Goal: Information Seeking & Learning: Learn about a topic

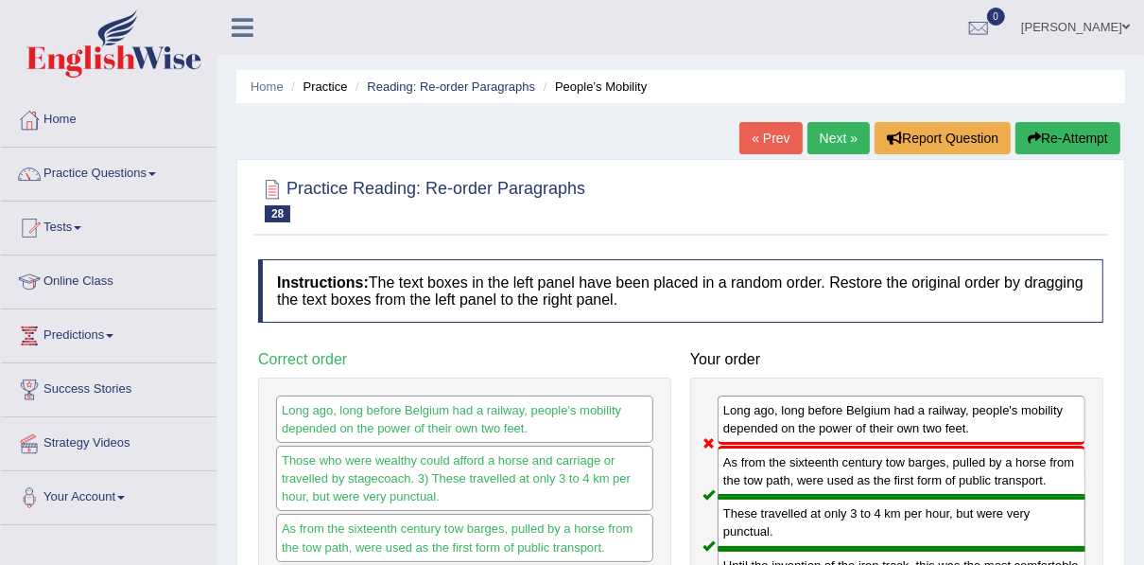
click at [829, 127] on link "Next »" at bounding box center [839, 138] width 62 height 32
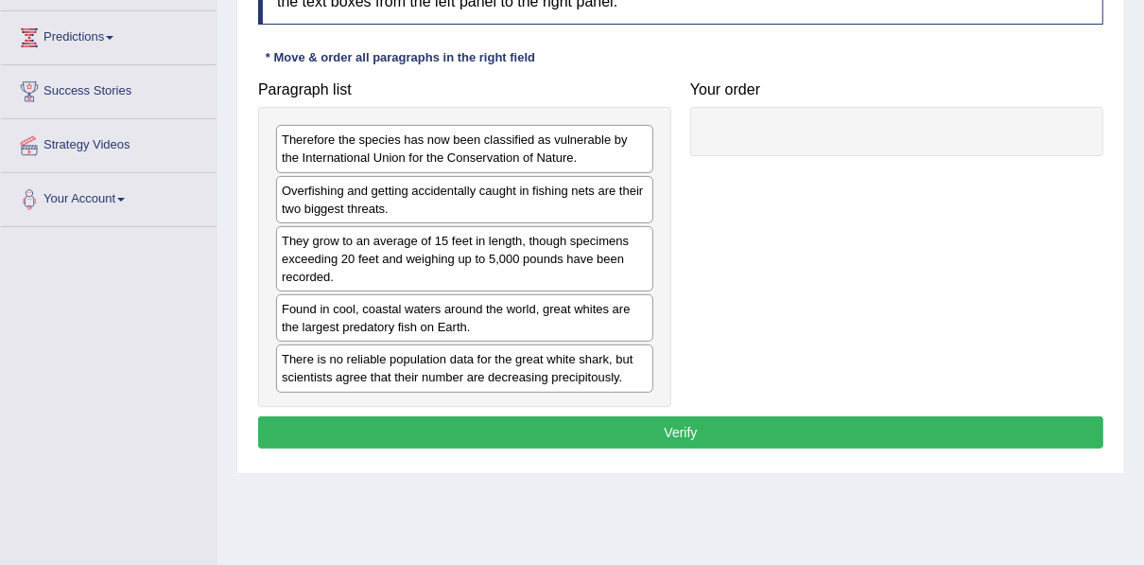
scroll to position [318, 0]
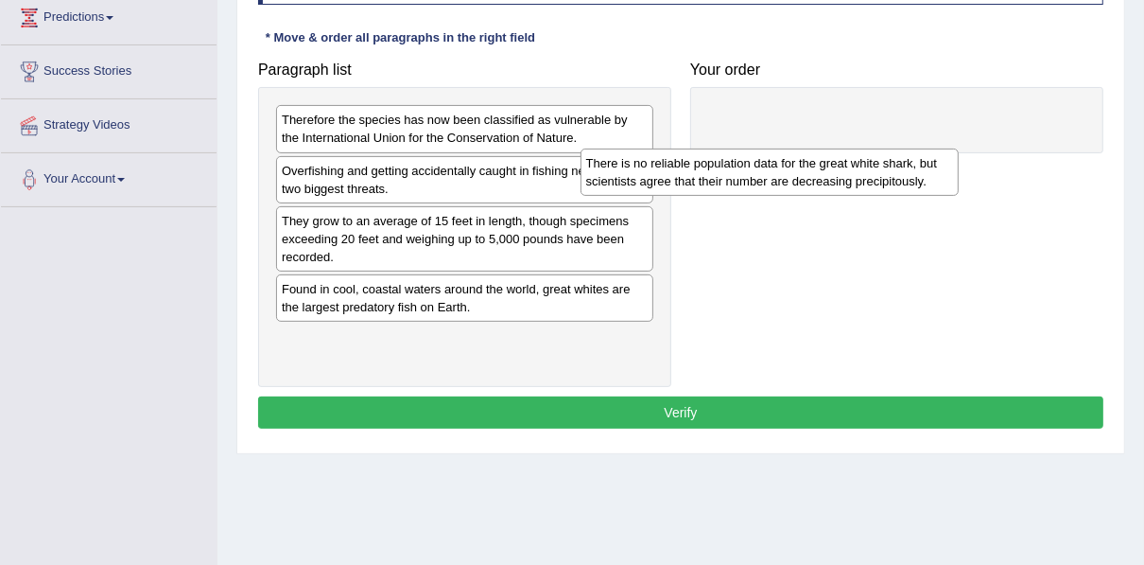
drag, startPoint x: 508, startPoint y: 355, endPoint x: 948, endPoint y: 101, distance: 508.3
click at [937, 148] on div "There is no reliable population data for the great white shark, but scientists …" at bounding box center [770, 171] width 378 height 47
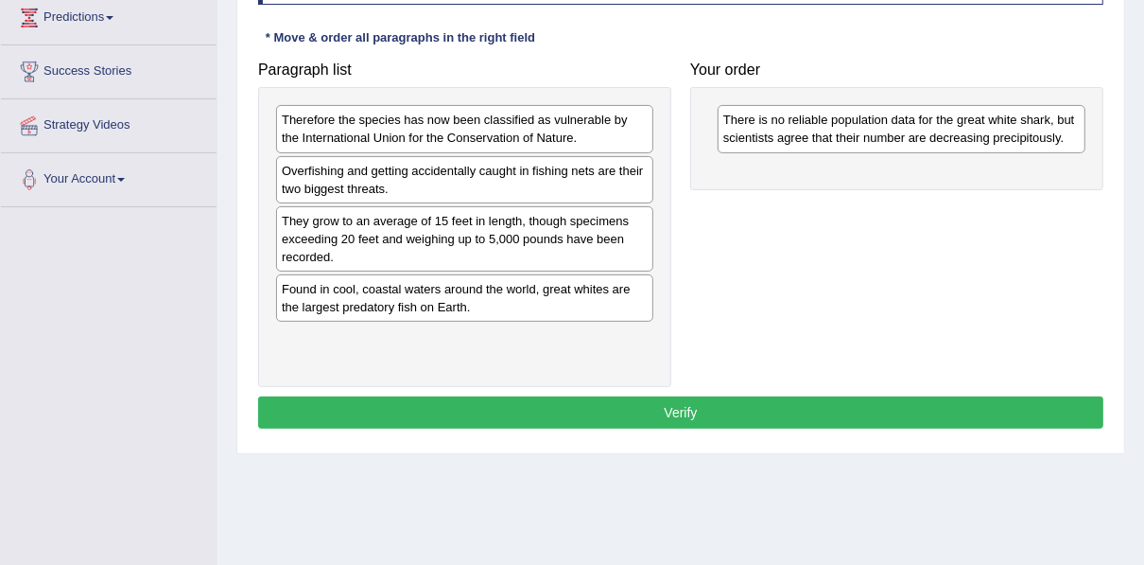
click at [921, 291] on div "Paragraph list Therefore the species has now been classified as vulnerable by t…" at bounding box center [681, 219] width 864 height 335
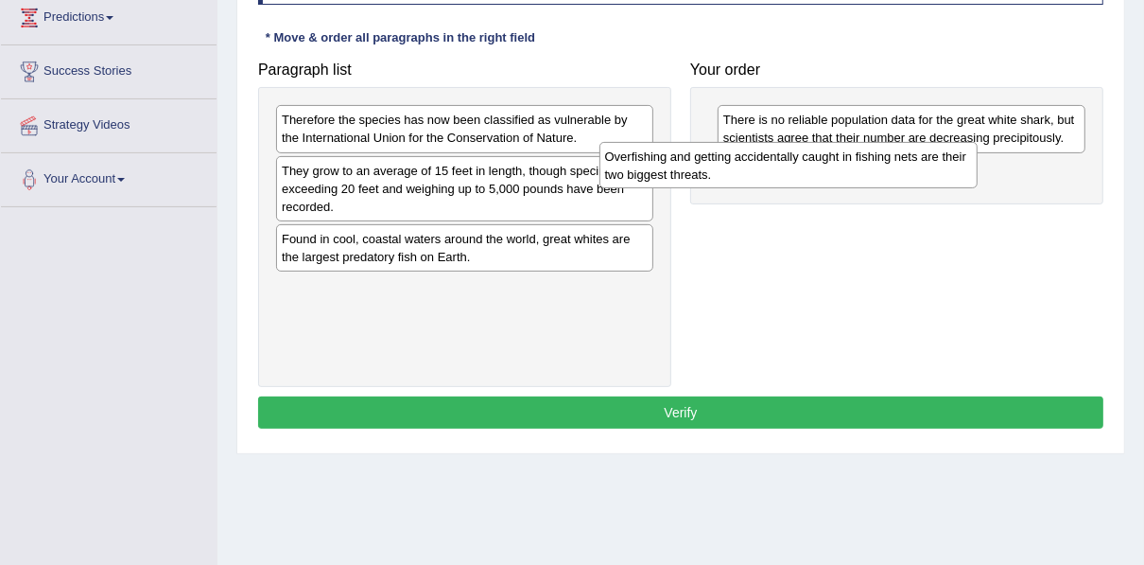
drag, startPoint x: 539, startPoint y: 183, endPoint x: 862, endPoint y: 170, distance: 323.7
click at [862, 170] on div "Overfishing and getting accidentally caught in fishing nets are their two bigge…" at bounding box center [788, 165] width 378 height 47
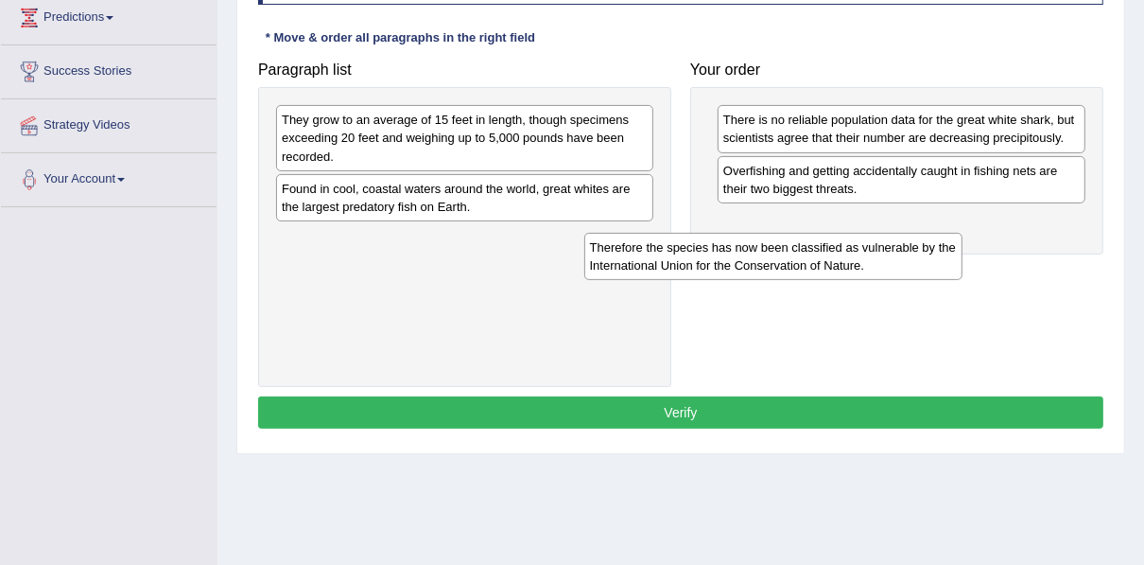
drag, startPoint x: 496, startPoint y: 119, endPoint x: 805, endPoint y: 247, distance: 333.6
click at [805, 247] on div "Therefore the species has now been classified as vulnerable by the Internationa…" at bounding box center [773, 256] width 378 height 47
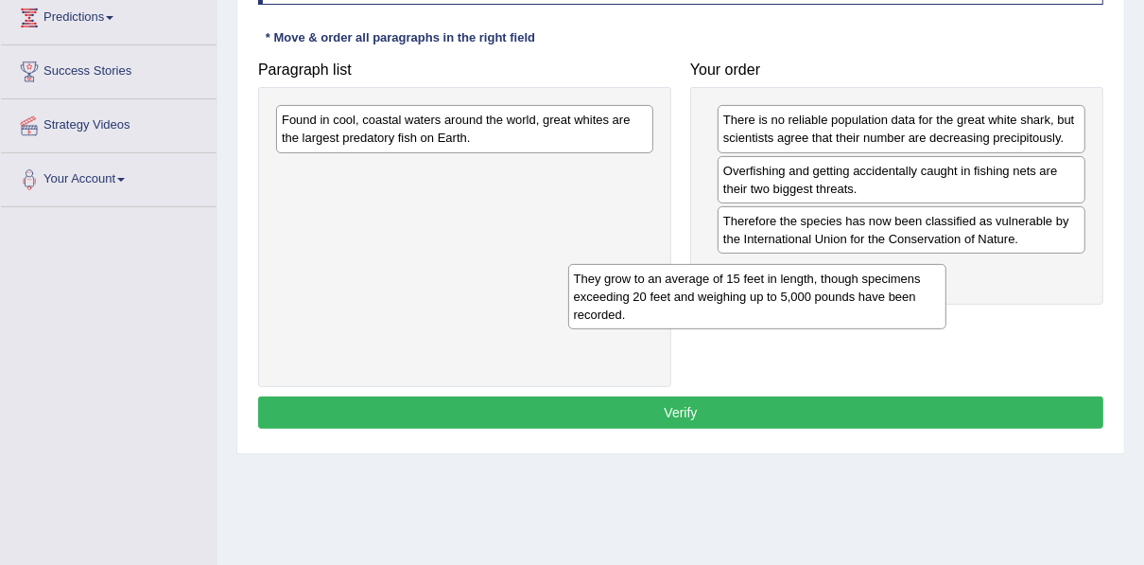
drag, startPoint x: 435, startPoint y: 144, endPoint x: 785, endPoint y: 328, distance: 395.5
click at [785, 328] on div "They grow to an average of 15 feet in length, though specimens exceeding 20 fee…" at bounding box center [757, 296] width 378 height 65
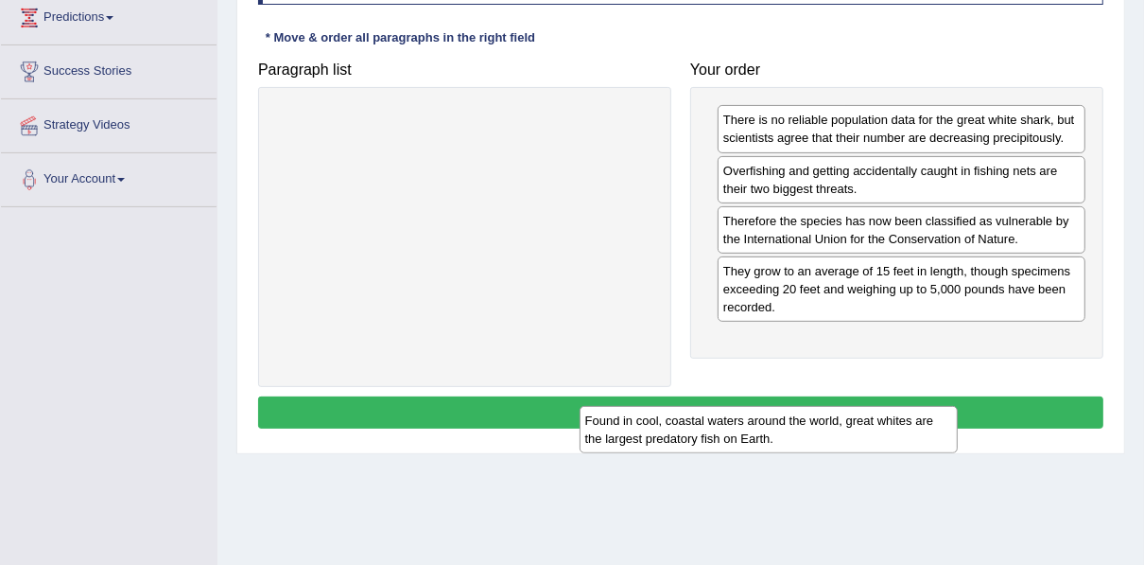
drag, startPoint x: 571, startPoint y: 114, endPoint x: 875, endPoint y: 415, distance: 427.3
click at [875, 415] on div "Found in cool, coastal waters around the world, great whites are the largest pr…" at bounding box center [769, 429] width 378 height 47
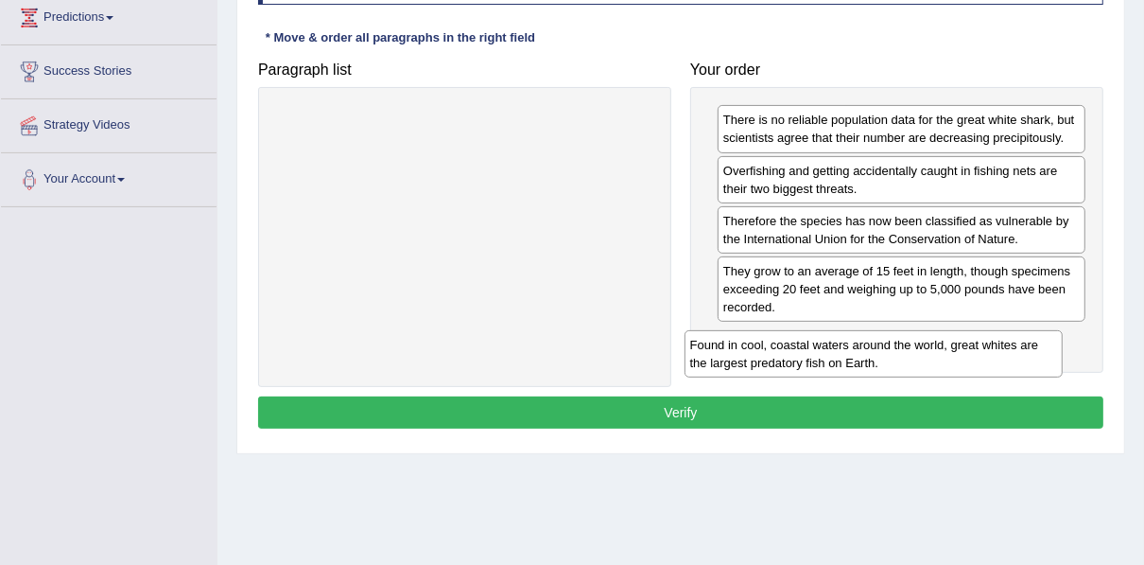
drag, startPoint x: 584, startPoint y: 148, endPoint x: 980, endPoint y: 367, distance: 452.0
click at [980, 367] on div "Found in cool, coastal waters around the world, great whites are the largest pr…" at bounding box center [874, 353] width 378 height 47
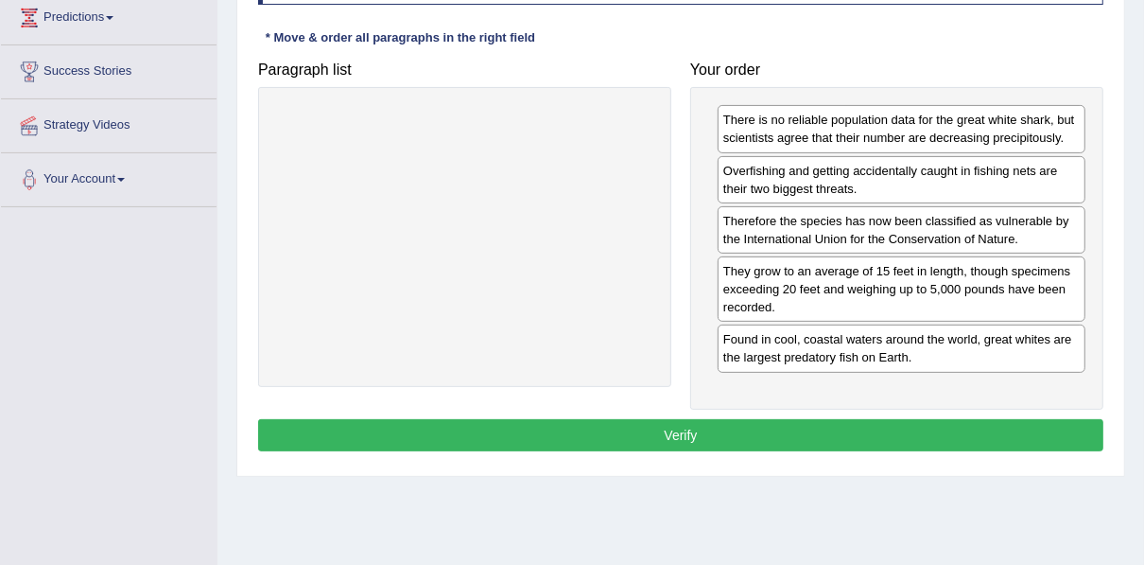
scroll to position [393, 0]
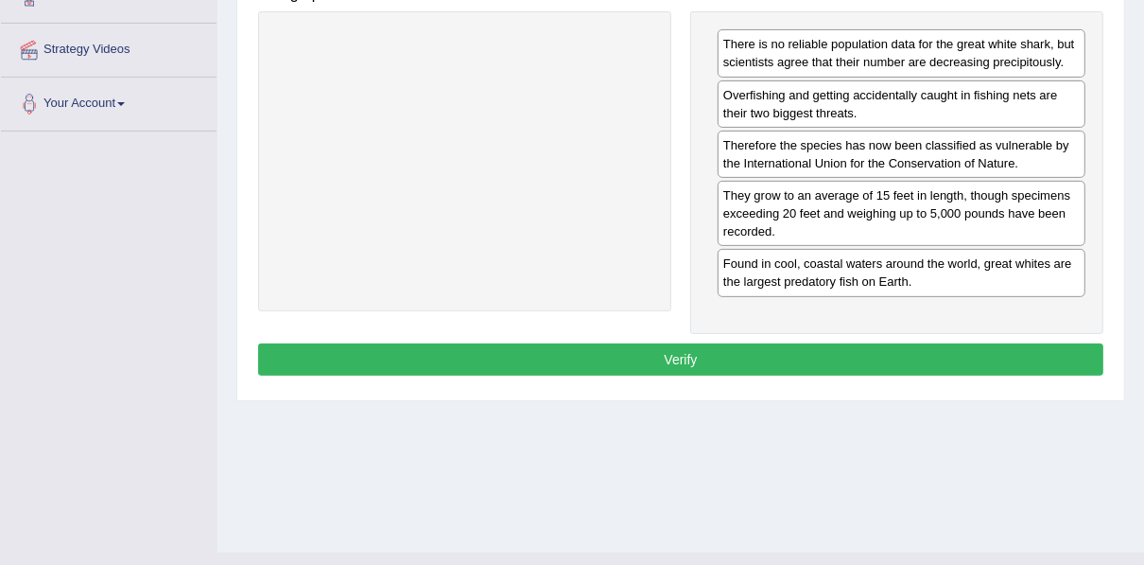
click at [790, 354] on button "Verify" at bounding box center [680, 359] width 845 height 32
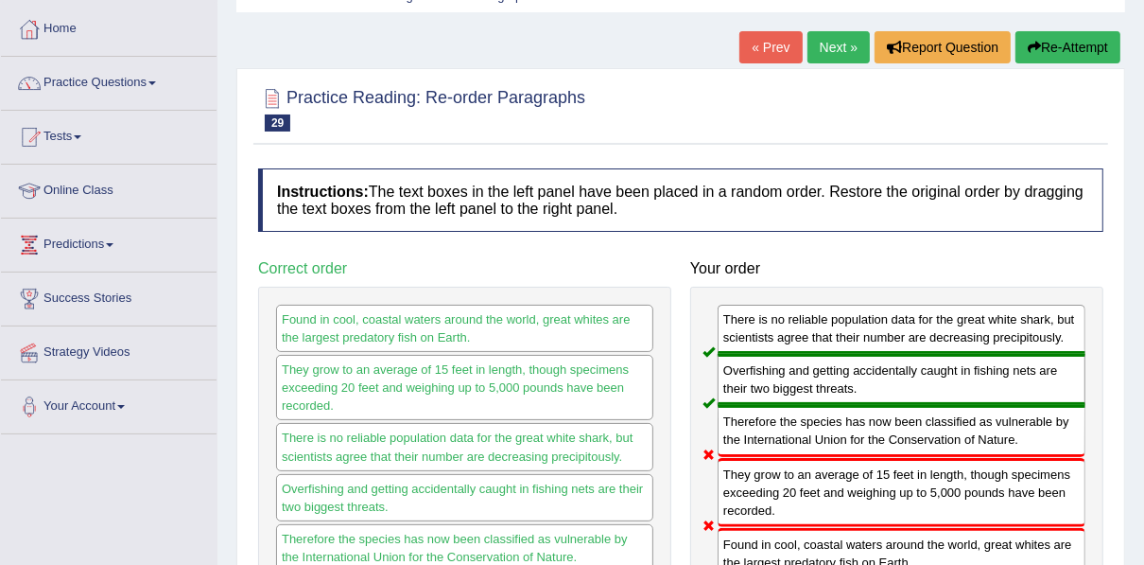
scroll to position [91, 0]
click at [154, 79] on link "Practice Questions" at bounding box center [109, 80] width 216 height 47
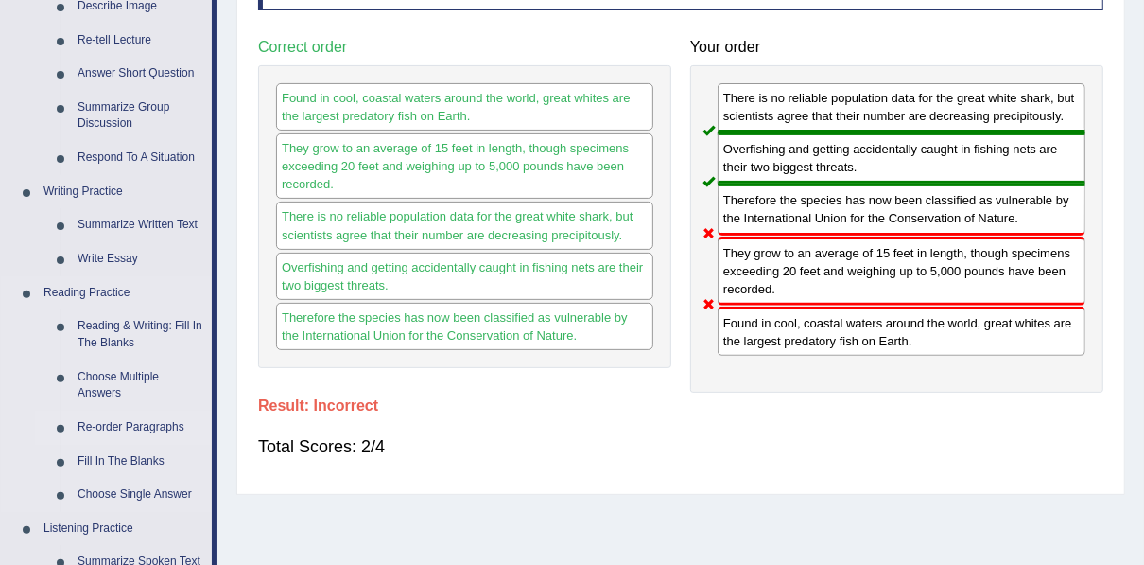
scroll to position [469, 0]
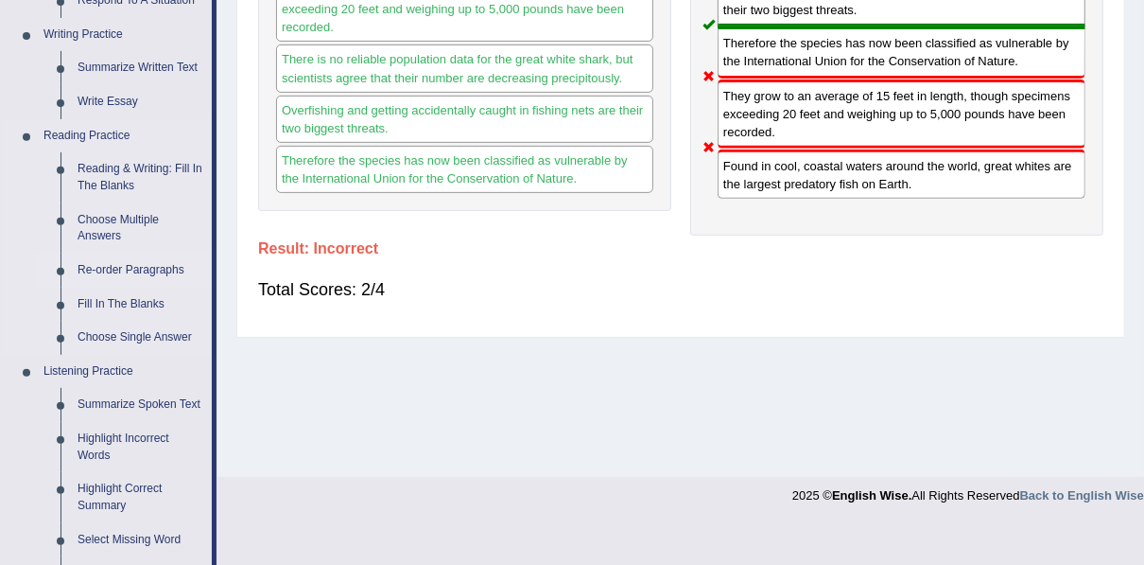
click at [151, 269] on link "Re-order Paragraphs" at bounding box center [140, 270] width 143 height 34
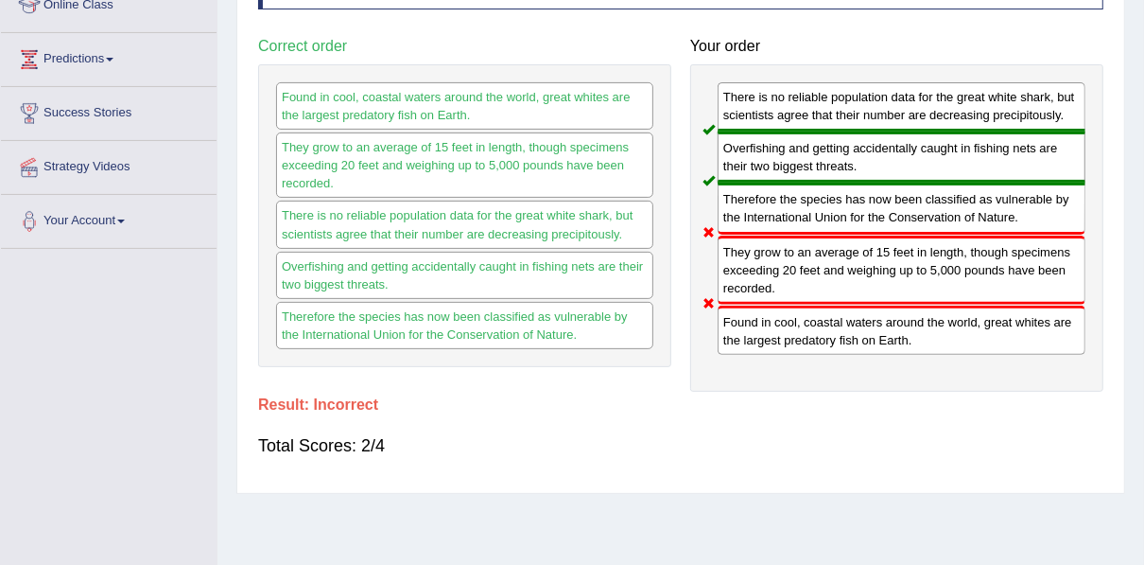
scroll to position [265, 0]
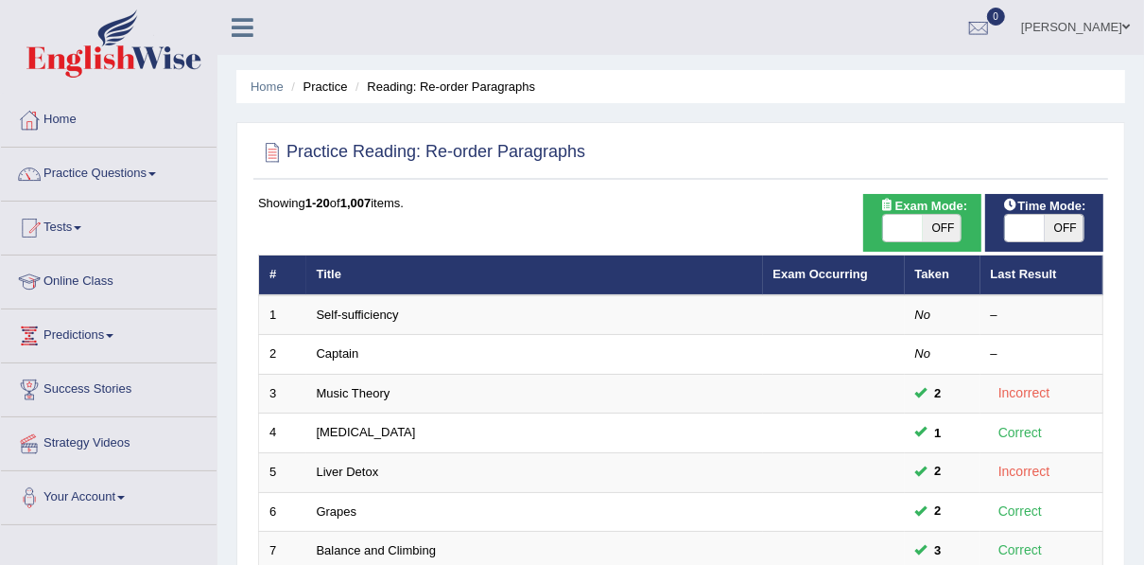
click at [1023, 229] on span at bounding box center [1025, 228] width 40 height 26
checkbox input "true"
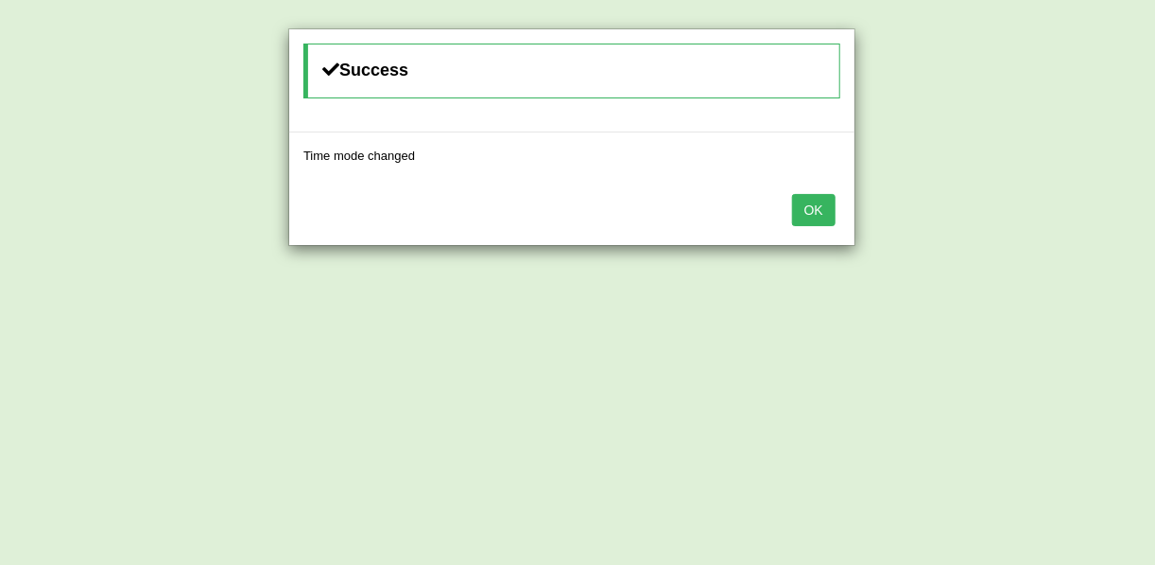
click at [827, 202] on button "OK" at bounding box center [813, 210] width 43 height 32
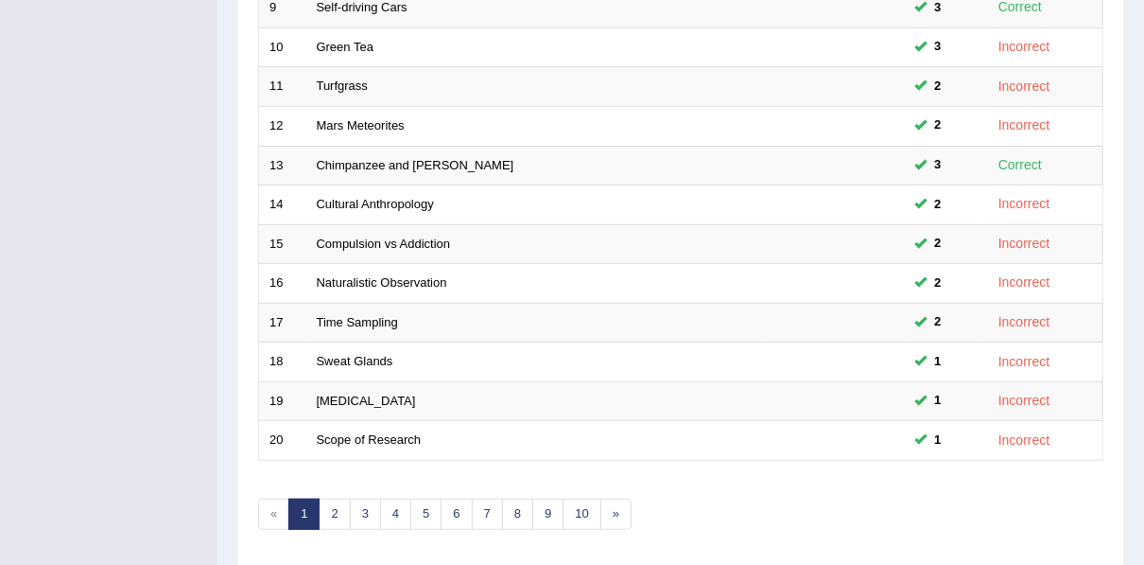
scroll to position [679, 0]
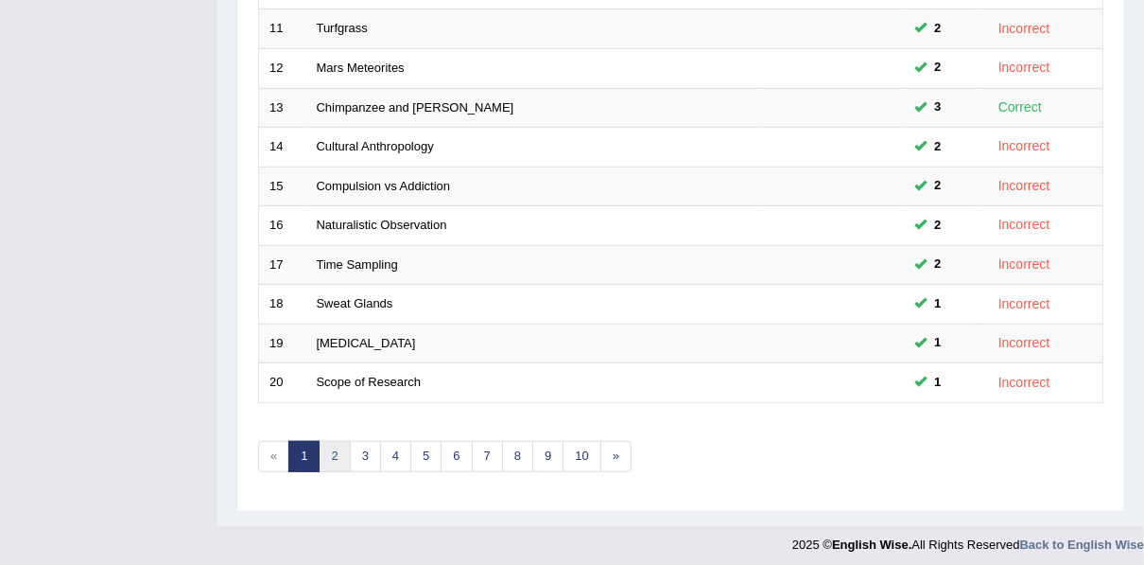
click at [329, 449] on link "2" at bounding box center [334, 456] width 31 height 31
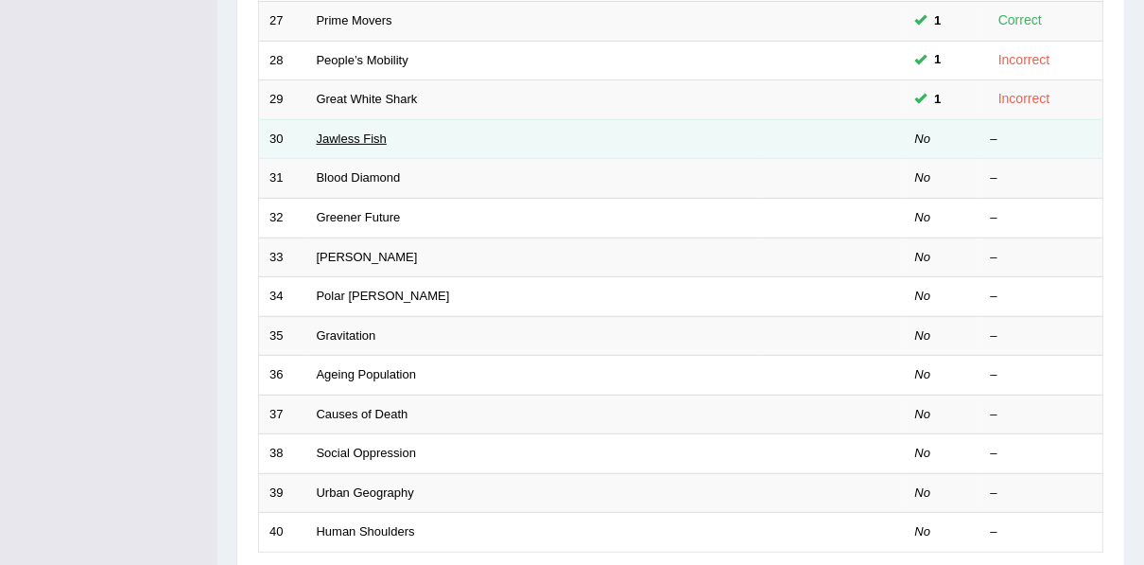
click at [339, 137] on link "Jawless Fish" at bounding box center [352, 138] width 70 height 14
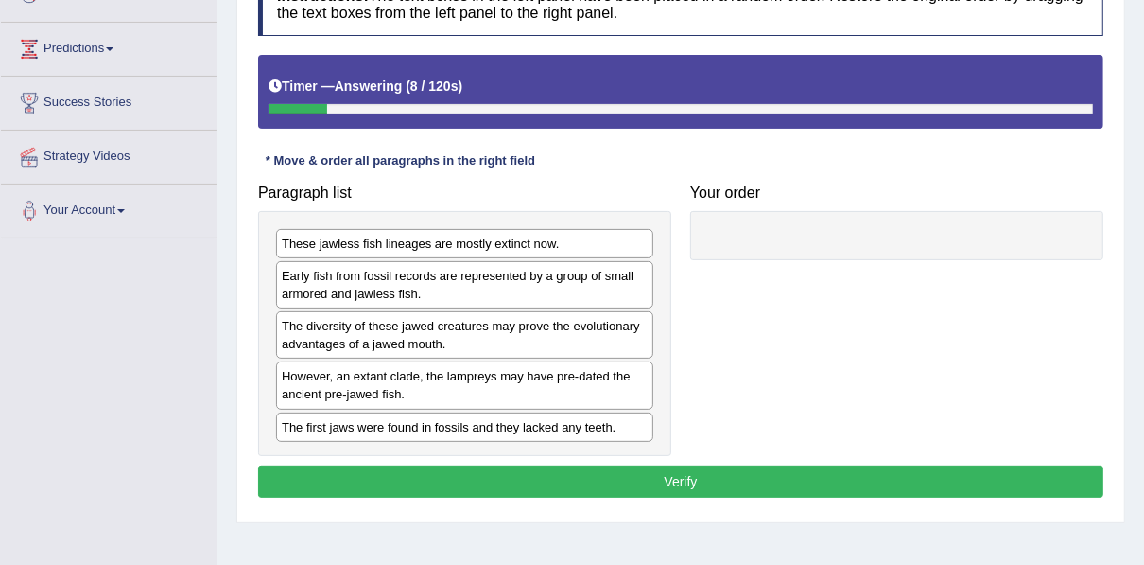
scroll to position [303, 0]
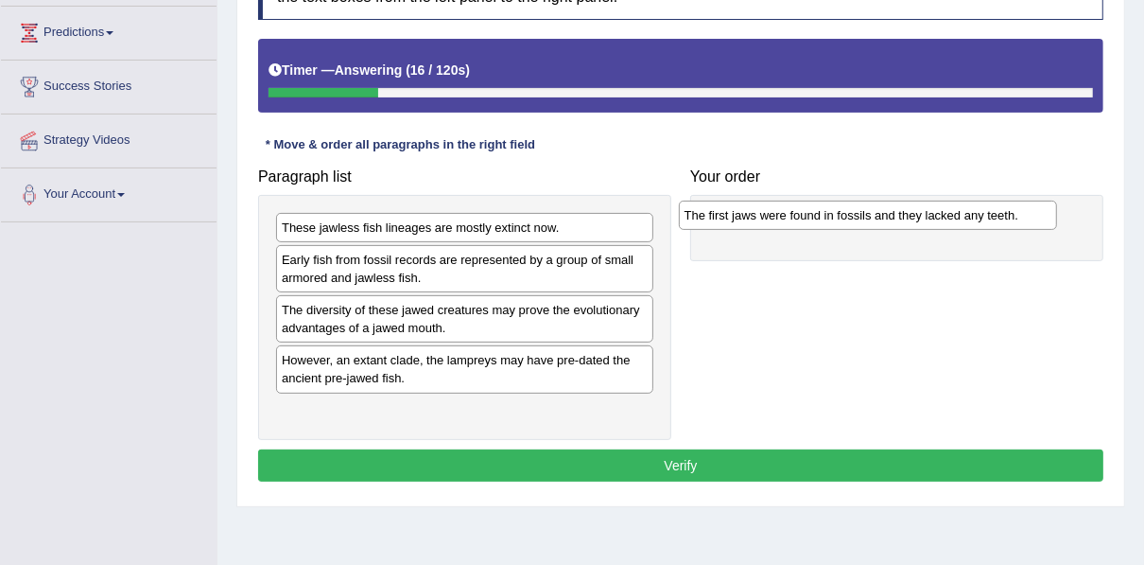
drag, startPoint x: 363, startPoint y: 408, endPoint x: 766, endPoint y: 216, distance: 446.2
click at [766, 216] on div "The first jaws were found in fossils and they lacked any teeth." at bounding box center [868, 214] width 378 height 28
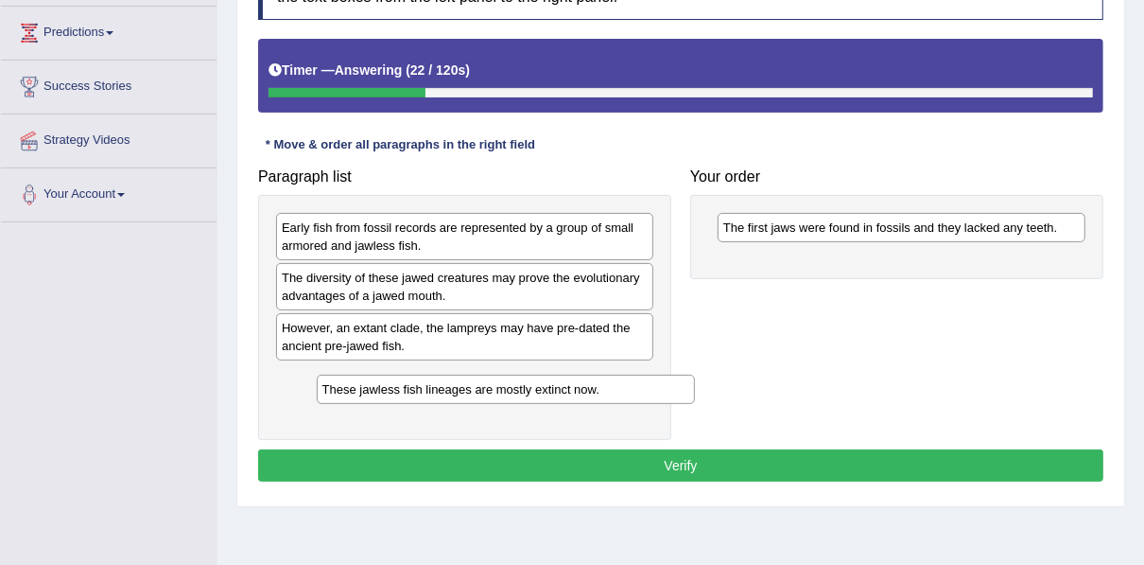
drag, startPoint x: 391, startPoint y: 231, endPoint x: 422, endPoint y: 351, distance: 124.1
click at [430, 393] on div "These jawless fish lineages are mostly extinct now." at bounding box center [506, 388] width 378 height 28
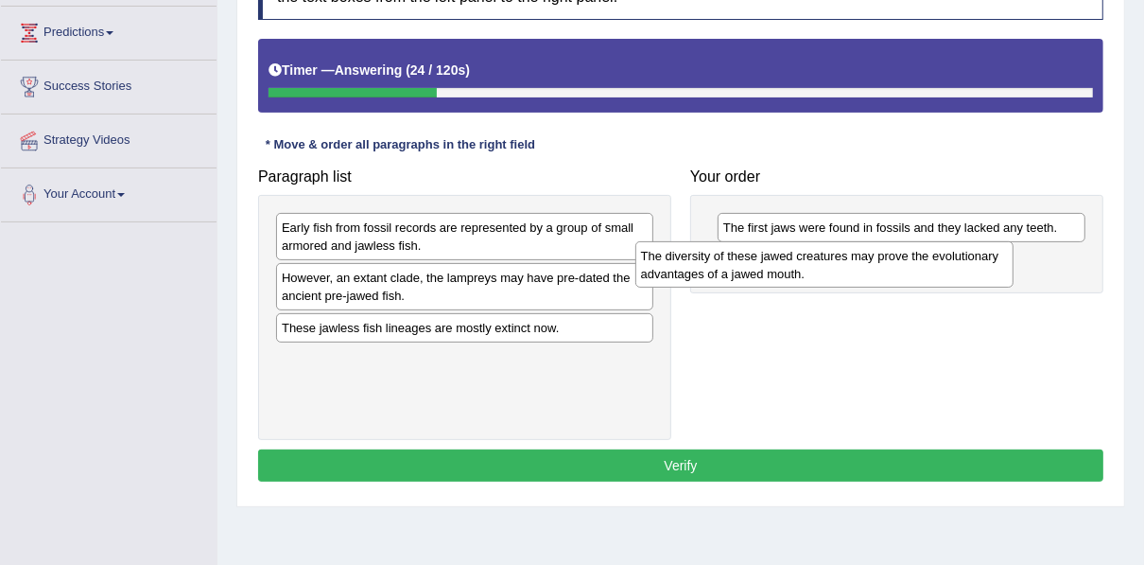
drag, startPoint x: 443, startPoint y: 289, endPoint x: 803, endPoint y: 269, distance: 359.9
click at [803, 269] on div "The diversity of these jawed creatures may prove the evolutionary advantages of…" at bounding box center [824, 264] width 378 height 47
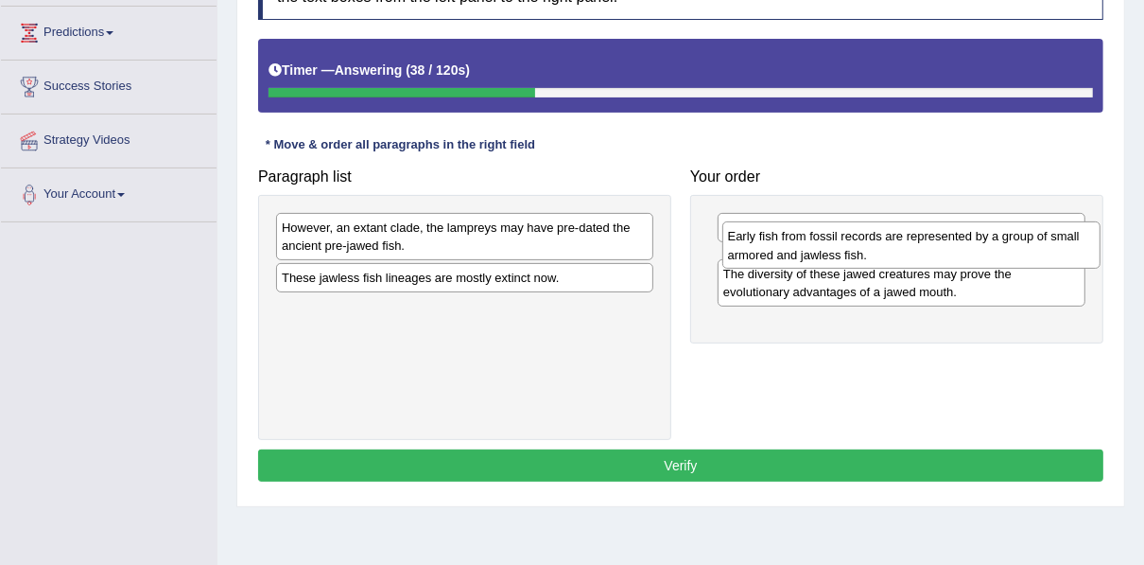
drag, startPoint x: 401, startPoint y: 245, endPoint x: 847, endPoint y: 254, distance: 446.4
click at [847, 254] on div "Early fish from fossil records are represented by a group of small armored and …" at bounding box center [911, 244] width 378 height 47
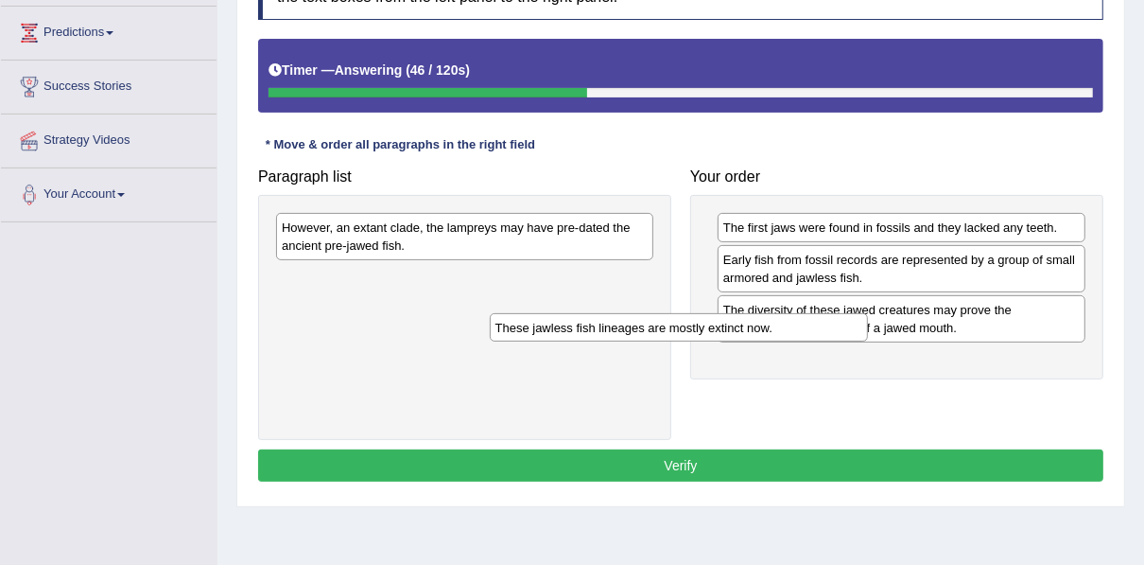
drag, startPoint x: 502, startPoint y: 272, endPoint x: 811, endPoint y: 332, distance: 314.9
click at [811, 332] on div "These jawless fish lineages are mostly extinct now." at bounding box center [679, 327] width 378 height 28
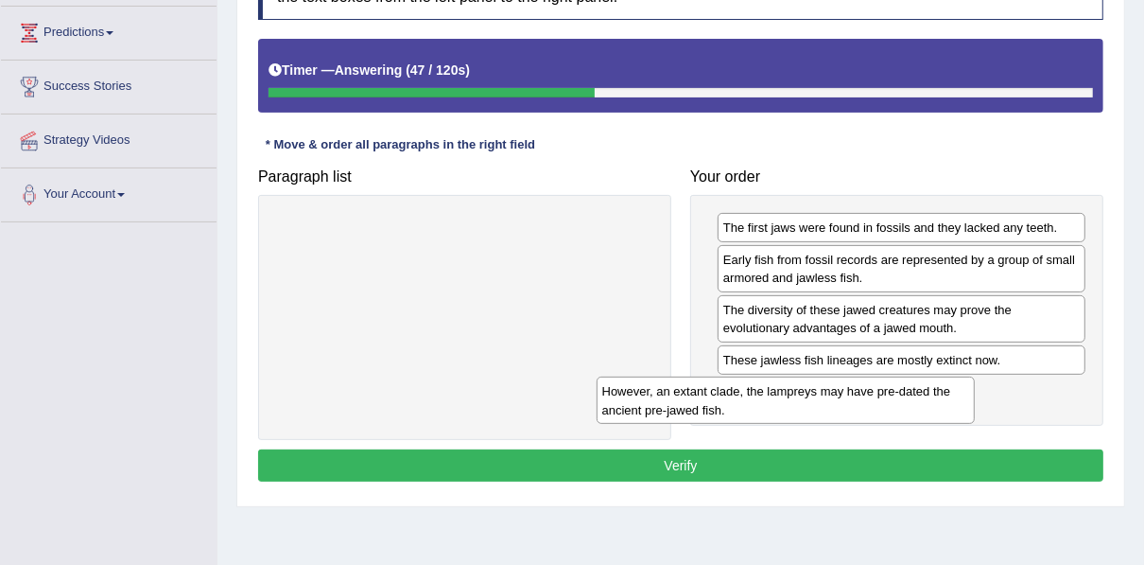
drag, startPoint x: 511, startPoint y: 241, endPoint x: 829, endPoint y: 396, distance: 354.4
click at [828, 397] on div "However, an extant clade, the lampreys may have pre-dated the ancient pre-jawed…" at bounding box center [786, 399] width 378 height 47
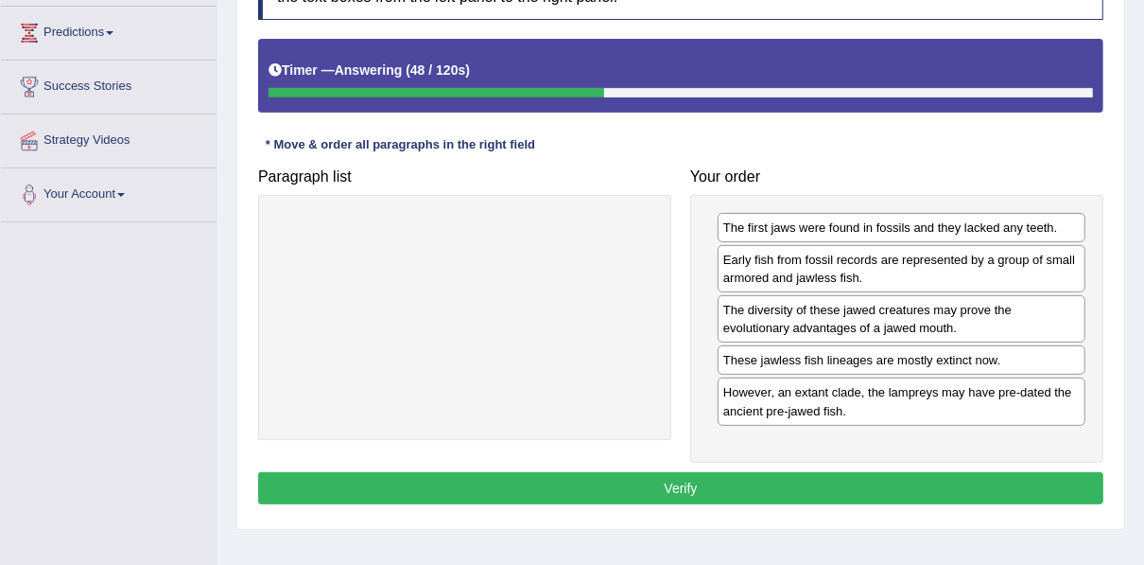
click at [757, 472] on button "Verify" at bounding box center [680, 488] width 845 height 32
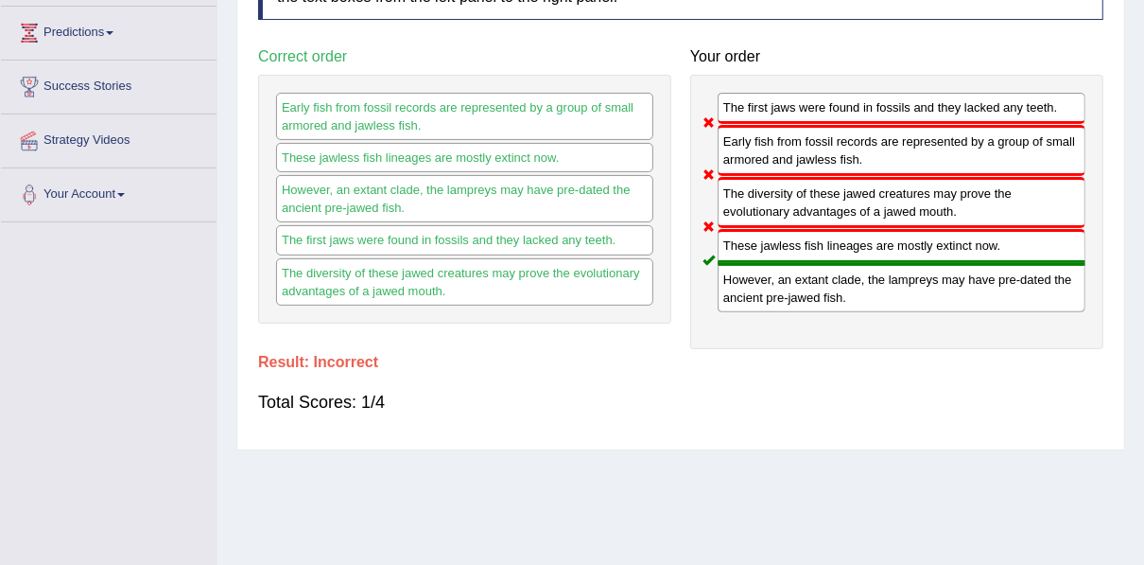
scroll to position [0, 0]
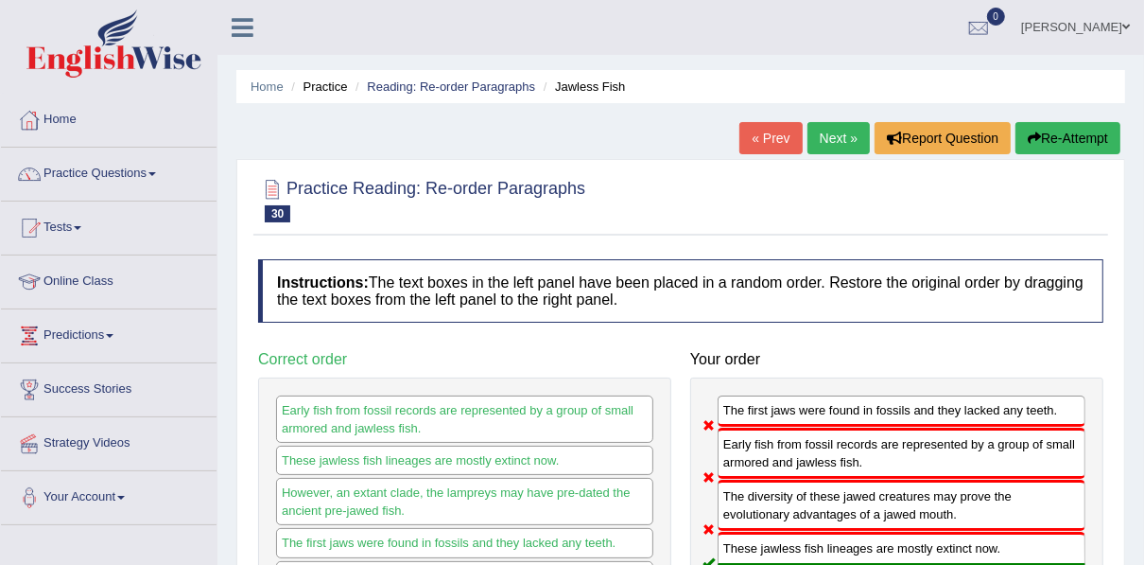
click at [826, 131] on link "Next »" at bounding box center [839, 138] width 62 height 32
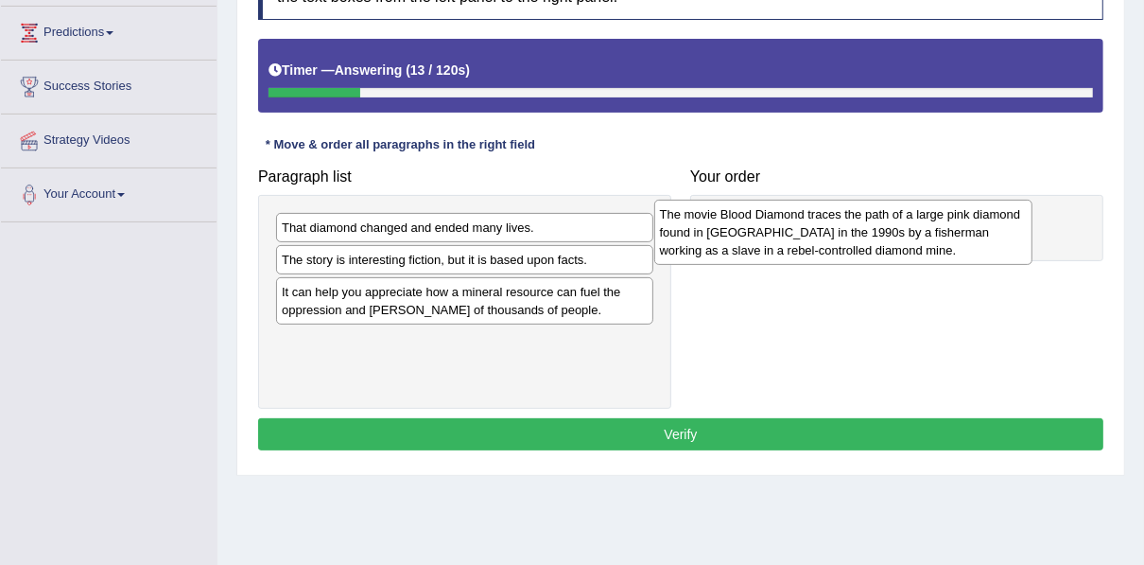
drag, startPoint x: 441, startPoint y: 300, endPoint x: 819, endPoint y: 224, distance: 385.7
click at [819, 224] on div "The movie Blood Diamond traces the path of a large pink diamond found in Sierra…" at bounding box center [843, 232] width 378 height 65
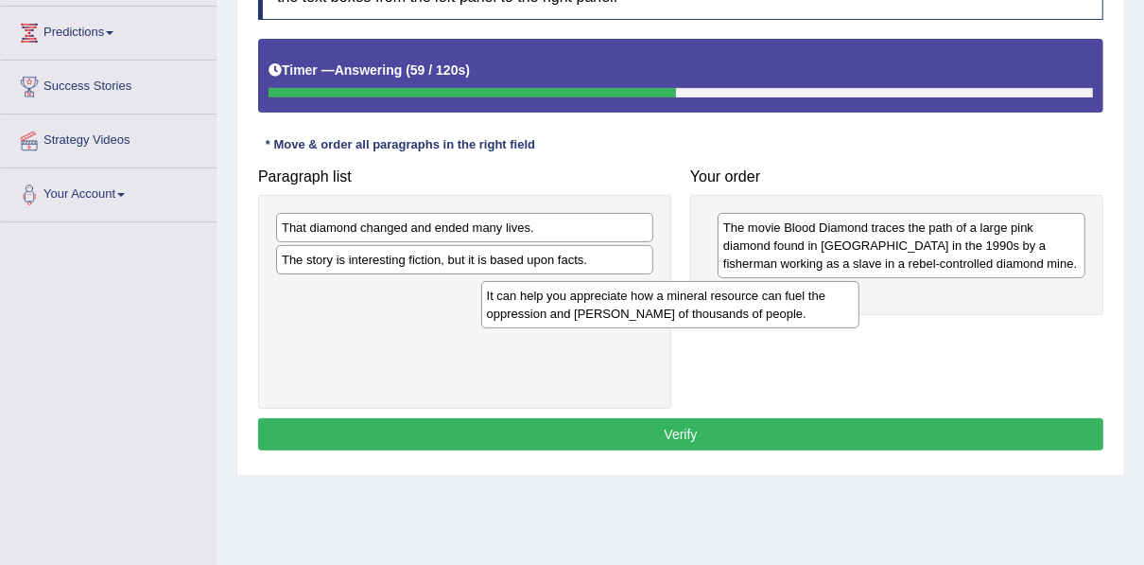
drag, startPoint x: 422, startPoint y: 296, endPoint x: 627, endPoint y: 302, distance: 205.3
click at [627, 302] on div "It can help you appreciate how a mineral resource can fuel the oppression and s…" at bounding box center [670, 304] width 378 height 47
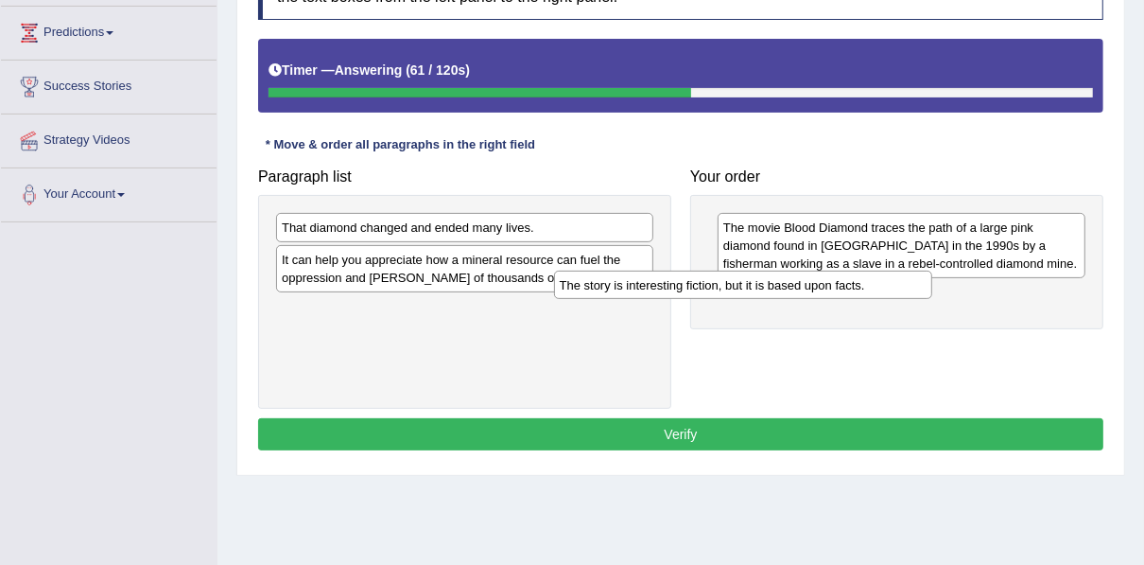
drag, startPoint x: 502, startPoint y: 261, endPoint x: 780, endPoint y: 288, distance: 279.3
click at [780, 288] on div "The story is interesting fiction, but it is based upon facts." at bounding box center [743, 284] width 378 height 28
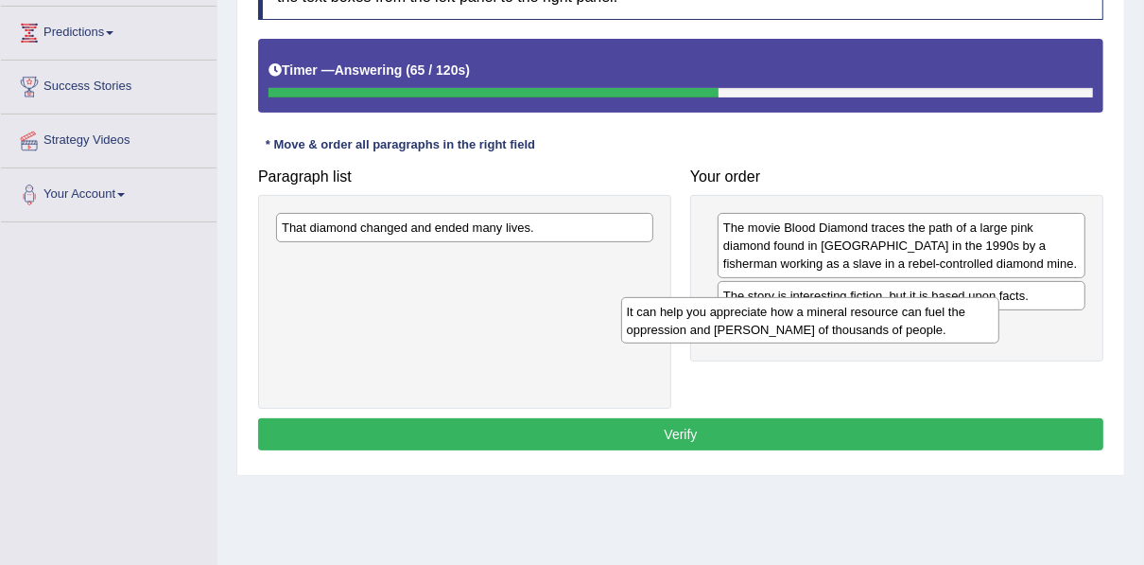
drag, startPoint x: 522, startPoint y: 257, endPoint x: 867, endPoint y: 310, distance: 349.2
click at [867, 310] on div "It can help you appreciate how a mineral resource can fuel the oppression and s…" at bounding box center [810, 320] width 378 height 47
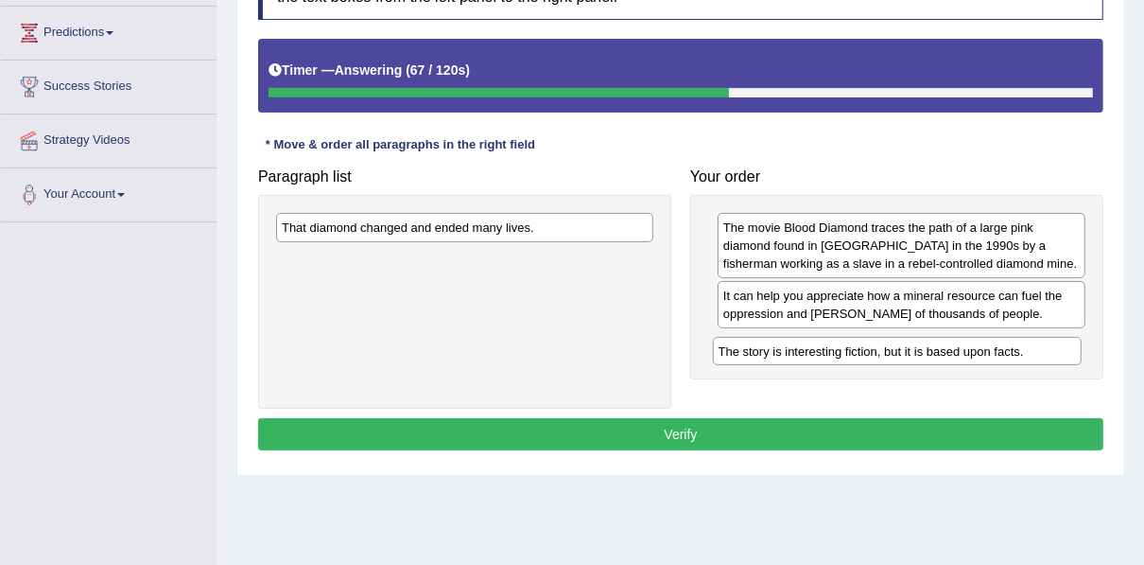
drag, startPoint x: 781, startPoint y: 284, endPoint x: 775, endPoint y: 349, distance: 65.5
click at [775, 349] on div "The story is interesting fiction, but it is based upon facts." at bounding box center [897, 351] width 369 height 28
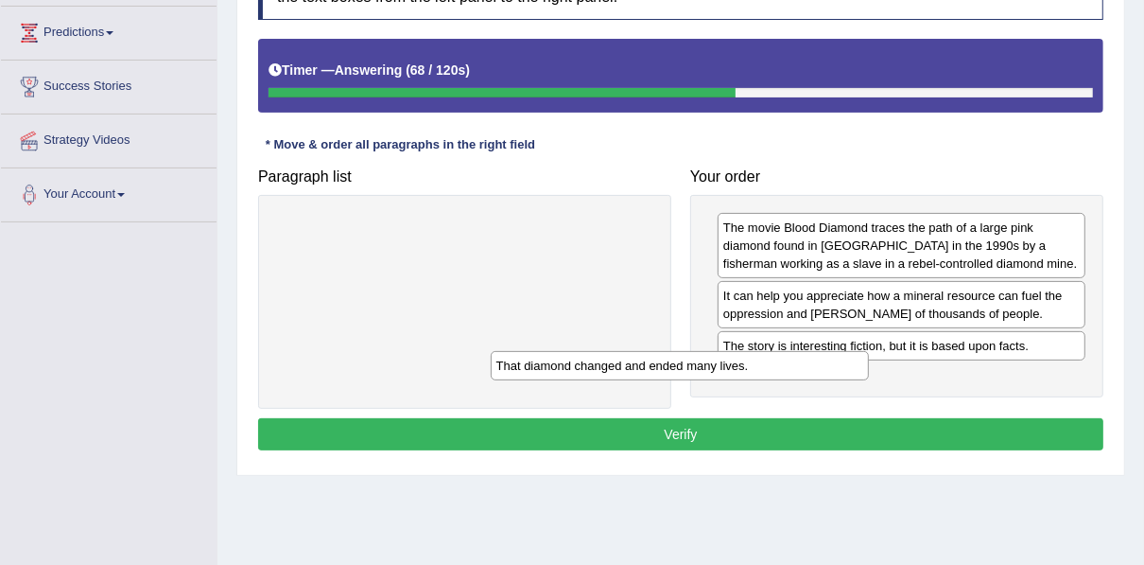
drag, startPoint x: 601, startPoint y: 223, endPoint x: 836, endPoint y: 365, distance: 274.1
click at [836, 365] on div "That diamond changed and ended many lives." at bounding box center [680, 365] width 378 height 28
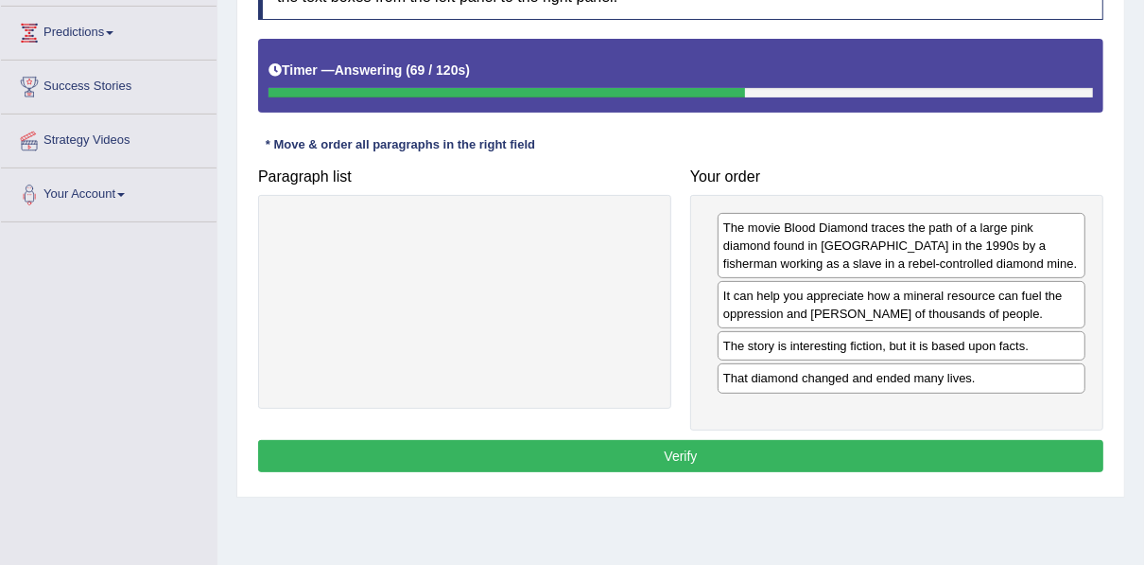
click at [788, 440] on button "Verify" at bounding box center [680, 456] width 845 height 32
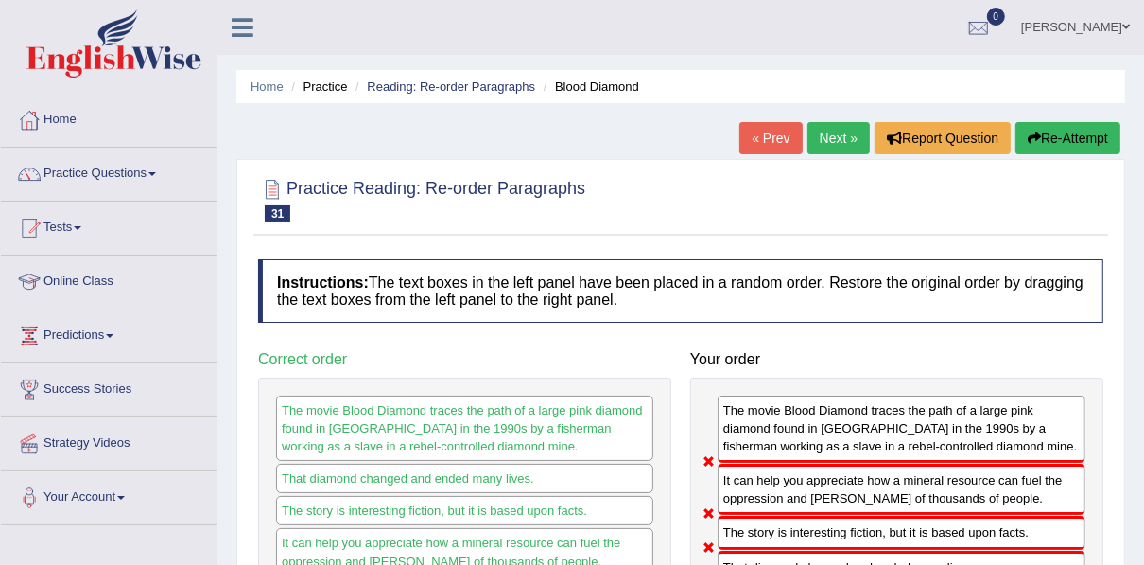
scroll to position [76, 0]
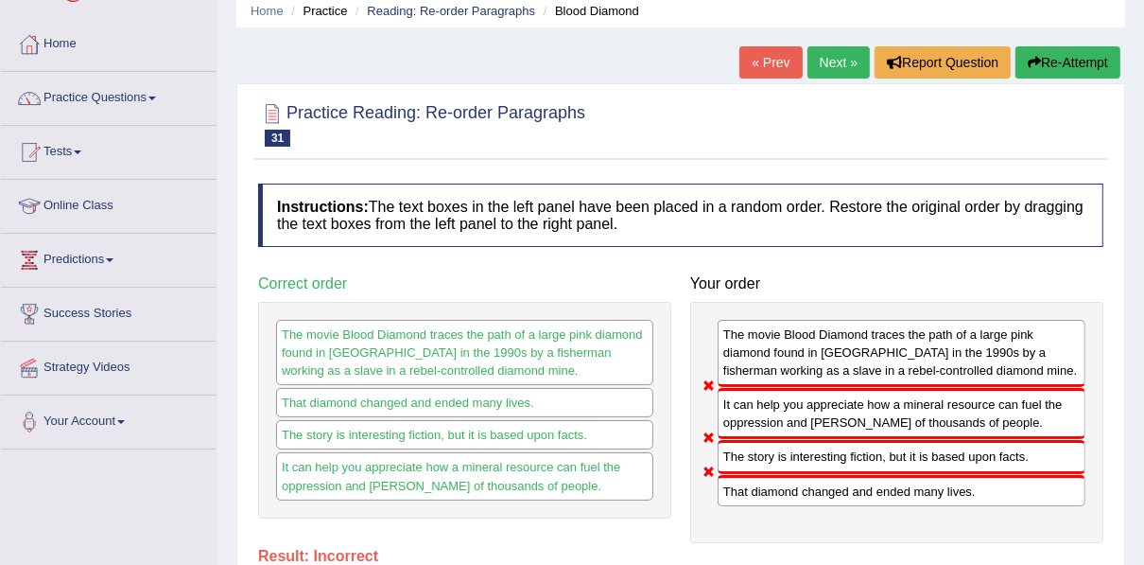
click at [822, 69] on link "Next »" at bounding box center [839, 62] width 62 height 32
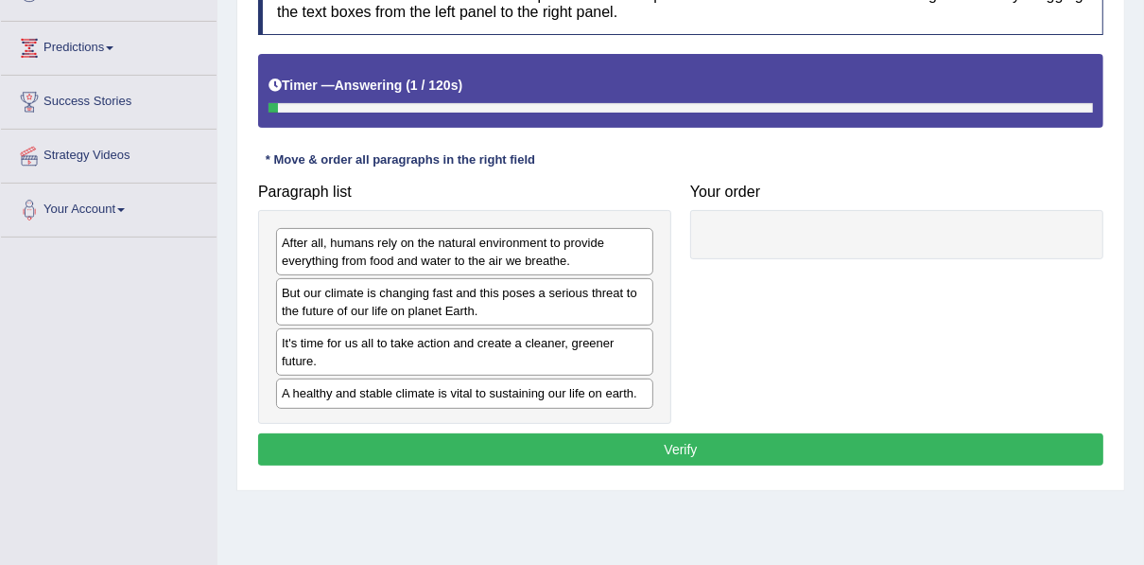
scroll to position [378, 0]
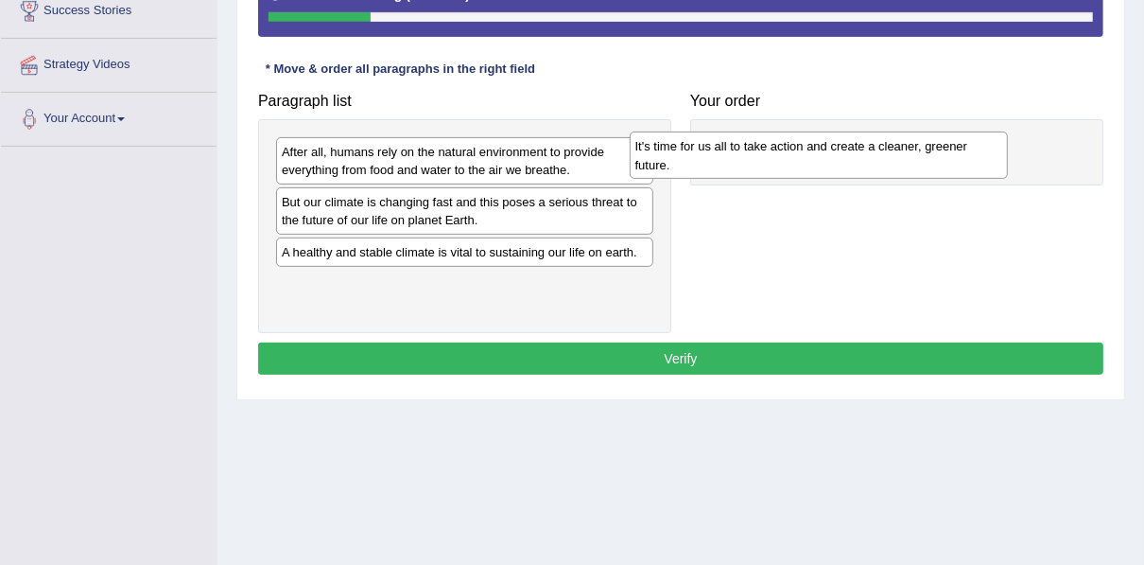
drag, startPoint x: 418, startPoint y: 255, endPoint x: 772, endPoint y: 151, distance: 368.6
click at [772, 151] on div "It's time for us all to take action and create a cleaner, greener future." at bounding box center [819, 154] width 378 height 47
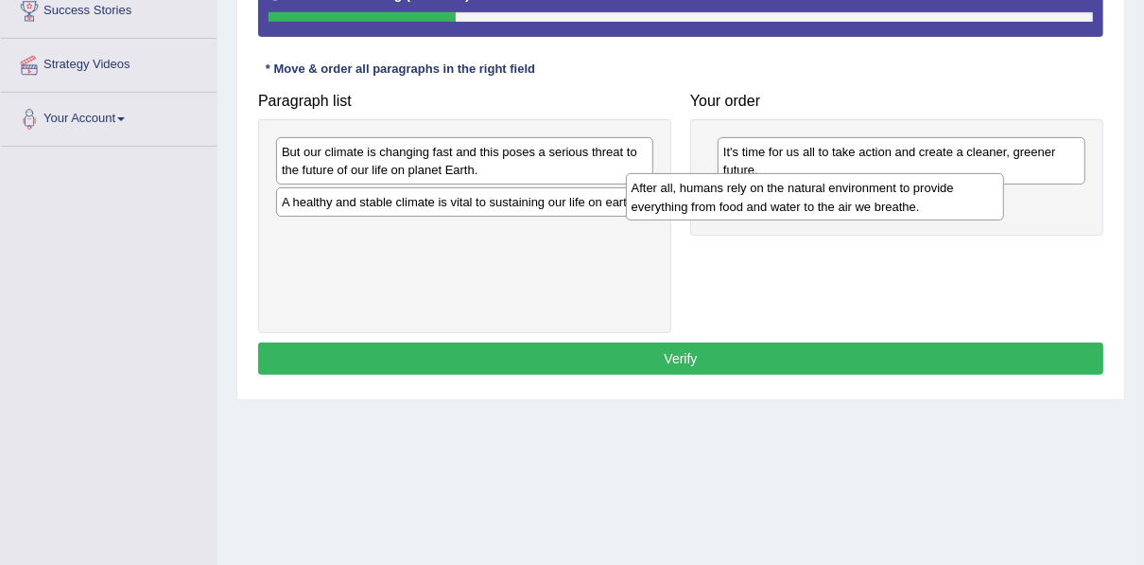
drag, startPoint x: 465, startPoint y: 164, endPoint x: 807, endPoint y: 198, distance: 343.0
click at [807, 198] on div "After all, humans rely on the natural environment to provide everything from fo…" at bounding box center [815, 196] width 378 height 47
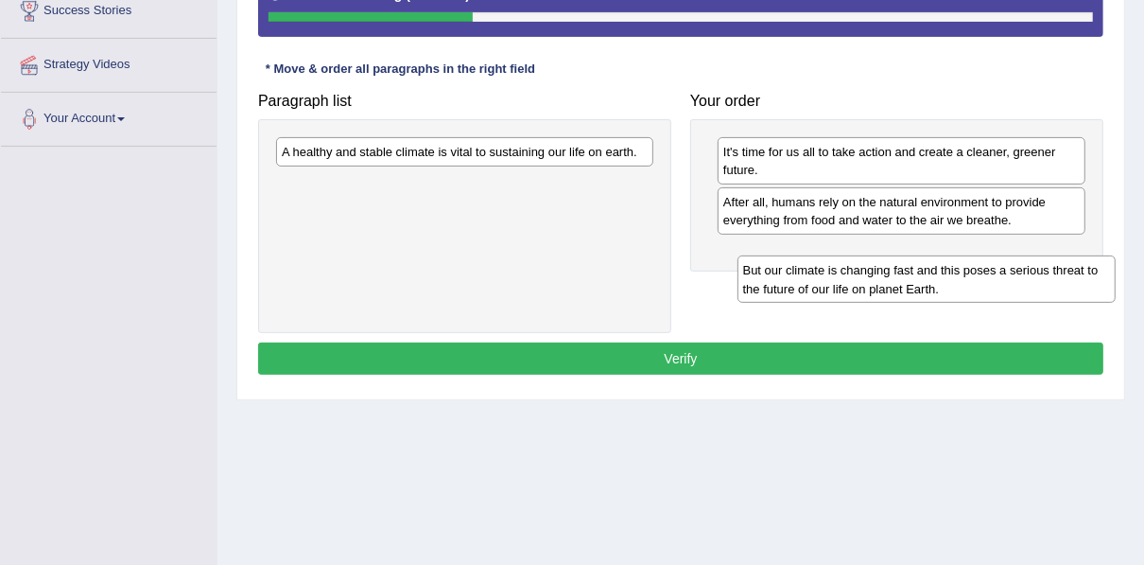
drag, startPoint x: 393, startPoint y: 171, endPoint x: 850, endPoint y: 283, distance: 470.1
click at [850, 284] on div "But our climate is changing fast and this poses a serious threat to the future …" at bounding box center [927, 278] width 378 height 47
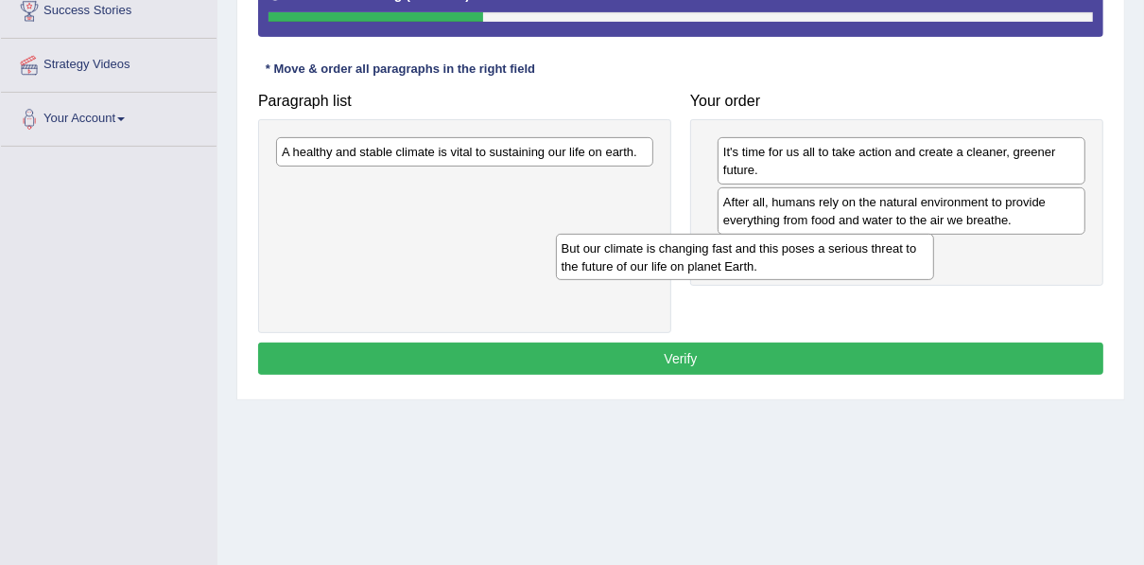
drag, startPoint x: 516, startPoint y: 202, endPoint x: 902, endPoint y: 254, distance: 389.3
click at [902, 256] on div "But our climate is changing fast and this poses a serious threat to the future …" at bounding box center [745, 257] width 378 height 47
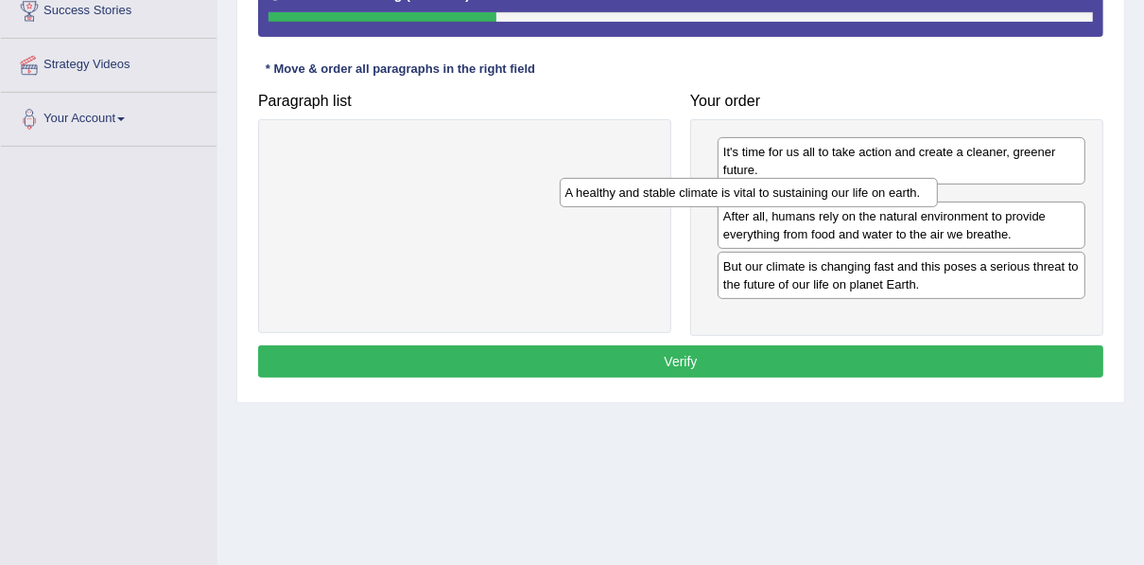
drag, startPoint x: 575, startPoint y: 156, endPoint x: 861, endPoint y: 197, distance: 289.4
click at [860, 198] on div "A healthy and stable climate is vital to sustaining our life on earth." at bounding box center [749, 192] width 378 height 28
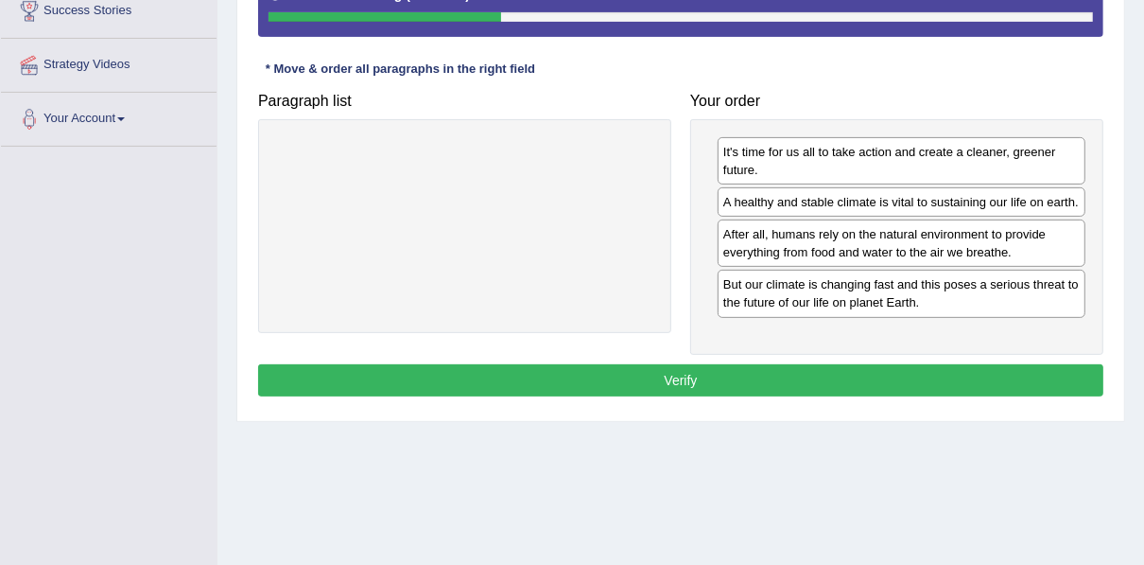
click at [655, 378] on button "Verify" at bounding box center [680, 380] width 845 height 32
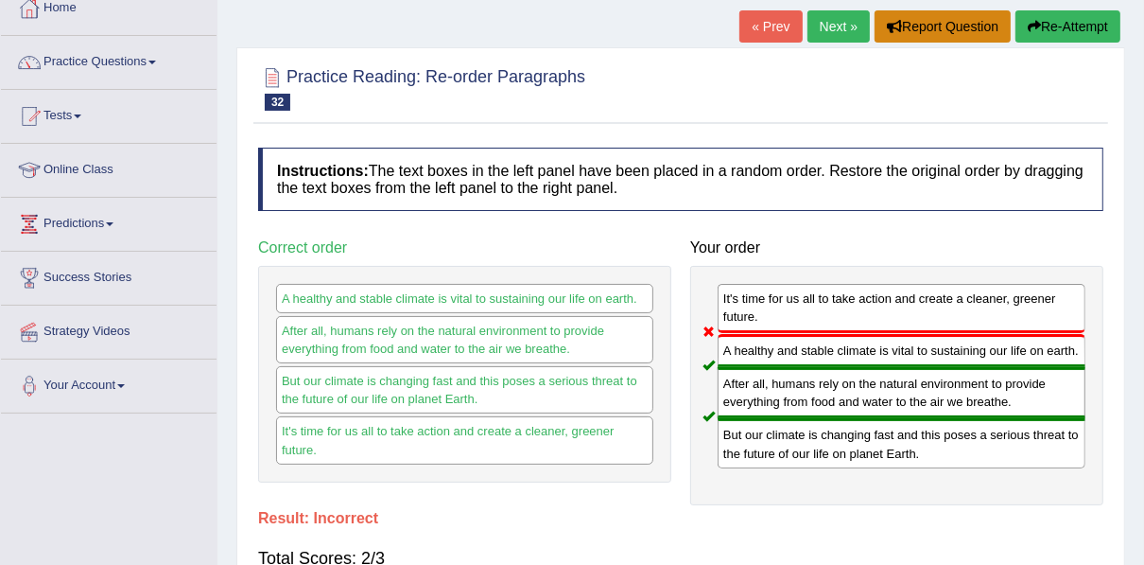
scroll to position [76, 0]
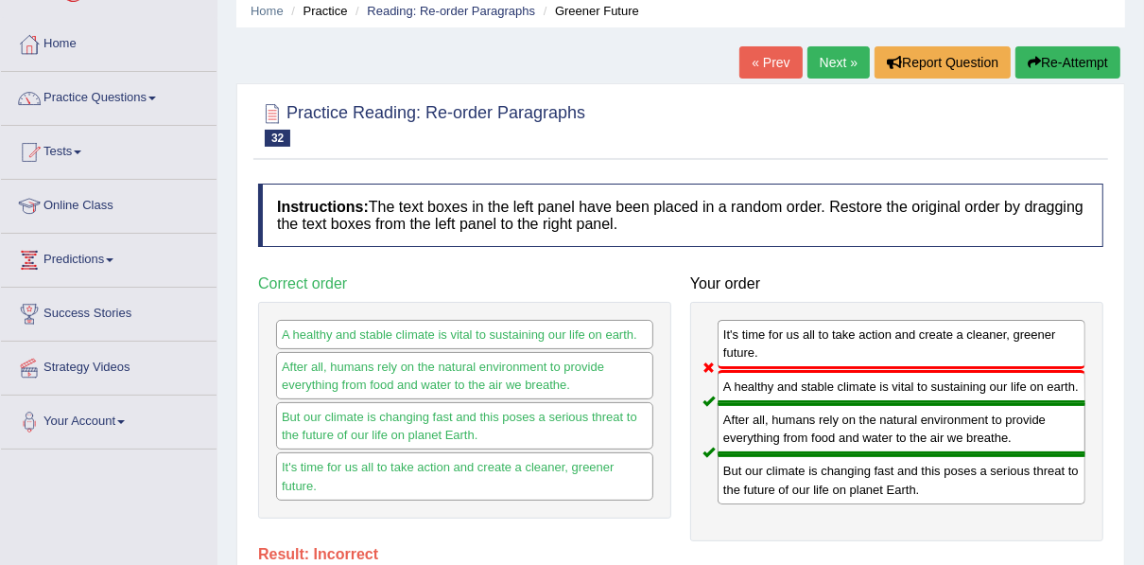
click at [841, 49] on link "Next »" at bounding box center [839, 62] width 62 height 32
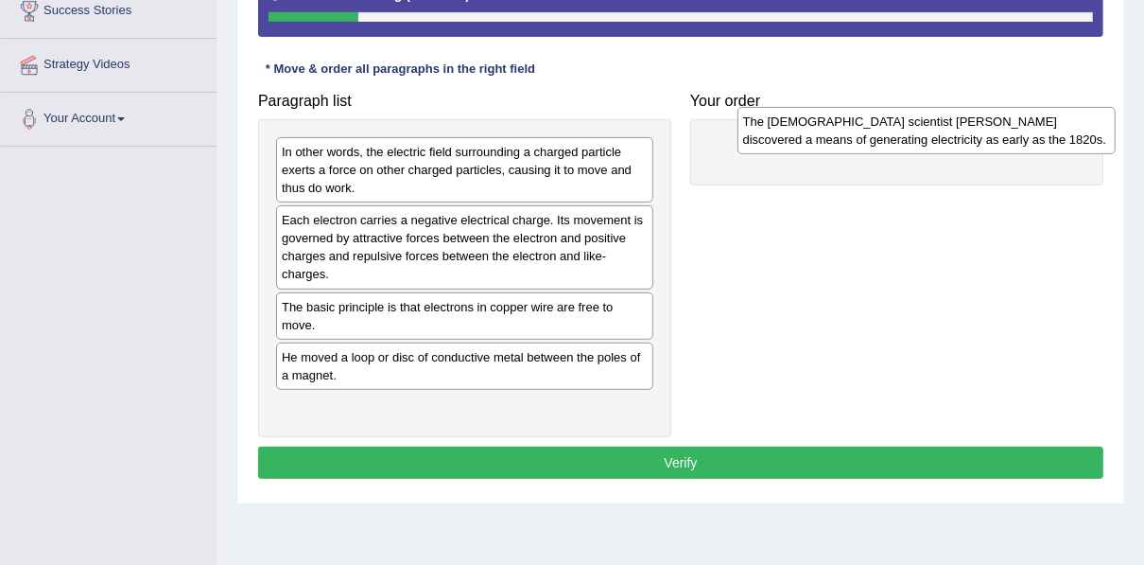
drag, startPoint x: 346, startPoint y: 353, endPoint x: 789, endPoint y: 131, distance: 494.8
click at [804, 137] on div "The [DEMOGRAPHIC_DATA] scientist [PERSON_NAME] discovered a means of generating…" at bounding box center [927, 130] width 378 height 47
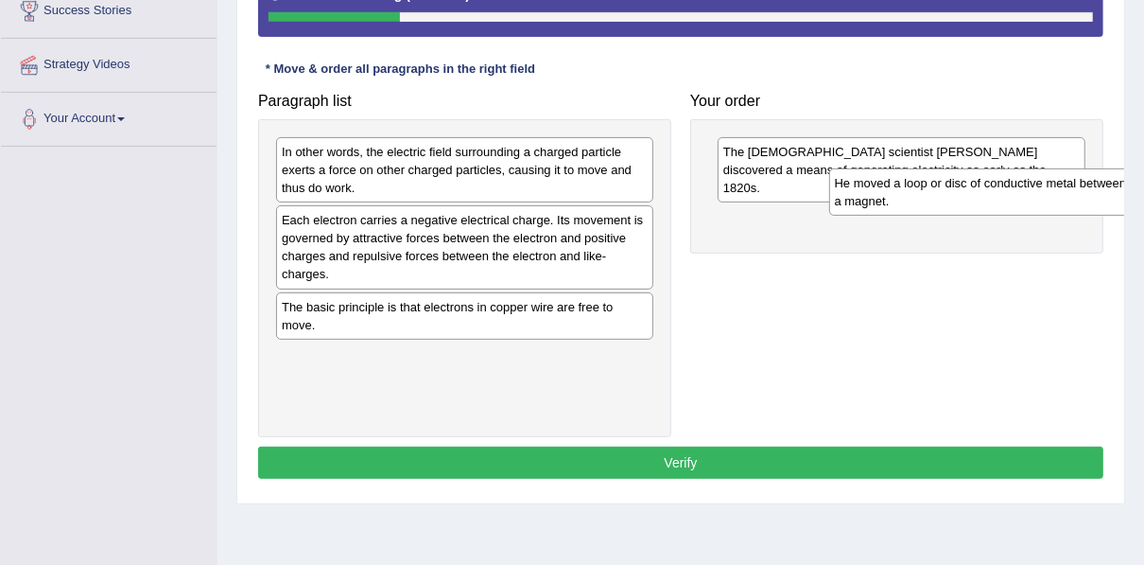
drag, startPoint x: 292, startPoint y: 350, endPoint x: 845, endPoint y: 197, distance: 574.0
click at [845, 197] on div "He moved a loop or disc of conductive metal between the poles of a magnet." at bounding box center [1018, 191] width 378 height 47
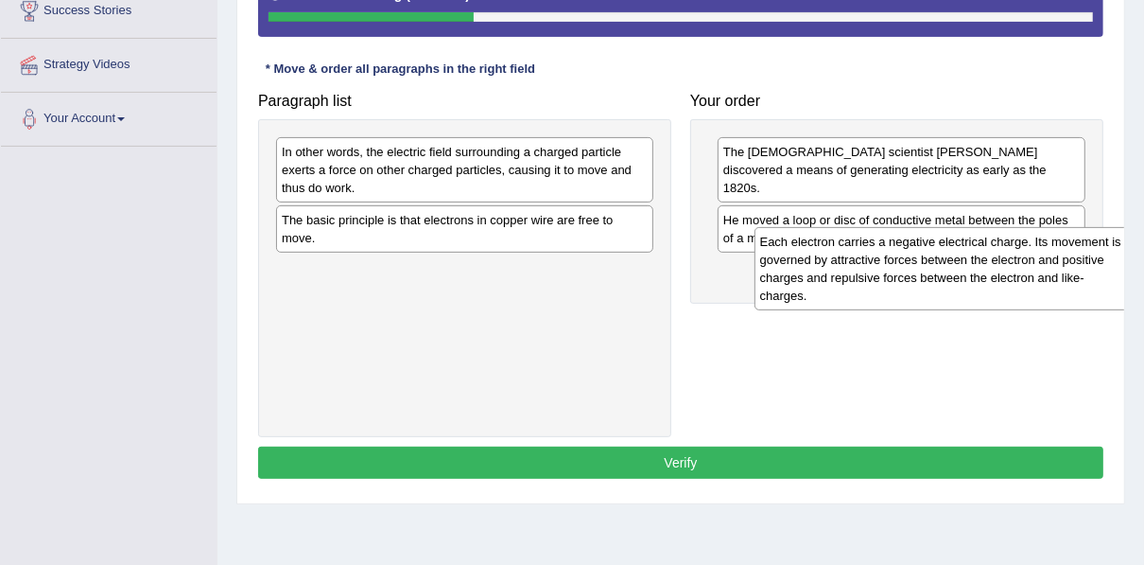
drag, startPoint x: 381, startPoint y: 248, endPoint x: 860, endPoint y: 270, distance: 479.0
click at [860, 270] on div "Each electron carries a negative electrical charge. Its movement is governed by…" at bounding box center [944, 268] width 378 height 83
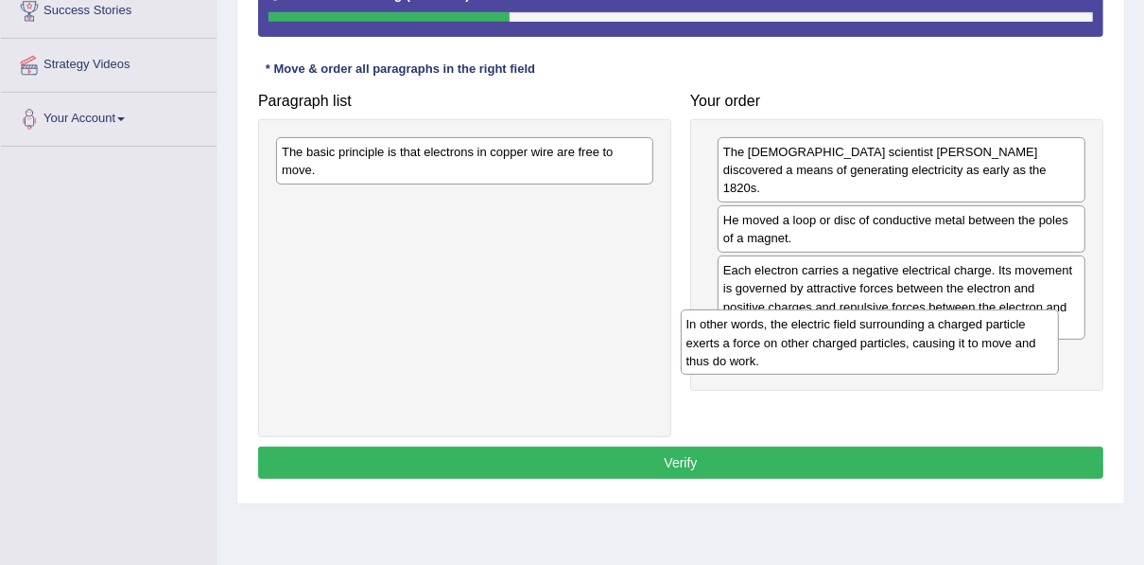
drag, startPoint x: 511, startPoint y: 167, endPoint x: 920, endPoint y: 335, distance: 442.3
click at [917, 339] on div "In other words, the electric field surrounding a charged particle exerts a forc…" at bounding box center [870, 341] width 378 height 65
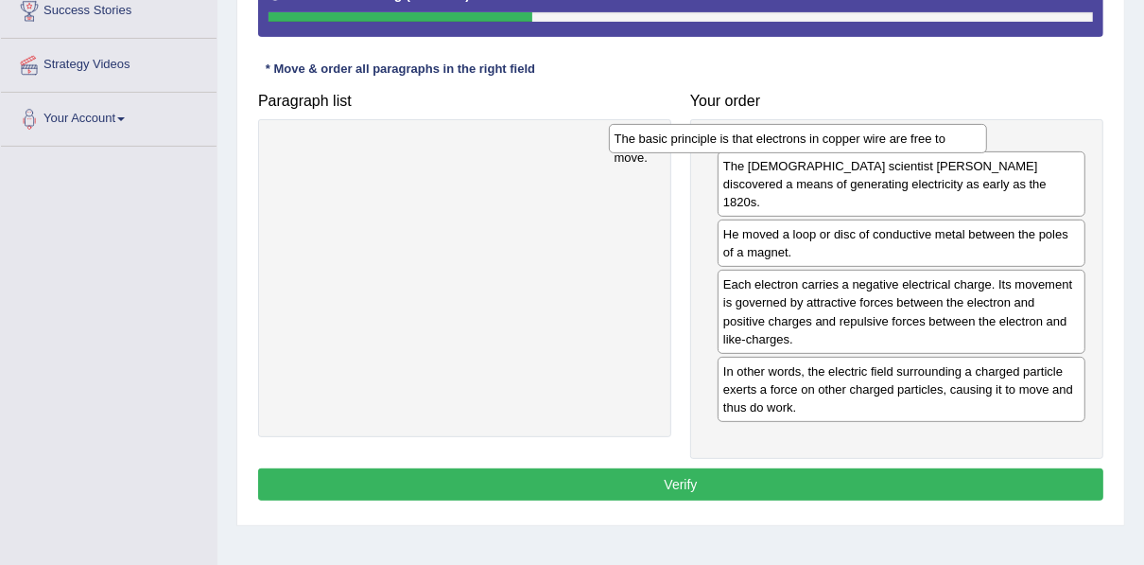
drag, startPoint x: 537, startPoint y: 146, endPoint x: 870, endPoint y: 133, distance: 333.1
click at [870, 133] on div "The basic principle is that electrons in copper wire are free to move." at bounding box center [798, 138] width 378 height 28
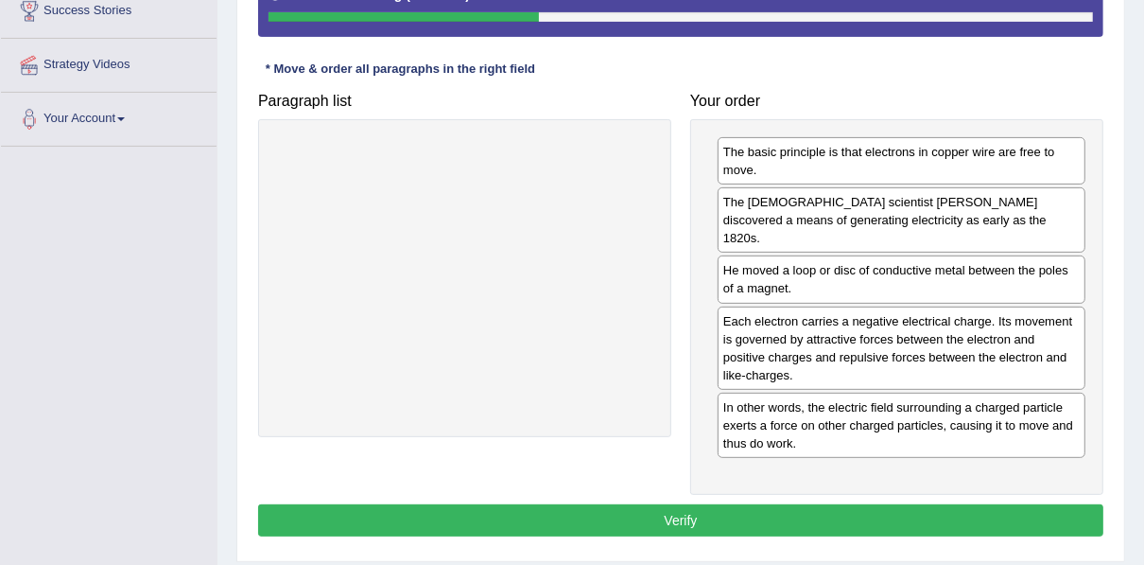
click at [602, 504] on button "Verify" at bounding box center [680, 520] width 845 height 32
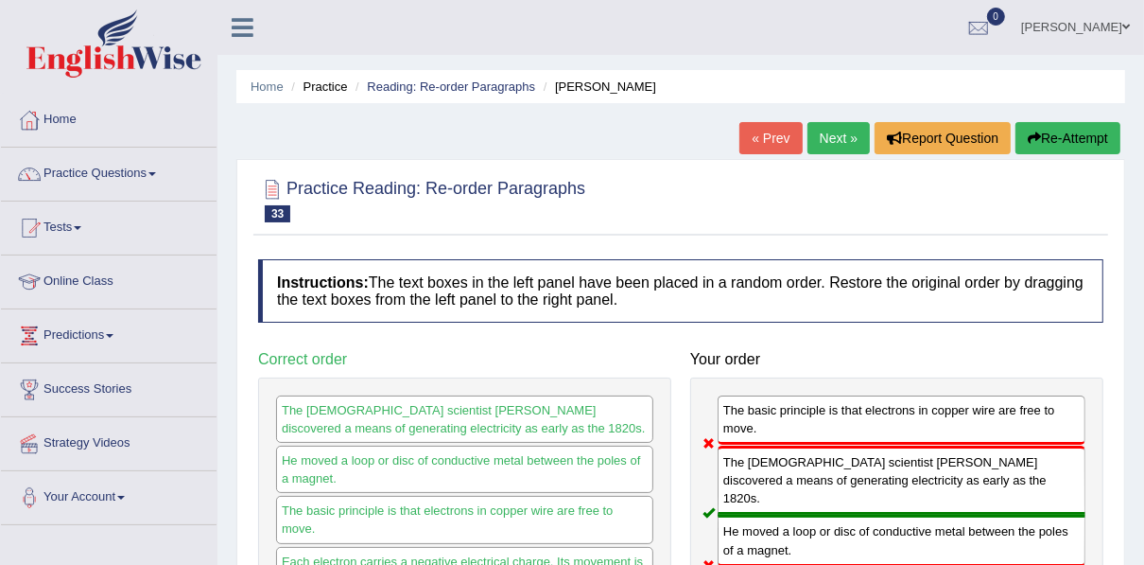
click at [842, 129] on link "Next »" at bounding box center [839, 138] width 62 height 32
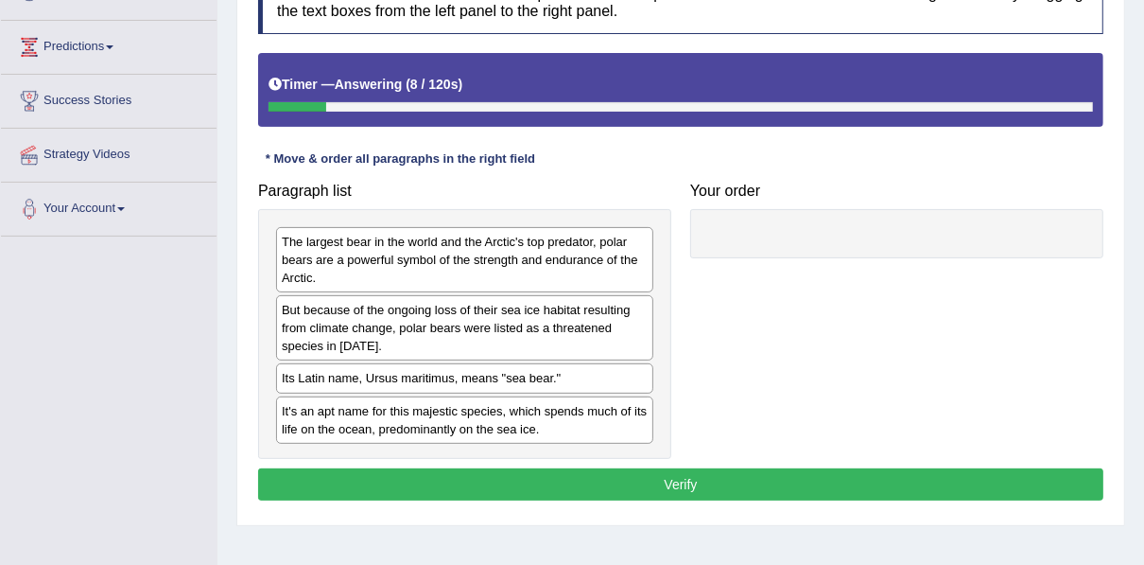
scroll to position [303, 0]
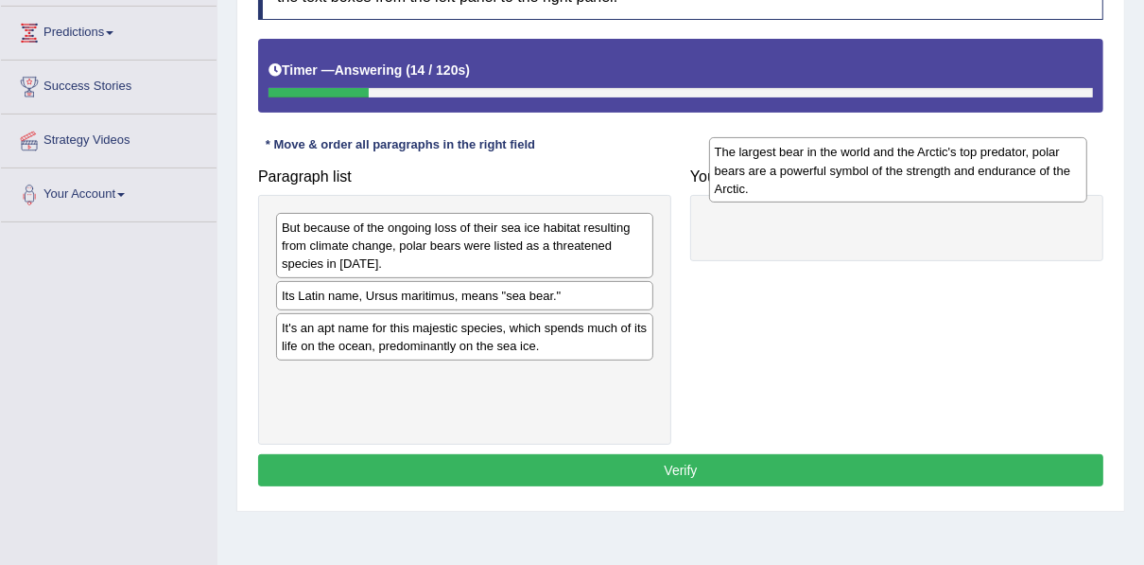
drag, startPoint x: 391, startPoint y: 229, endPoint x: 825, endPoint y: 153, distance: 439.6
click at [825, 153] on div "The largest bear in the world and the Arctic's top predator, polar bears are a …" at bounding box center [898, 169] width 378 height 65
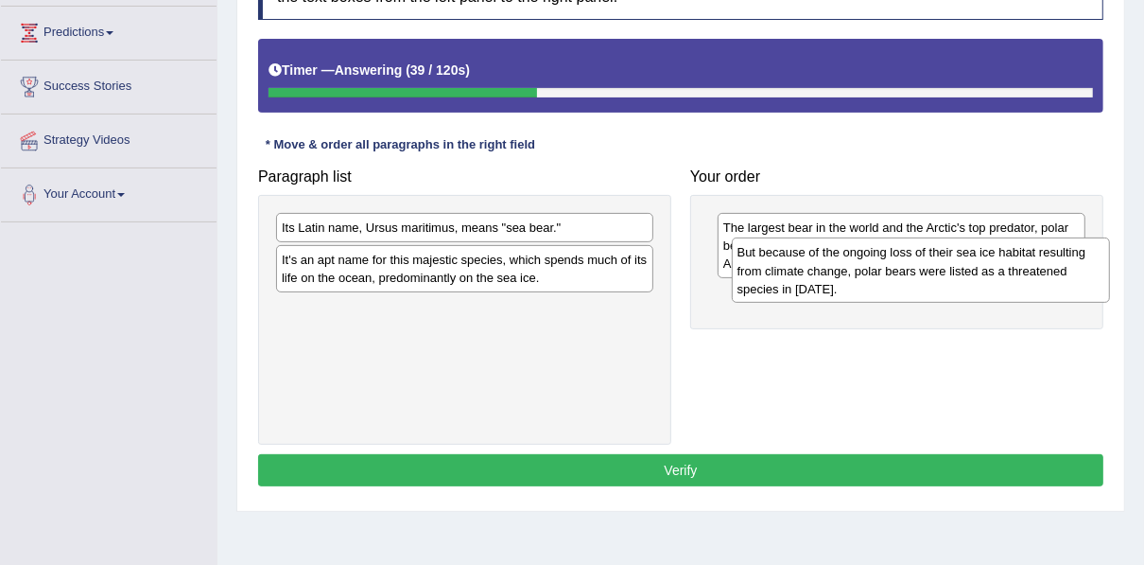
drag, startPoint x: 526, startPoint y: 237, endPoint x: 982, endPoint y: 263, distance: 456.5
click at [982, 263] on div "But because of the ongoing loss of their sea ice habitat resulting from climate…" at bounding box center [921, 269] width 378 height 65
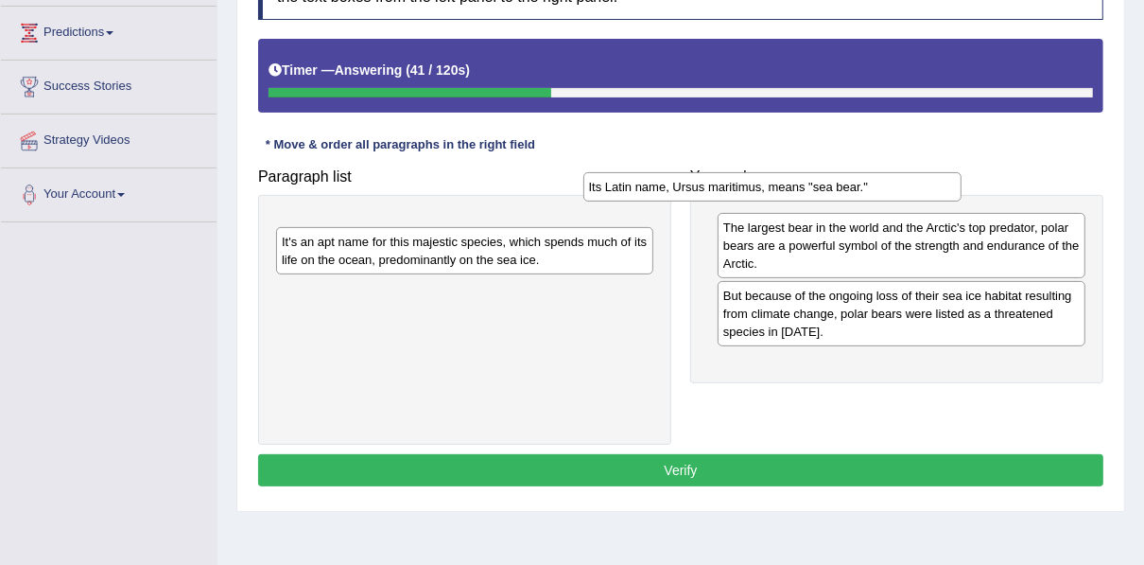
drag, startPoint x: 652, startPoint y: 235, endPoint x: 965, endPoint y: 196, distance: 315.5
click at [962, 196] on div "Its Latin name, Ursus maritimus, means "sea bear."" at bounding box center [772, 186] width 378 height 28
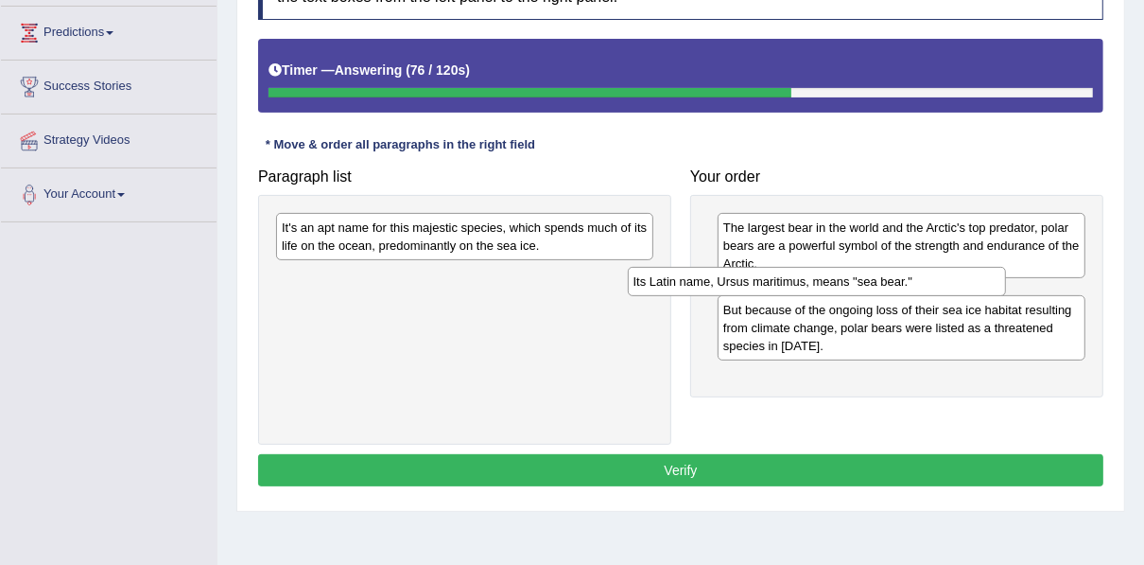
drag, startPoint x: 338, startPoint y: 224, endPoint x: 699, endPoint y: 279, distance: 365.3
click at [699, 279] on div "Its Latin name, Ursus maritimus, means "sea bear."" at bounding box center [817, 281] width 378 height 28
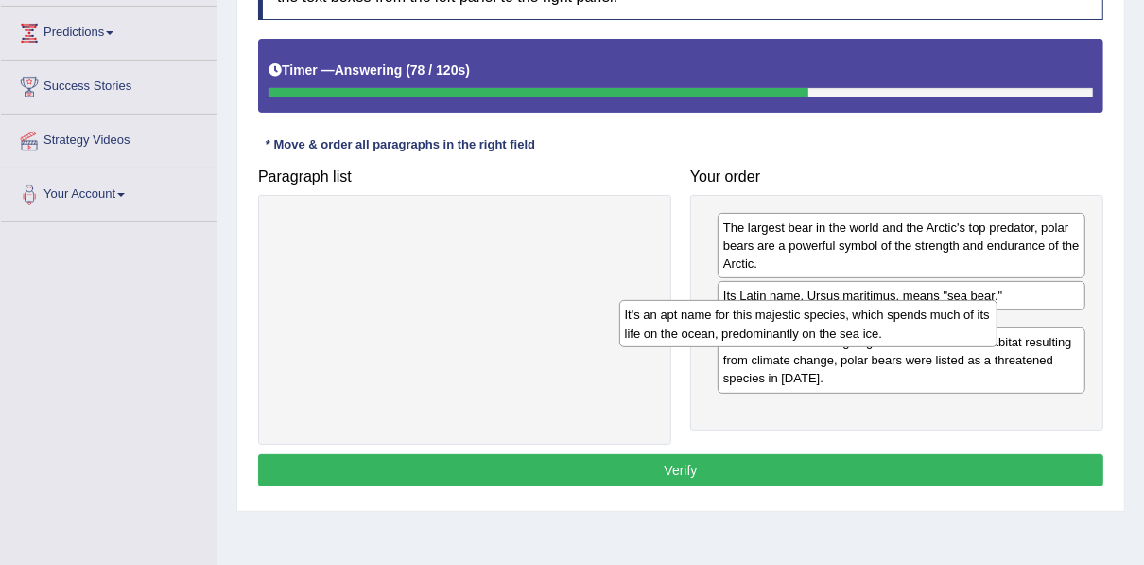
drag, startPoint x: 390, startPoint y: 247, endPoint x: 733, endPoint y: 335, distance: 354.3
click at [733, 335] on div "It's an apt name for this majestic species, which spends much of its life on th…" at bounding box center [808, 323] width 378 height 47
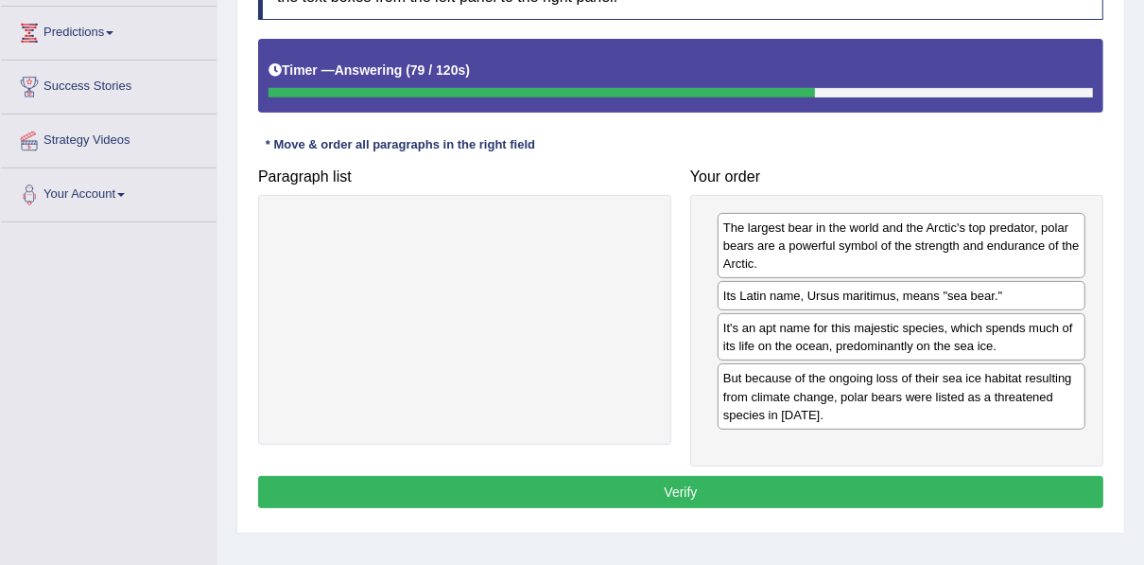
click at [712, 478] on button "Verify" at bounding box center [680, 492] width 845 height 32
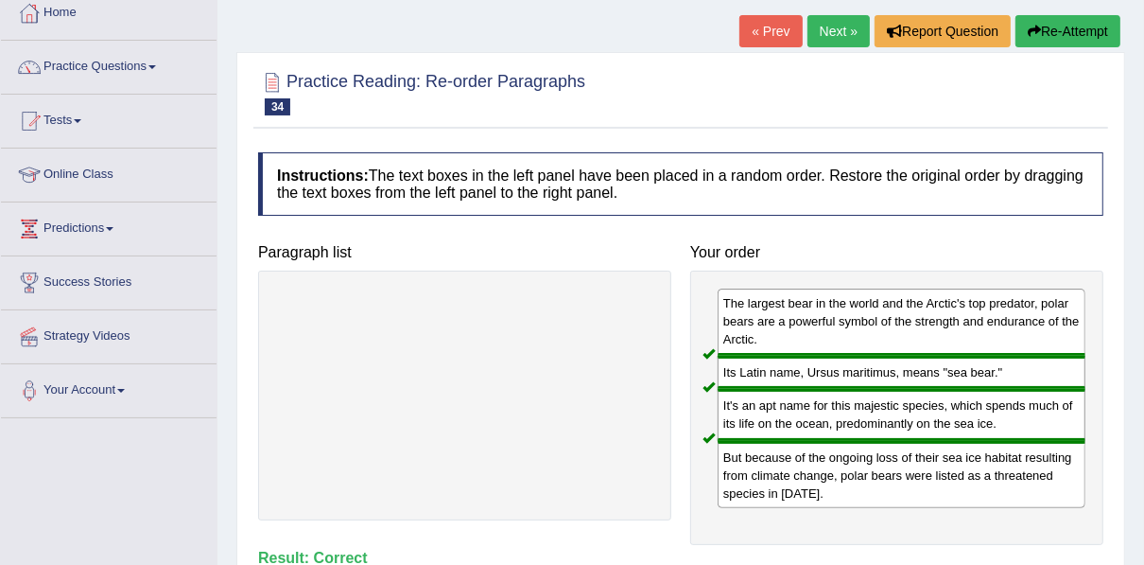
scroll to position [76, 0]
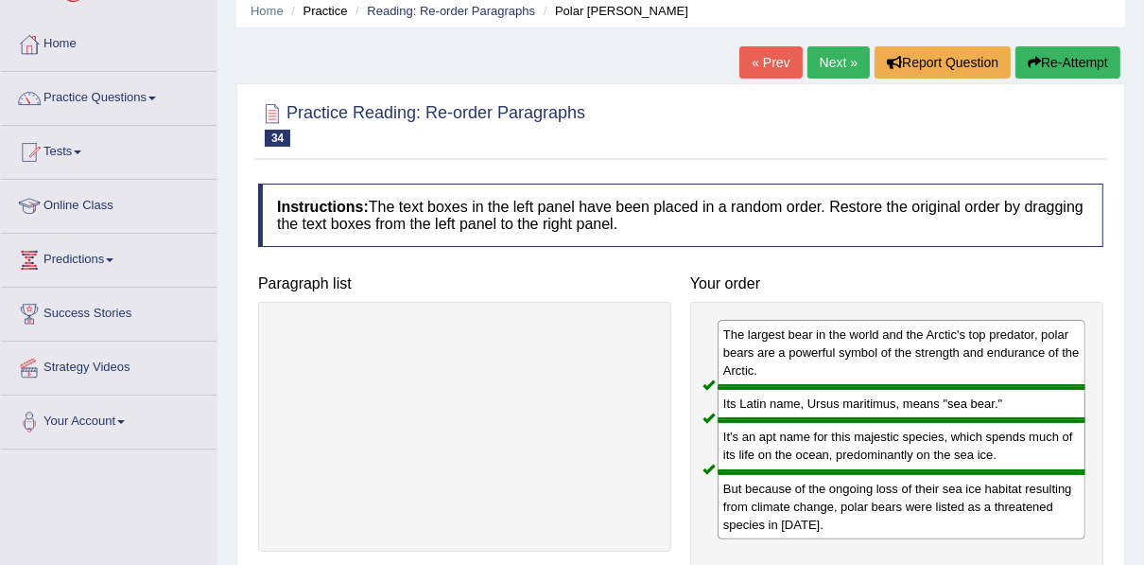
click at [809, 54] on link "Next »" at bounding box center [839, 62] width 62 height 32
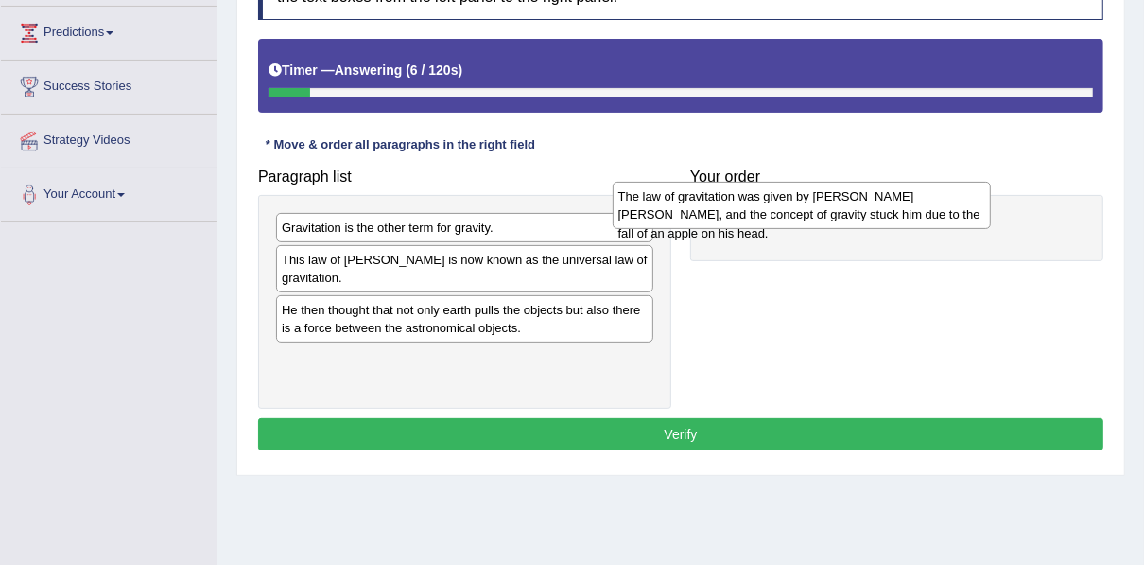
drag, startPoint x: 386, startPoint y: 309, endPoint x: 729, endPoint y: 198, distance: 360.9
click at [728, 198] on div "The law of gravitation was given by [PERSON_NAME] [PERSON_NAME], and the concep…" at bounding box center [802, 205] width 378 height 47
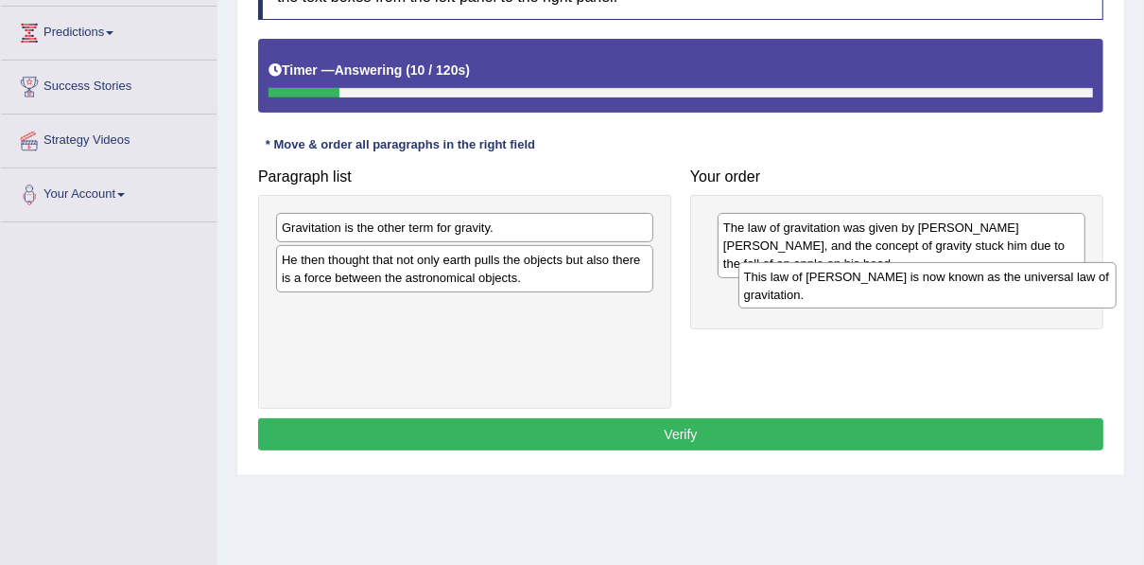
drag, startPoint x: 362, startPoint y: 275, endPoint x: 825, endPoint y: 293, distance: 462.7
click at [825, 293] on div "This law of [PERSON_NAME] is now known as the universal law of gravitation." at bounding box center [927, 285] width 378 height 47
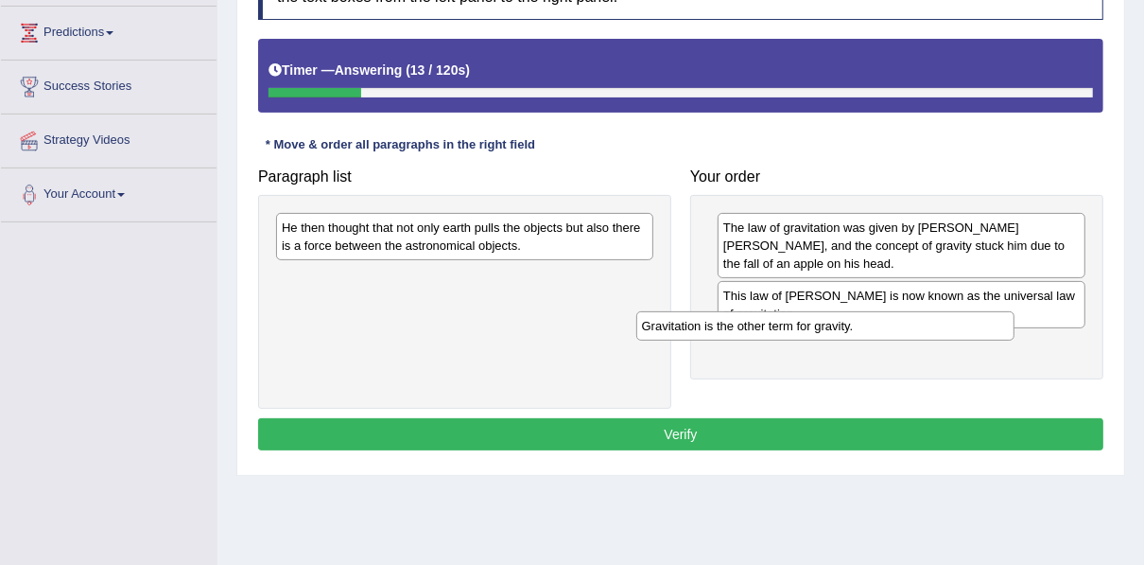
drag, startPoint x: 522, startPoint y: 229, endPoint x: 882, endPoint y: 328, distance: 373.7
click at [882, 328] on div "Gravitation is the other term for gravity." at bounding box center [825, 325] width 378 height 28
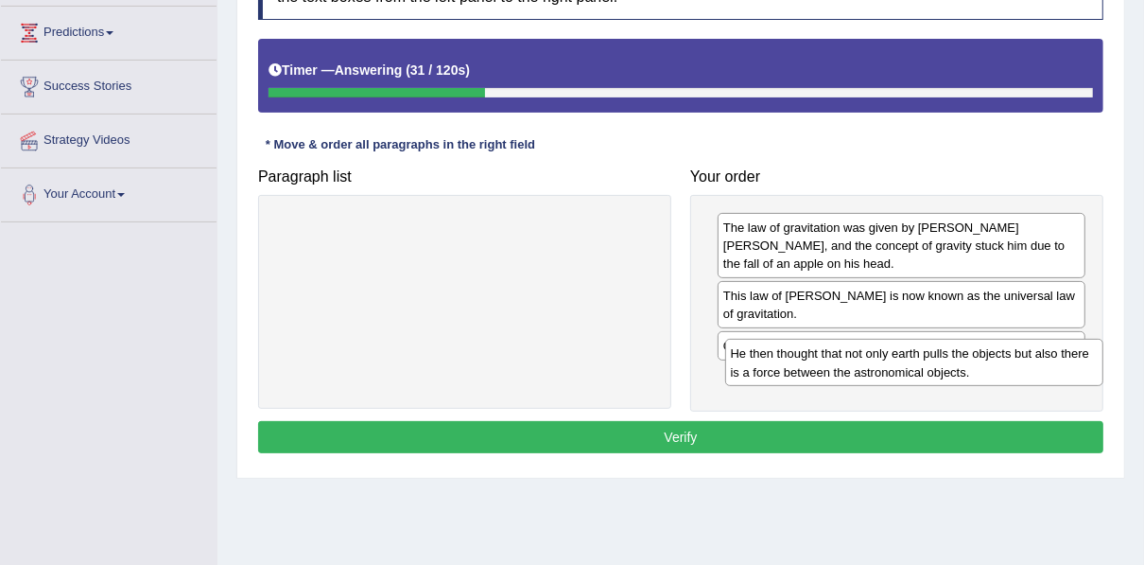
drag, startPoint x: 661, startPoint y: 299, endPoint x: 873, endPoint y: 378, distance: 226.2
click at [874, 377] on div "He then thought that not only earth pulls the objects but also there is a force…" at bounding box center [914, 362] width 378 height 47
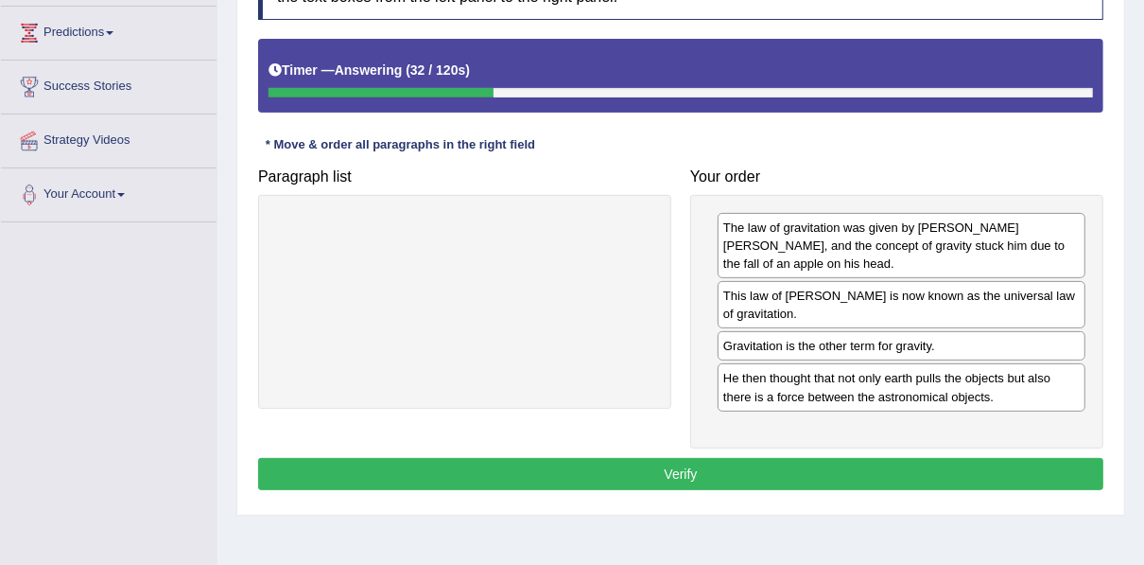
click at [724, 470] on button "Verify" at bounding box center [680, 474] width 845 height 32
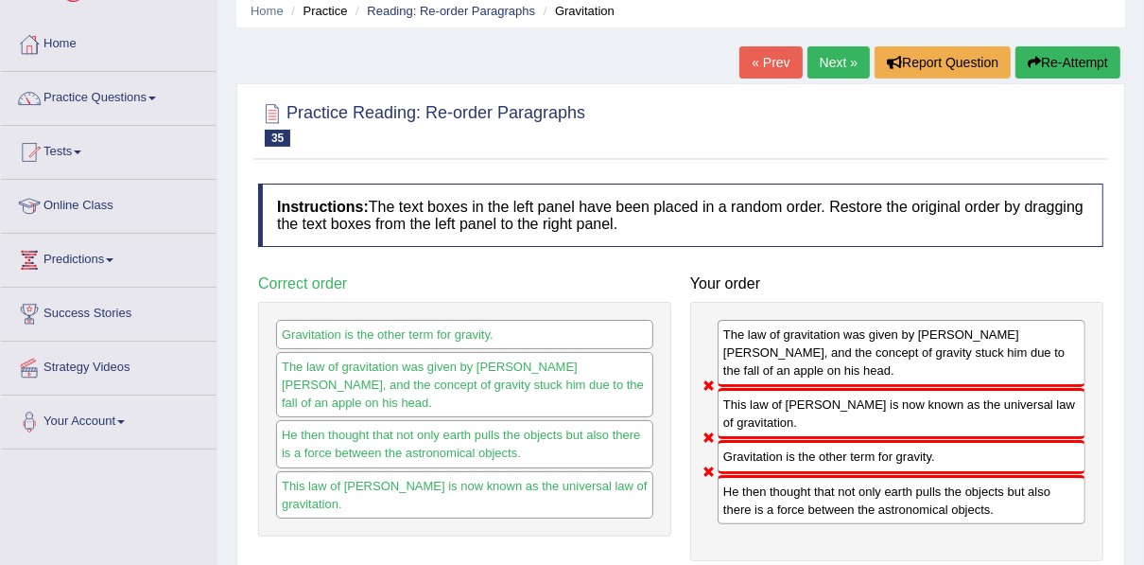
scroll to position [76, 0]
click at [827, 57] on link "Next »" at bounding box center [839, 62] width 62 height 32
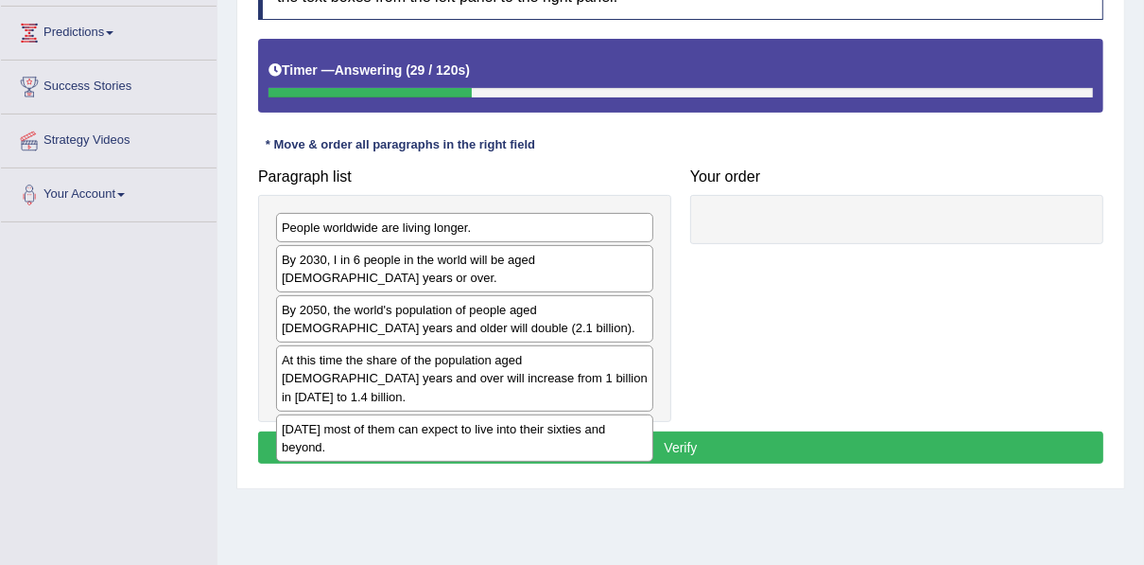
scroll to position [76, 0]
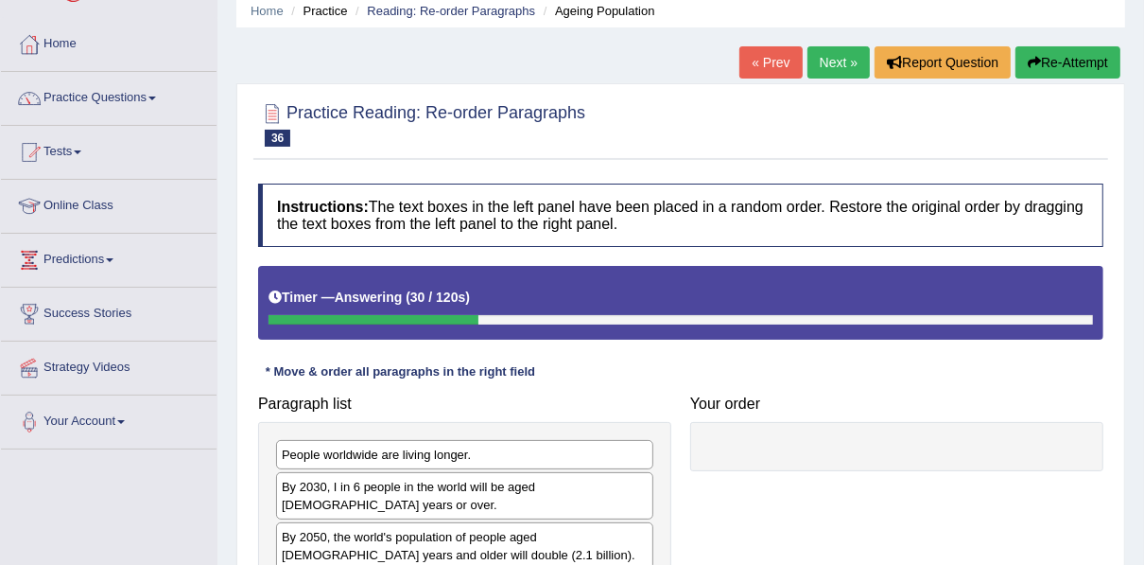
click at [1075, 68] on button "Re-Attempt" at bounding box center [1068, 62] width 105 height 32
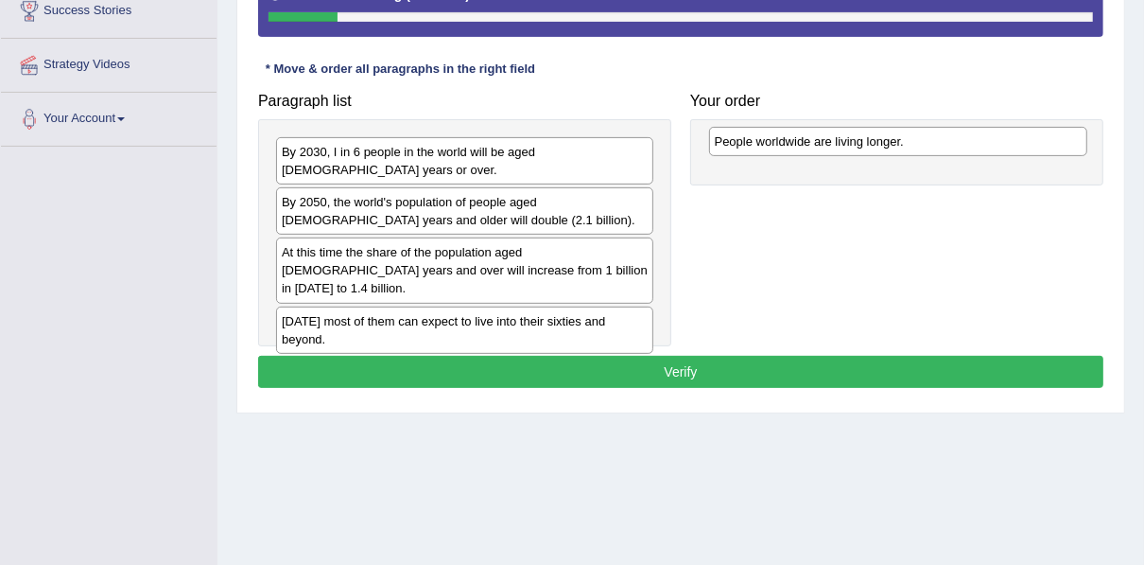
drag, startPoint x: 372, startPoint y: 148, endPoint x: 805, endPoint y: 139, distance: 433.2
click at [805, 139] on div "People worldwide are living longer." at bounding box center [898, 141] width 378 height 28
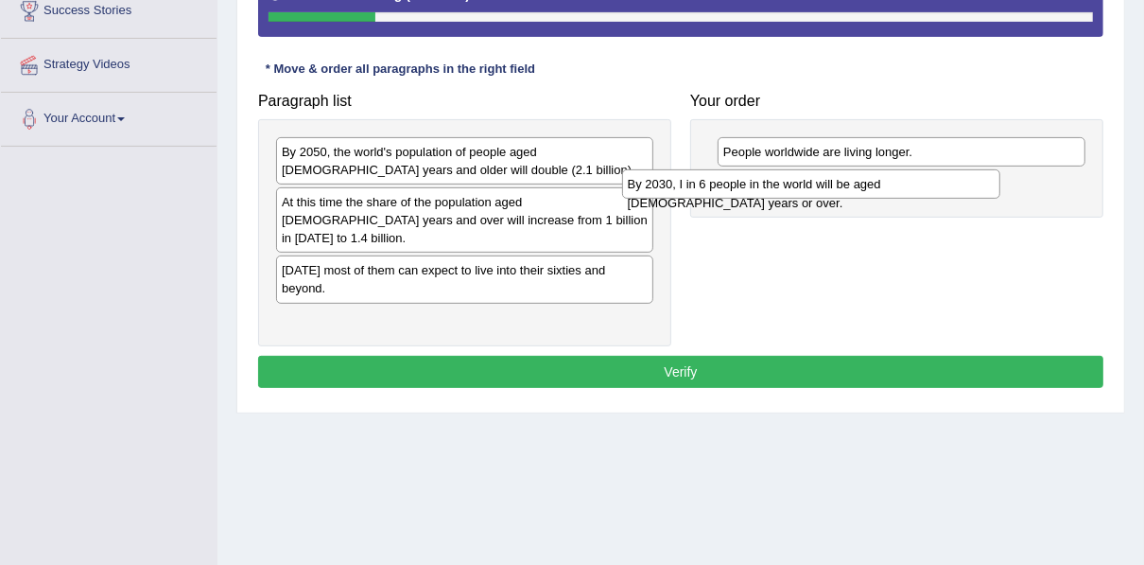
drag, startPoint x: 446, startPoint y: 149, endPoint x: 796, endPoint y: 183, distance: 351.5
click at [796, 183] on div "By 2030, I in 6 people in the world will be aged 60 years or over." at bounding box center [811, 183] width 378 height 28
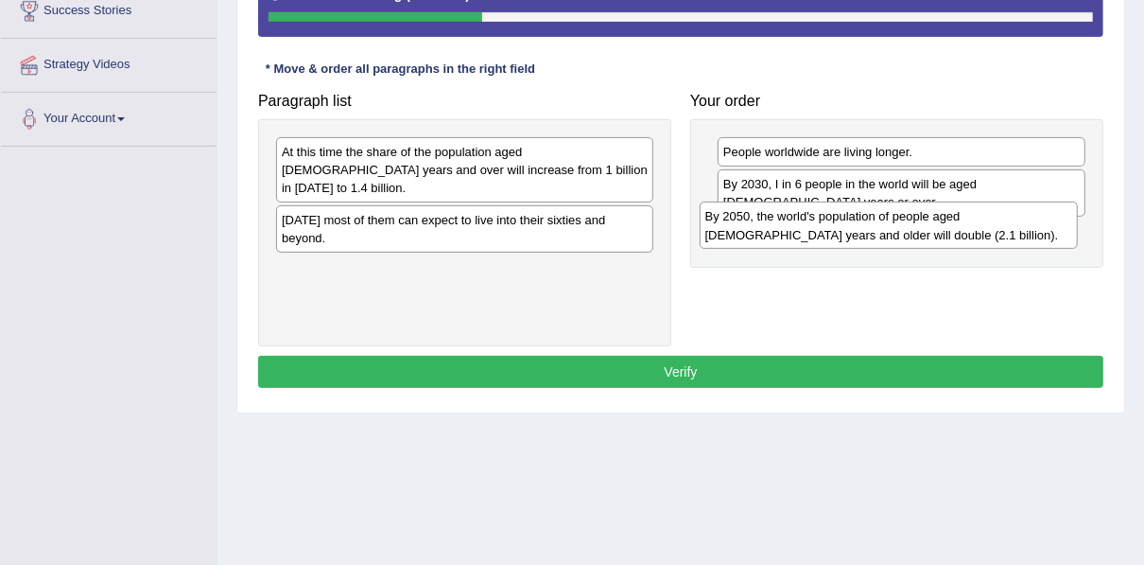
drag, startPoint x: 400, startPoint y: 151, endPoint x: 826, endPoint y: 217, distance: 431.6
click at [826, 217] on div "By 2050, the world's population of people aged 60 years and older will double (…" at bounding box center [889, 224] width 378 height 47
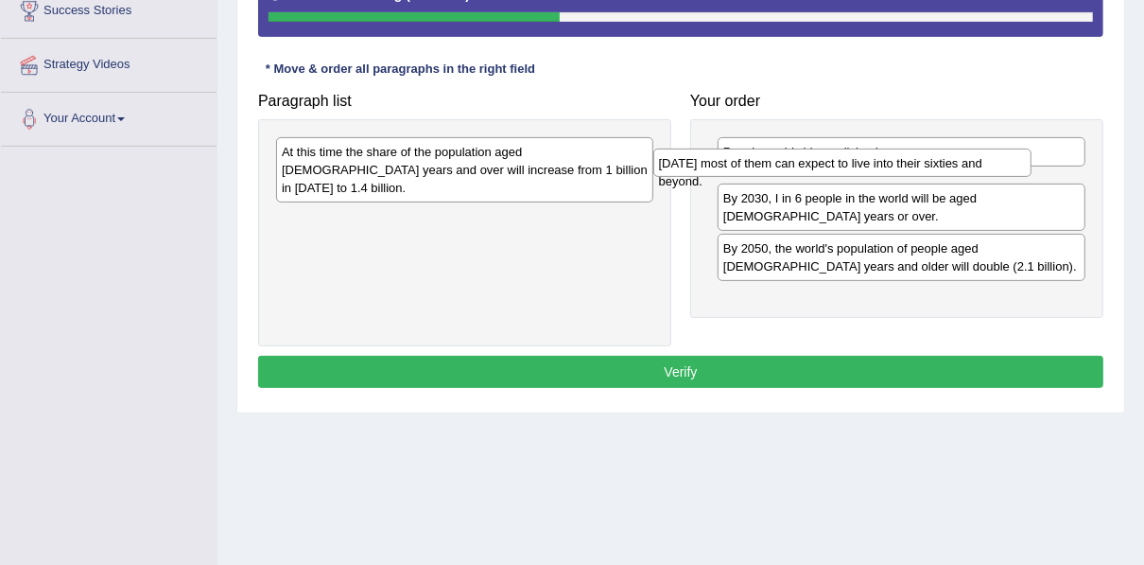
drag, startPoint x: 435, startPoint y: 200, endPoint x: 822, endPoint y: 166, distance: 388.2
click at [822, 166] on div "Today most of them can expect to live into their sixties and beyond." at bounding box center [842, 162] width 378 height 28
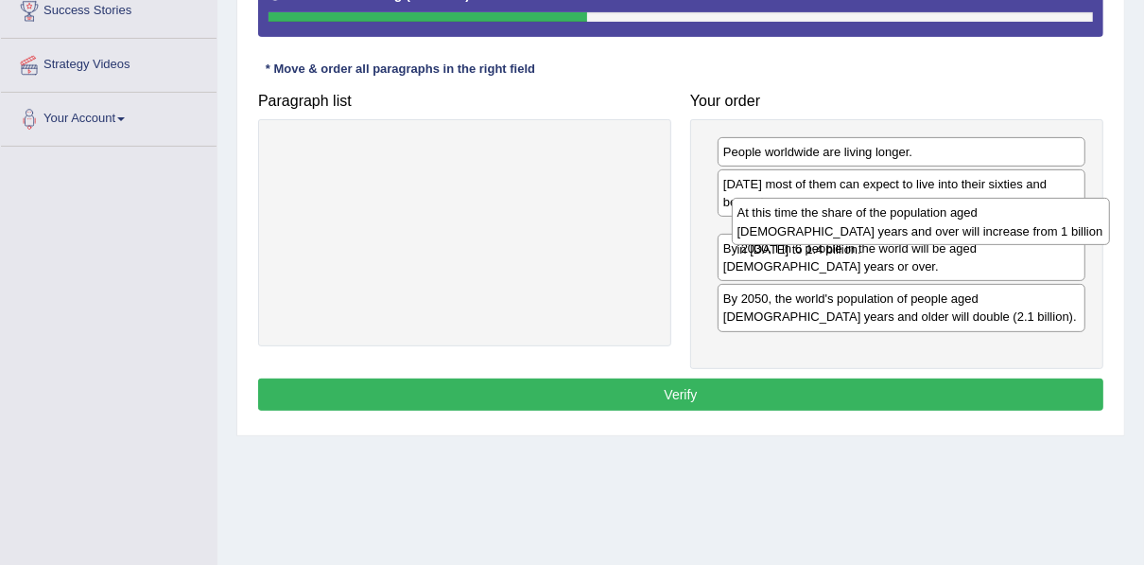
drag, startPoint x: 465, startPoint y: 155, endPoint x: 921, endPoint y: 217, distance: 459.9
click at [921, 217] on div "At this time the share of the population aged 60 years and over will increase f…" at bounding box center [921, 221] width 378 height 47
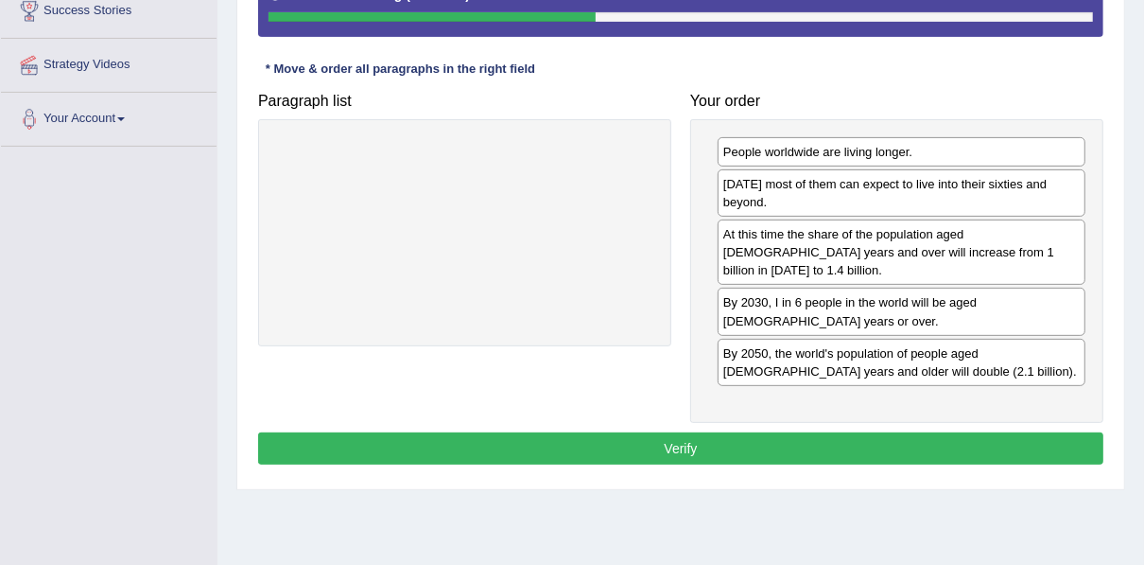
click at [774, 432] on button "Verify" at bounding box center [680, 448] width 845 height 32
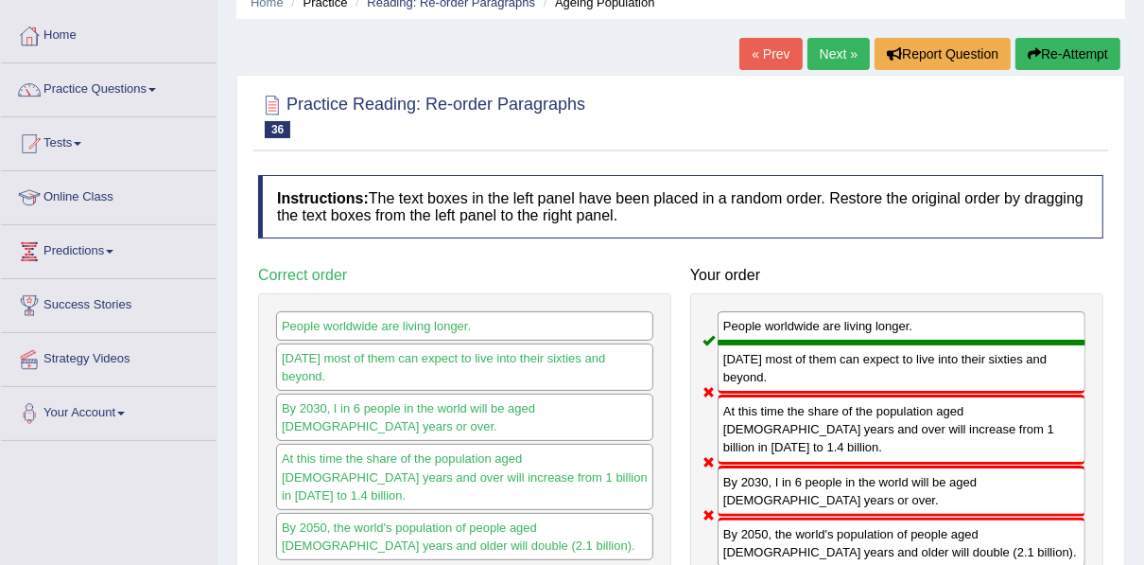
scroll to position [76, 0]
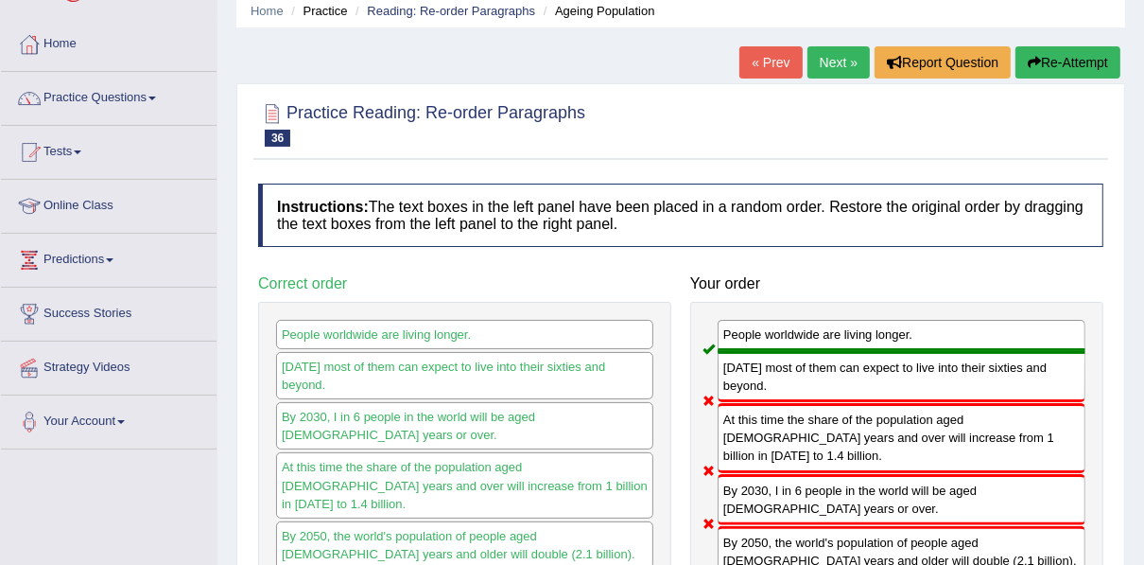
click at [835, 68] on link "Next »" at bounding box center [839, 62] width 62 height 32
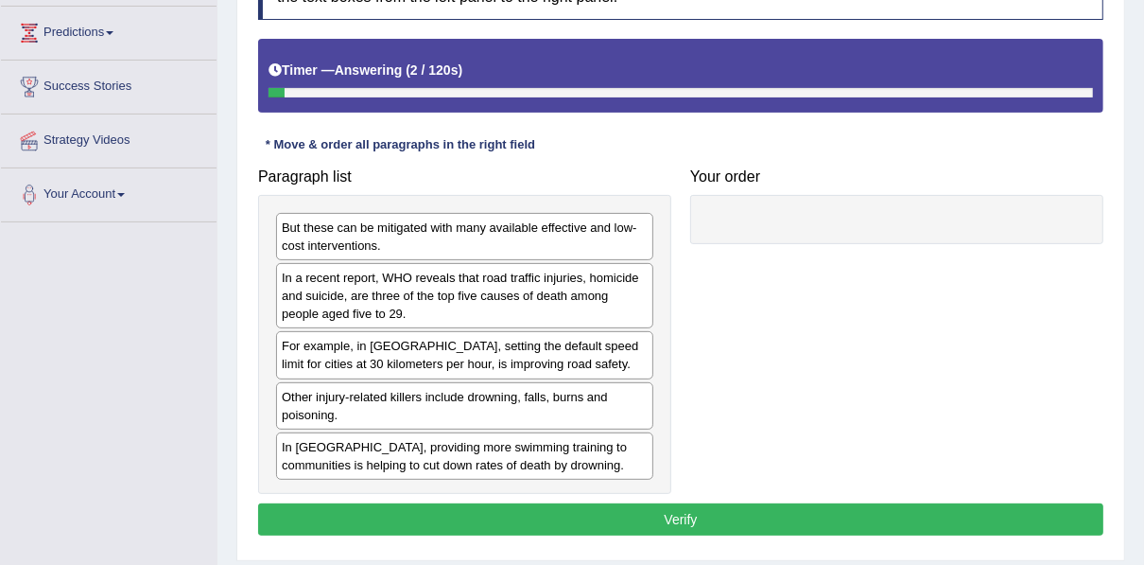
scroll to position [428, 0]
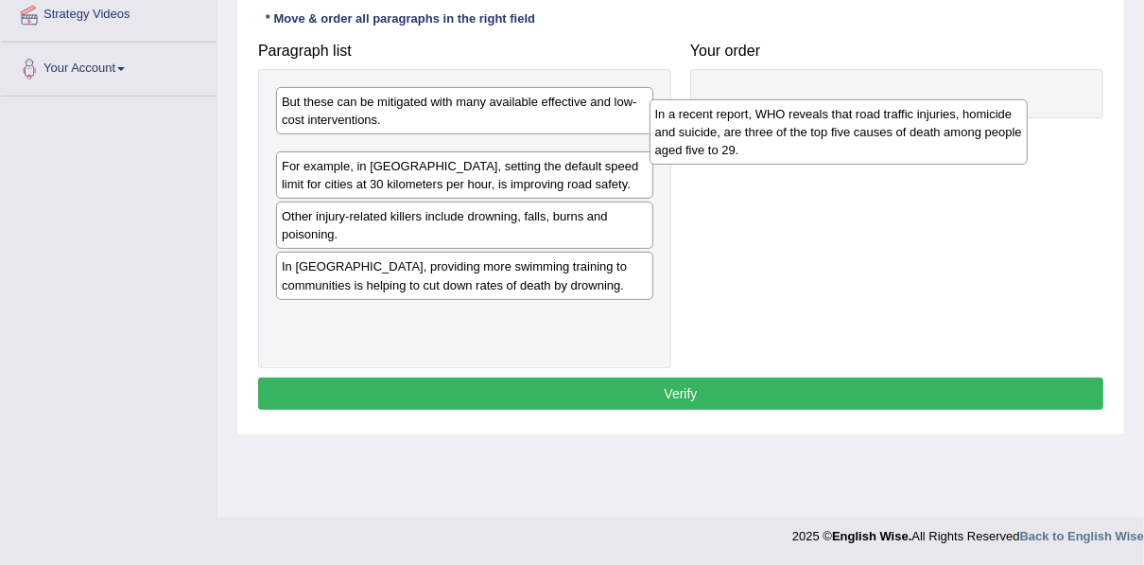
drag, startPoint x: 425, startPoint y: 169, endPoint x: 805, endPoint y: 109, distance: 384.9
click at [805, 109] on div "In a recent report, WHO reveals that road traffic injuries, homicide and suicid…" at bounding box center [839, 131] width 378 height 65
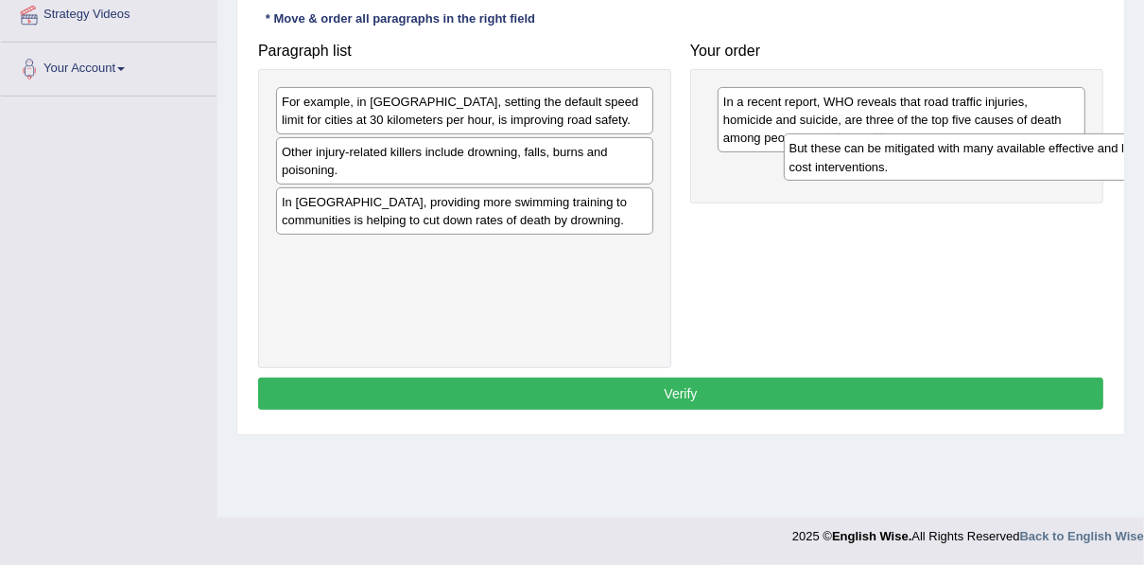
drag, startPoint x: 347, startPoint y: 113, endPoint x: 819, endPoint y: 160, distance: 474.2
click at [819, 160] on div "But these can be mitigated with many available effective and low-cost intervent…" at bounding box center [973, 156] width 378 height 47
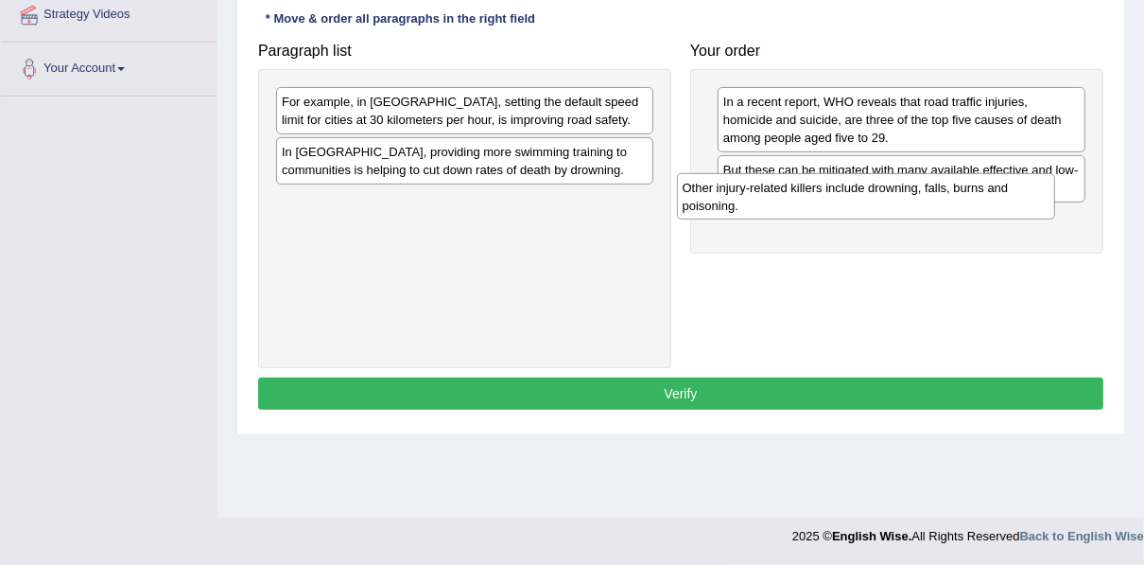
drag, startPoint x: 418, startPoint y: 157, endPoint x: 824, endPoint y: 197, distance: 407.6
click at [824, 197] on div "Other injury-related killers include drowning, falls, burns and poisoning." at bounding box center [866, 196] width 378 height 47
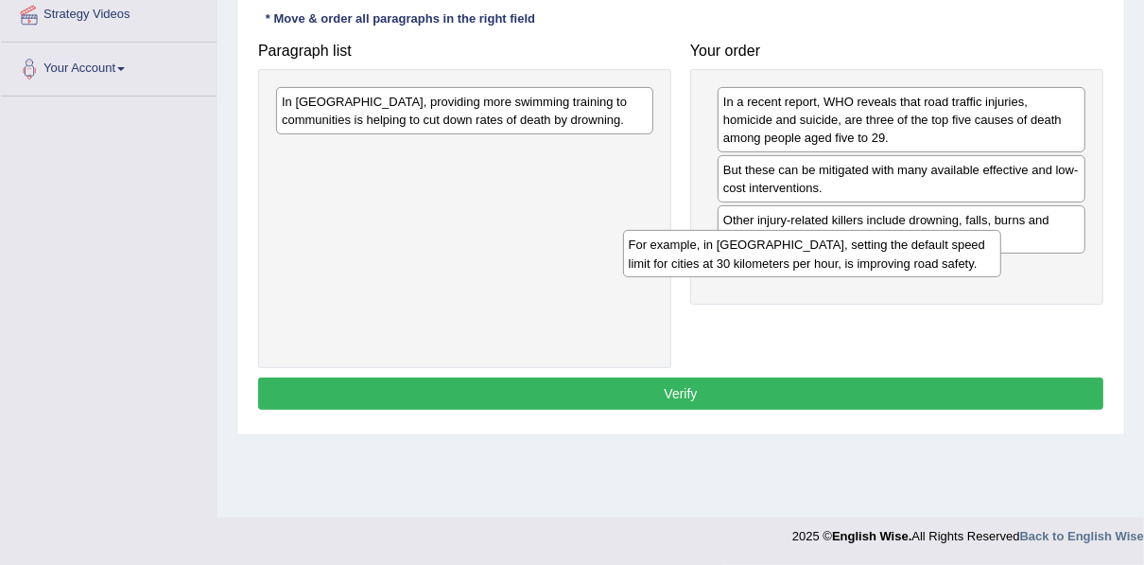
drag, startPoint x: 532, startPoint y: 101, endPoint x: 888, endPoint y: 251, distance: 385.7
click at [887, 251] on div "For example, in Spain, setting the default speed limit for cities at 30 kilomet…" at bounding box center [812, 253] width 378 height 47
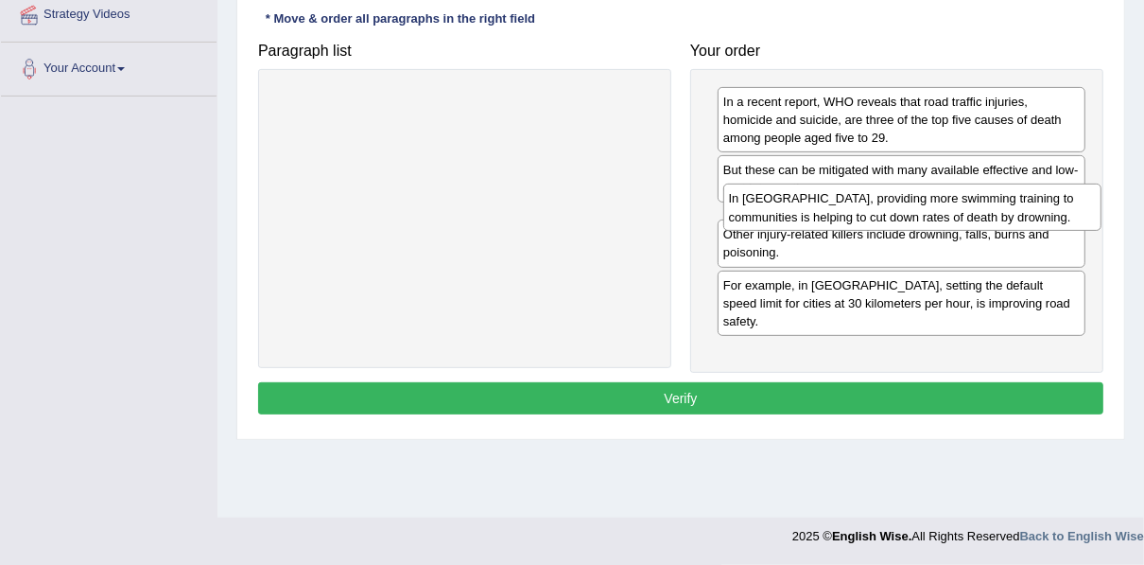
drag, startPoint x: 485, startPoint y: 104, endPoint x: 932, endPoint y: 201, distance: 457.7
click at [932, 201] on div "In Vietnam, providing more swimming training to communities is helping to cut d…" at bounding box center [912, 206] width 378 height 47
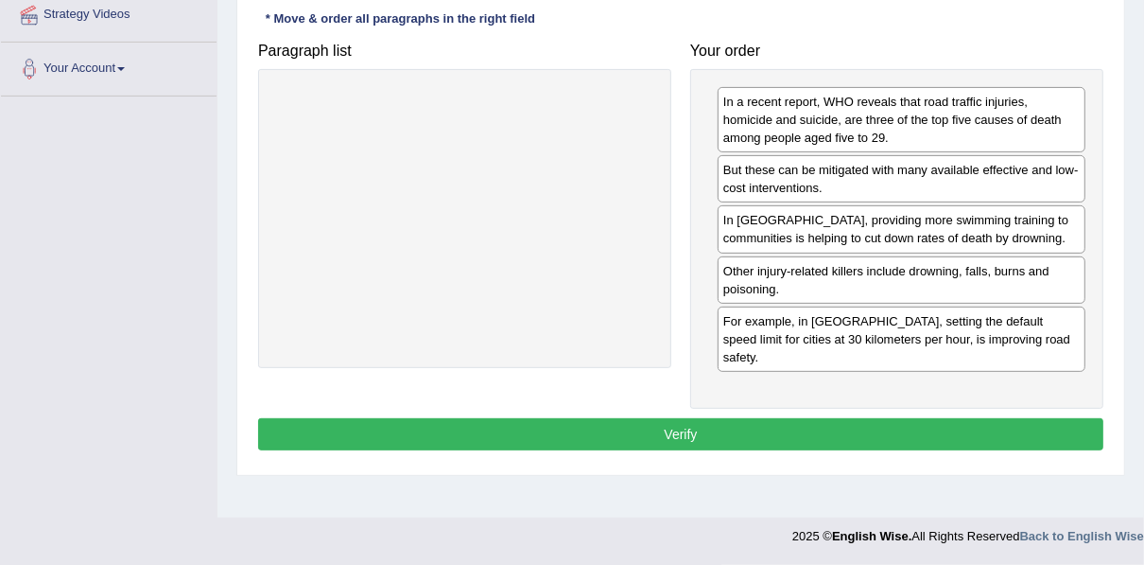
click at [748, 418] on button "Verify" at bounding box center [680, 434] width 845 height 32
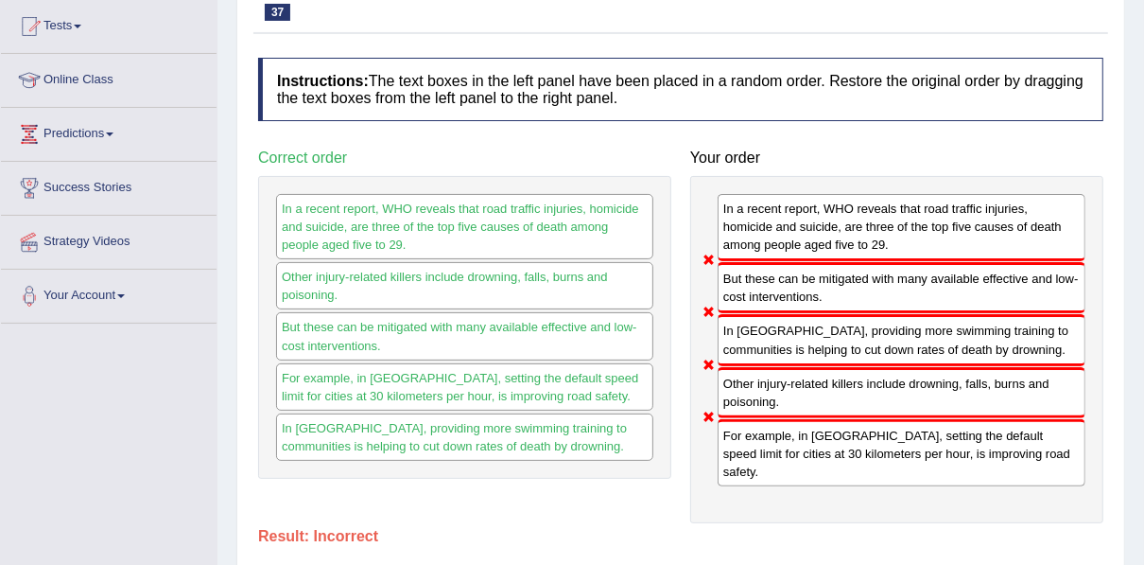
scroll to position [0, 0]
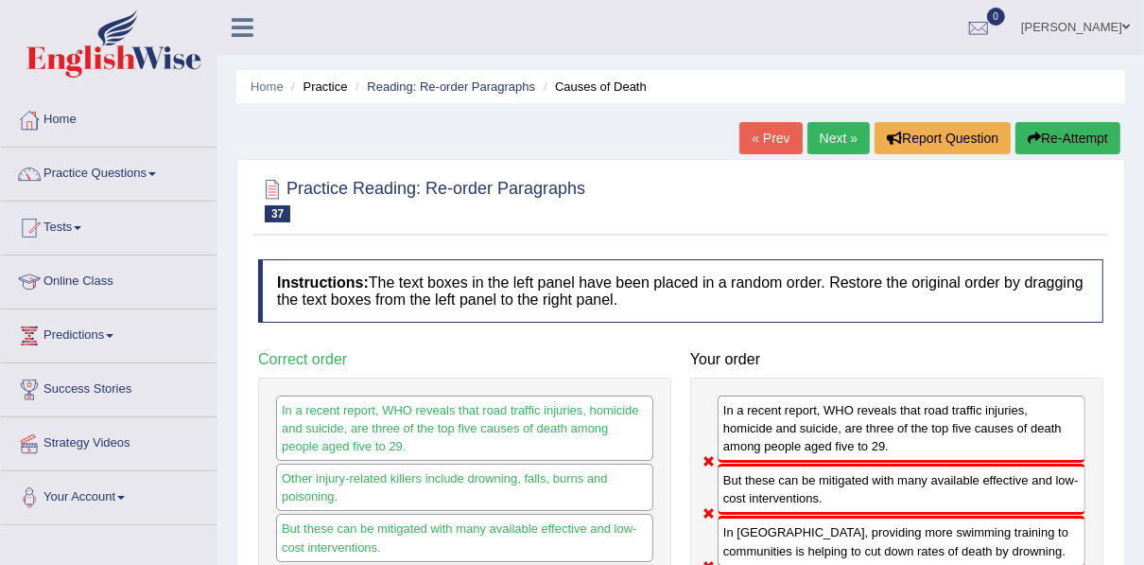
click at [830, 131] on link "Next »" at bounding box center [839, 138] width 62 height 32
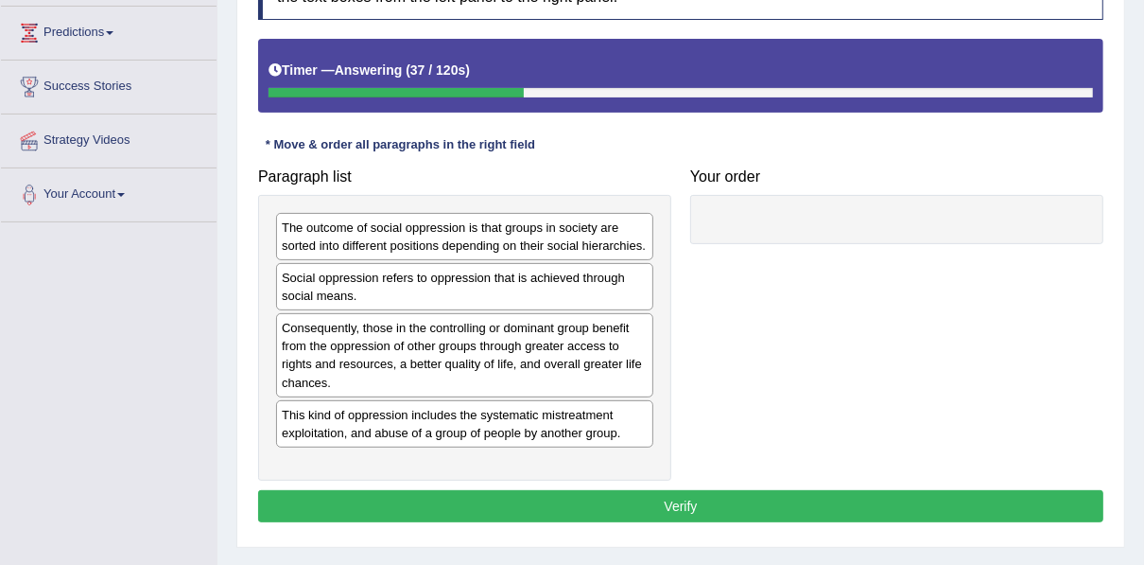
click at [733, 310] on div "Paragraph list The outcome of social oppression is that groups in society are s…" at bounding box center [681, 319] width 864 height 321
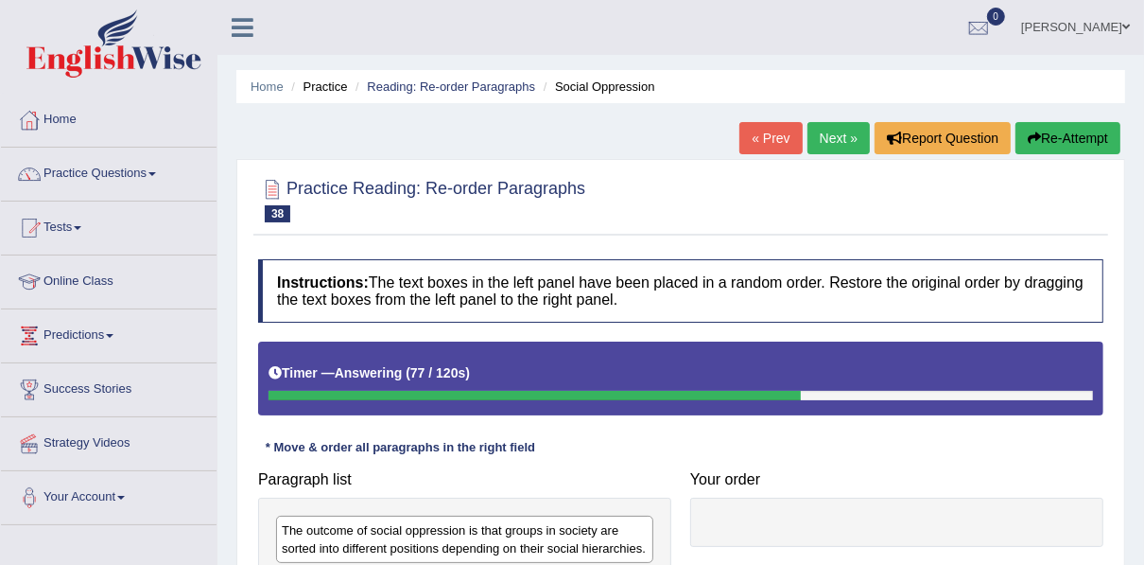
click at [1050, 133] on button "Re-Attempt" at bounding box center [1068, 138] width 105 height 32
click at [1099, 133] on button "Re-Attempt" at bounding box center [1068, 138] width 105 height 32
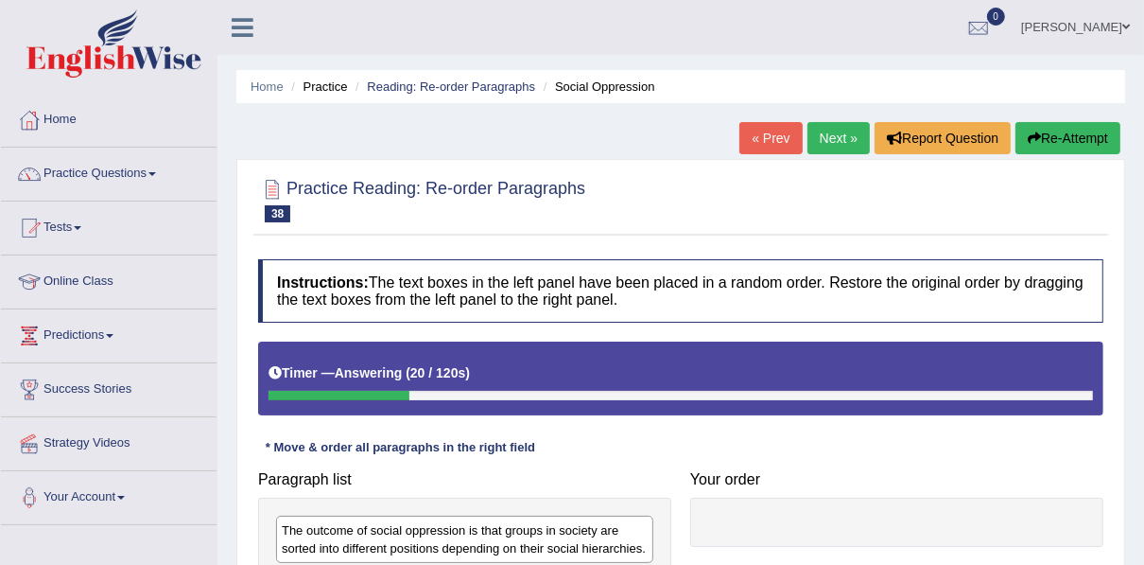
click at [1055, 130] on button "Re-Attempt" at bounding box center [1068, 138] width 105 height 32
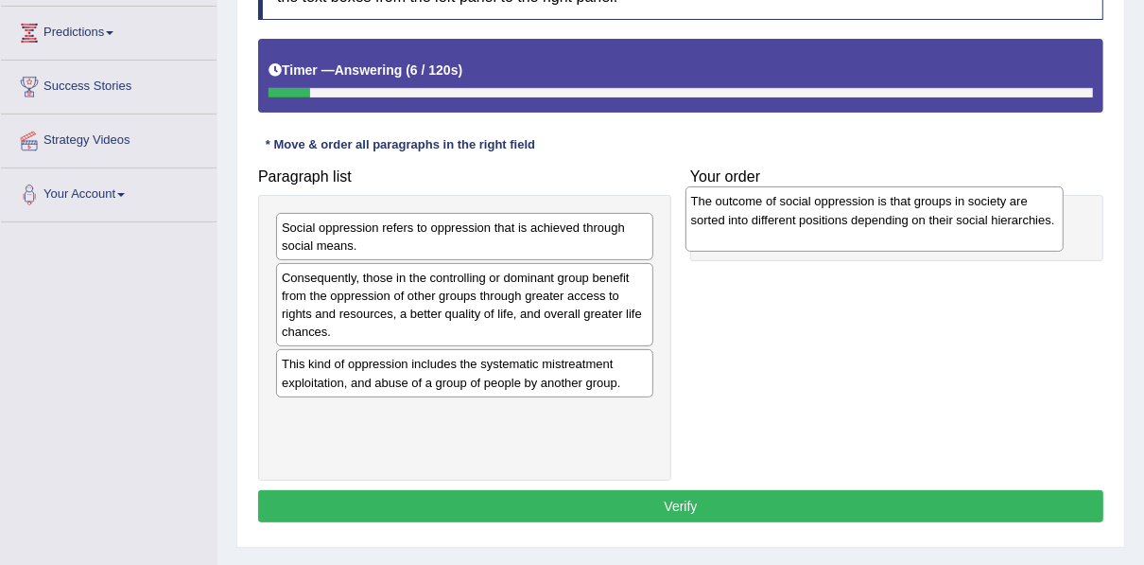
drag, startPoint x: 443, startPoint y: 248, endPoint x: 852, endPoint y: 222, distance: 410.2
click at [852, 222] on div "The outcome of social oppression is that groups in society are sorted into diff…" at bounding box center [875, 218] width 378 height 65
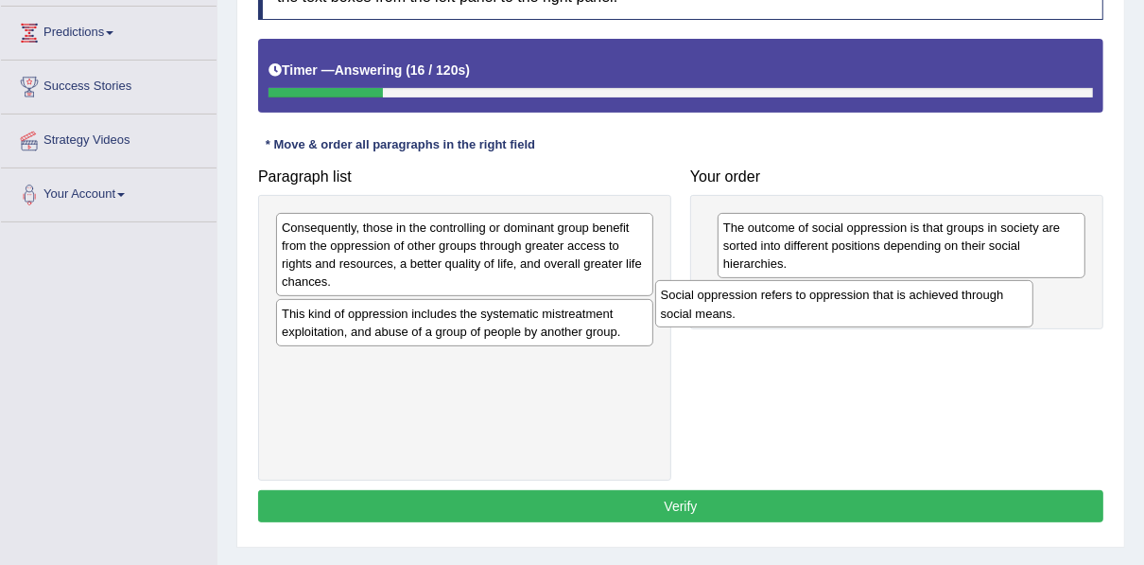
drag, startPoint x: 431, startPoint y: 242, endPoint x: 810, endPoint y: 304, distance: 384.1
click at [810, 304] on div "Social oppression refers to oppression that is achieved through social means." at bounding box center [844, 303] width 378 height 47
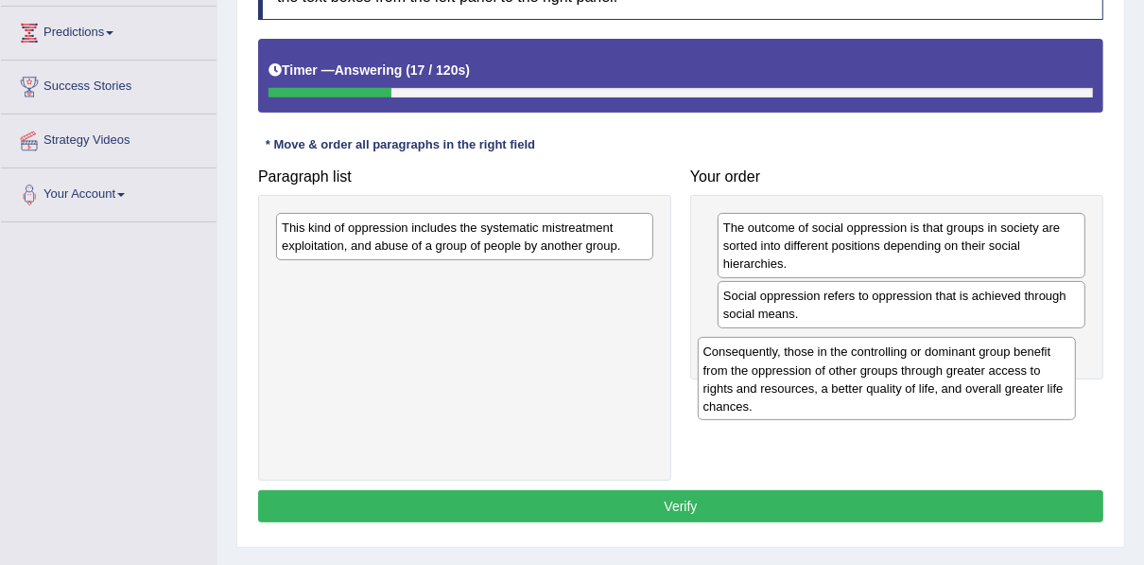
drag, startPoint x: 501, startPoint y: 287, endPoint x: 991, endPoint y: 397, distance: 501.9
click at [991, 402] on div "Consequently, those in the controlling or dominant group benefit from the oppre…" at bounding box center [887, 378] width 378 height 83
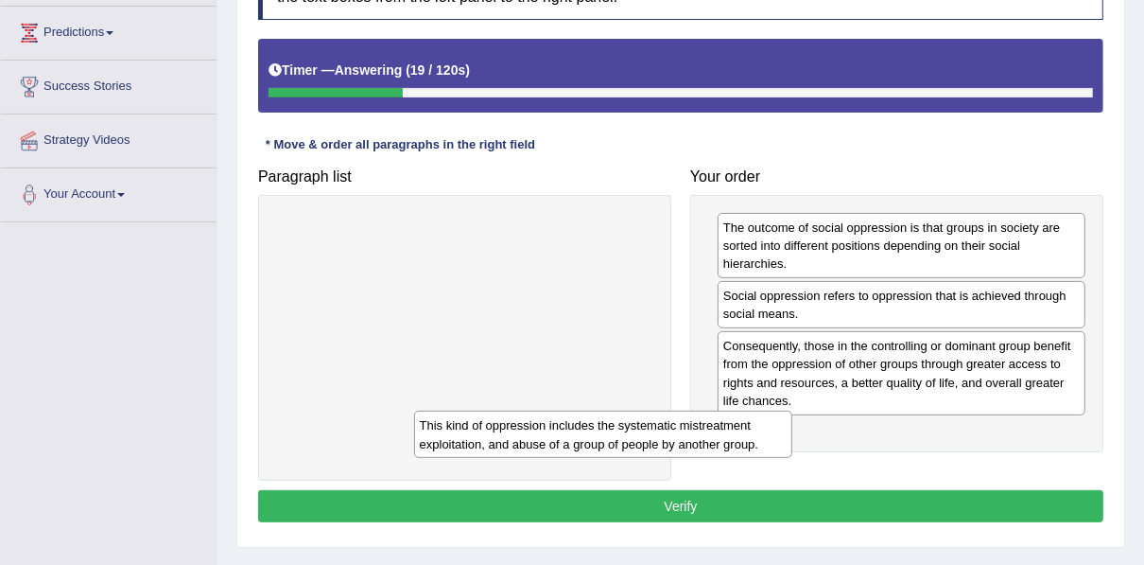
drag, startPoint x: 672, startPoint y: 425, endPoint x: 1104, endPoint y: 485, distance: 436.3
click at [792, 458] on div "This kind of oppression includes the systematic mistreatment exploitation, and …" at bounding box center [603, 433] width 378 height 47
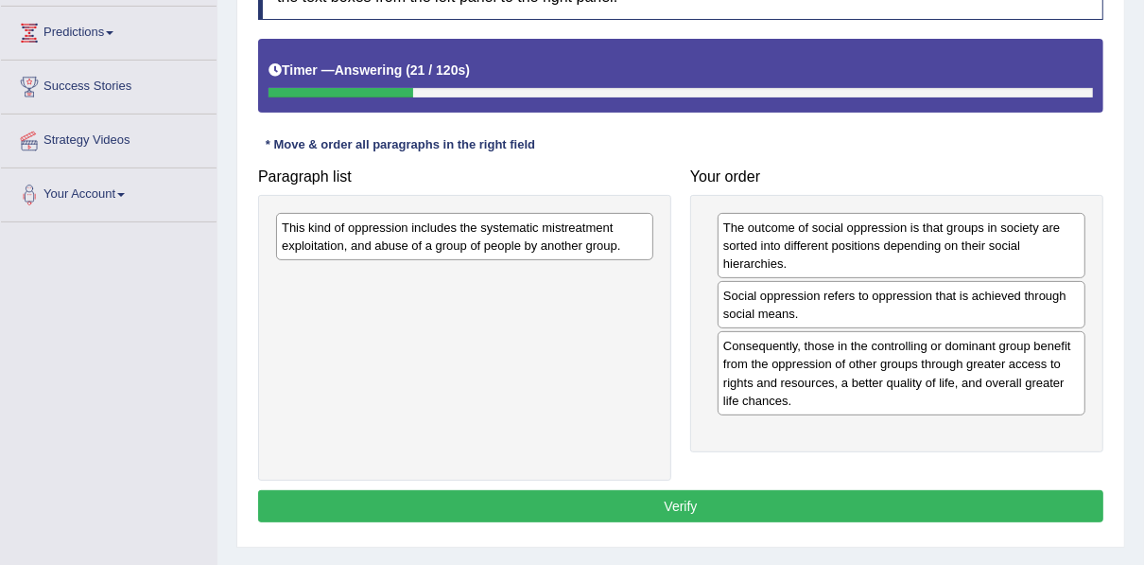
drag, startPoint x: 913, startPoint y: 446, endPoint x: 1157, endPoint y: 512, distance: 252.5
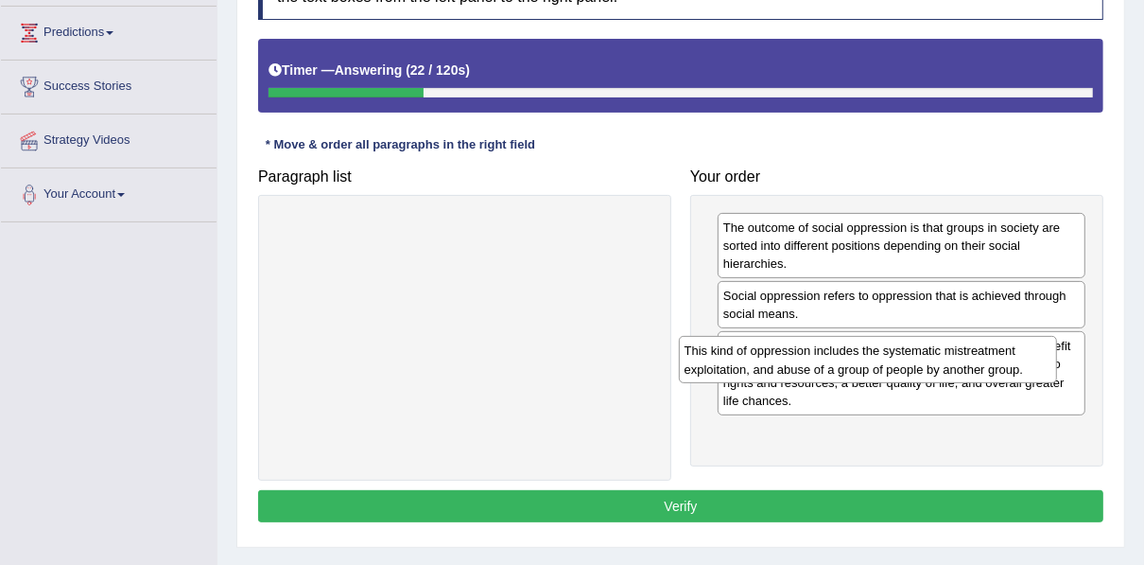
drag, startPoint x: 537, startPoint y: 242, endPoint x: 954, endPoint y: 395, distance: 444.2
click at [954, 383] on div "This kind of oppression includes the systematic mistreatment exploitation, and …" at bounding box center [868, 359] width 378 height 47
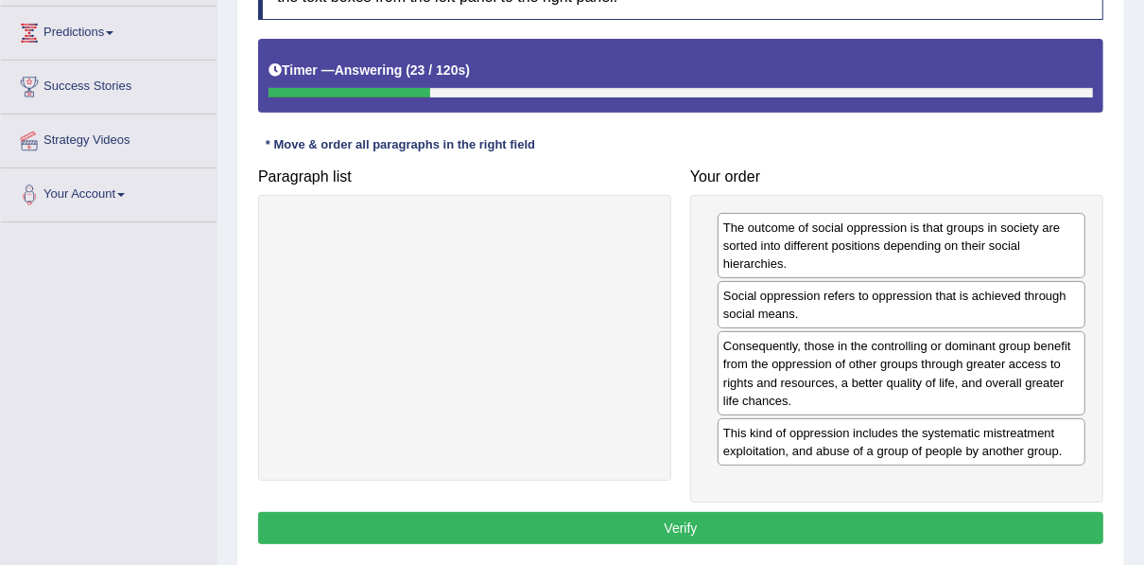
click at [743, 528] on button "Verify" at bounding box center [680, 528] width 845 height 32
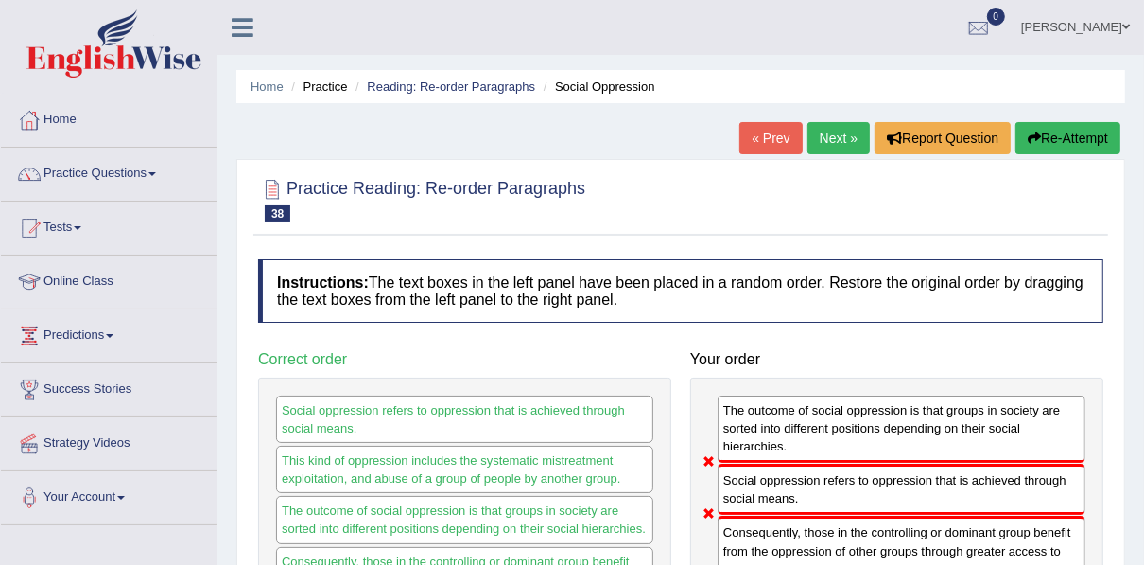
click at [825, 147] on link "Next »" at bounding box center [839, 138] width 62 height 32
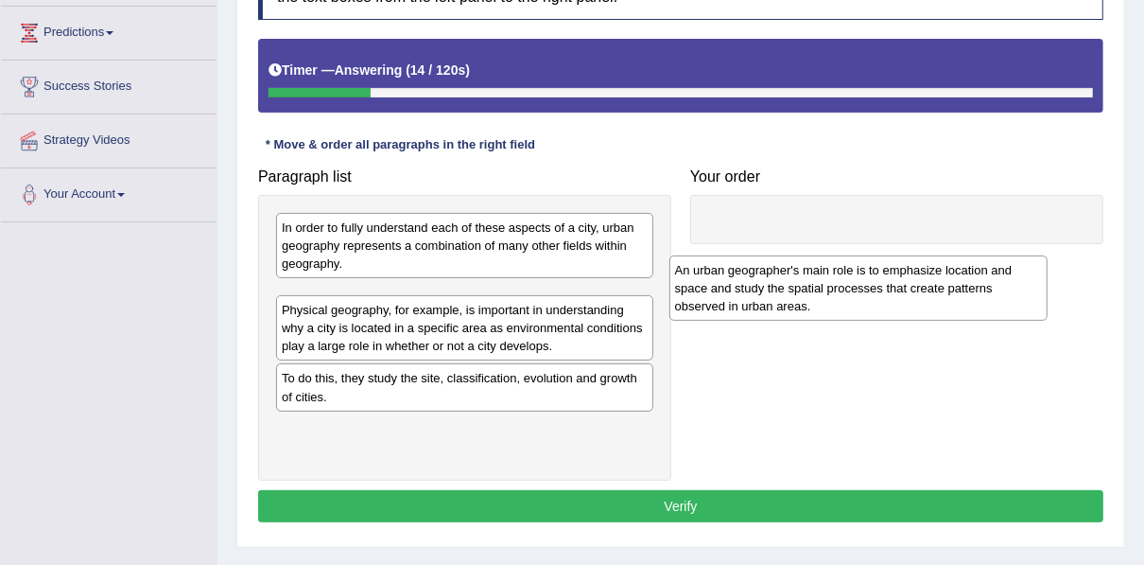
drag, startPoint x: 448, startPoint y: 323, endPoint x: 820, endPoint y: 296, distance: 372.6
click at [822, 298] on div "An urban geographer's main role is to emphasize location and space and study th…" at bounding box center [858, 287] width 378 height 65
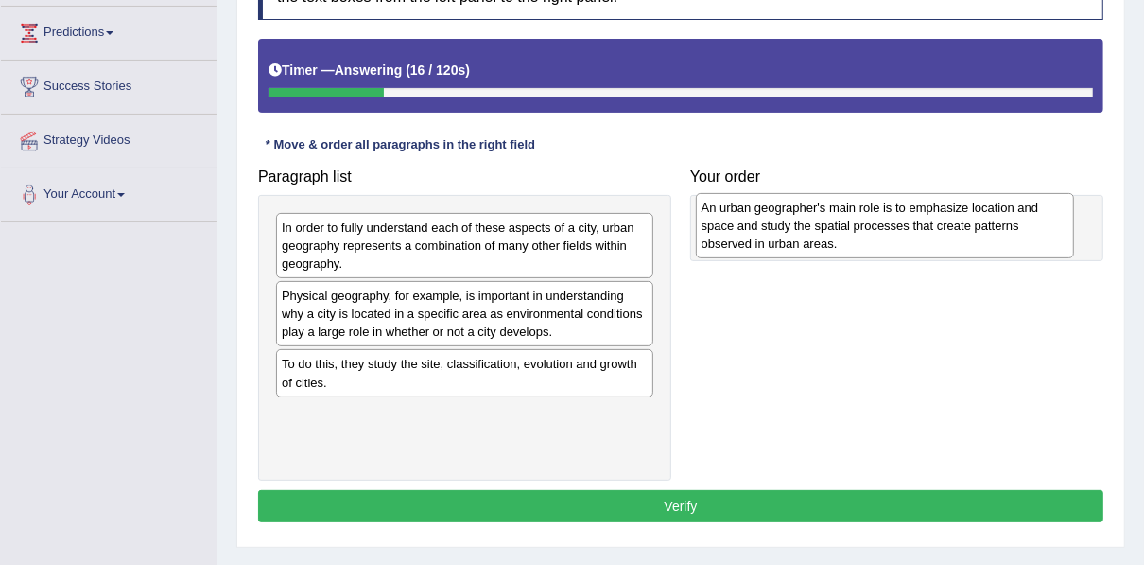
drag, startPoint x: 344, startPoint y: 320, endPoint x: 757, endPoint y: 227, distance: 423.5
click at [757, 227] on div "An urban geographer's main role is to emphasize location and space and study th…" at bounding box center [885, 225] width 378 height 65
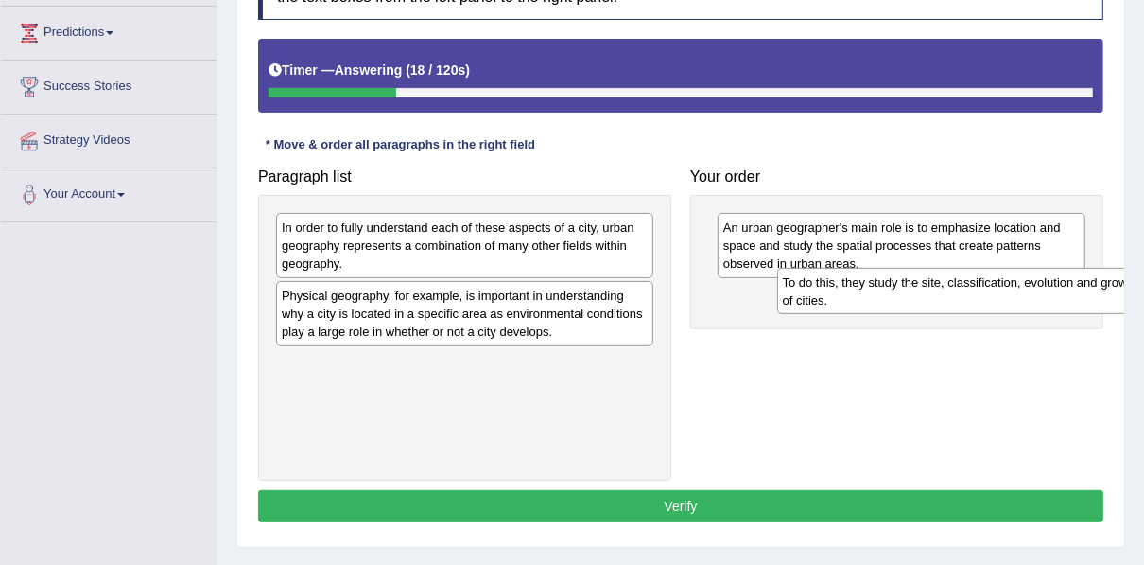
drag, startPoint x: 388, startPoint y: 378, endPoint x: 900, endPoint y: 295, distance: 519.2
click at [900, 295] on div "To do this, they study the site, classification, evolution and growth of cities." at bounding box center [966, 291] width 378 height 47
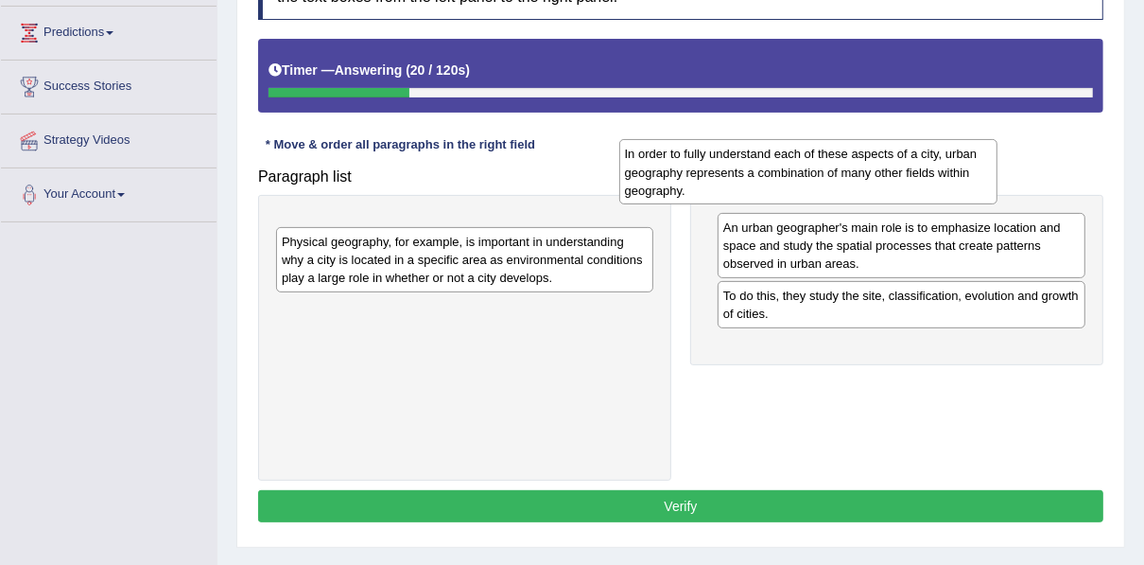
drag, startPoint x: 502, startPoint y: 257, endPoint x: 845, endPoint y: 192, distance: 349.4
click at [845, 192] on div "In order to fully understand each of these aspects of a city, urban geography r…" at bounding box center [808, 171] width 378 height 65
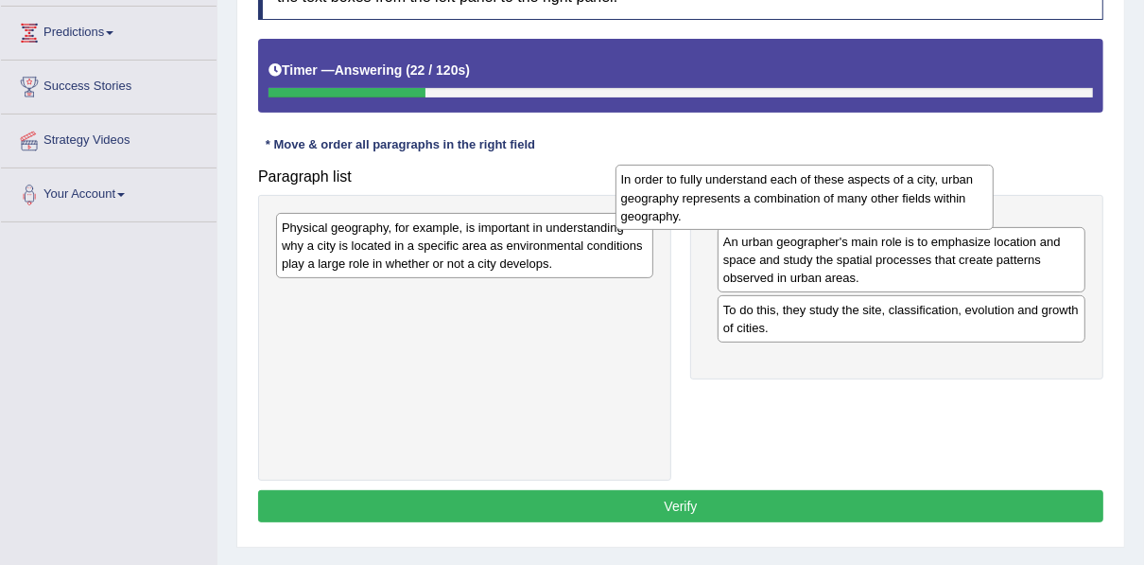
drag, startPoint x: 566, startPoint y: 246, endPoint x: 919, endPoint y: 200, distance: 355.7
click at [919, 200] on div "In order to fully understand each of these aspects of a city, urban geography r…" at bounding box center [805, 197] width 378 height 65
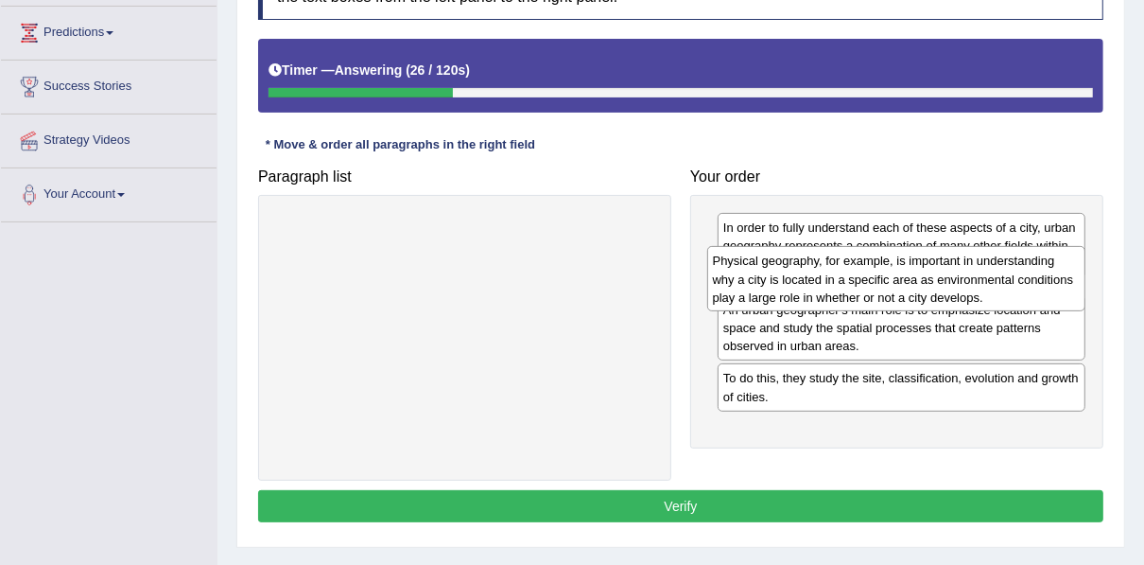
drag, startPoint x: 578, startPoint y: 257, endPoint x: 1009, endPoint y: 291, distance: 432.5
click at [1009, 291] on div "Physical geography, for example, is important in understanding why a city is lo…" at bounding box center [896, 278] width 378 height 65
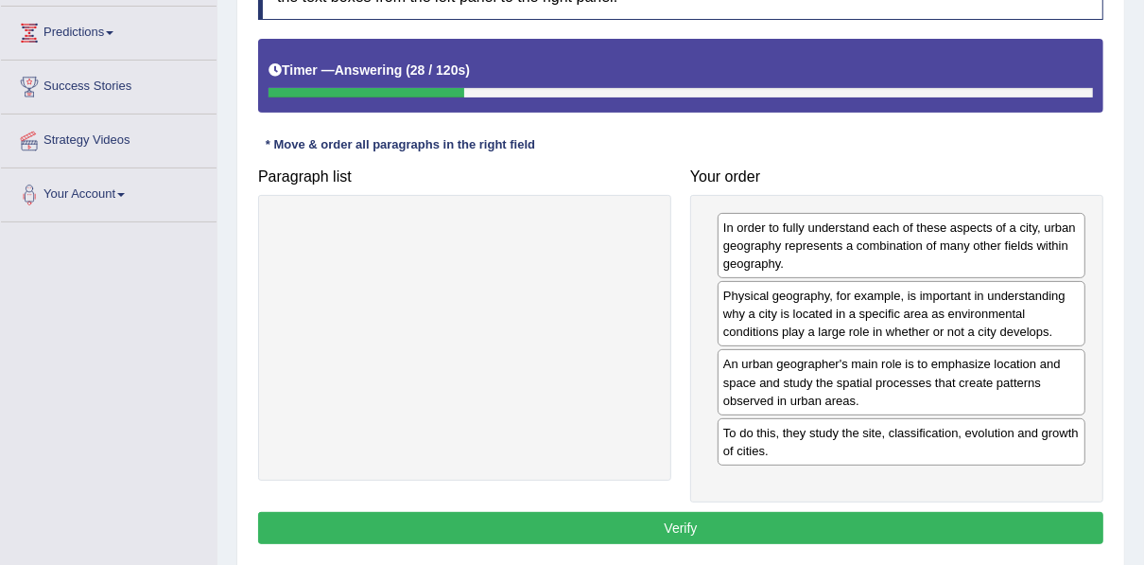
click at [793, 532] on button "Verify" at bounding box center [680, 528] width 845 height 32
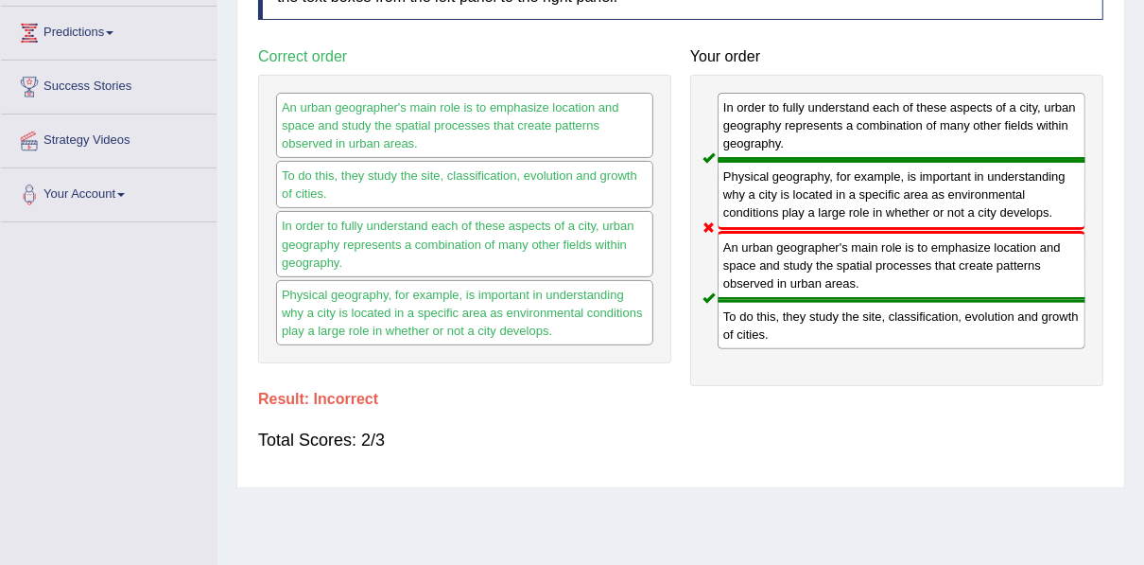
scroll to position [76, 0]
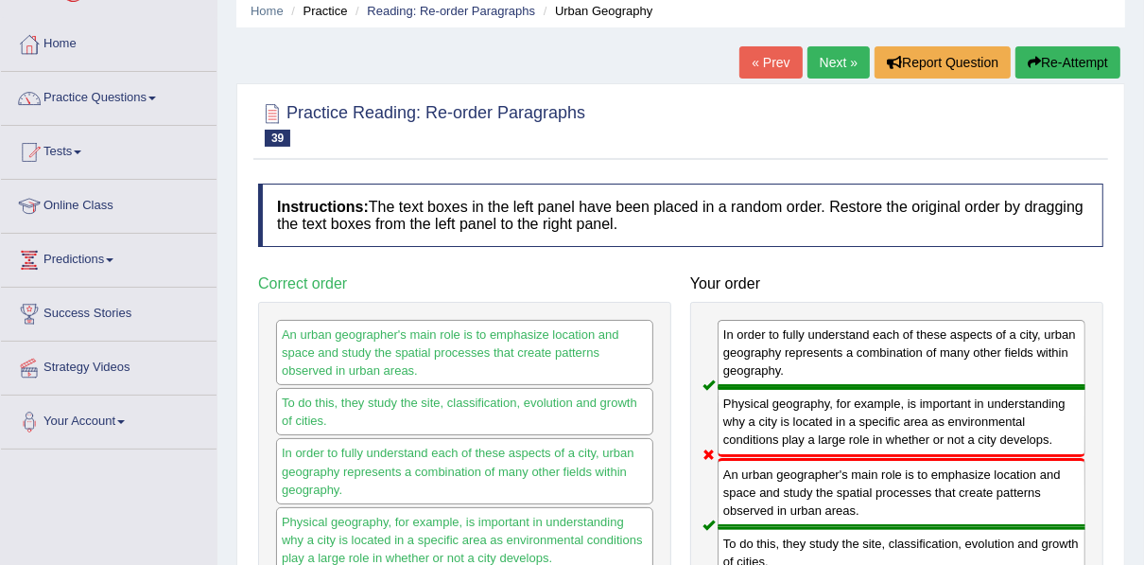
click at [840, 59] on link "Next »" at bounding box center [839, 62] width 62 height 32
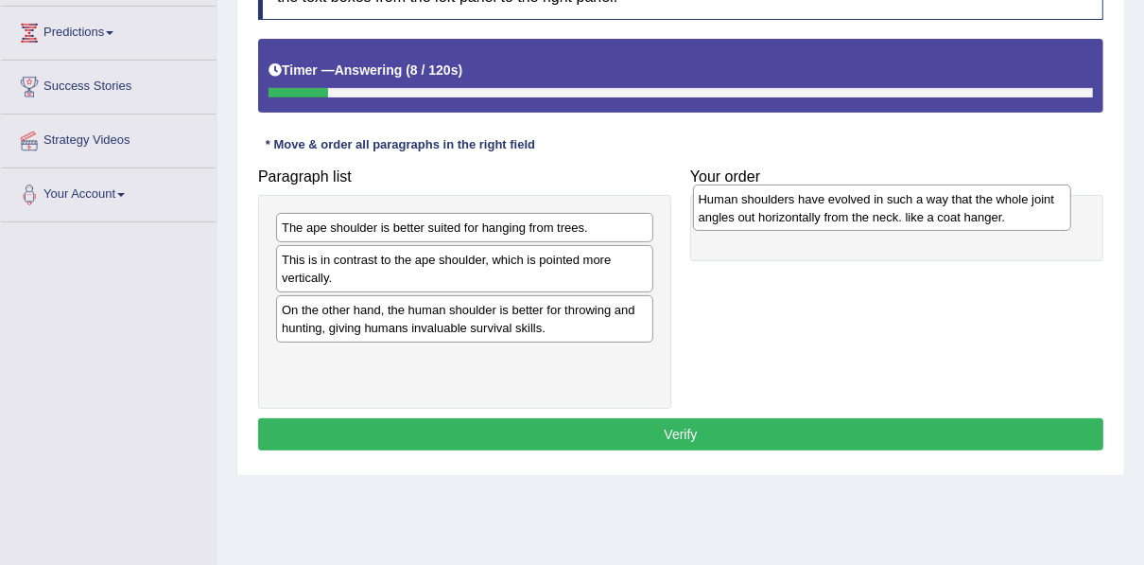
drag, startPoint x: 349, startPoint y: 367, endPoint x: 766, endPoint y: 209, distance: 445.9
click at [766, 209] on div "Human shoulders have evolved in such a way that the whole joint angles out hori…" at bounding box center [882, 207] width 378 height 47
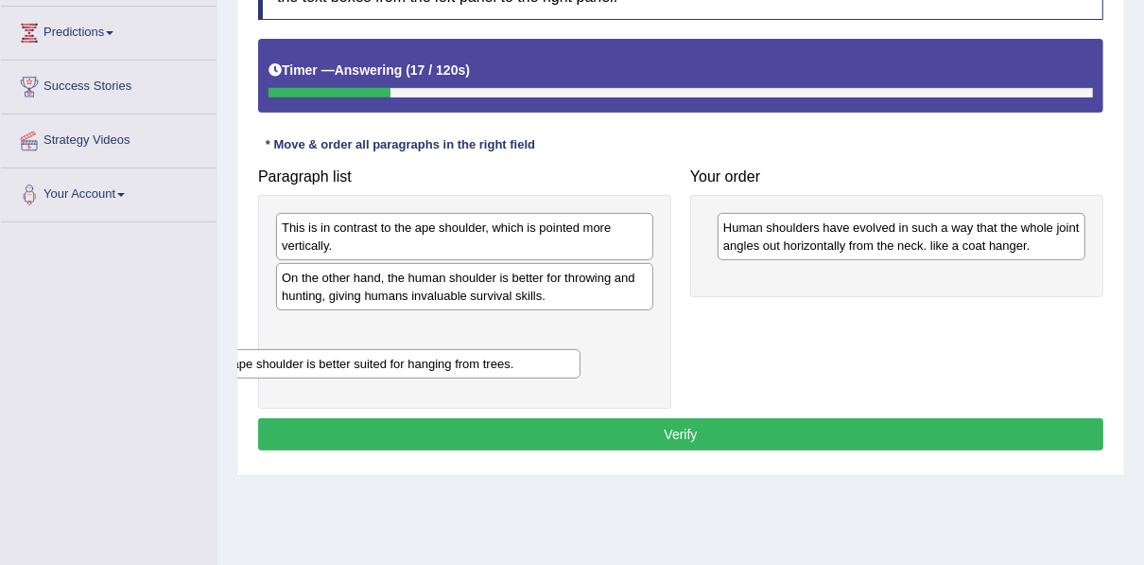
drag, startPoint x: 442, startPoint y: 226, endPoint x: 367, endPoint y: 350, distance: 144.7
click at [368, 363] on div "The ape shoulder is better suited for hanging from trees." at bounding box center [391, 363] width 378 height 28
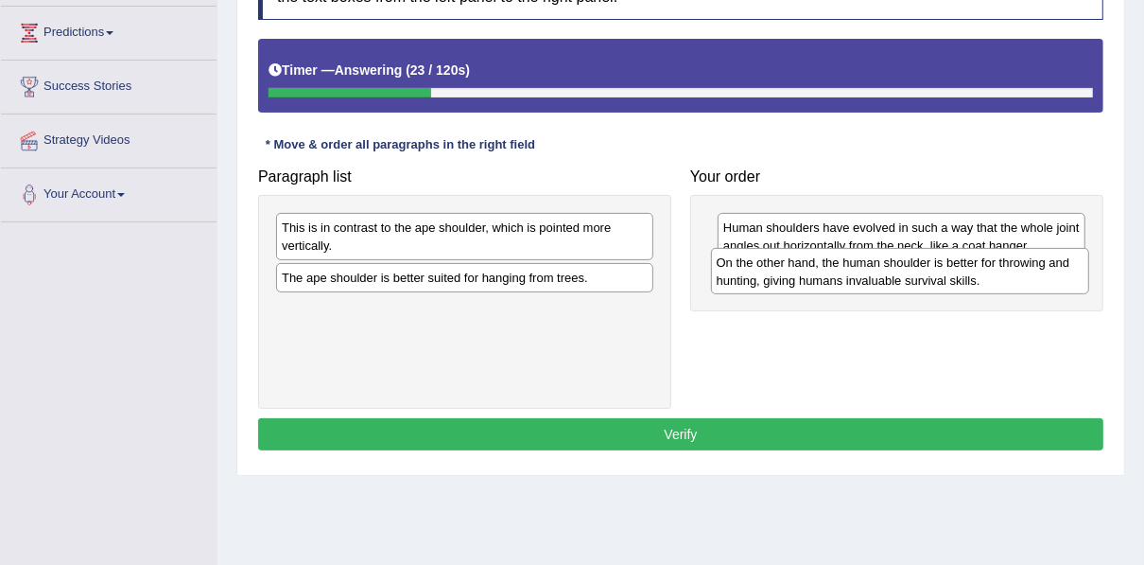
drag, startPoint x: 394, startPoint y: 286, endPoint x: 717, endPoint y: 250, distance: 324.4
click at [831, 269] on div "On the other hand, the human shoulder is better for throwing and hunting, givin…" at bounding box center [900, 271] width 378 height 47
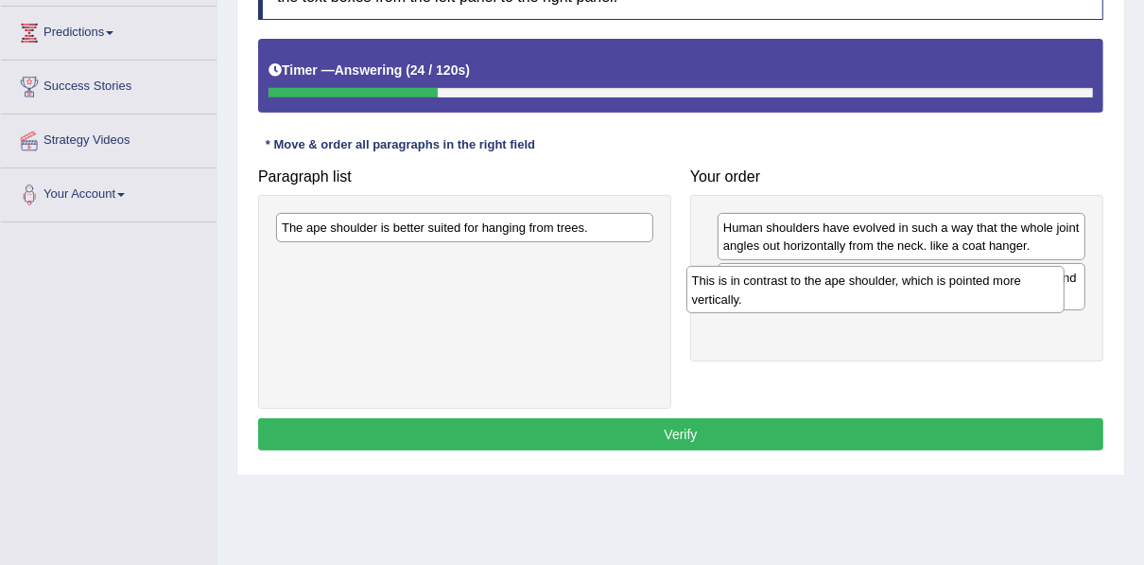
drag, startPoint x: 469, startPoint y: 242, endPoint x: 891, endPoint y: 298, distance: 425.4
click at [891, 298] on div "This is in contrast to the ape shoulder, which is pointed more vertically." at bounding box center [875, 289] width 378 height 47
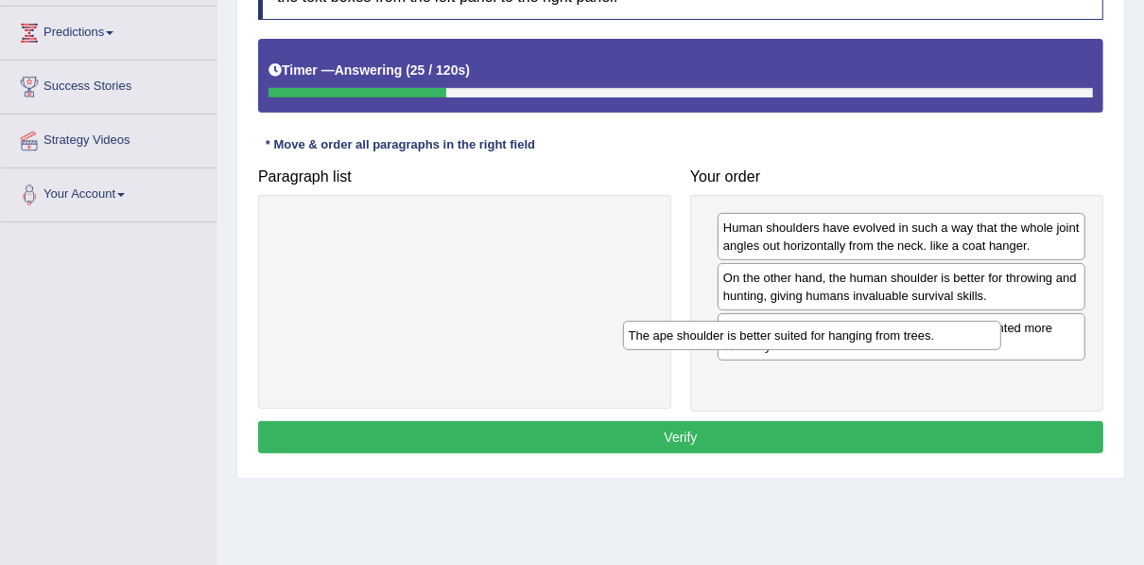
drag, startPoint x: 503, startPoint y: 233, endPoint x: 861, endPoint y: 388, distance: 390.5
click at [878, 349] on div "The ape shoulder is better suited for hanging from trees." at bounding box center [812, 335] width 378 height 28
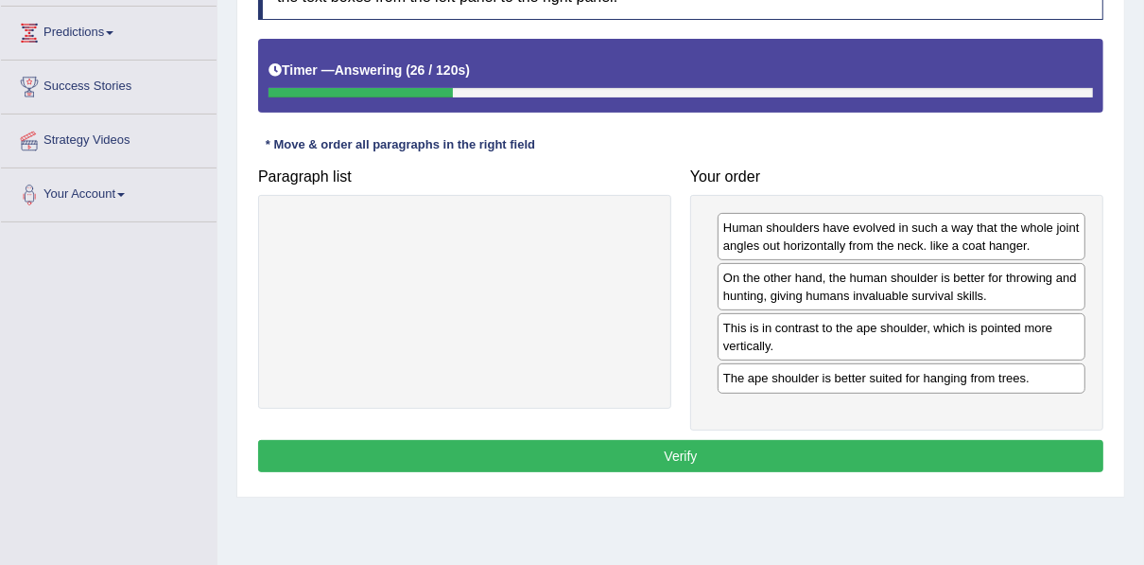
click at [735, 453] on button "Verify" at bounding box center [680, 456] width 845 height 32
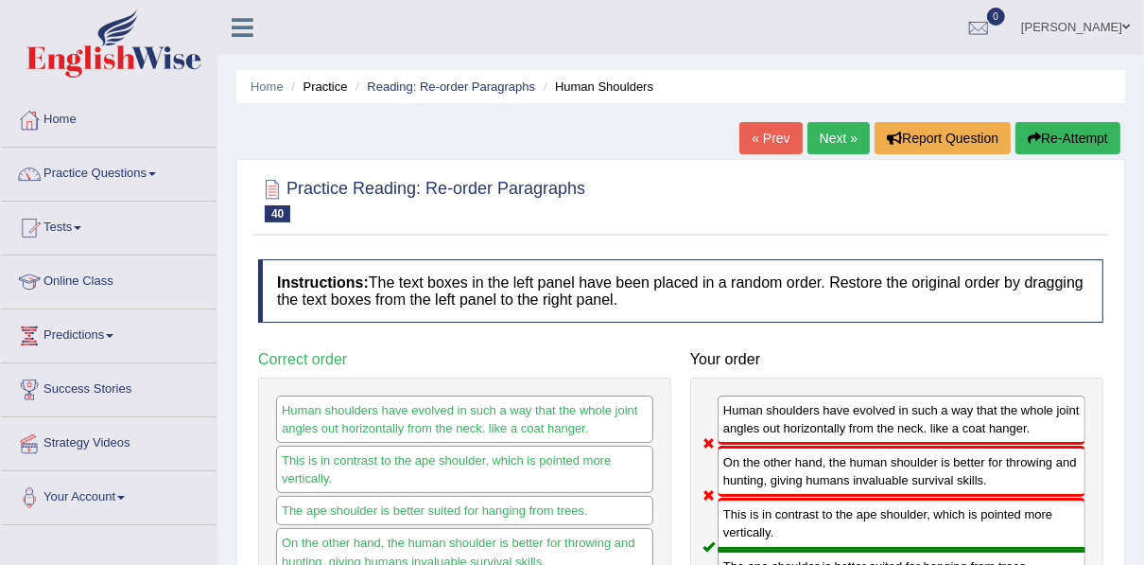
click at [835, 135] on link "Next »" at bounding box center [839, 138] width 62 height 32
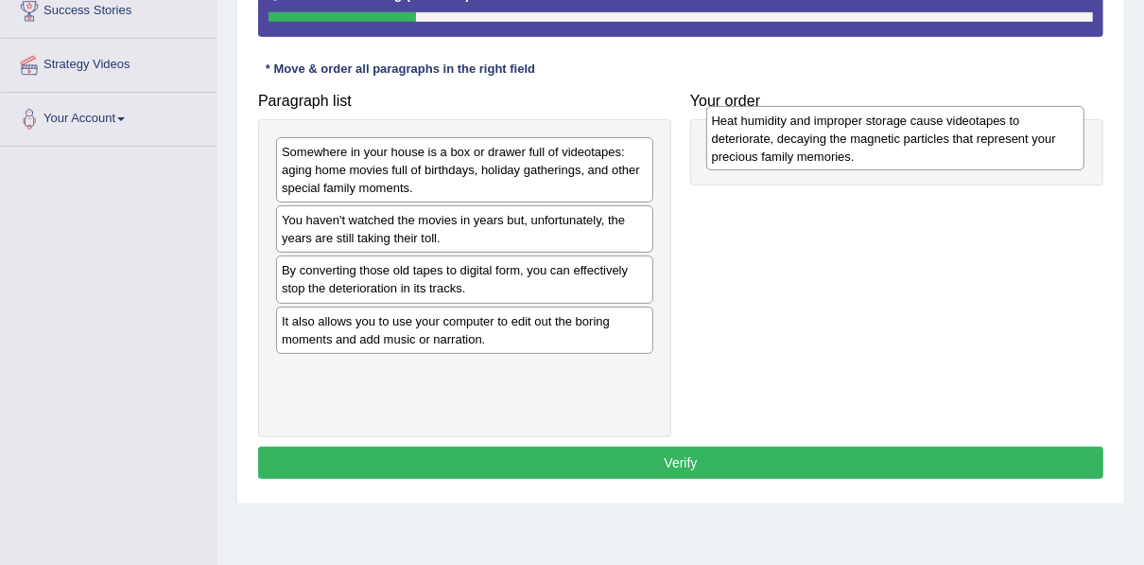
drag, startPoint x: 368, startPoint y: 272, endPoint x: 798, endPoint y: 124, distance: 455.1
click at [798, 124] on div "Heat humidity and improper storage cause videotapes to deteriorate, decaying th…" at bounding box center [895, 138] width 378 height 65
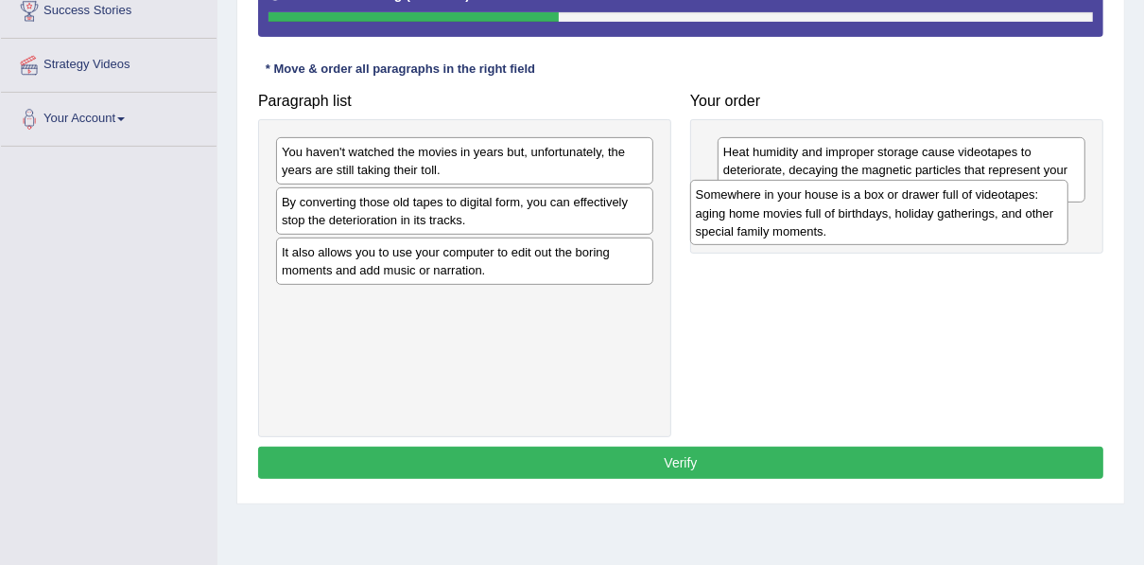
drag, startPoint x: 388, startPoint y: 171, endPoint x: 802, endPoint y: 215, distance: 416.4
click at [802, 215] on div "Somewhere in your house is a box or drawer full of videotapes: aging home movie…" at bounding box center [879, 212] width 378 height 65
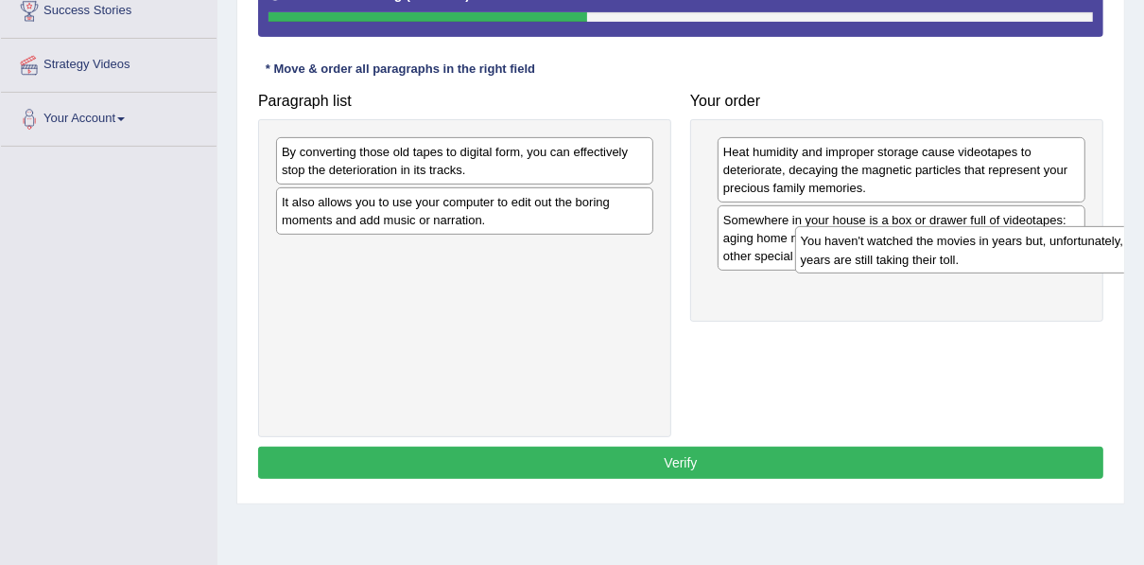
drag, startPoint x: 454, startPoint y: 166, endPoint x: 973, endPoint y: 256, distance: 526.8
click at [973, 256] on div "You haven't watched the movies in years but, unfortunately, the years are still…" at bounding box center [984, 249] width 378 height 47
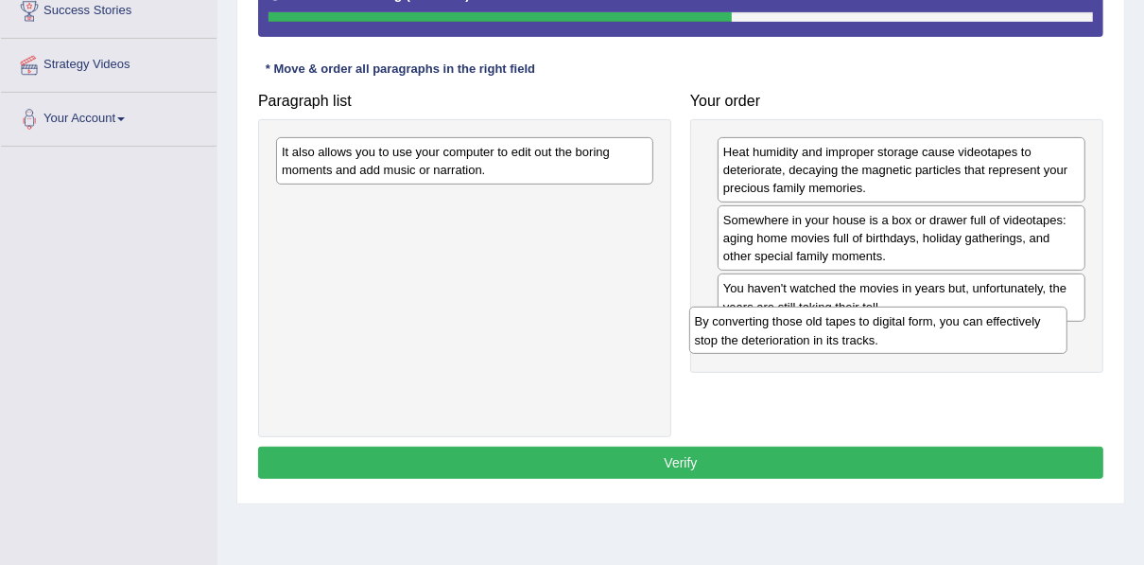
drag, startPoint x: 486, startPoint y: 162, endPoint x: 899, endPoint y: 332, distance: 446.9
click at [899, 332] on div "By converting those old tapes to digital form, you can effectively stop the det…" at bounding box center [878, 329] width 378 height 47
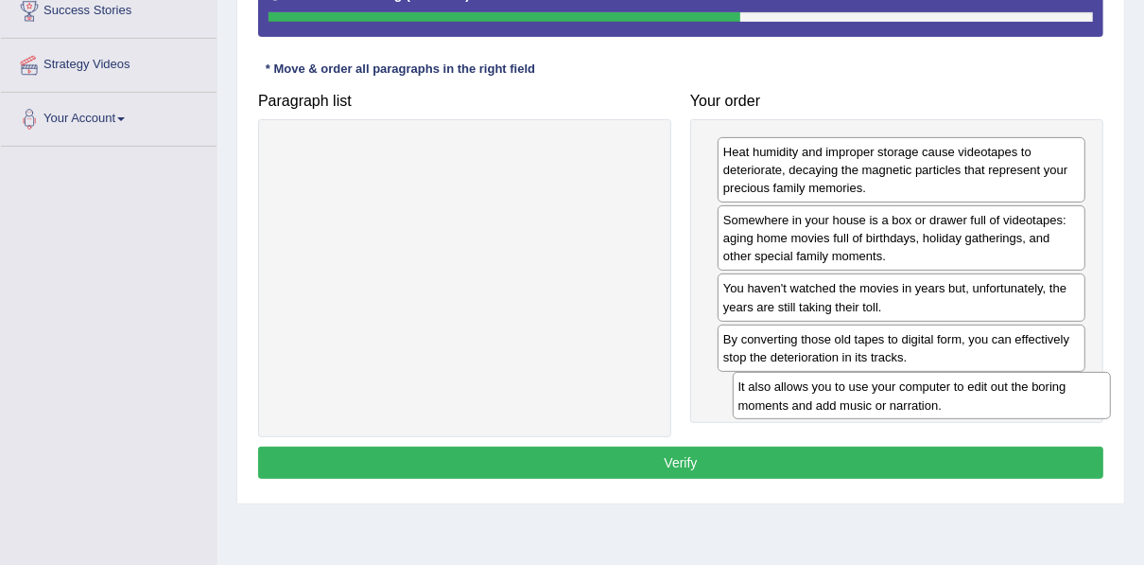
drag, startPoint x: 496, startPoint y: 174, endPoint x: 953, endPoint y: 409, distance: 513.8
click at [953, 409] on div "It also allows you to use your computer to edit out the boring moments and add …" at bounding box center [922, 395] width 378 height 47
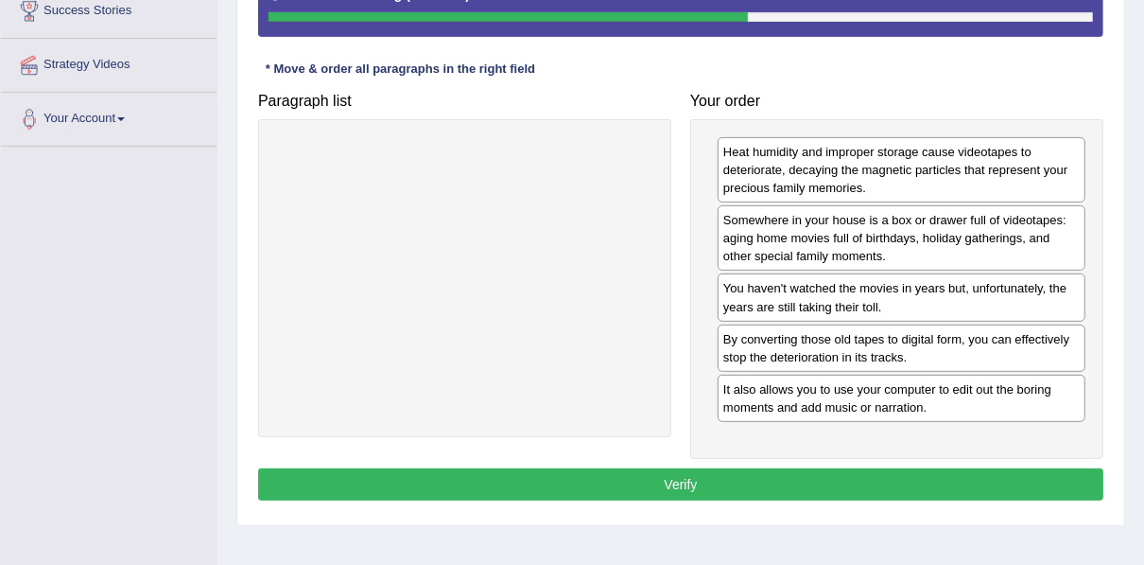
drag, startPoint x: 783, startPoint y: 465, endPoint x: 786, endPoint y: 456, distance: 9.9
click at [783, 468] on button "Verify" at bounding box center [680, 484] width 845 height 32
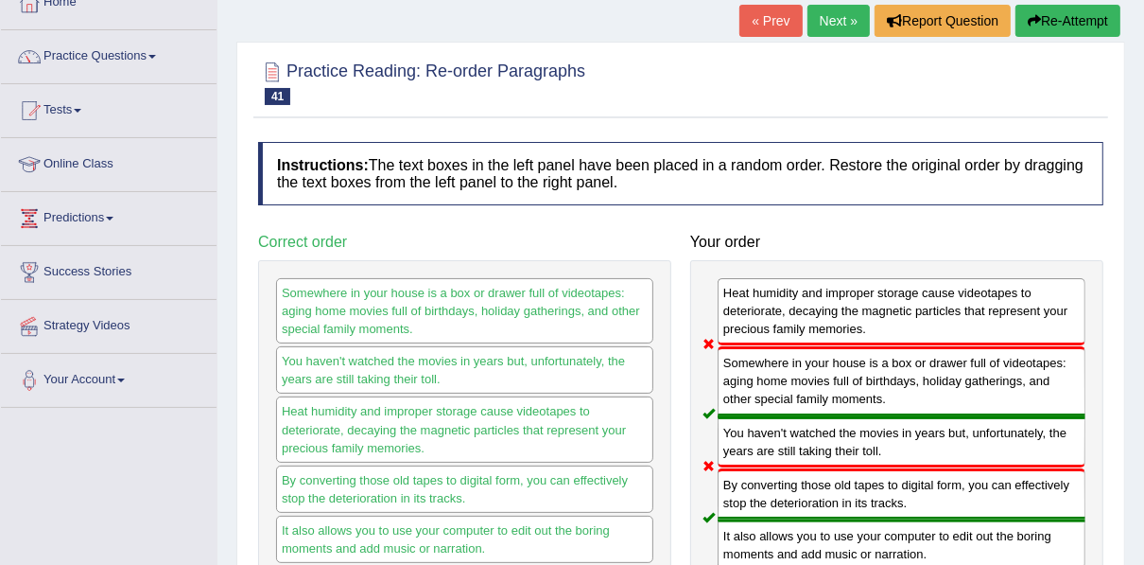
scroll to position [76, 0]
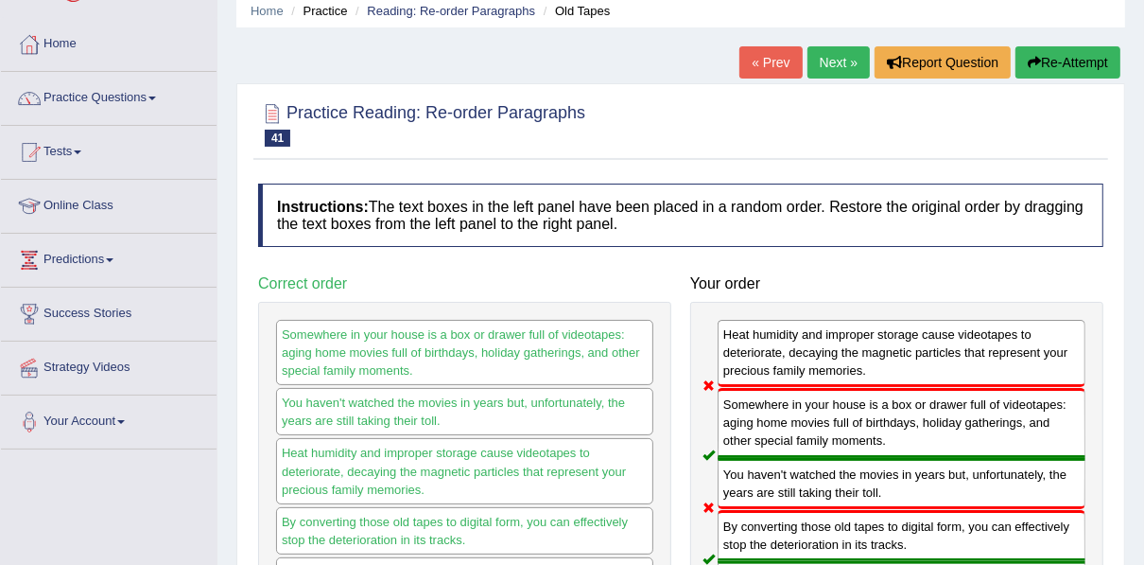
click at [826, 61] on link "Next »" at bounding box center [839, 62] width 62 height 32
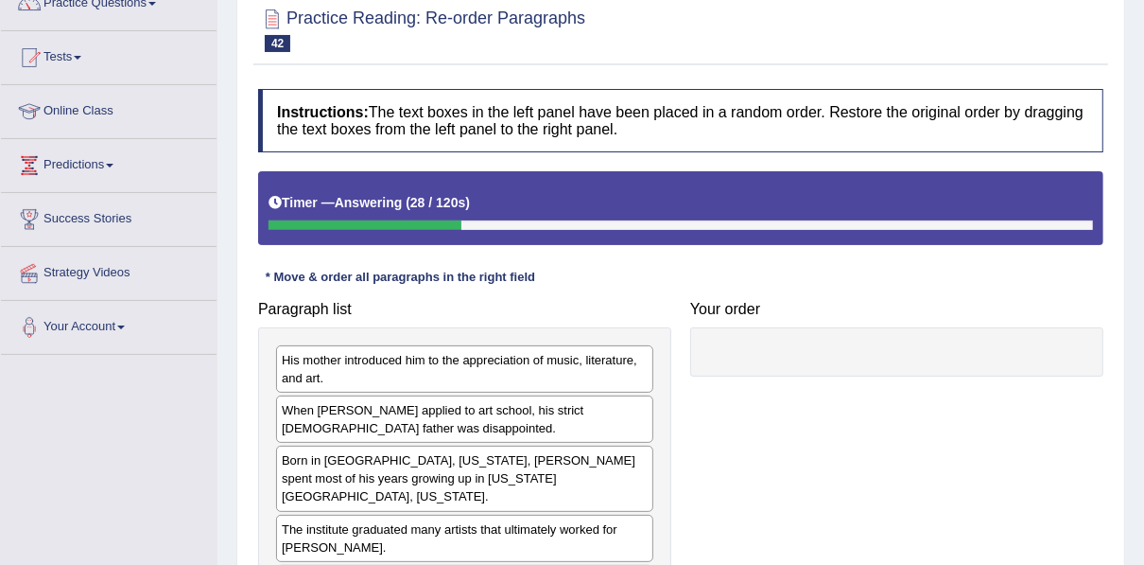
scroll to position [76, 0]
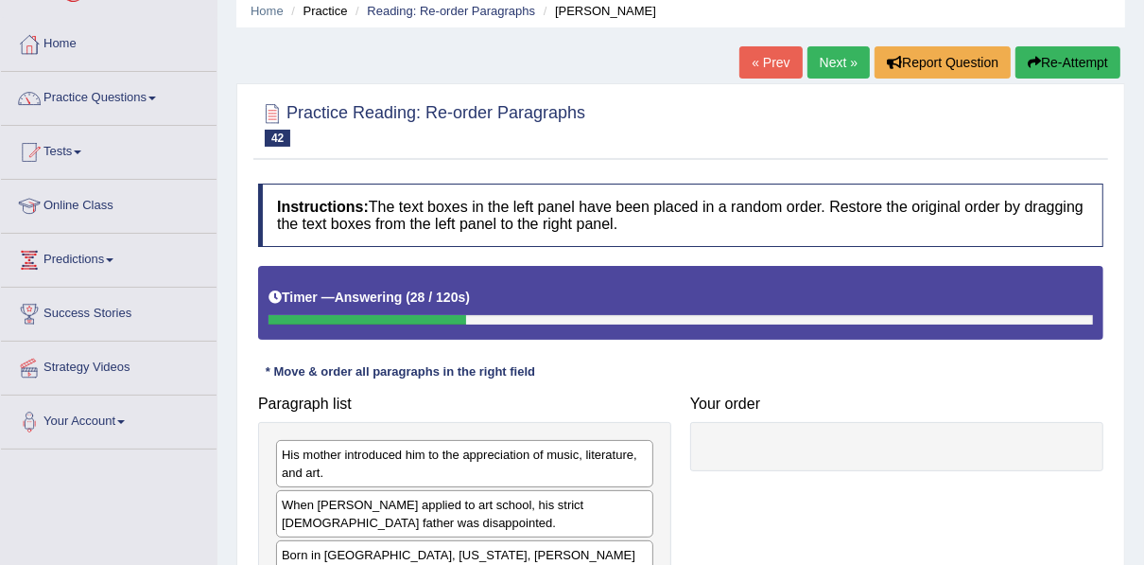
click at [1072, 73] on button "Re-Attempt" at bounding box center [1068, 62] width 105 height 32
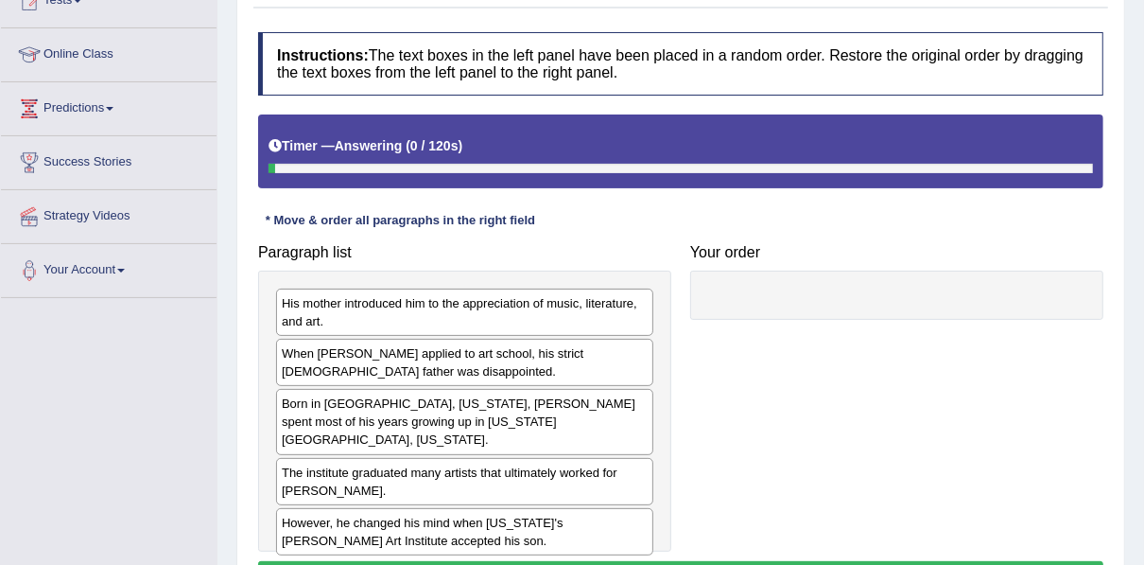
scroll to position [303, 0]
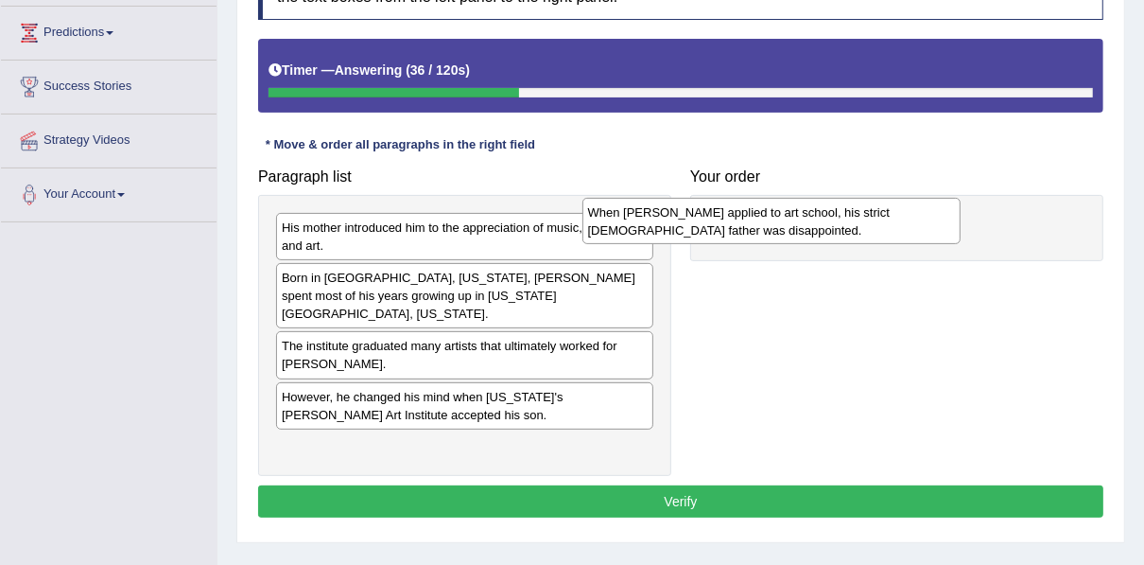
drag, startPoint x: 420, startPoint y: 300, endPoint x: 736, endPoint y: 234, distance: 322.7
click at [736, 234] on div "When [PERSON_NAME] applied to art school, his strict [DEMOGRAPHIC_DATA] father …" at bounding box center [771, 221] width 378 height 47
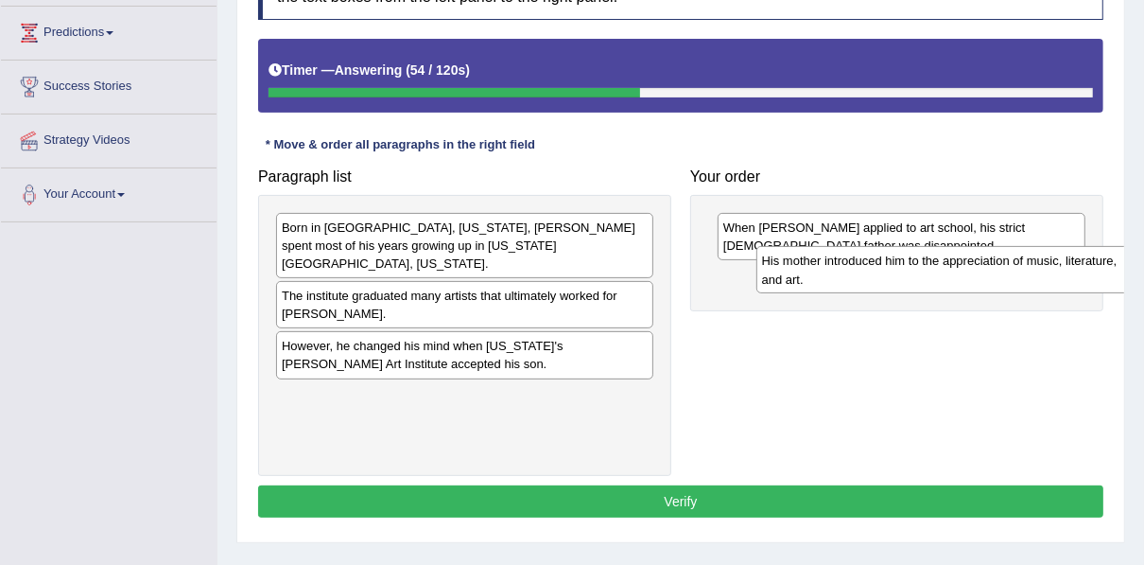
drag, startPoint x: 422, startPoint y: 245, endPoint x: 902, endPoint y: 279, distance: 481.6
click at [902, 279] on div "His mother introduced him to the appreciation of music, literature, and art." at bounding box center [945, 269] width 378 height 47
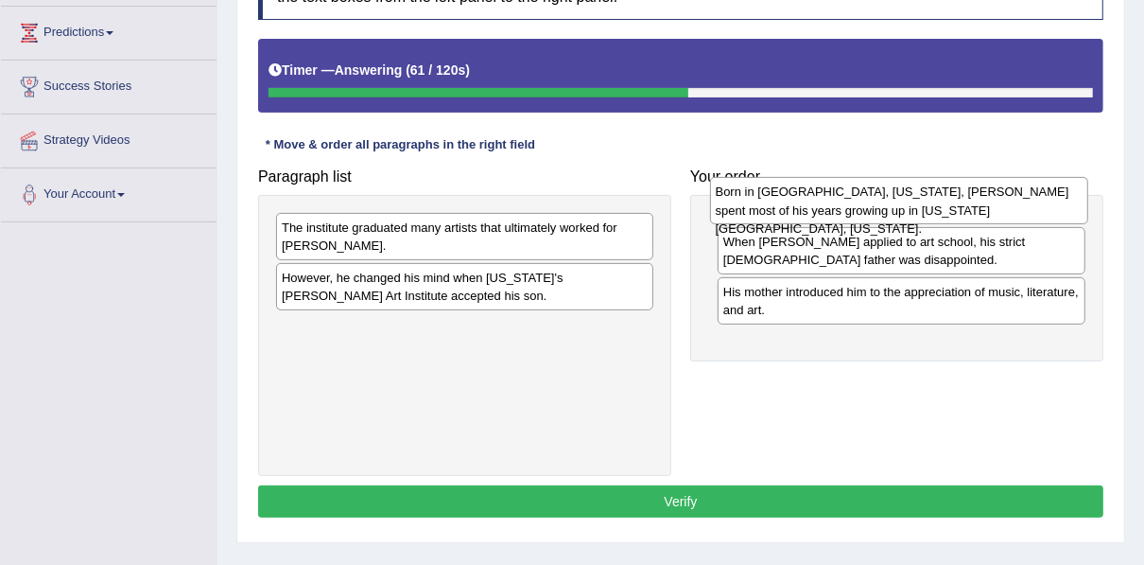
drag, startPoint x: 473, startPoint y: 235, endPoint x: 912, endPoint y: 200, distance: 440.1
click at [912, 200] on div "Born in [GEOGRAPHIC_DATA], [US_STATE], [PERSON_NAME] spent most of his years gr…" at bounding box center [899, 200] width 378 height 47
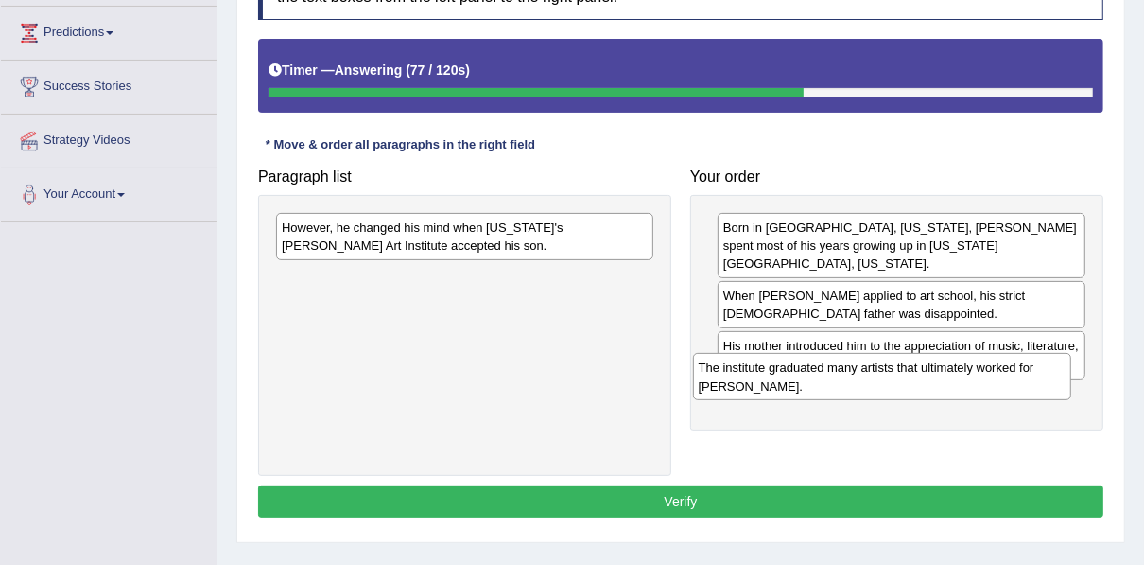
drag, startPoint x: 472, startPoint y: 237, endPoint x: 889, endPoint y: 378, distance: 440.2
click at [889, 378] on div "The institute graduated many artists that ultimately worked for Walt Disney." at bounding box center [882, 376] width 378 height 47
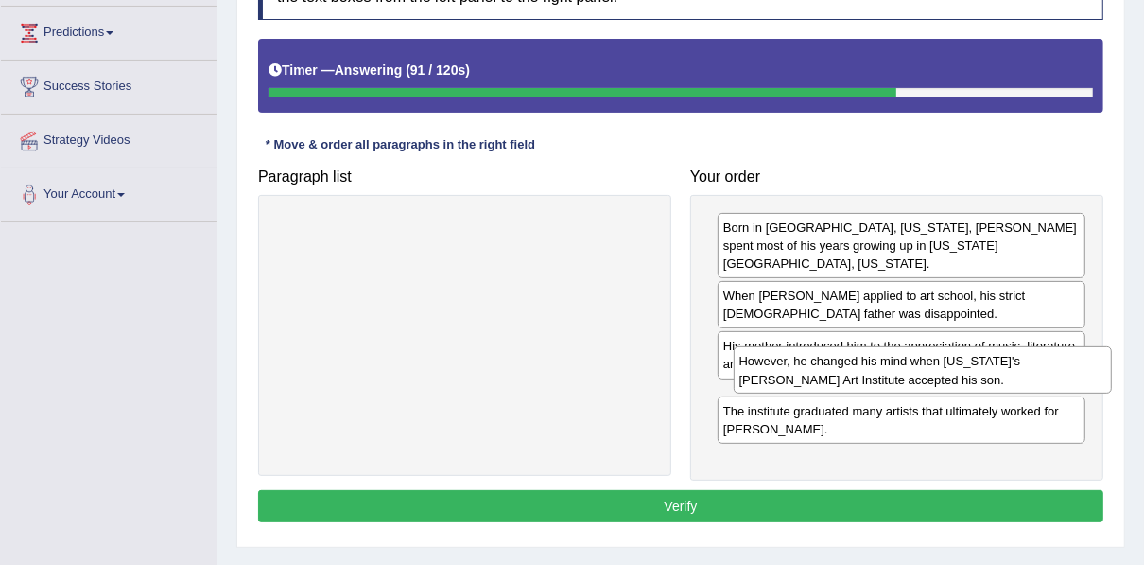
drag, startPoint x: 500, startPoint y: 237, endPoint x: 938, endPoint y: 365, distance: 456.0
click at [953, 372] on div "However, he changed his mind when California's Chouinard Art Institute accepted…" at bounding box center [923, 369] width 378 height 47
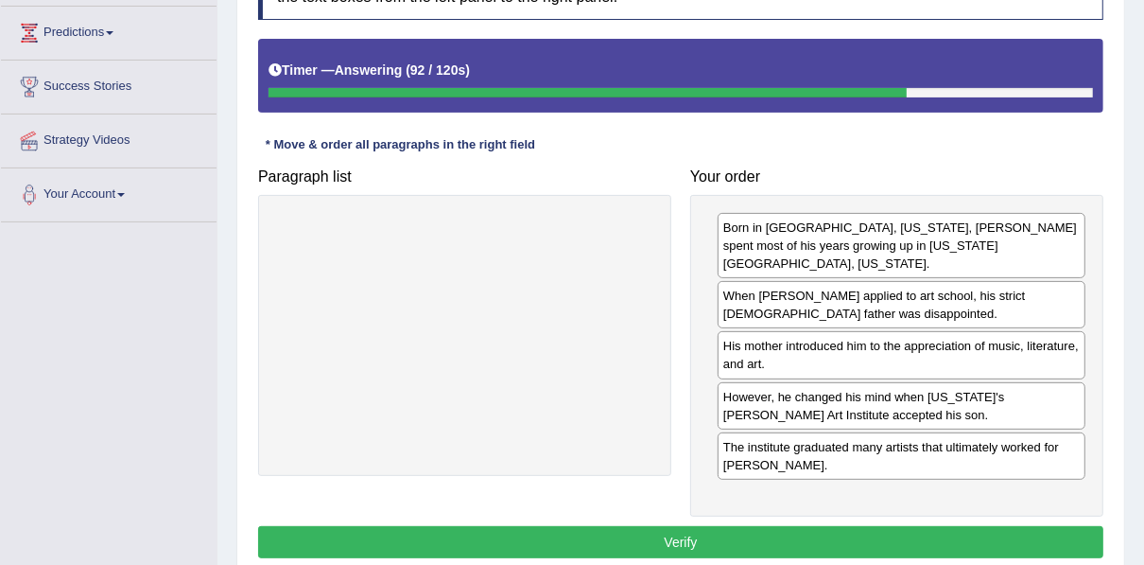
click at [754, 528] on button "Verify" at bounding box center [680, 542] width 845 height 32
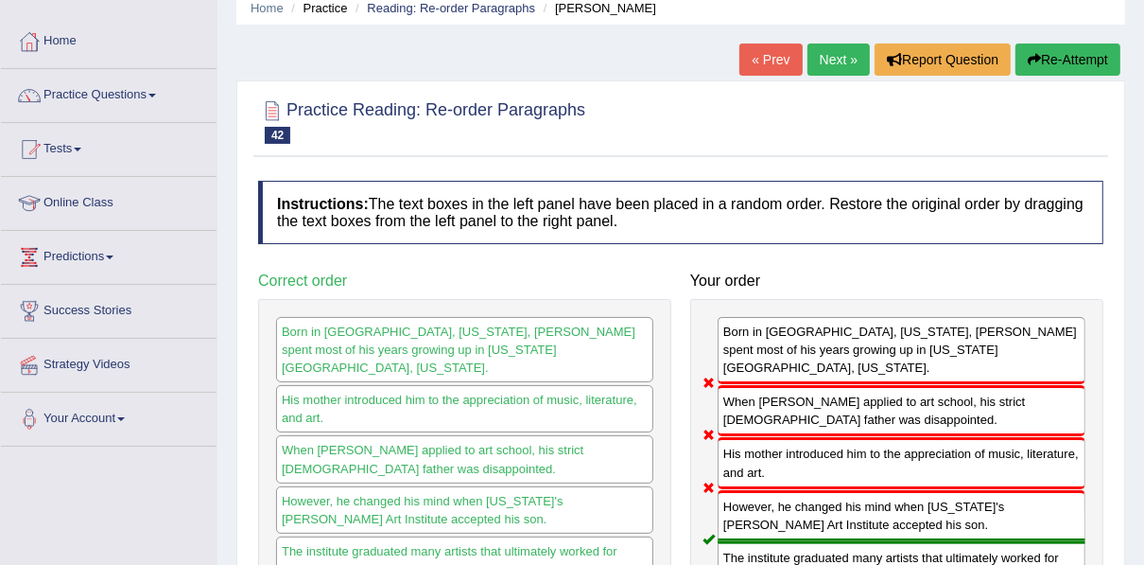
scroll to position [0, 0]
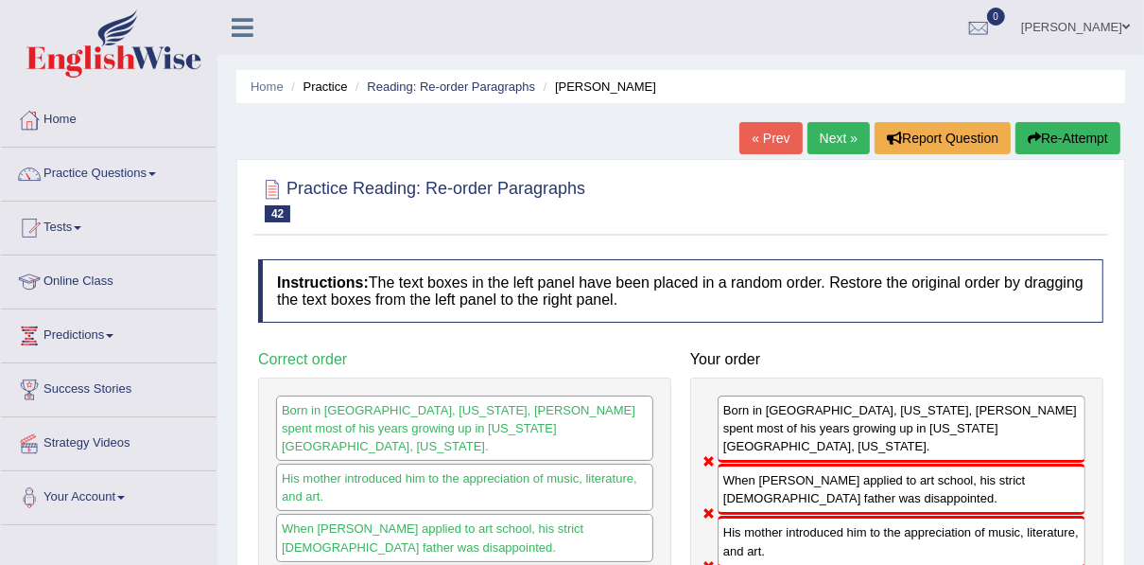
click at [827, 140] on link "Next »" at bounding box center [839, 138] width 62 height 32
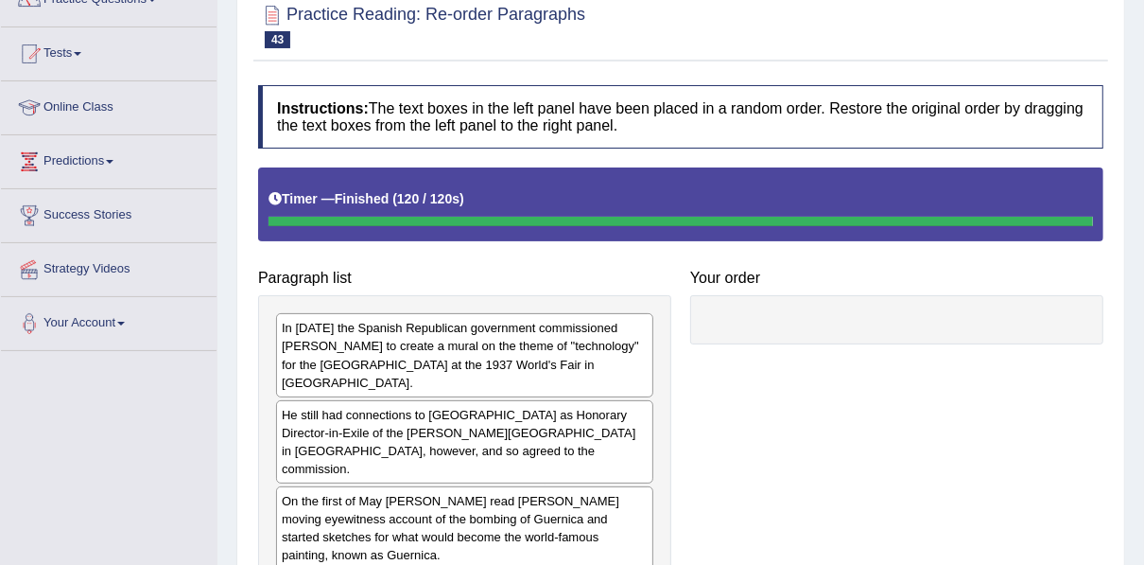
scroll to position [76, 0]
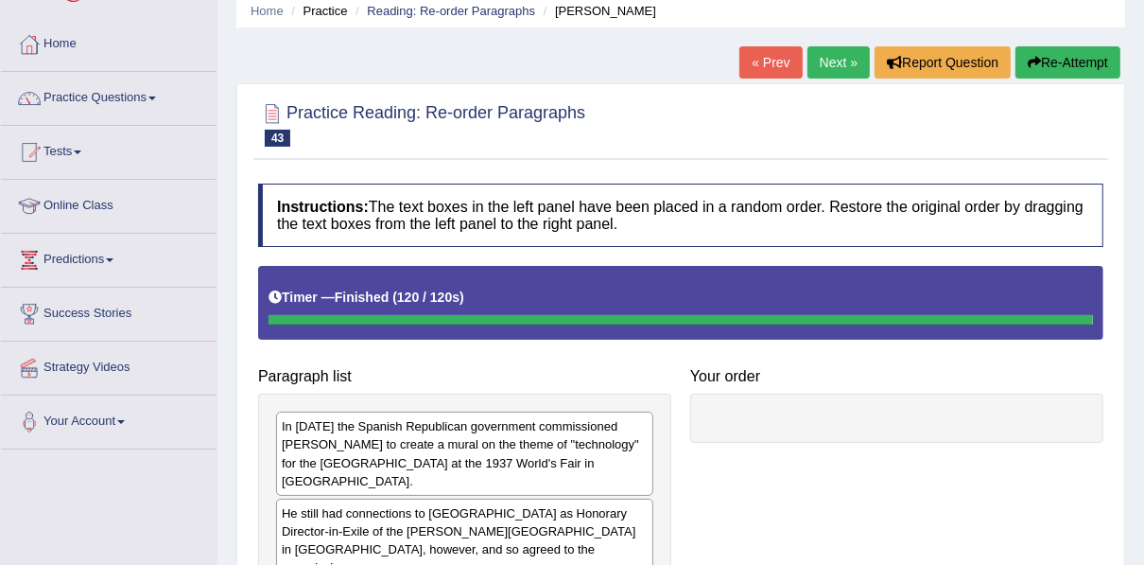
click at [1042, 54] on button "Re-Attempt" at bounding box center [1068, 62] width 105 height 32
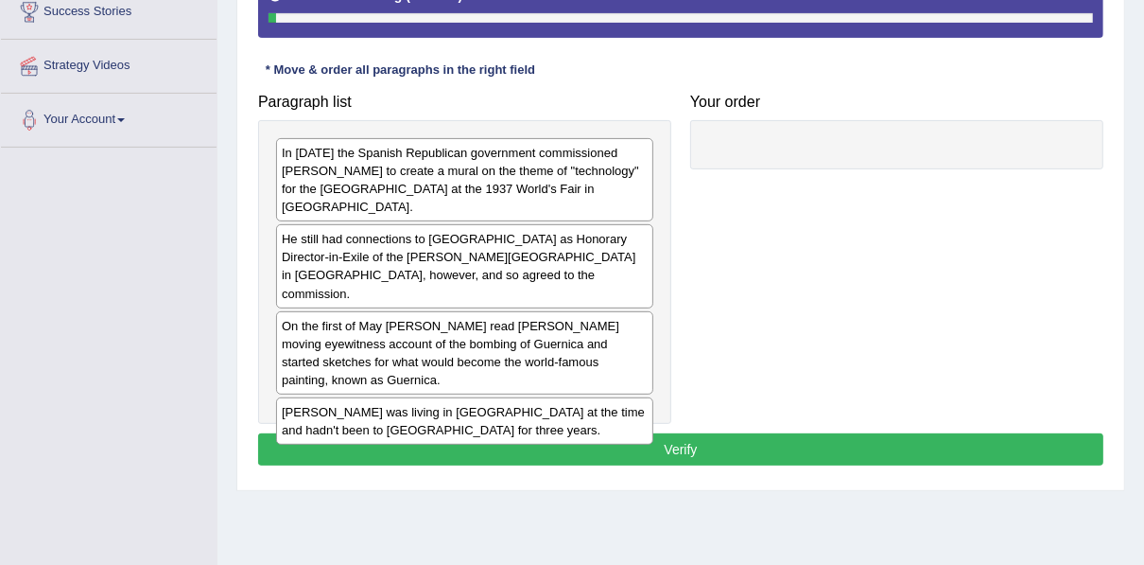
scroll to position [378, 0]
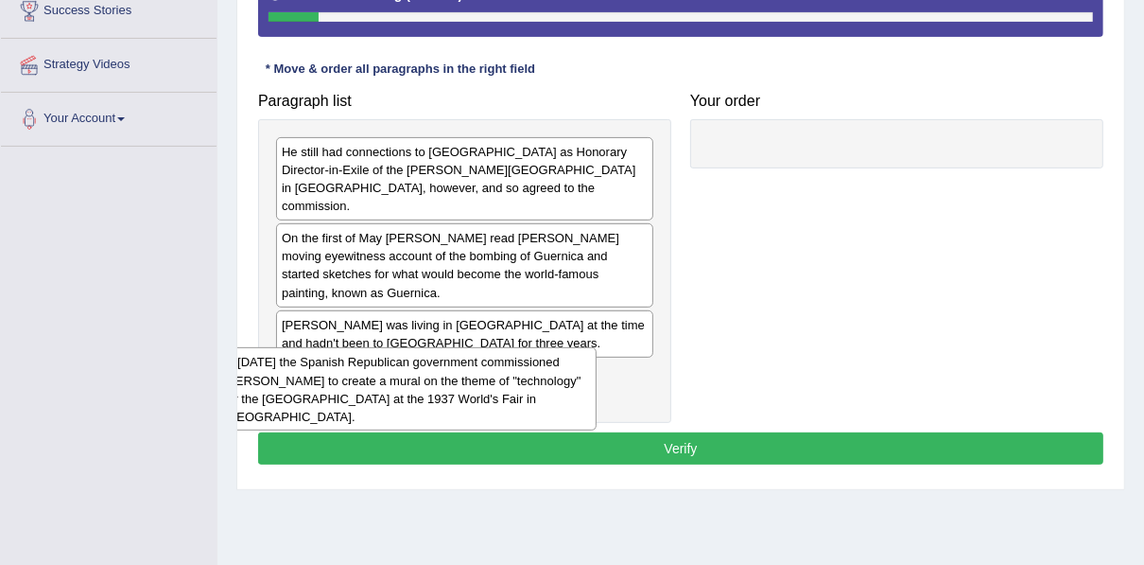
drag, startPoint x: 426, startPoint y: 190, endPoint x: 355, endPoint y: 391, distance: 213.5
click at [355, 391] on div "In January 1937 the Spanish Republican government commissioned Pablo Picasso to…" at bounding box center [407, 388] width 378 height 83
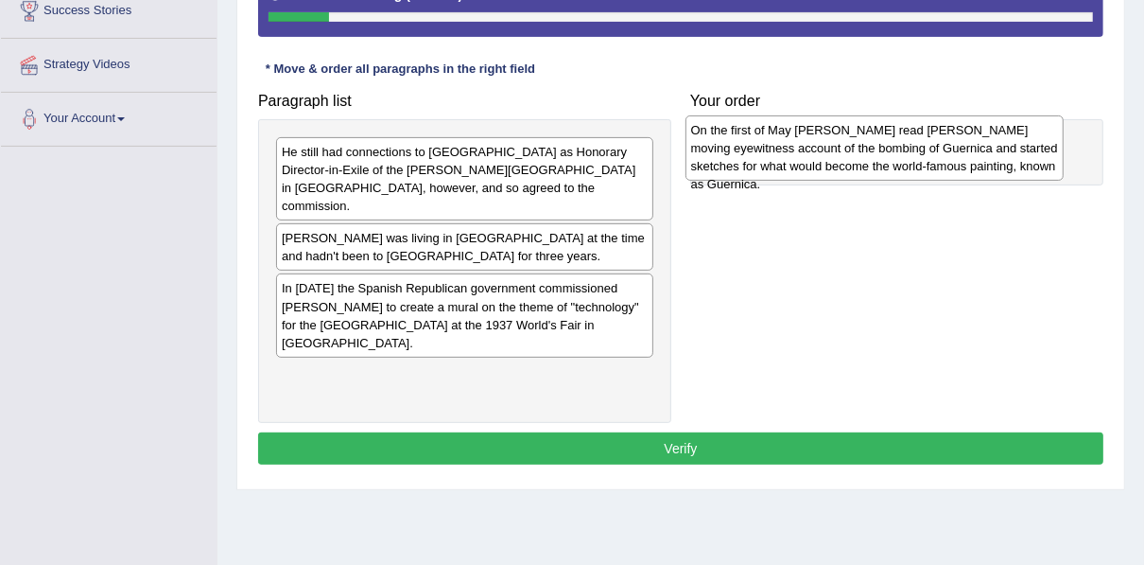
drag, startPoint x: 456, startPoint y: 248, endPoint x: 829, endPoint y: 159, distance: 383.9
click at [829, 159] on div "On the first of May Picasso read George Steer's moving eyewitness account of th…" at bounding box center [875, 147] width 378 height 65
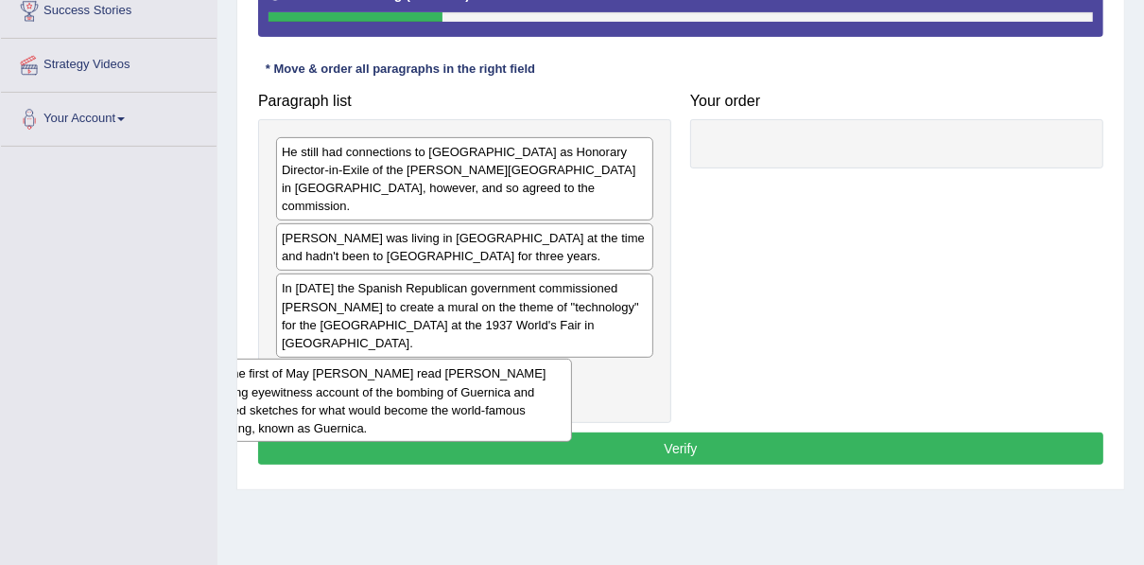
drag, startPoint x: 877, startPoint y: 190, endPoint x: 373, endPoint y: 385, distance: 541.2
click at [366, 403] on div "On the first of May Picasso read George Steer's moving eyewitness account of th…" at bounding box center [387, 399] width 369 height 83
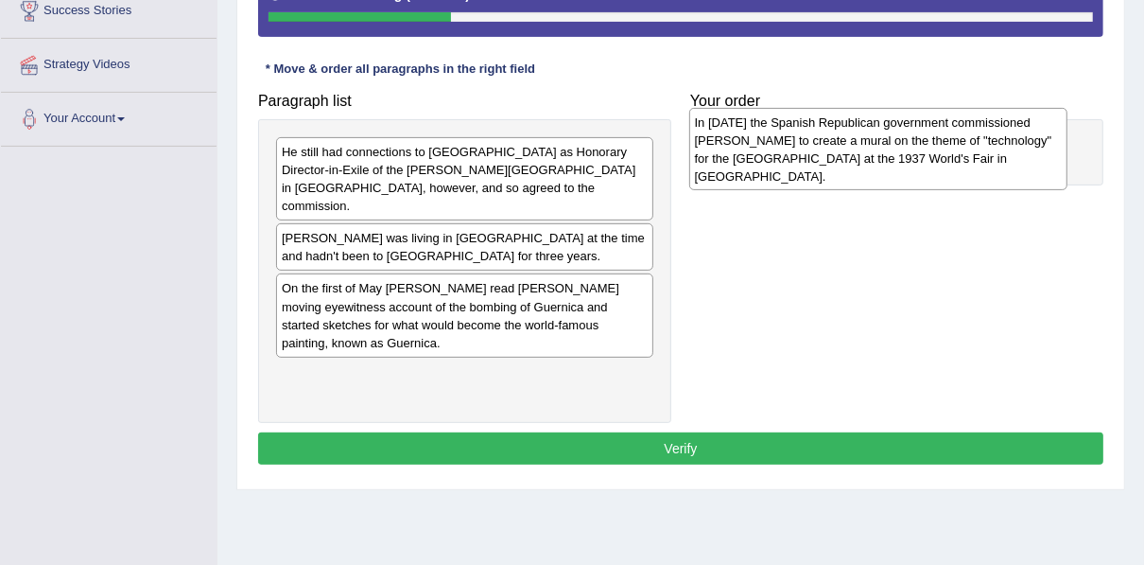
drag, startPoint x: 398, startPoint y: 295, endPoint x: 821, endPoint y: 144, distance: 448.9
click at [821, 144] on div "In January 1937 the Spanish Republican government commissioned Pablo Picasso to…" at bounding box center [878, 149] width 378 height 83
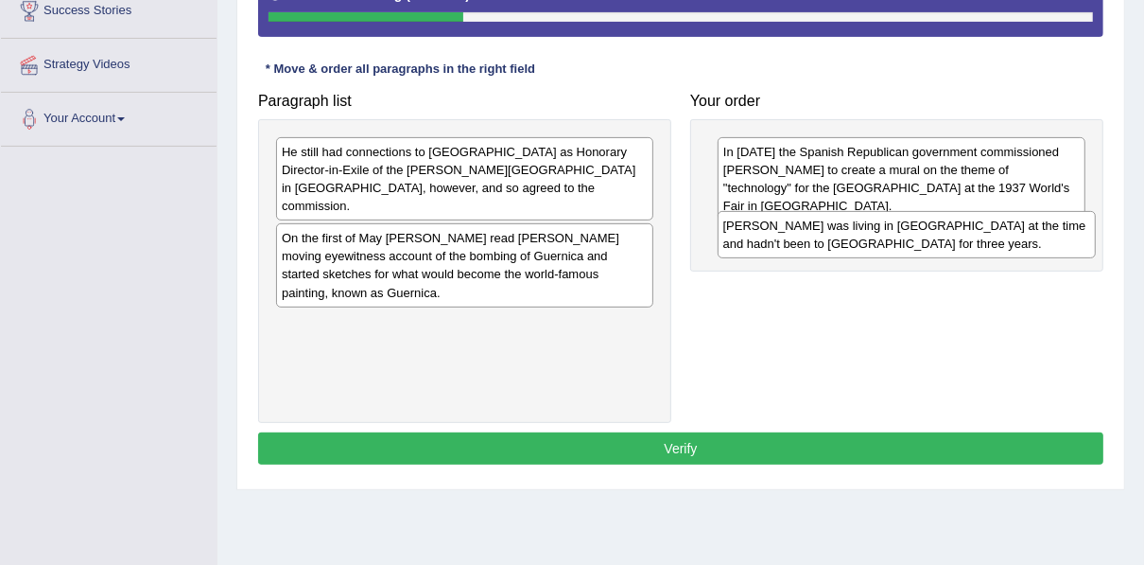
drag, startPoint x: 383, startPoint y: 239, endPoint x: 825, endPoint y: 246, distance: 441.6
click at [825, 246] on div "Picasso was living in Paris at the time and hadn't been to Spain for three year…" at bounding box center [907, 234] width 378 height 47
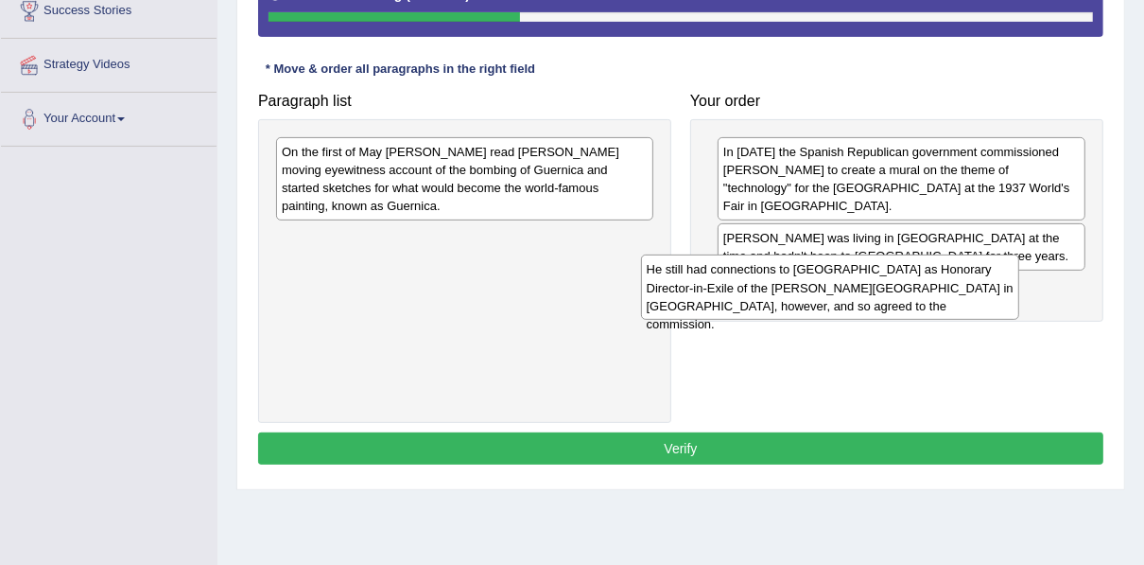
drag, startPoint x: 536, startPoint y: 155, endPoint x: 901, endPoint y: 274, distance: 383.9
click at [901, 274] on div "He still had connections to Spain as Honorary Director-in-Exile of the Prado Mu…" at bounding box center [830, 286] width 378 height 65
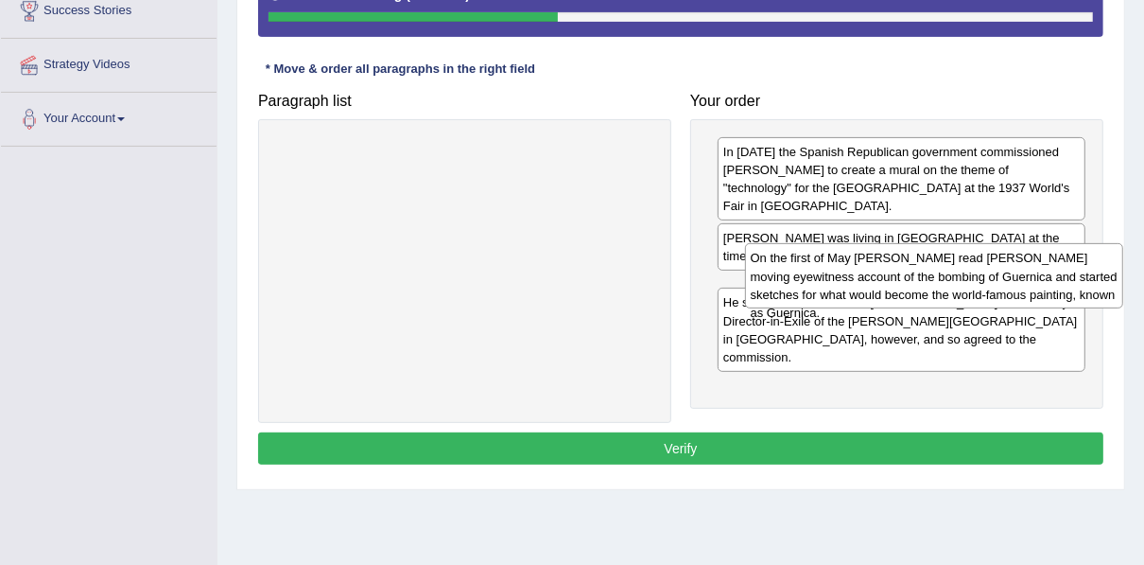
drag, startPoint x: 538, startPoint y: 169, endPoint x: 1008, endPoint y: 276, distance: 481.9
click at [1008, 276] on div "On the first of May Picasso read George Steer's moving eyewitness account of th…" at bounding box center [934, 275] width 378 height 65
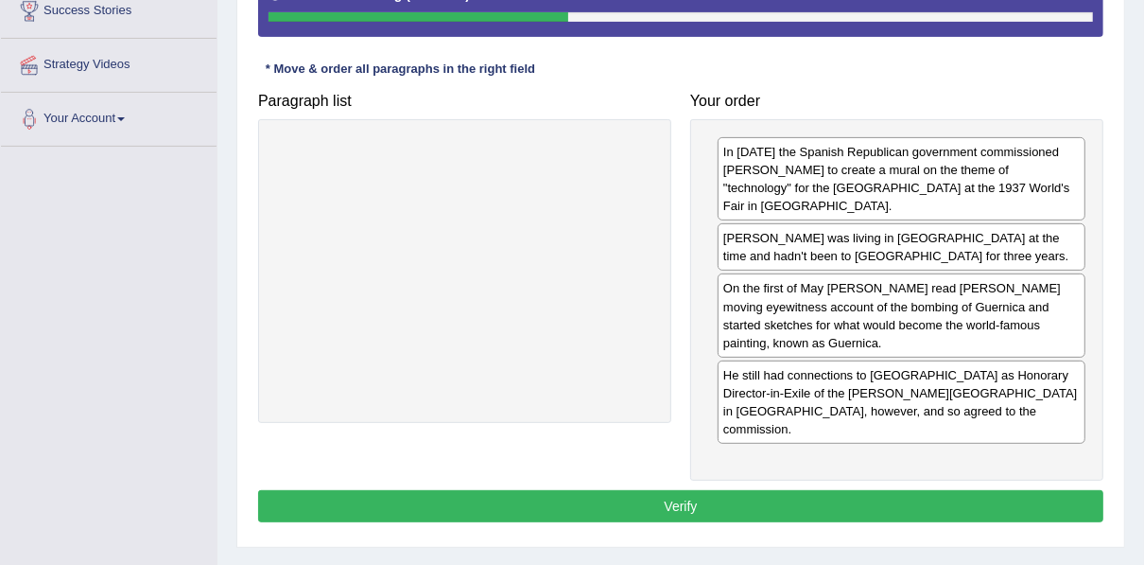
click at [742, 439] on div "In January 1937 the Spanish Republican government commissioned Pablo Picasso to…" at bounding box center [896, 300] width 413 height 362
click at [810, 490] on button "Verify" at bounding box center [680, 506] width 845 height 32
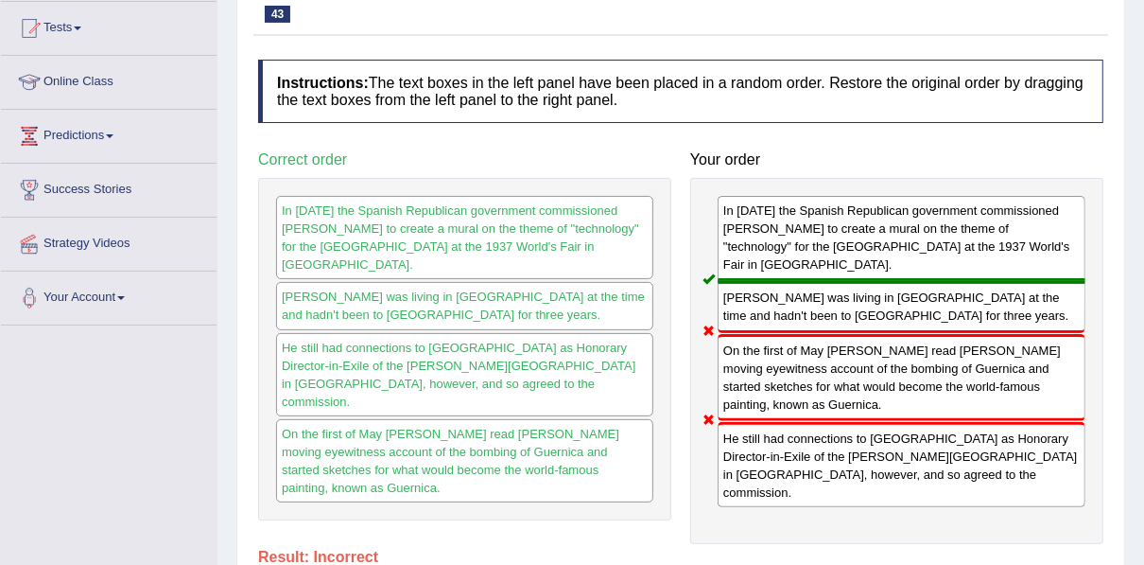
scroll to position [0, 0]
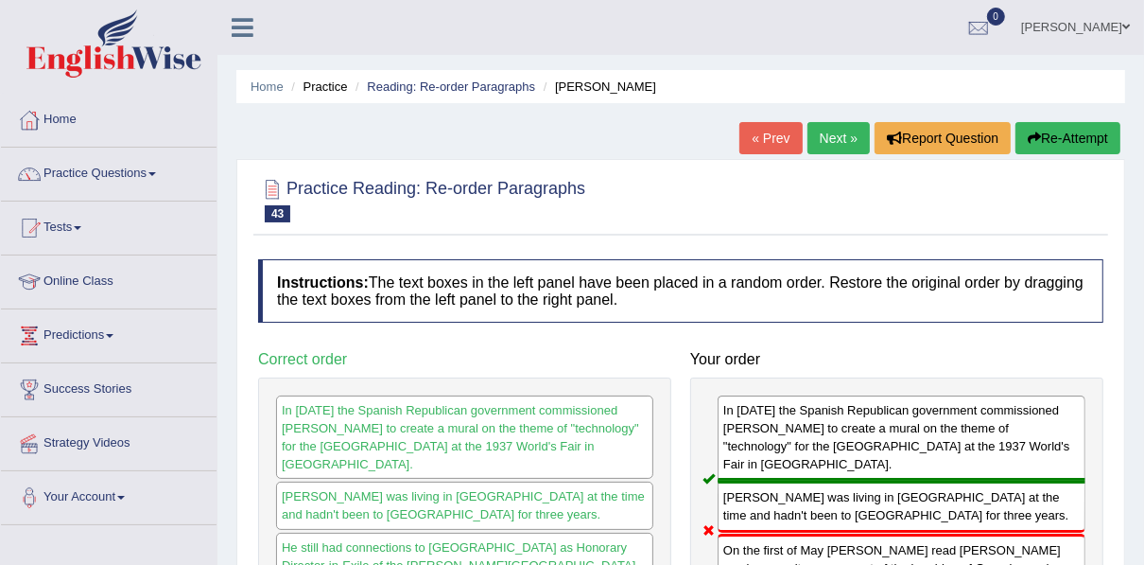
click at [812, 134] on link "Next »" at bounding box center [839, 138] width 62 height 32
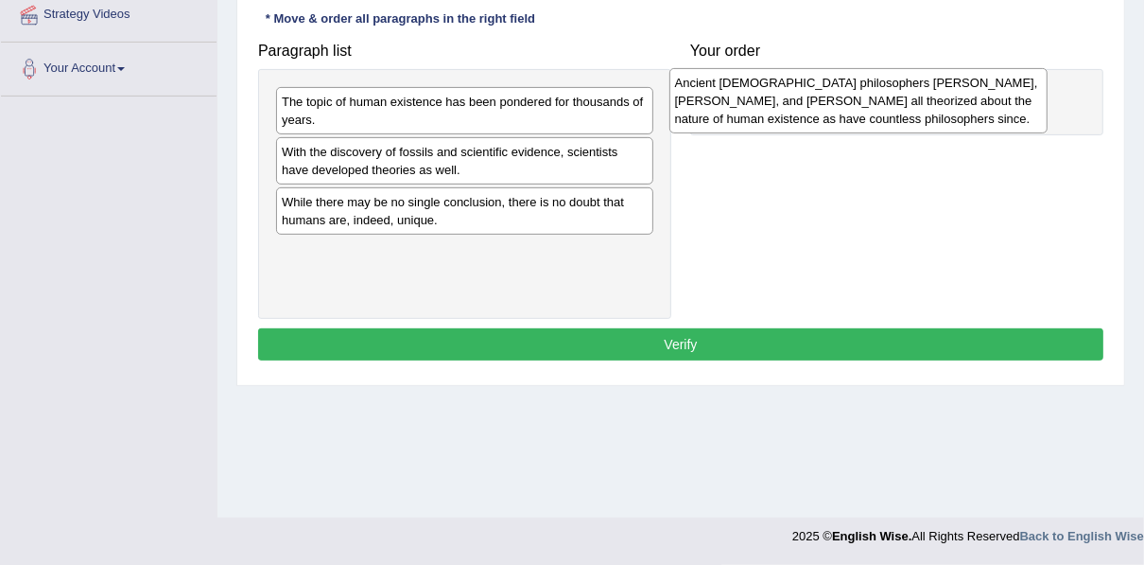
drag, startPoint x: 380, startPoint y: 157, endPoint x: 736, endPoint y: 89, distance: 362.0
click at [736, 89] on div "Ancient Greek philosophers Socrates, Plato, and Aristotle all theorized about t…" at bounding box center [858, 100] width 378 height 65
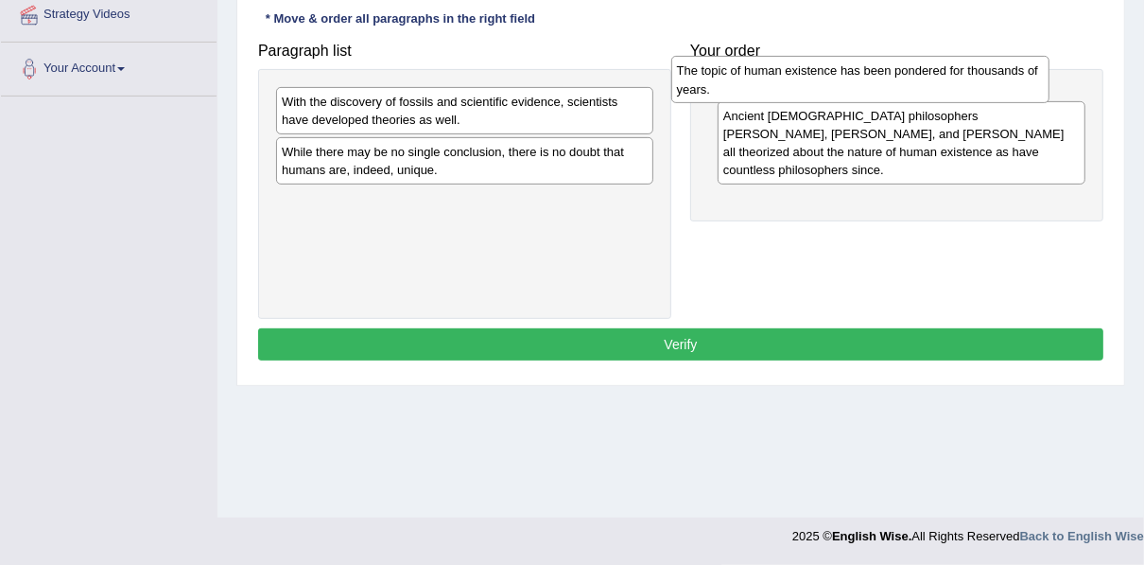
drag, startPoint x: 413, startPoint y: 103, endPoint x: 808, endPoint y: 73, distance: 396.4
click at [808, 73] on div "The topic of human existence has been pondered for thousands of years." at bounding box center [860, 79] width 378 height 47
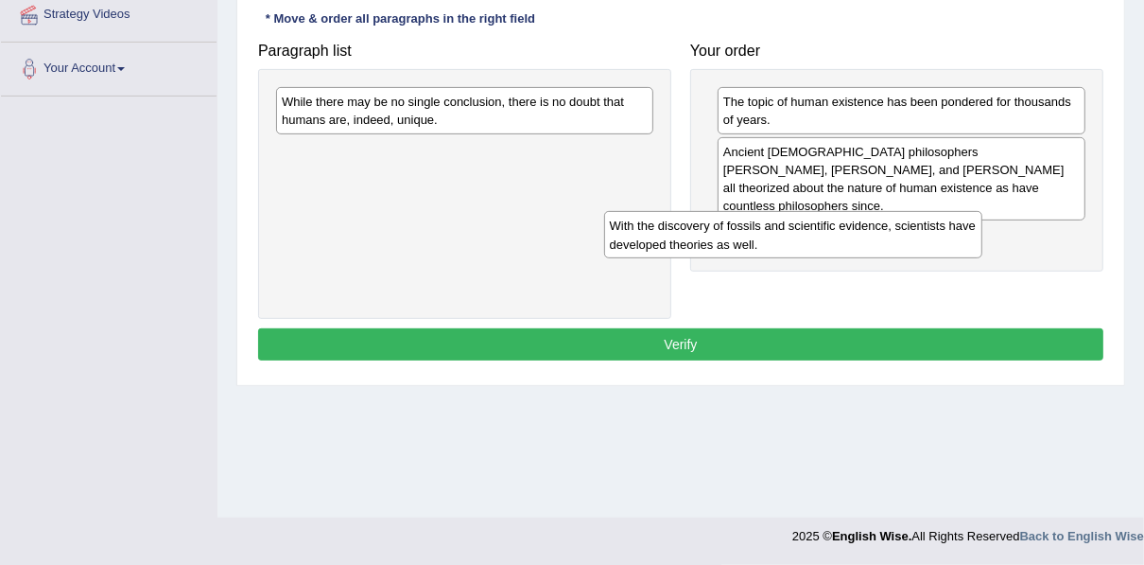
drag, startPoint x: 402, startPoint y: 103, endPoint x: 773, endPoint y: 226, distance: 390.5
click at [773, 242] on div "With the discovery of fossils and scientific evidence, scientists have develope…" at bounding box center [793, 234] width 378 height 47
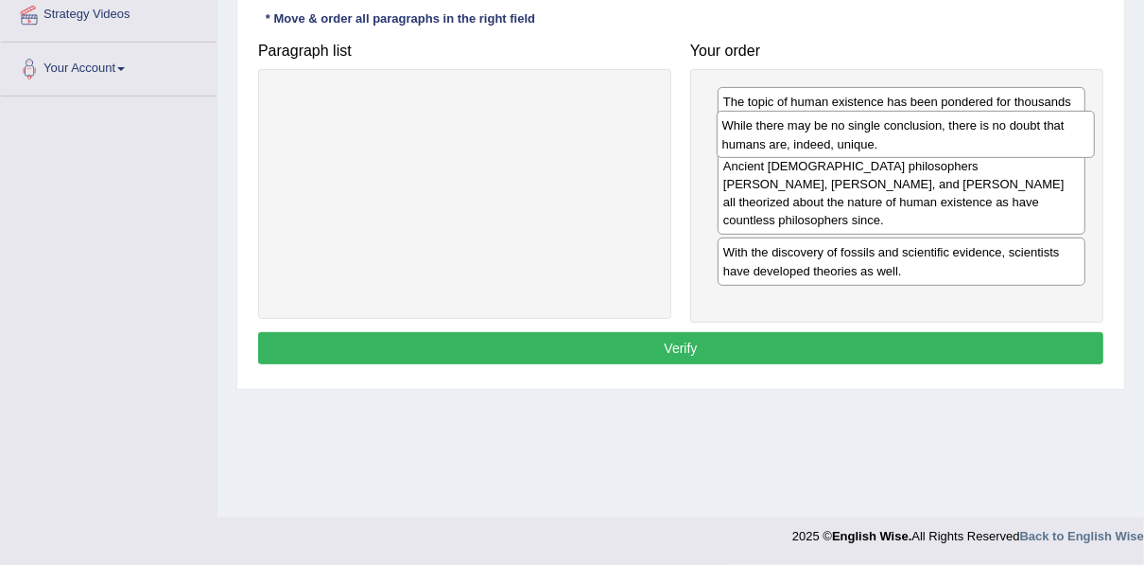
drag, startPoint x: 477, startPoint y: 103, endPoint x: 917, endPoint y: 128, distance: 441.3
click at [917, 128] on div "While there may be no single conclusion, there is no doubt that humans are, ind…" at bounding box center [906, 134] width 378 height 47
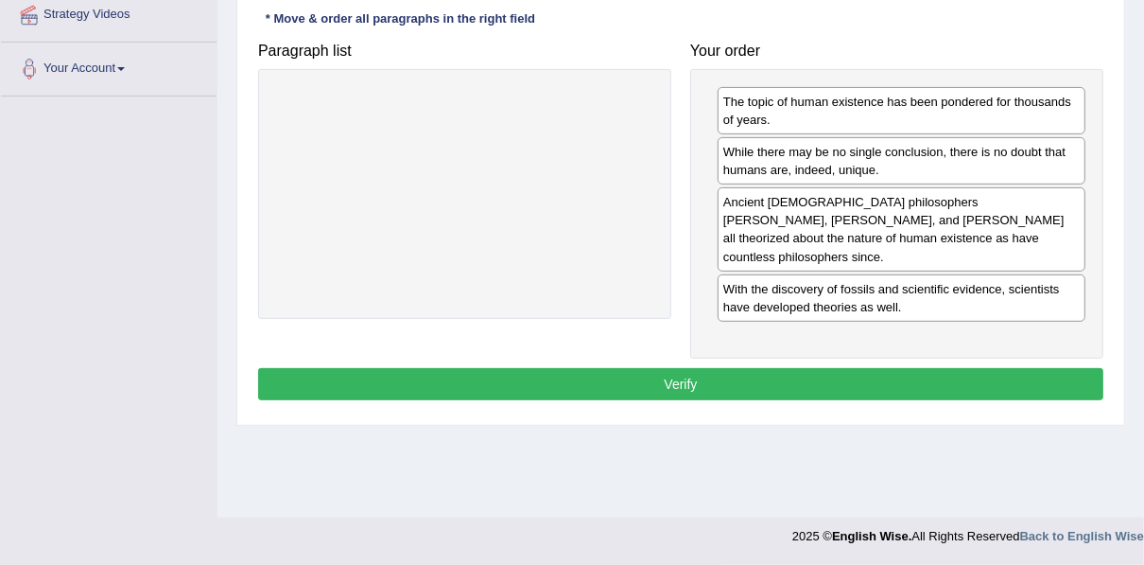
click at [692, 368] on button "Verify" at bounding box center [680, 384] width 845 height 32
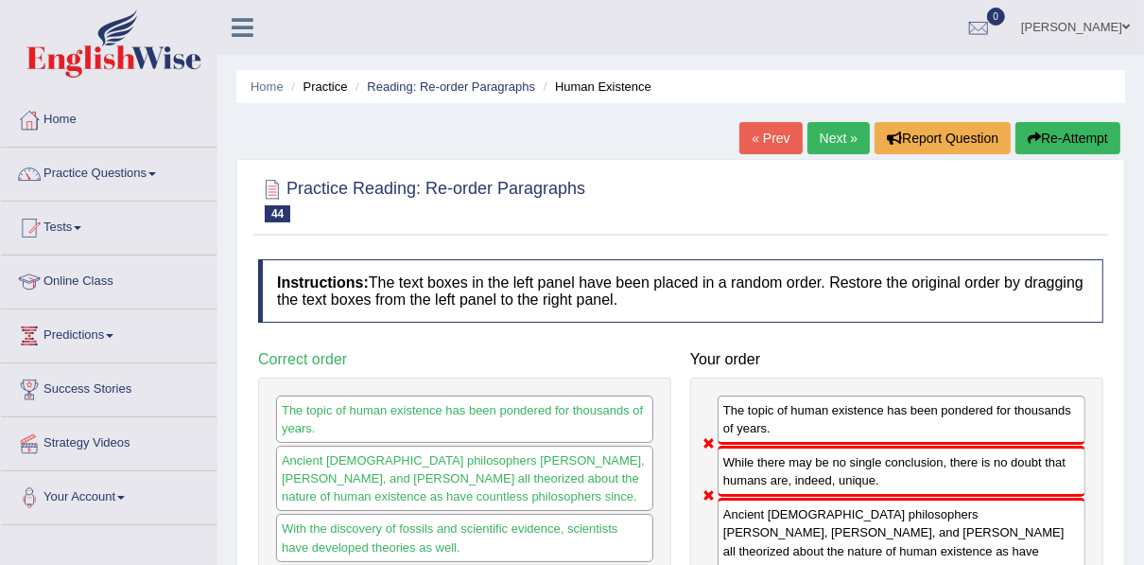
click at [844, 136] on link "Next »" at bounding box center [839, 138] width 62 height 32
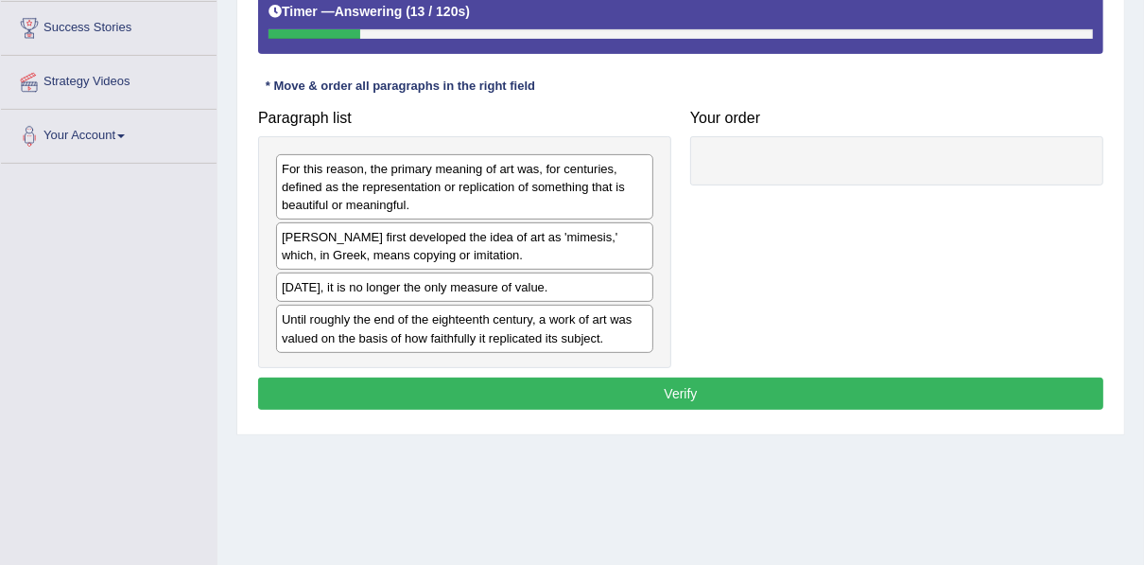
scroll to position [378, 0]
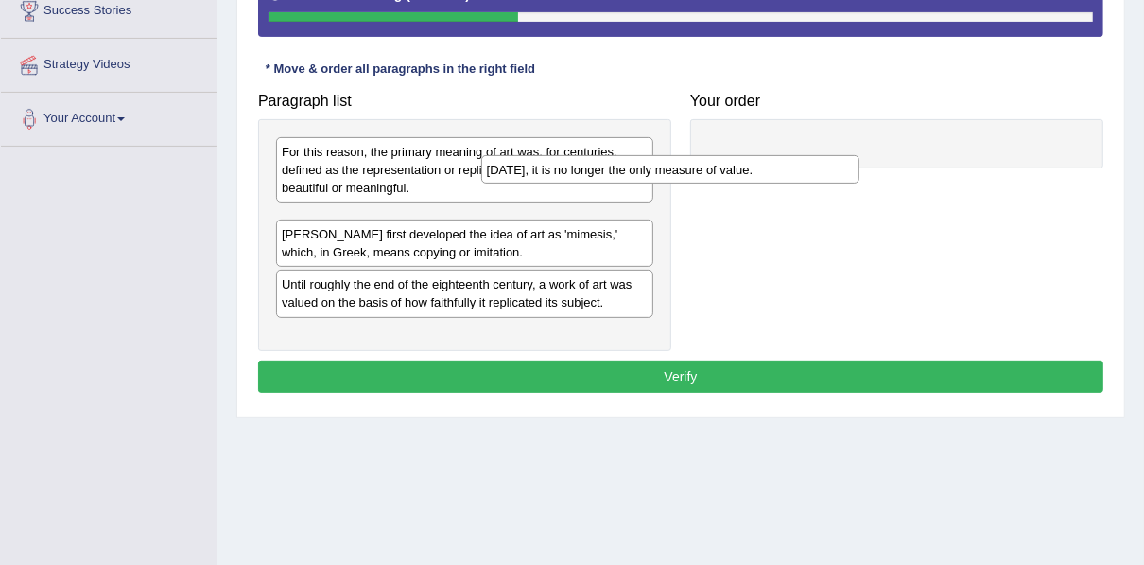
drag, startPoint x: 425, startPoint y: 268, endPoint x: 731, endPoint y: 125, distance: 338.0
click at [731, 155] on div "Today, it is no longer the only measure of value." at bounding box center [670, 169] width 378 height 28
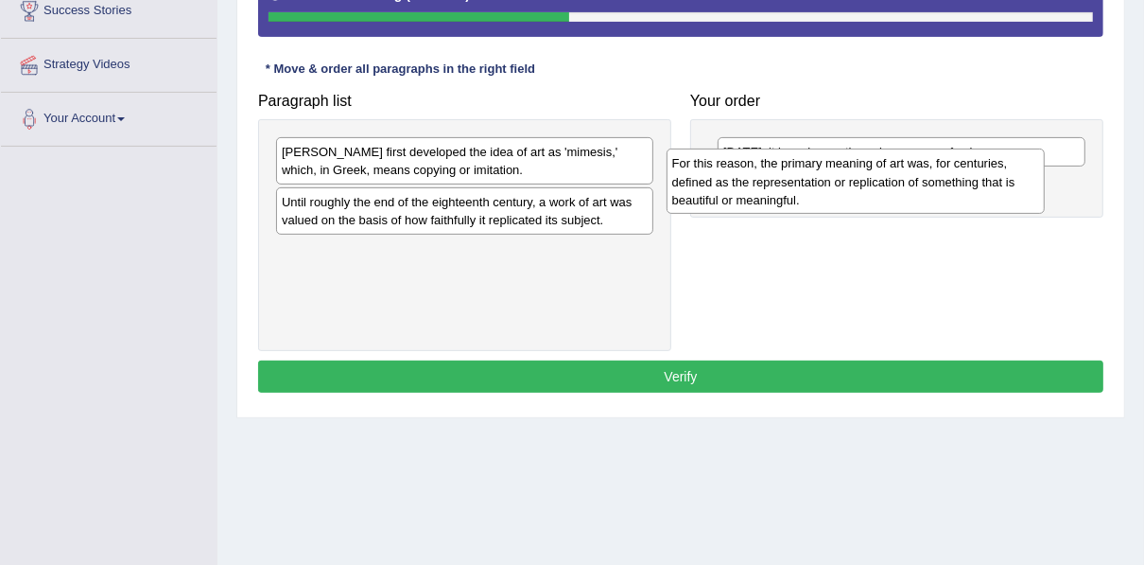
drag, startPoint x: 403, startPoint y: 165, endPoint x: 793, endPoint y: 177, distance: 390.7
click at [793, 177] on div "For this reason, the primary meaning of art was, for centuries, defined as the …" at bounding box center [856, 180] width 378 height 65
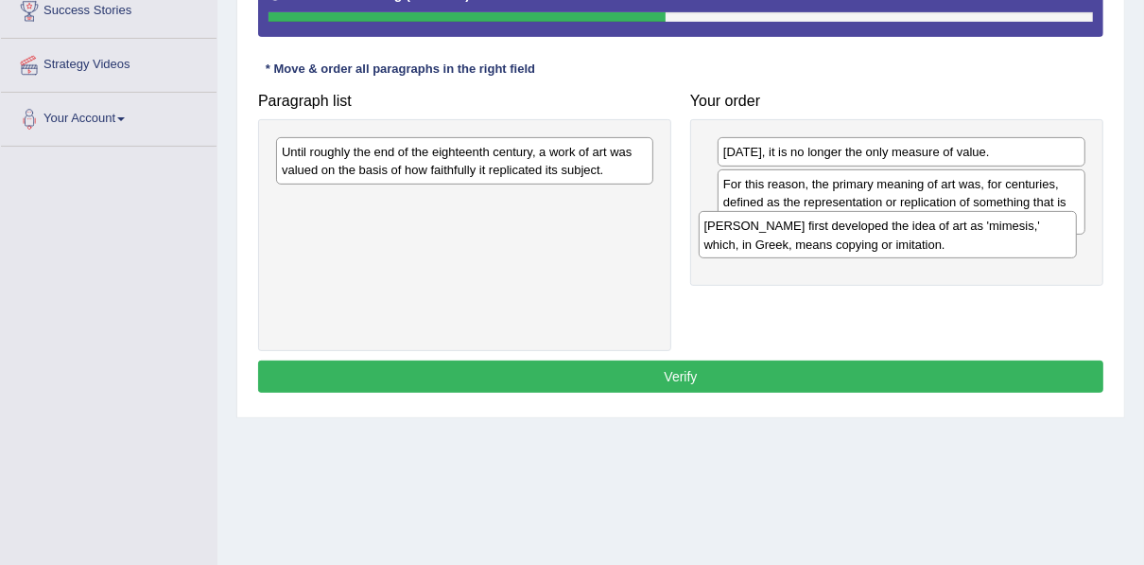
drag, startPoint x: 461, startPoint y: 157, endPoint x: 882, endPoint y: 238, distance: 428.6
click at [882, 238] on div "Plato first developed the idea of art as 'mimesis,' which, in Greek, means copy…" at bounding box center [888, 234] width 378 height 47
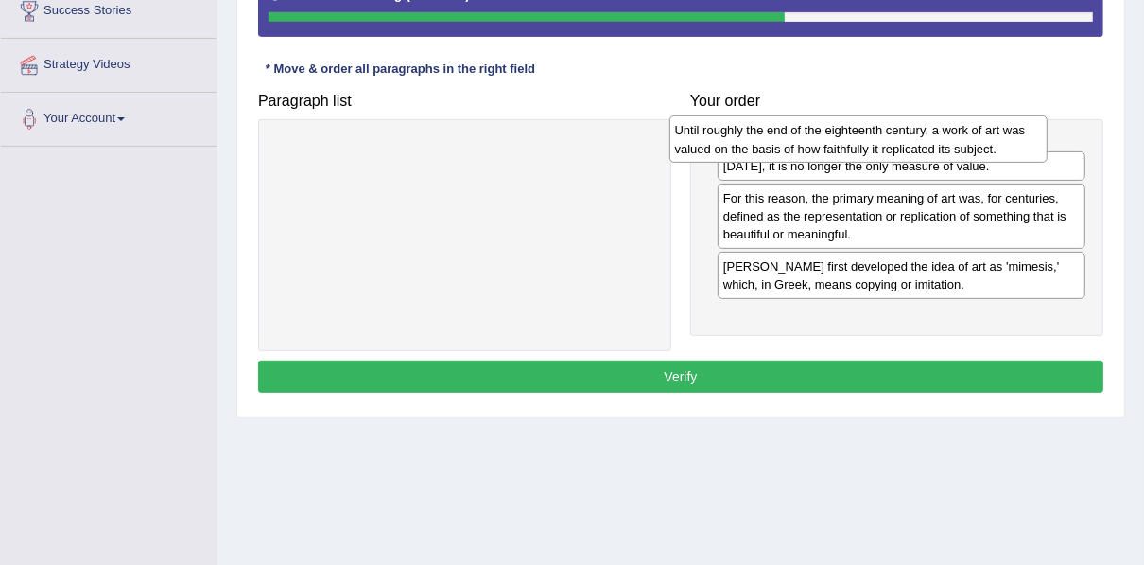
drag, startPoint x: 478, startPoint y: 163, endPoint x: 872, endPoint y: 142, distance: 393.9
click at [872, 142] on div "Until roughly the end of the eighteenth century, a work of art was valued on th…" at bounding box center [858, 138] width 378 height 47
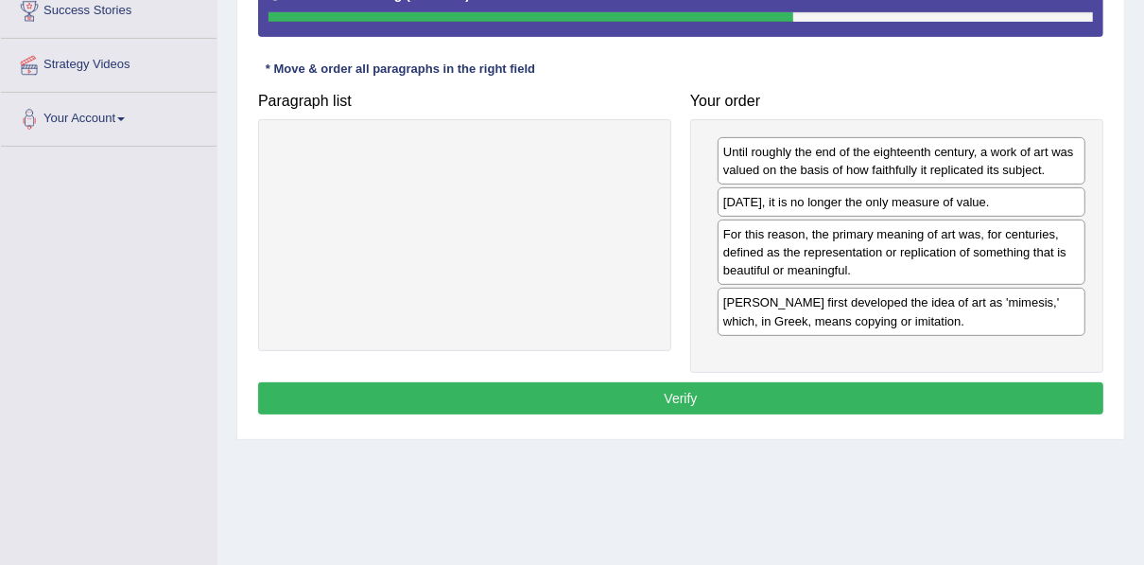
click at [727, 390] on button "Verify" at bounding box center [680, 398] width 845 height 32
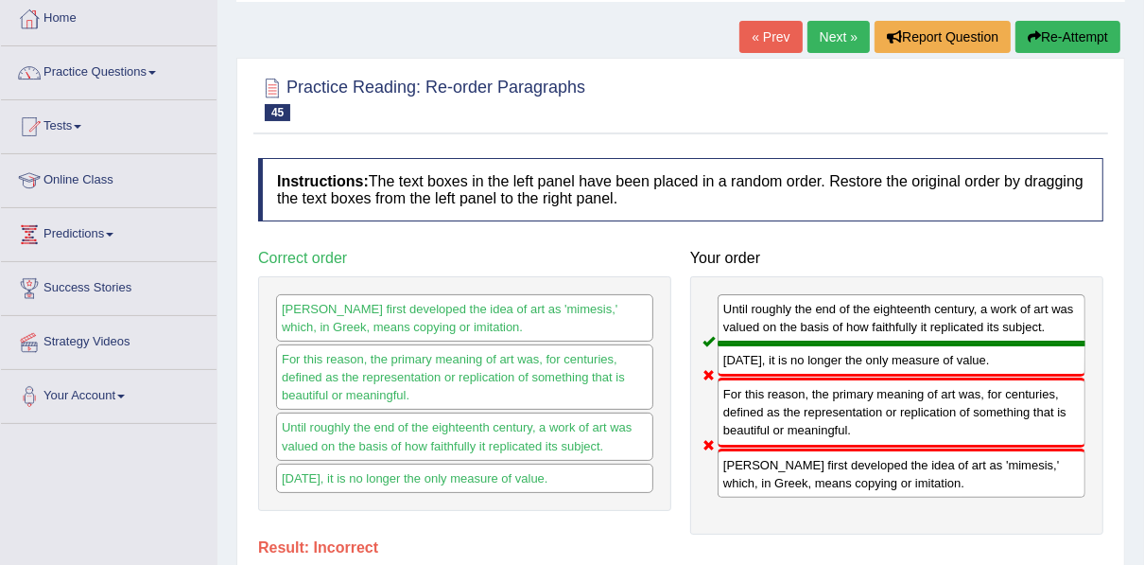
scroll to position [0, 0]
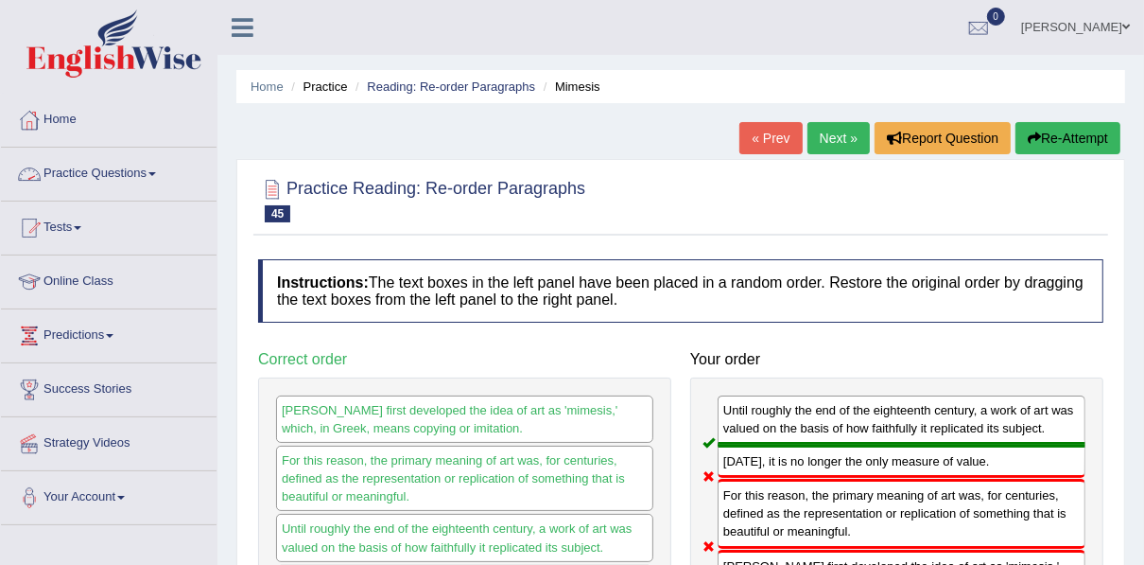
click at [65, 163] on link "Practice Questions" at bounding box center [109, 171] width 216 height 47
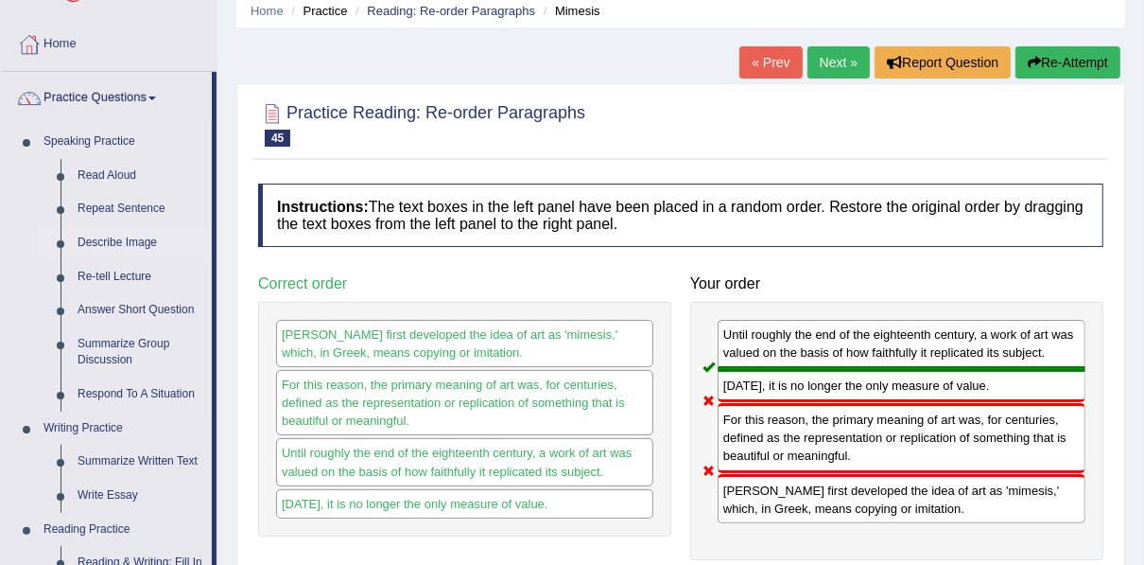
scroll to position [151, 0]
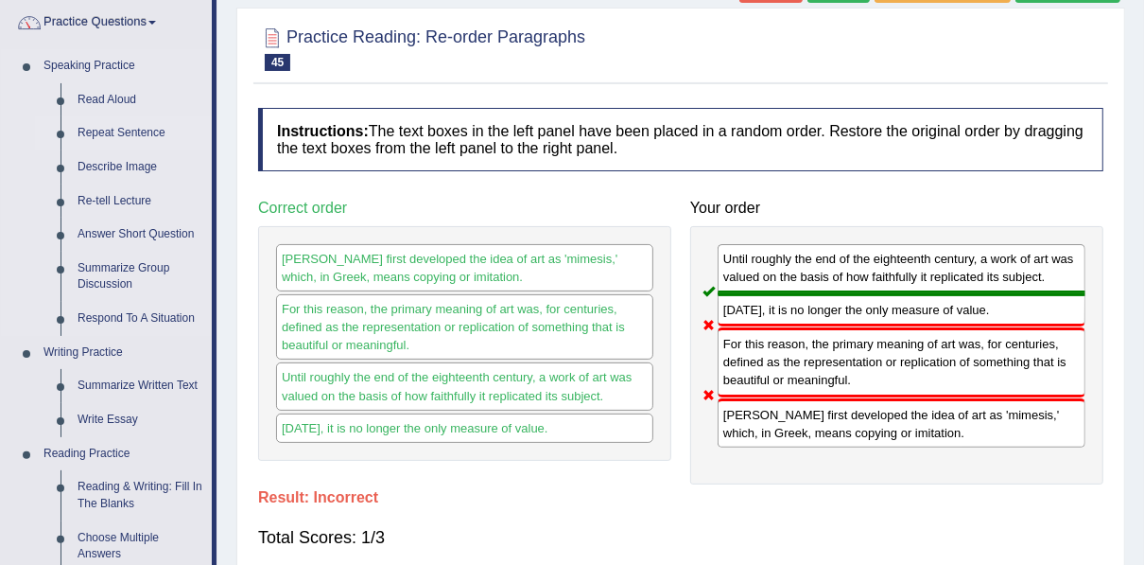
click at [115, 131] on link "Repeat Sentence" at bounding box center [140, 133] width 143 height 34
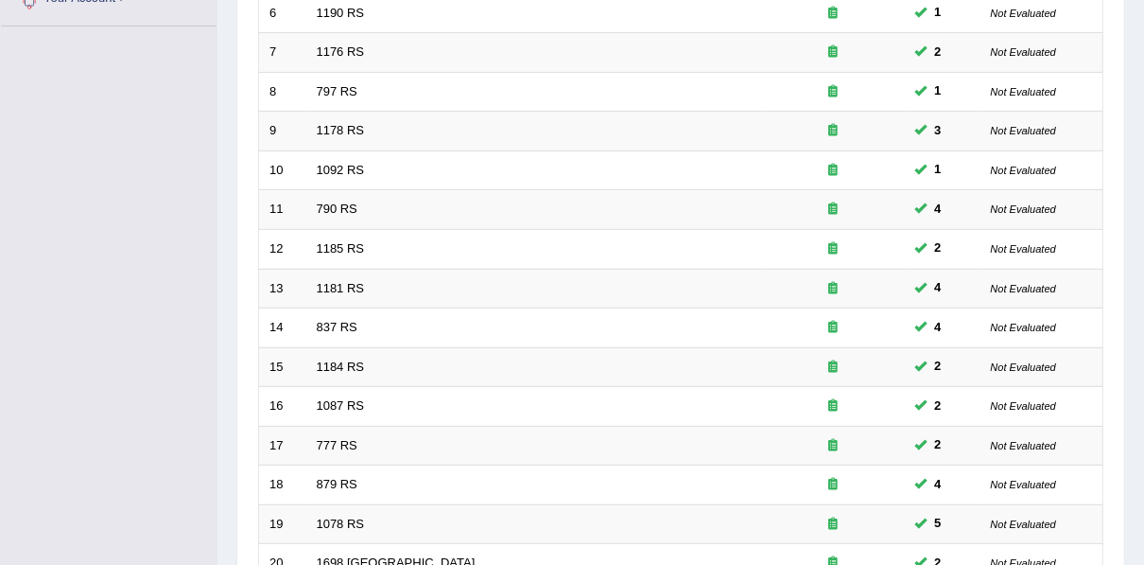
scroll to position [679, 0]
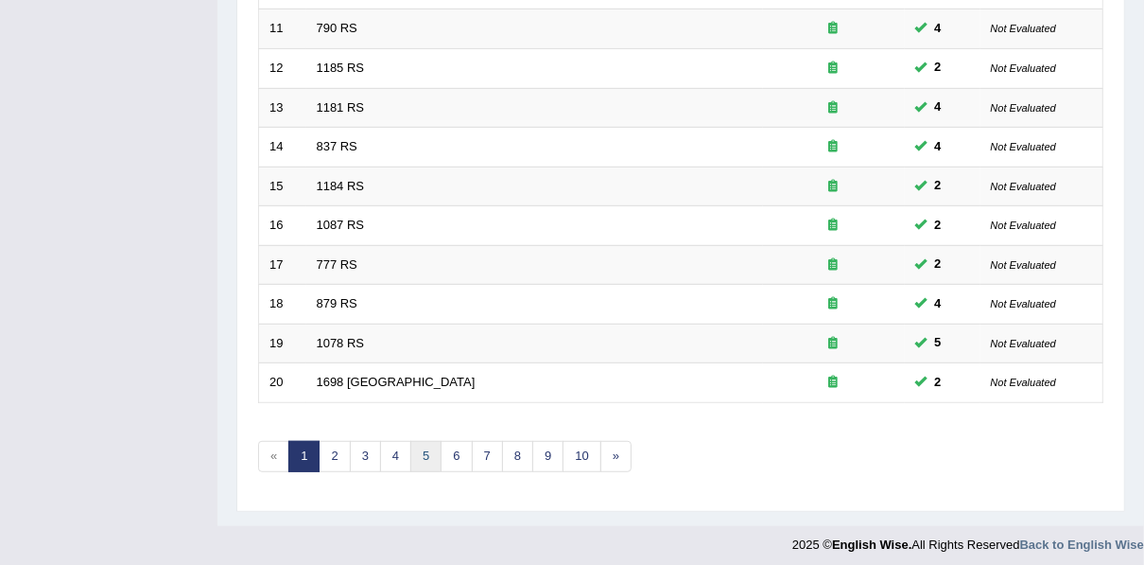
click at [417, 443] on link "5" at bounding box center [425, 456] width 31 height 31
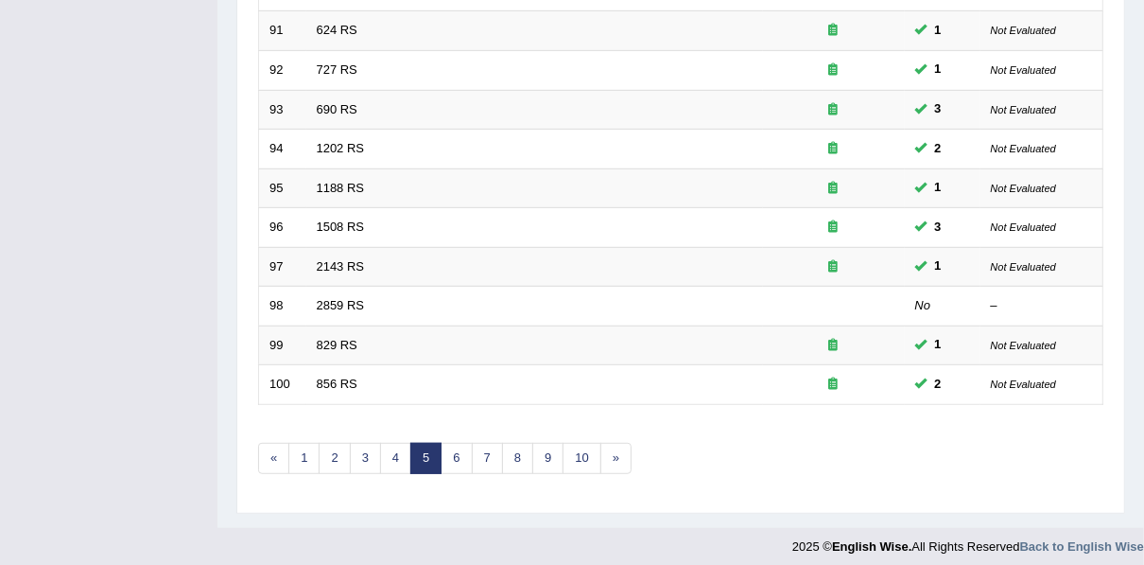
scroll to position [679, 0]
click at [449, 445] on link "6" at bounding box center [456, 456] width 31 height 31
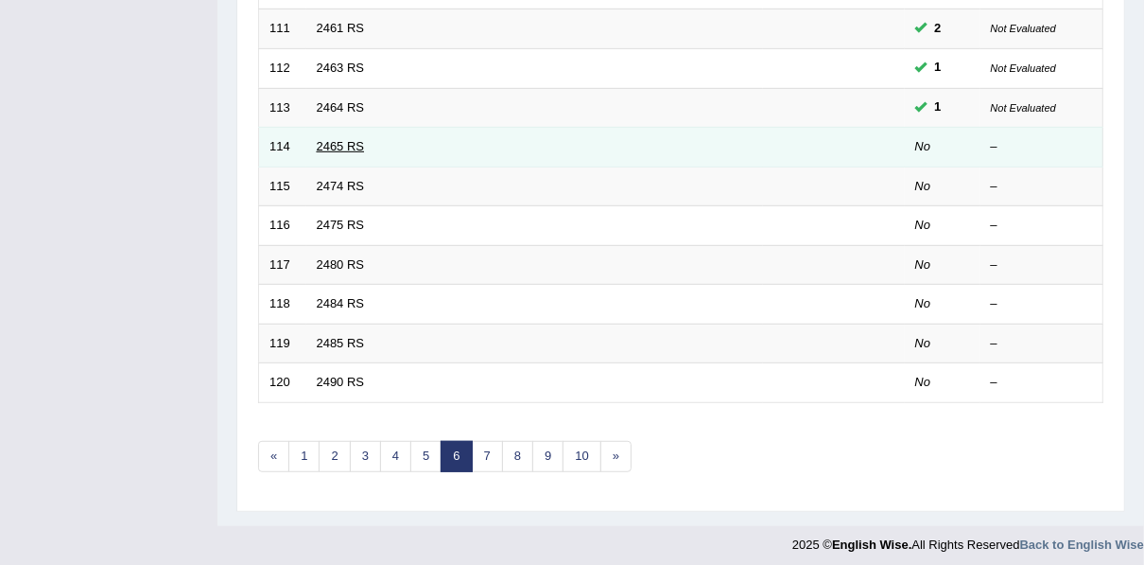
click at [349, 144] on link "2465 RS" at bounding box center [341, 146] width 48 height 14
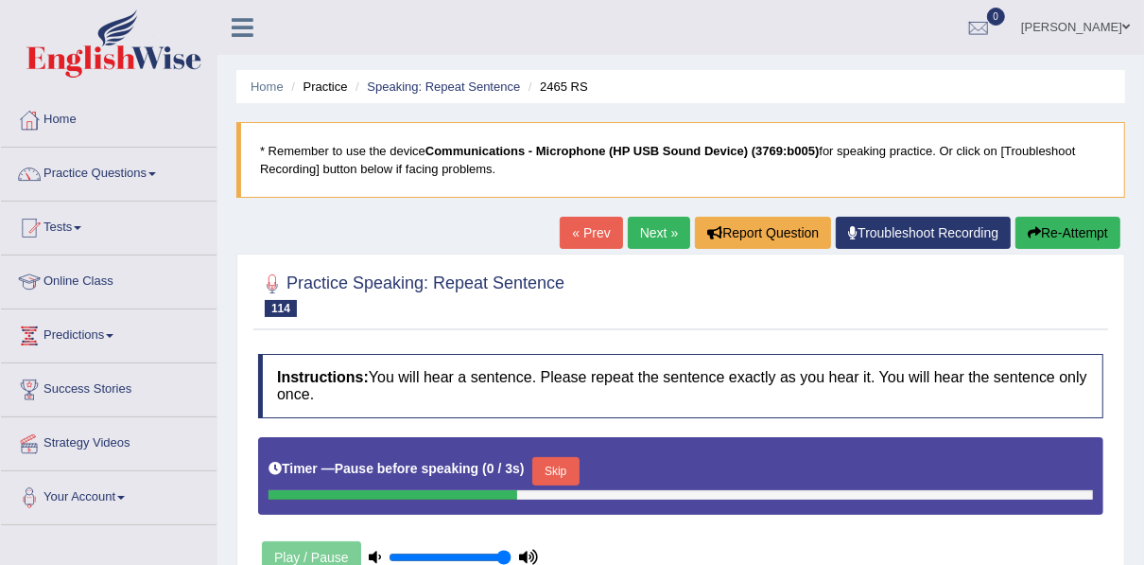
click at [1038, 233] on icon "button" at bounding box center [1034, 232] width 13 height 13
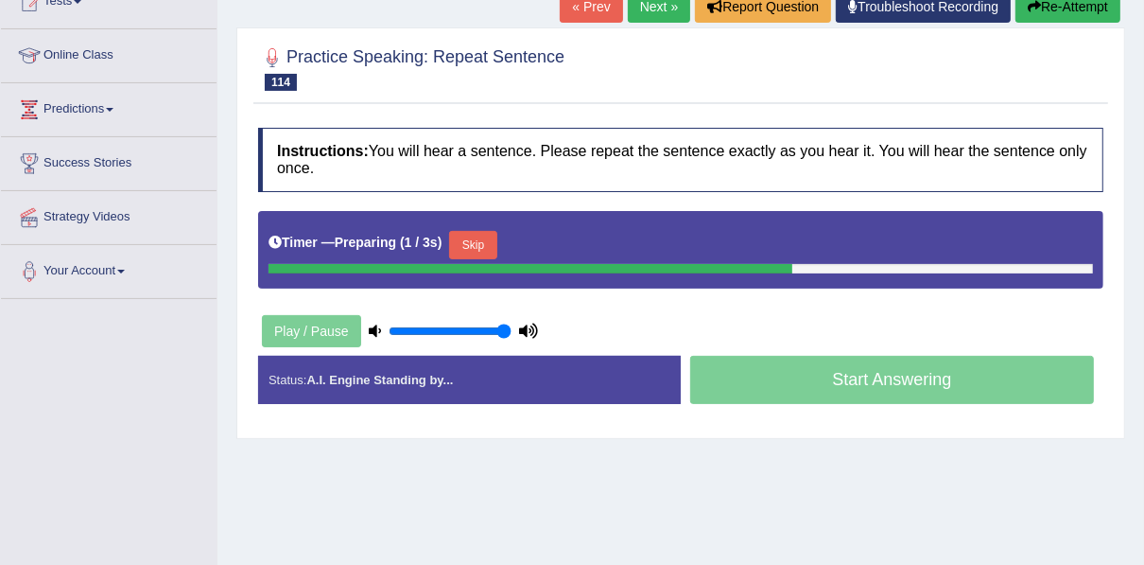
scroll to position [227, 0]
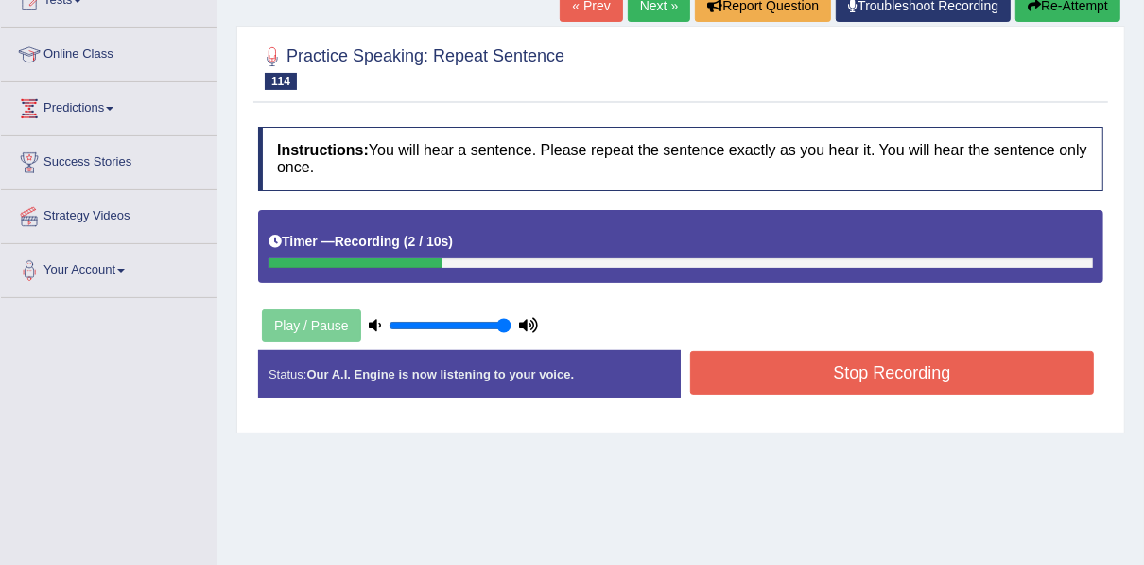
click at [753, 372] on button "Stop Recording" at bounding box center [892, 372] width 404 height 43
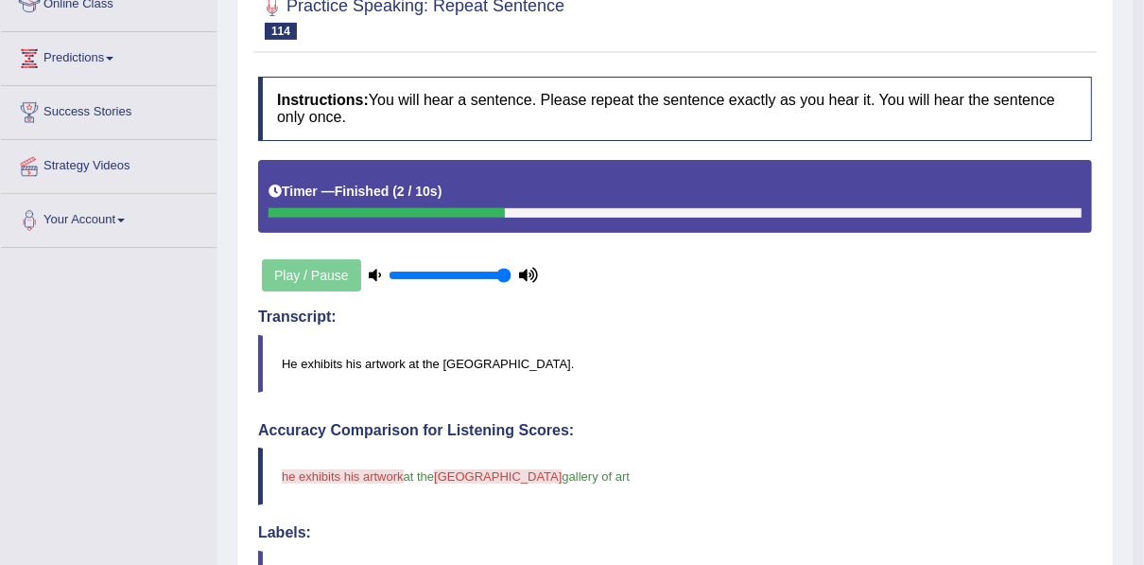
scroll to position [76, 0]
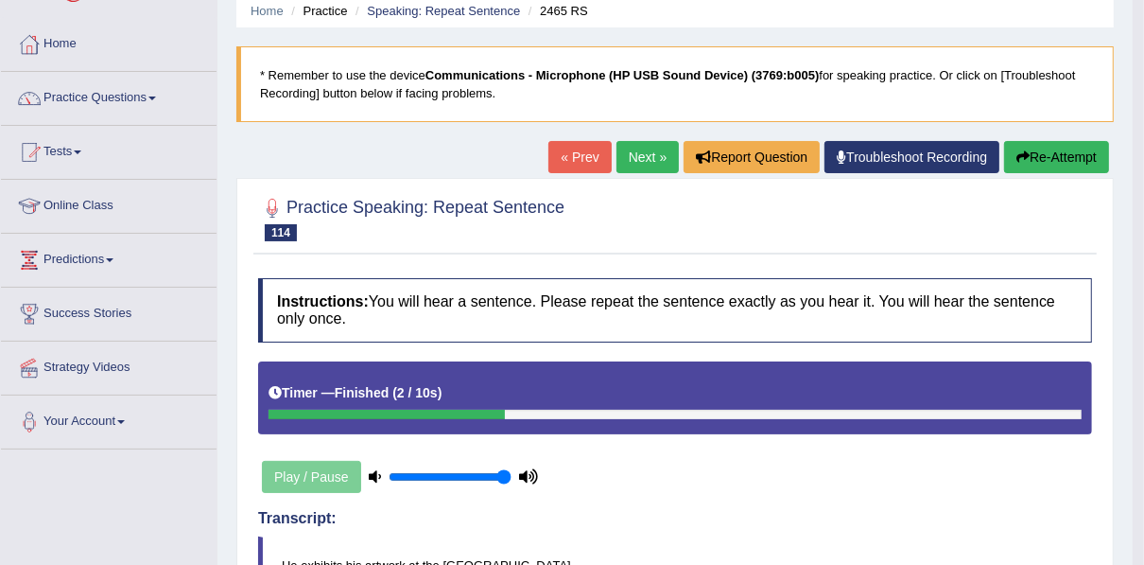
click at [1049, 162] on button "Re-Attempt" at bounding box center [1056, 157] width 105 height 32
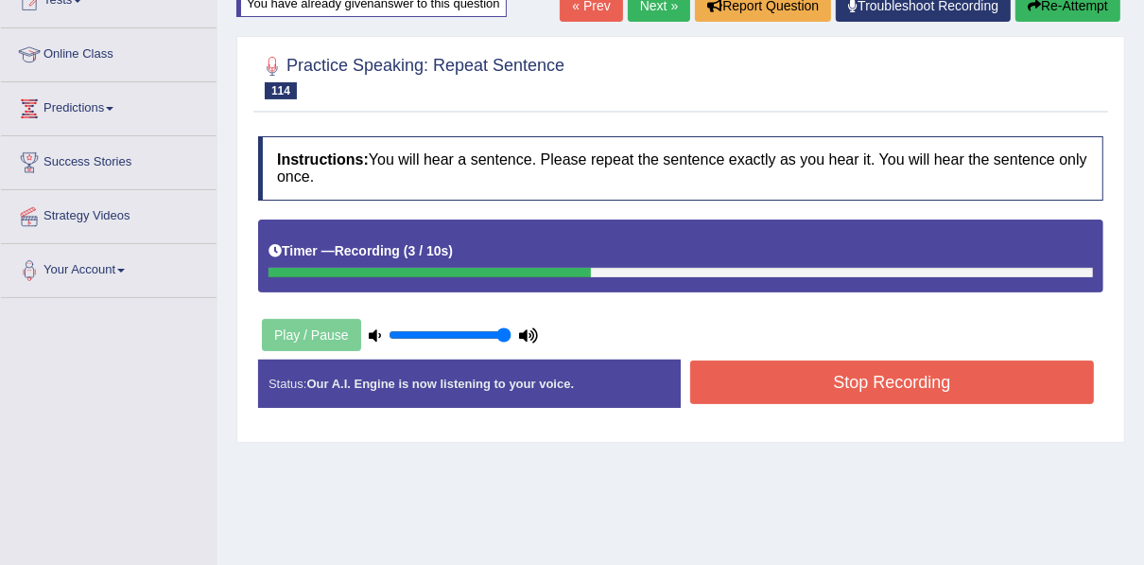
click at [768, 369] on button "Stop Recording" at bounding box center [892, 381] width 404 height 43
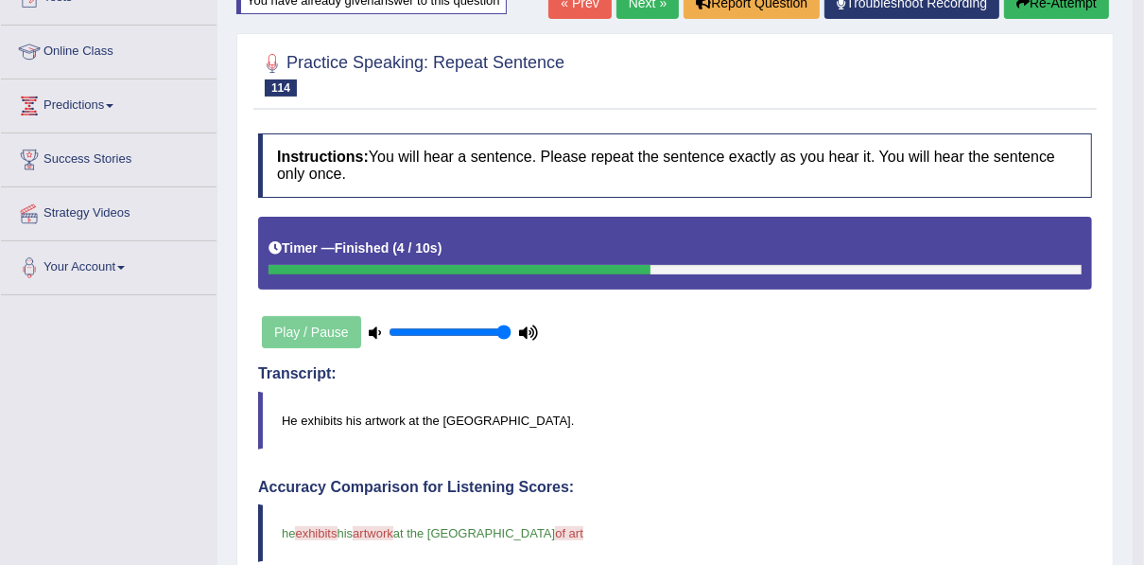
scroll to position [76, 0]
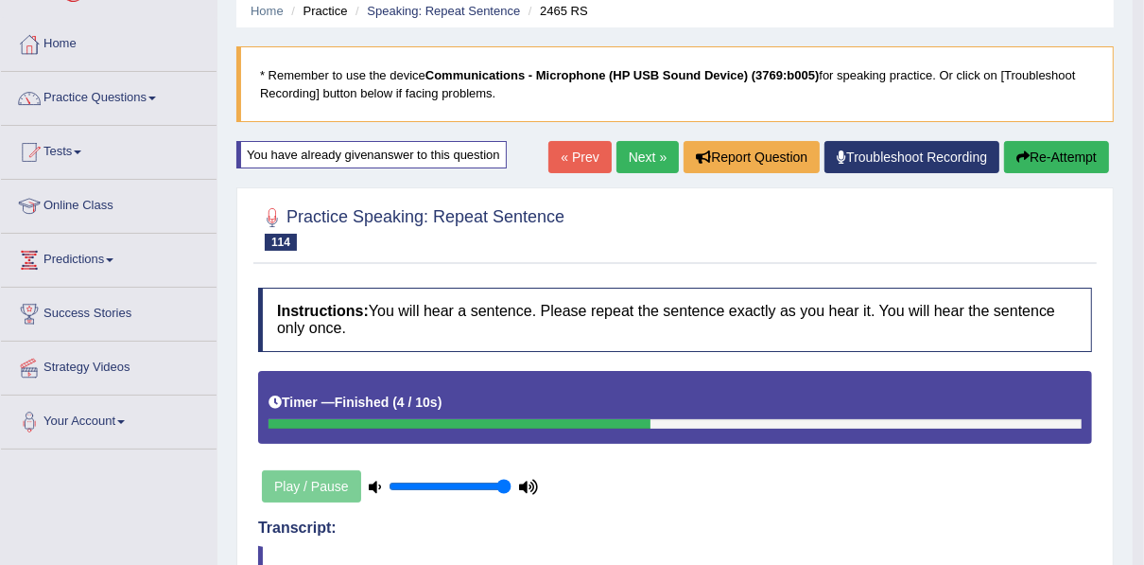
click at [621, 149] on link "Next »" at bounding box center [648, 157] width 62 height 32
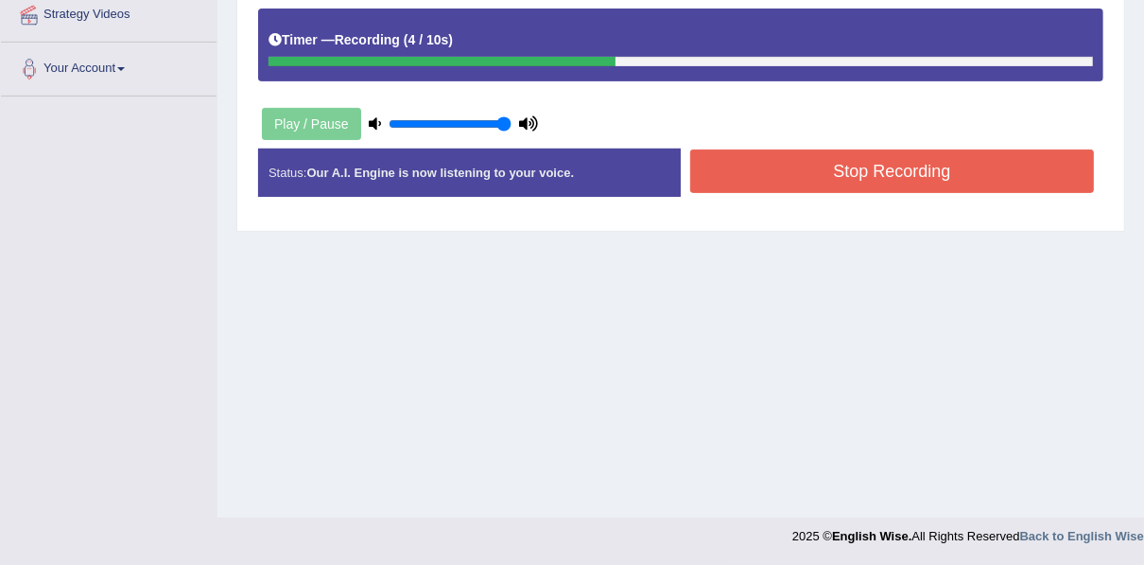
click at [723, 168] on button "Stop Recording" at bounding box center [892, 170] width 404 height 43
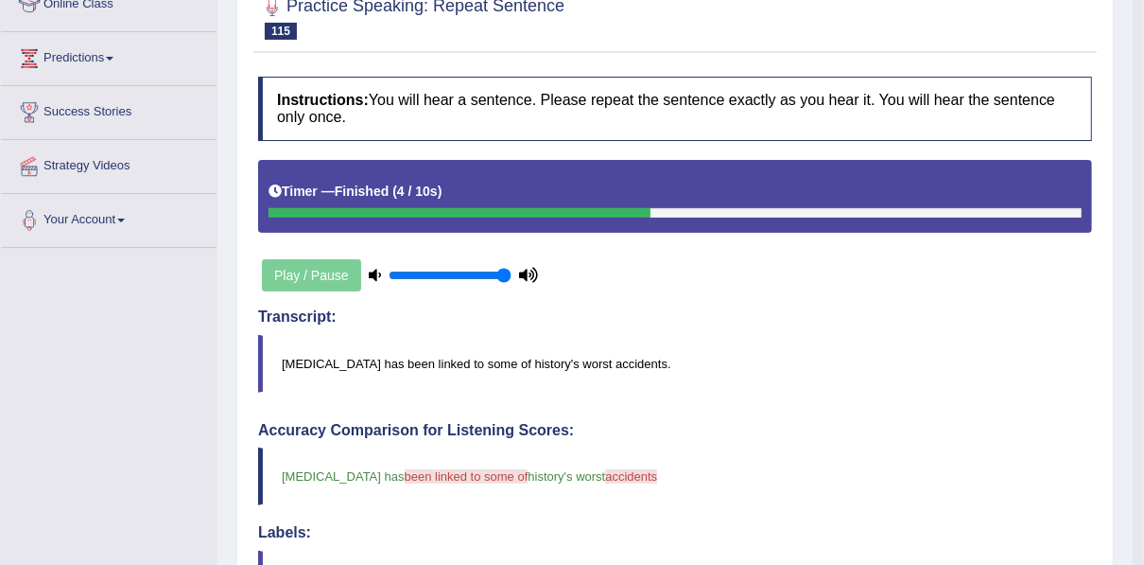
scroll to position [126, 0]
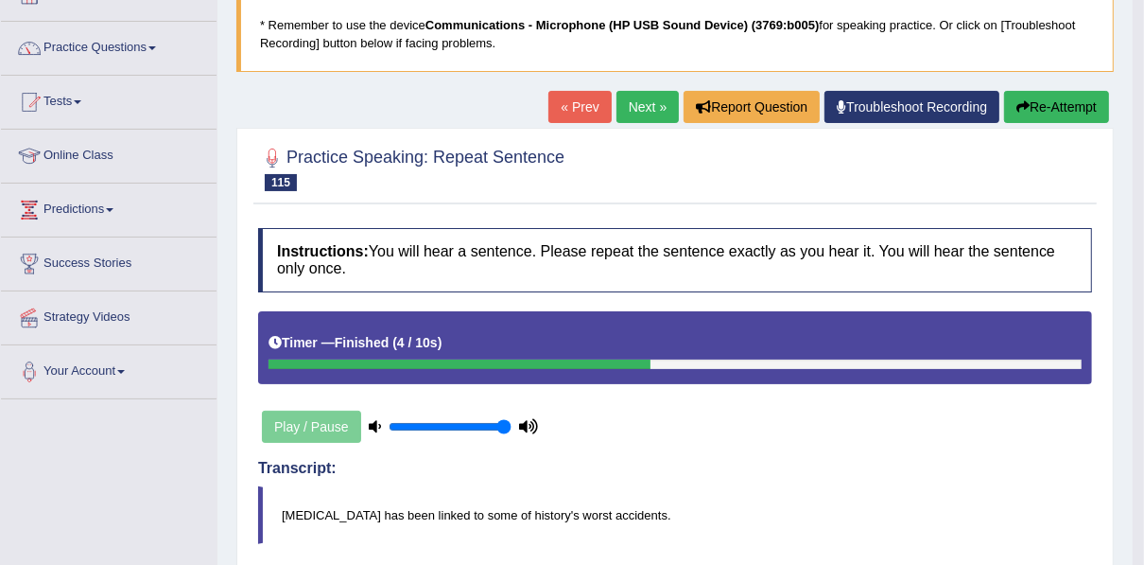
click at [1066, 102] on button "Re-Attempt" at bounding box center [1056, 107] width 105 height 32
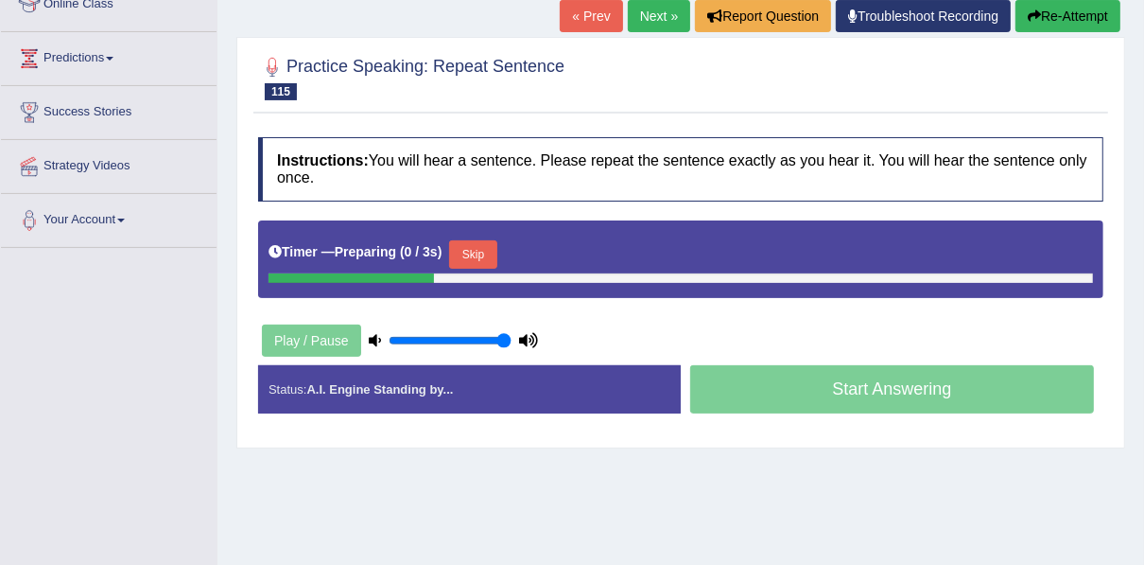
click at [647, 17] on link "Next »" at bounding box center [659, 16] width 62 height 32
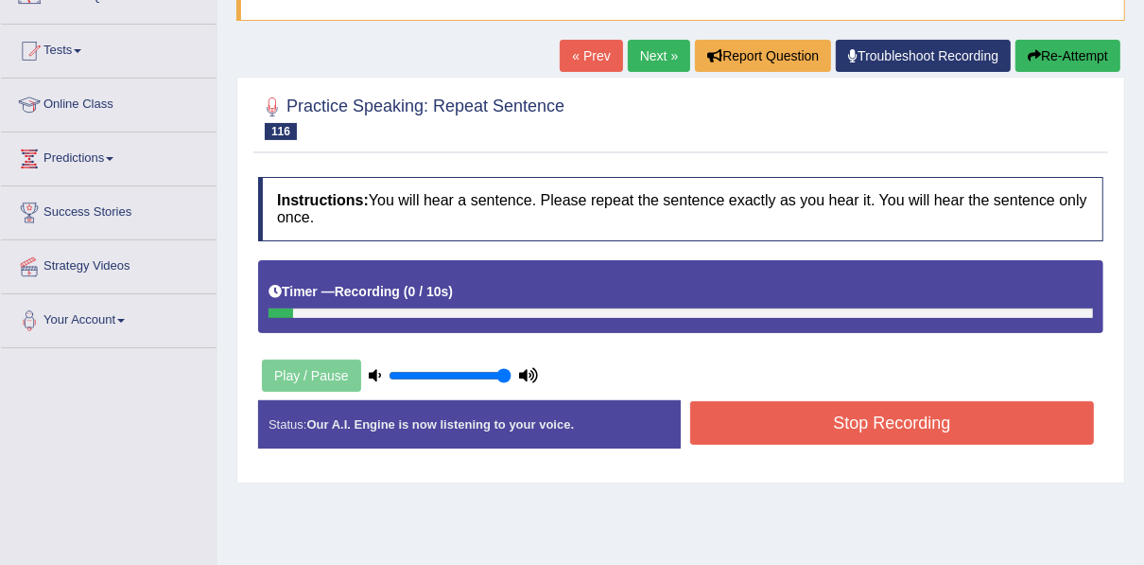
scroll to position [151, 0]
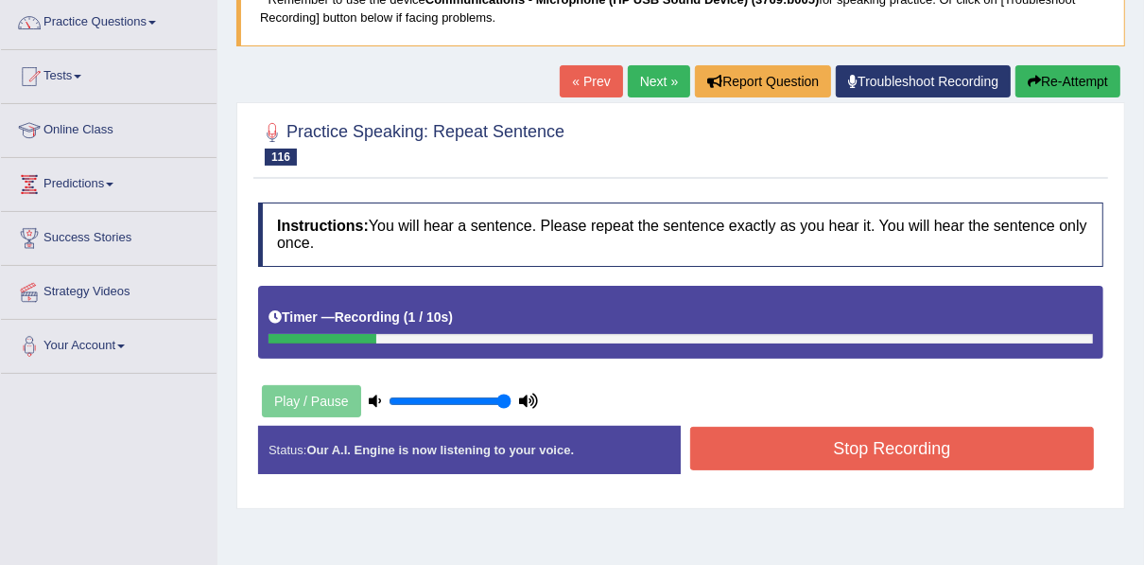
click at [1090, 68] on button "Re-Attempt" at bounding box center [1068, 81] width 105 height 32
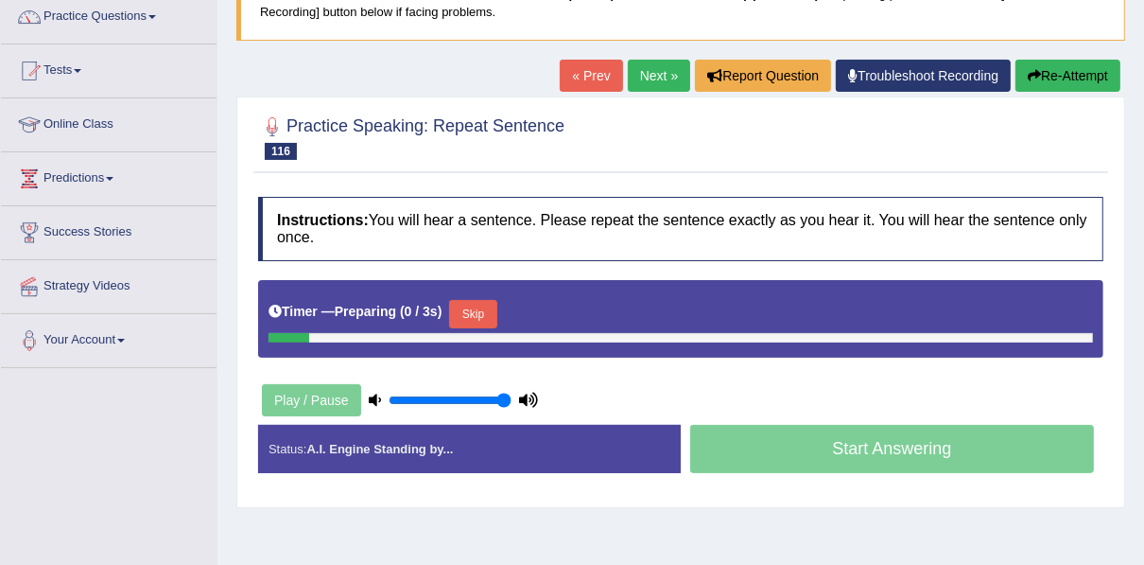
click at [475, 308] on button "Skip" at bounding box center [472, 314] width 47 height 28
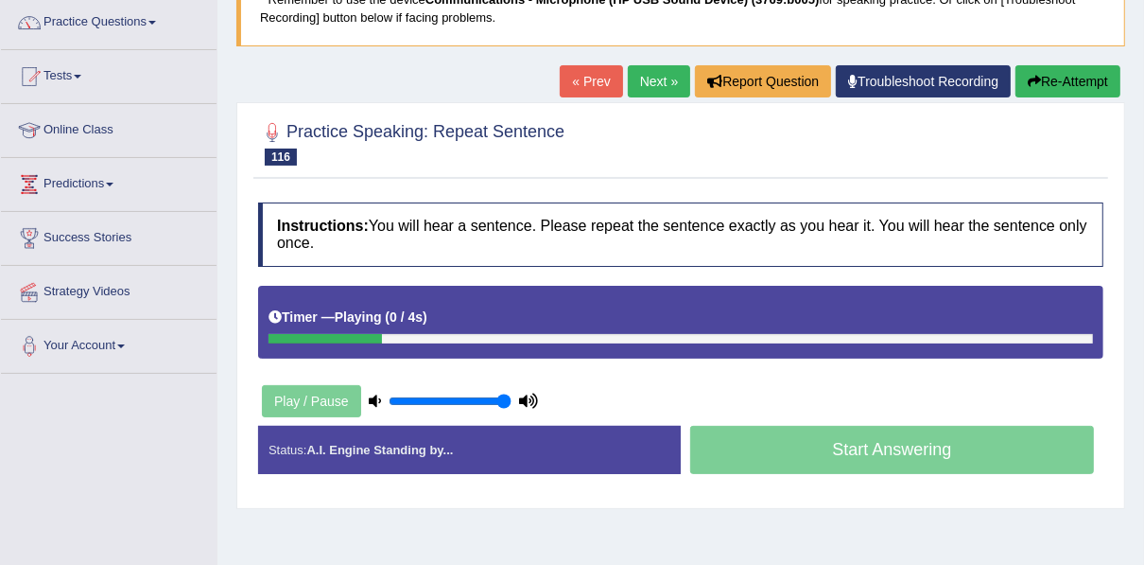
scroll to position [227, 0]
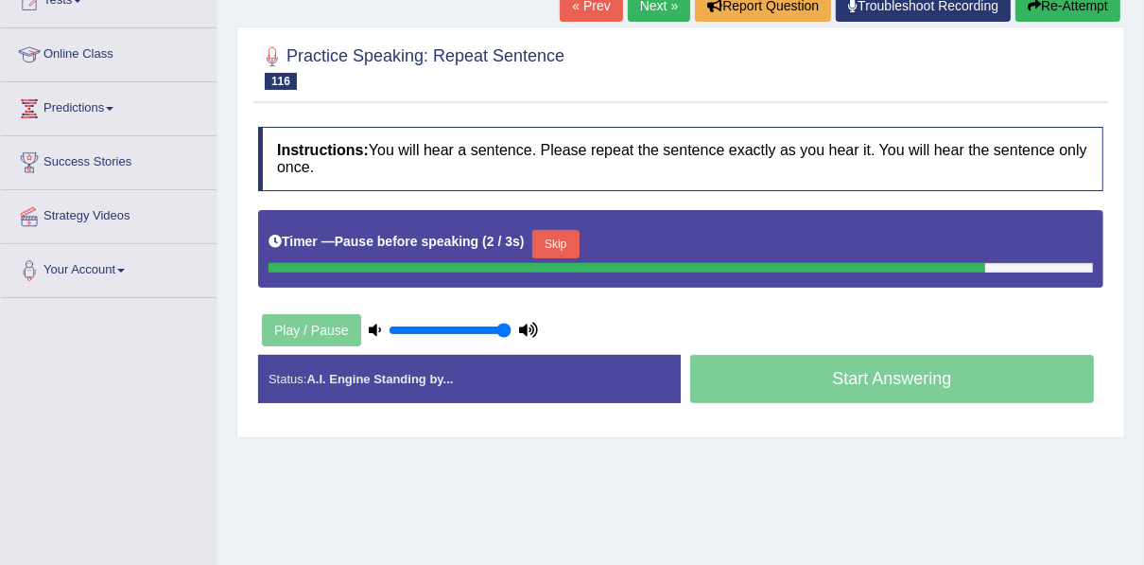
click at [552, 244] on button "Skip" at bounding box center [555, 244] width 47 height 28
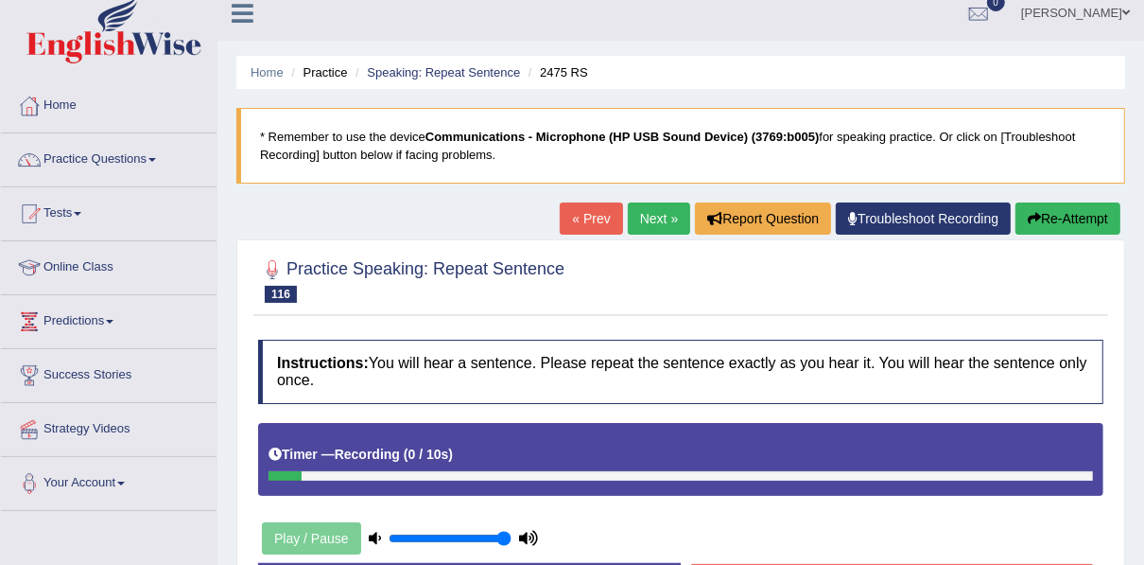
scroll to position [0, 0]
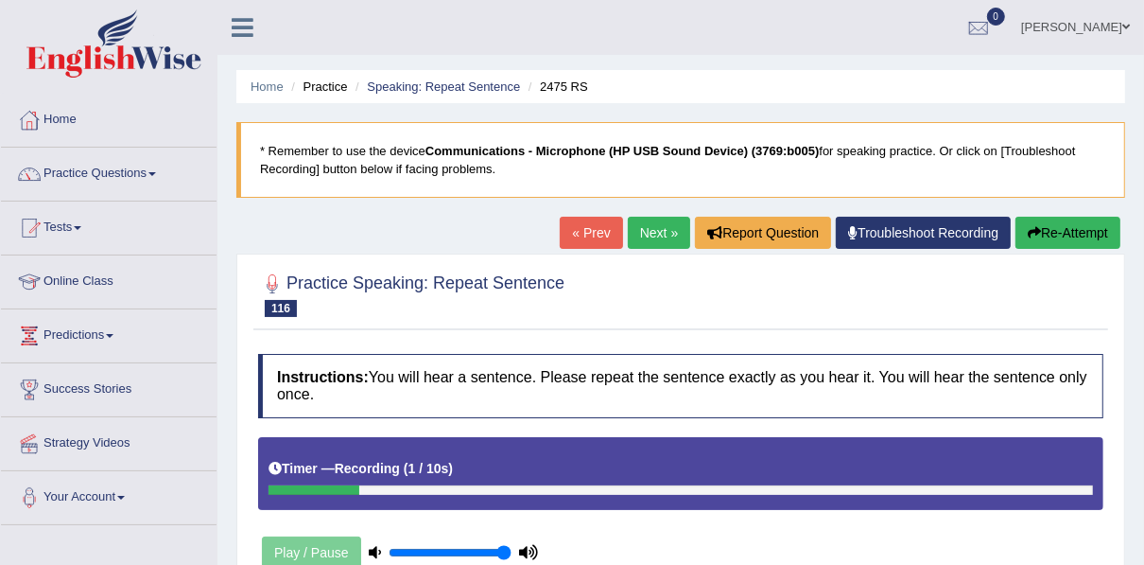
click at [1023, 229] on button "Re-Attempt" at bounding box center [1068, 233] width 105 height 32
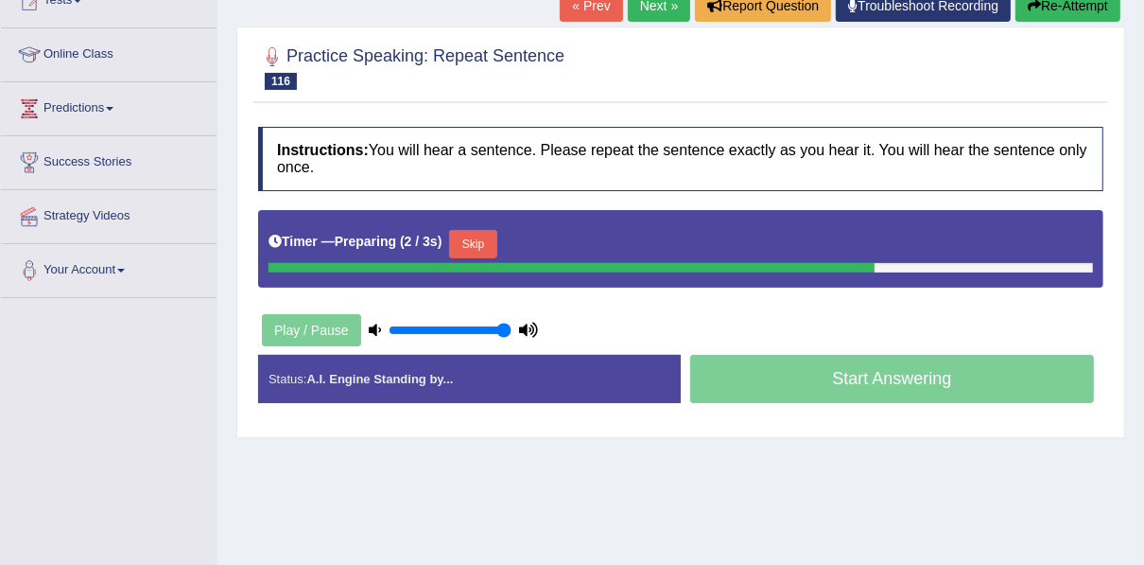
click at [478, 230] on button "Skip" at bounding box center [472, 244] width 47 height 28
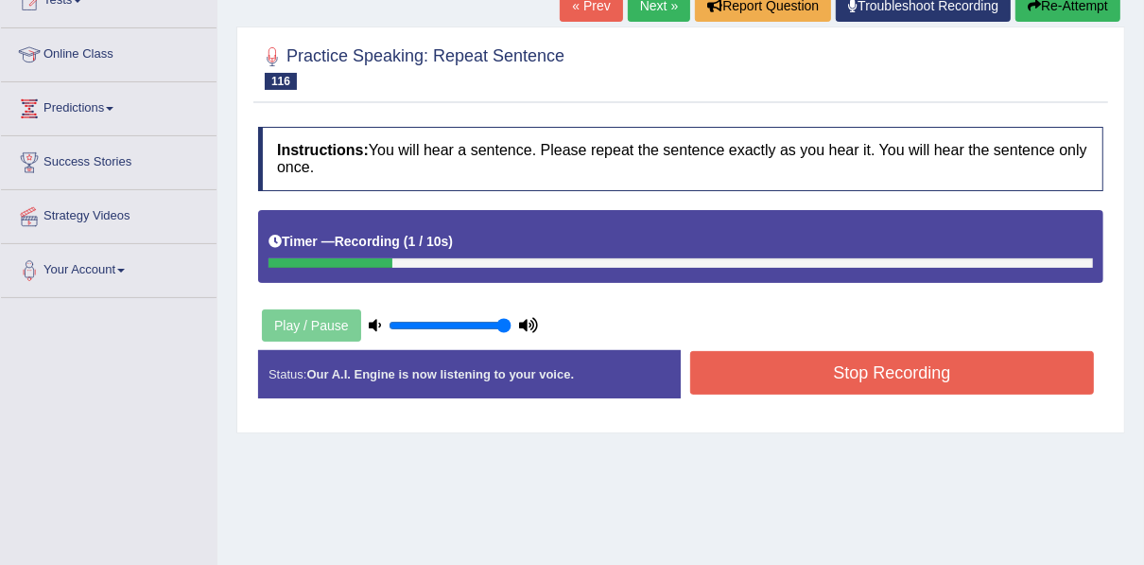
click at [748, 358] on button "Stop Recording" at bounding box center [892, 372] width 404 height 43
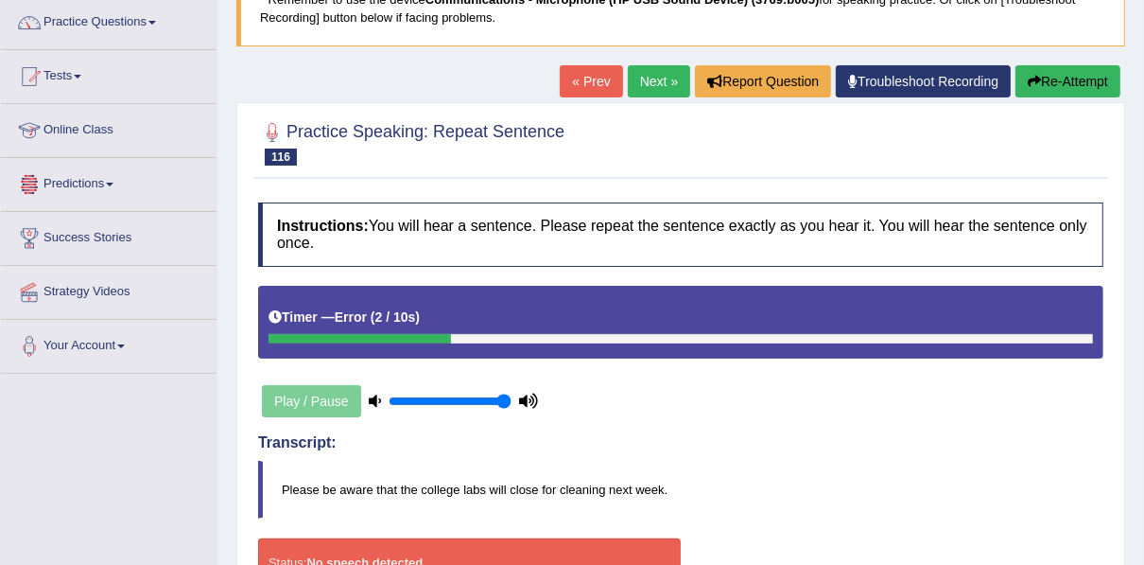
scroll to position [76, 0]
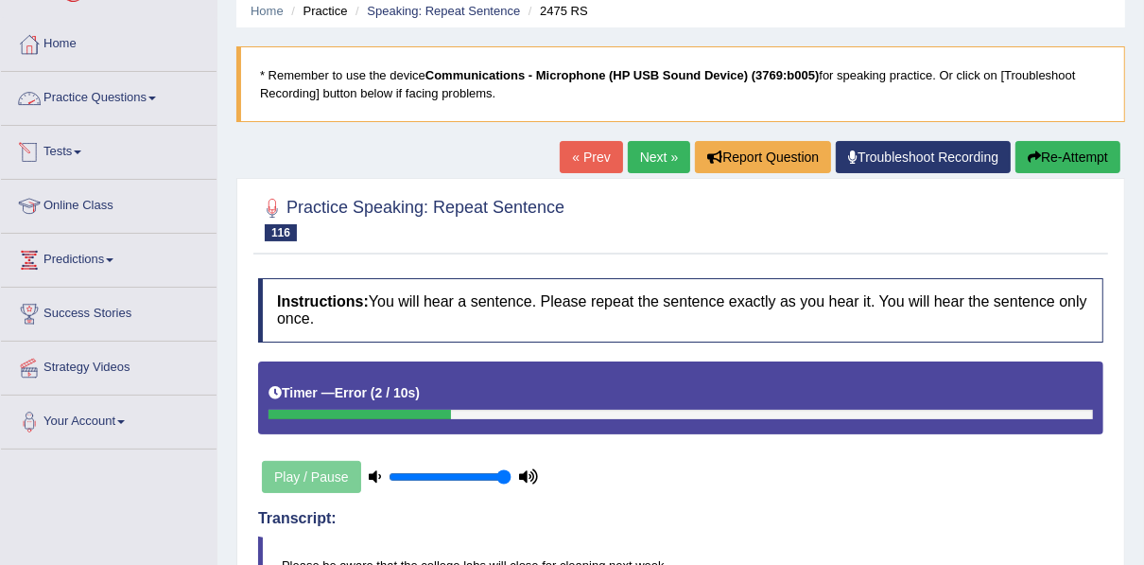
click at [129, 83] on link "Practice Questions" at bounding box center [109, 95] width 216 height 47
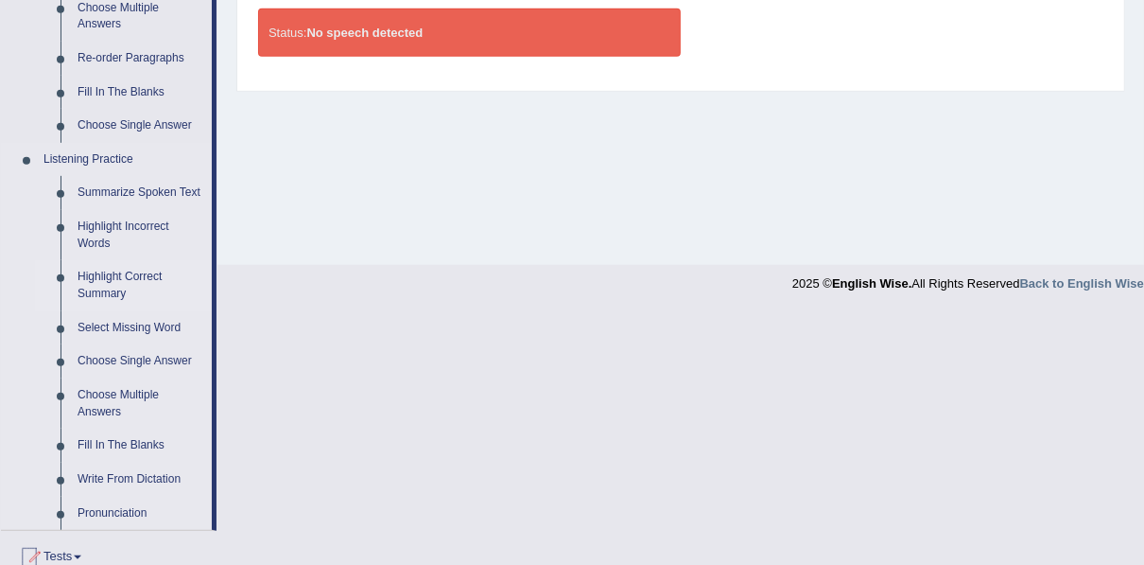
scroll to position [756, 0]
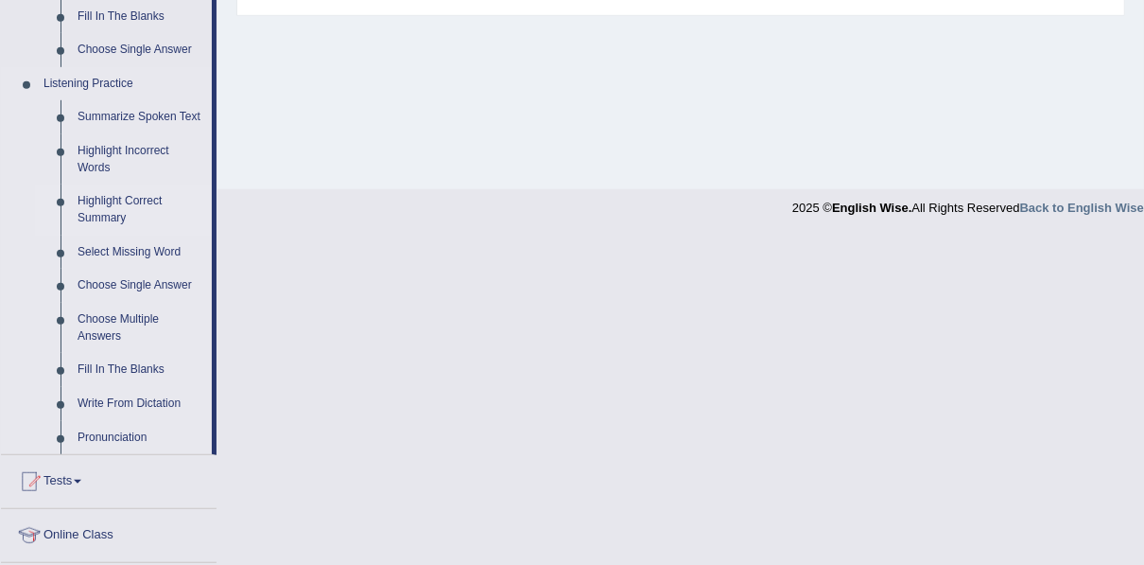
click at [117, 196] on link "Highlight Correct Summary" at bounding box center [140, 209] width 143 height 50
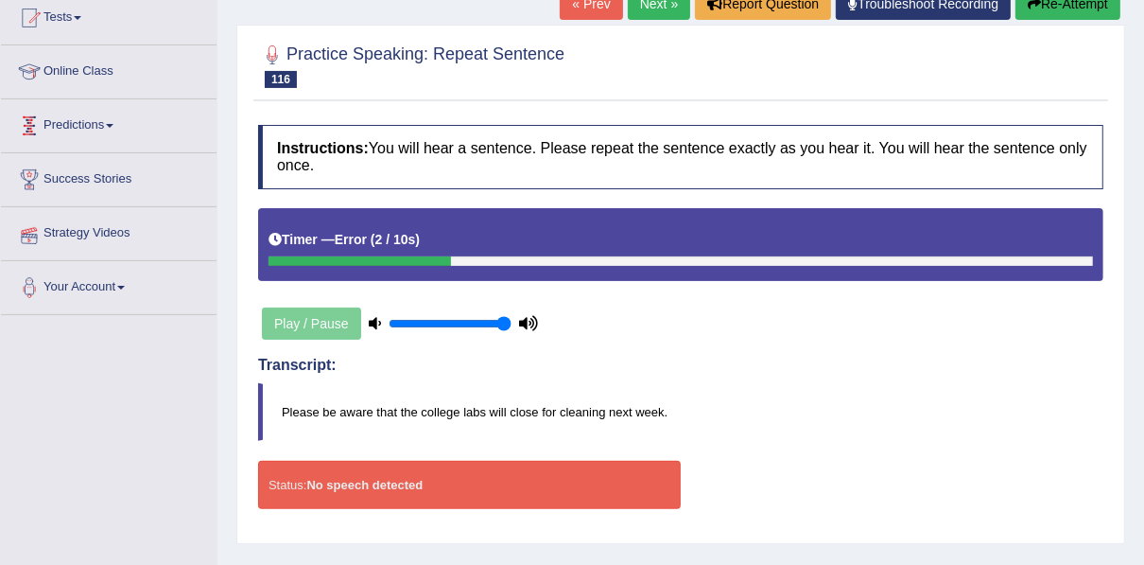
scroll to position [306, 0]
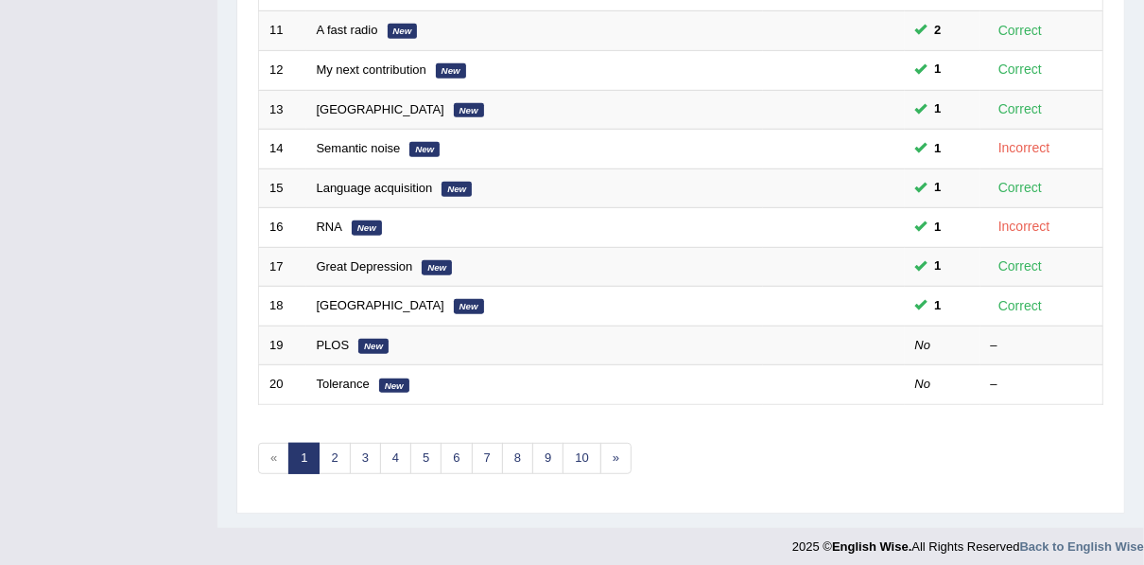
scroll to position [679, 0]
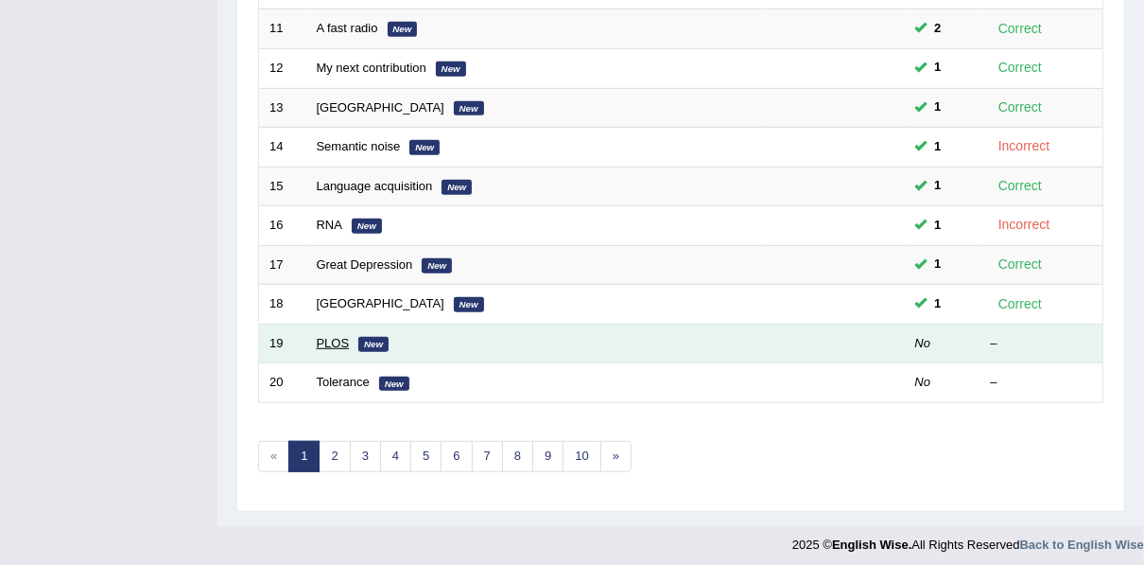
click at [319, 336] on link "PLOS" at bounding box center [333, 343] width 33 height 14
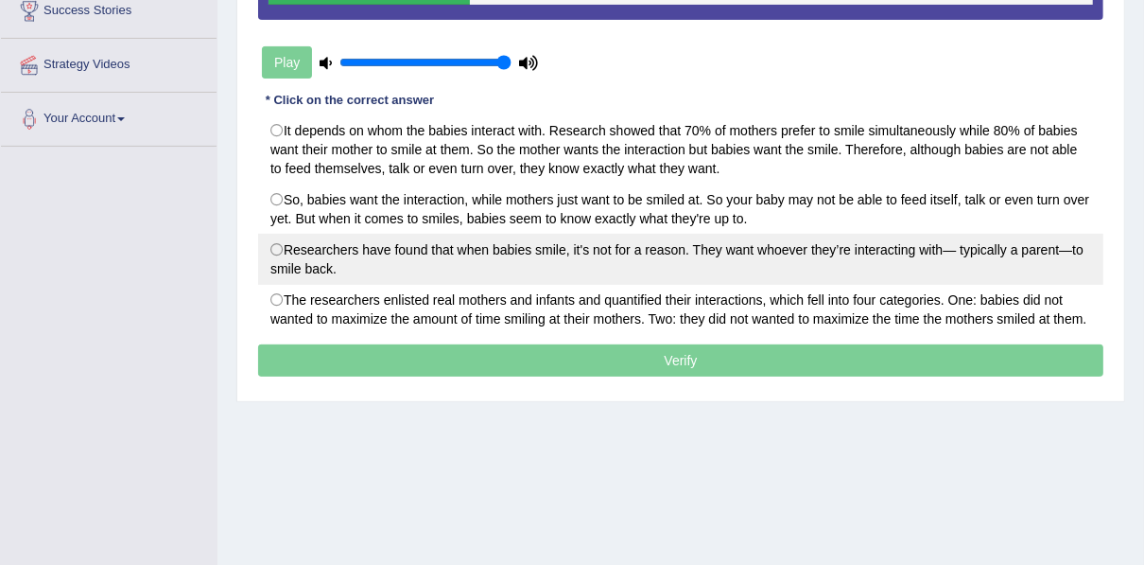
scroll to position [303, 0]
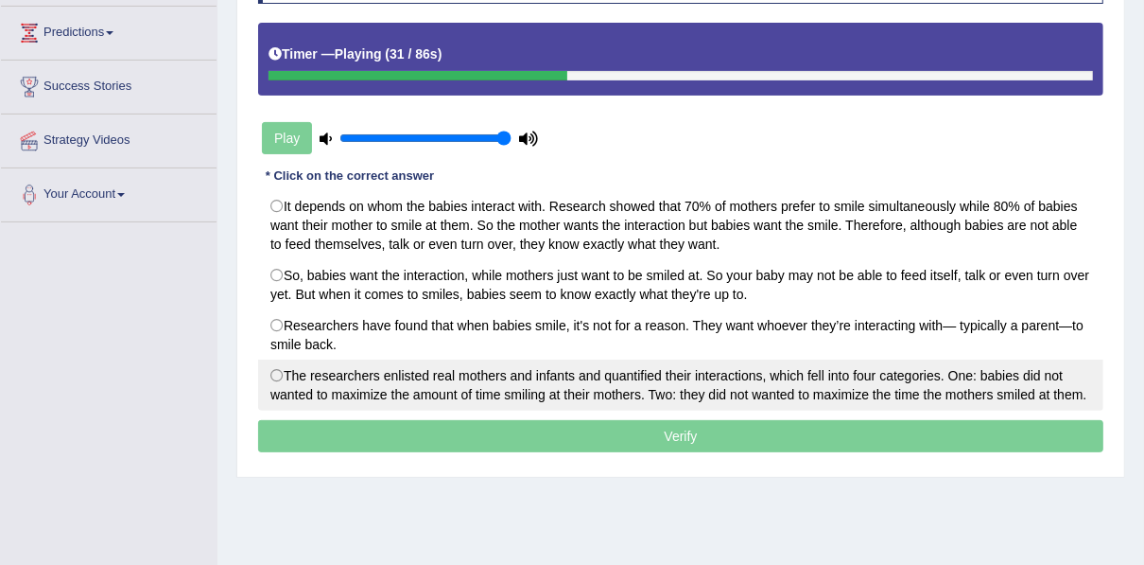
click at [676, 372] on label "The researchers enlisted real mothers and infants and quantified their interact…" at bounding box center [680, 384] width 845 height 51
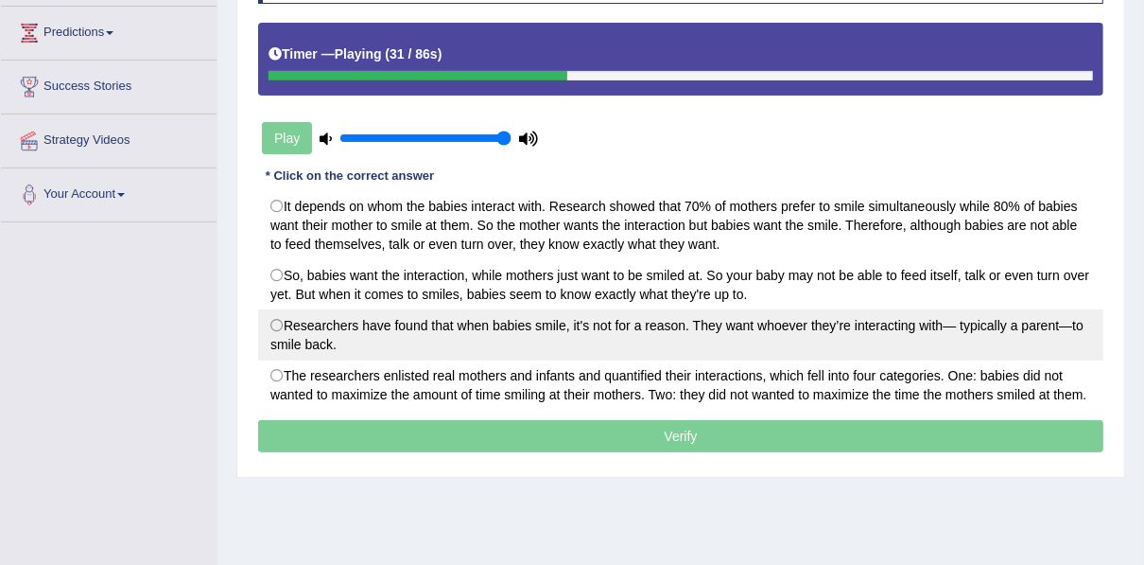
radio input "true"
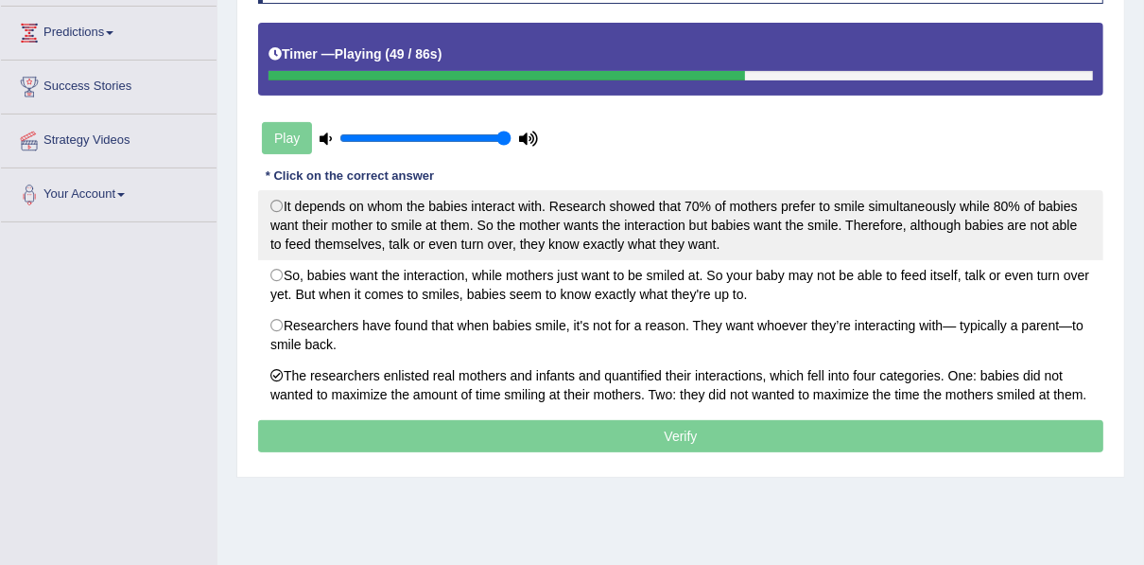
click at [539, 222] on label "It depends on whom the babies interact with. Research showed that 70% of mother…" at bounding box center [680, 225] width 845 height 70
radio input "true"
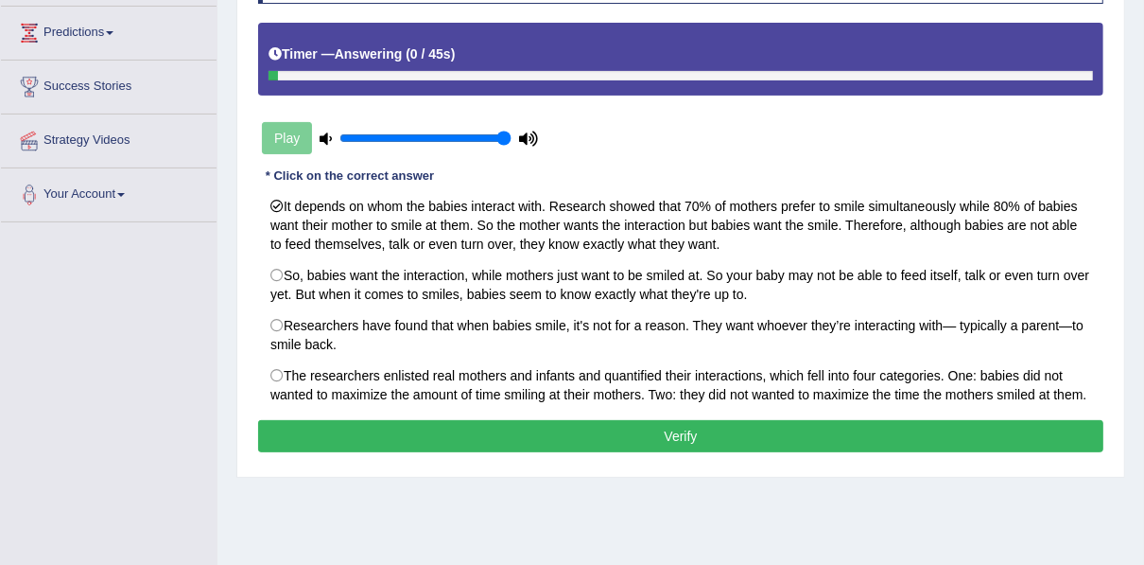
click at [486, 452] on button "Verify" at bounding box center [680, 436] width 845 height 32
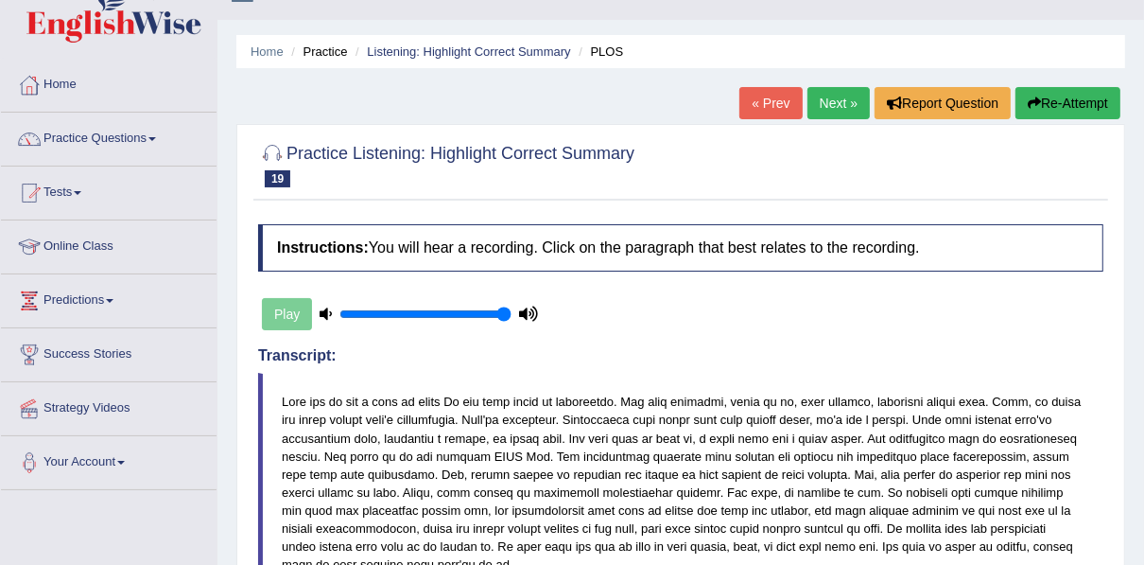
scroll to position [31, 0]
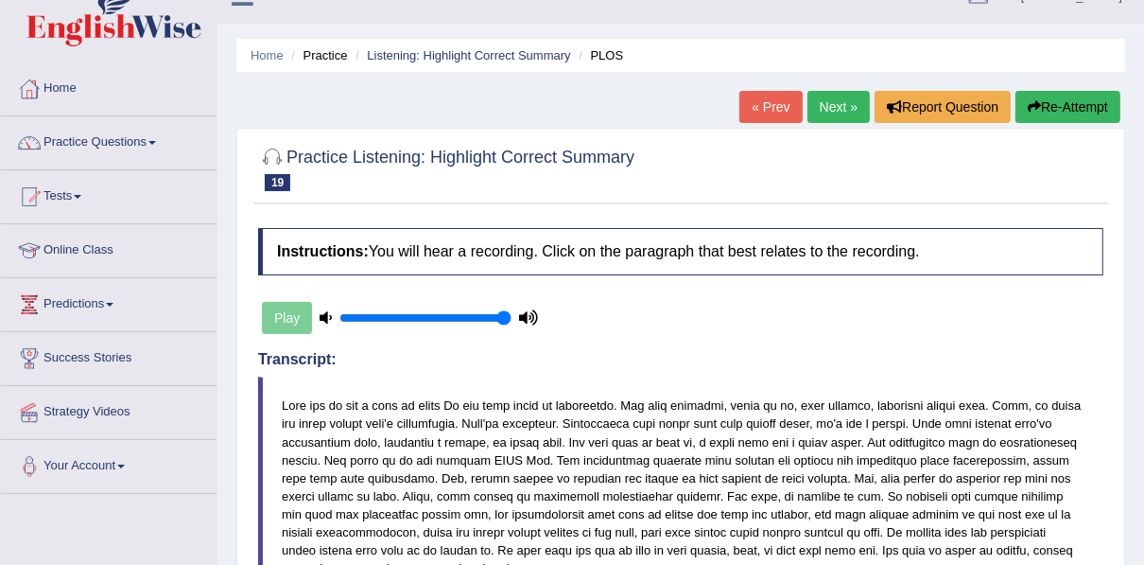
click at [840, 98] on link "Next »" at bounding box center [839, 107] width 62 height 32
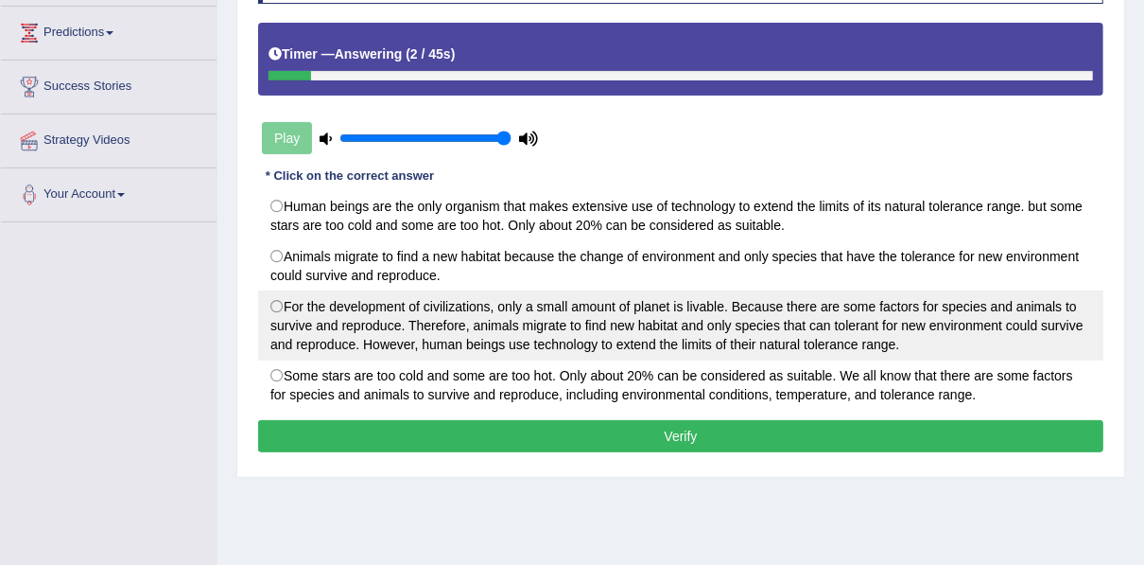
click at [578, 327] on label "For the development of civilizations, only a small amount of planet is livable.…" at bounding box center [680, 325] width 845 height 70
radio input "true"
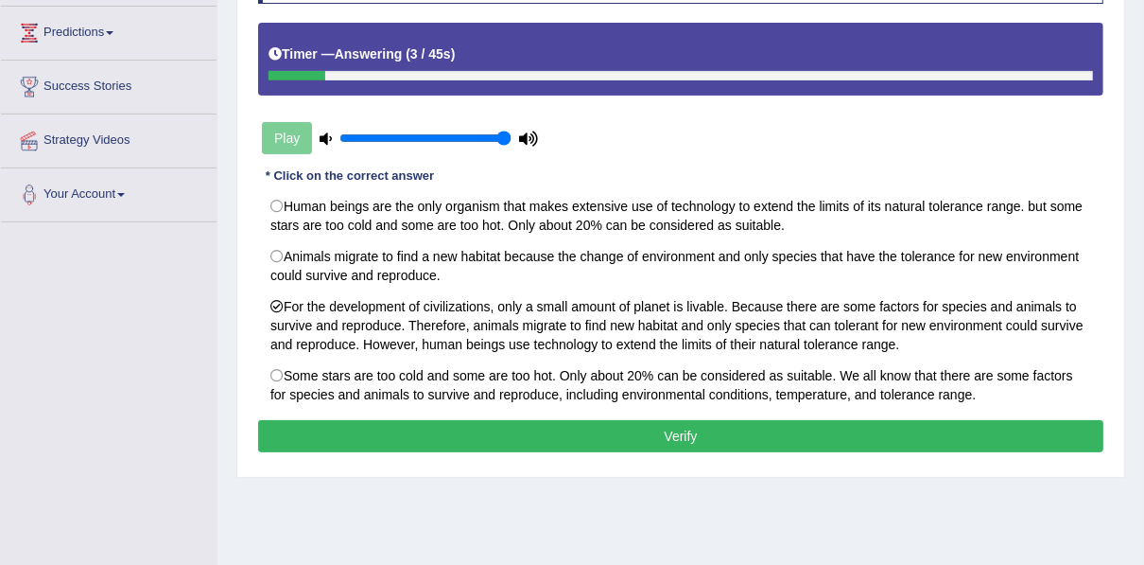
click at [549, 424] on button "Verify" at bounding box center [680, 436] width 845 height 32
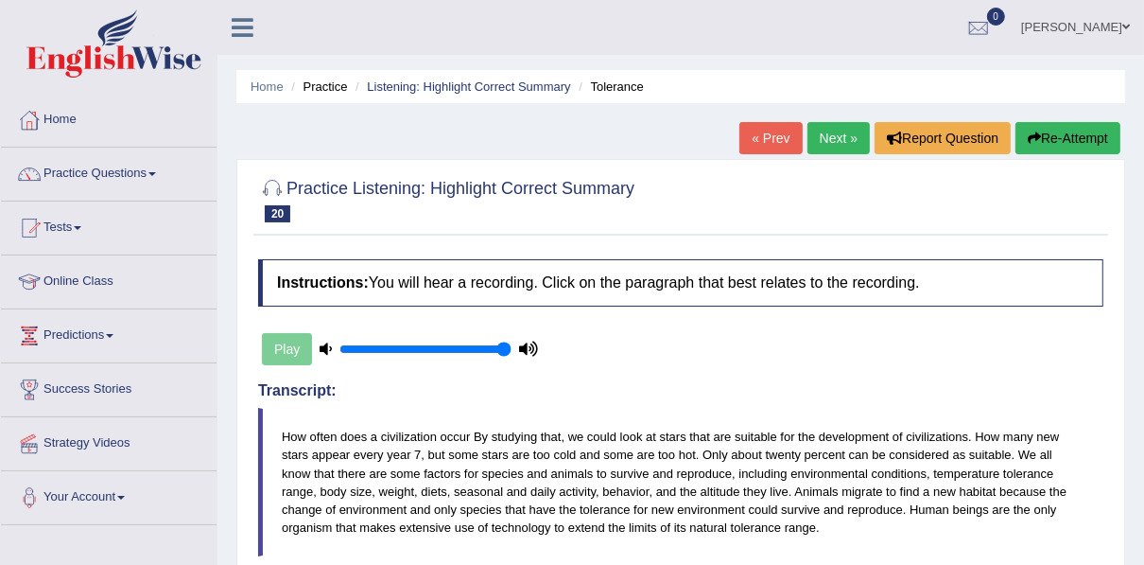
click at [826, 133] on link "Next »" at bounding box center [839, 138] width 62 height 32
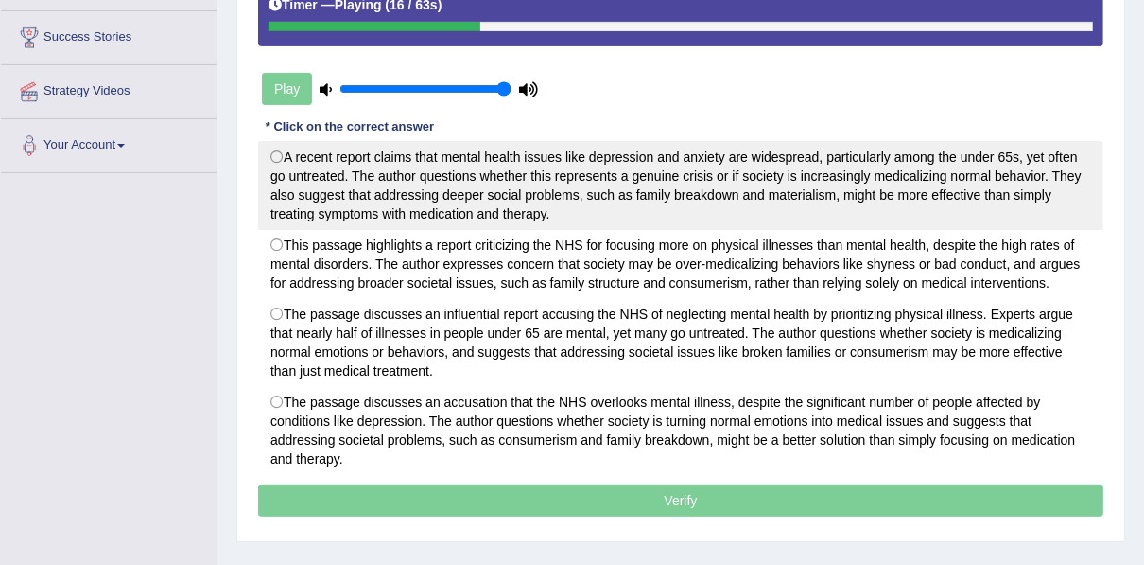
scroll to position [378, 0]
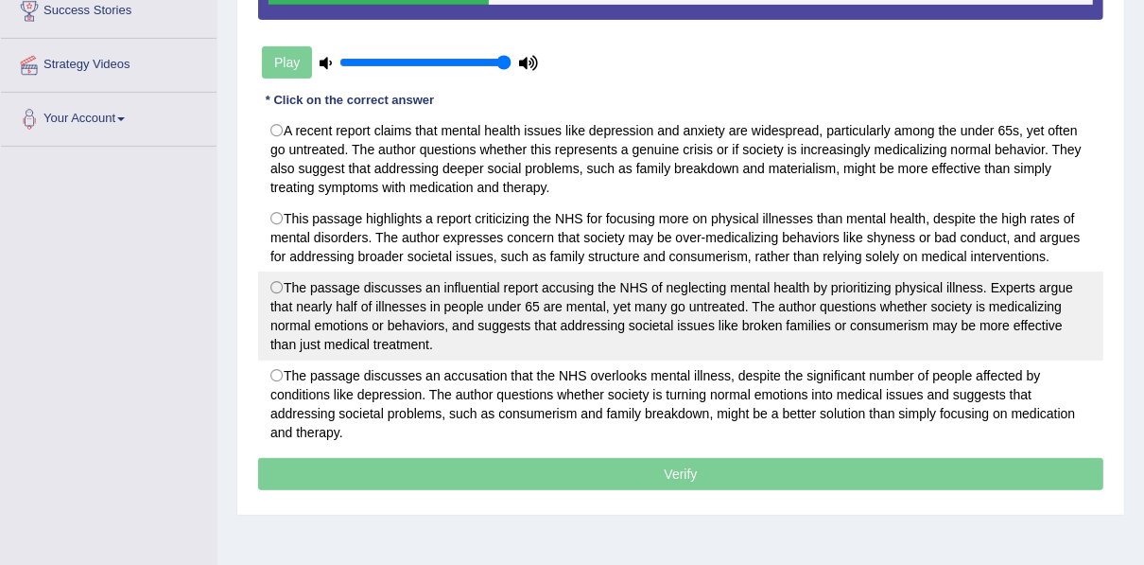
click at [499, 289] on label "The passage discusses an influential report accusing the NHS of neglecting ment…" at bounding box center [680, 315] width 845 height 89
radio input "true"
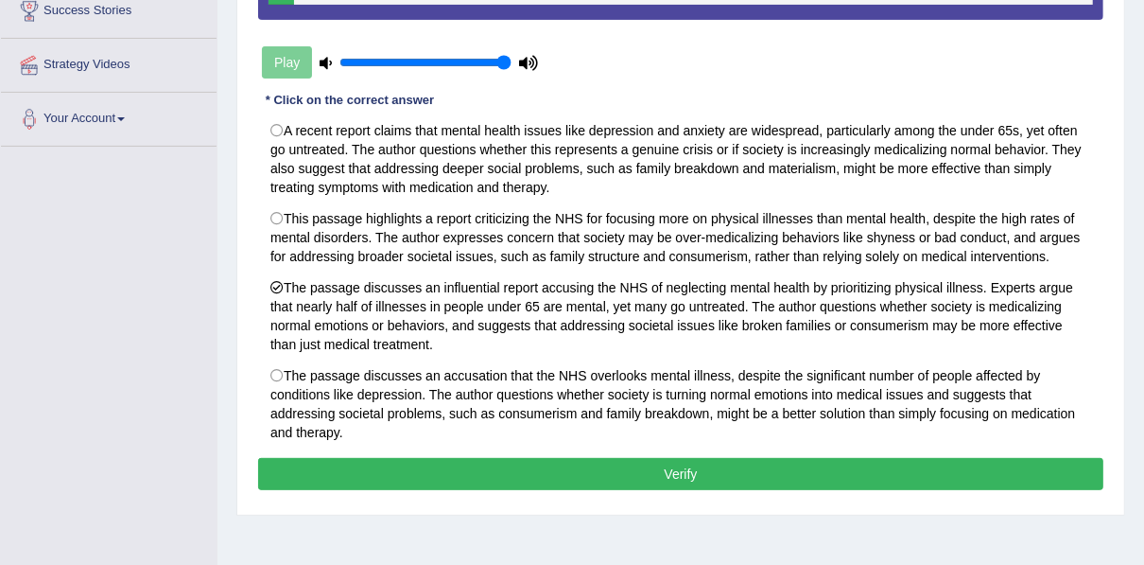
drag, startPoint x: 723, startPoint y: 458, endPoint x: 706, endPoint y: 459, distance: 17.0
click at [722, 459] on button "Verify" at bounding box center [680, 474] width 845 height 32
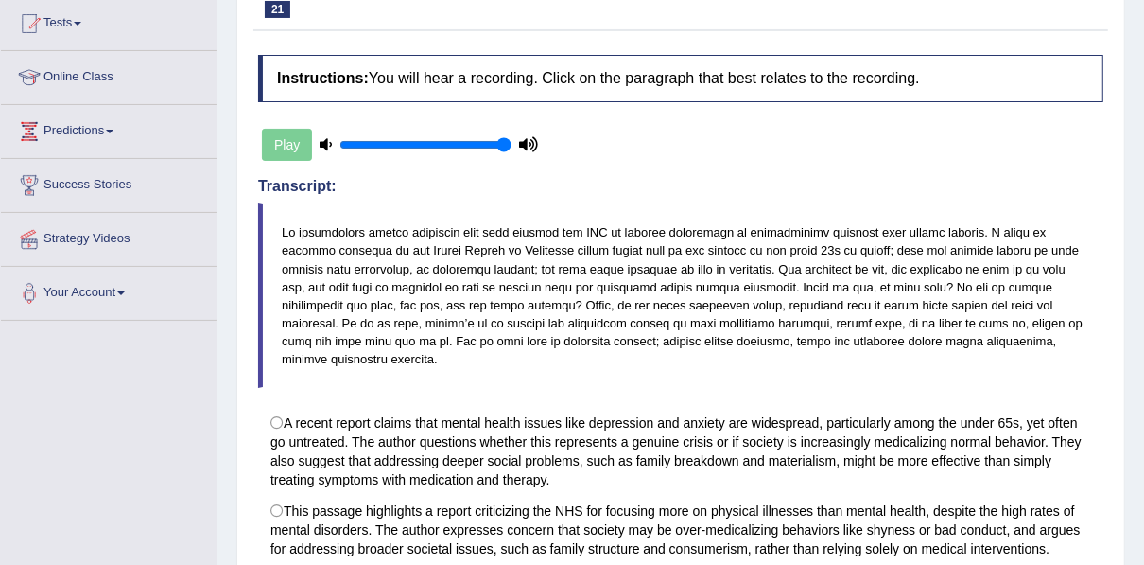
scroll to position [71, 0]
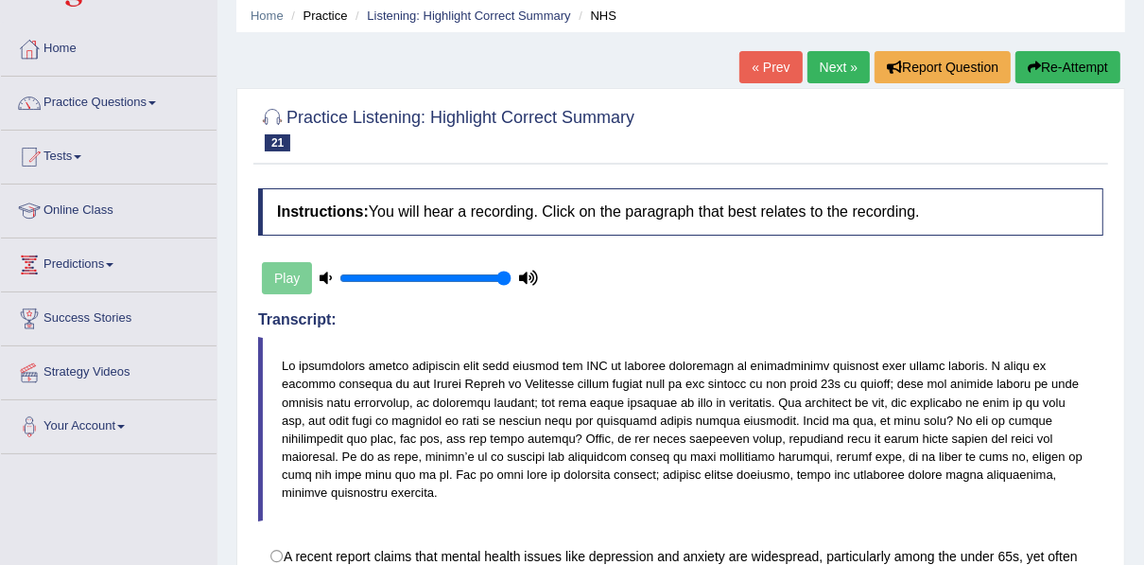
click at [838, 60] on link "Next »" at bounding box center [839, 67] width 62 height 32
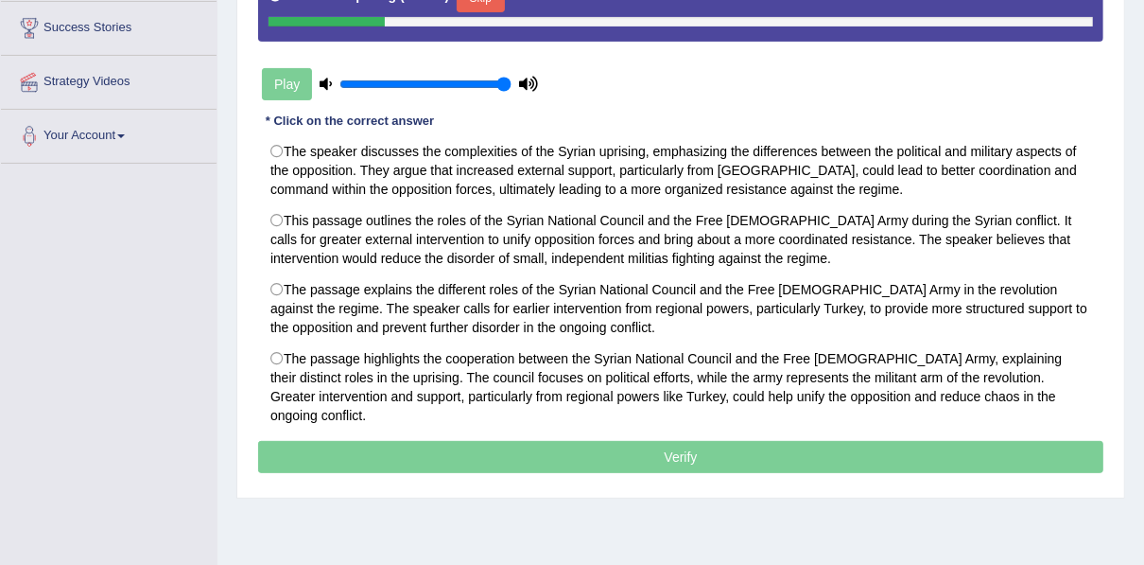
scroll to position [378, 0]
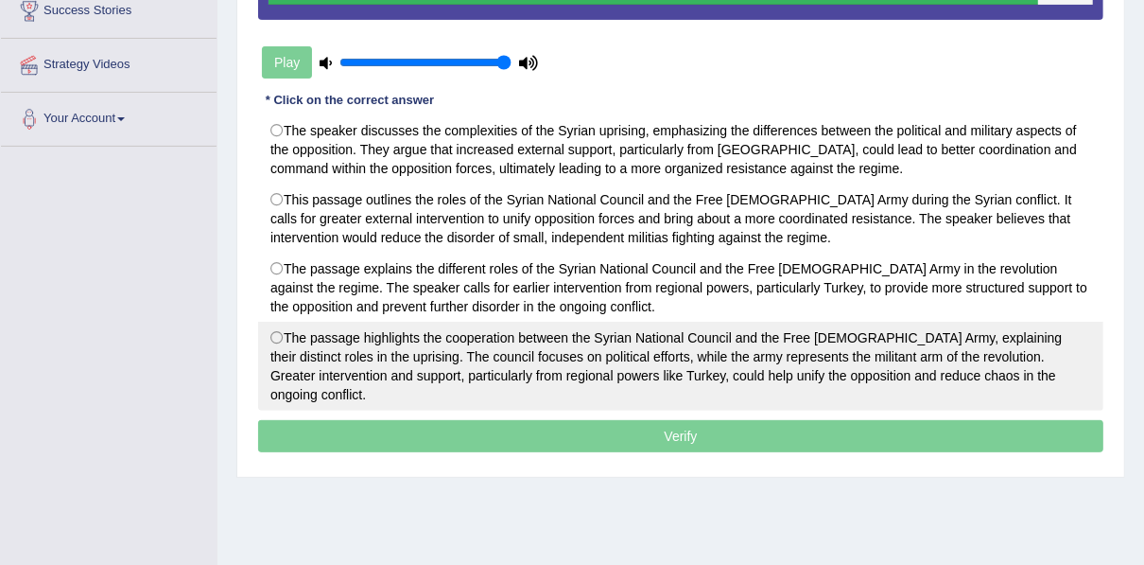
click at [565, 349] on label "The passage highlights the cooperation between the Syrian National Council and …" at bounding box center [680, 365] width 845 height 89
radio input "true"
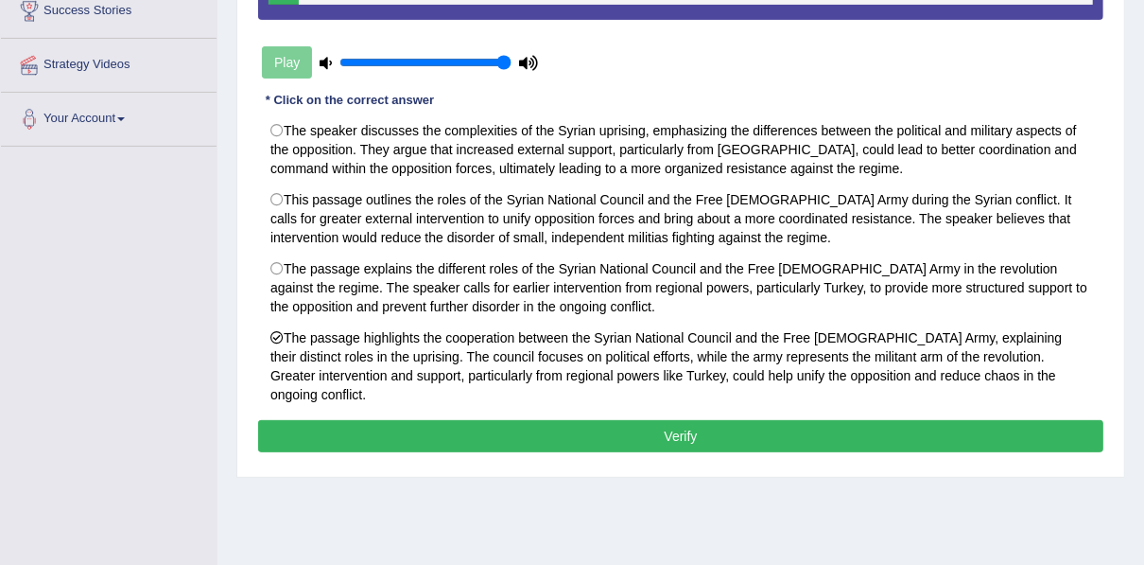
click at [534, 420] on button "Verify" at bounding box center [680, 436] width 845 height 32
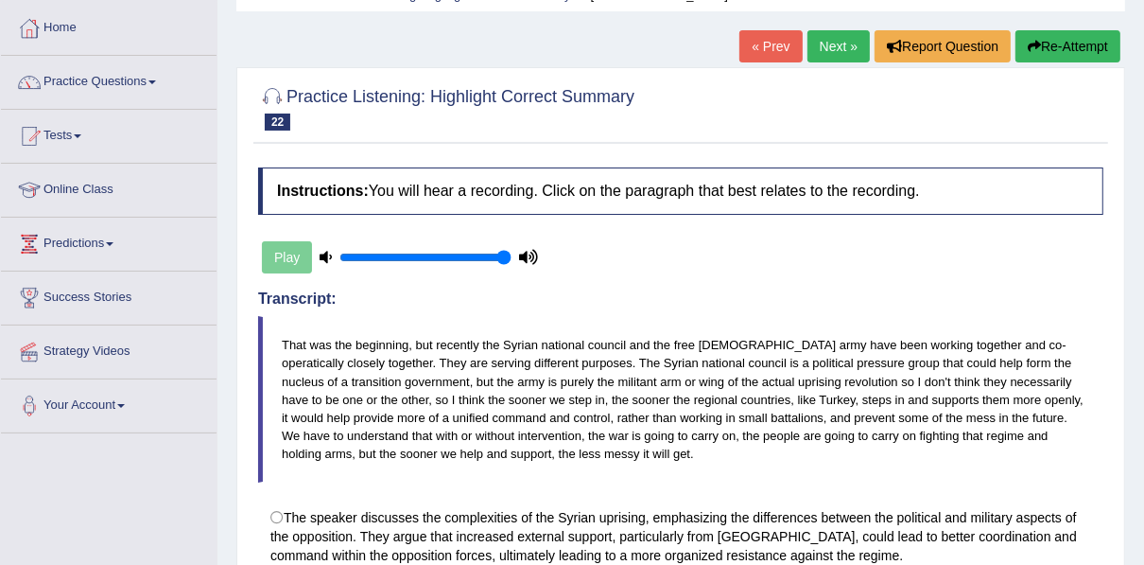
scroll to position [91, 0]
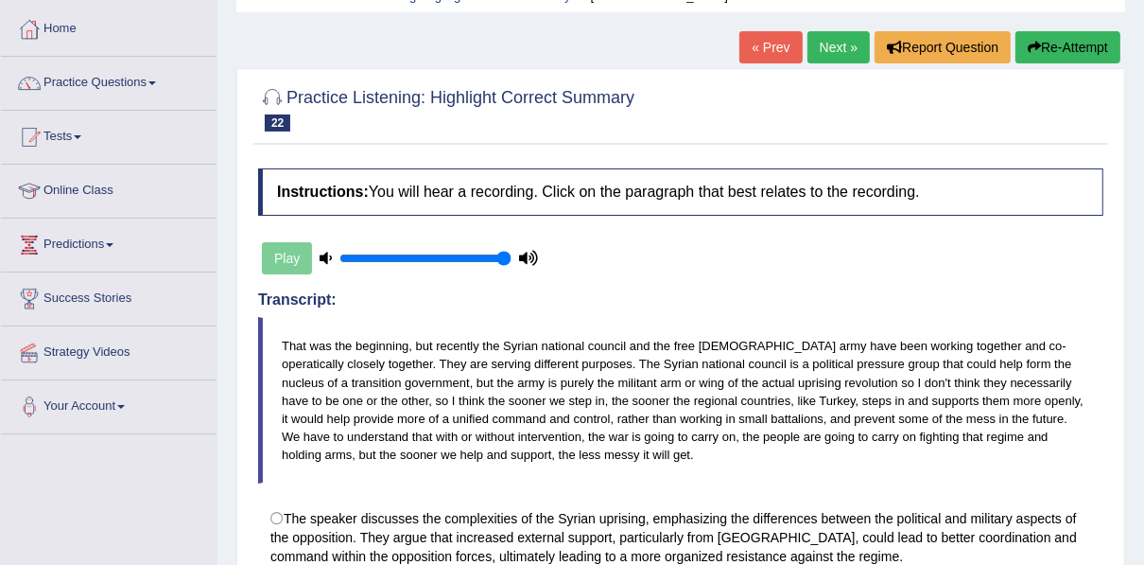
click at [837, 53] on link "Next »" at bounding box center [839, 47] width 62 height 32
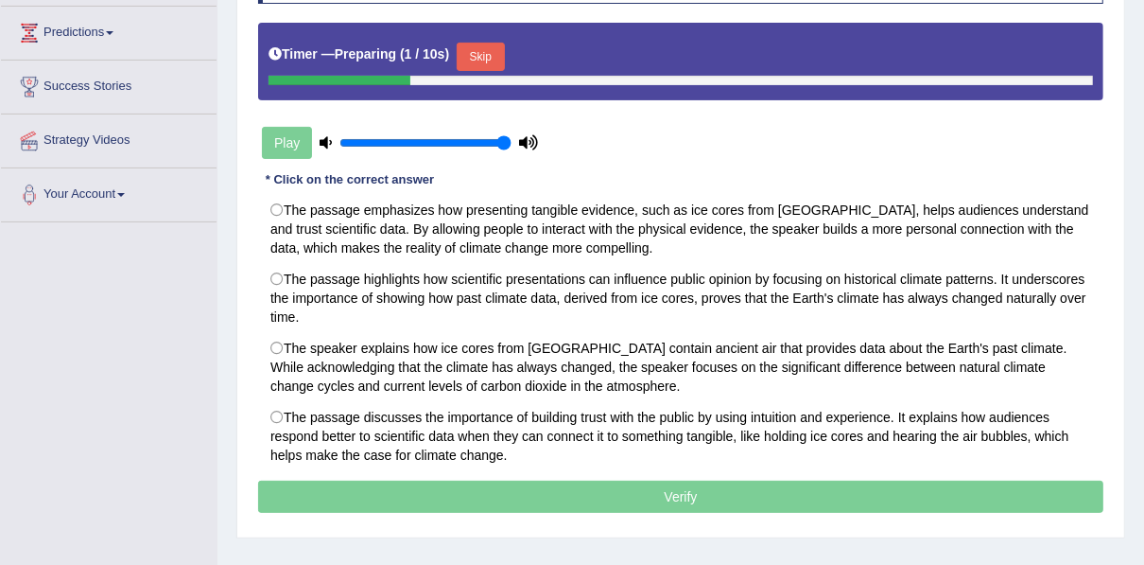
scroll to position [378, 0]
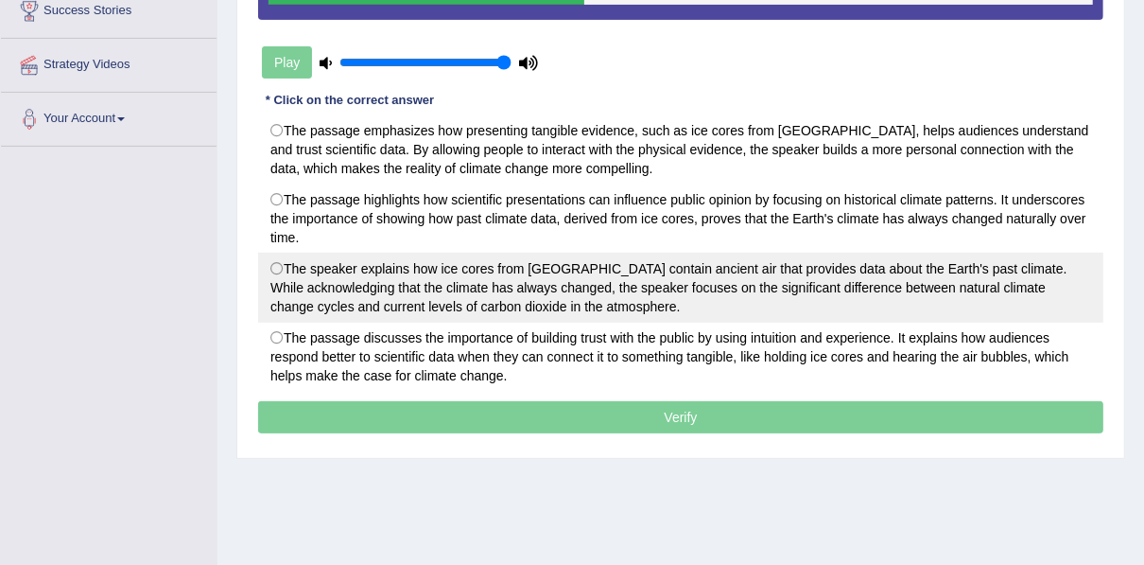
click at [573, 263] on label "The speaker explains how ice cores from [GEOGRAPHIC_DATA] contain ancient air t…" at bounding box center [680, 287] width 845 height 70
radio input "true"
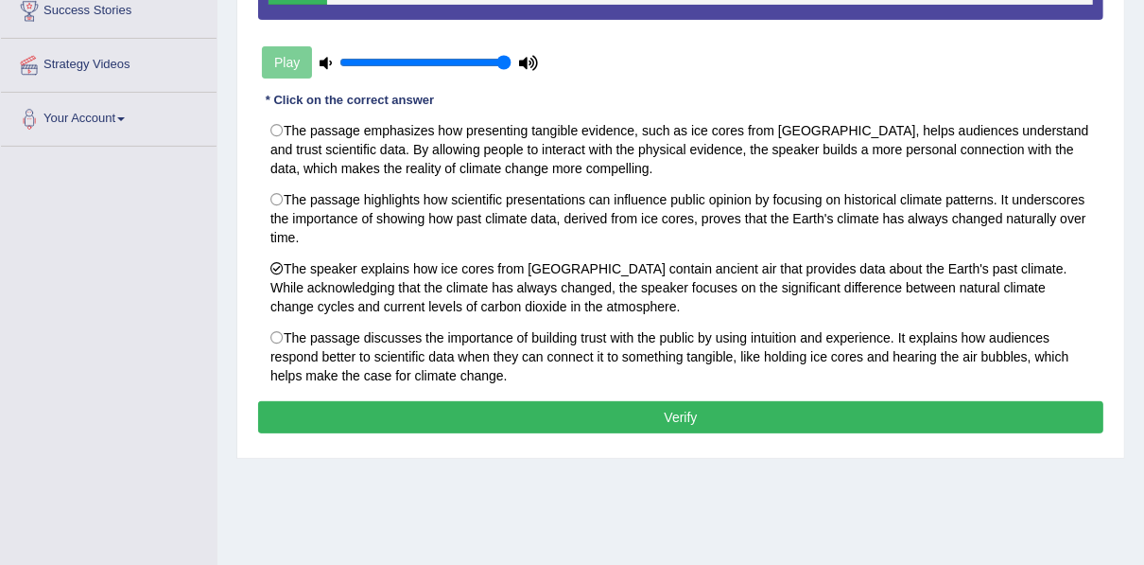
click at [386, 408] on button "Verify" at bounding box center [680, 417] width 845 height 32
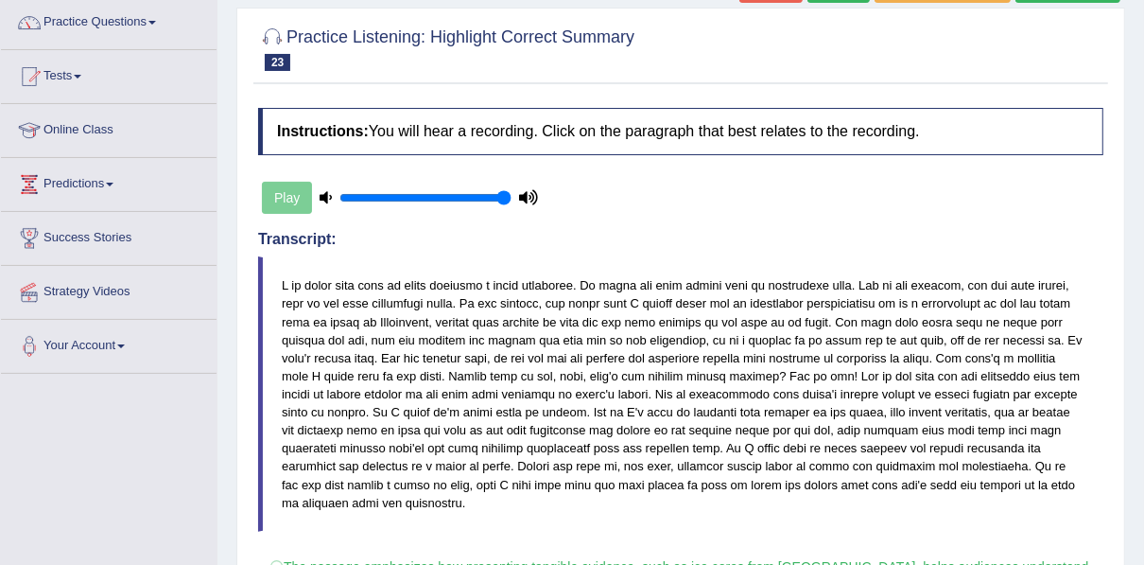
scroll to position [76, 0]
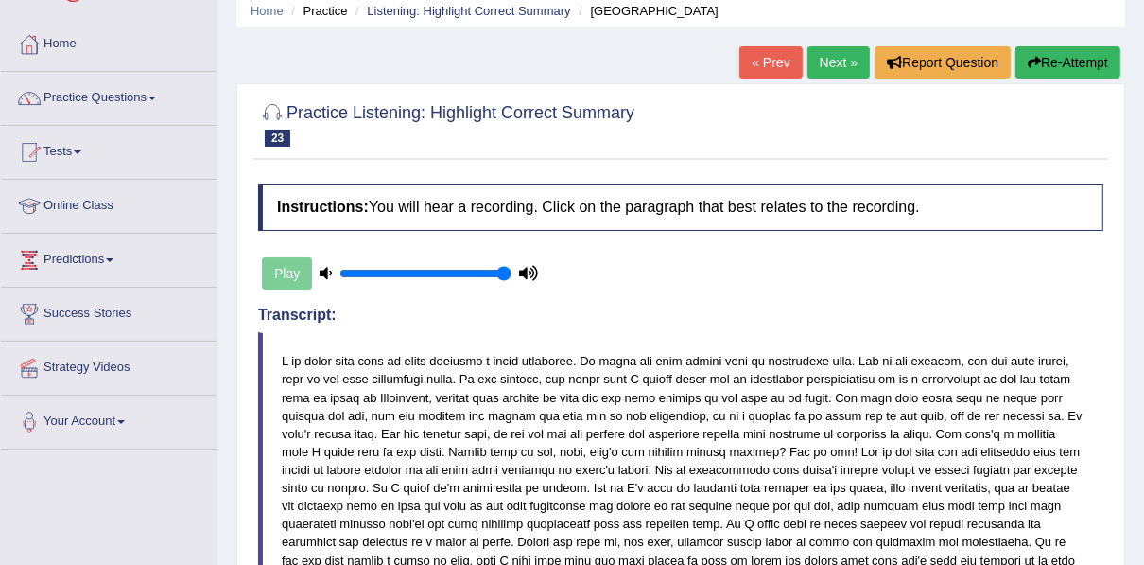
click at [843, 61] on link "Next »" at bounding box center [839, 62] width 62 height 32
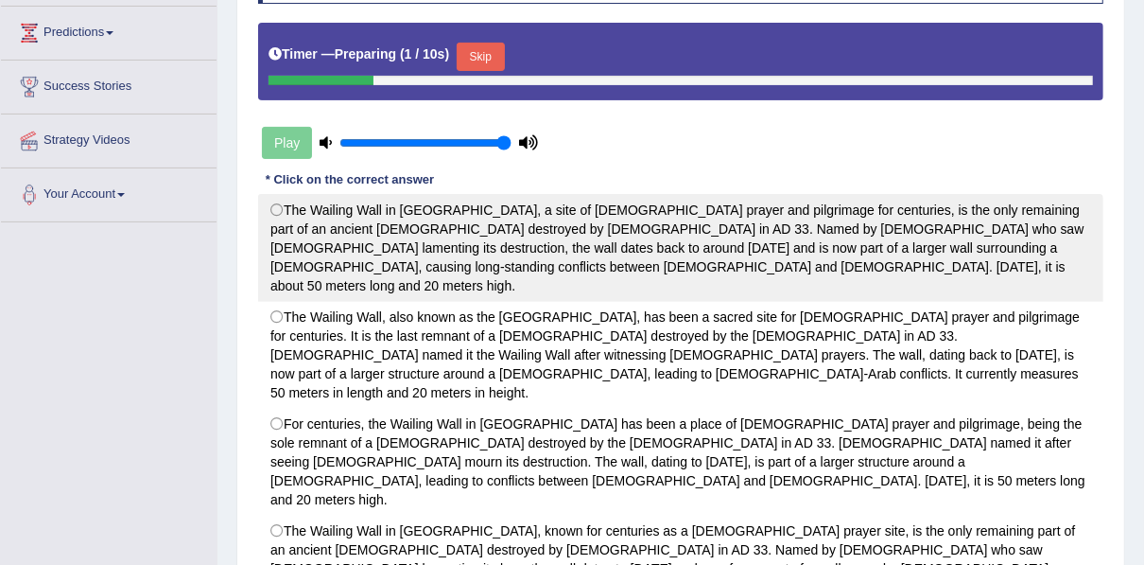
scroll to position [303, 0]
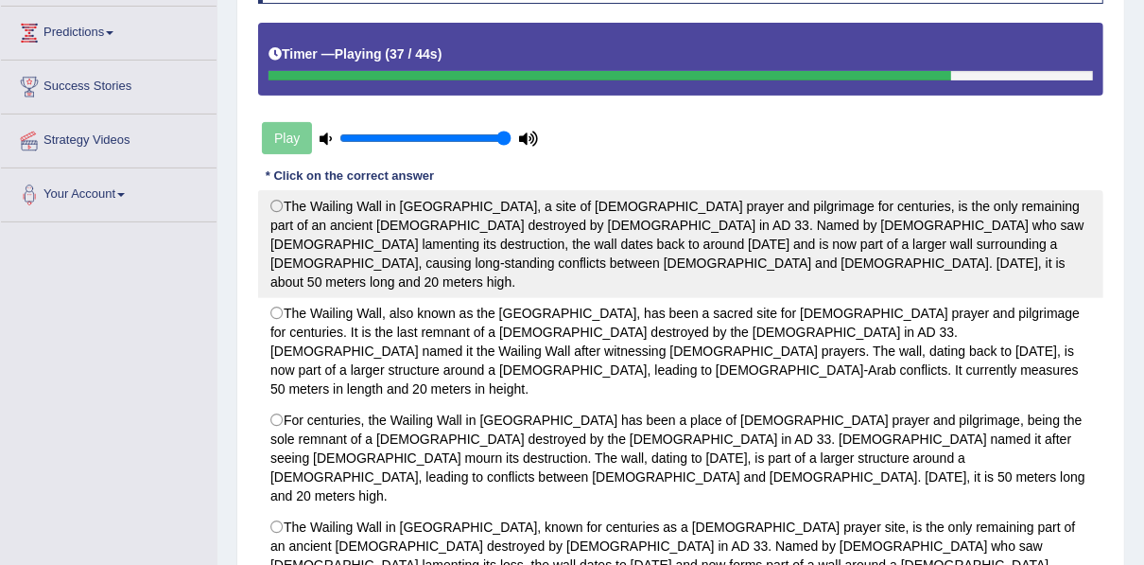
click at [753, 207] on label "The Wailing Wall in Jerusalem, a site of Jewish prayer and pilgrimage for centu…" at bounding box center [680, 244] width 845 height 108
radio input "true"
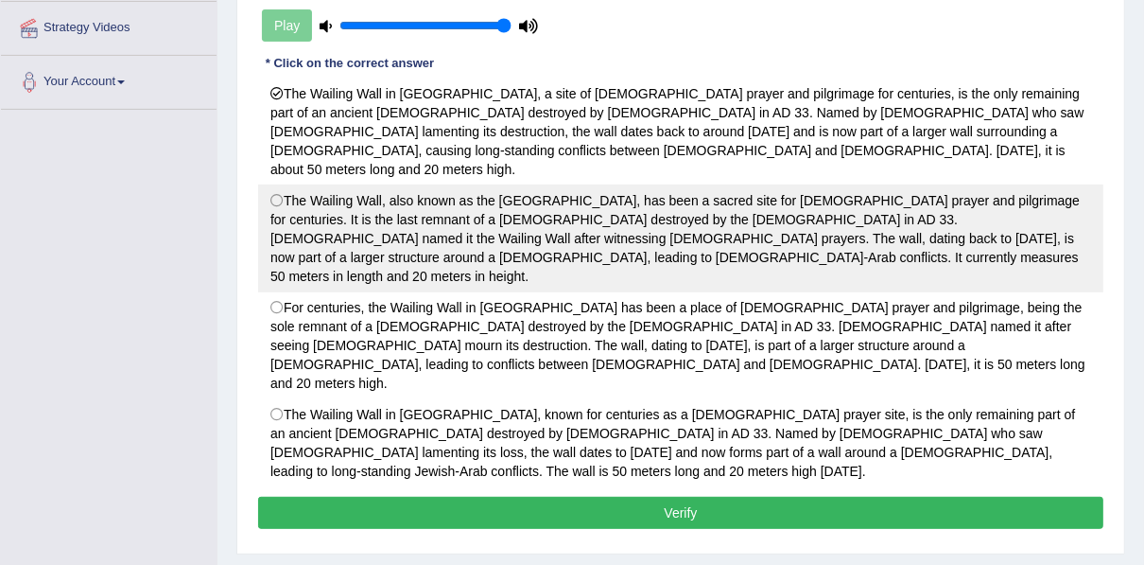
scroll to position [428, 0]
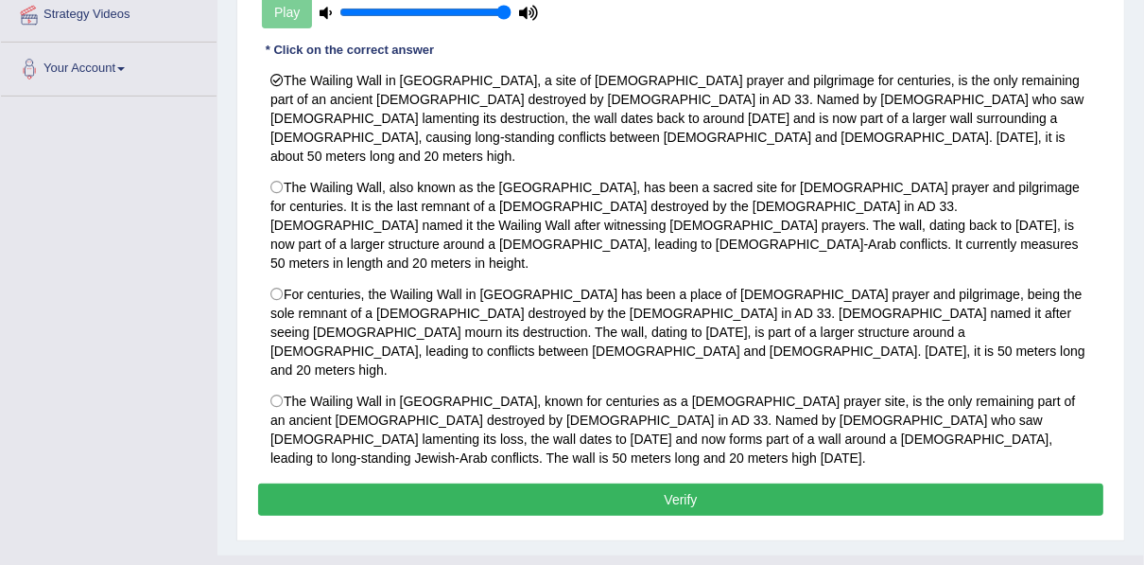
click at [624, 483] on button "Verify" at bounding box center [680, 499] width 845 height 32
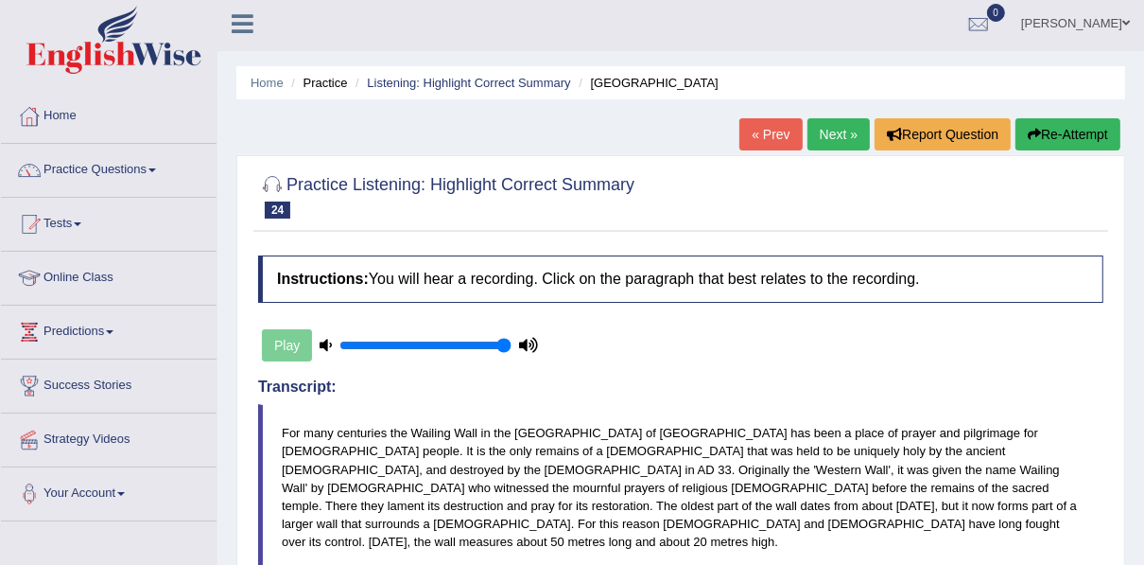
scroll to position [0, 0]
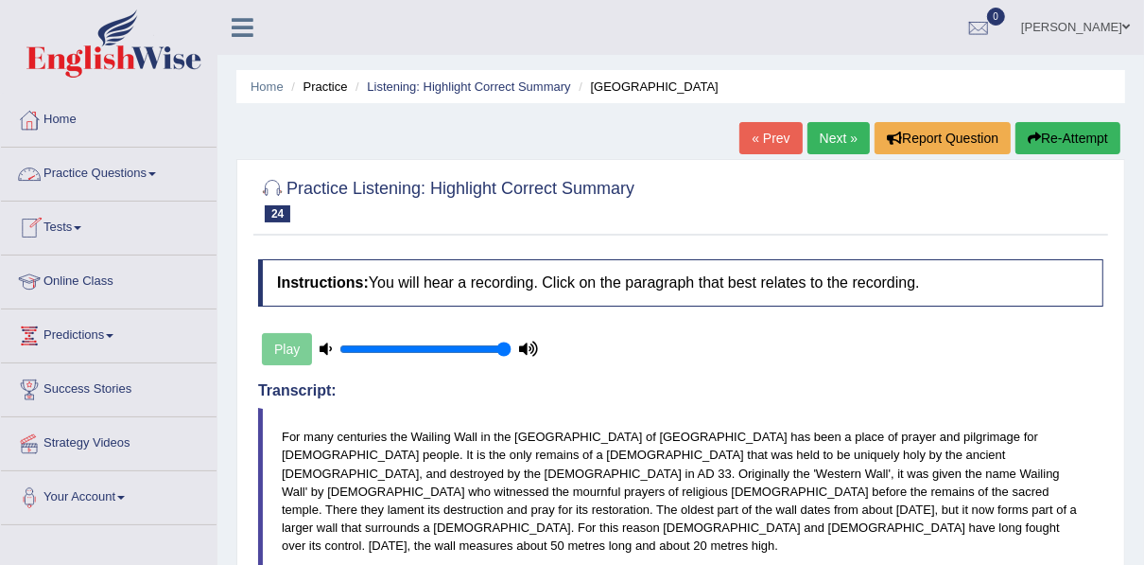
click at [78, 177] on link "Practice Questions" at bounding box center [109, 171] width 216 height 47
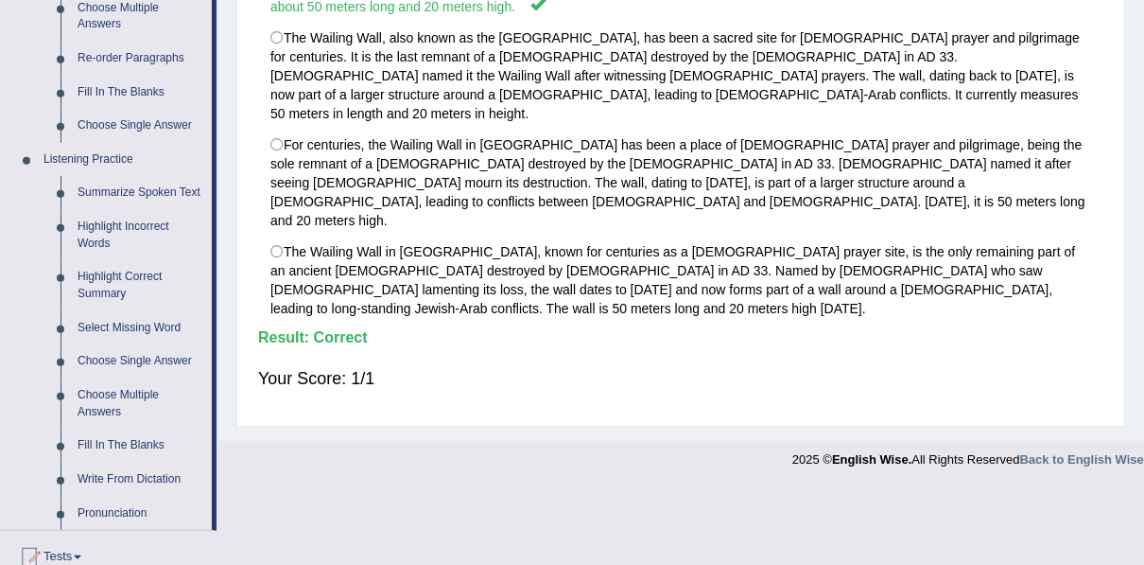
scroll to position [681, 0]
click at [139, 365] on link "Choose Single Answer" at bounding box center [140, 361] width 143 height 34
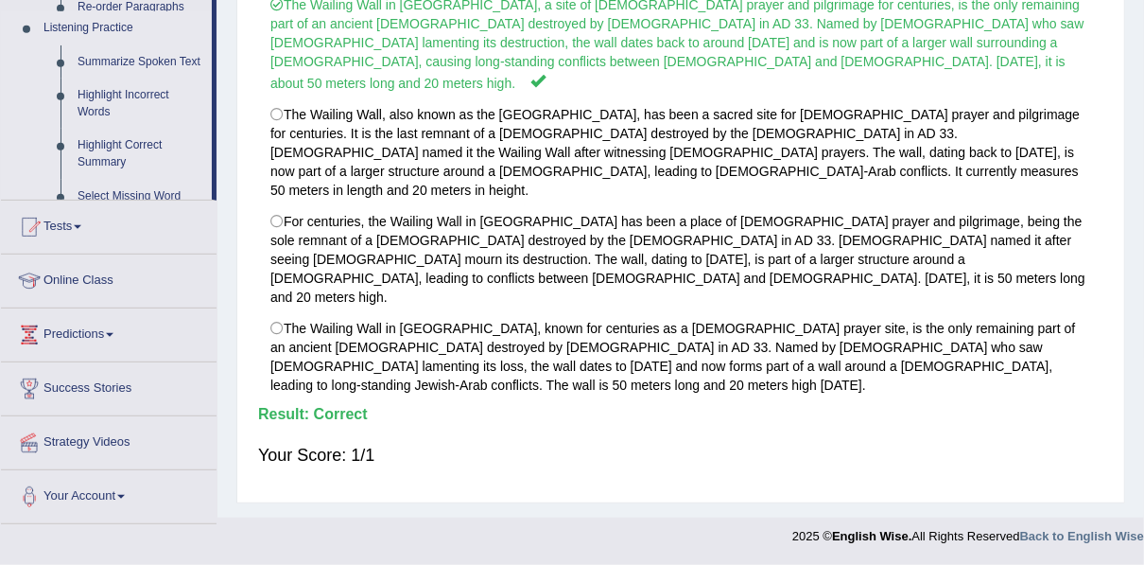
scroll to position [488, 0]
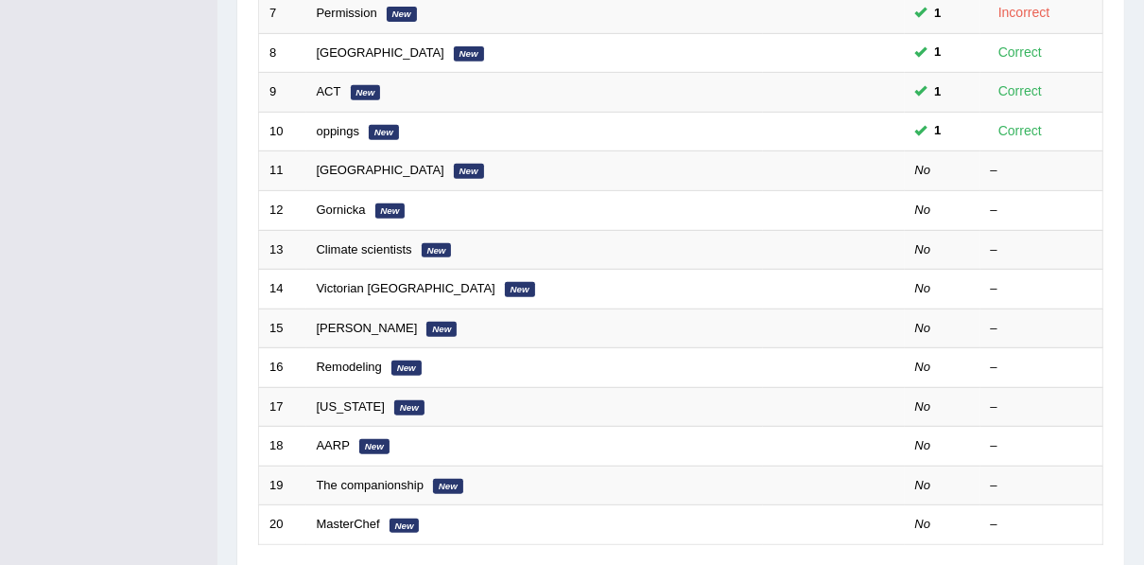
scroll to position [564, 0]
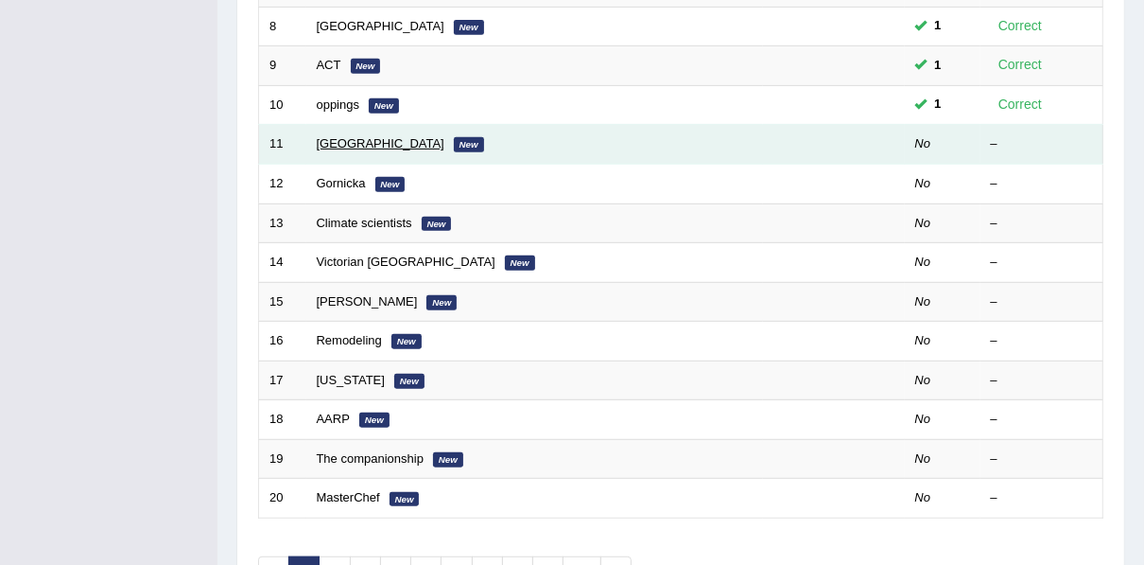
click at [341, 136] on link "[GEOGRAPHIC_DATA]" at bounding box center [381, 143] width 128 height 14
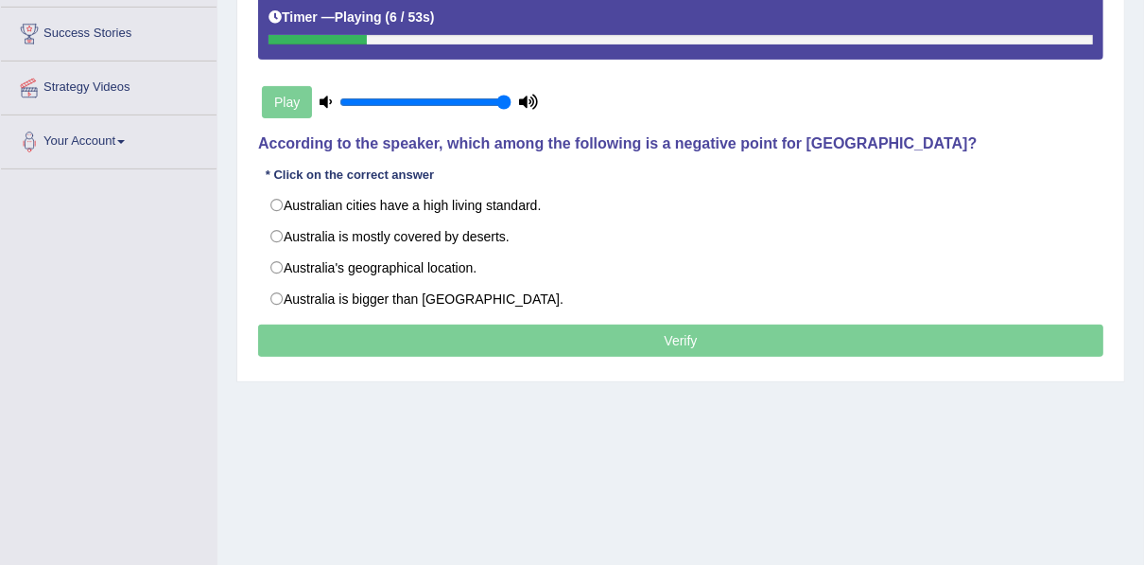
scroll to position [378, 0]
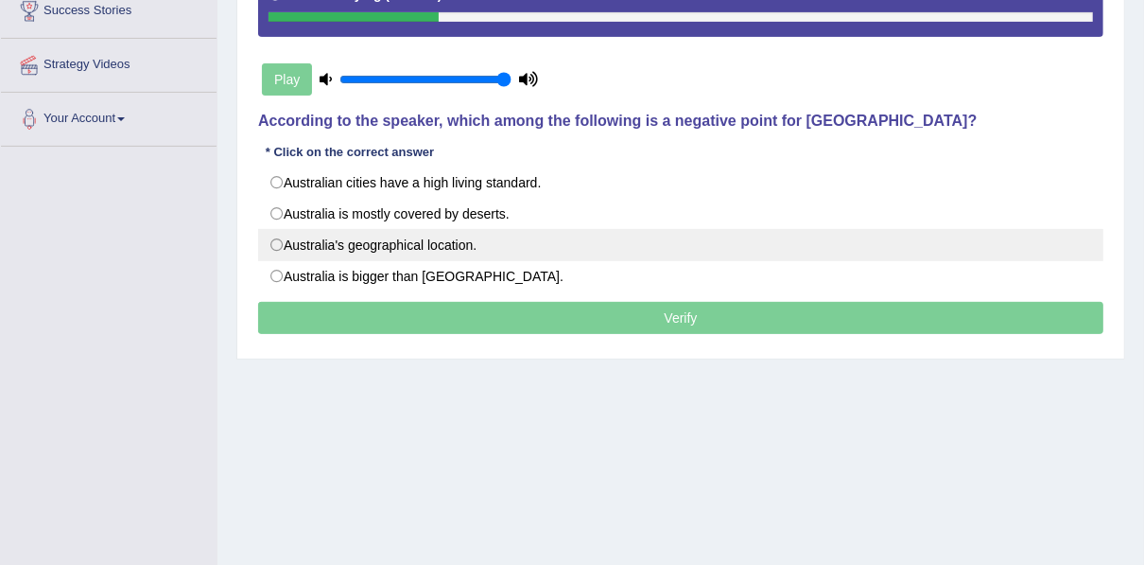
click at [457, 237] on label "Australia's geographical location." at bounding box center [680, 245] width 845 height 32
radio input "true"
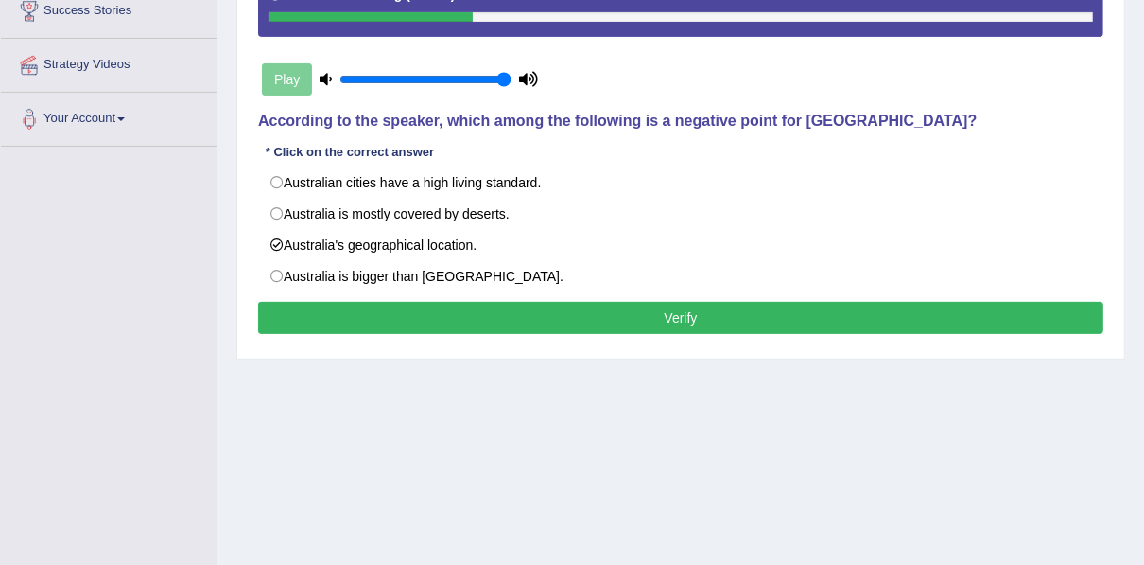
click at [489, 308] on button "Verify" at bounding box center [680, 318] width 845 height 32
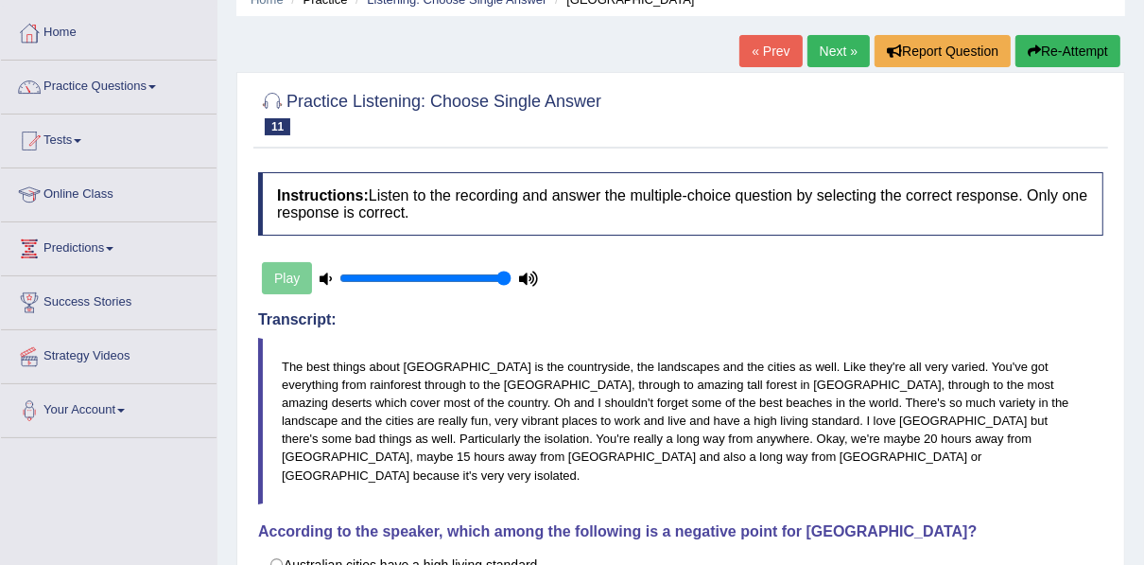
scroll to position [0, 0]
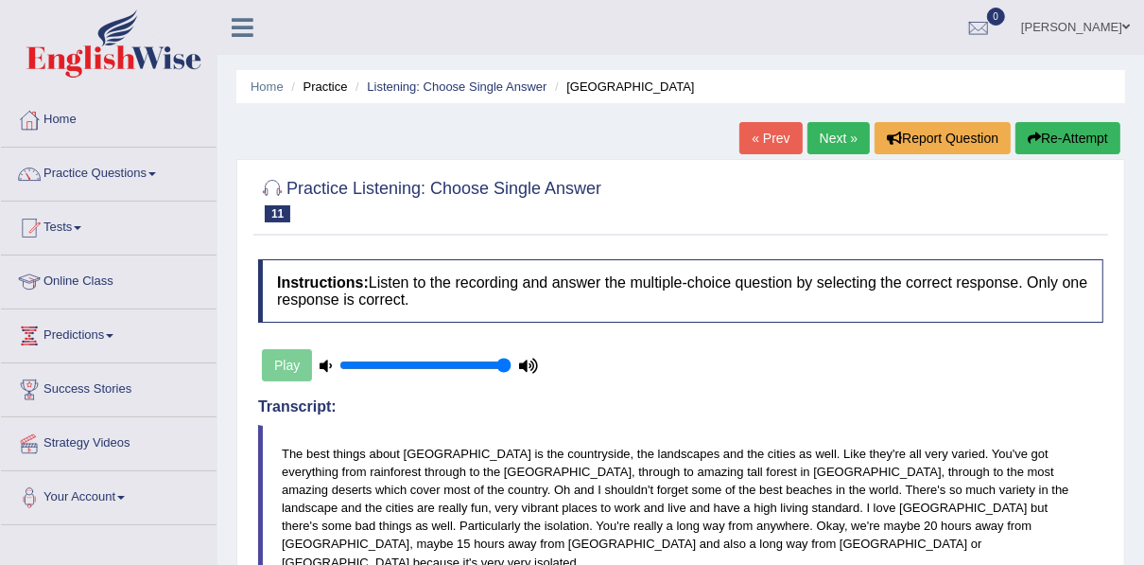
click at [828, 137] on link "Next »" at bounding box center [839, 138] width 62 height 32
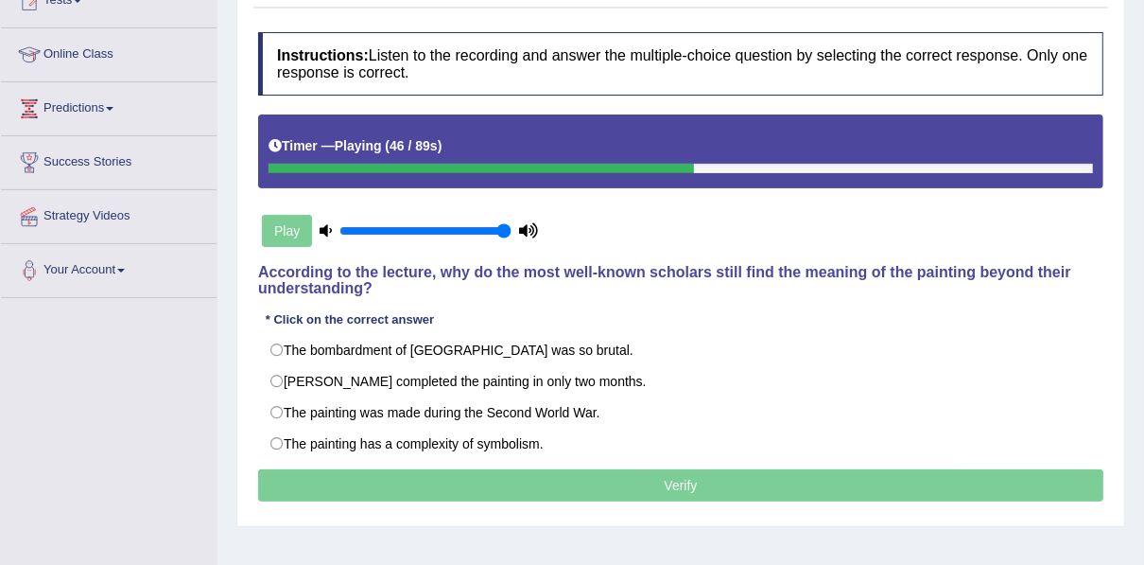
scroll to position [303, 0]
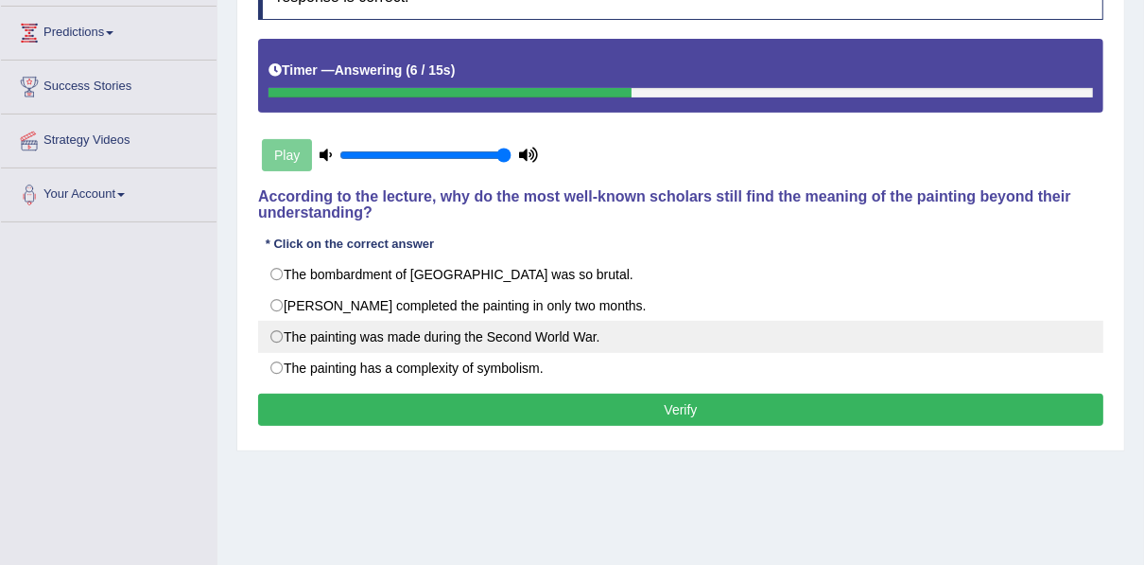
click at [474, 337] on label "The painting was made during the Second World War." at bounding box center [680, 337] width 845 height 32
radio input "true"
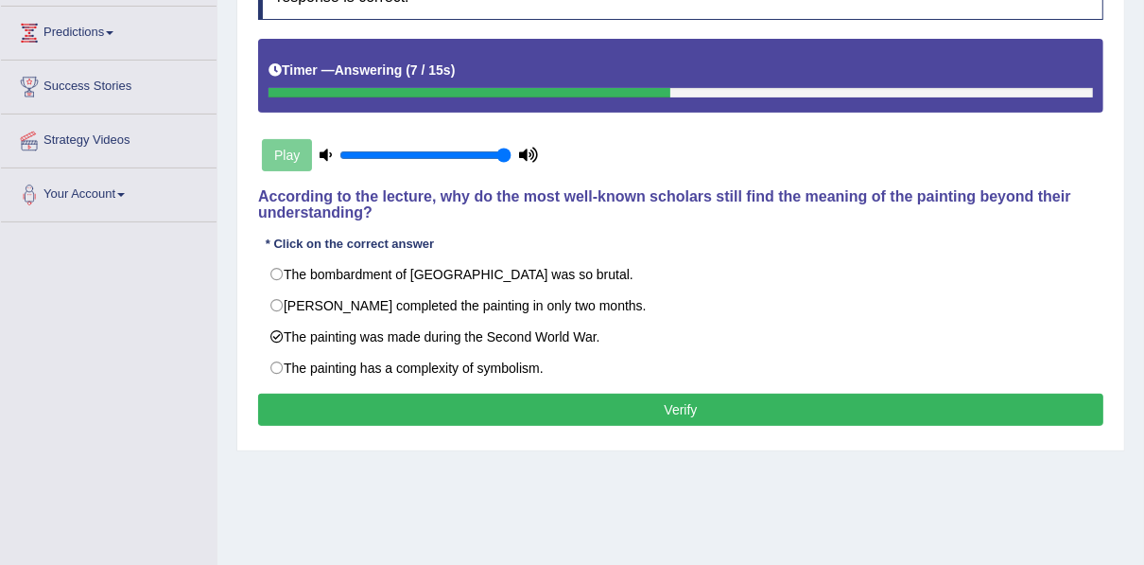
click at [478, 397] on button "Verify" at bounding box center [680, 409] width 845 height 32
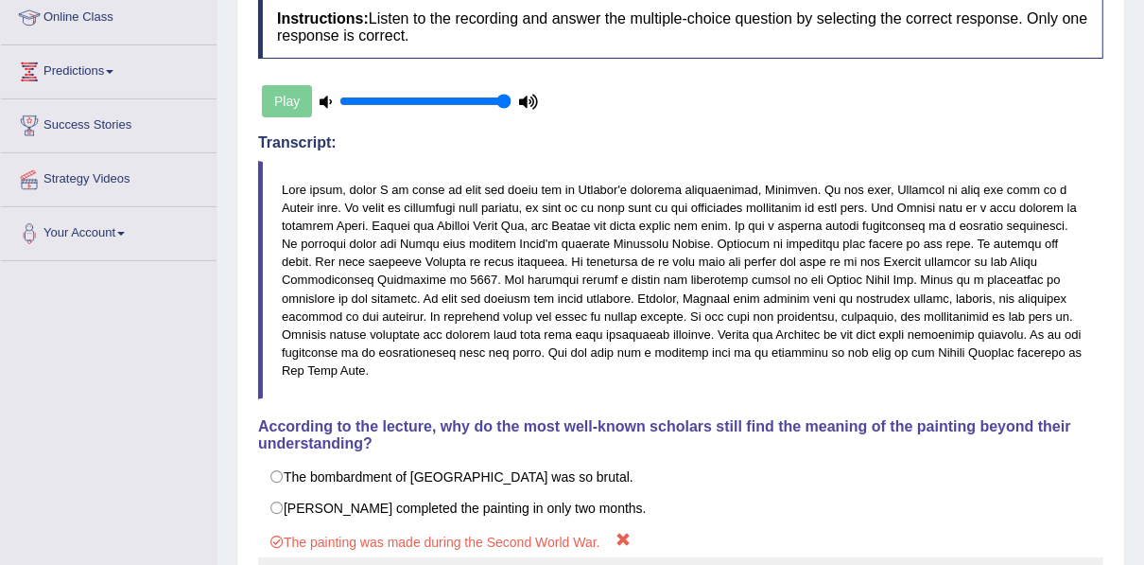
scroll to position [131, 0]
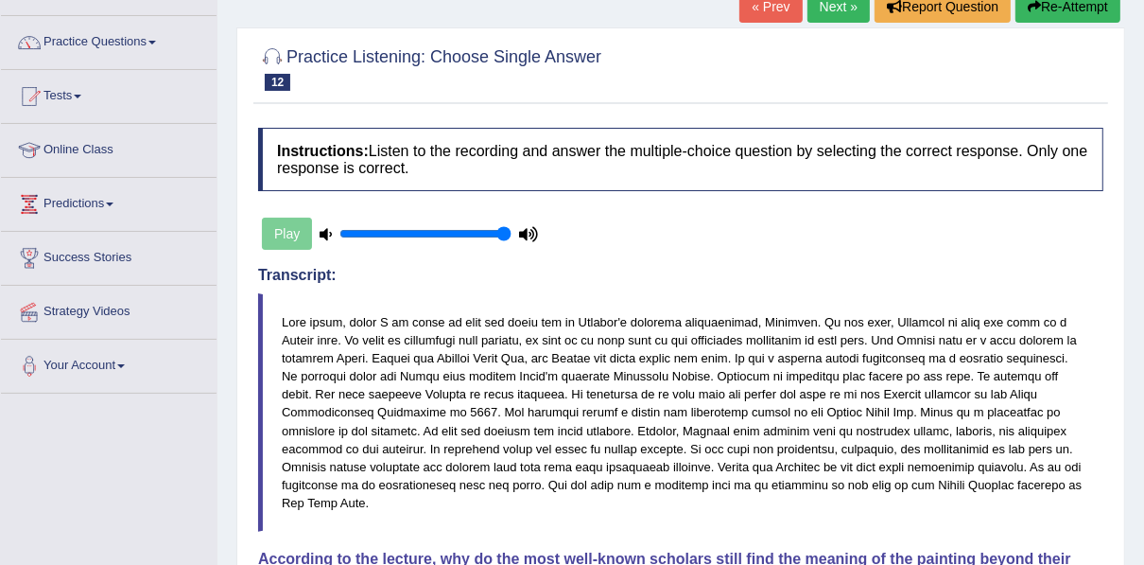
click at [830, 9] on link "Next »" at bounding box center [839, 7] width 62 height 32
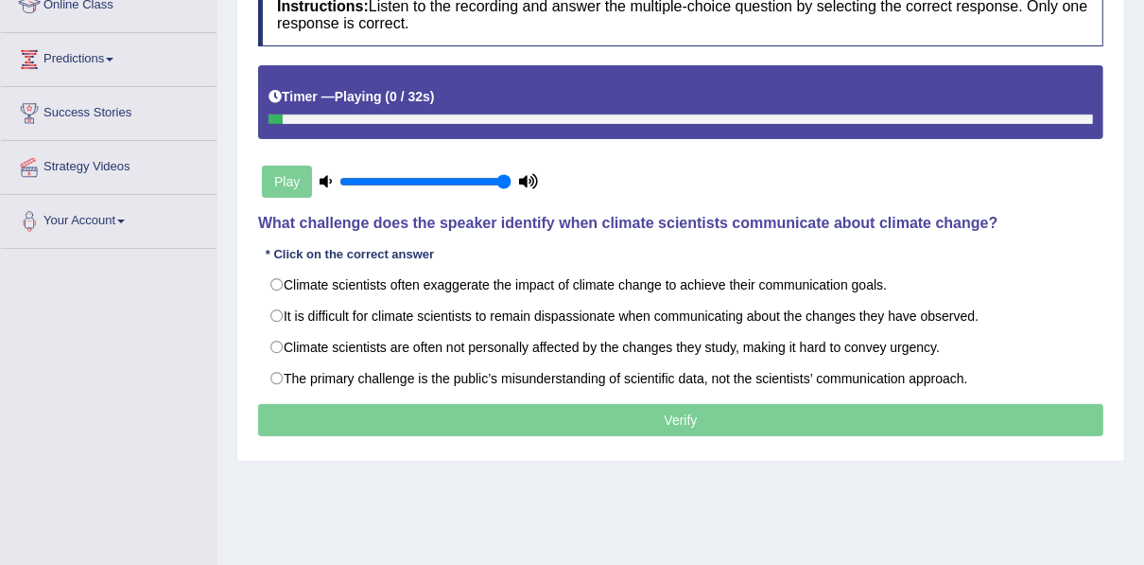
scroll to position [303, 0]
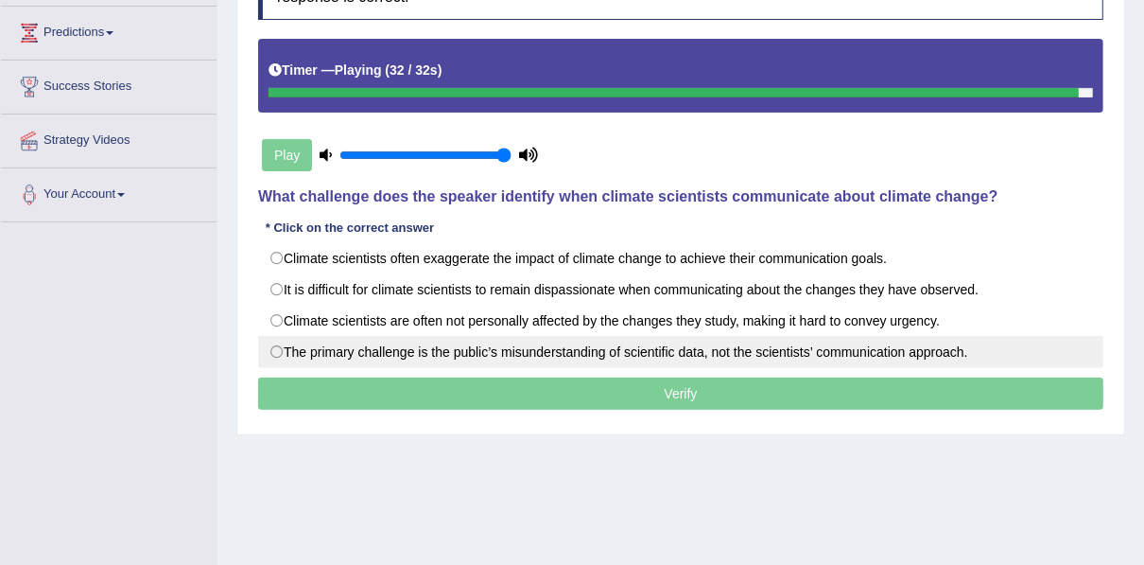
click at [497, 338] on label "The primary challenge is the public’s misunderstanding of scientific data, not …" at bounding box center [680, 352] width 845 height 32
radio input "true"
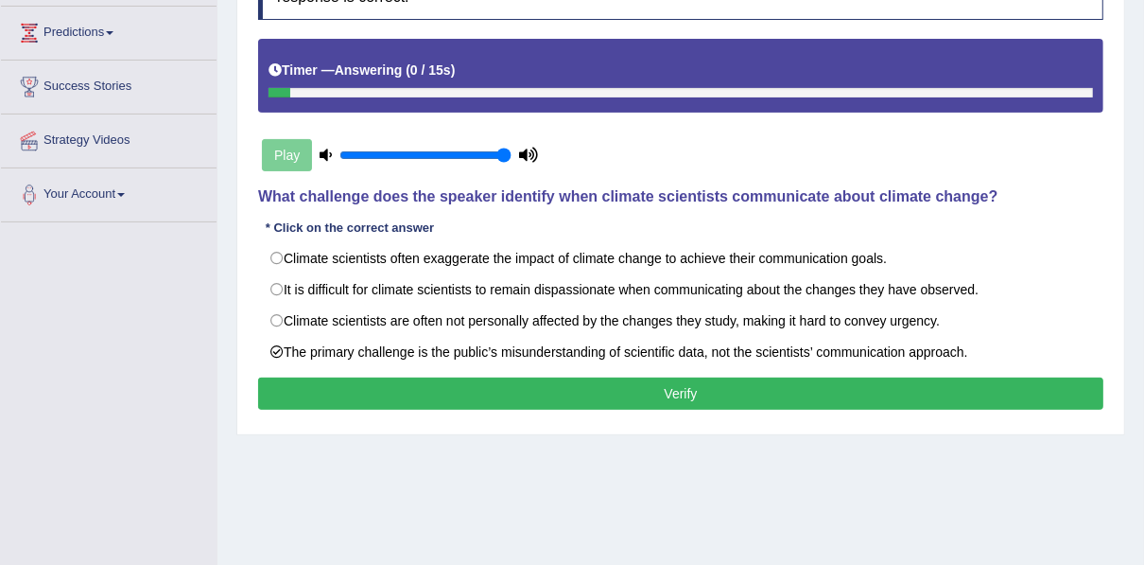
click at [502, 391] on button "Verify" at bounding box center [680, 393] width 845 height 32
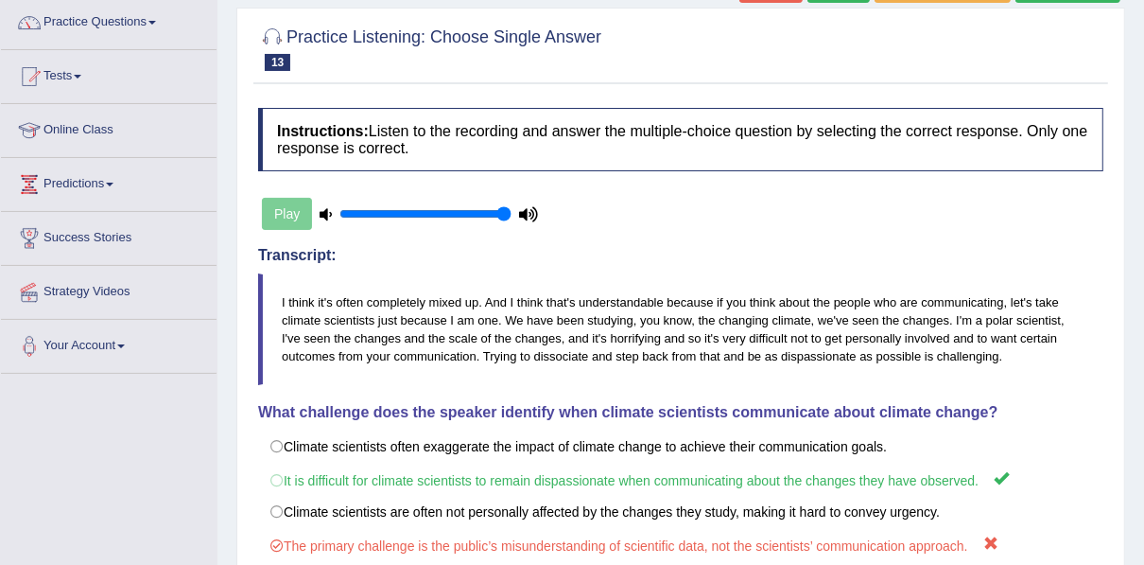
scroll to position [0, 0]
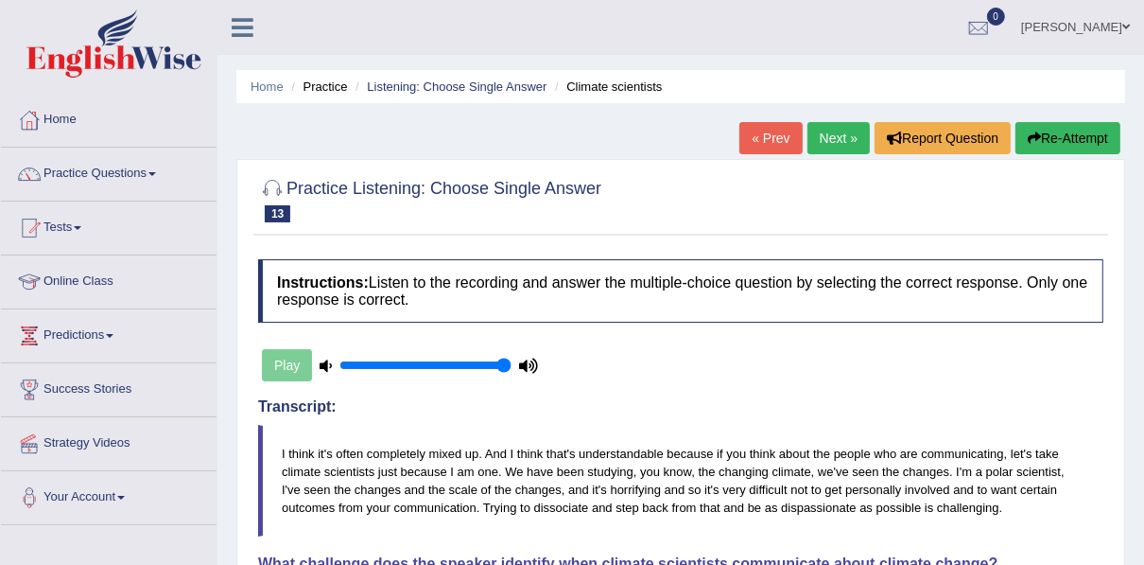
click at [826, 145] on link "Next »" at bounding box center [839, 138] width 62 height 32
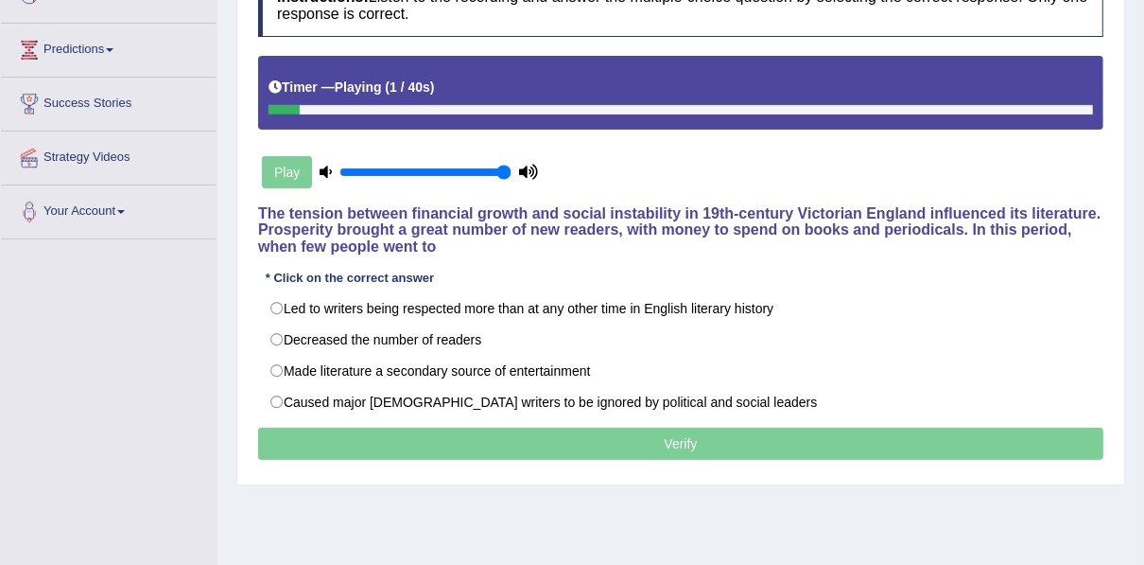
scroll to position [303, 0]
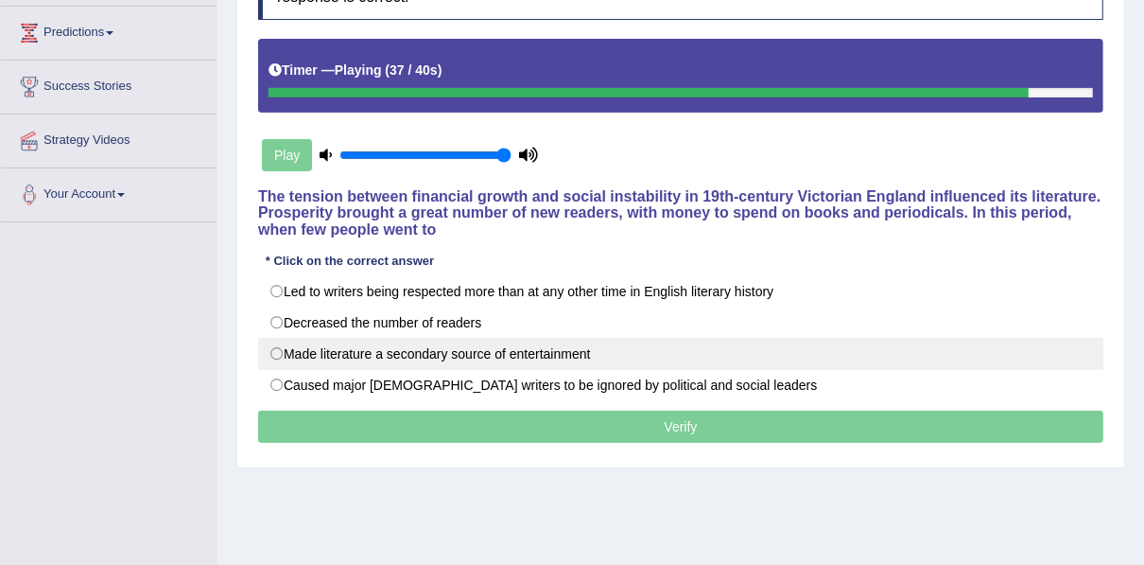
click at [493, 347] on label "Made literature a secondary source of entertainment" at bounding box center [680, 354] width 845 height 32
radio input "true"
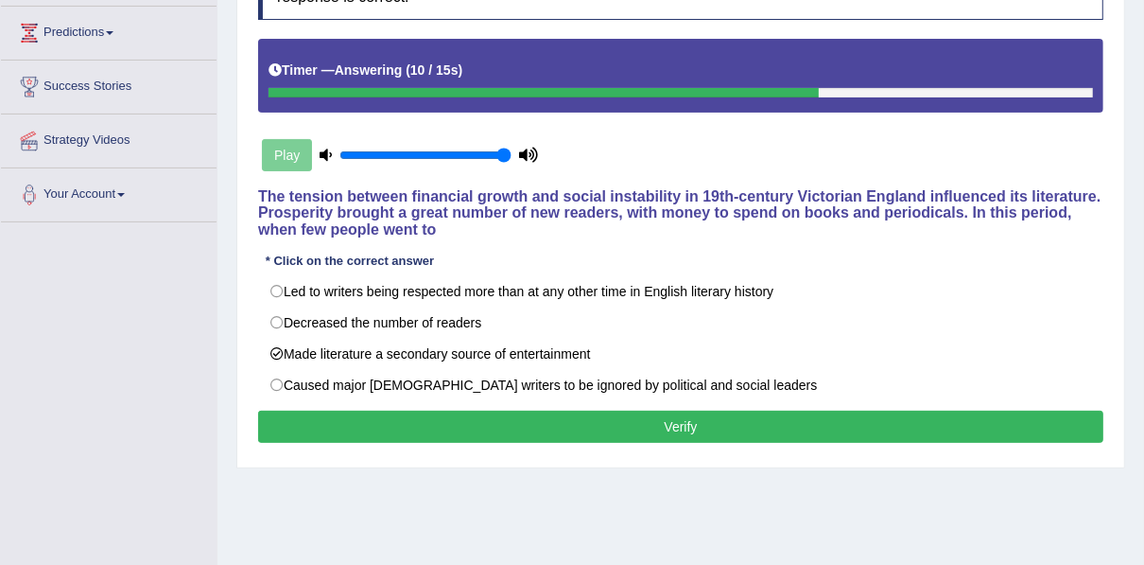
click at [492, 417] on button "Verify" at bounding box center [680, 426] width 845 height 32
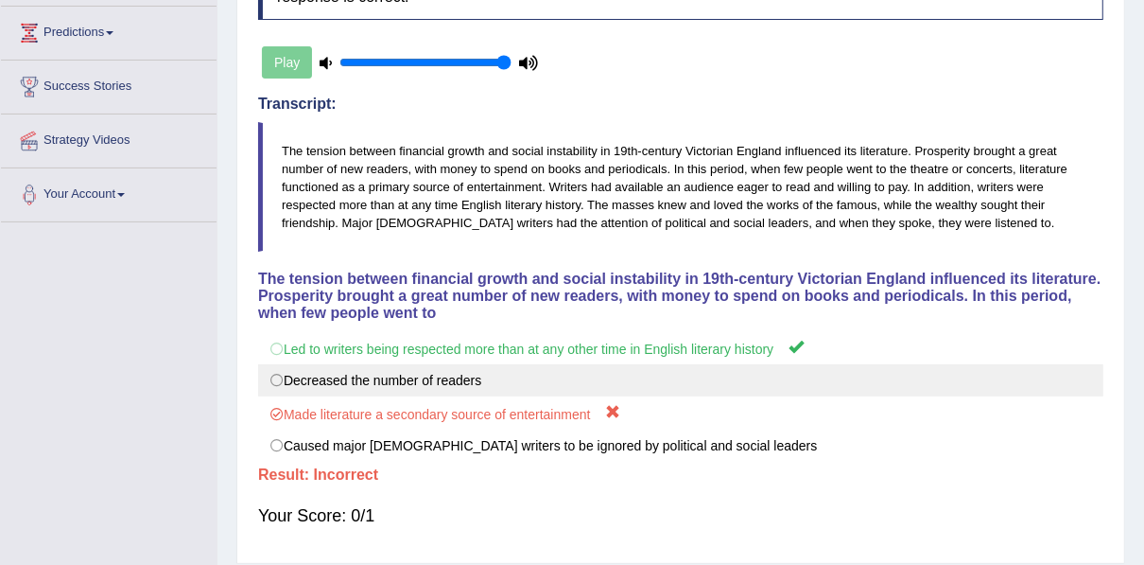
scroll to position [0, 0]
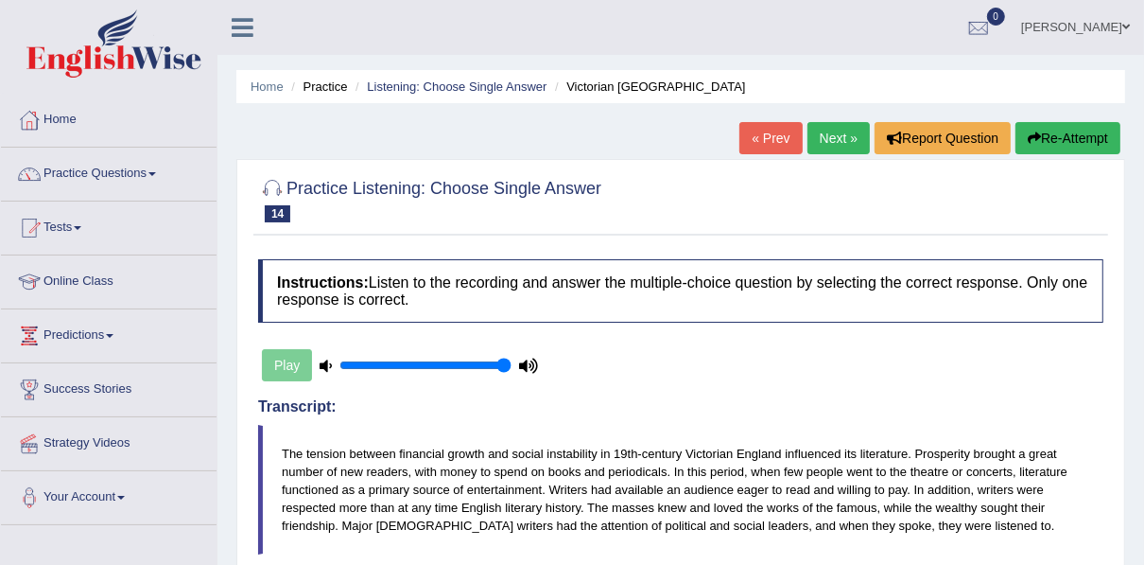
click at [843, 133] on link "Next »" at bounding box center [839, 138] width 62 height 32
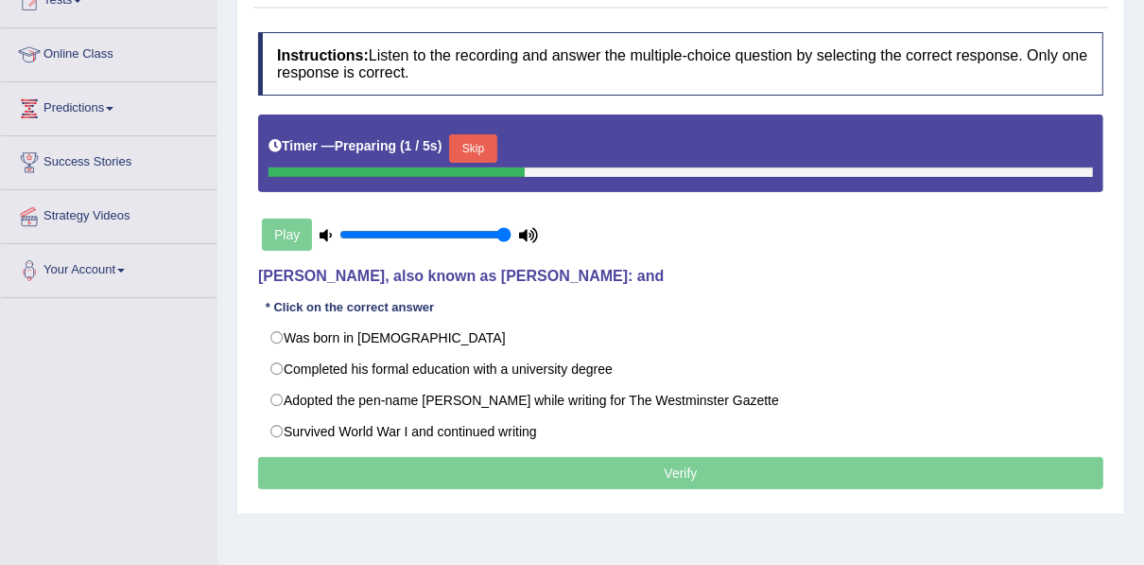
scroll to position [227, 0]
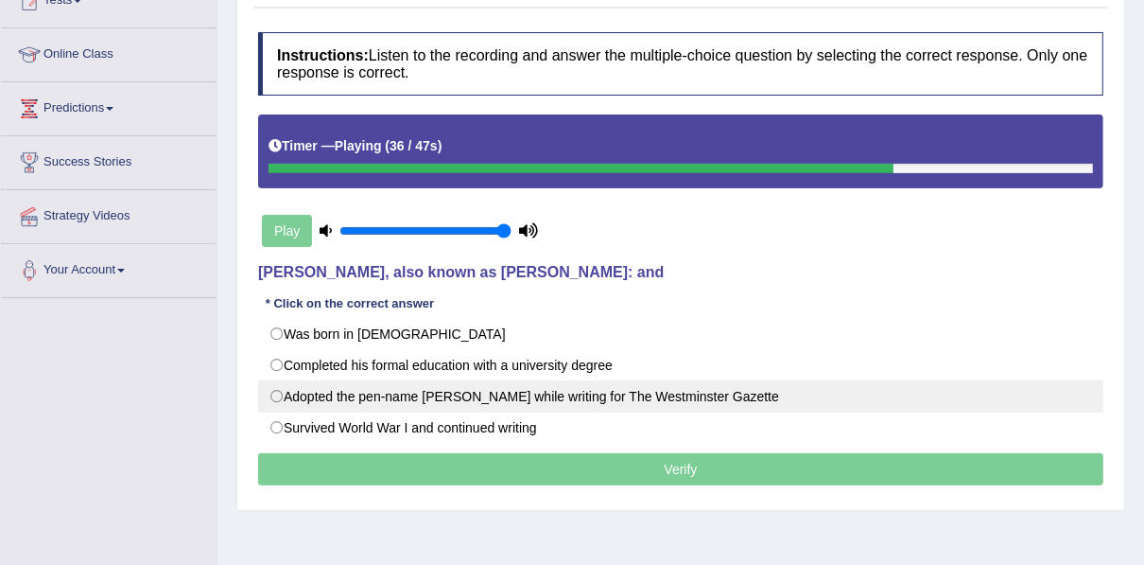
click at [490, 408] on label "Adopted the pen-name [PERSON_NAME] while writing for The Westminster Gazette" at bounding box center [680, 396] width 845 height 32
radio input "true"
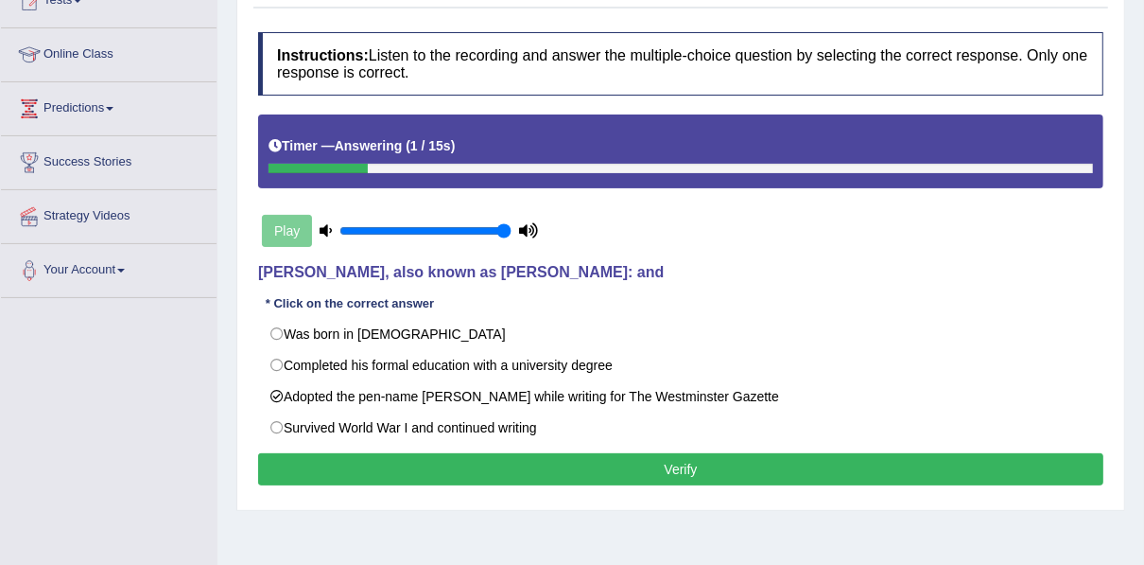
click at [469, 471] on button "Verify" at bounding box center [680, 469] width 845 height 32
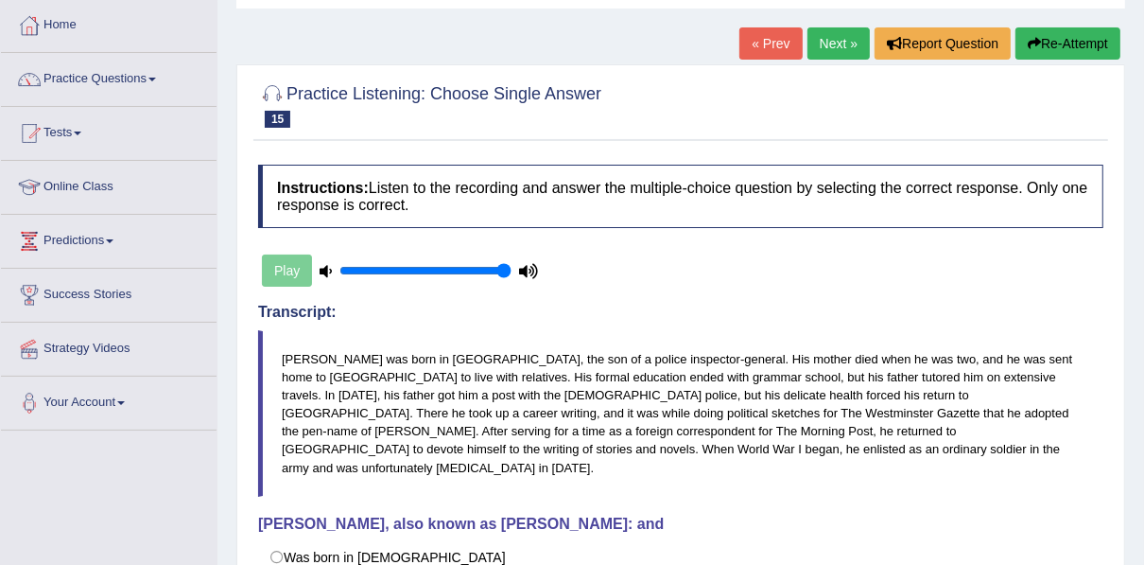
scroll to position [76, 0]
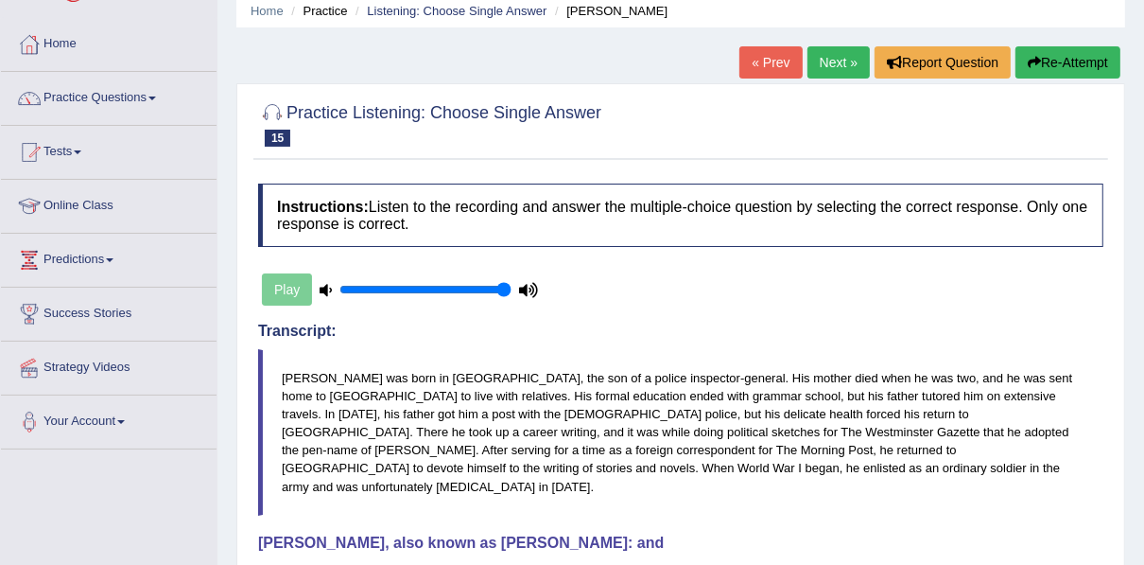
click at [837, 52] on link "Next »" at bounding box center [839, 62] width 62 height 32
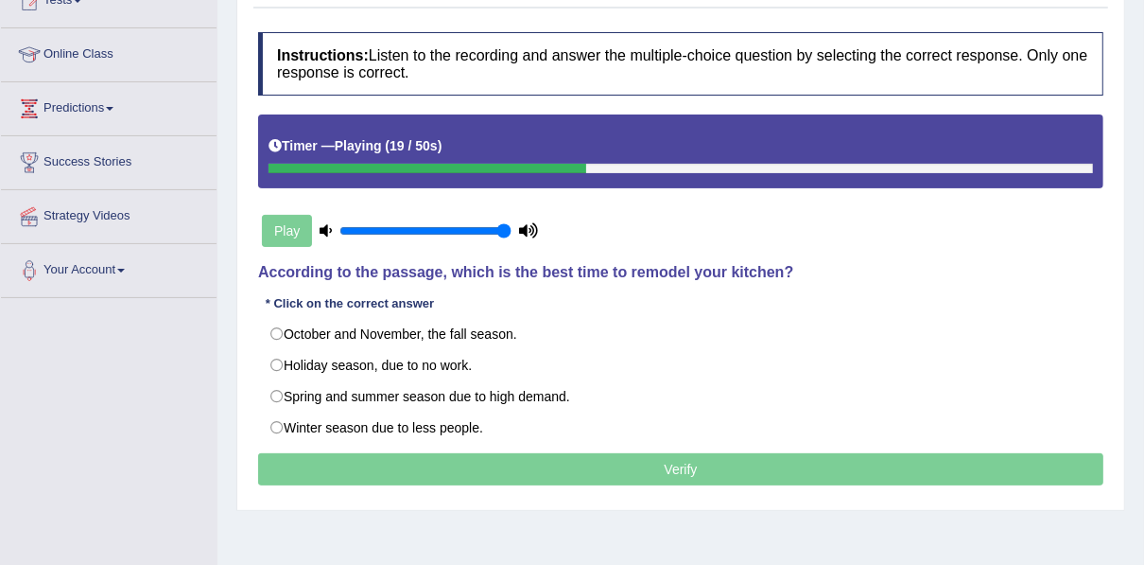
click at [482, 338] on label "October and November, the fall season." at bounding box center [680, 334] width 845 height 32
radio input "true"
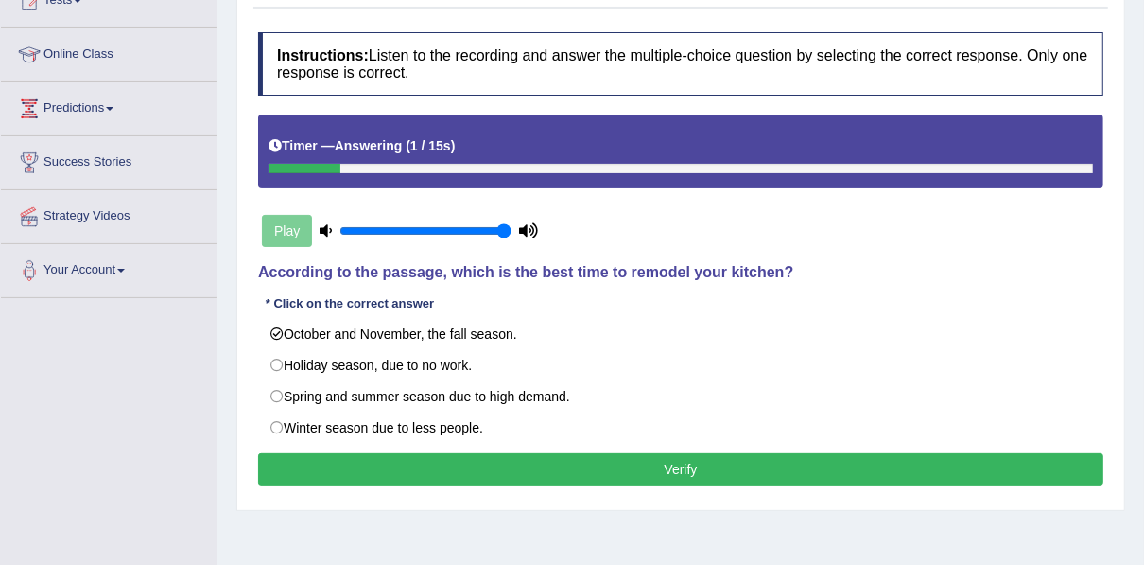
click at [409, 472] on button "Verify" at bounding box center [680, 469] width 845 height 32
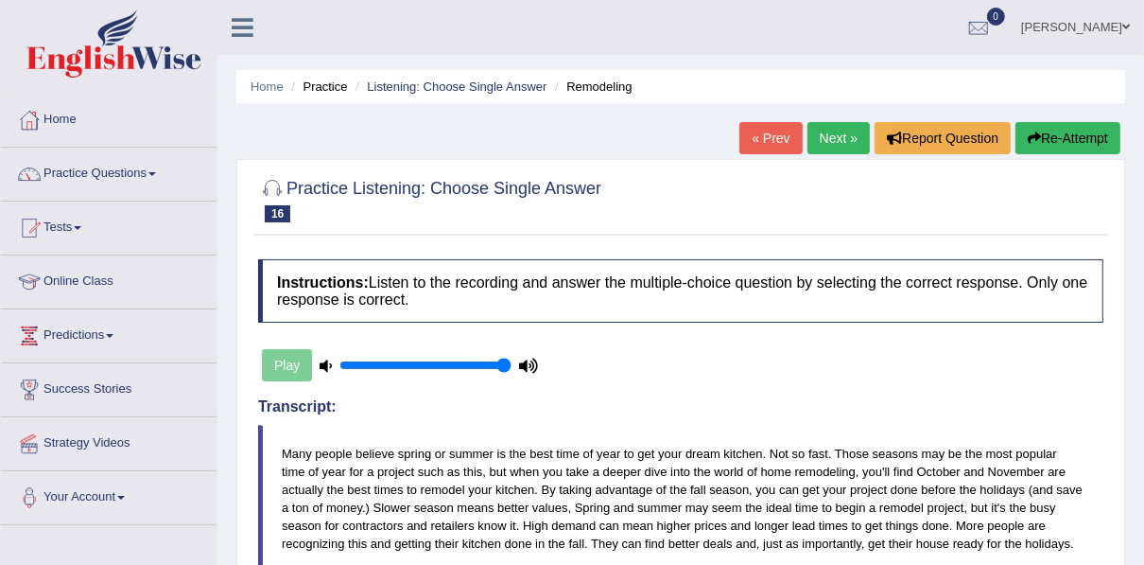
click at [816, 145] on link "Next »" at bounding box center [839, 138] width 62 height 32
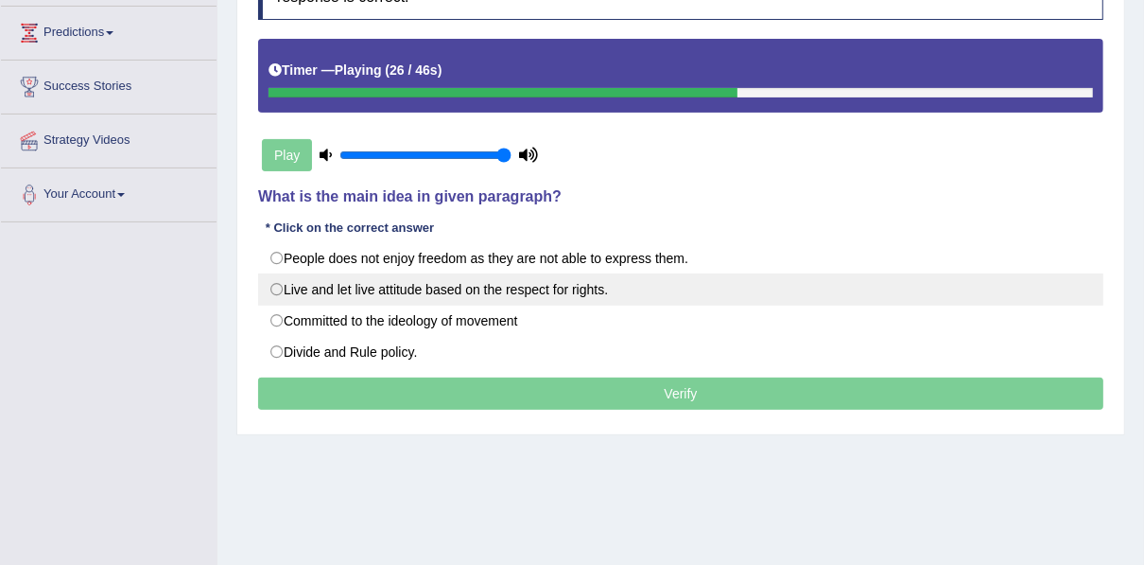
click at [563, 292] on label "Live and let live attitude based on the respect for rights." at bounding box center [680, 289] width 845 height 32
radio input "true"
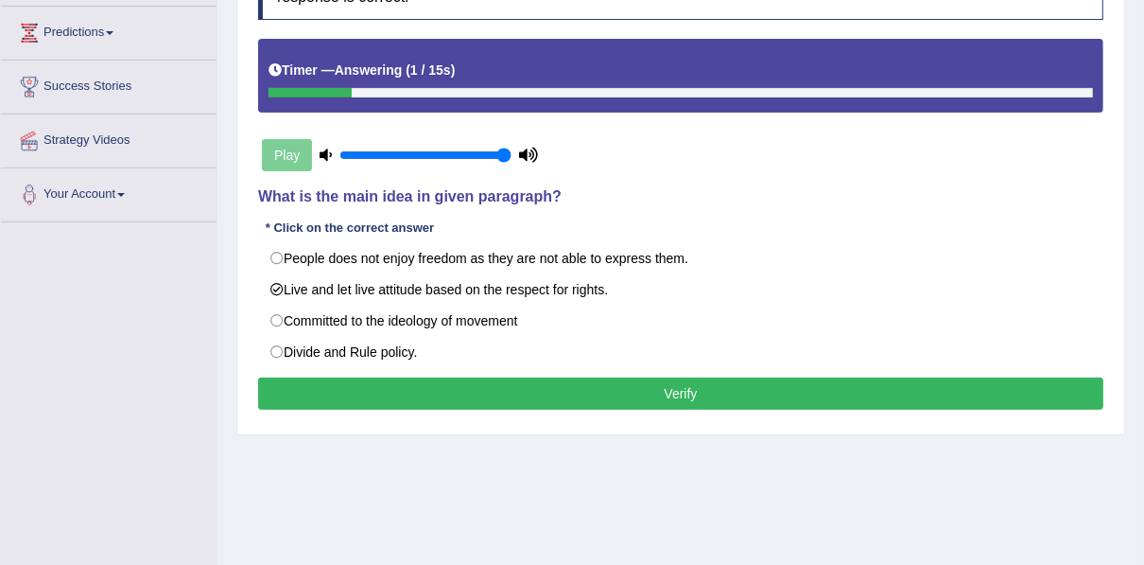
click at [573, 383] on button "Verify" at bounding box center [680, 393] width 845 height 32
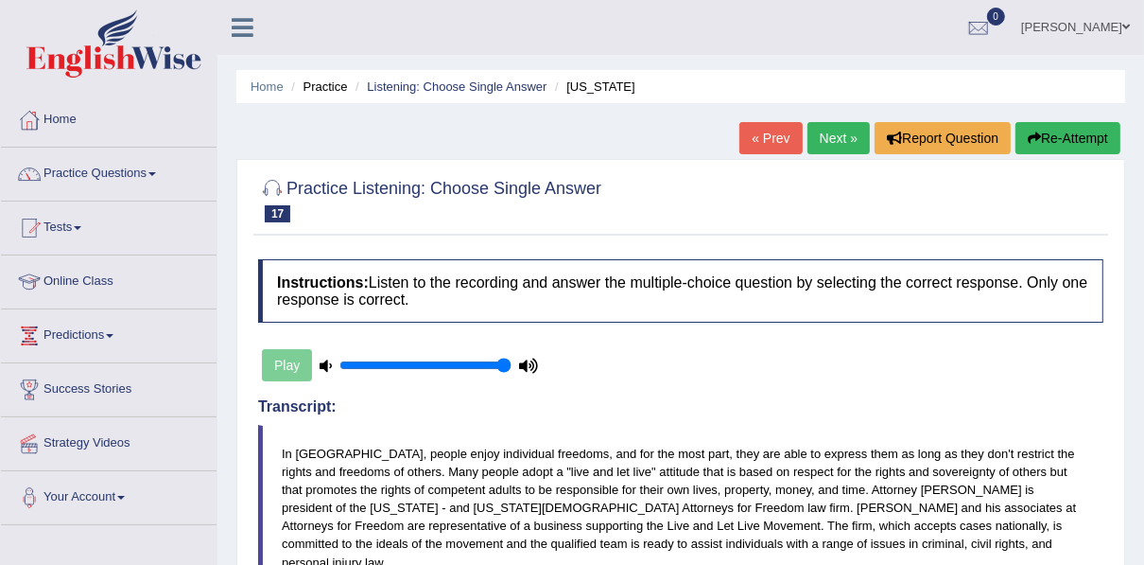
drag, startPoint x: 846, startPoint y: 120, endPoint x: 837, endPoint y: 136, distance: 18.6
click at [846, 129] on div "Home Practice Listening: Choose Single Answer Arizona « Prev Next » Report Ques…" at bounding box center [680, 473] width 927 height 946
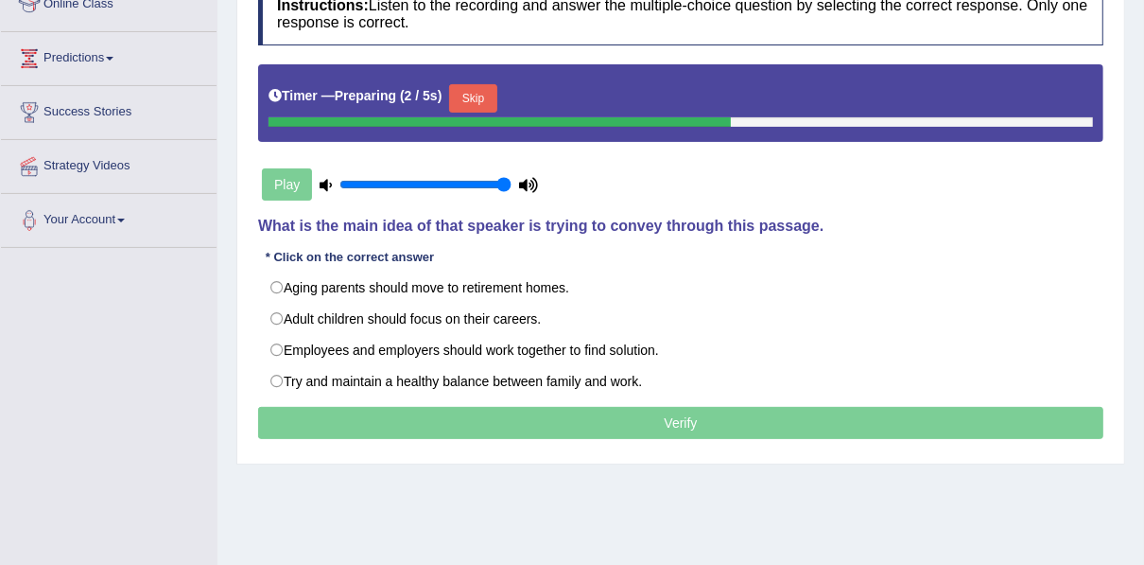
scroll to position [303, 0]
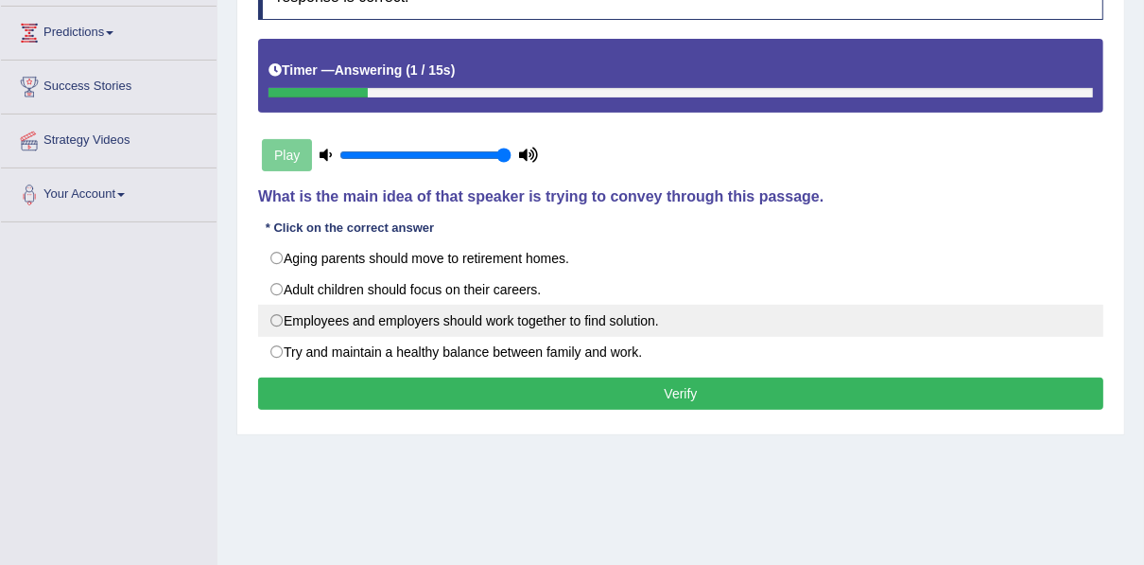
click at [649, 321] on label "Employees and employers should work together to find solution." at bounding box center [680, 320] width 845 height 32
radio input "true"
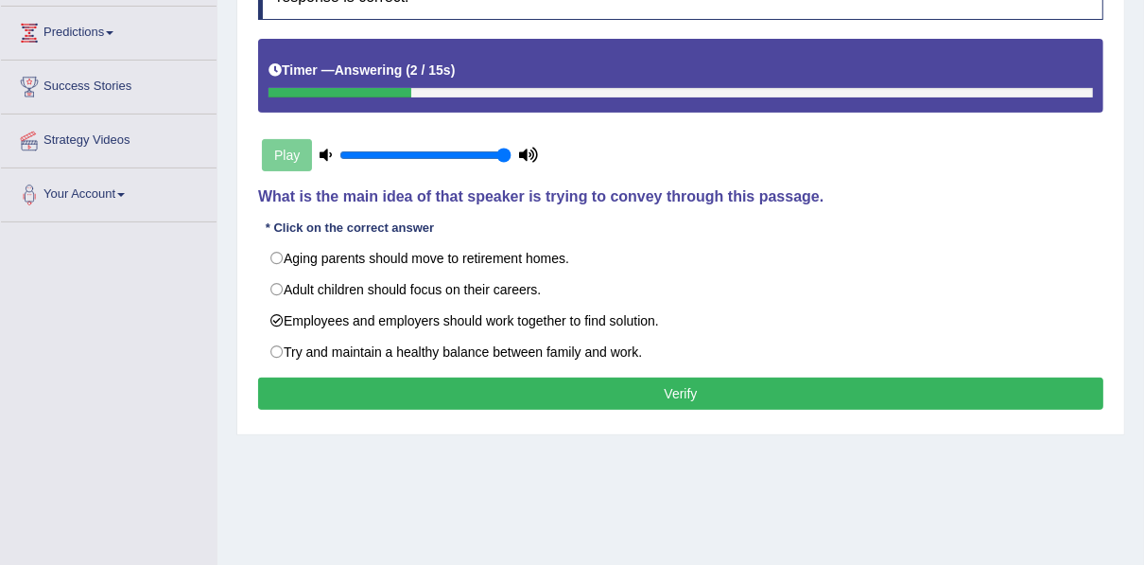
click at [657, 395] on button "Verify" at bounding box center [680, 393] width 845 height 32
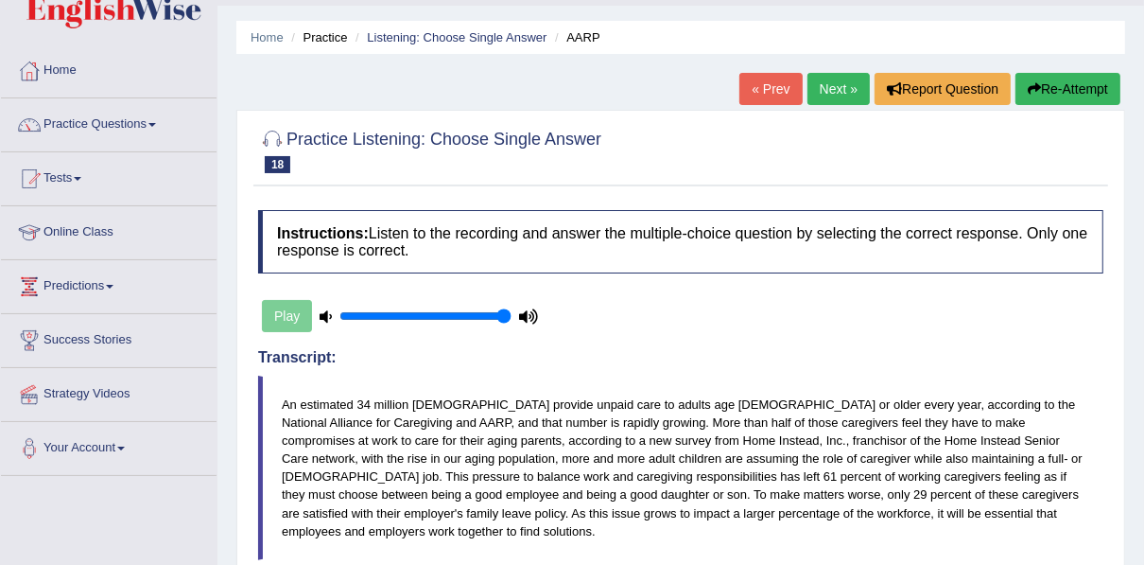
scroll to position [76, 0]
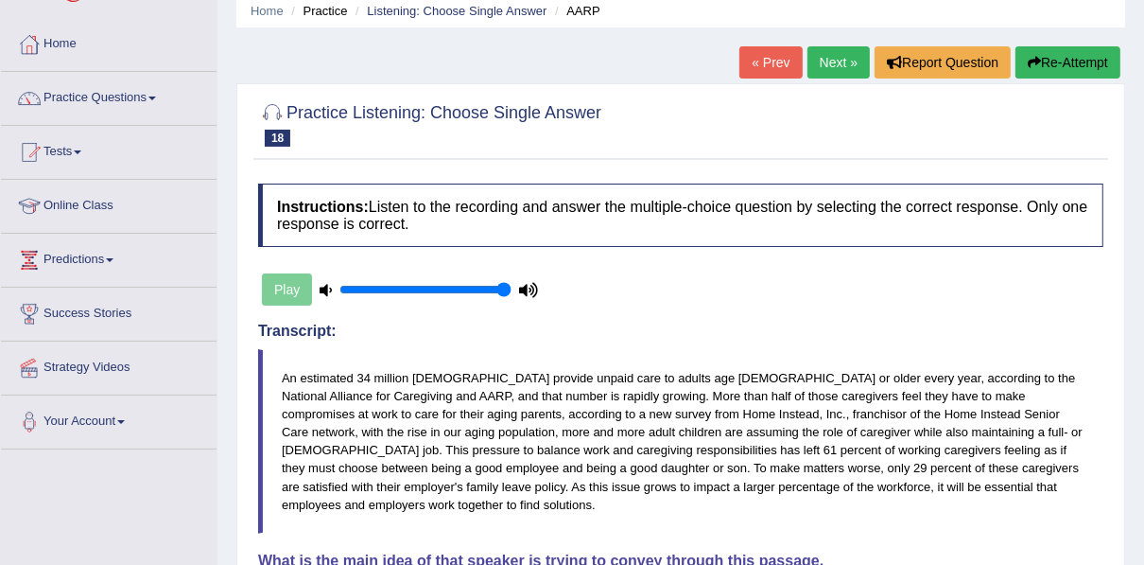
click at [838, 56] on link "Next »" at bounding box center [839, 62] width 62 height 32
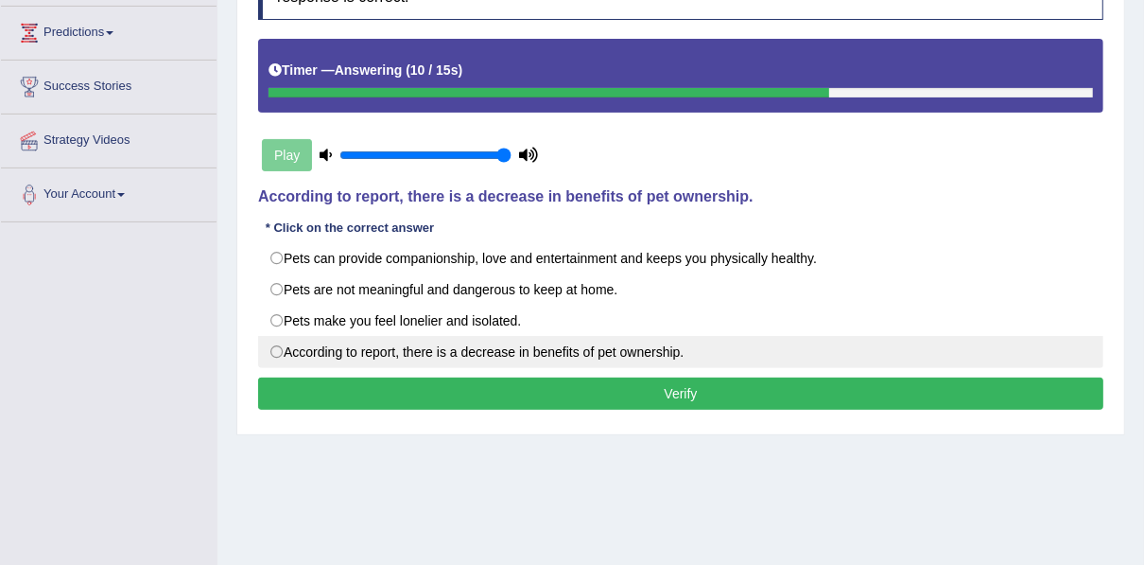
click at [499, 352] on label "According to report, there is a decrease in benefits of pet ownership." at bounding box center [680, 352] width 845 height 32
radio input "true"
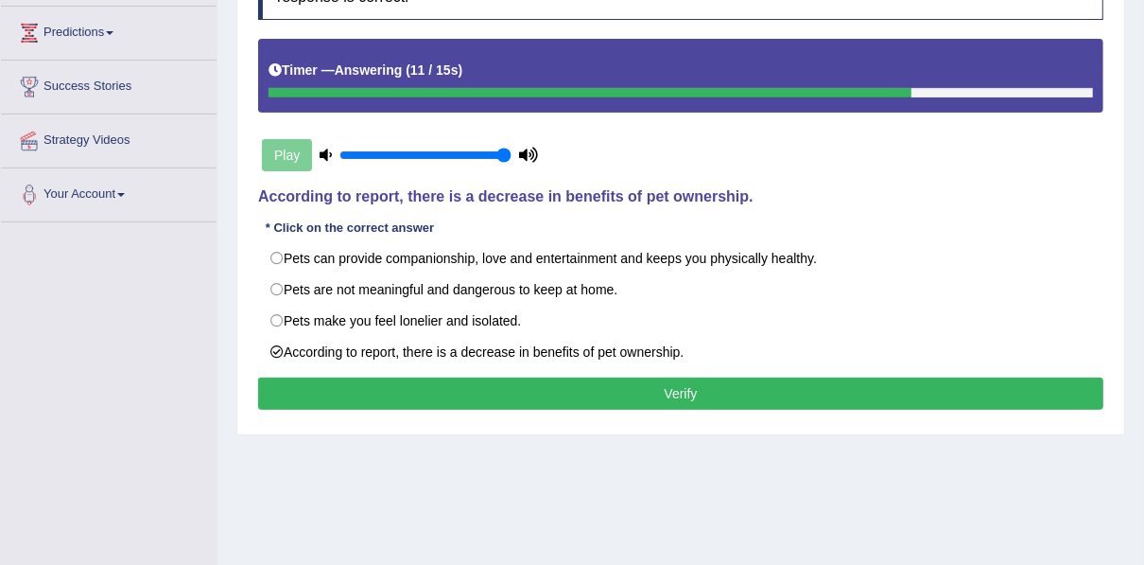
click at [494, 391] on button "Verify" at bounding box center [680, 393] width 845 height 32
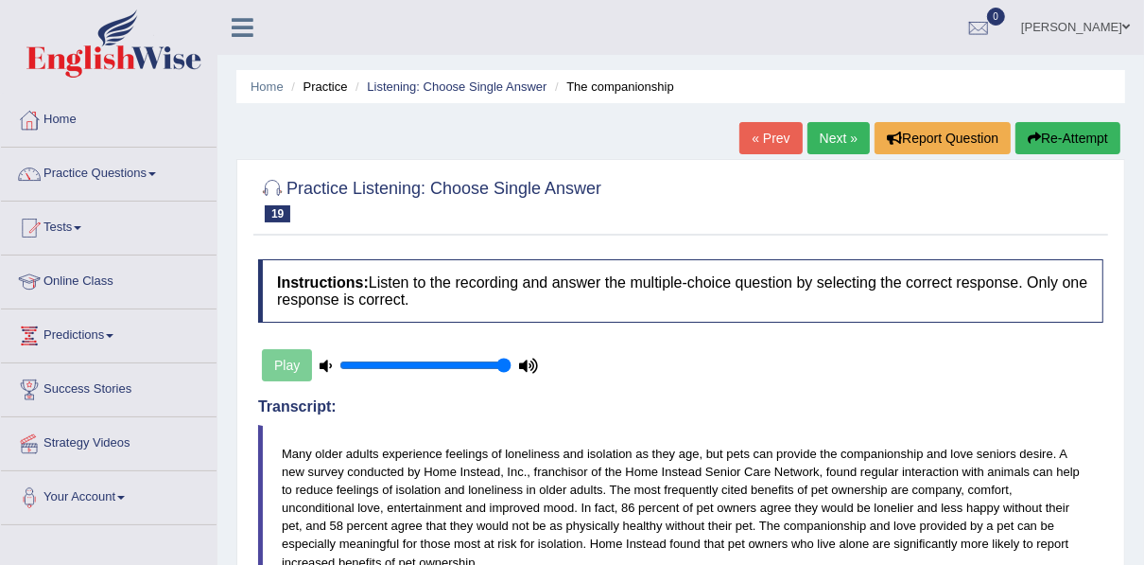
click at [848, 130] on link "Next »" at bounding box center [839, 138] width 62 height 32
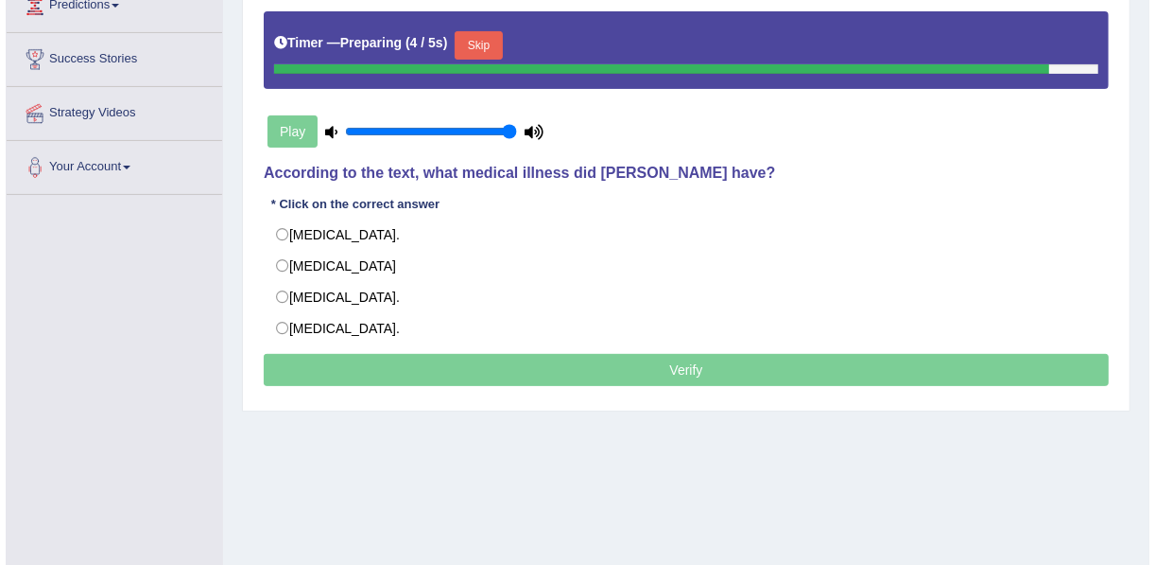
scroll to position [378, 0]
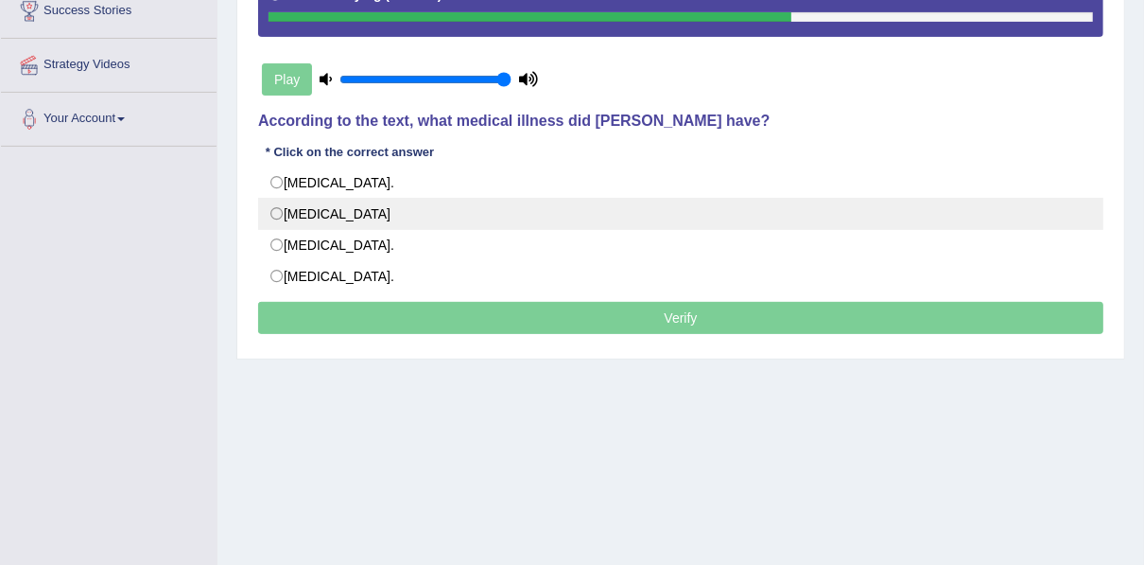
click at [416, 212] on label "[MEDICAL_DATA]" at bounding box center [680, 214] width 845 height 32
radio input "true"
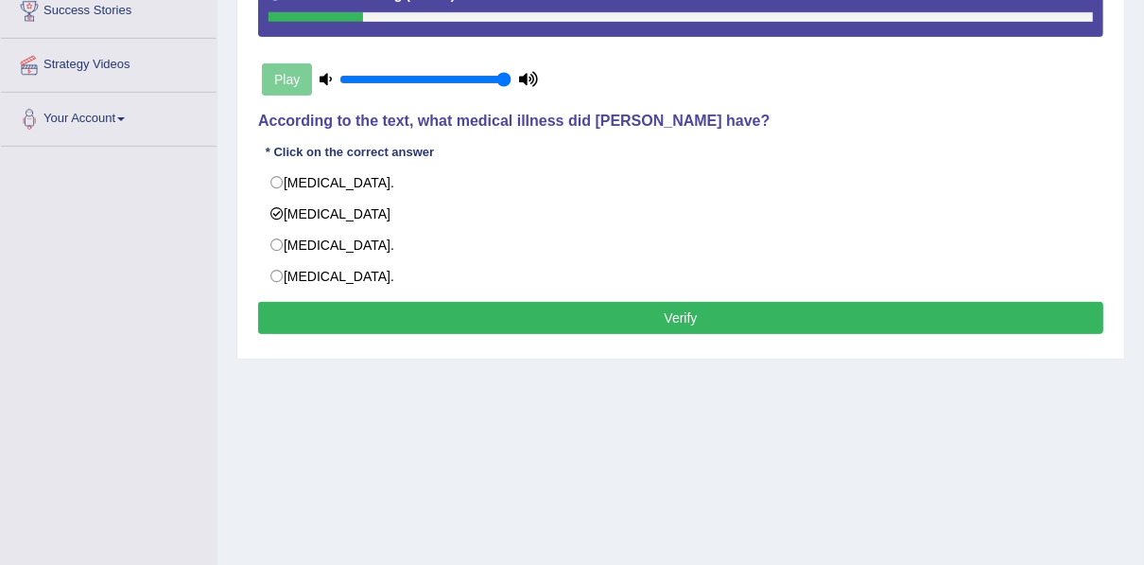
click at [617, 304] on button "Verify" at bounding box center [680, 318] width 845 height 32
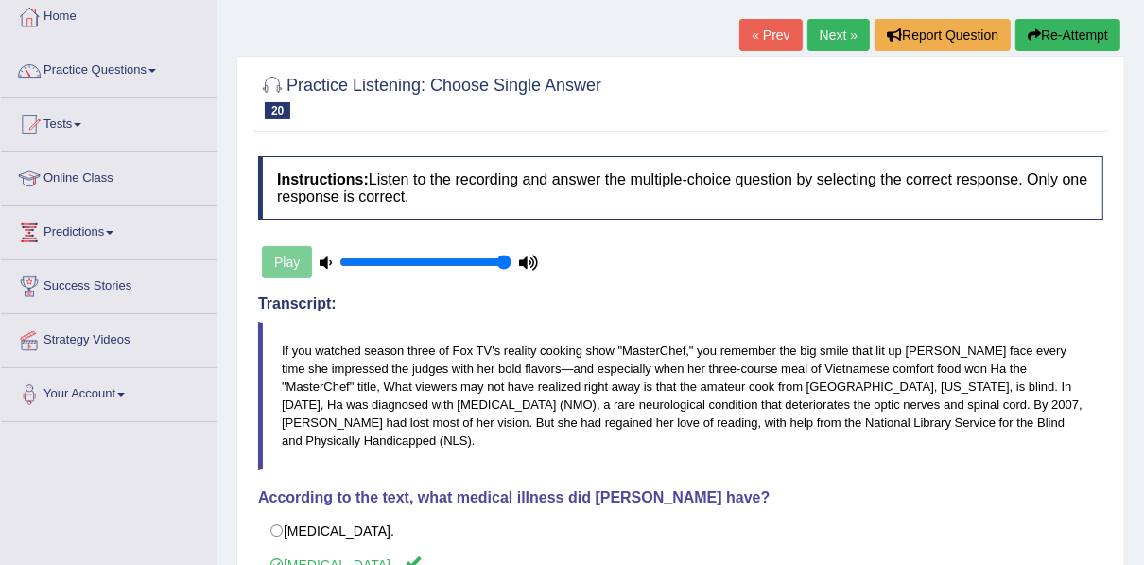
scroll to position [76, 0]
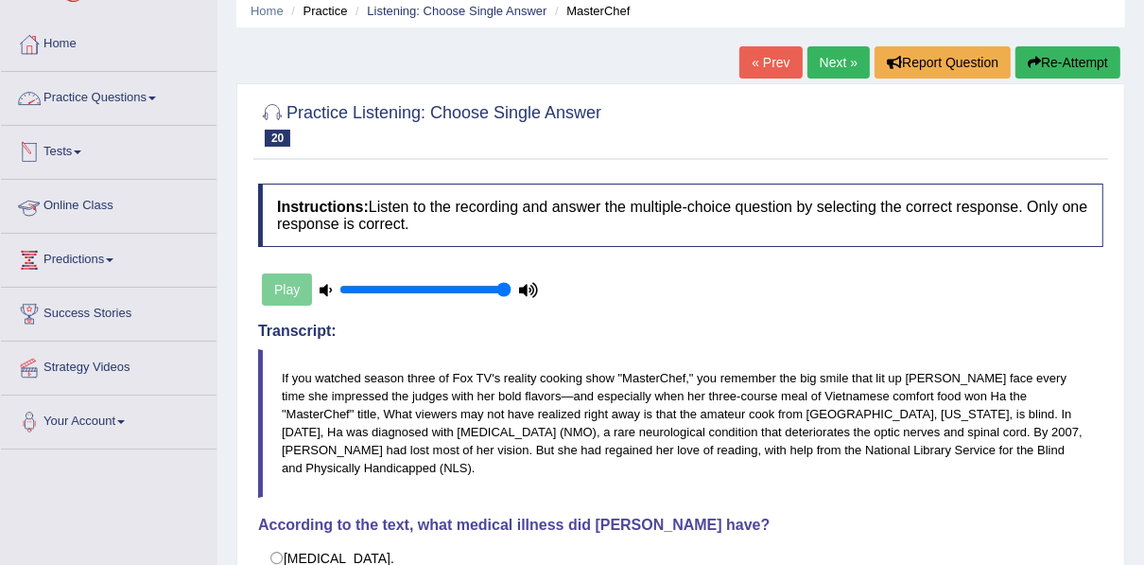
click at [94, 88] on link "Practice Questions" at bounding box center [109, 95] width 216 height 47
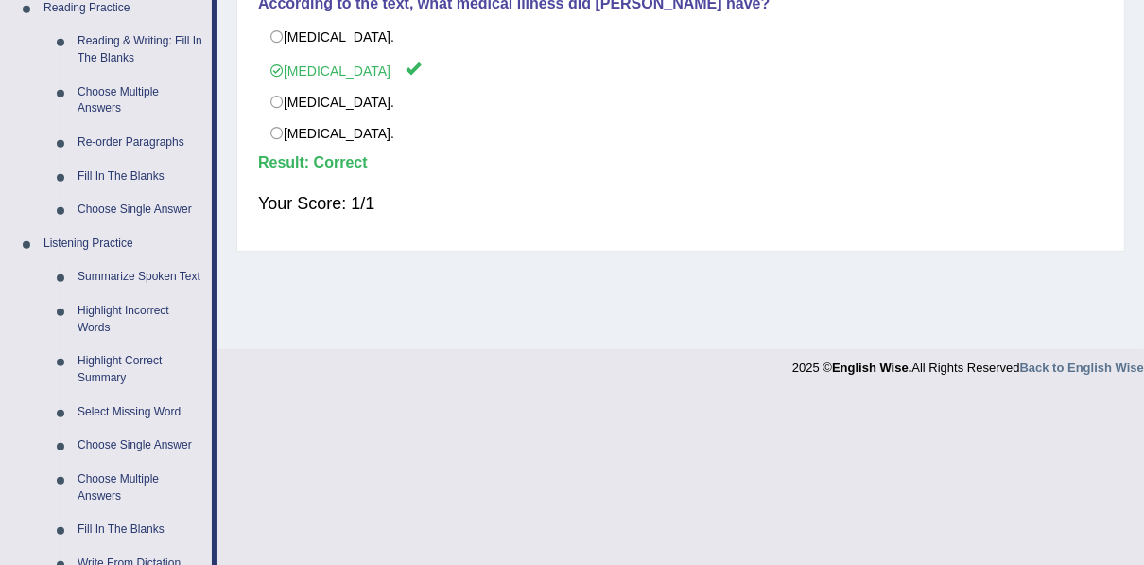
scroll to position [681, 0]
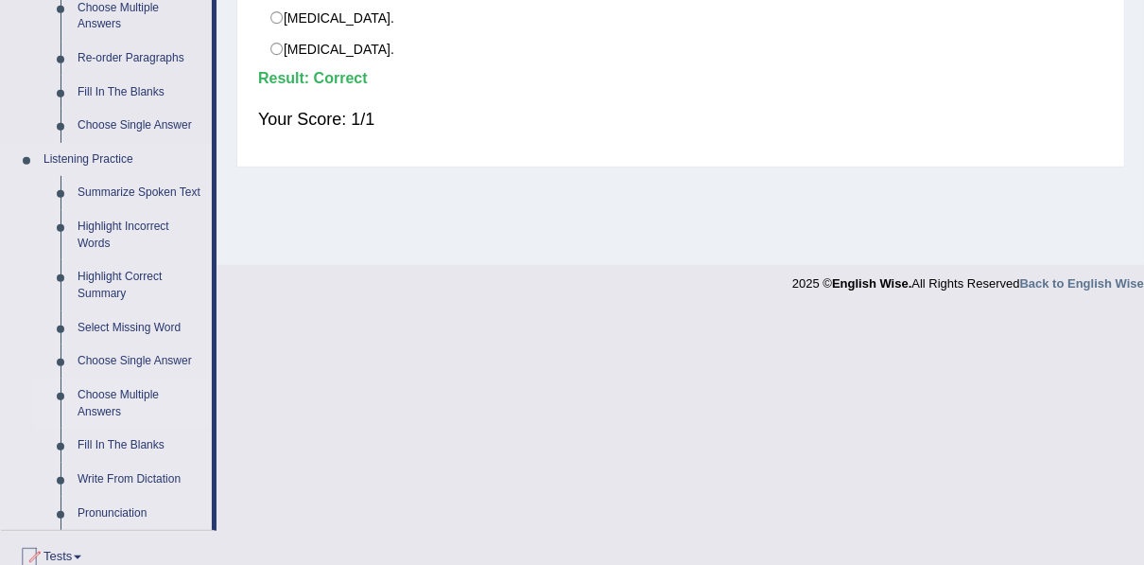
click at [134, 391] on link "Choose Multiple Answers" at bounding box center [140, 403] width 143 height 50
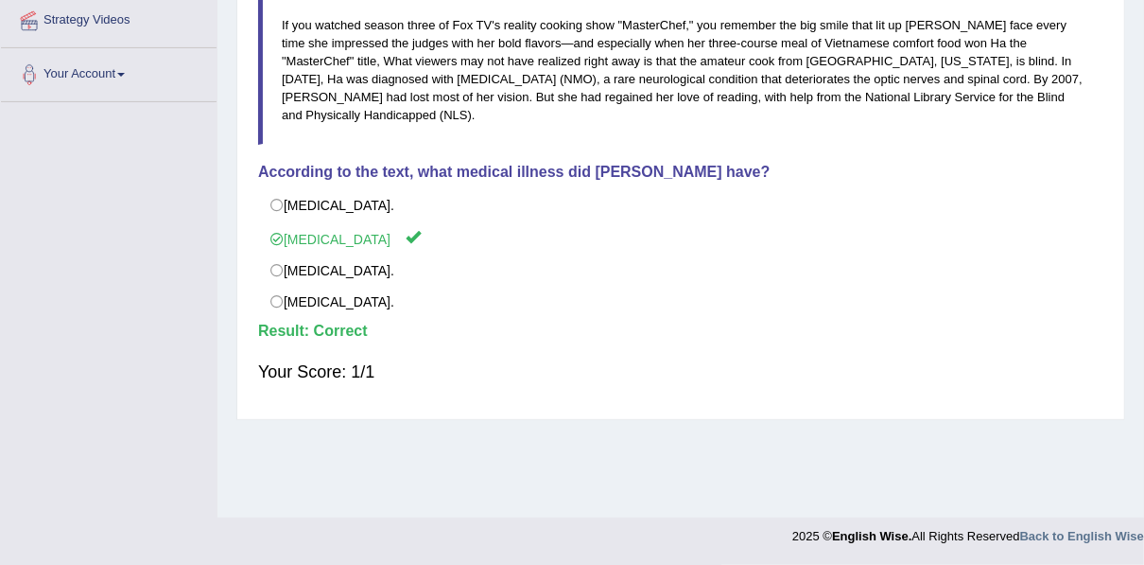
scroll to position [390, 0]
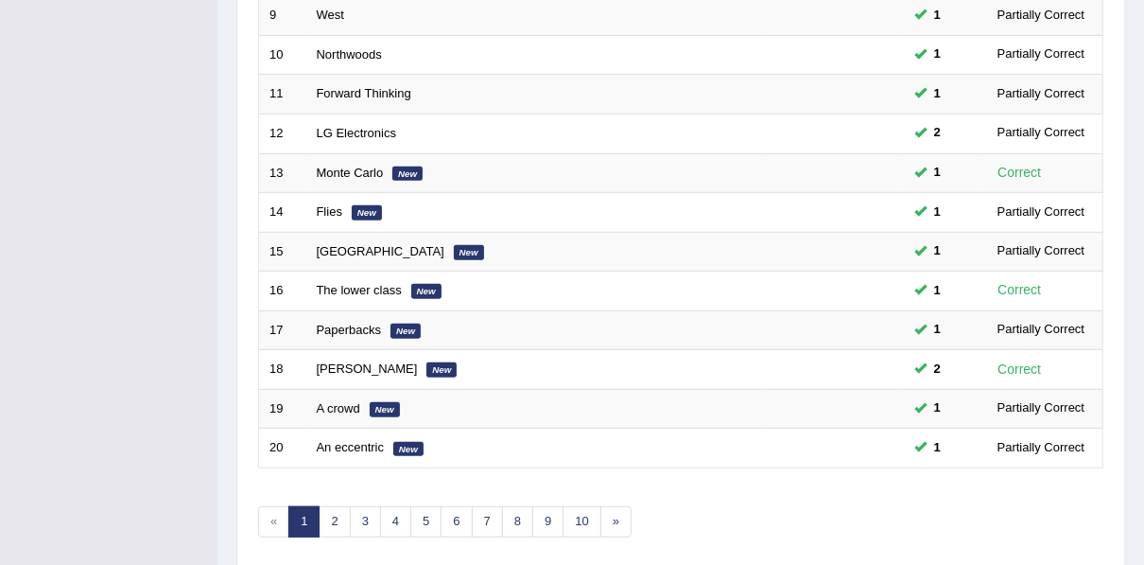
scroll to position [679, 0]
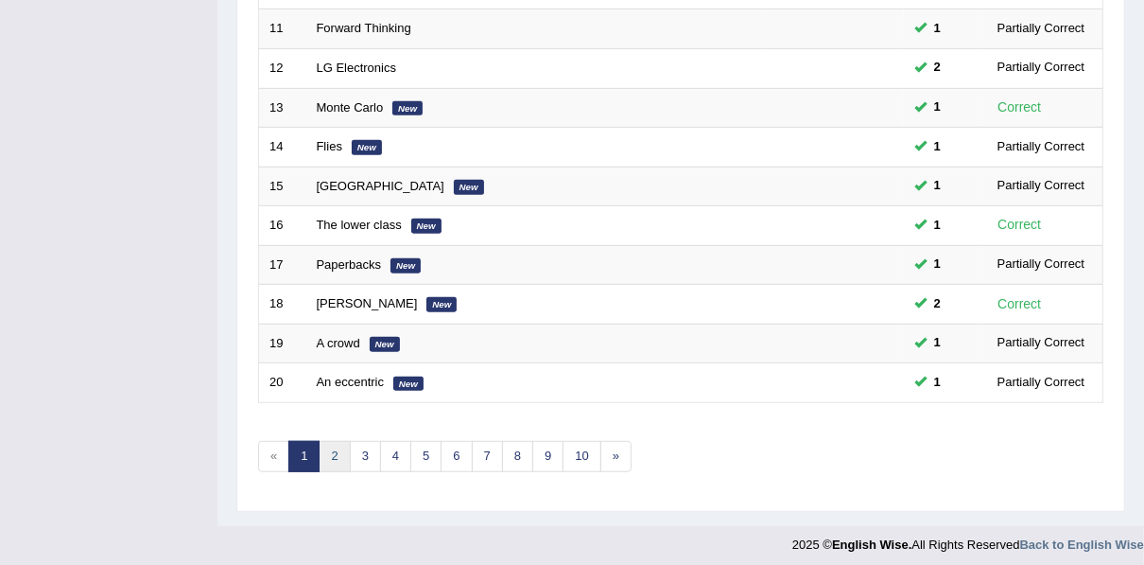
click at [331, 447] on link "2" at bounding box center [334, 456] width 31 height 31
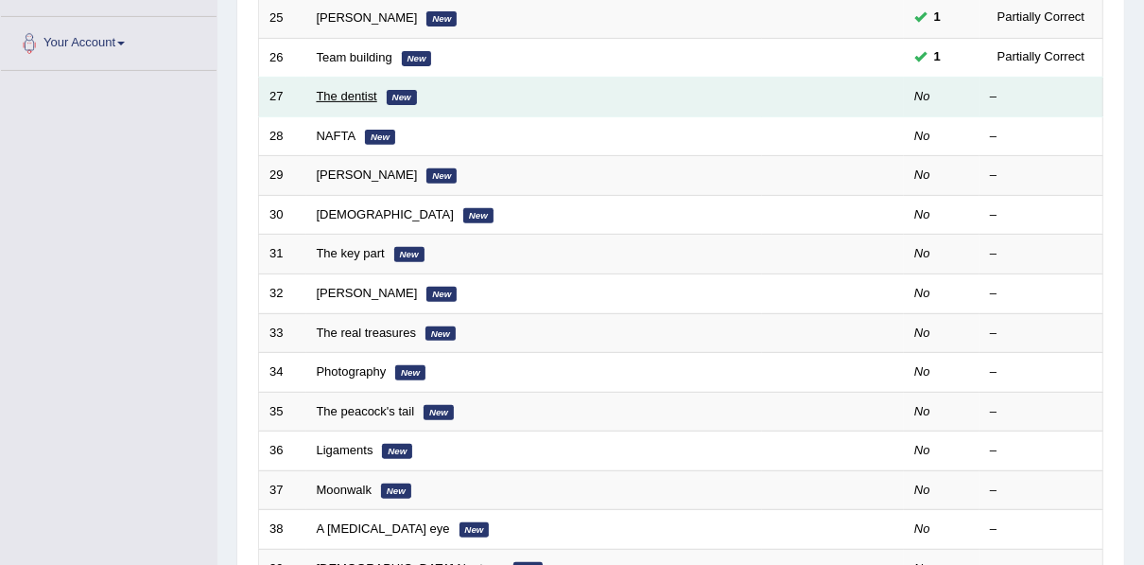
click at [357, 98] on link "The dentist" at bounding box center [347, 96] width 61 height 14
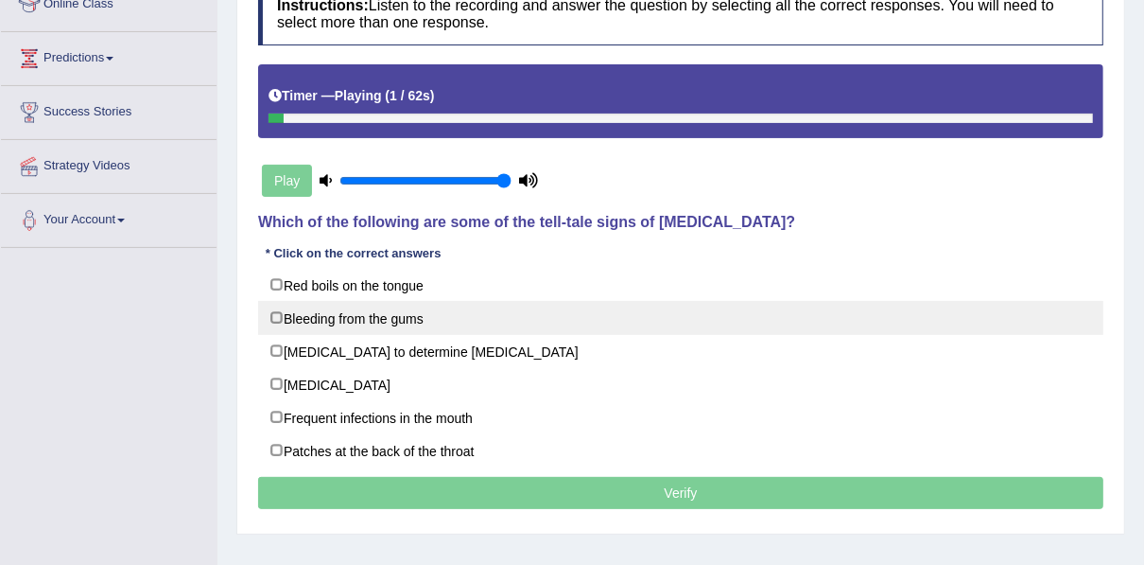
scroll to position [303, 0]
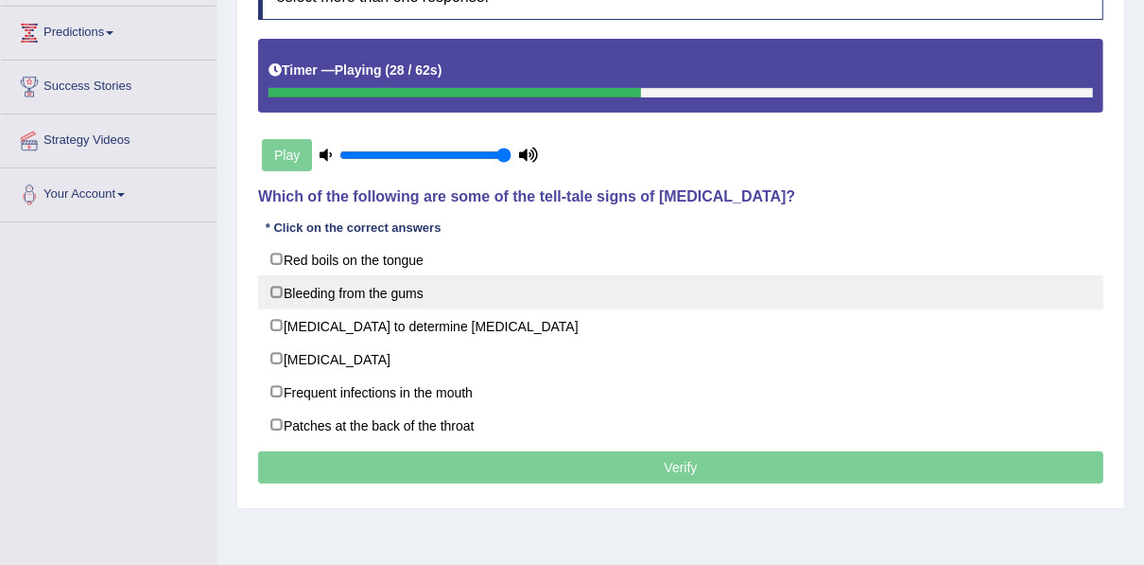
click at [333, 285] on label "Bleeding from the gums" at bounding box center [680, 292] width 845 height 34
checkbox input "true"
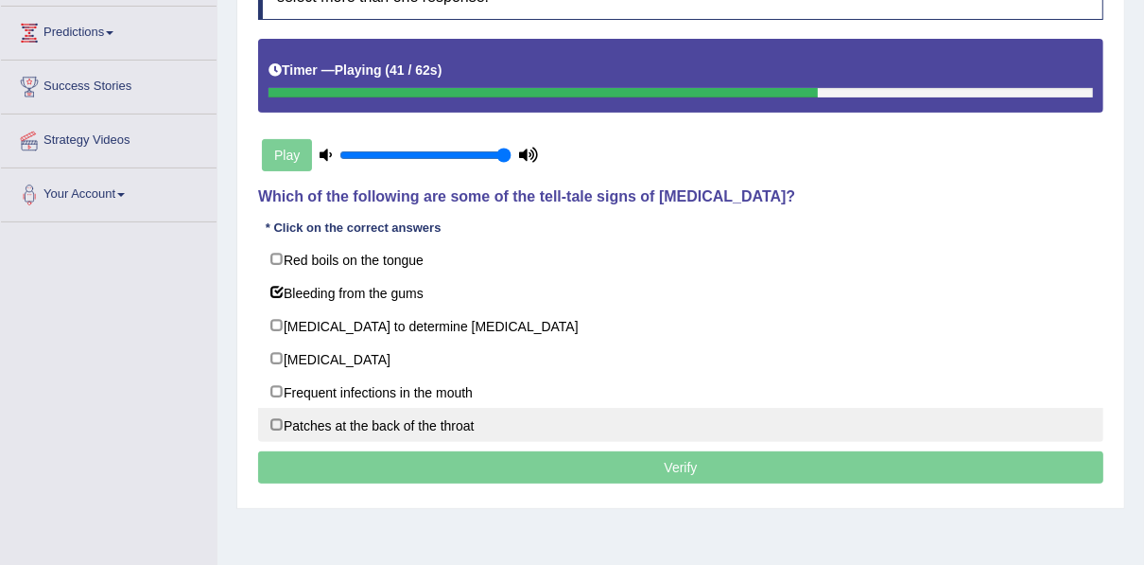
click at [349, 417] on label "Patches at the back of the throat" at bounding box center [680, 425] width 845 height 34
checkbox input "true"
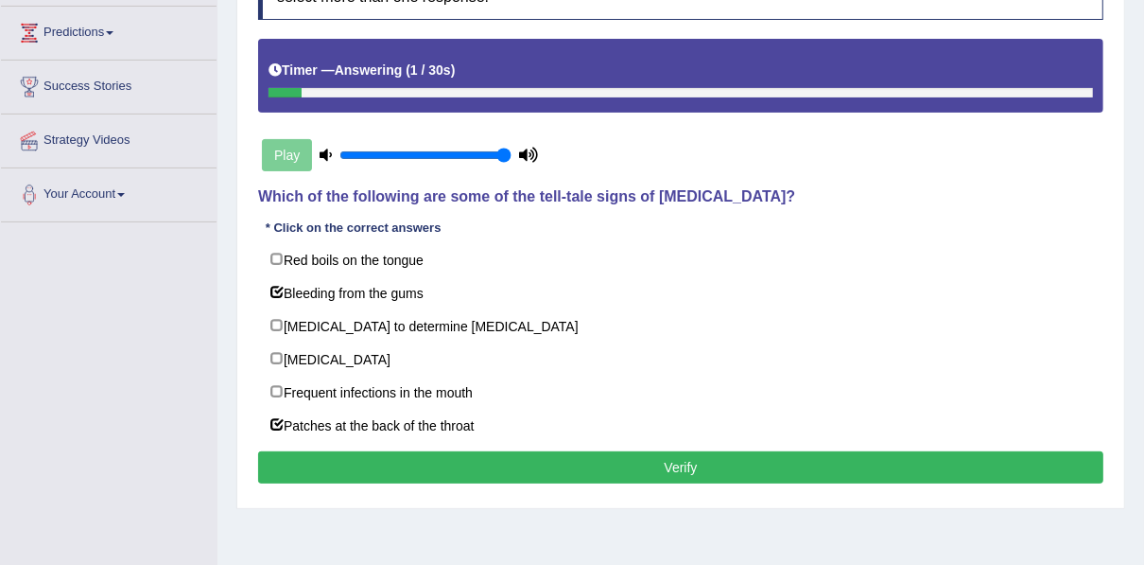
click at [354, 441] on div "Instructions: Listen to the recording and answer the question by selecting all …" at bounding box center [680, 222] width 855 height 551
click at [354, 454] on button "Verify" at bounding box center [680, 467] width 845 height 32
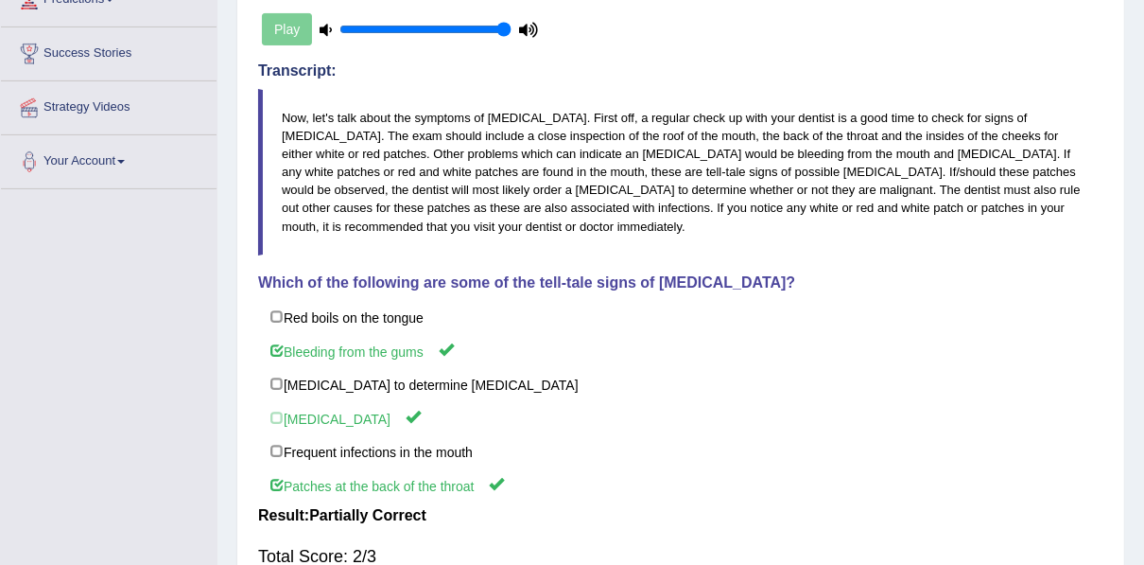
scroll to position [33, 0]
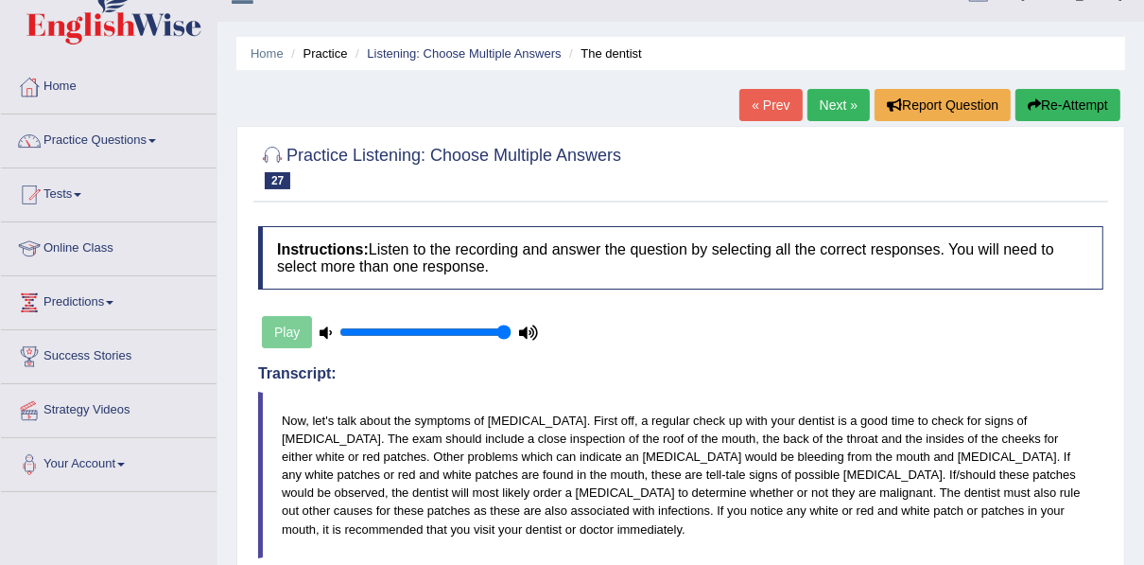
click at [818, 108] on link "Next »" at bounding box center [839, 105] width 62 height 32
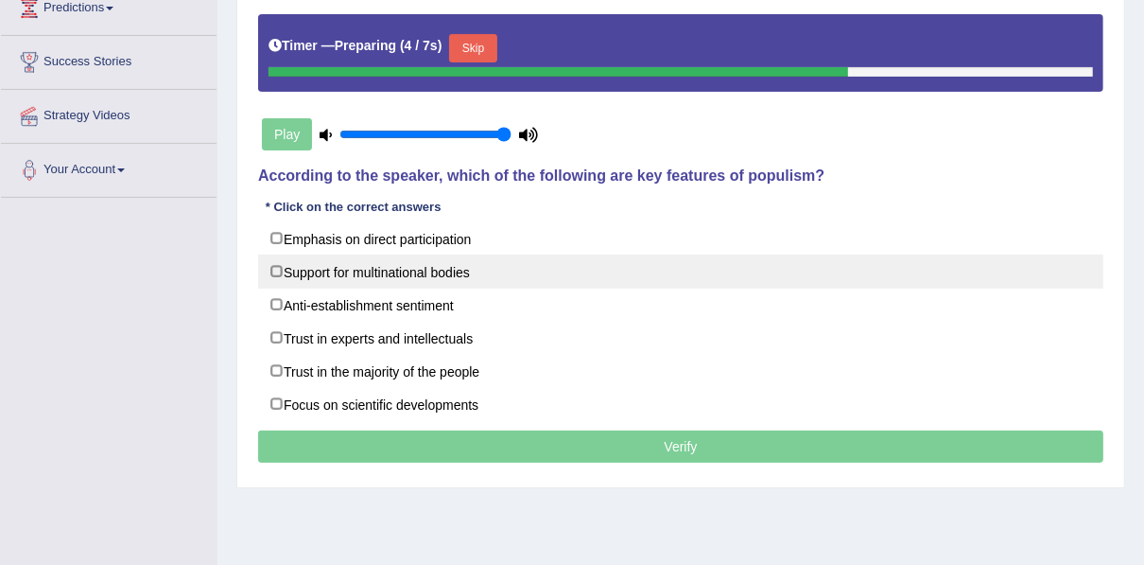
scroll to position [378, 0]
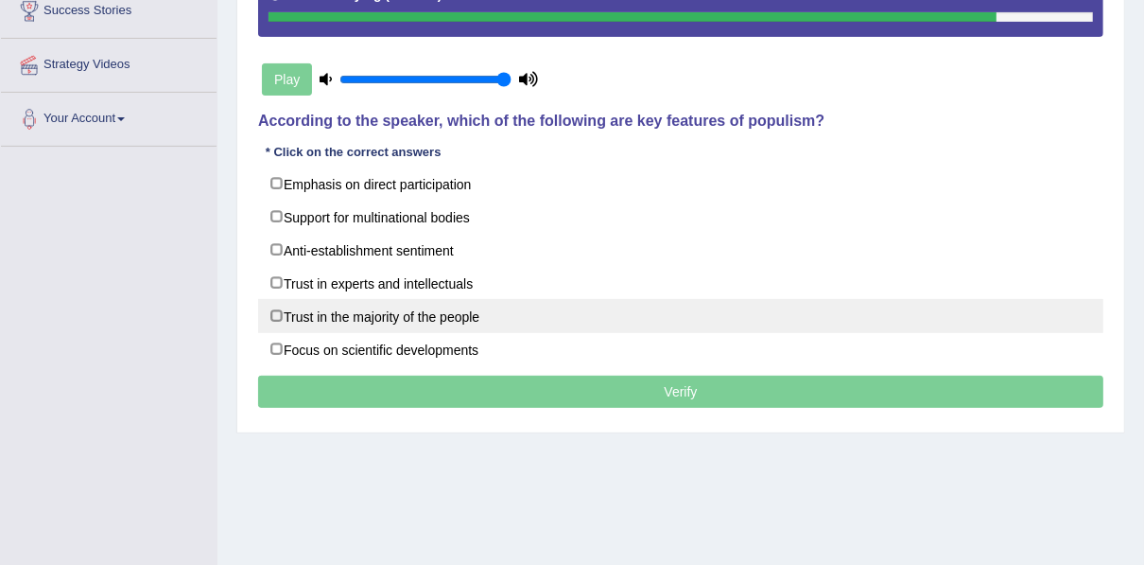
click at [453, 315] on label "Trust in the majority of the people" at bounding box center [680, 316] width 845 height 34
checkbox input "true"
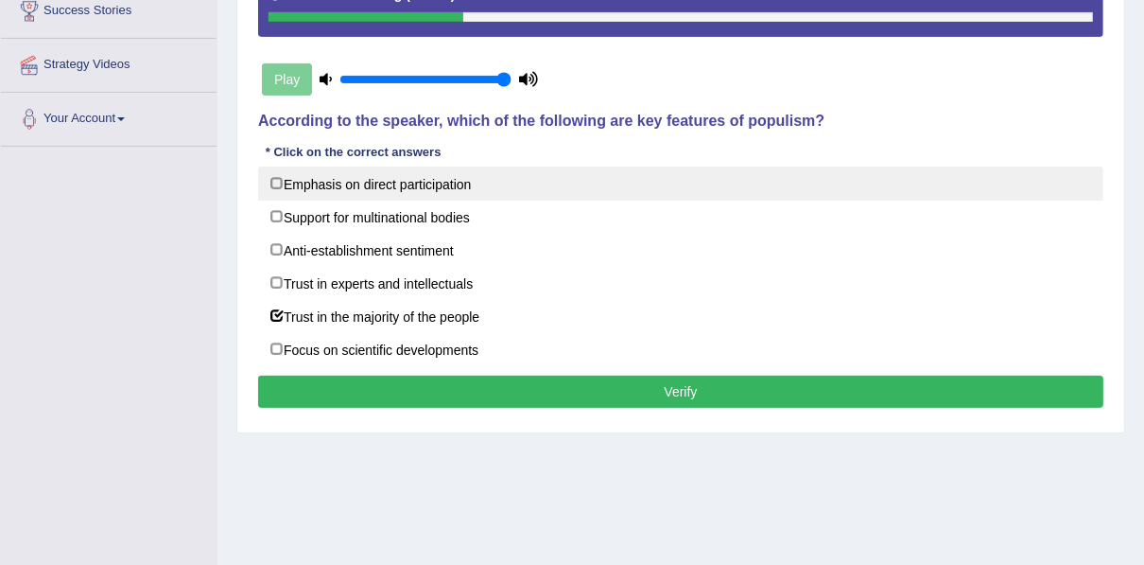
click at [408, 189] on label "Emphasis on direct participation" at bounding box center [680, 183] width 845 height 34
checkbox input "true"
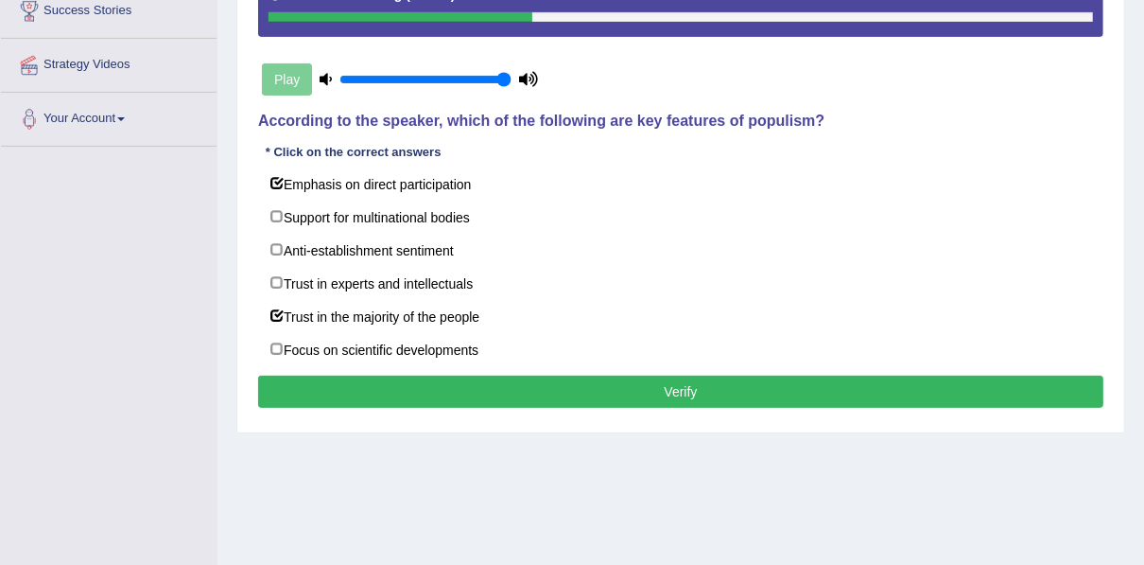
click at [445, 380] on button "Verify" at bounding box center [680, 391] width 845 height 32
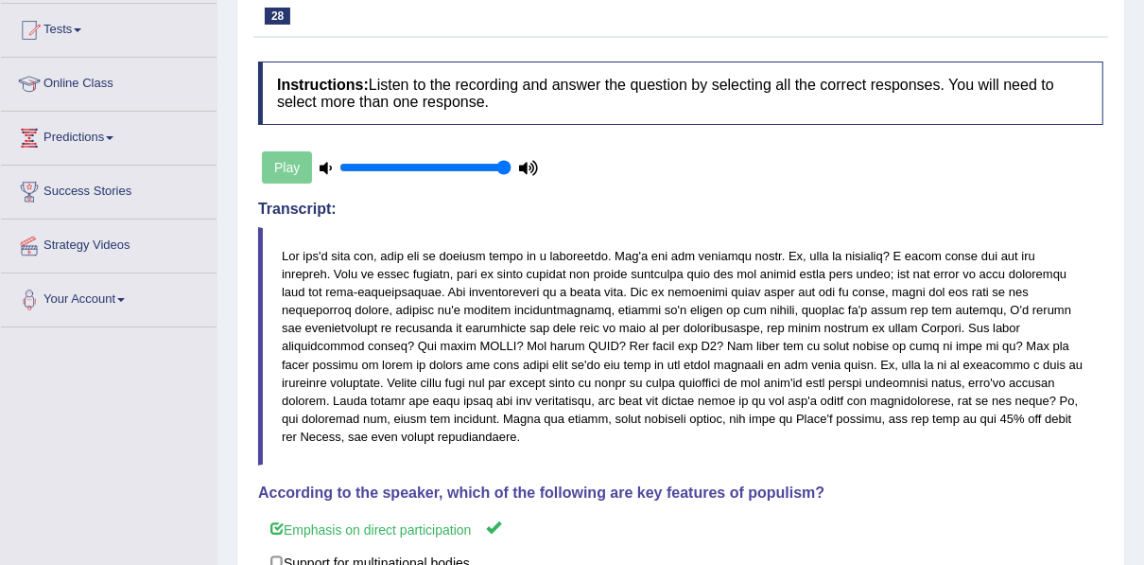
scroll to position [87, 0]
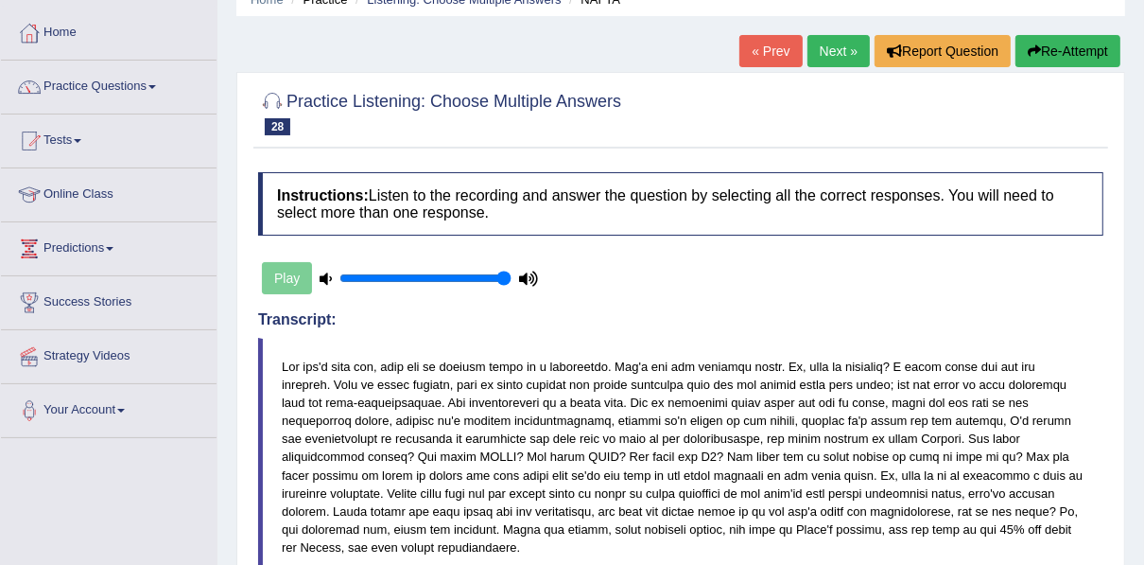
click at [838, 54] on link "Next »" at bounding box center [839, 51] width 62 height 32
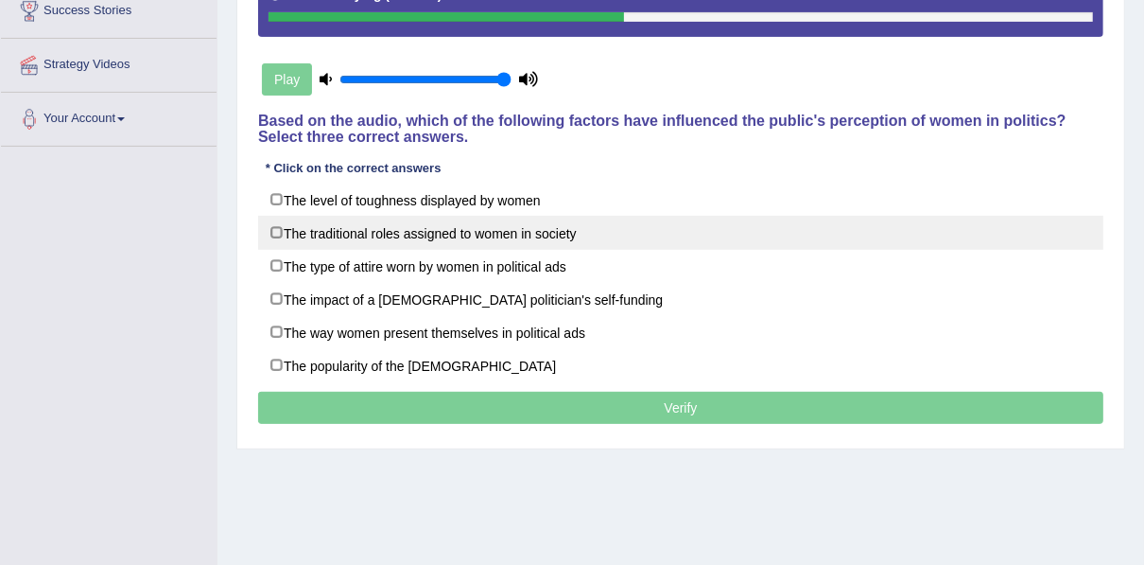
click at [458, 242] on label "The traditional roles assigned to women in society" at bounding box center [680, 233] width 845 height 34
checkbox input "true"
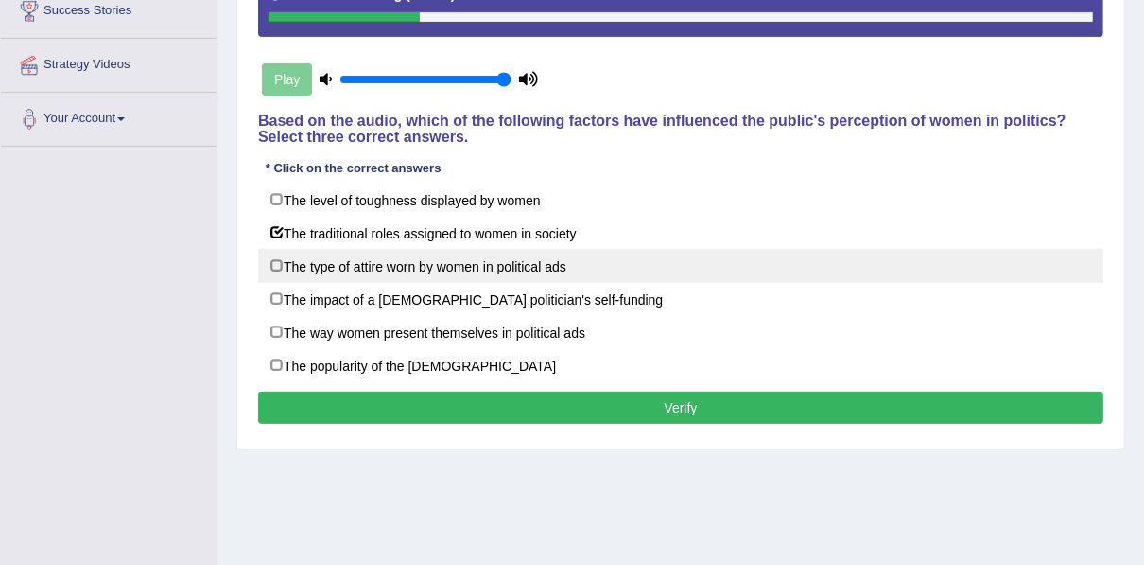
click at [437, 275] on label "The type of attire worn by women in political ads" at bounding box center [680, 266] width 845 height 34
checkbox input "true"
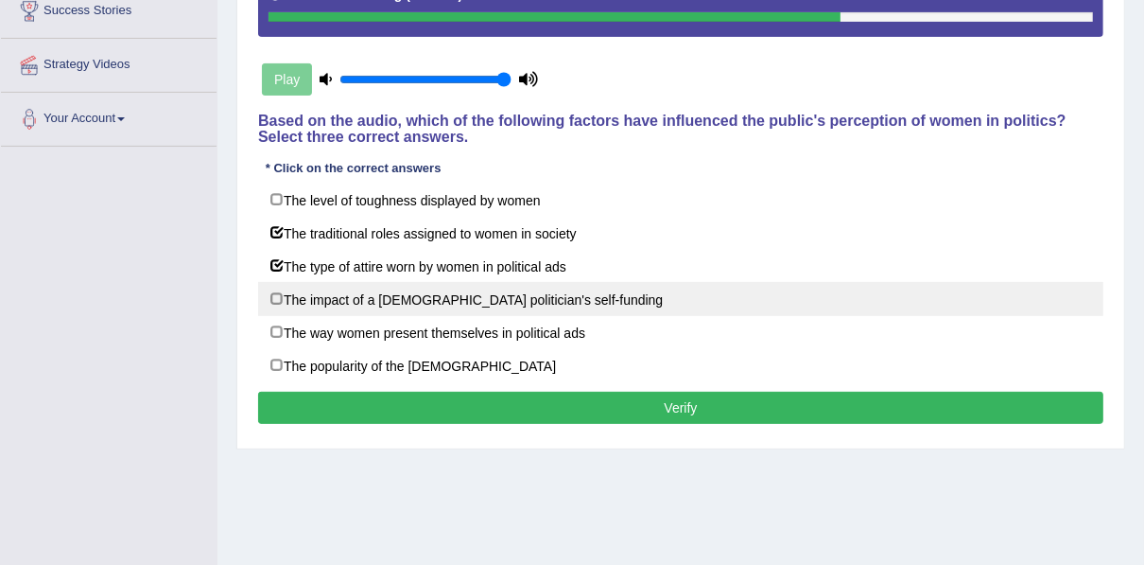
click at [424, 299] on label "The impact of a male politician's self-funding" at bounding box center [680, 299] width 845 height 34
checkbox input "true"
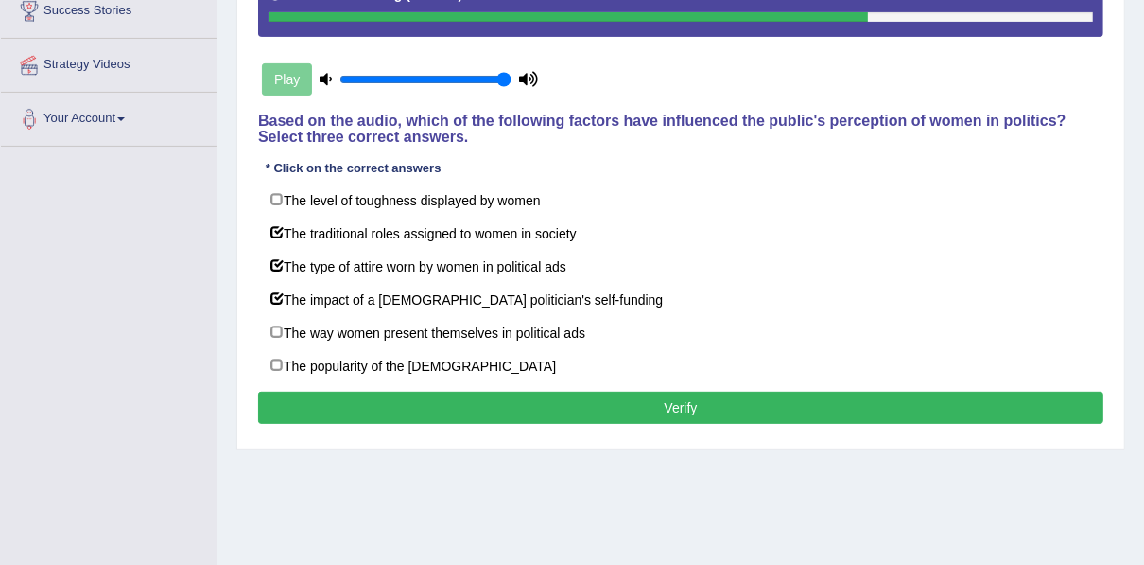
click at [434, 392] on button "Verify" at bounding box center [680, 407] width 845 height 32
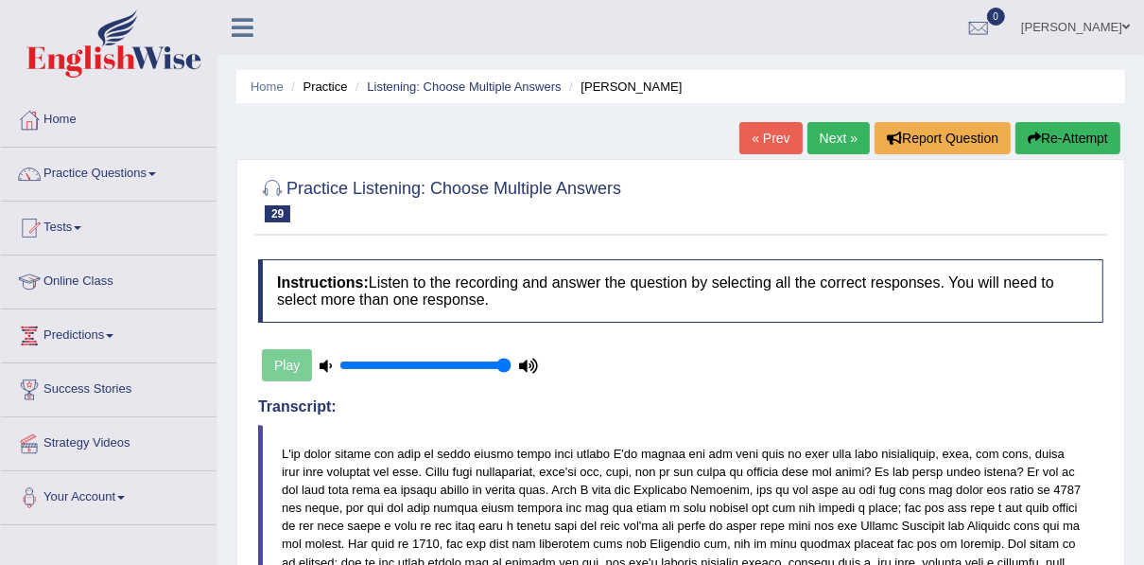
click at [847, 140] on link "Next »" at bounding box center [839, 138] width 62 height 32
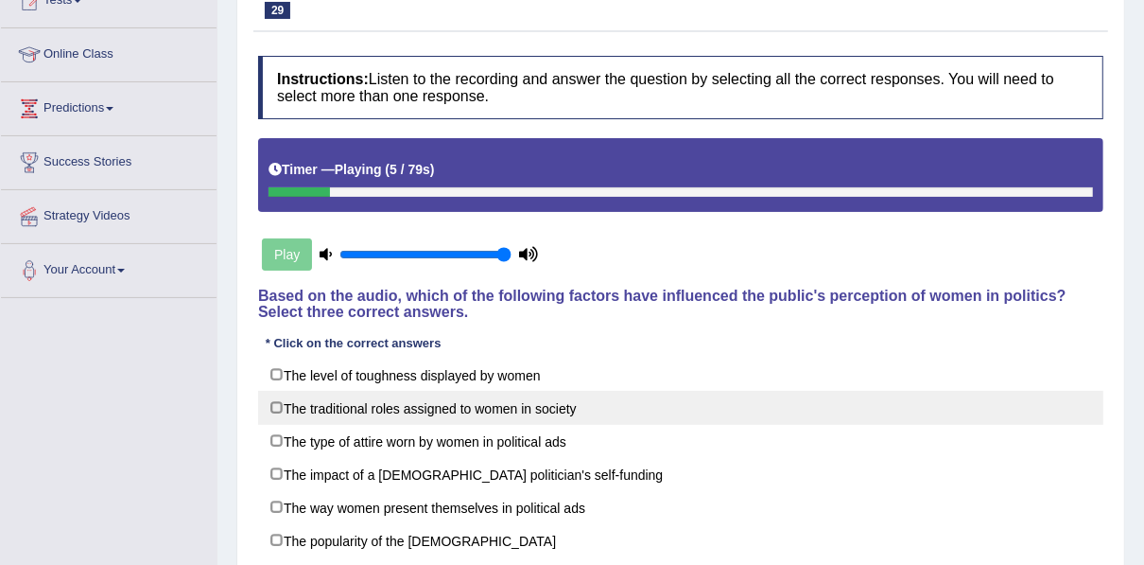
scroll to position [303, 0]
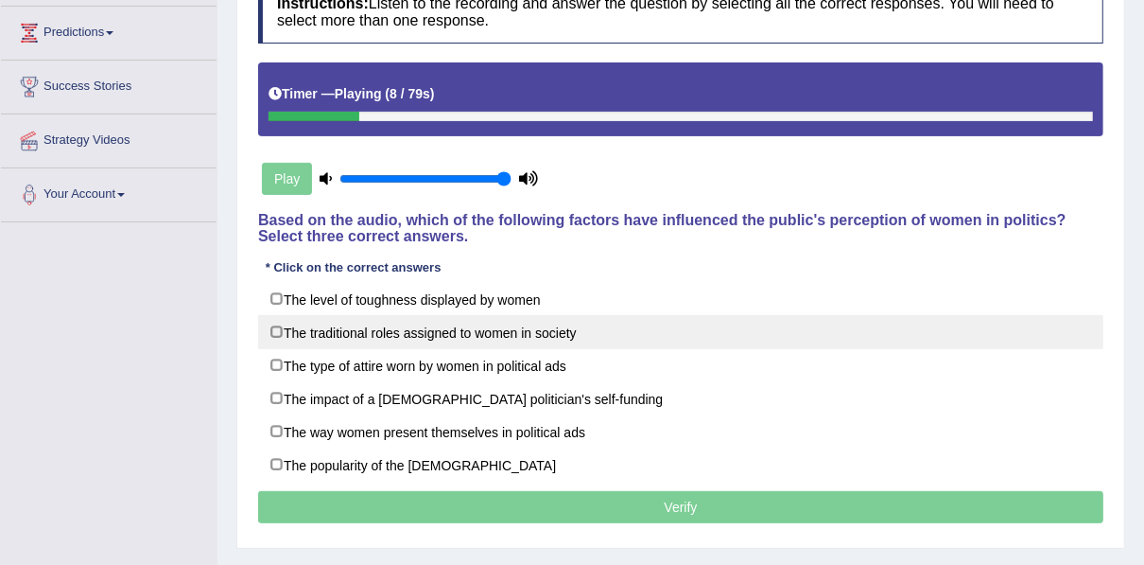
click at [469, 323] on label "The traditional roles assigned to women in society" at bounding box center [680, 332] width 845 height 34
checkbox input "true"
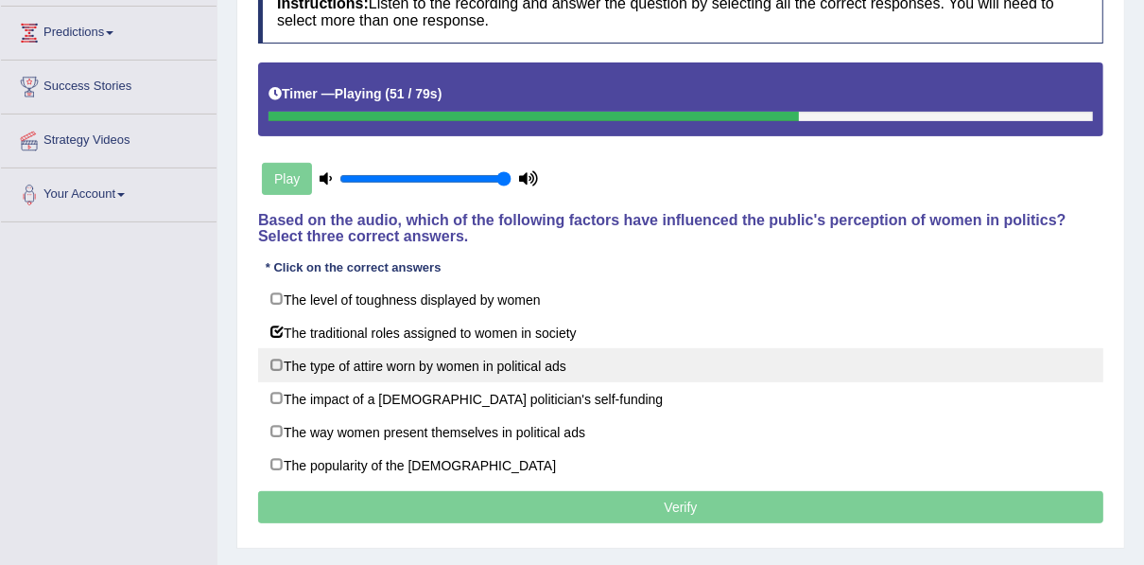
click at [428, 369] on label "The type of attire worn by women in political ads" at bounding box center [680, 365] width 845 height 34
checkbox input "true"
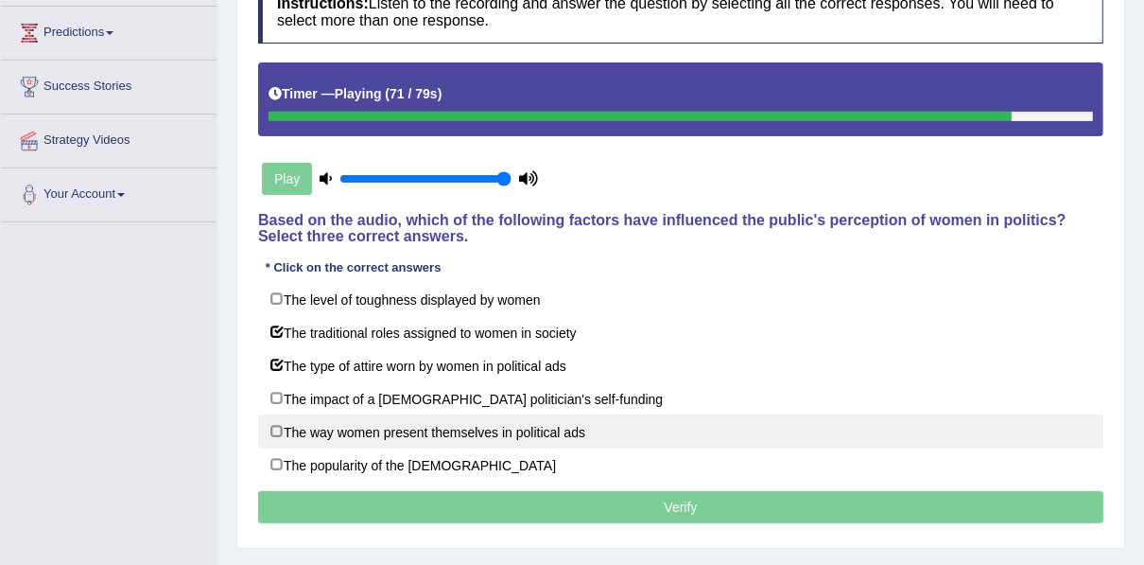
click at [451, 432] on label "The way women present themselves in political ads" at bounding box center [680, 431] width 845 height 34
checkbox input "true"
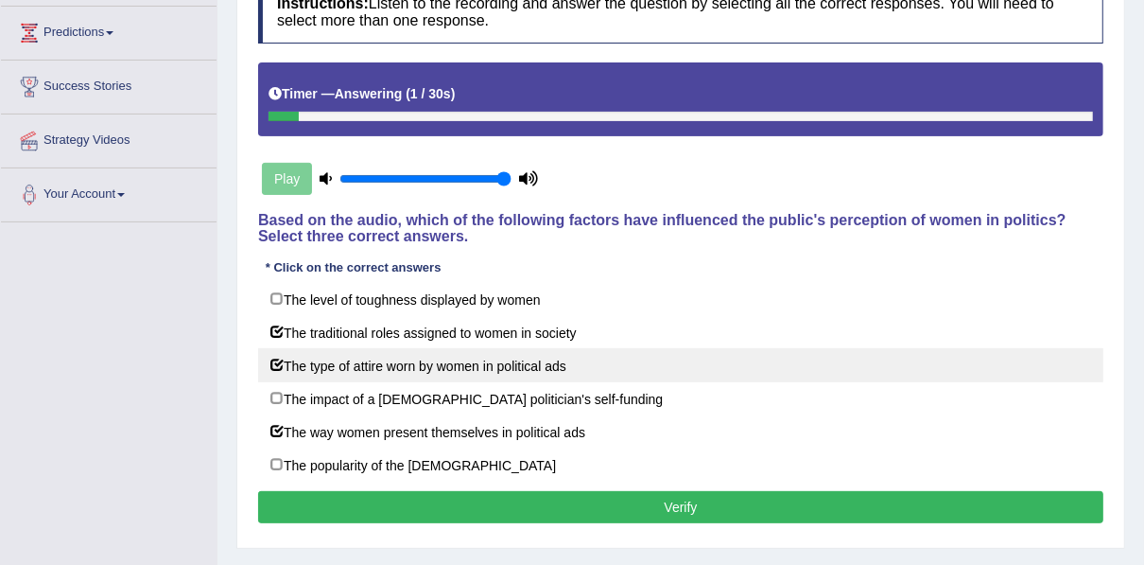
click at [467, 358] on label "The type of attire worn by women in political ads" at bounding box center [680, 365] width 845 height 34
checkbox input "false"
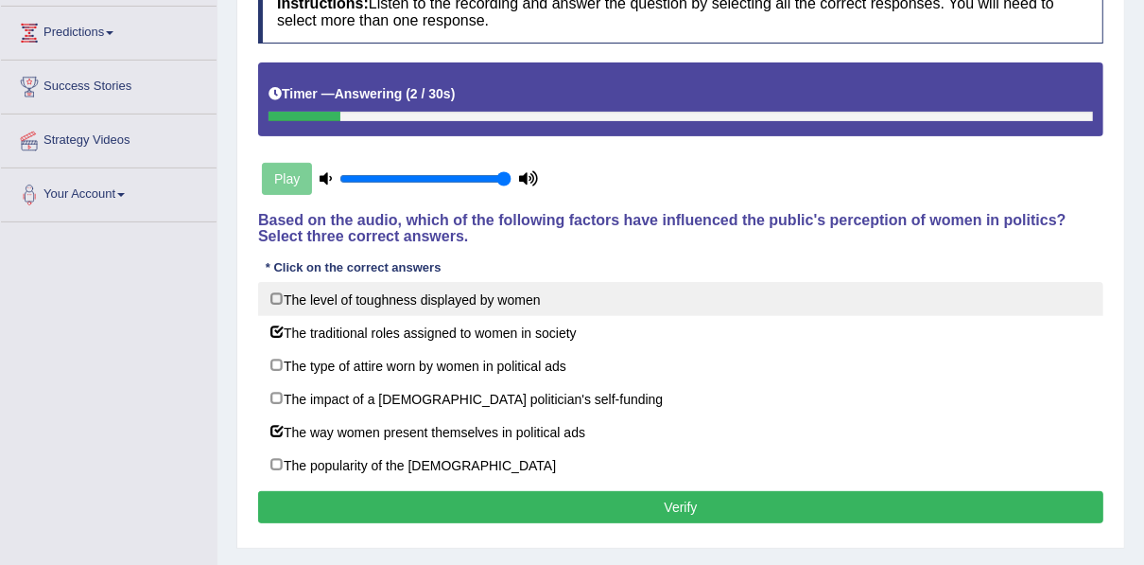
click at [443, 297] on label "The level of toughness displayed by women" at bounding box center [680, 299] width 845 height 34
checkbox input "true"
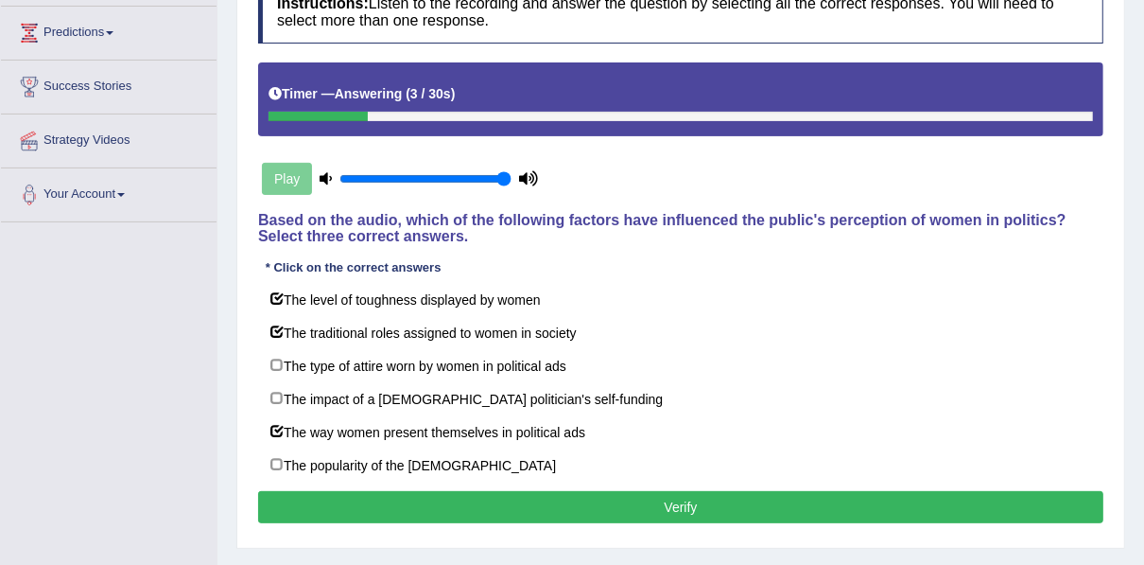
click at [433, 479] on div "Instructions: Listen to the recording and answer the question by selecting all …" at bounding box center [680, 254] width 855 height 567
click at [431, 497] on button "Verify" at bounding box center [680, 507] width 845 height 32
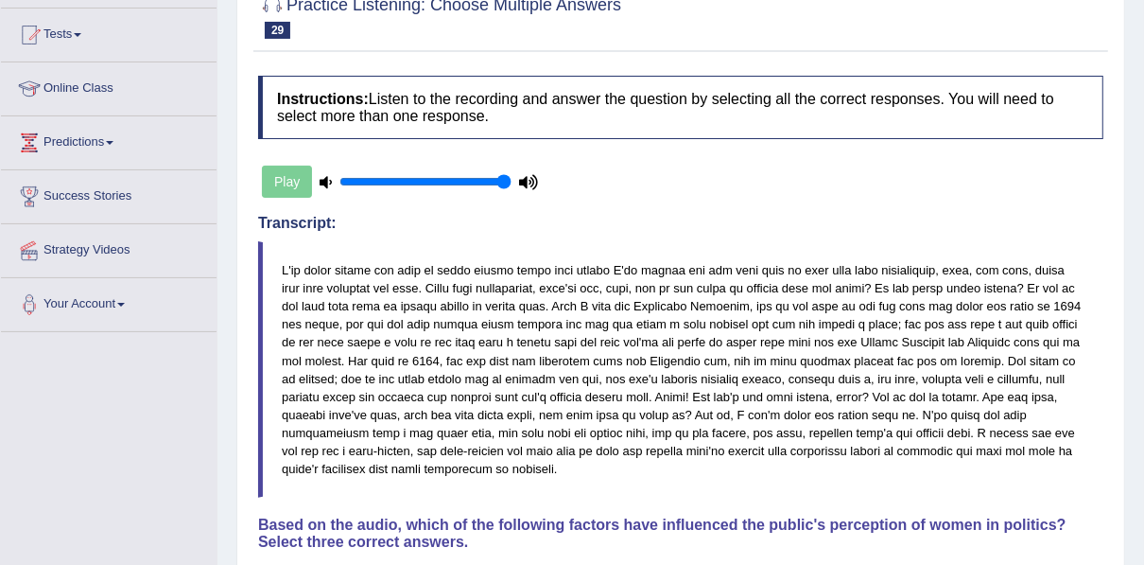
scroll to position [74, 0]
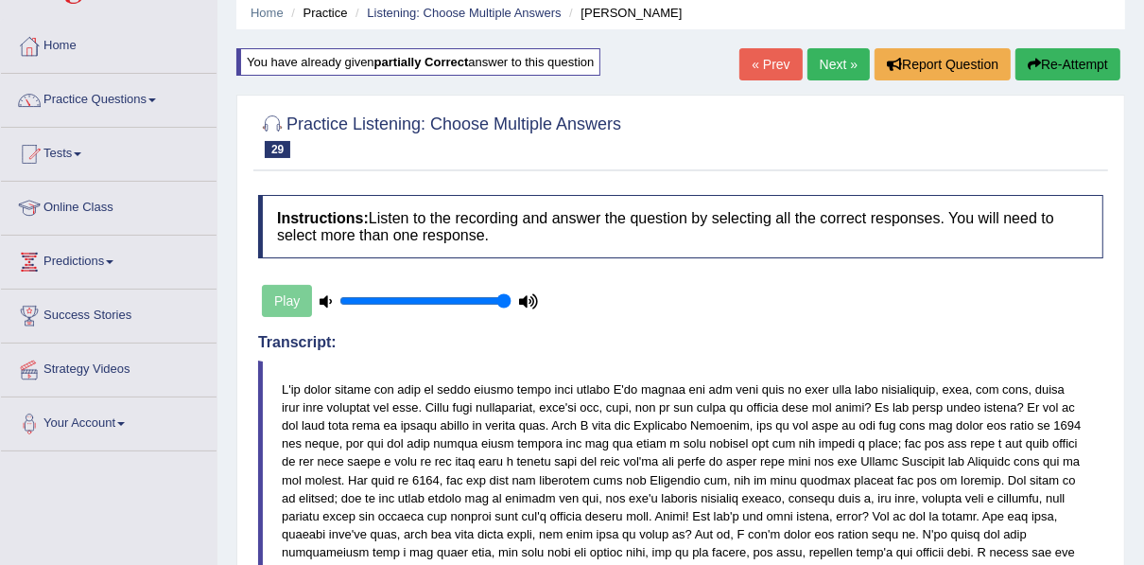
click at [825, 82] on div "« Prev Next » Report Question Re-Attempt" at bounding box center [932, 66] width 386 height 37
click at [826, 60] on link "Next »" at bounding box center [839, 64] width 62 height 32
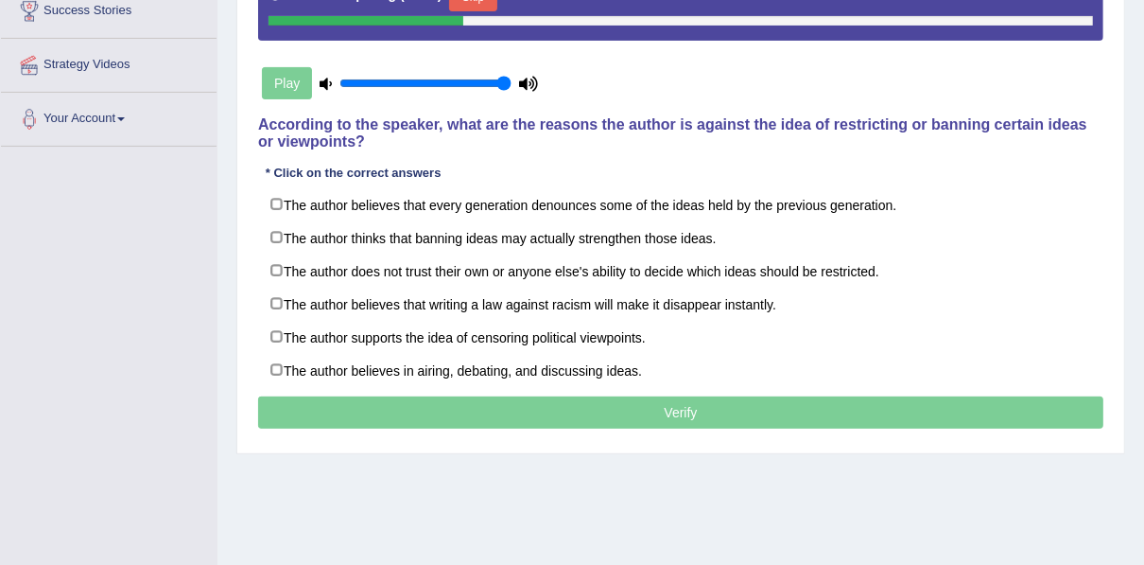
scroll to position [378, 0]
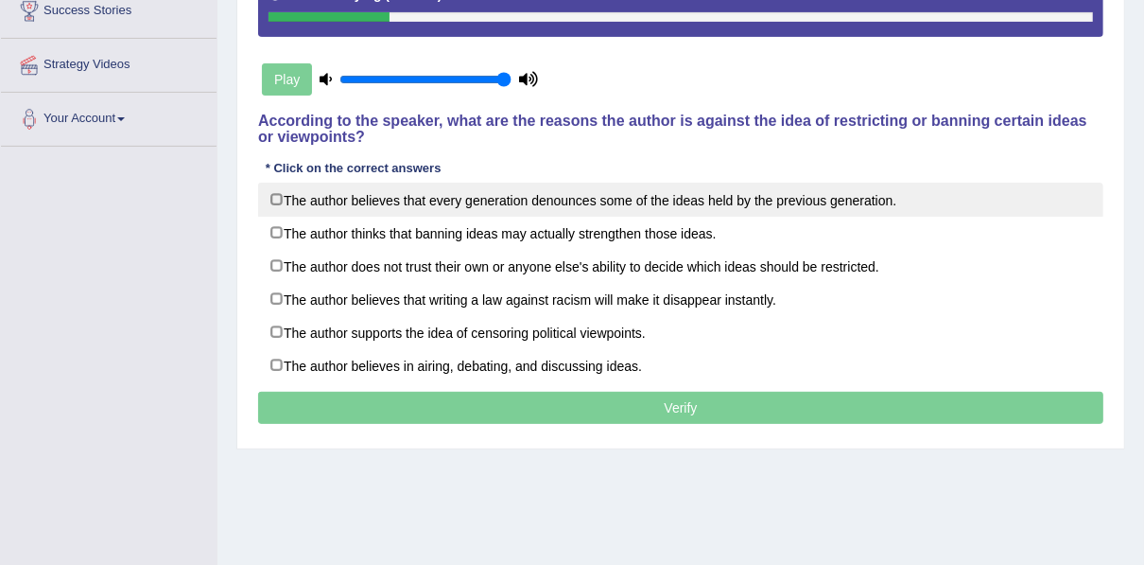
click at [449, 204] on label "The author believes that every generation denounces some of the ideas held by t…" at bounding box center [680, 199] width 845 height 34
checkbox input "true"
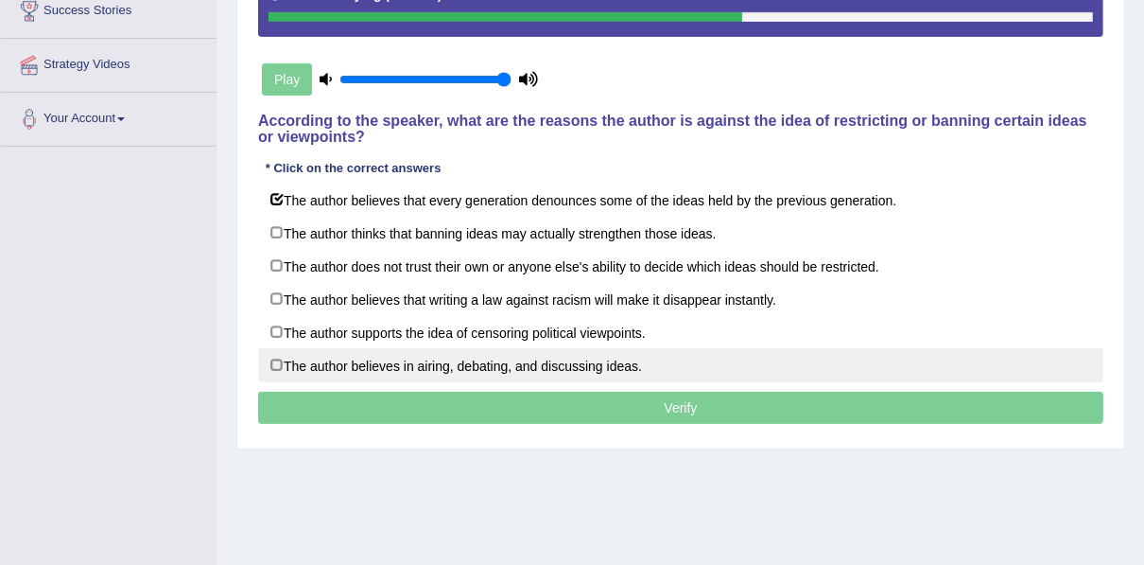
click at [519, 360] on label "The author believes in airing, debating, and discussing ideas." at bounding box center [680, 365] width 845 height 34
checkbox input "true"
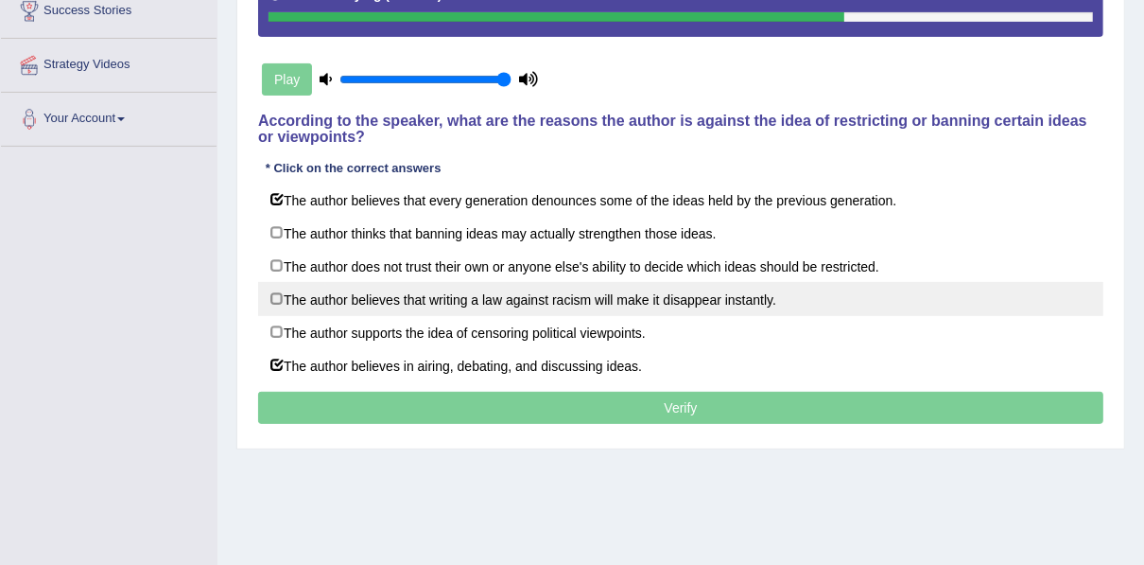
click at [506, 302] on label "The author believes that writing a law against racism will make it disappear in…" at bounding box center [680, 299] width 845 height 34
checkbox input "true"
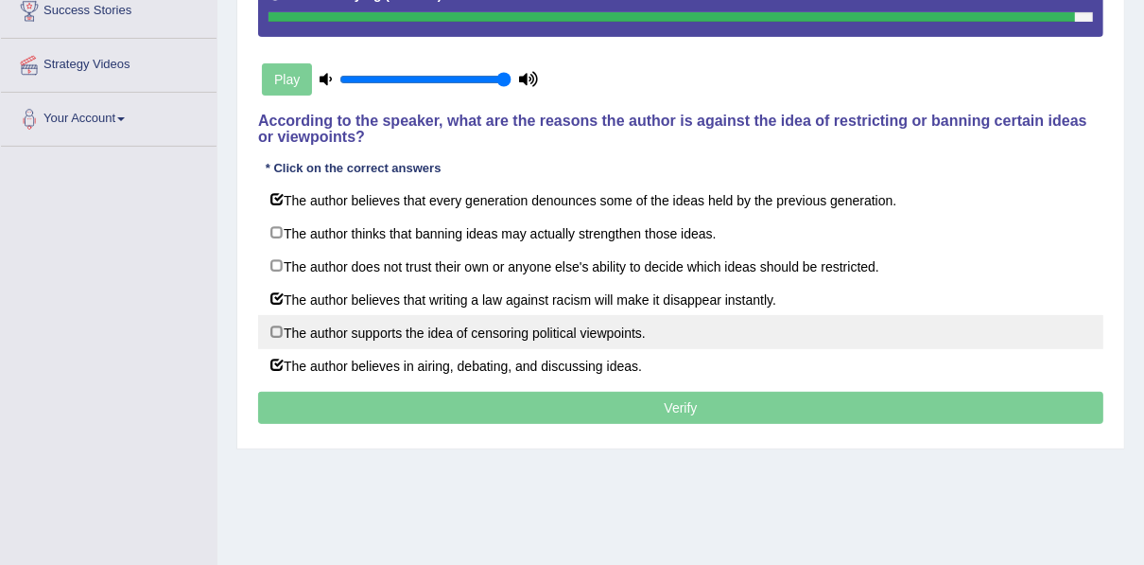
click at [495, 330] on label "The author supports the idea of censoring political viewpoints." at bounding box center [680, 332] width 845 height 34
checkbox input "true"
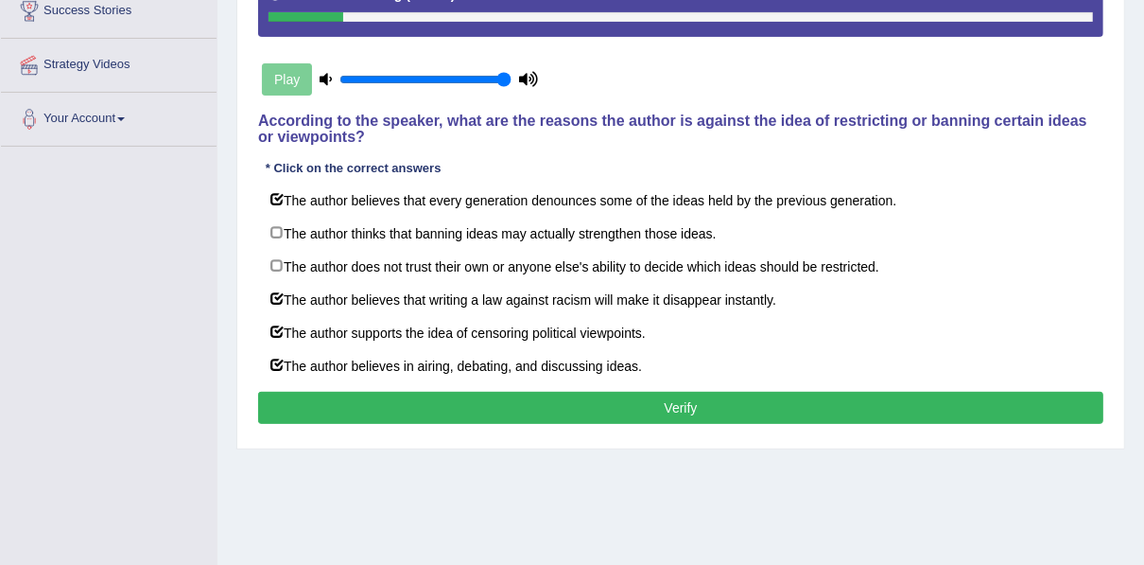
click at [494, 399] on button "Verify" at bounding box center [680, 407] width 845 height 32
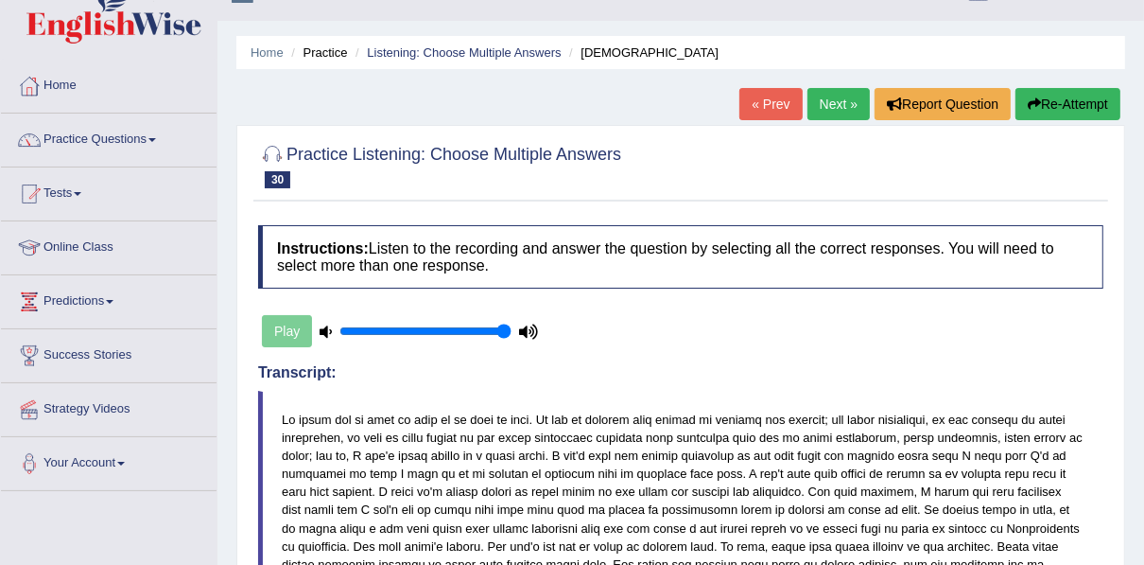
scroll to position [33, 0]
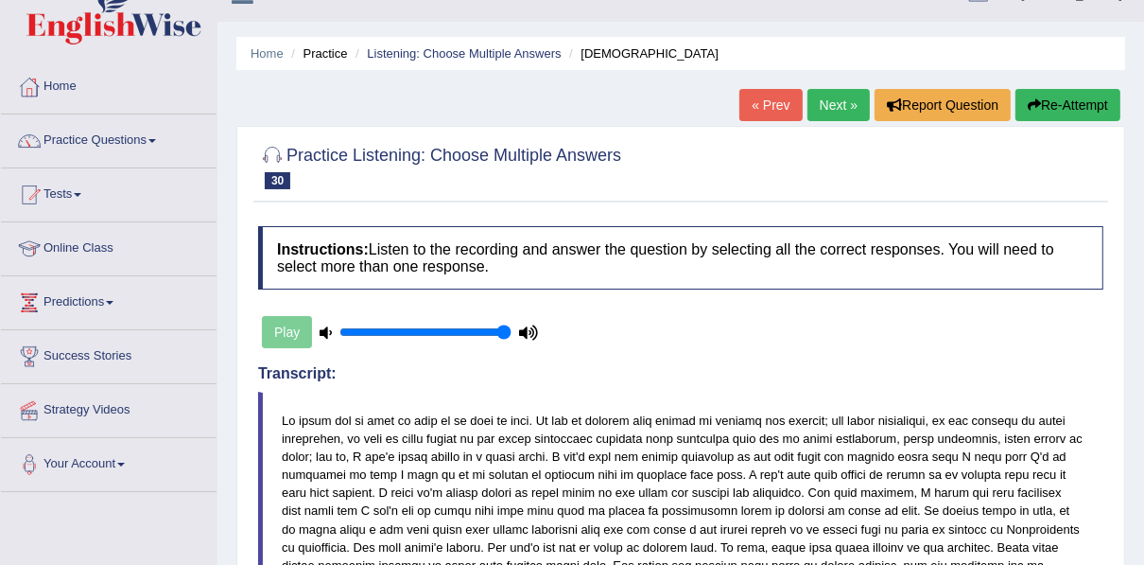
click at [844, 96] on link "Next »" at bounding box center [839, 105] width 62 height 32
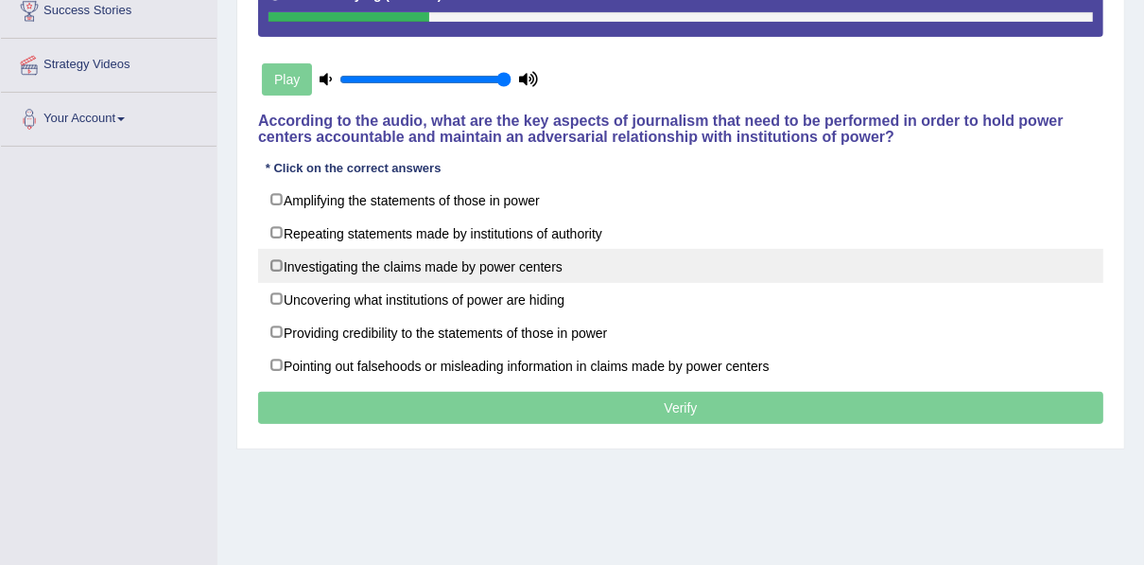
click at [376, 265] on label "Investigating the claims made by power centers" at bounding box center [680, 266] width 845 height 34
checkbox input "true"
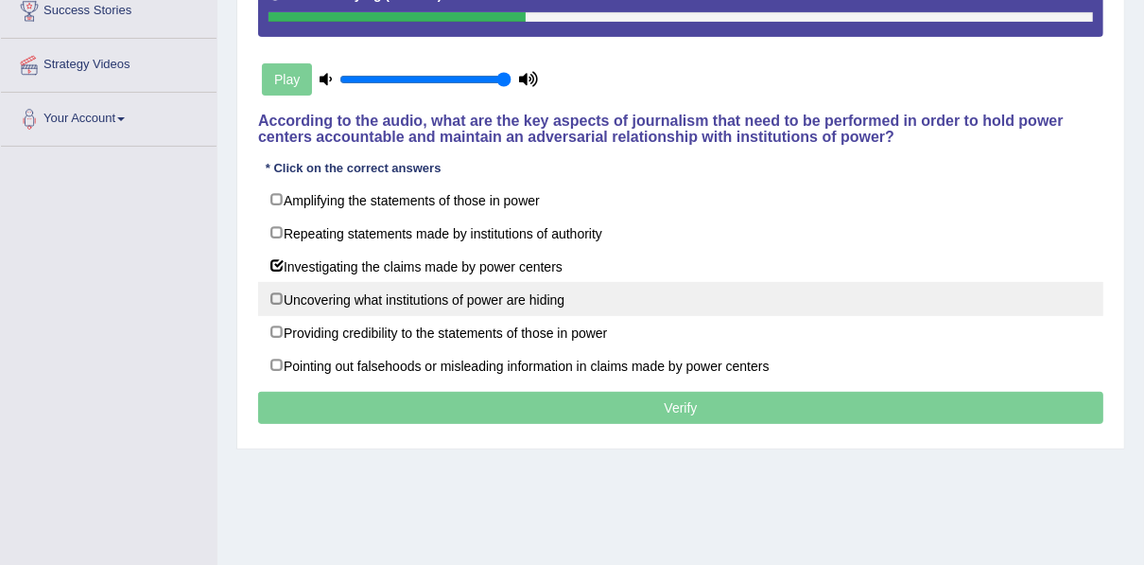
click at [445, 293] on label "Uncovering what institutions of power are hiding" at bounding box center [680, 299] width 845 height 34
checkbox input "true"
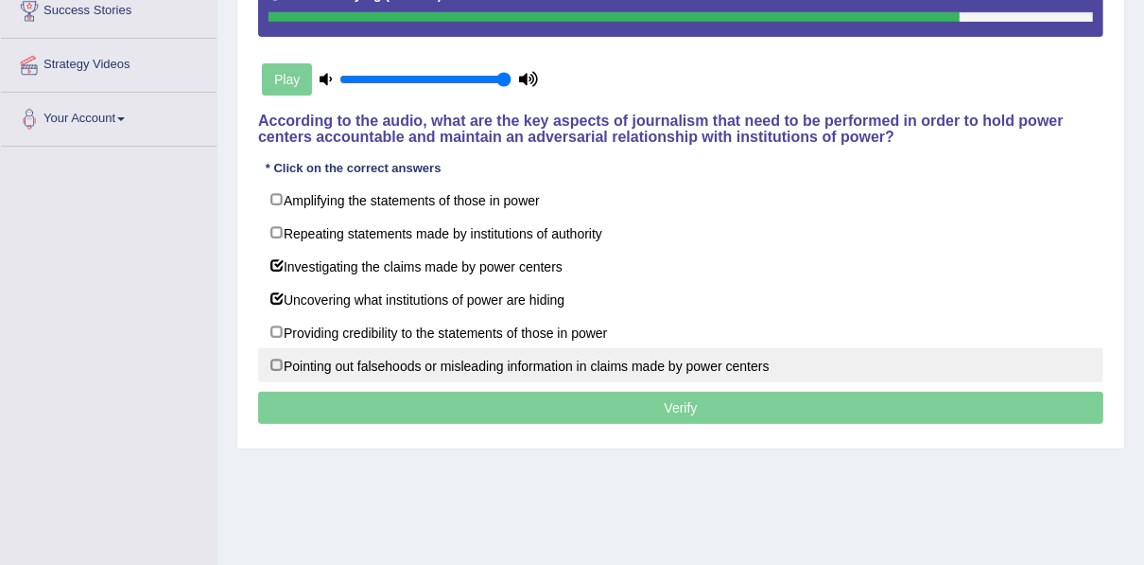
click at [741, 367] on label "Pointing out falsehoods or misleading information in claims made by power cente…" at bounding box center [680, 365] width 845 height 34
checkbox input "true"
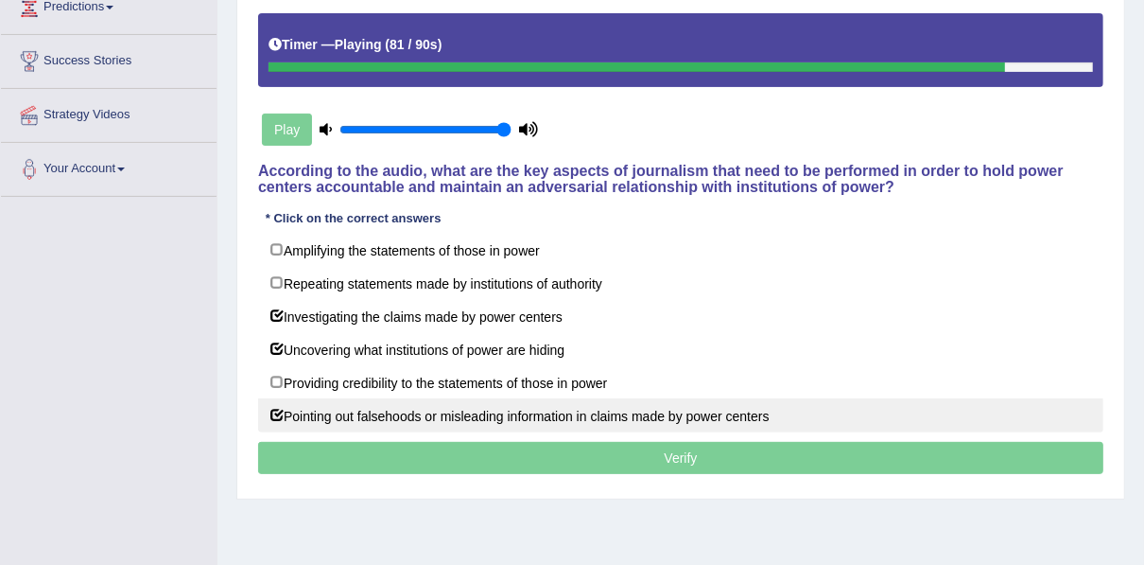
scroll to position [303, 0]
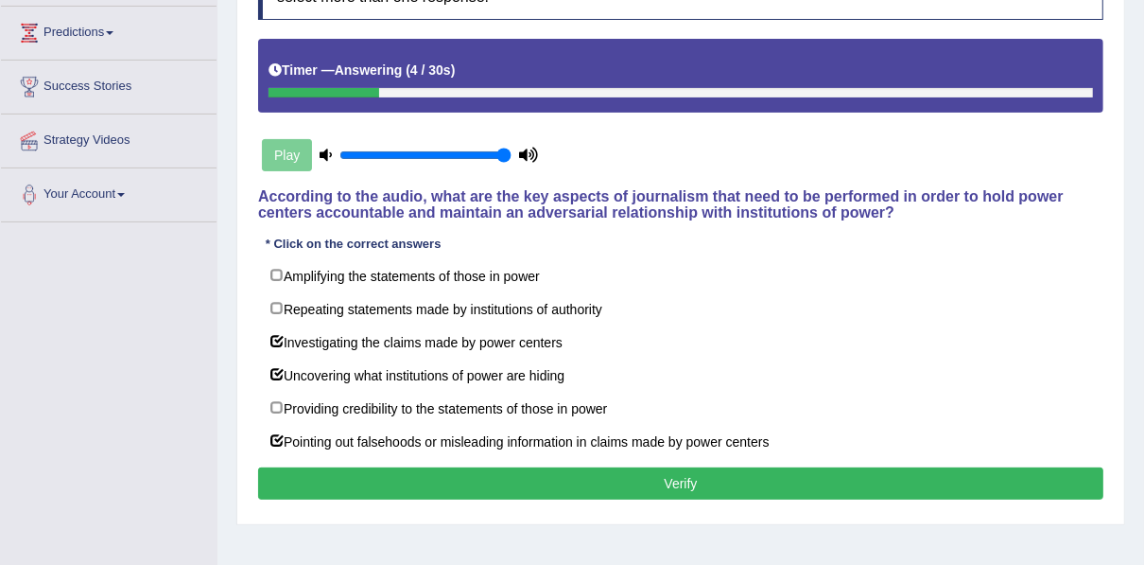
click at [611, 478] on button "Verify" at bounding box center [680, 483] width 845 height 32
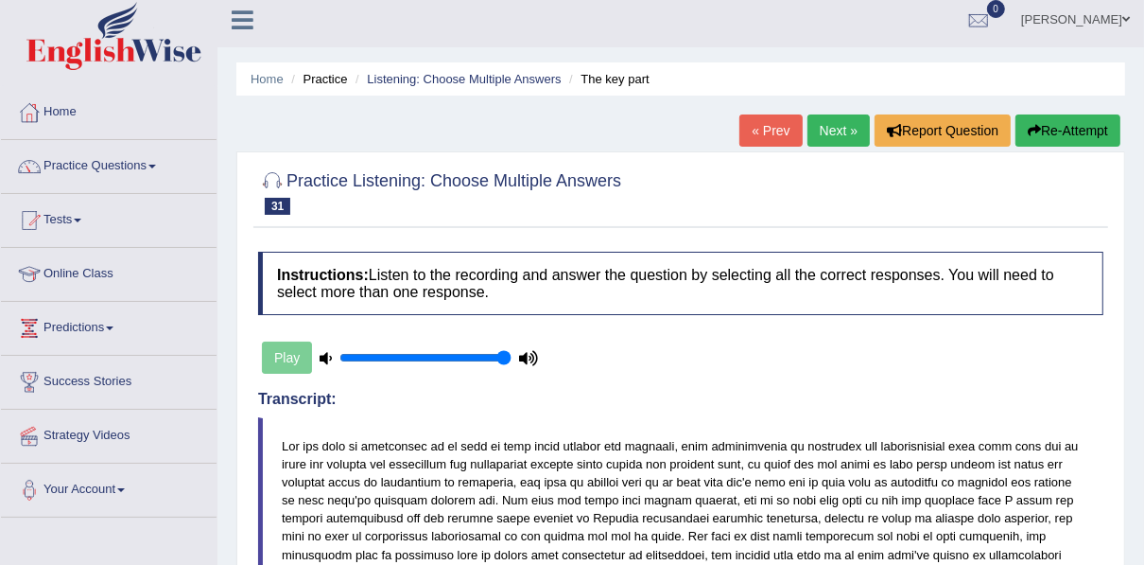
scroll to position [0, 0]
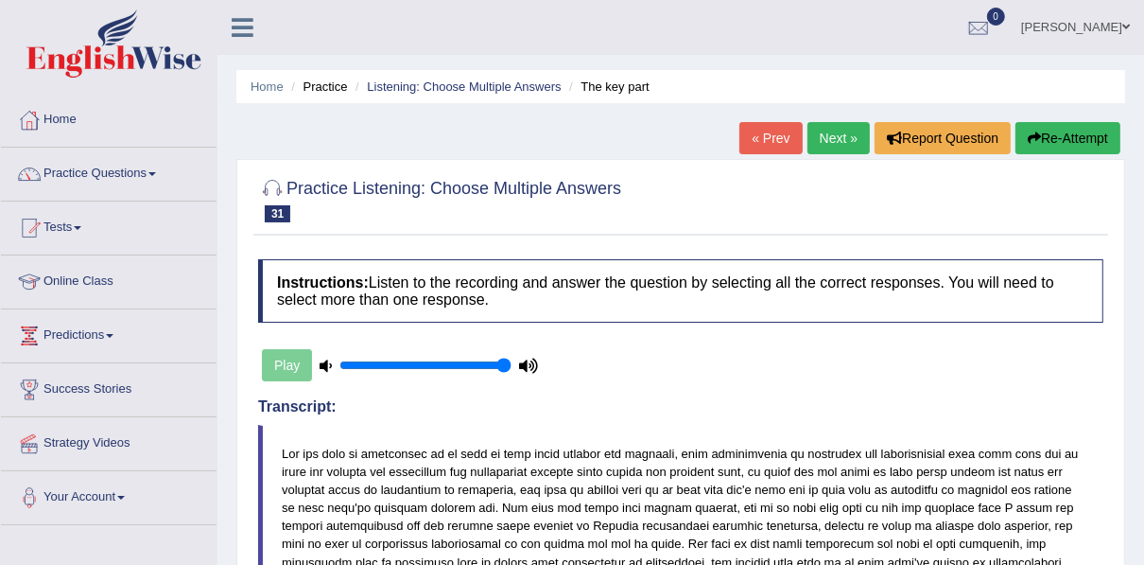
click at [845, 138] on link "Next »" at bounding box center [839, 138] width 62 height 32
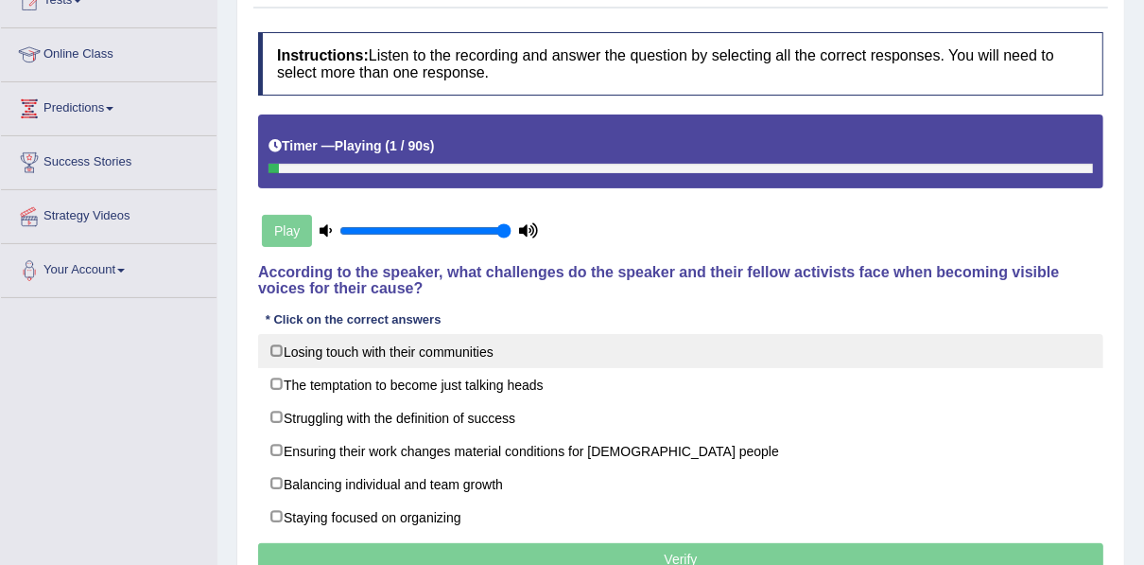
scroll to position [303, 0]
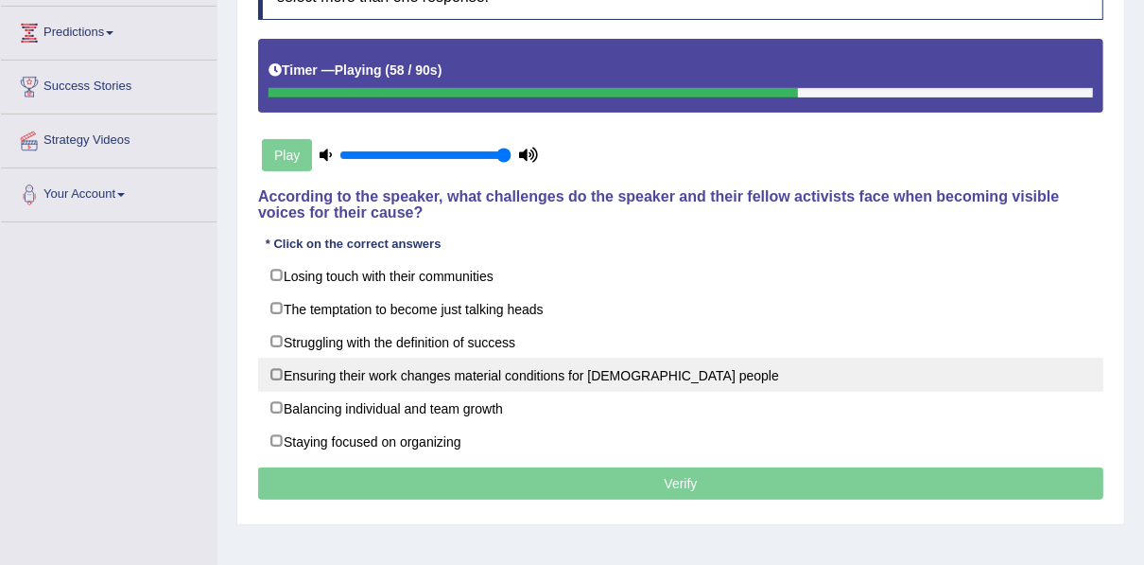
click at [421, 376] on label "Ensuring their work changes material conditions for [DEMOGRAPHIC_DATA] people" at bounding box center [680, 374] width 845 height 34
click at [421, 376] on label "Ensuring their work changes material conditions for black people" at bounding box center [680, 374] width 845 height 34
click at [379, 371] on label "Ensuring their work changes material conditions for black people" at bounding box center [680, 374] width 845 height 34
checkbox input "false"
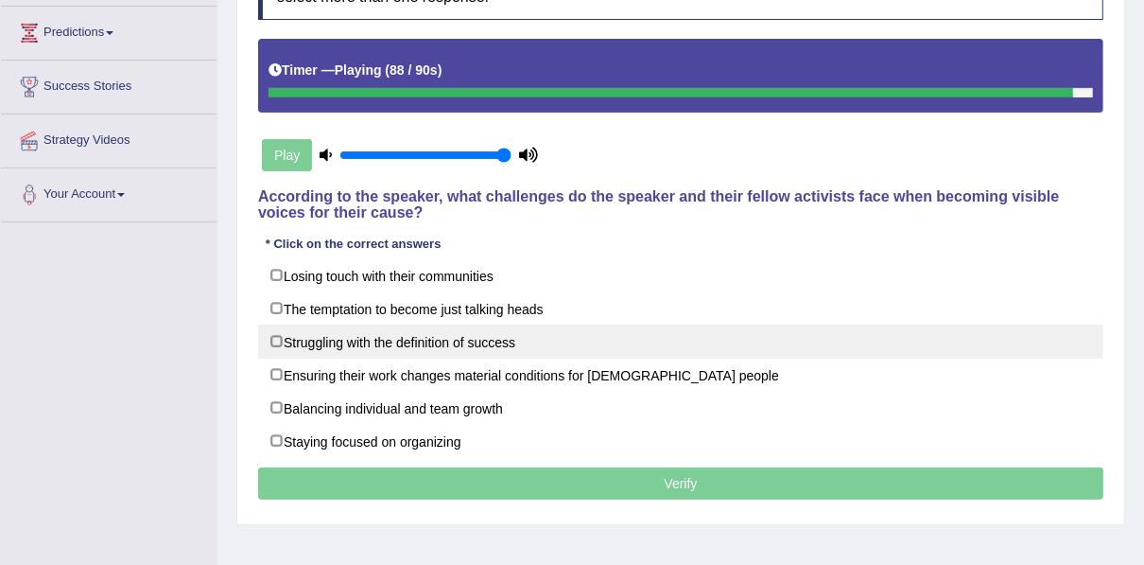
click at [388, 350] on label "Struggling with the definition of success" at bounding box center [680, 341] width 845 height 34
checkbox input "true"
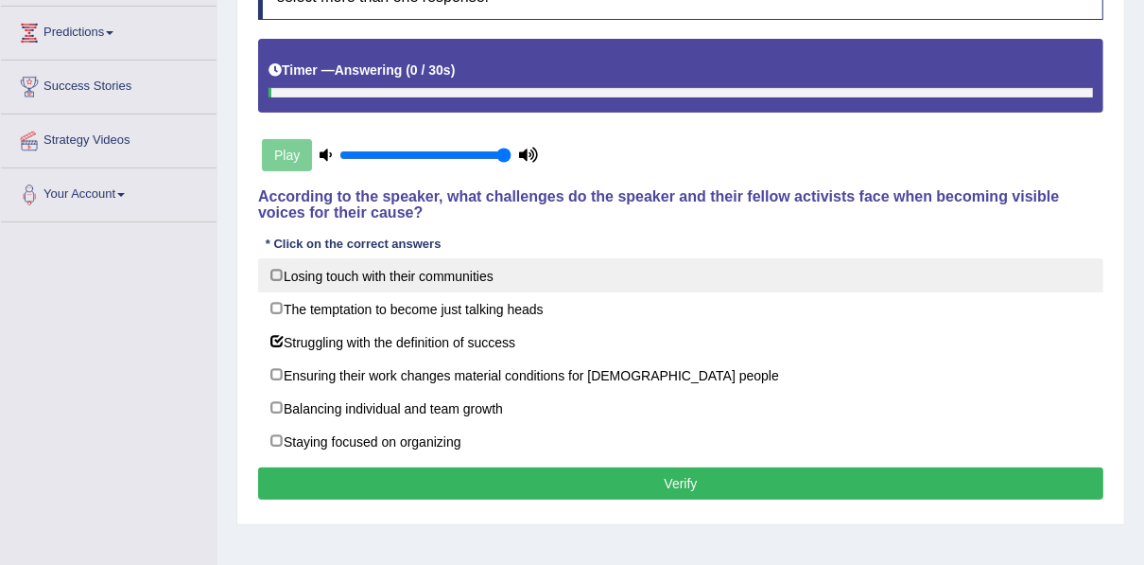
click at [396, 286] on label "Losing touch with their communities" at bounding box center [680, 275] width 845 height 34
checkbox input "true"
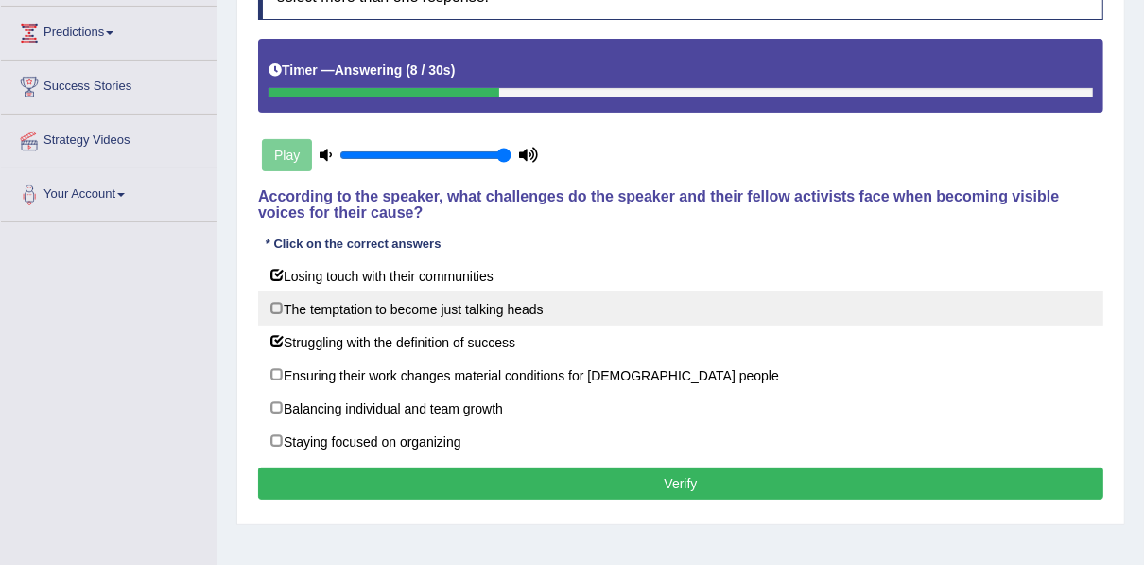
click at [391, 311] on label "The temptation to become just talking heads" at bounding box center [680, 308] width 845 height 34
checkbox input "true"
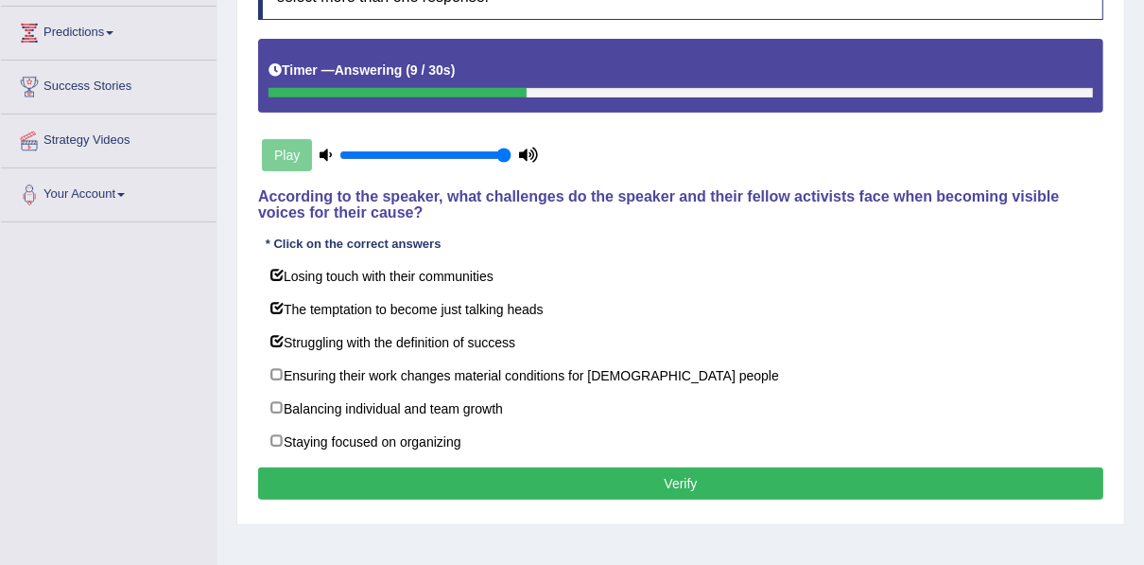
click at [408, 469] on button "Verify" at bounding box center [680, 483] width 845 height 32
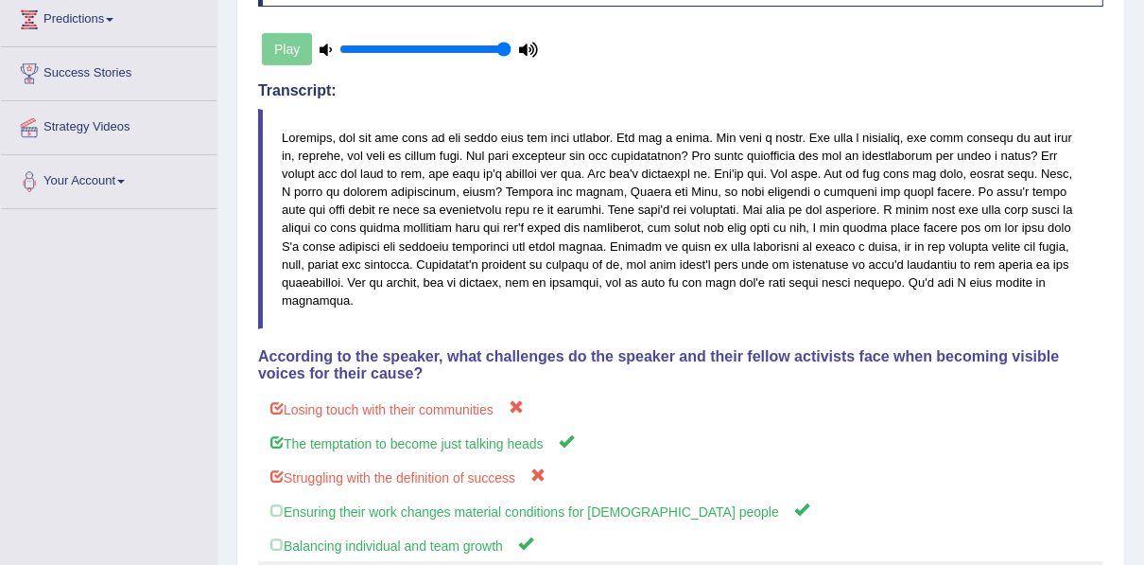
scroll to position [0, 0]
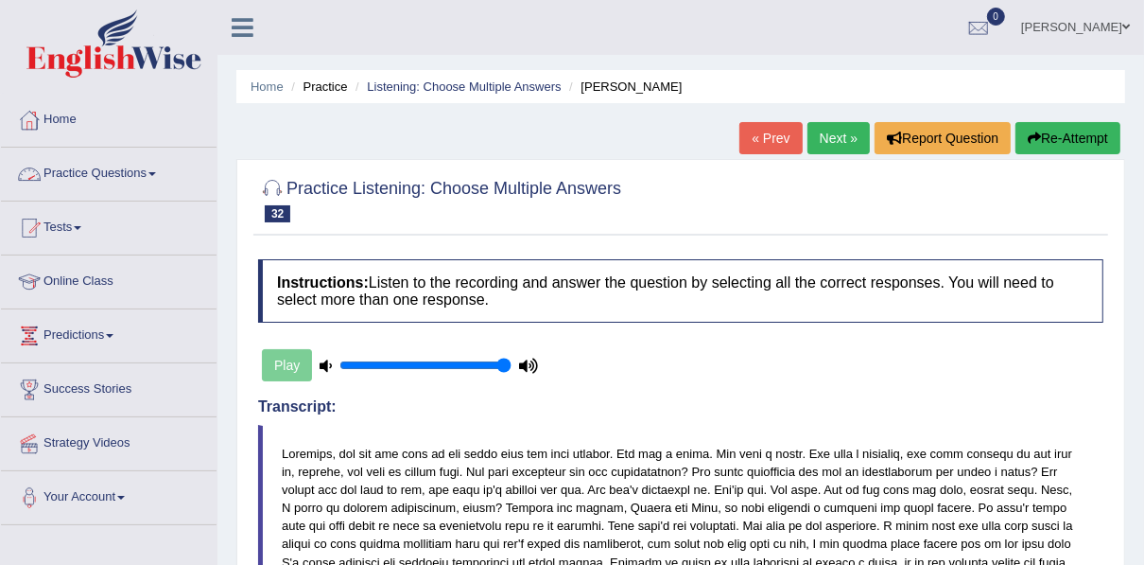
click at [141, 164] on link "Practice Questions" at bounding box center [109, 171] width 216 height 47
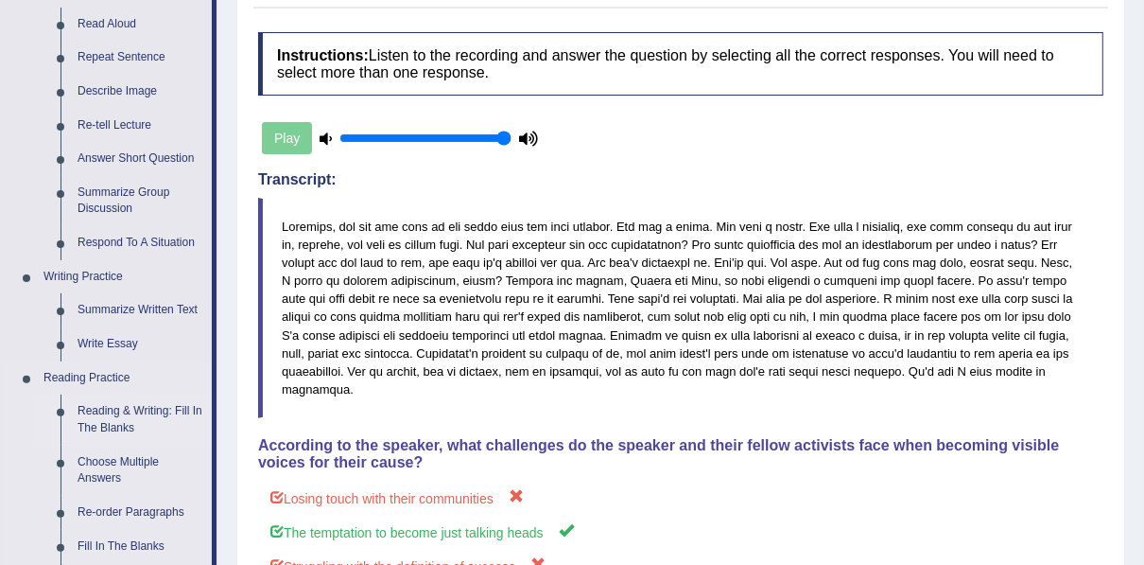
scroll to position [227, 0]
drag, startPoint x: 125, startPoint y: 360, endPoint x: -4, endPoint y: 347, distance: 129.3
drag, startPoint x: -4, startPoint y: 347, endPoint x: 776, endPoint y: 104, distance: 817.1
click at [776, 104] on div "Instructions: Listen to the recording and answer the question by selecting all …" at bounding box center [680, 426] width 855 height 806
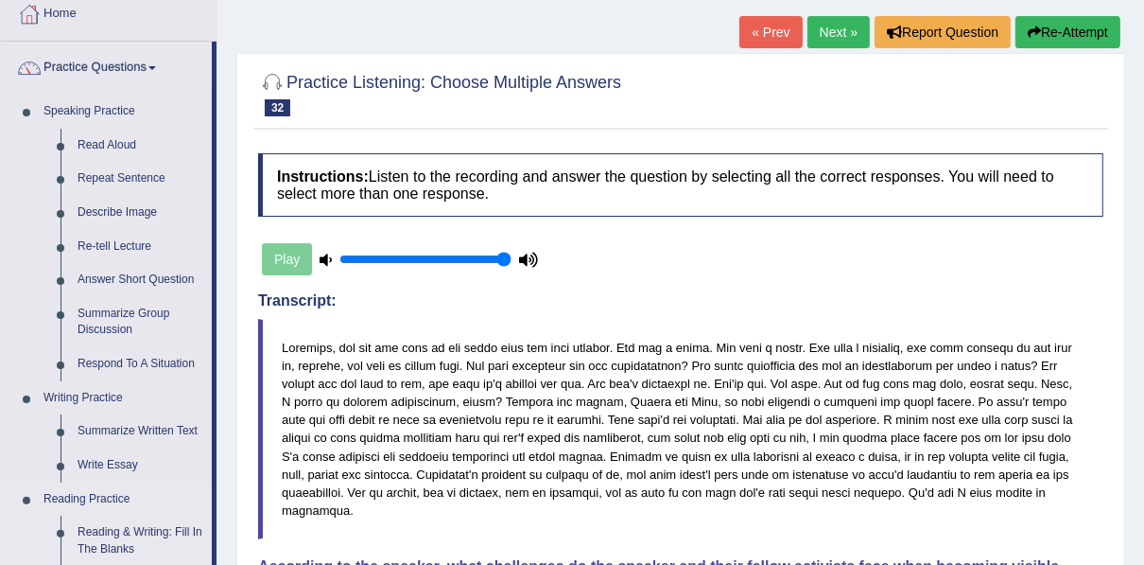
scroll to position [0, 0]
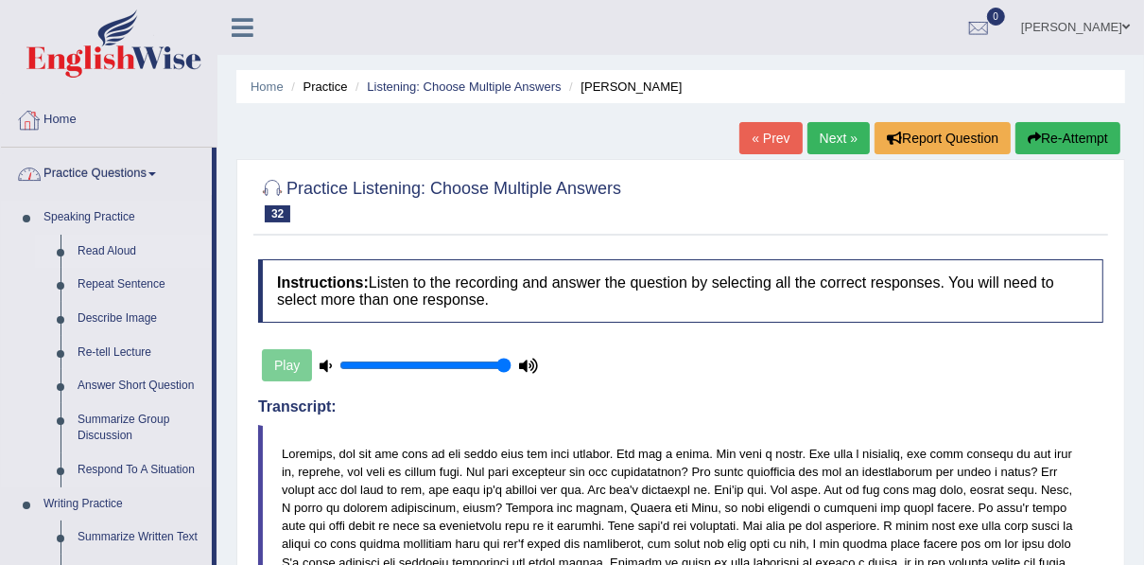
click at [117, 242] on link "Read Aloud" at bounding box center [140, 252] width 143 height 34
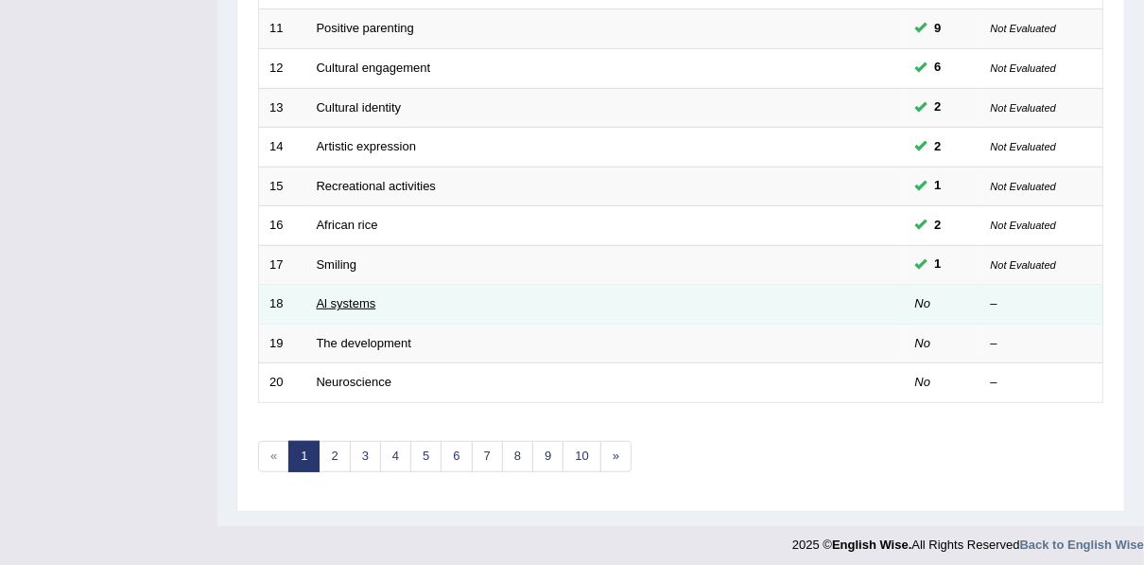
click at [365, 299] on link "Al systems" at bounding box center [347, 303] width 60 height 14
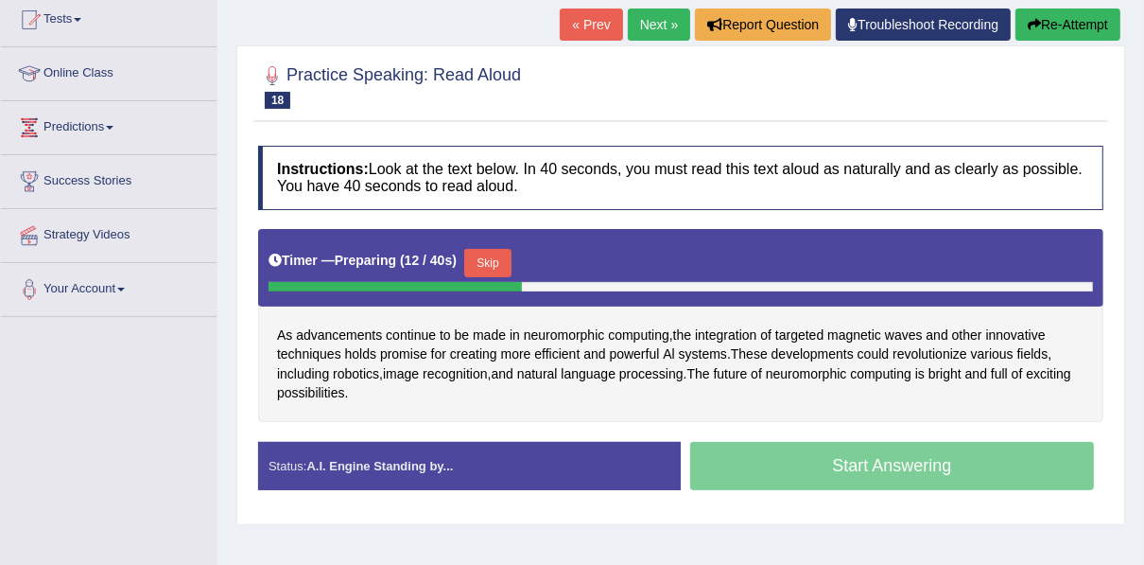
scroll to position [227, 0]
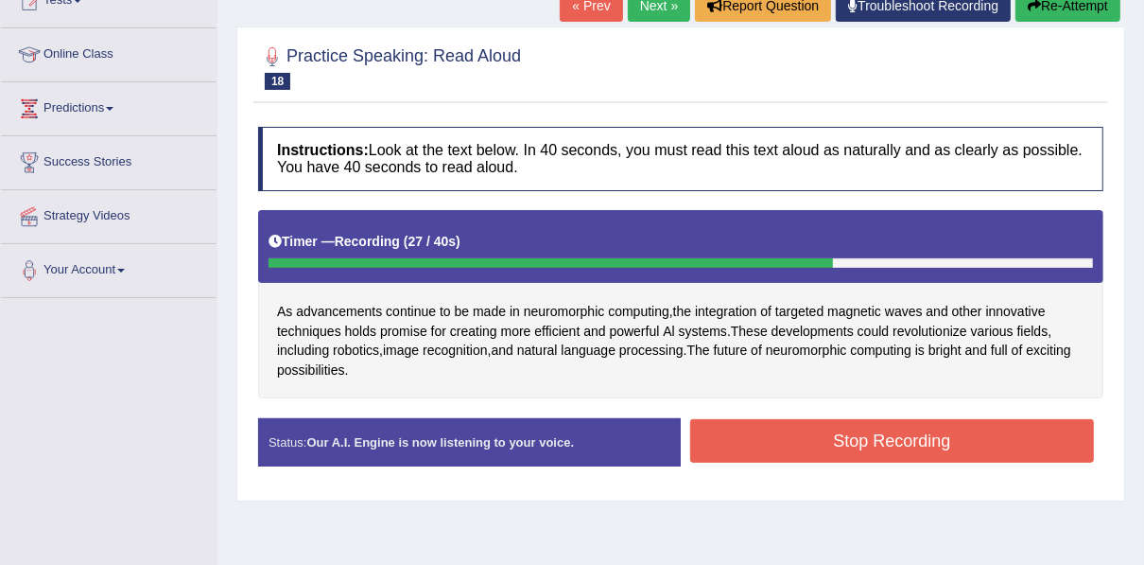
click at [724, 445] on button "Stop Recording" at bounding box center [892, 440] width 404 height 43
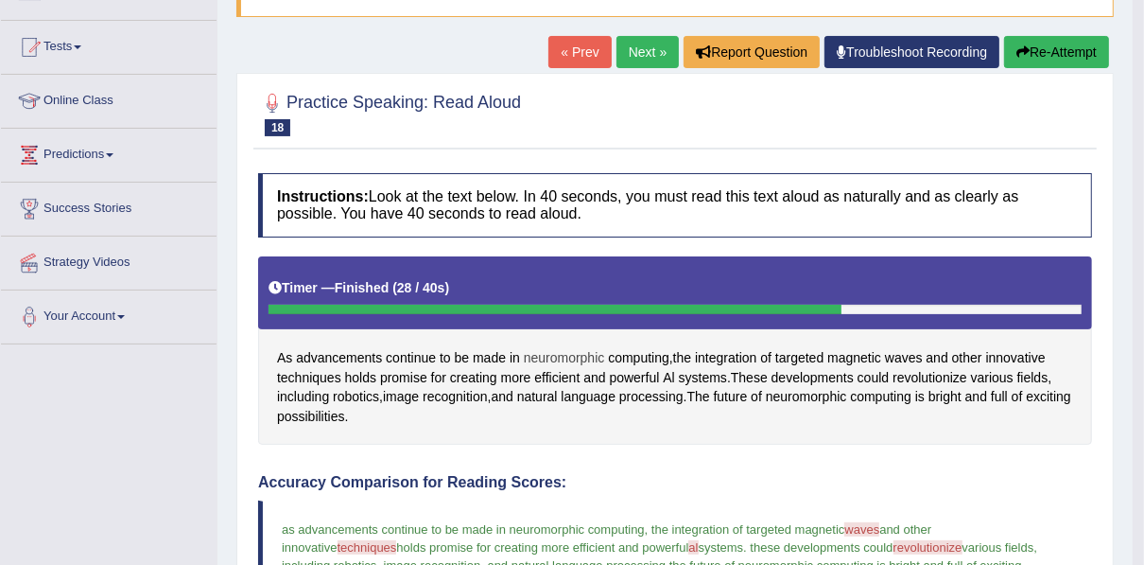
scroll to position [134, 0]
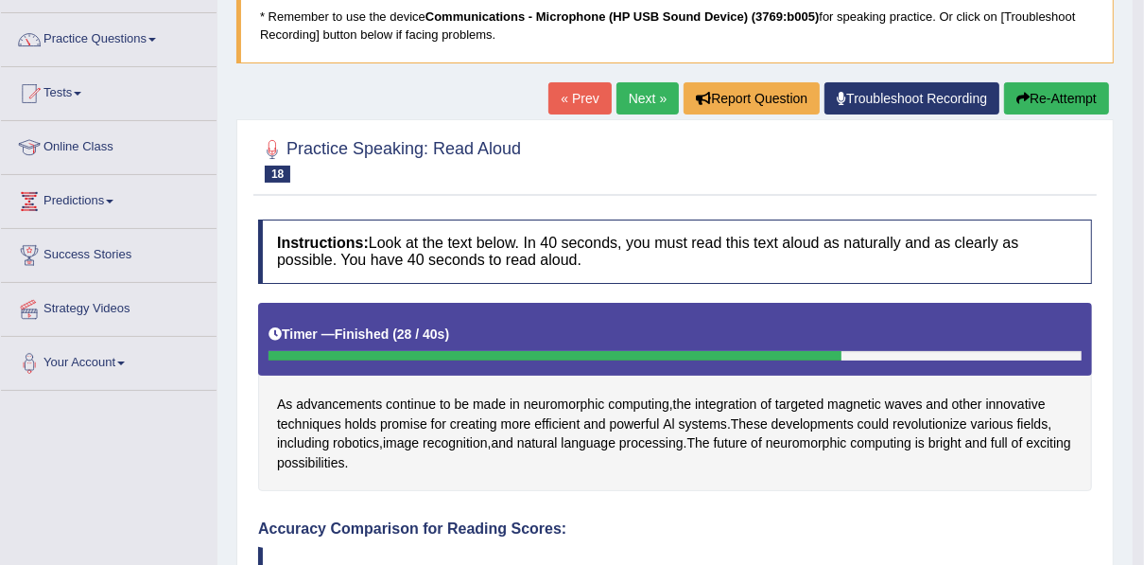
click at [1040, 93] on button "Re-Attempt" at bounding box center [1056, 98] width 105 height 32
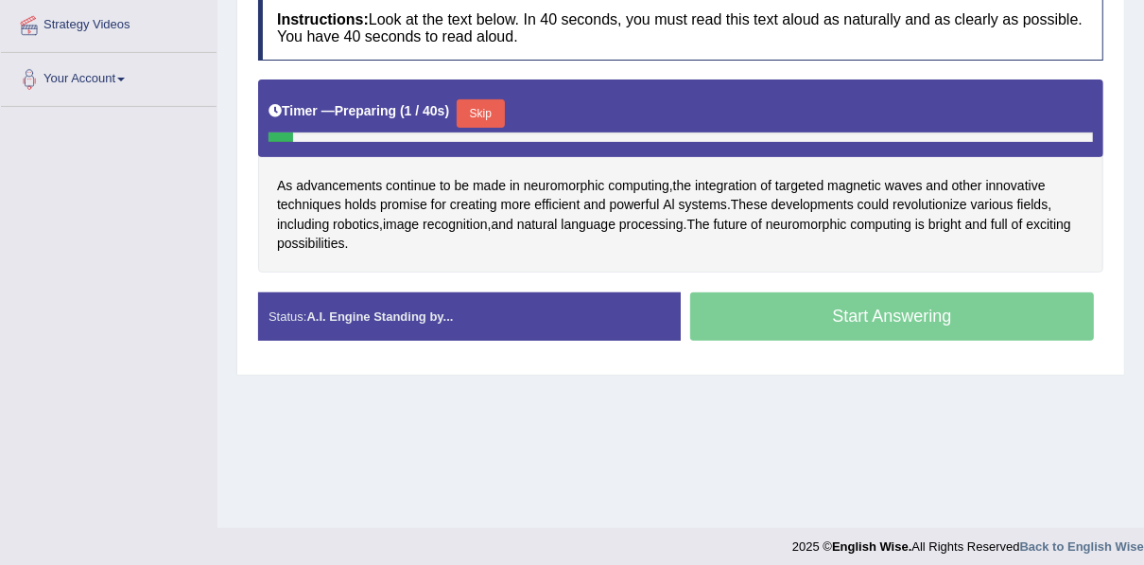
click at [476, 106] on button "Skip" at bounding box center [480, 113] width 47 height 28
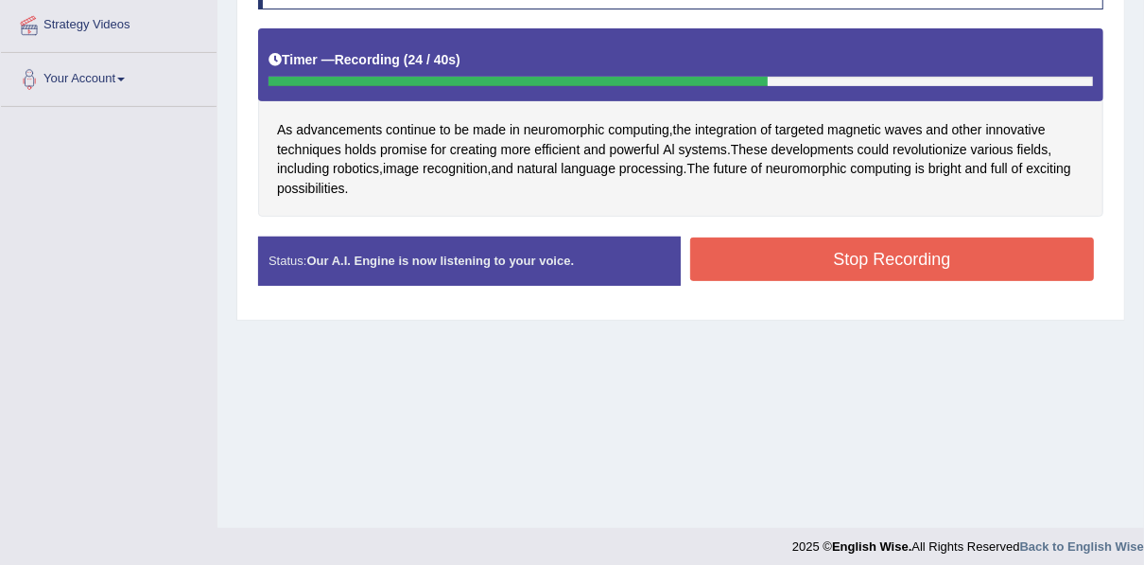
click at [776, 244] on button "Stop Recording" at bounding box center [892, 258] width 404 height 43
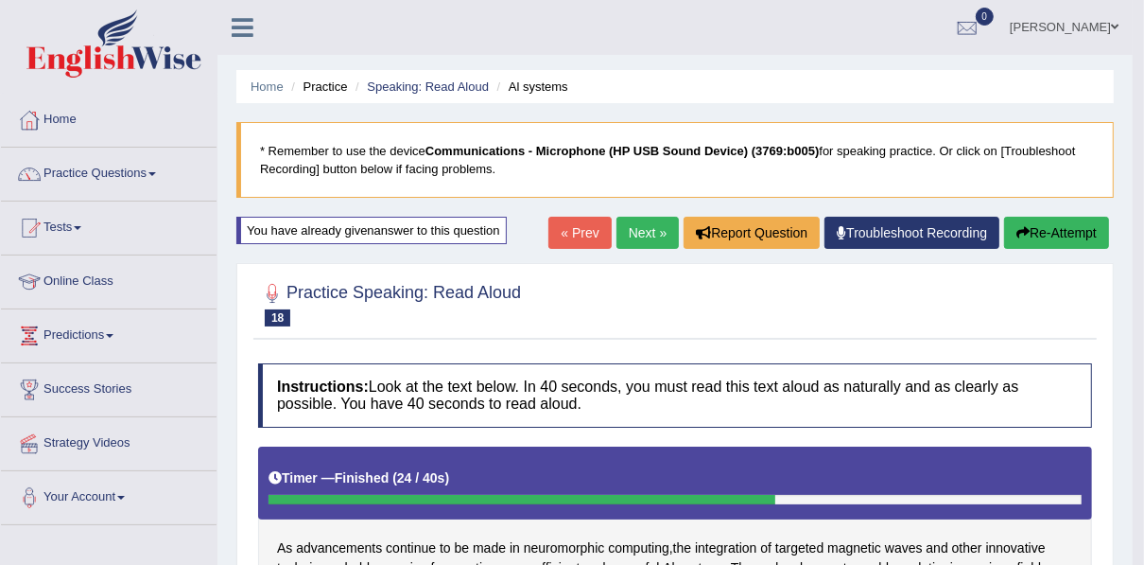
click at [651, 233] on link "Next »" at bounding box center [648, 233] width 62 height 32
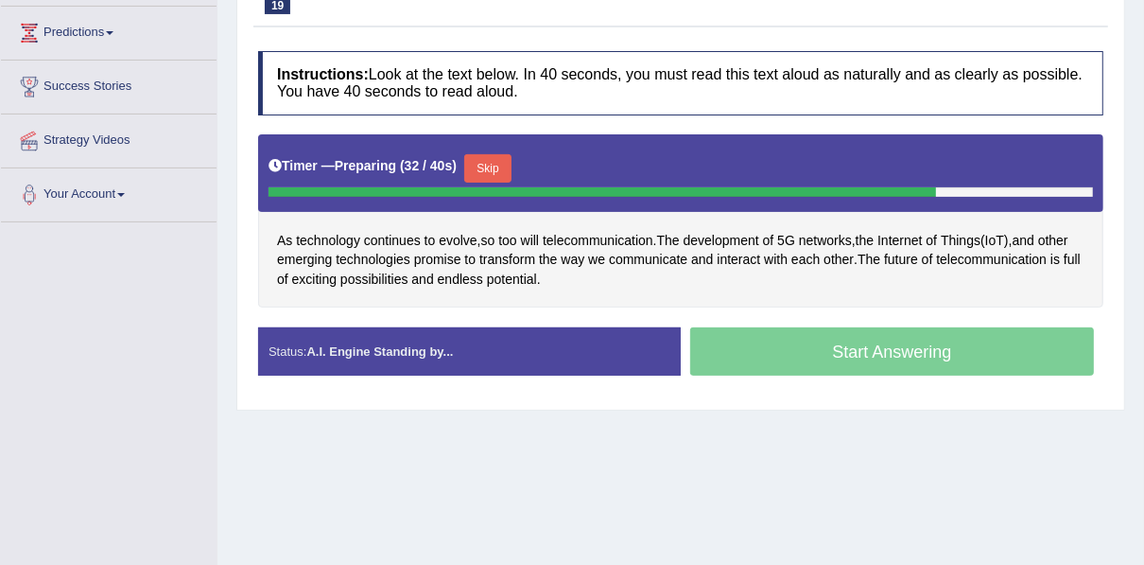
click at [488, 178] on button "Skip" at bounding box center [487, 168] width 47 height 28
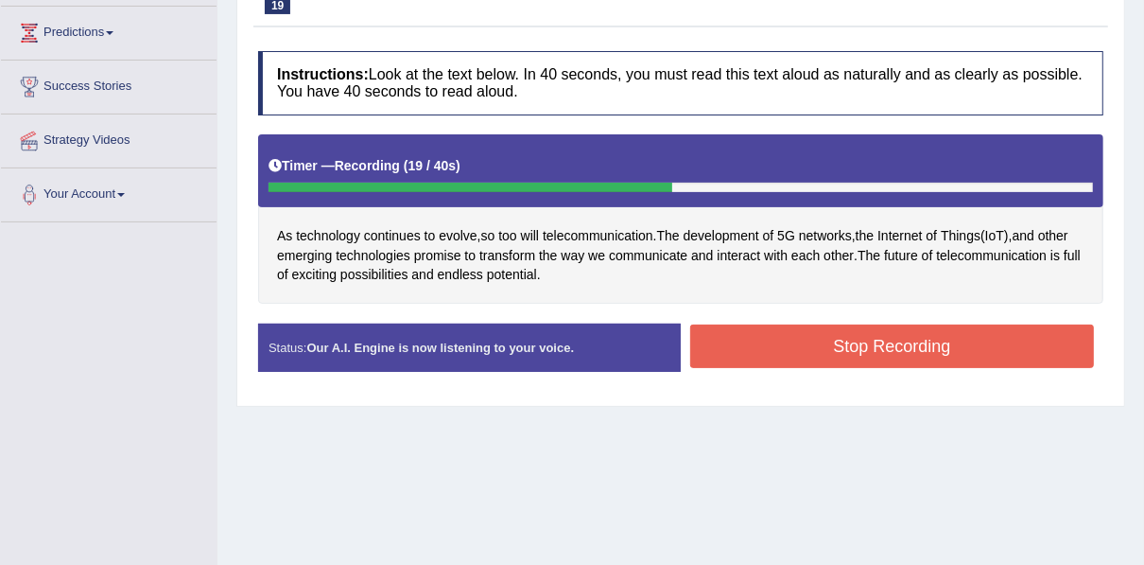
click at [729, 347] on button "Stop Recording" at bounding box center [892, 345] width 404 height 43
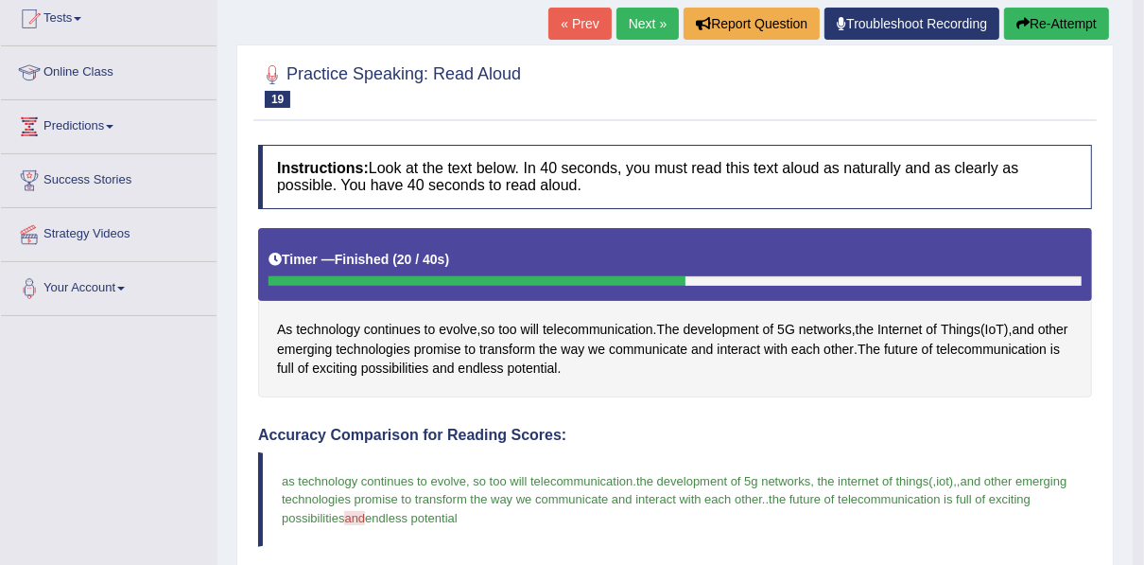
scroll to position [151, 0]
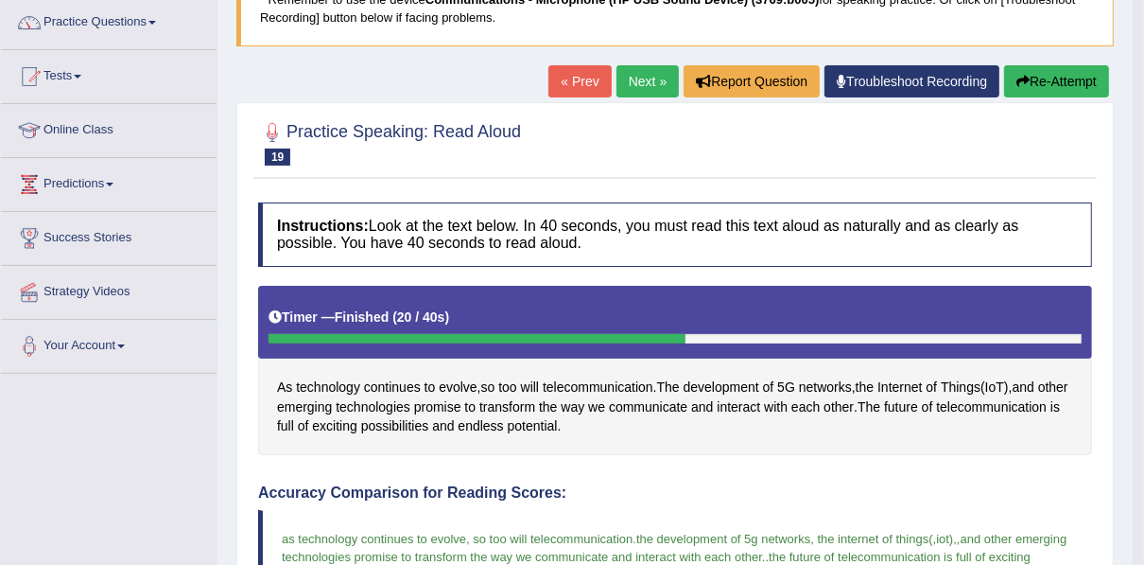
click at [621, 81] on link "Next »" at bounding box center [648, 81] width 62 height 32
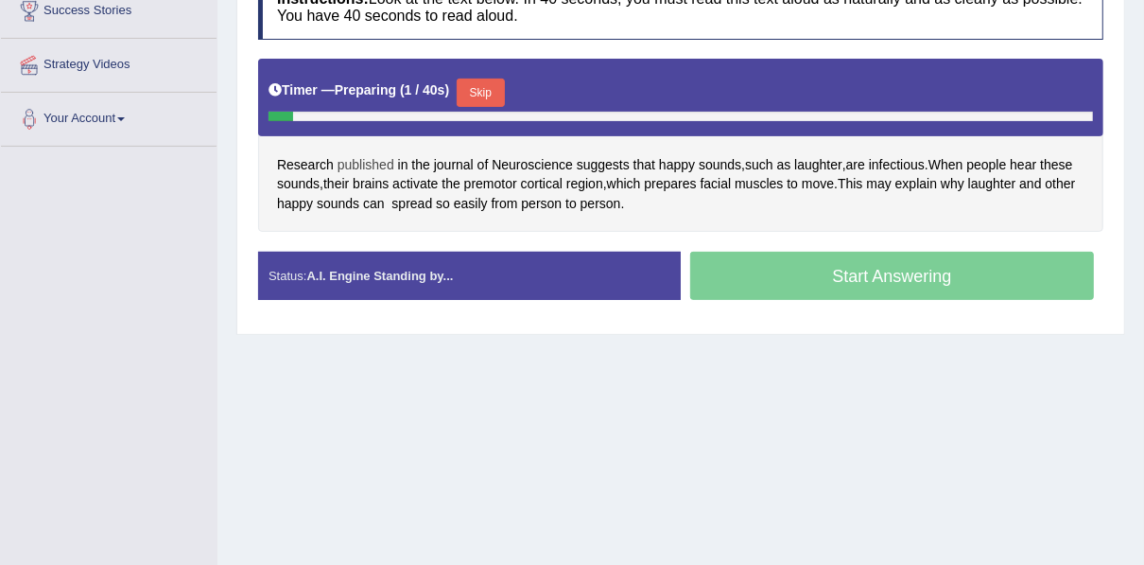
scroll to position [378, 0]
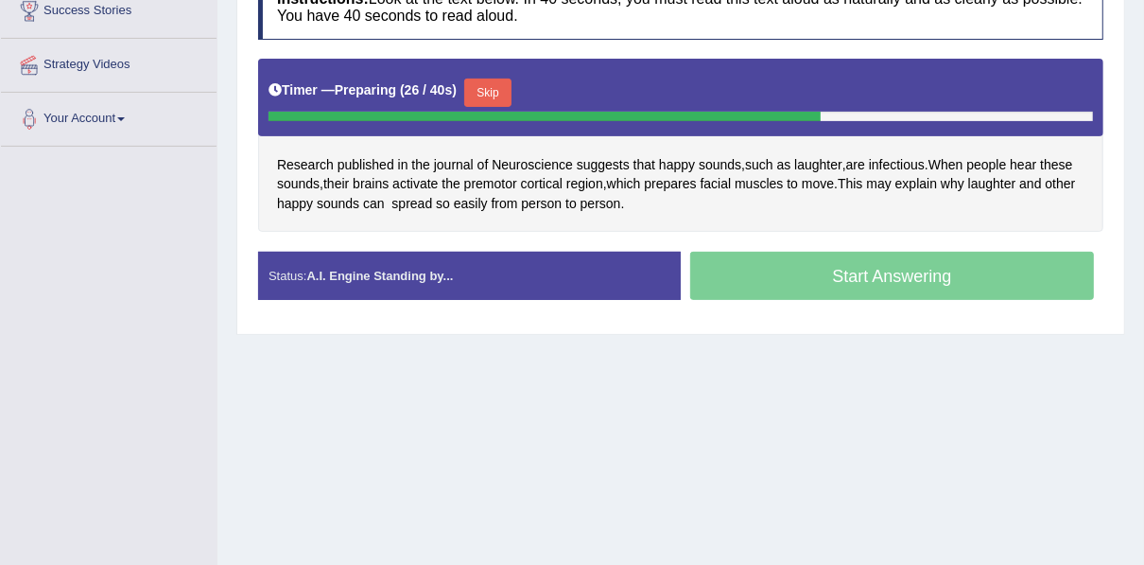
click at [477, 91] on button "Skip" at bounding box center [487, 92] width 47 height 28
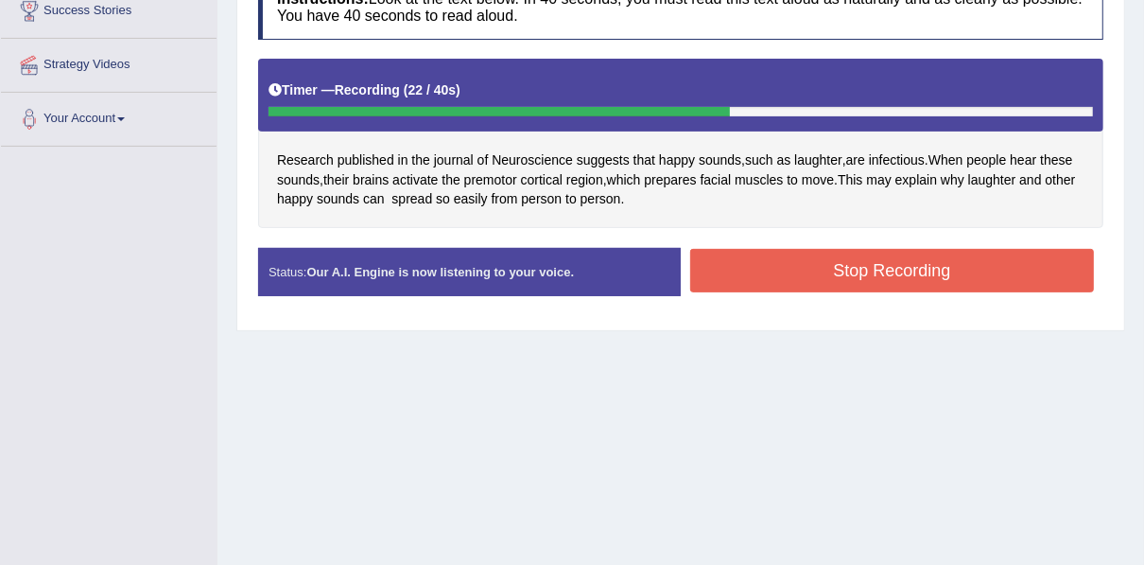
click at [731, 272] on button "Stop Recording" at bounding box center [892, 270] width 404 height 43
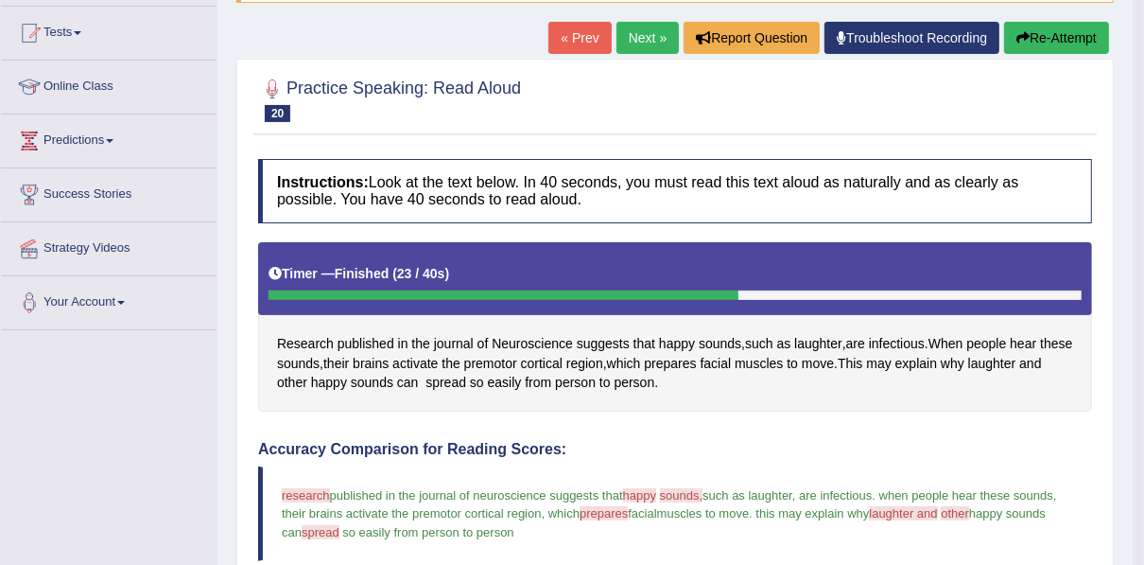
scroll to position [191, 0]
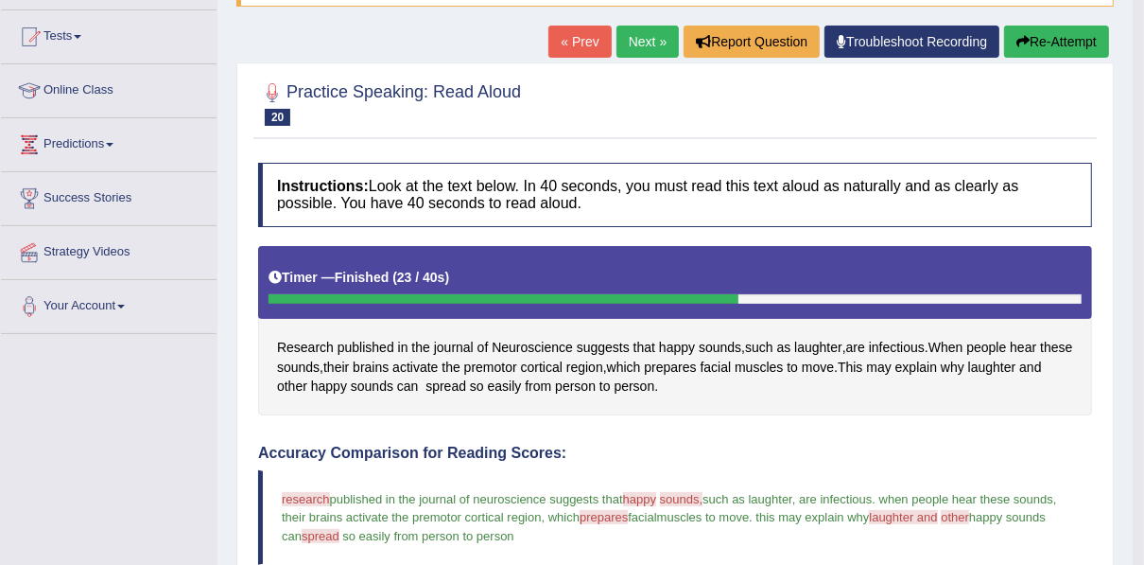
click at [1018, 41] on icon "button" at bounding box center [1022, 41] width 13 height 13
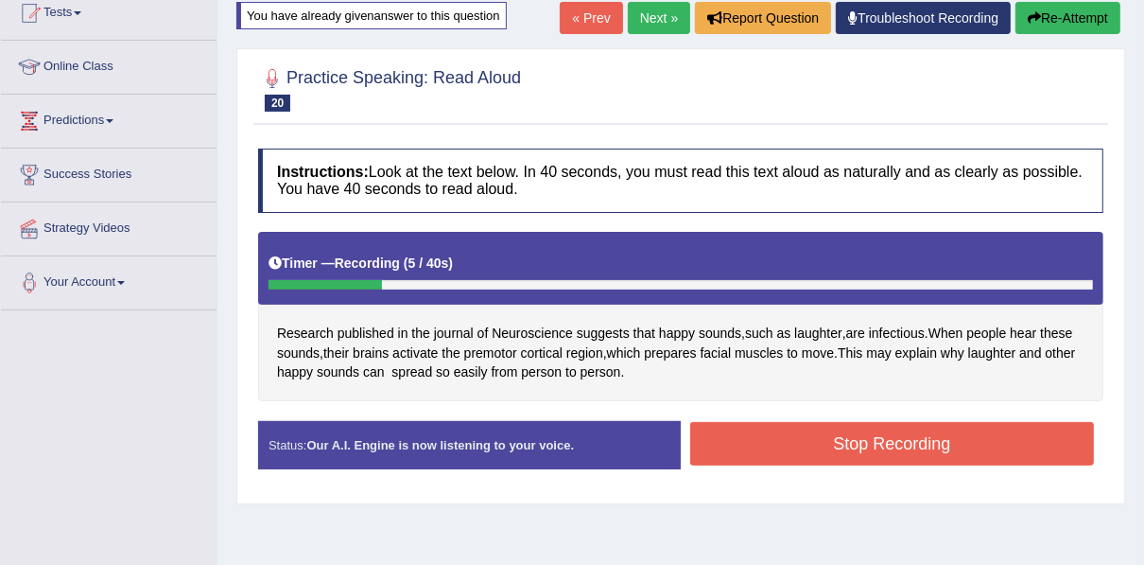
click at [786, 422] on button "Stop Recording" at bounding box center [892, 443] width 404 height 43
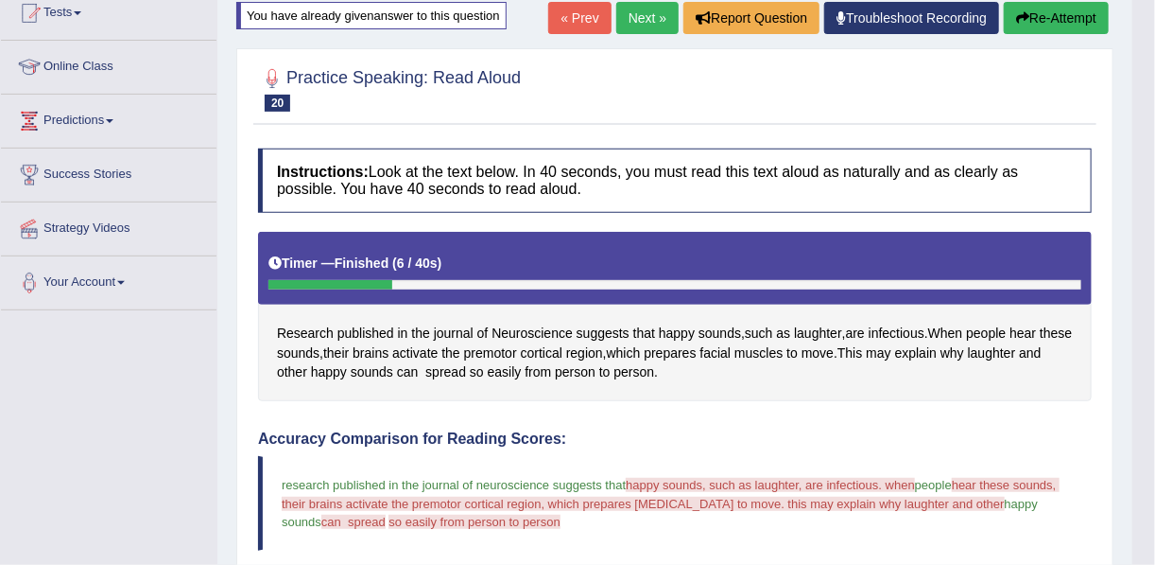
click at [1068, 26] on body "Toggle navigation Home Practice Questions Speaking Practice Read Aloud Repeat S…" at bounding box center [577, 67] width 1155 height 565
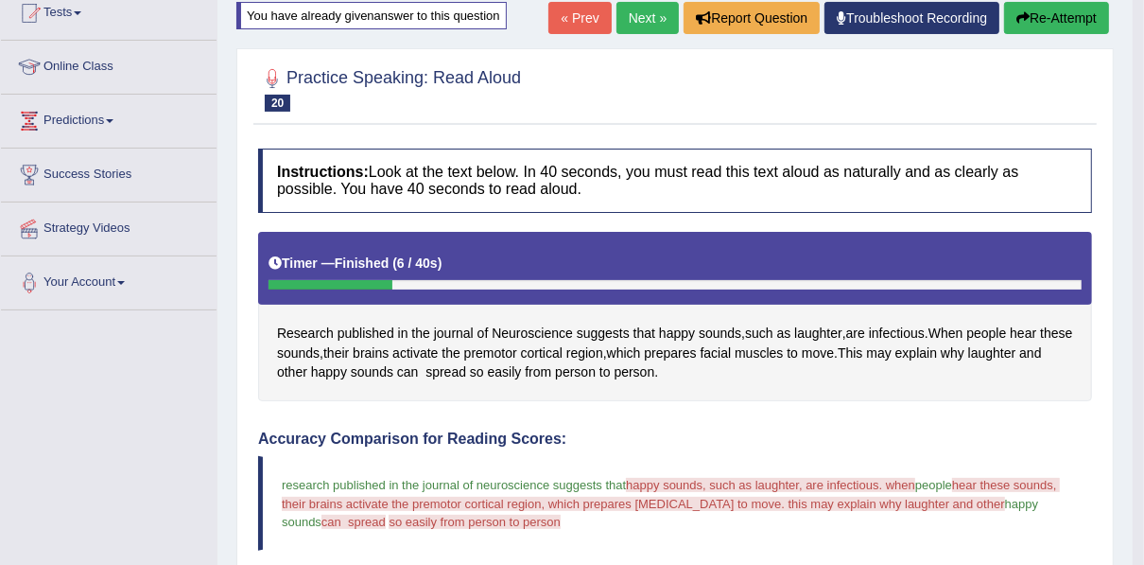
click at [1055, 15] on button "Re-Attempt" at bounding box center [1056, 18] width 105 height 32
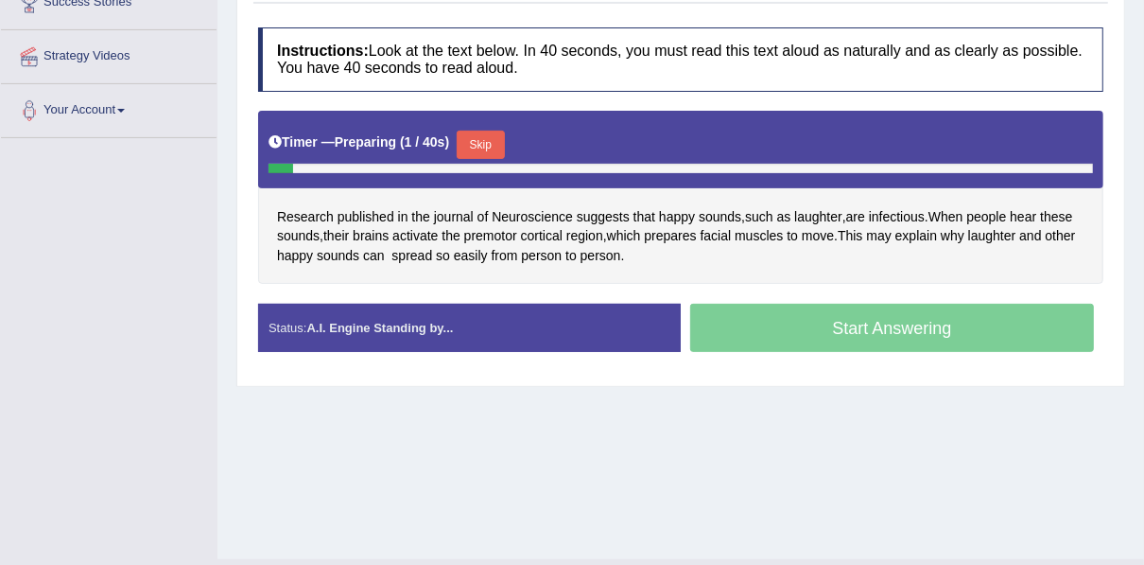
click at [471, 140] on button "Skip" at bounding box center [480, 144] width 47 height 28
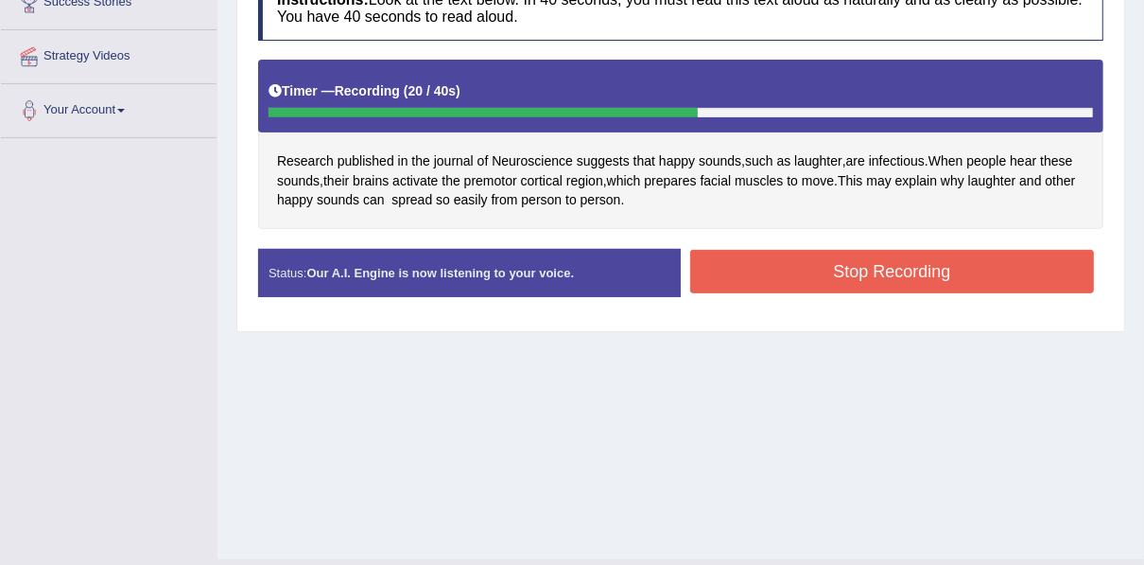
click at [712, 278] on button "Stop Recording" at bounding box center [892, 271] width 404 height 43
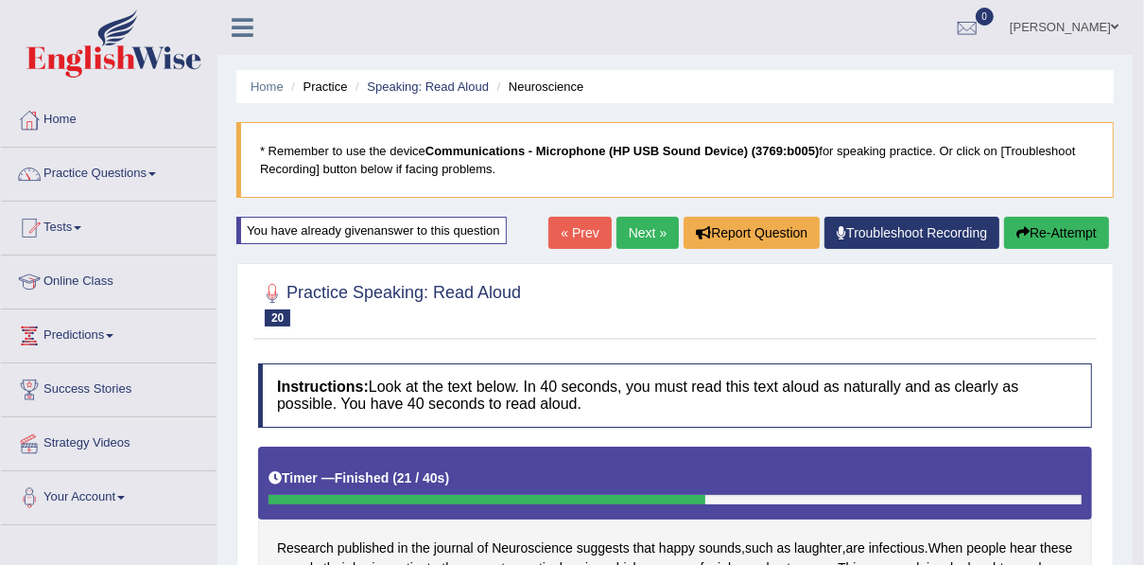
click at [648, 240] on link "Next »" at bounding box center [648, 233] width 62 height 32
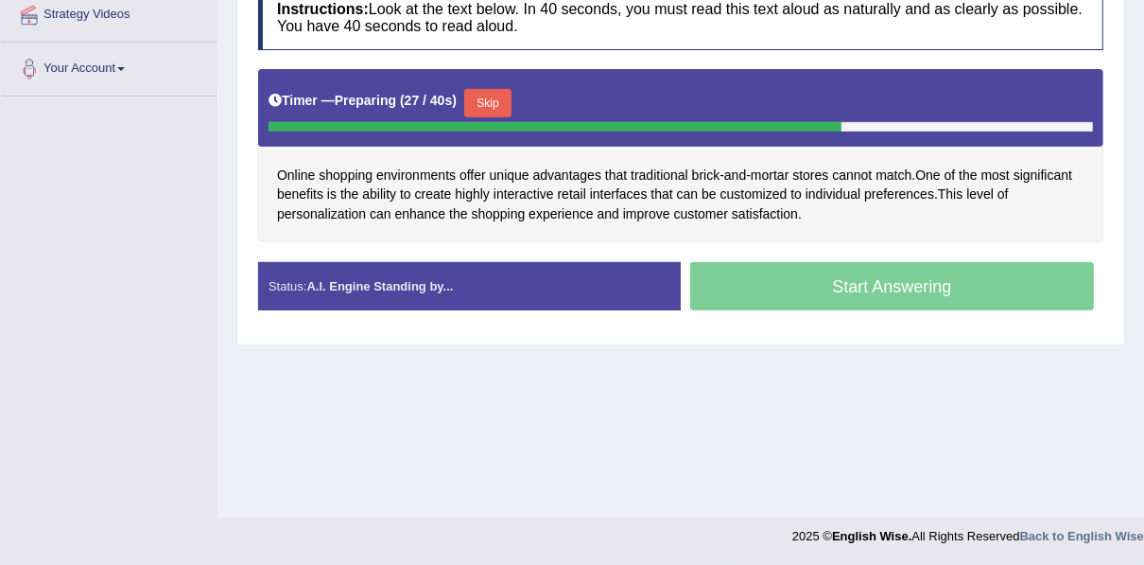
click at [481, 98] on button "Skip" at bounding box center [487, 103] width 47 height 28
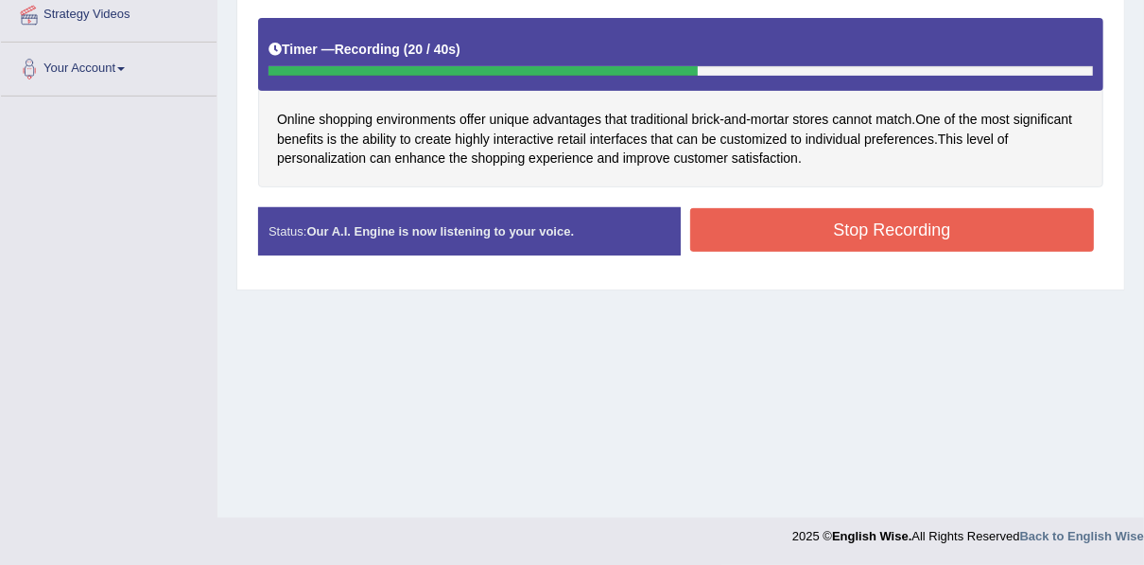
click at [729, 220] on button "Stop Recording" at bounding box center [892, 229] width 404 height 43
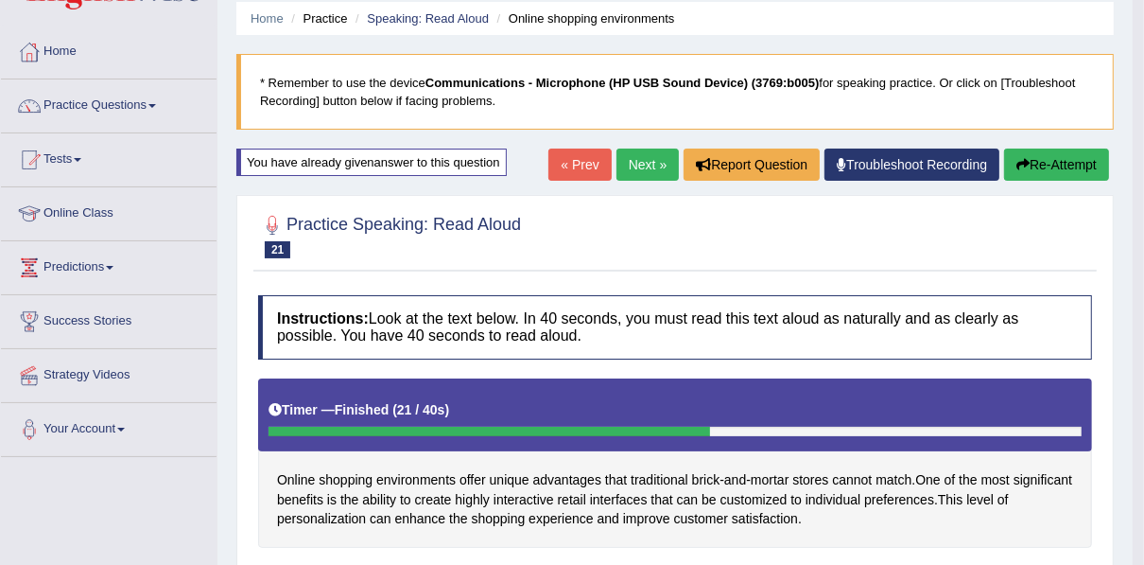
scroll to position [49, 0]
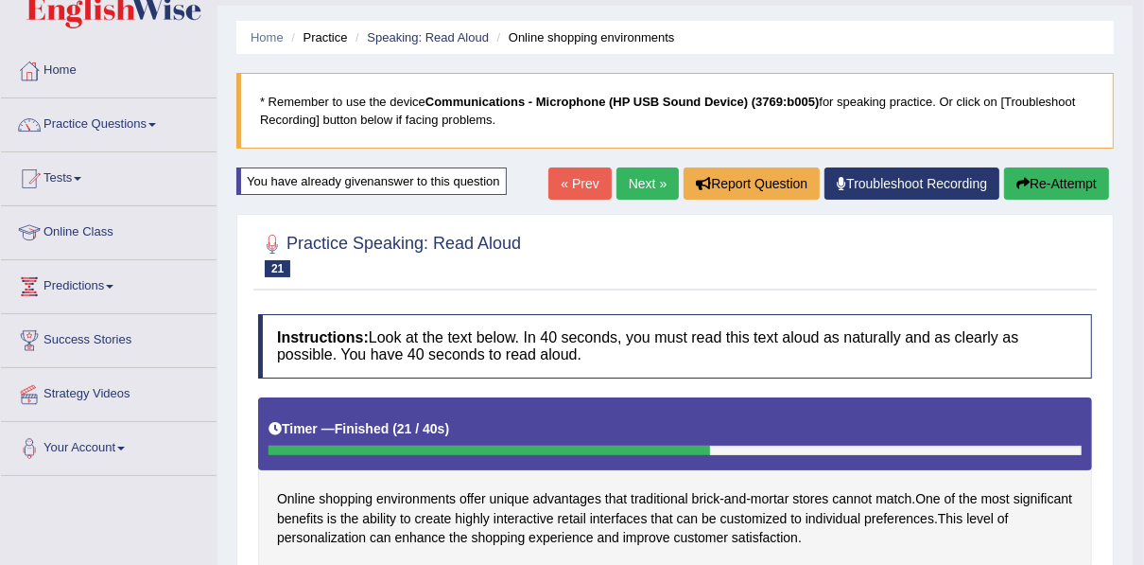
click at [635, 181] on link "Next »" at bounding box center [648, 183] width 62 height 32
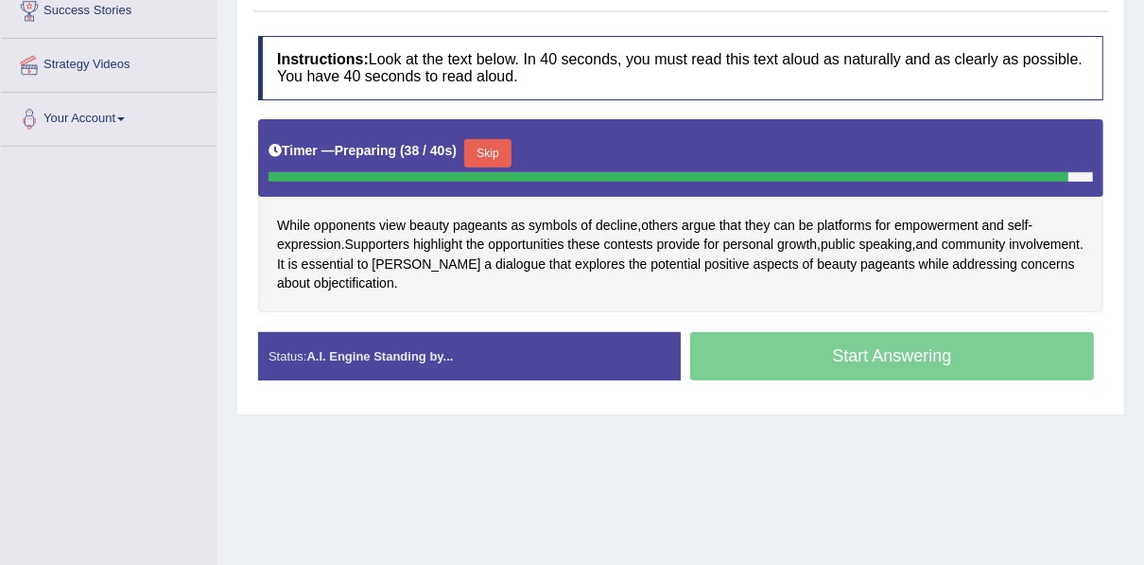
click at [484, 143] on button "Skip" at bounding box center [487, 153] width 47 height 28
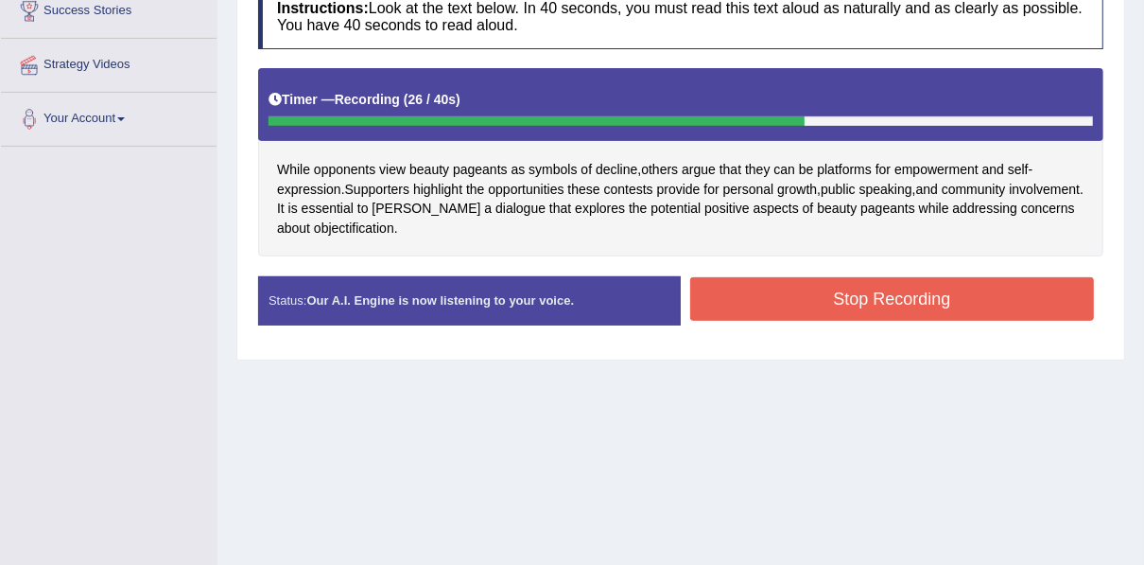
click at [697, 295] on button "Stop Recording" at bounding box center [892, 298] width 404 height 43
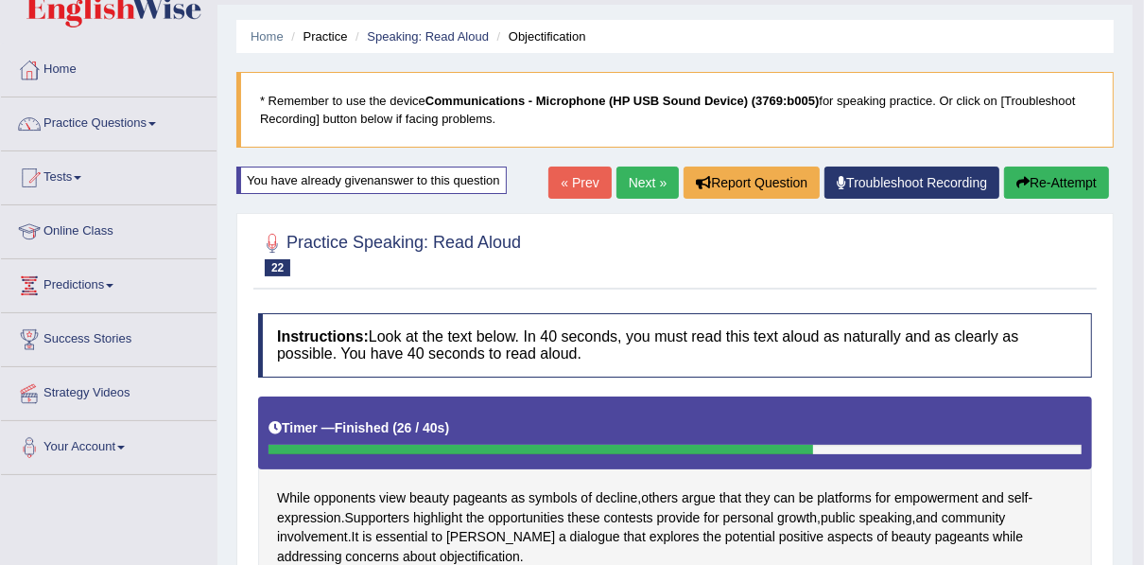
scroll to position [33, 0]
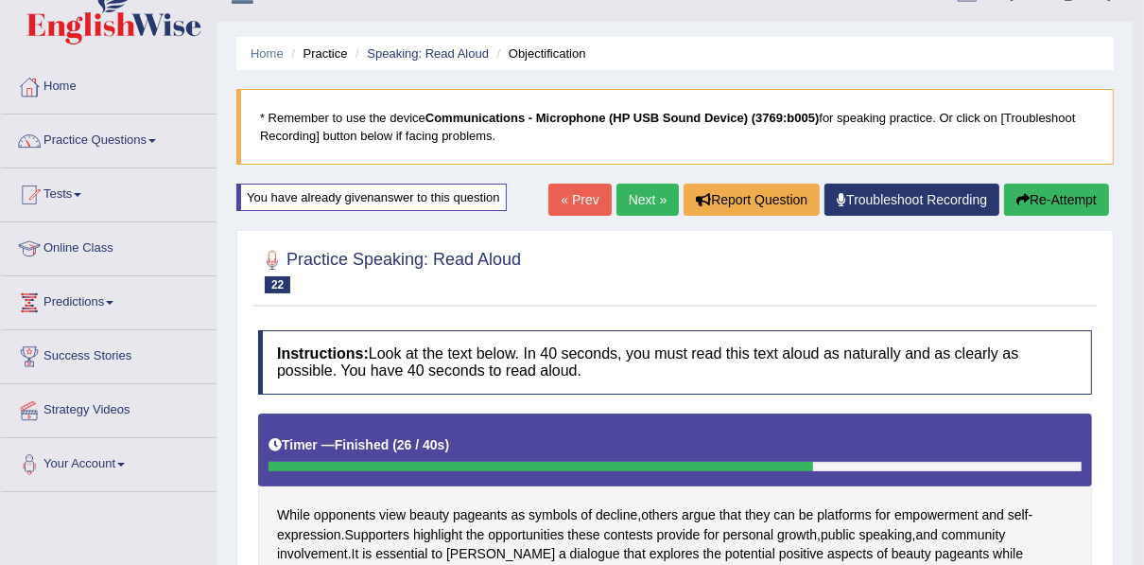
drag, startPoint x: 1061, startPoint y: 189, endPoint x: 991, endPoint y: 202, distance: 71.2
click at [1061, 189] on button "Re-Attempt" at bounding box center [1056, 199] width 105 height 32
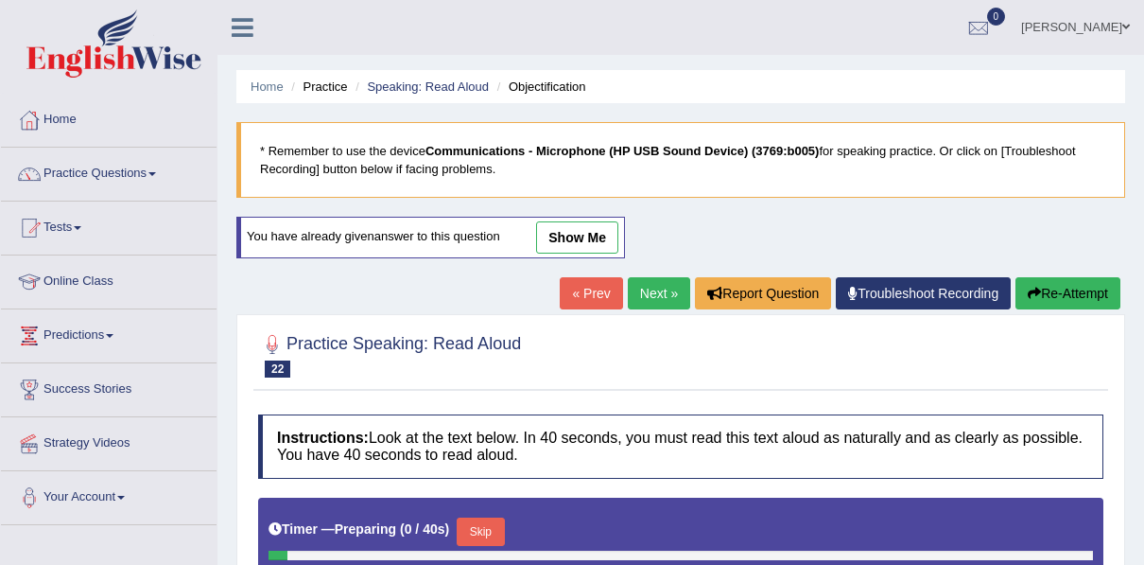
click at [476, 517] on button "Skip" at bounding box center [480, 531] width 47 height 28
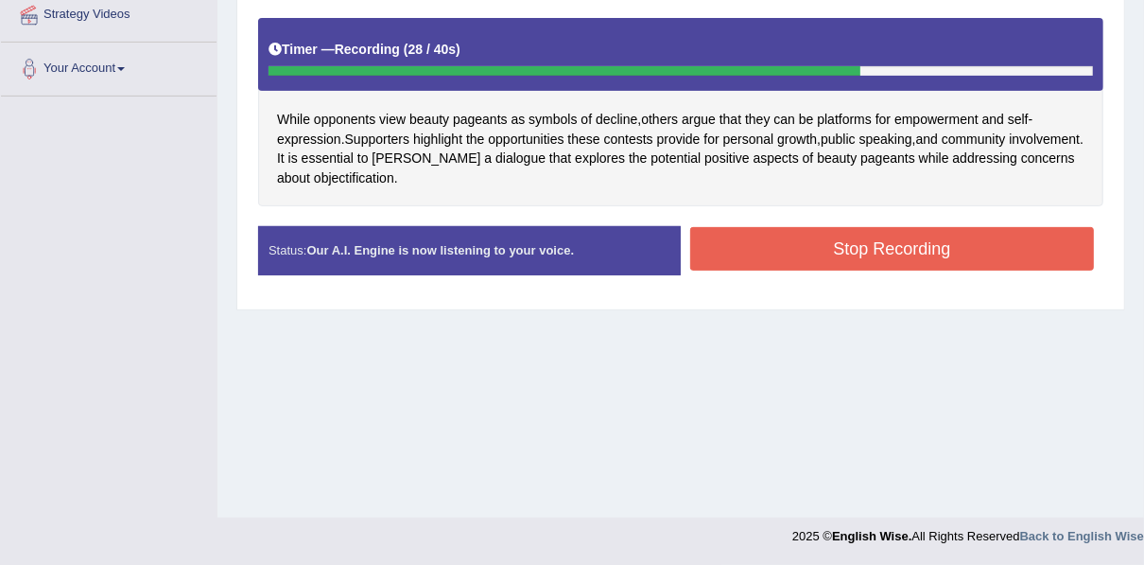
click at [740, 255] on button "Stop Recording" at bounding box center [892, 248] width 404 height 43
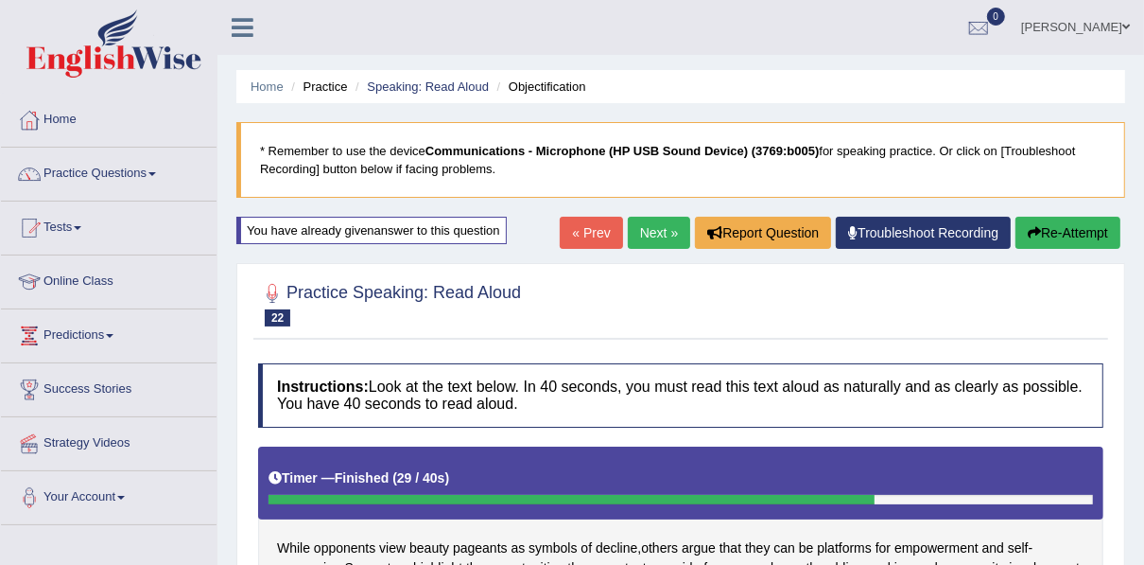
click at [652, 224] on link "Next »" at bounding box center [659, 233] width 62 height 32
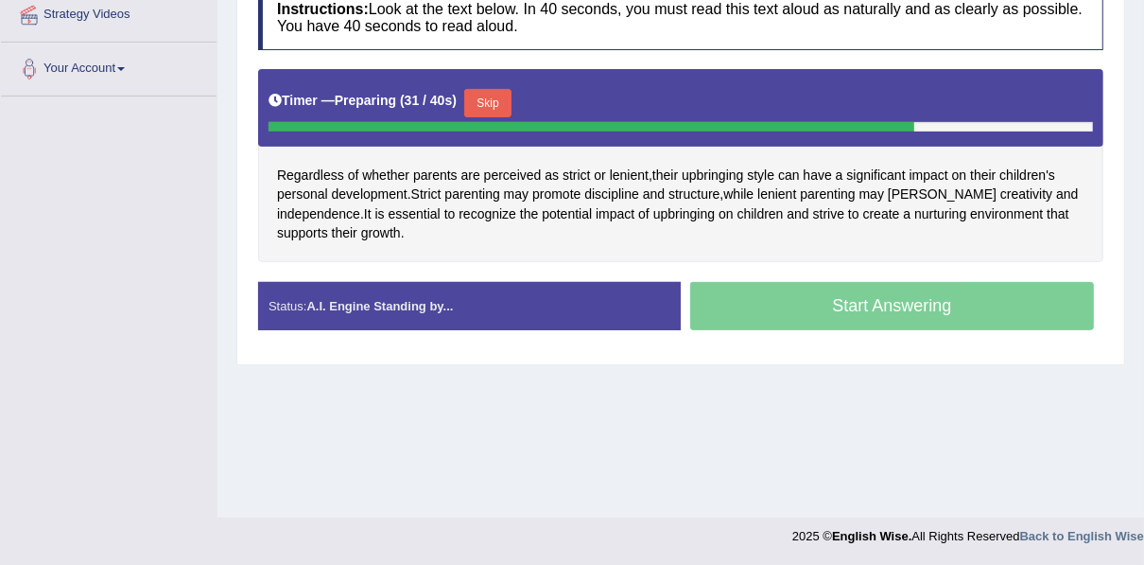
click at [490, 103] on button "Skip" at bounding box center [487, 103] width 47 height 28
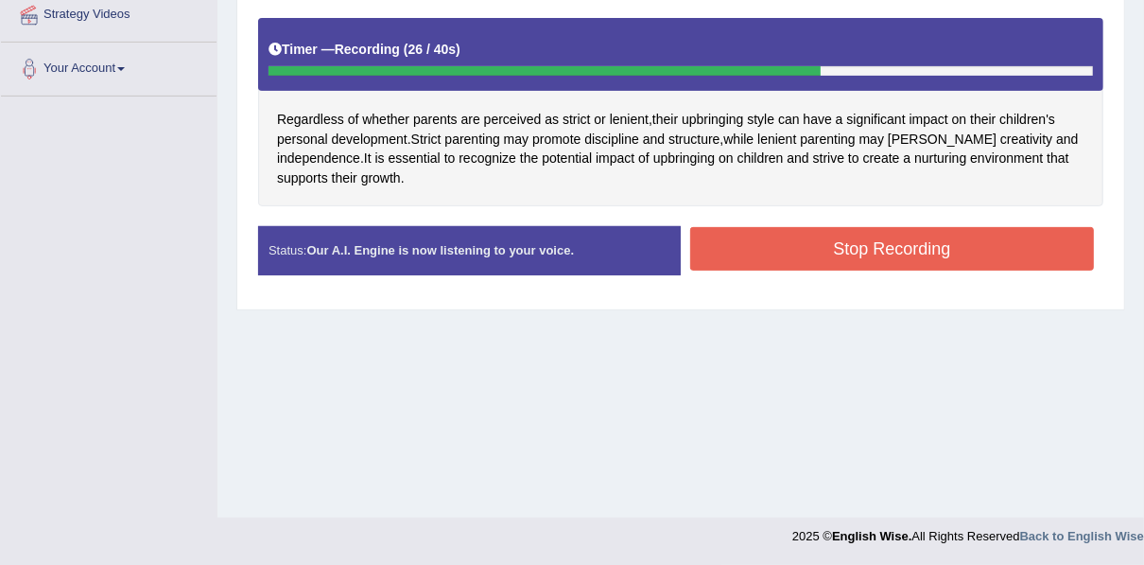
click at [906, 240] on button "Stop Recording" at bounding box center [892, 248] width 404 height 43
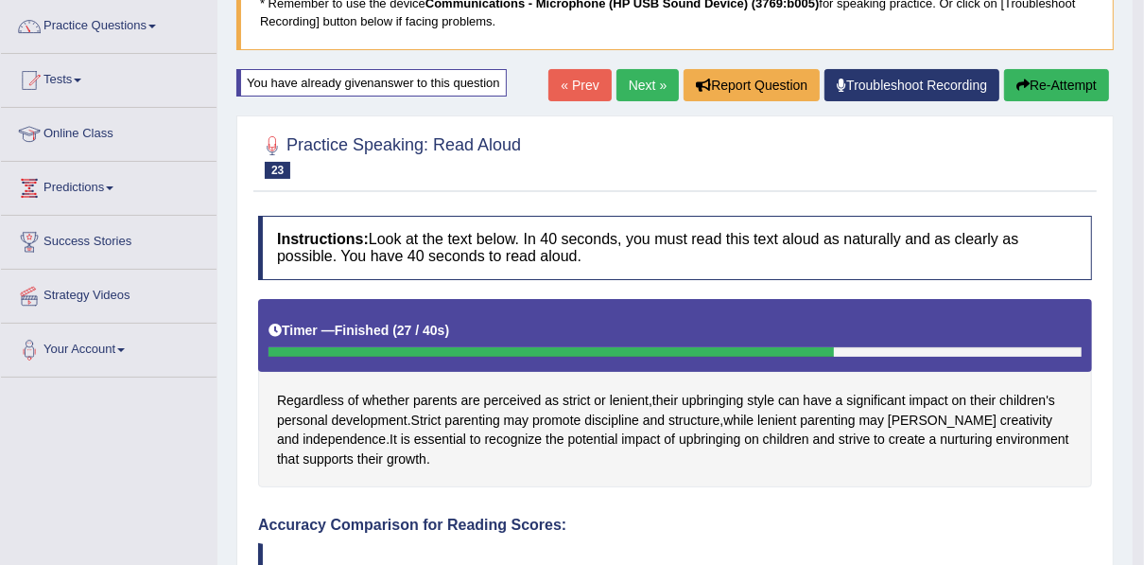
scroll to position [144, 0]
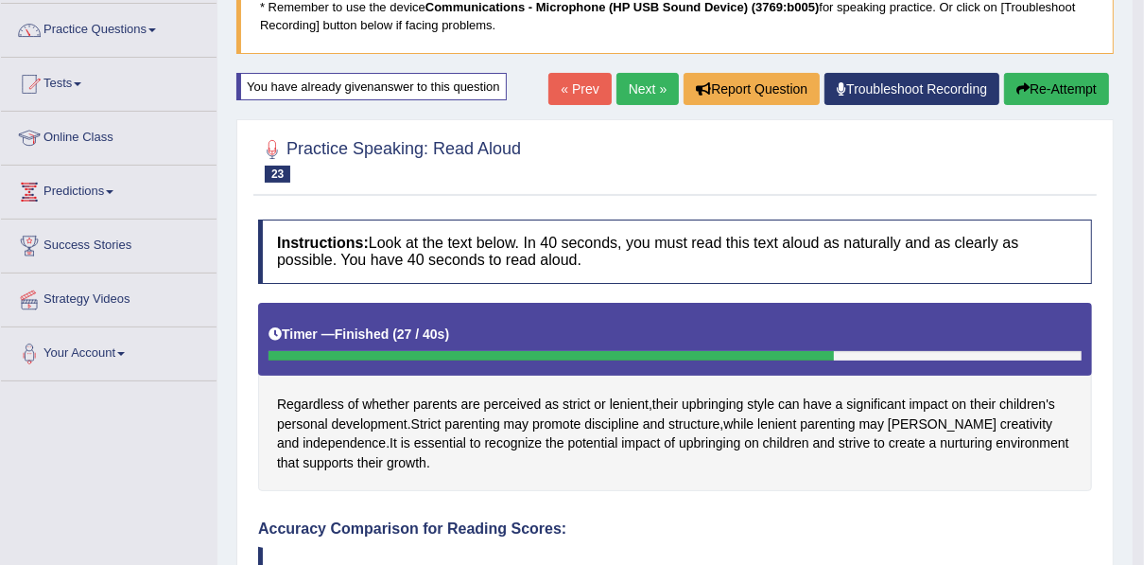
click at [1049, 87] on button "Re-Attempt" at bounding box center [1056, 89] width 105 height 32
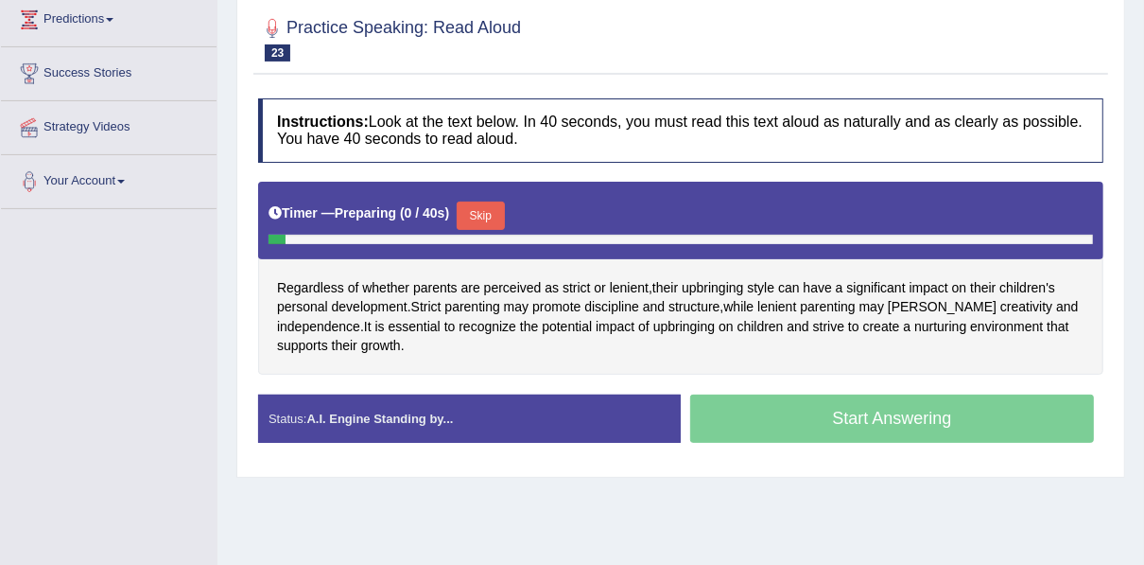
click at [471, 219] on button "Skip" at bounding box center [480, 215] width 47 height 28
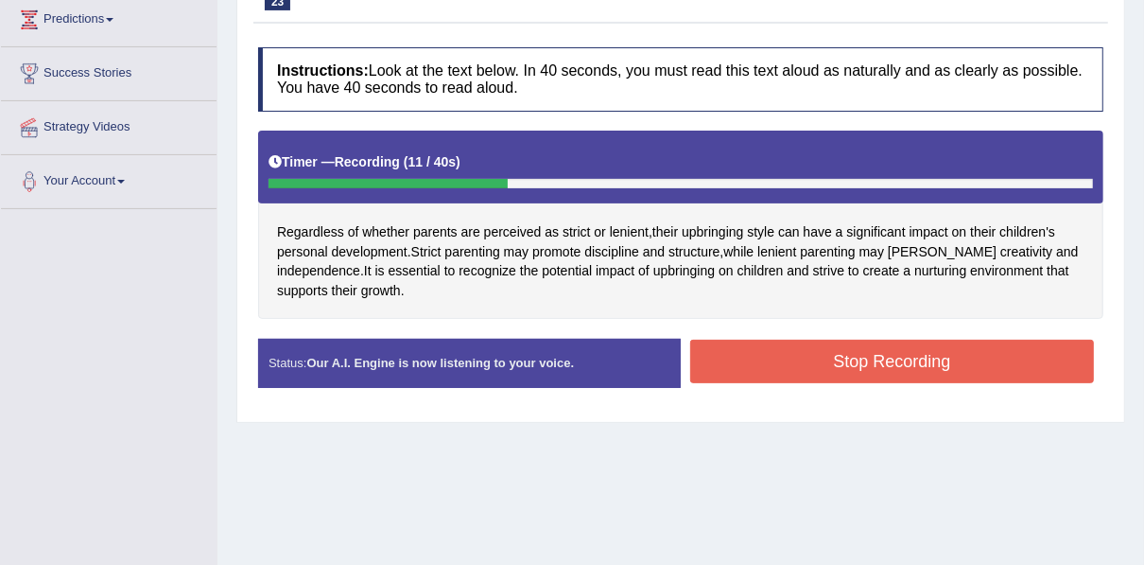
click at [928, 343] on button "Stop Recording" at bounding box center [892, 360] width 404 height 43
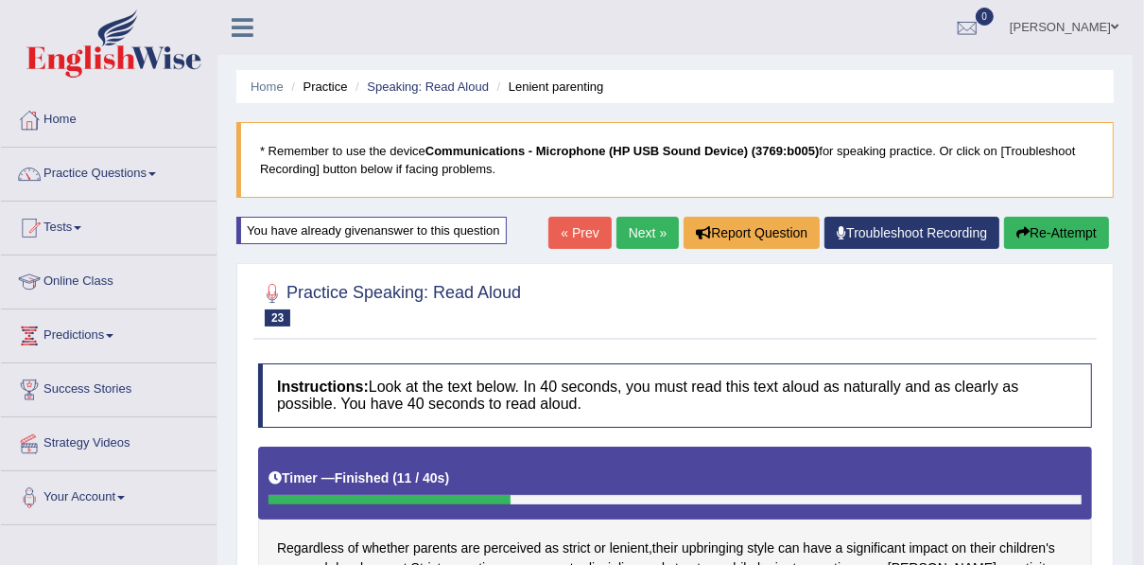
click at [1056, 241] on button "Re-Attempt" at bounding box center [1056, 233] width 105 height 32
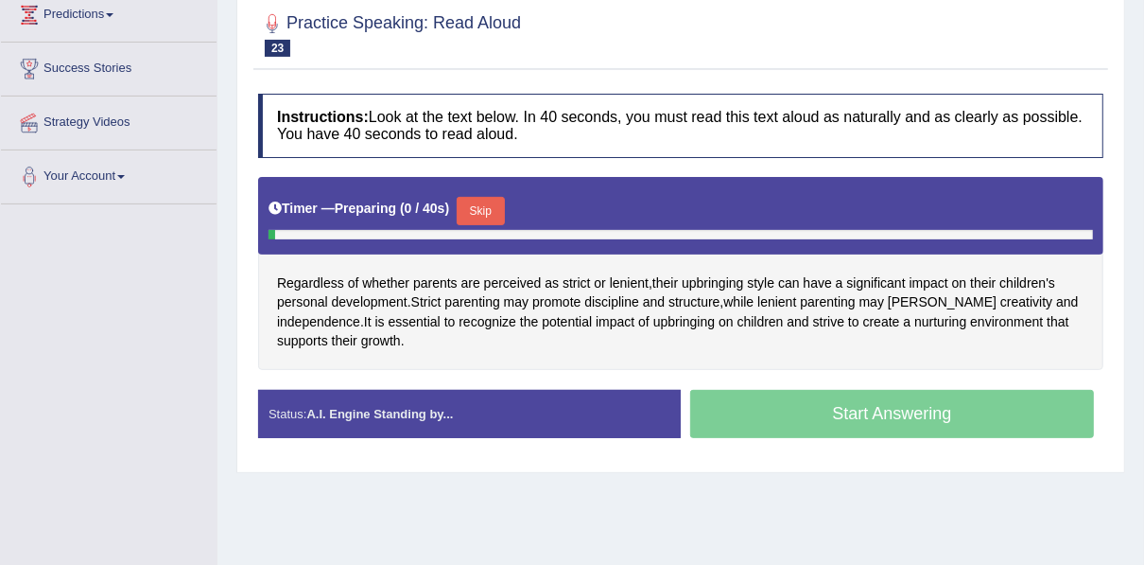
scroll to position [378, 0]
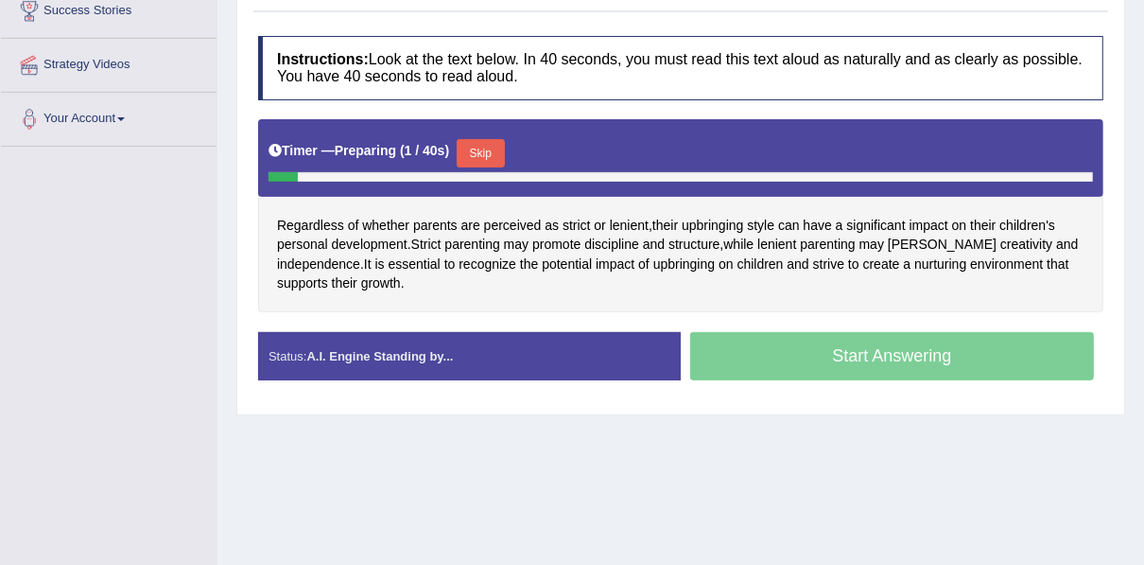
click at [472, 150] on button "Skip" at bounding box center [480, 153] width 47 height 28
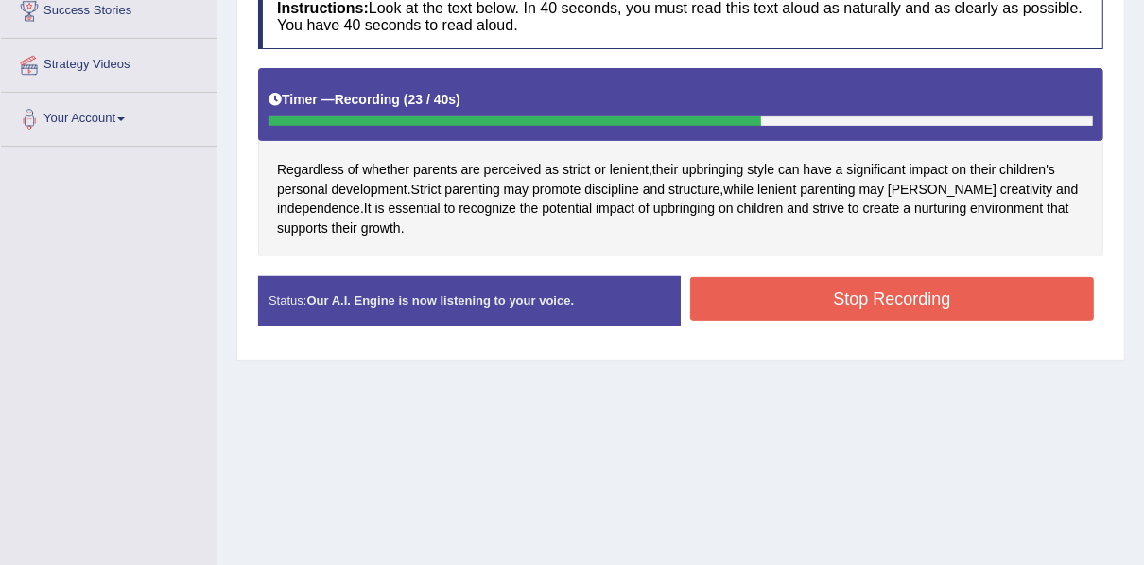
click at [761, 287] on button "Stop Recording" at bounding box center [892, 298] width 404 height 43
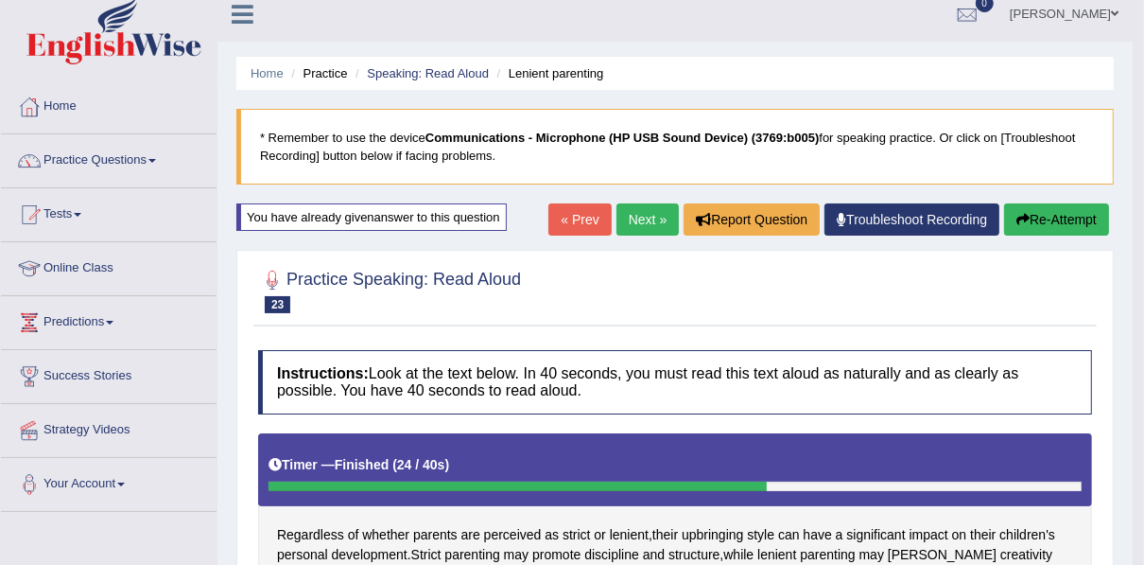
scroll to position [0, 0]
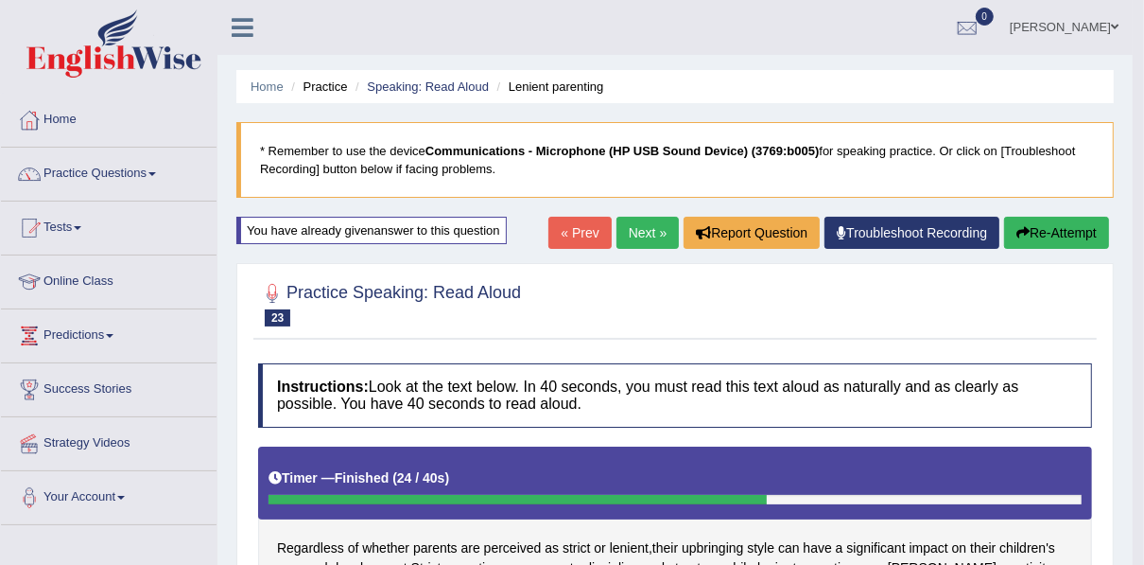
click at [643, 232] on link "Next »" at bounding box center [648, 233] width 62 height 32
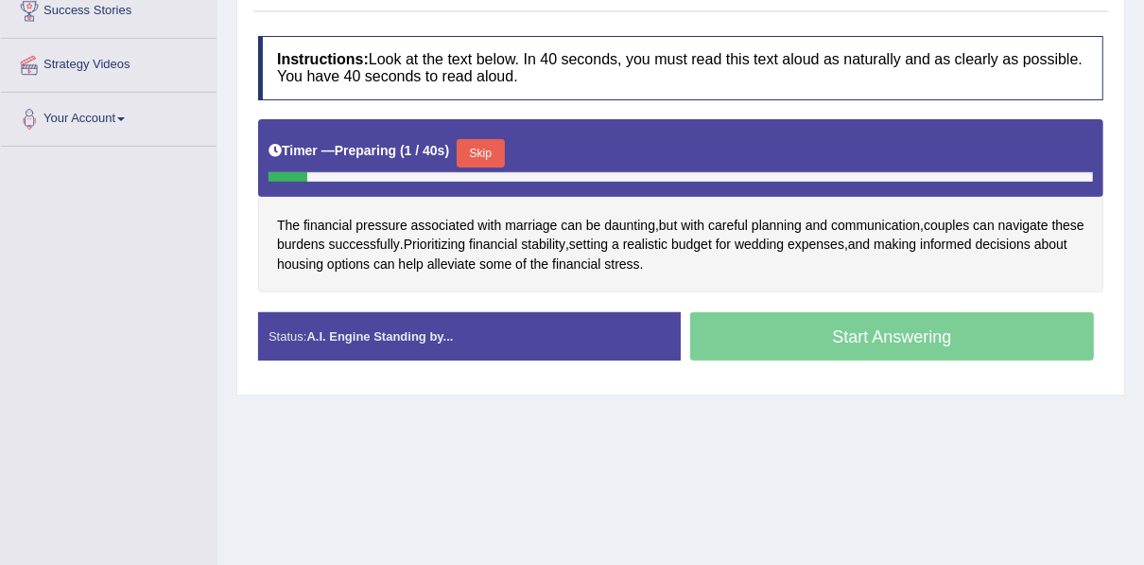
click at [491, 144] on button "Skip" at bounding box center [480, 153] width 47 height 28
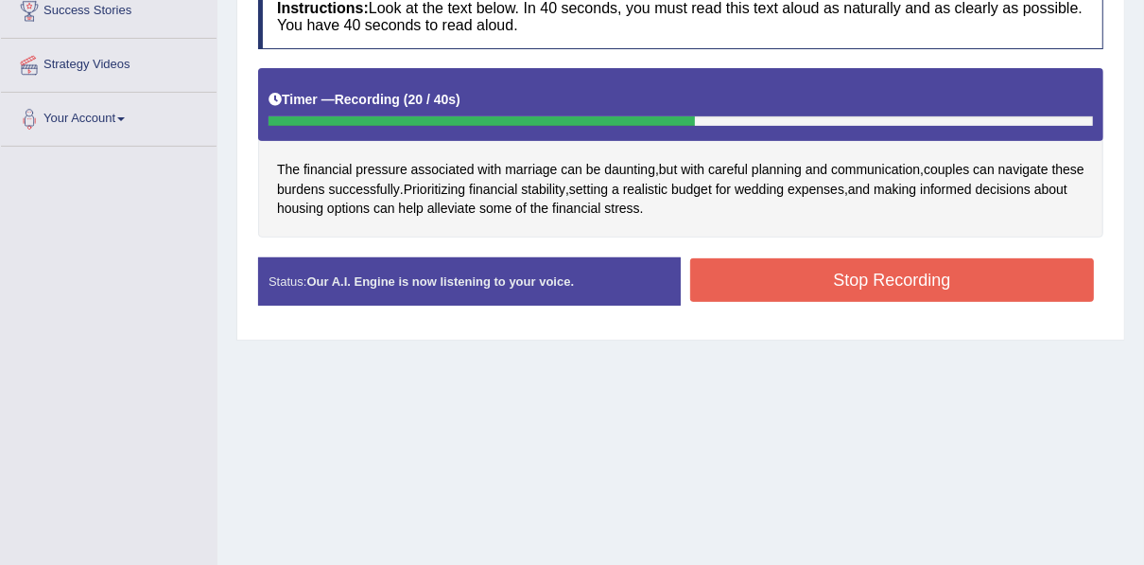
click at [756, 293] on button "Stop Recording" at bounding box center [892, 279] width 404 height 43
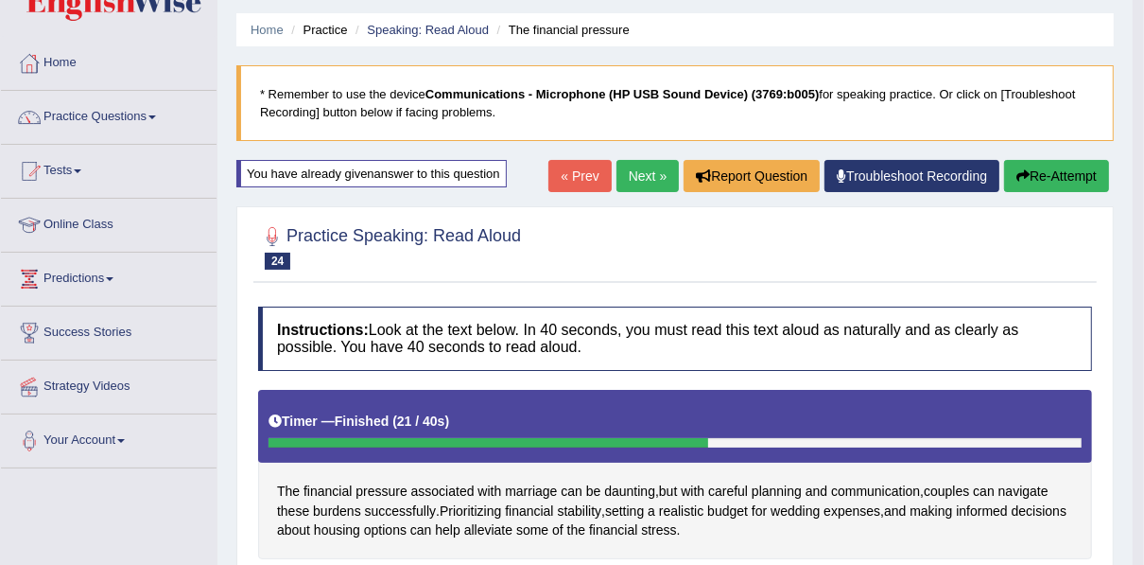
scroll to position [49, 0]
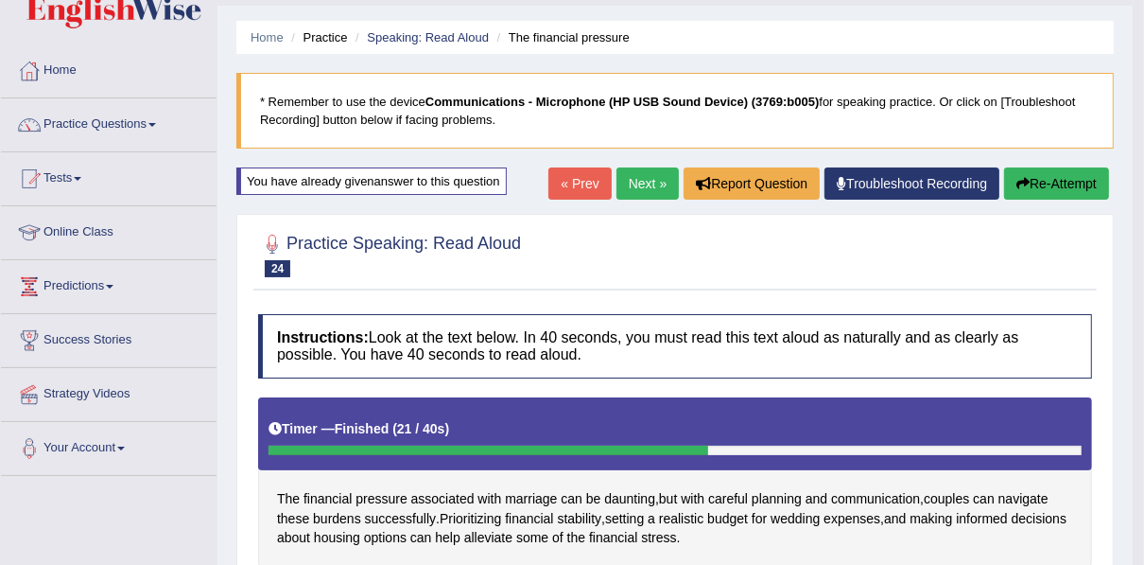
click at [656, 182] on link "Next »" at bounding box center [648, 183] width 62 height 32
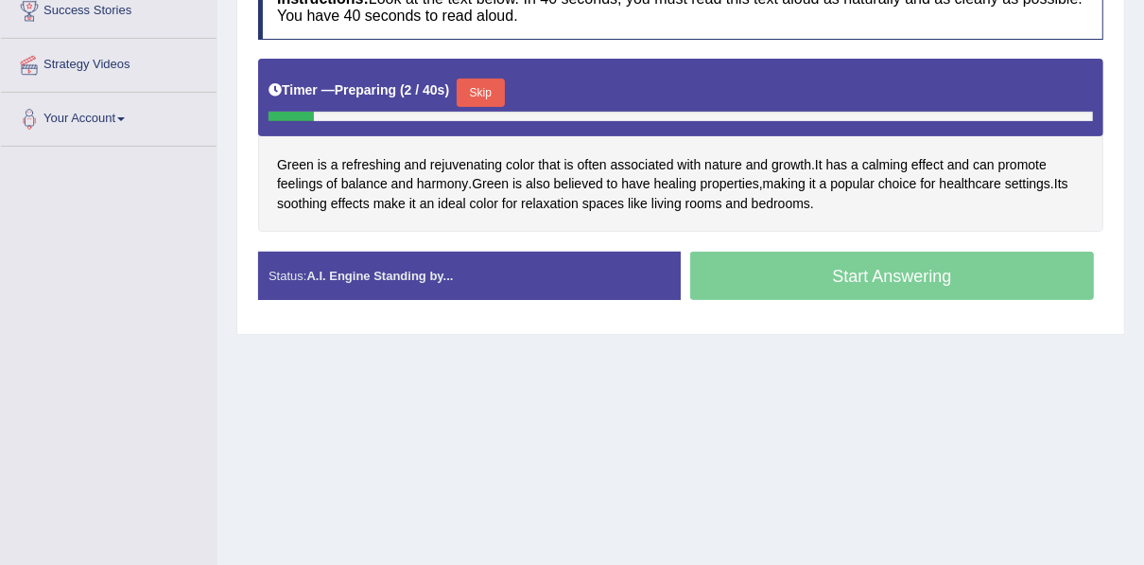
click at [486, 96] on button "Skip" at bounding box center [480, 92] width 47 height 28
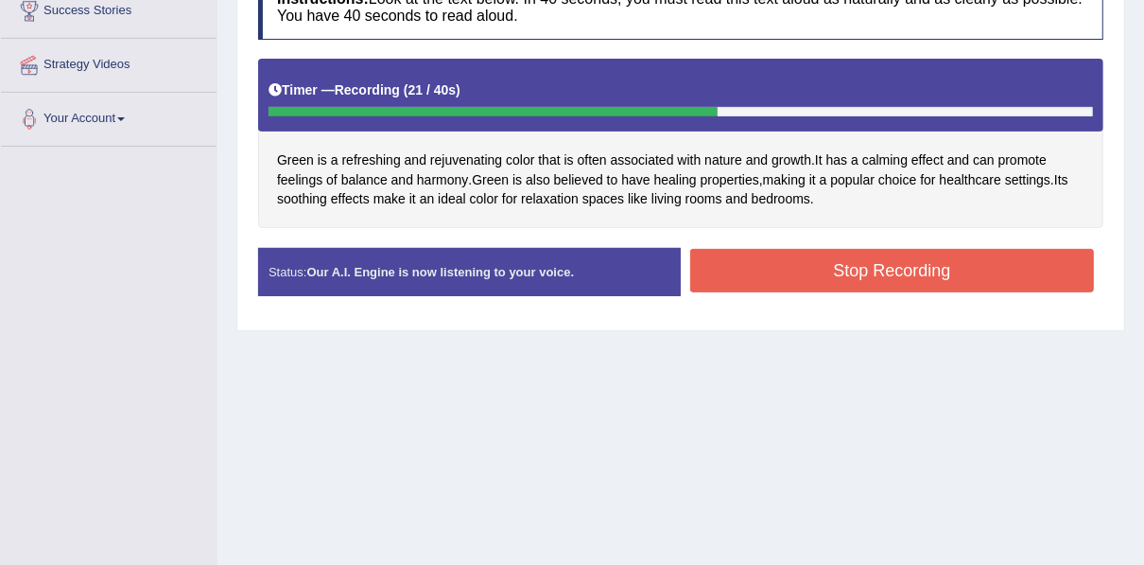
click at [770, 270] on button "Stop Recording" at bounding box center [892, 270] width 404 height 43
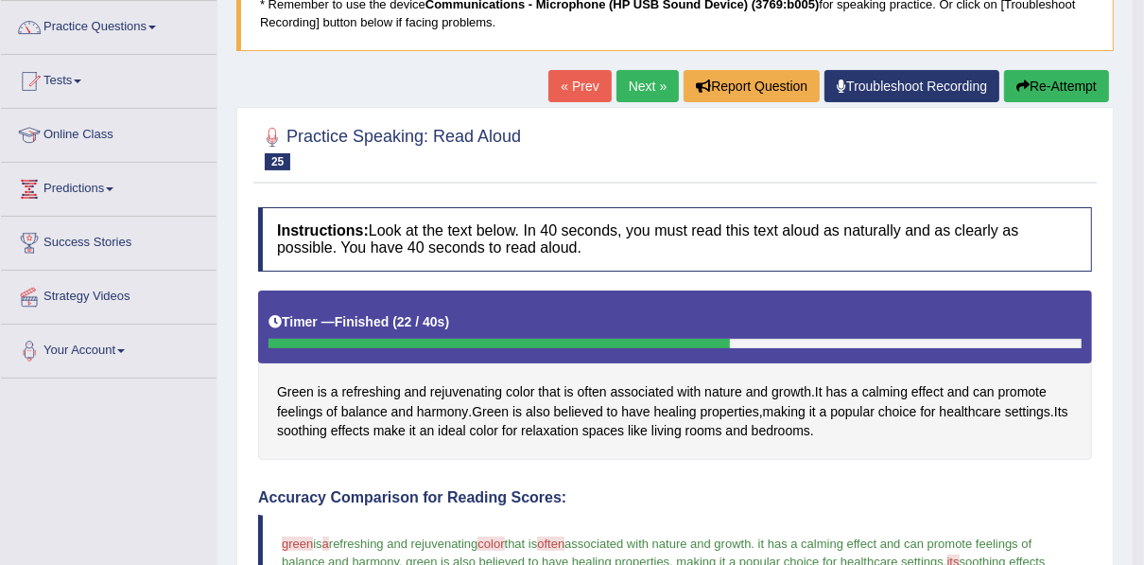
scroll to position [115, 0]
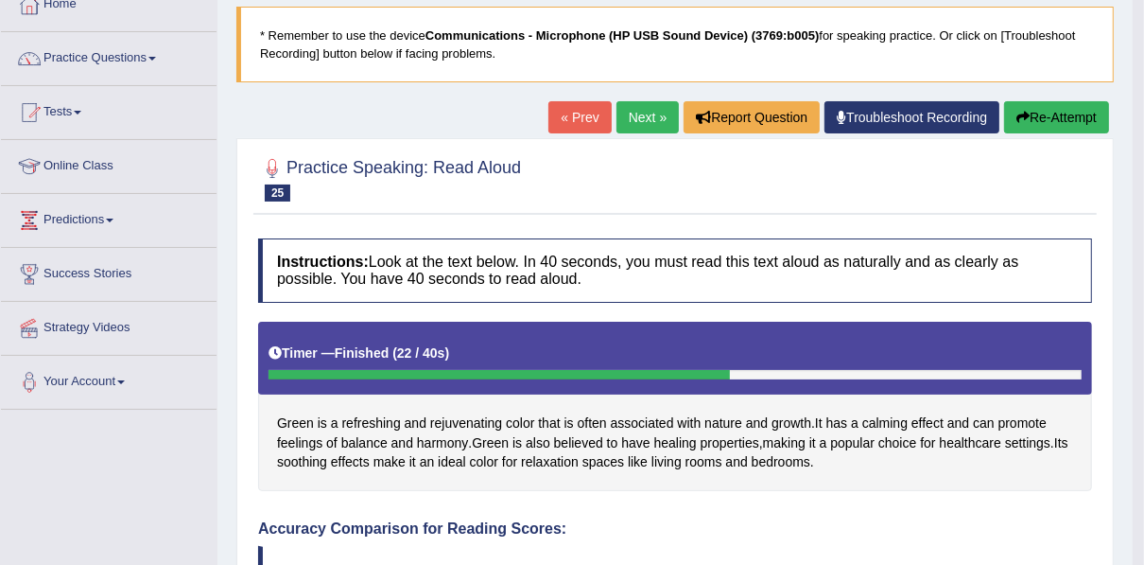
click at [643, 110] on link "Next »" at bounding box center [648, 117] width 62 height 32
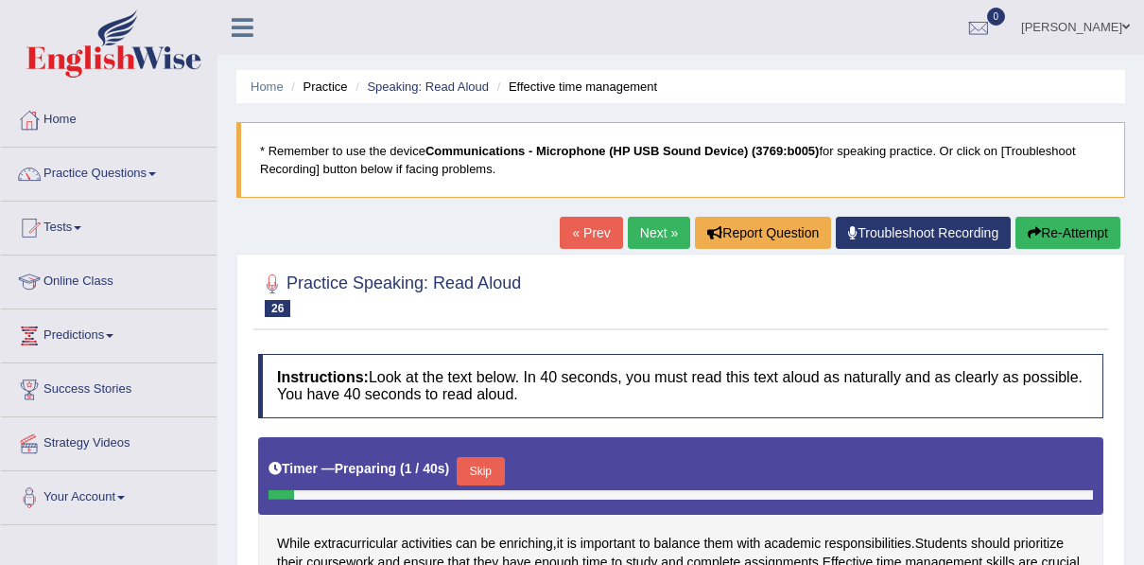
scroll to position [303, 0]
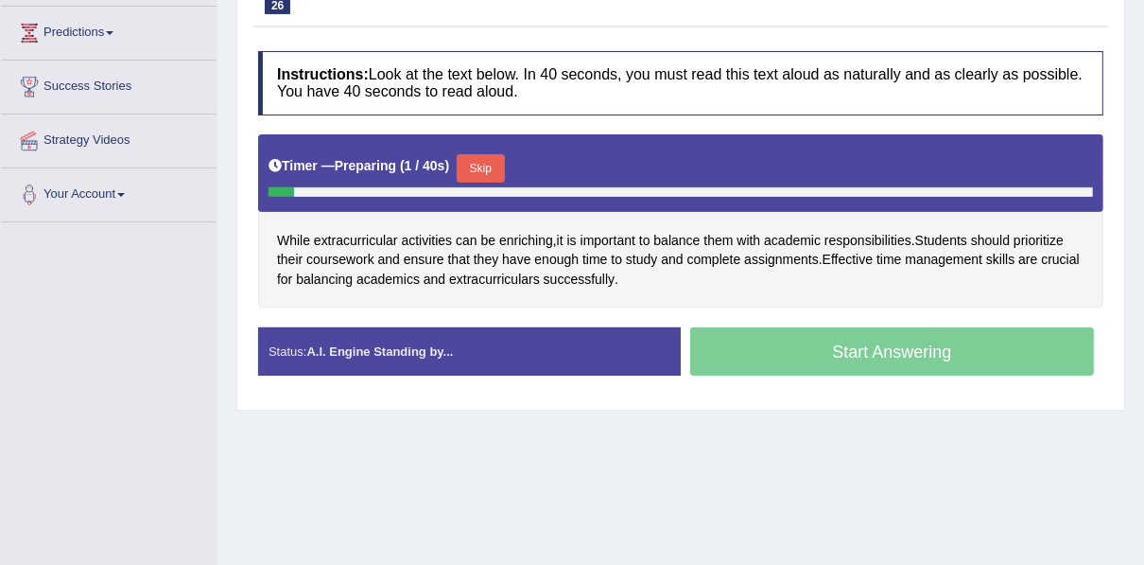
click at [480, 156] on button "Skip" at bounding box center [480, 168] width 47 height 28
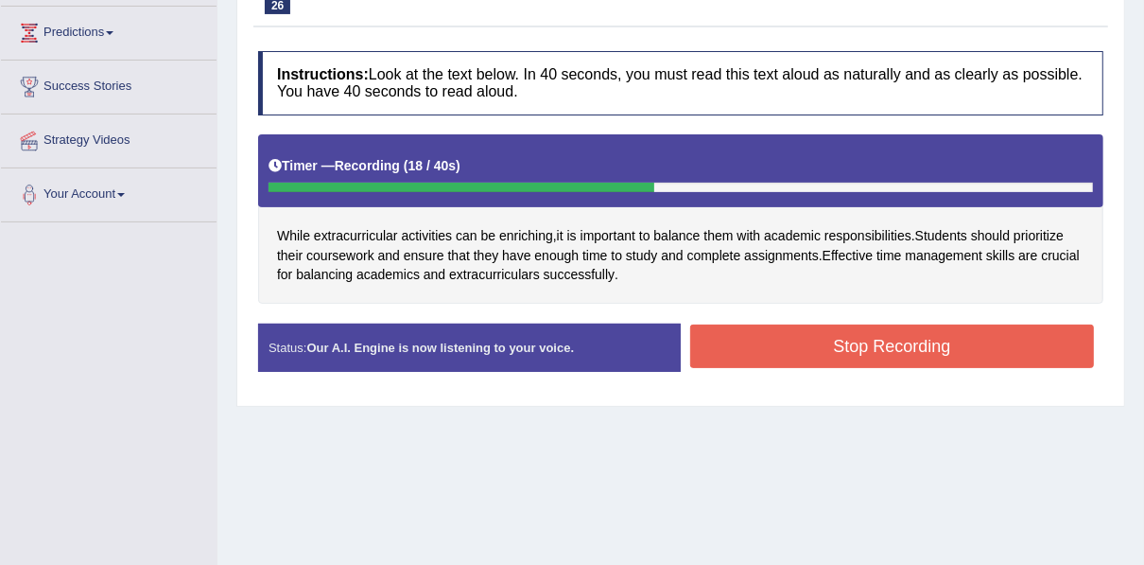
click at [768, 350] on button "Stop Recording" at bounding box center [892, 345] width 404 height 43
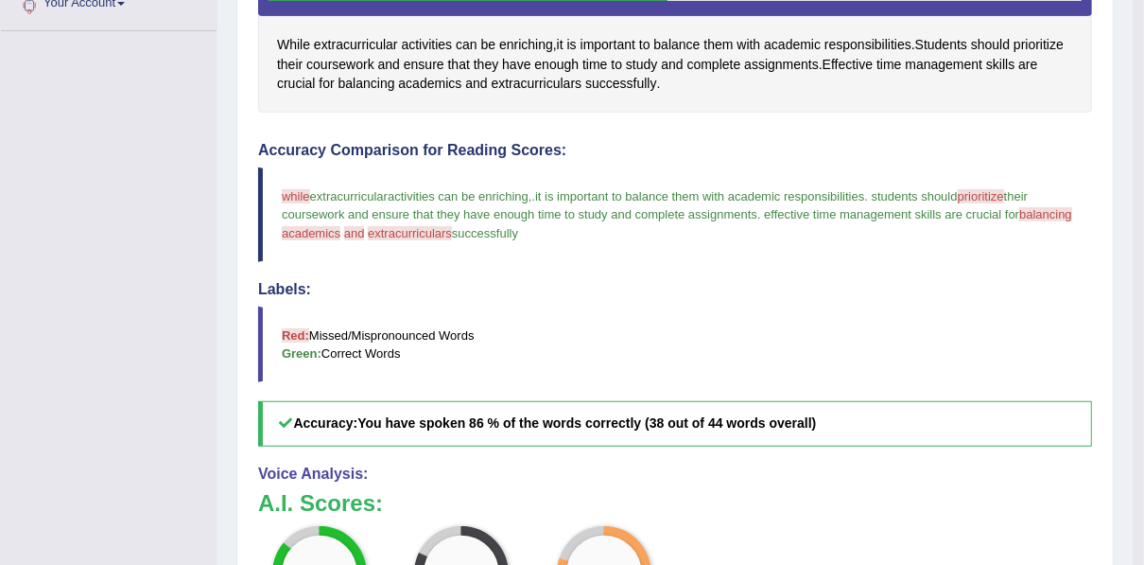
scroll to position [40, 0]
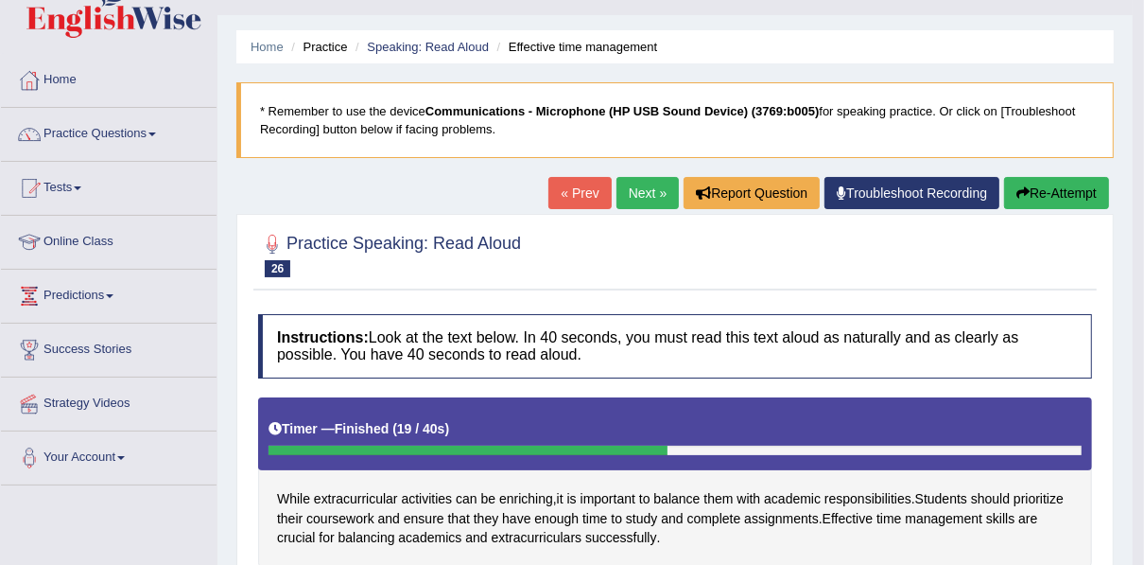
click at [1051, 190] on button "Re-Attempt" at bounding box center [1056, 193] width 105 height 32
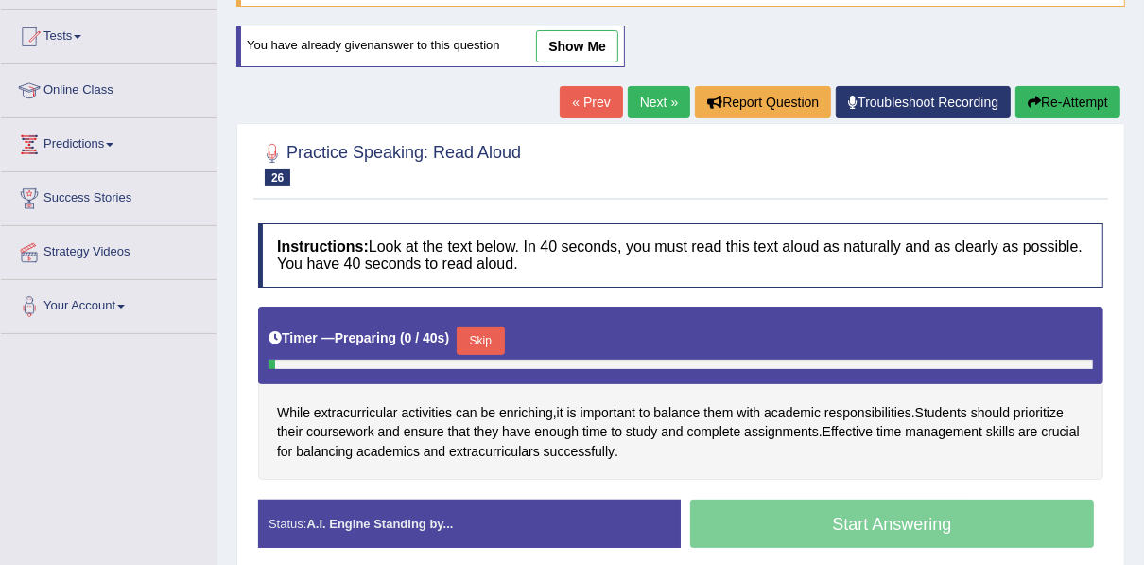
scroll to position [191, 0]
click at [480, 337] on button "Skip" at bounding box center [480, 340] width 47 height 28
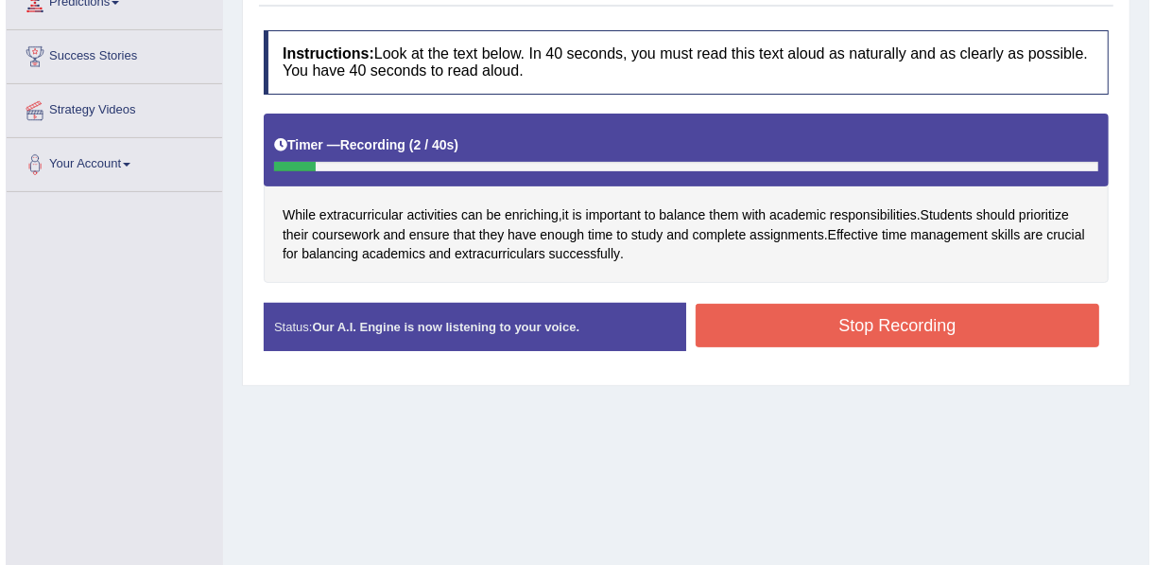
scroll to position [342, 0]
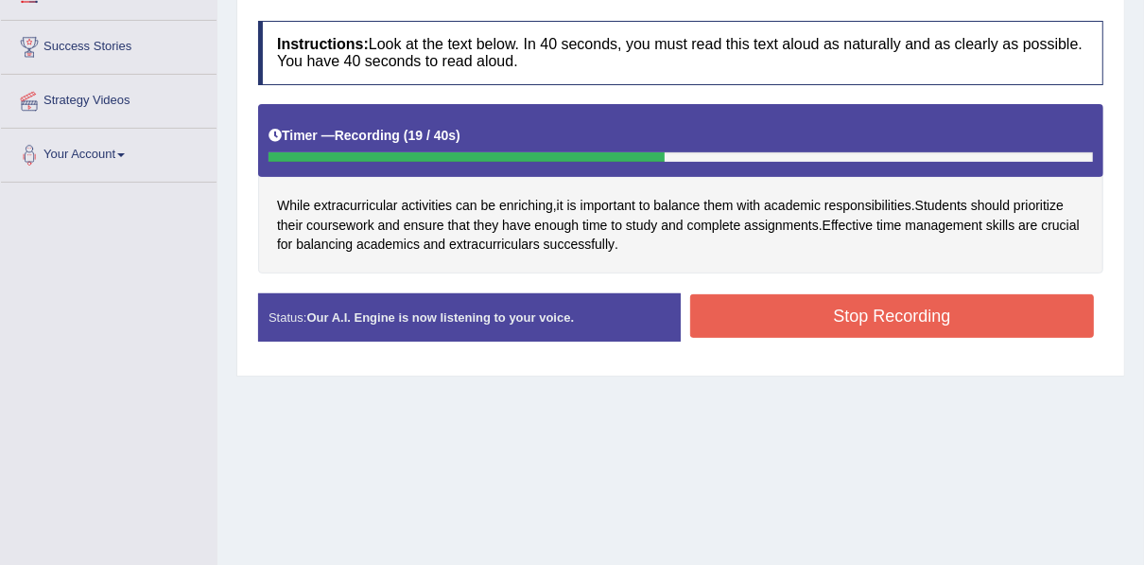
click at [726, 318] on button "Stop Recording" at bounding box center [892, 315] width 404 height 43
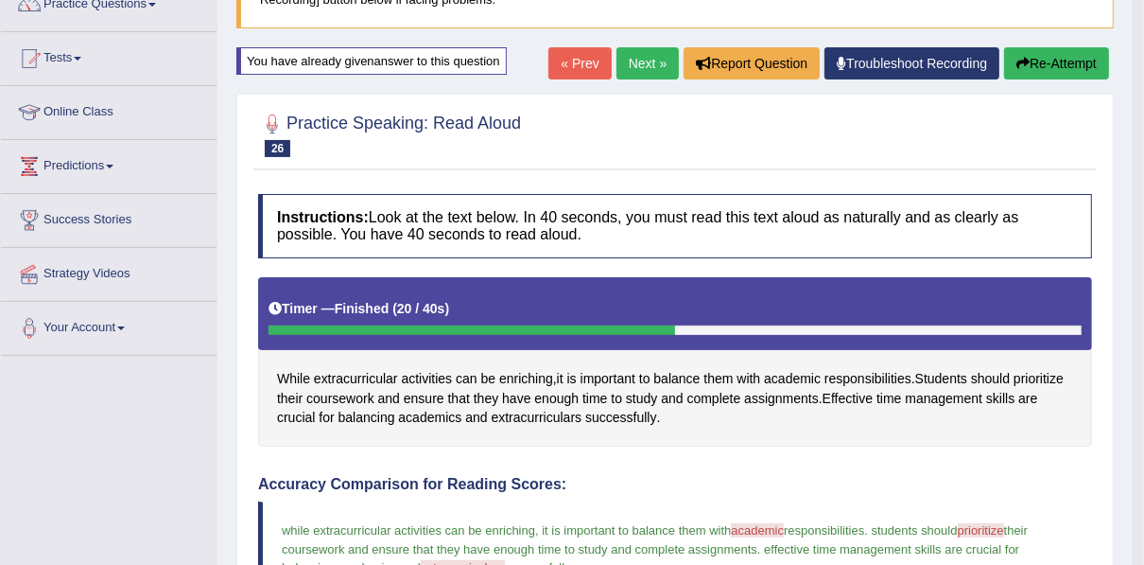
scroll to position [40, 0]
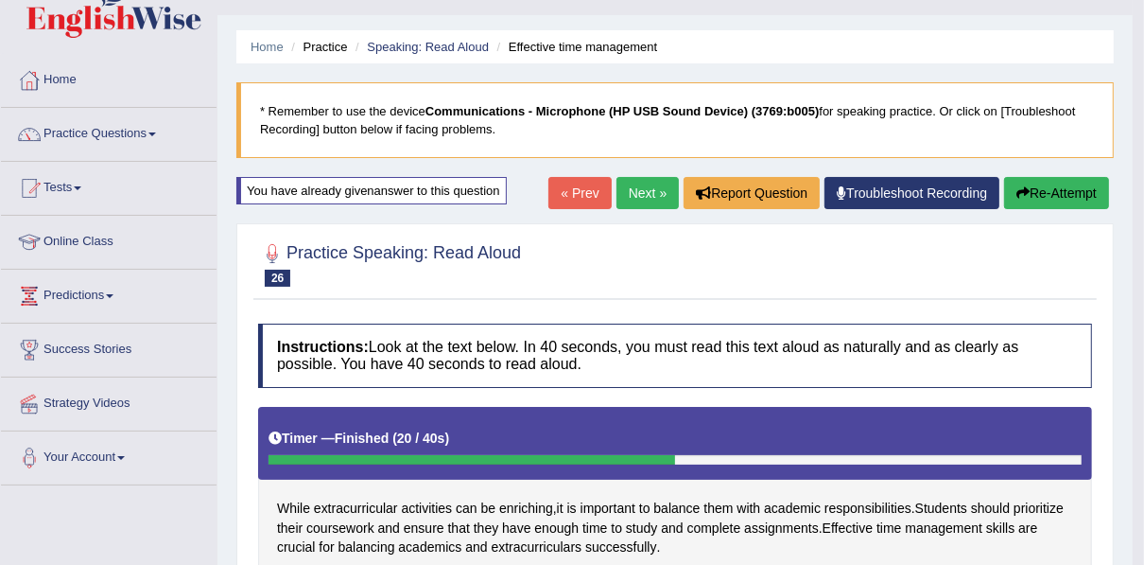
click at [642, 200] on link "Next »" at bounding box center [648, 193] width 62 height 32
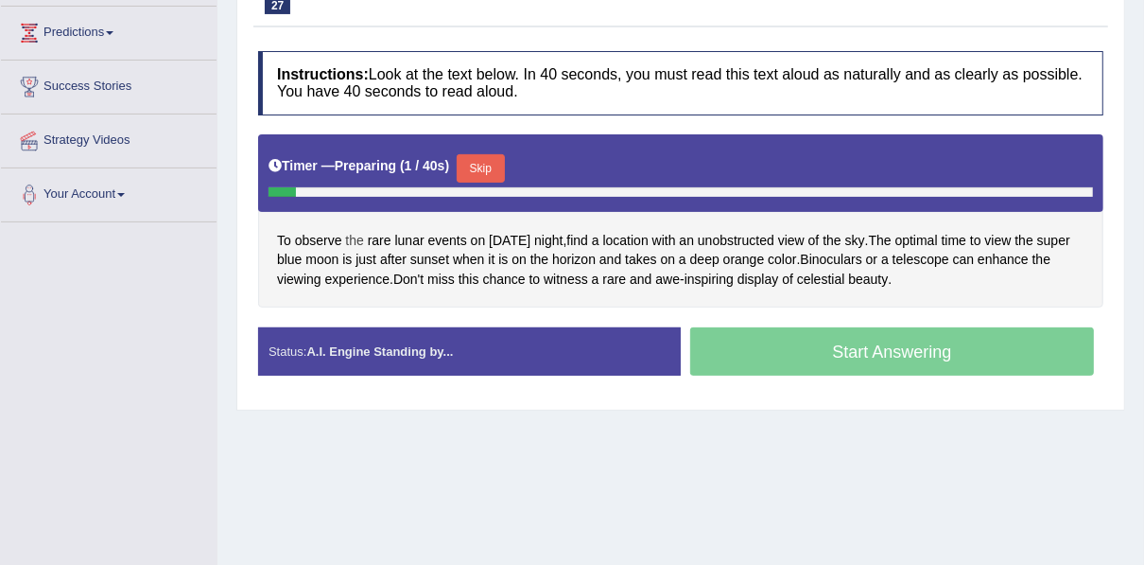
scroll to position [303, 0]
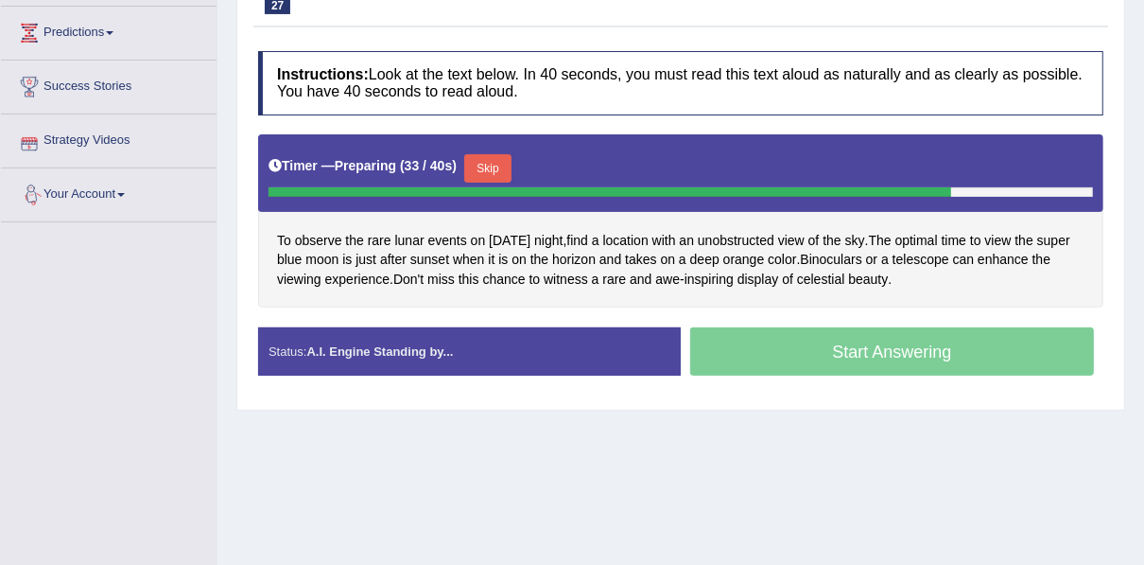
click at [494, 172] on button "Skip" at bounding box center [487, 168] width 47 height 28
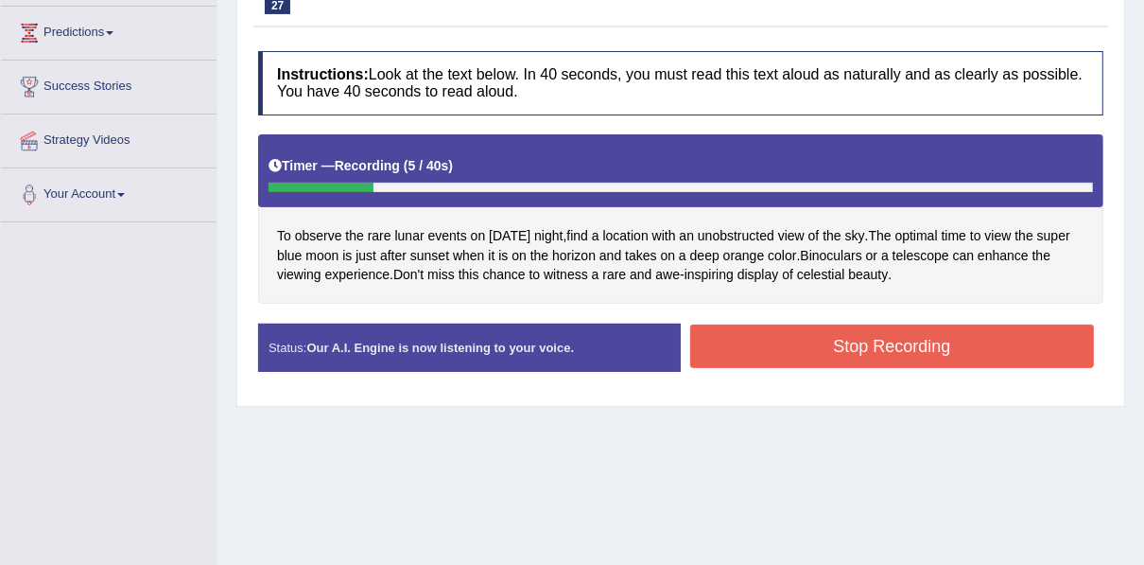
click at [867, 354] on button "Stop Recording" at bounding box center [892, 345] width 404 height 43
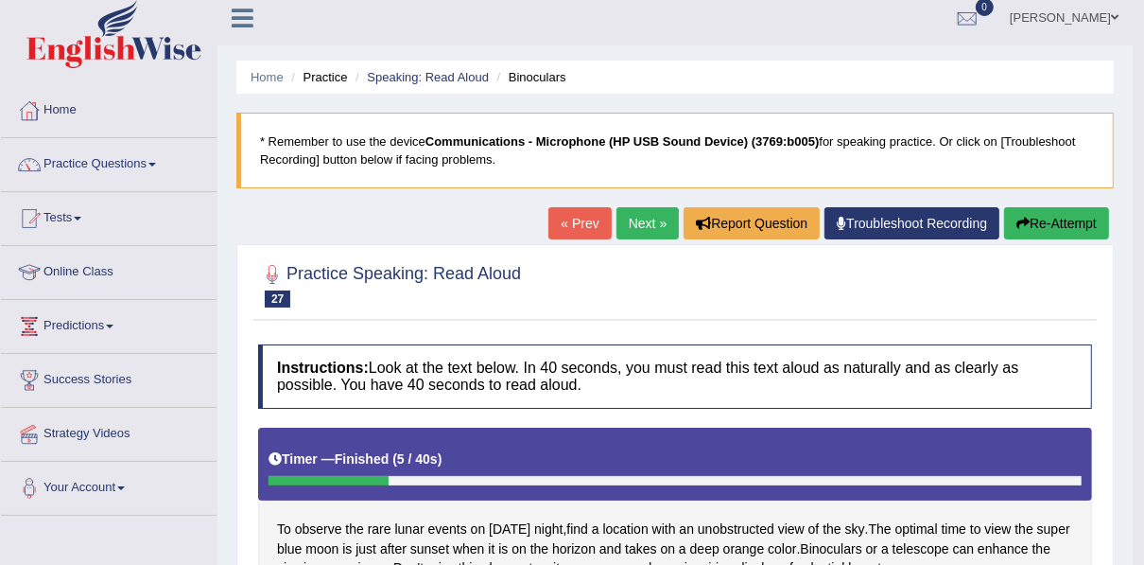
scroll to position [0, 0]
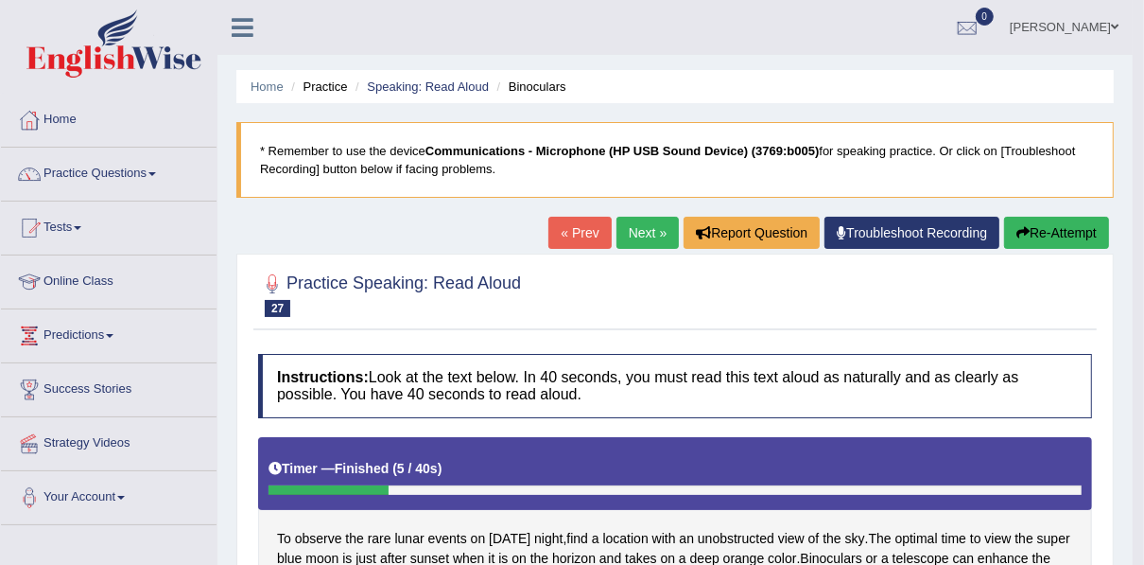
click at [1038, 228] on button "Re-Attempt" at bounding box center [1056, 233] width 105 height 32
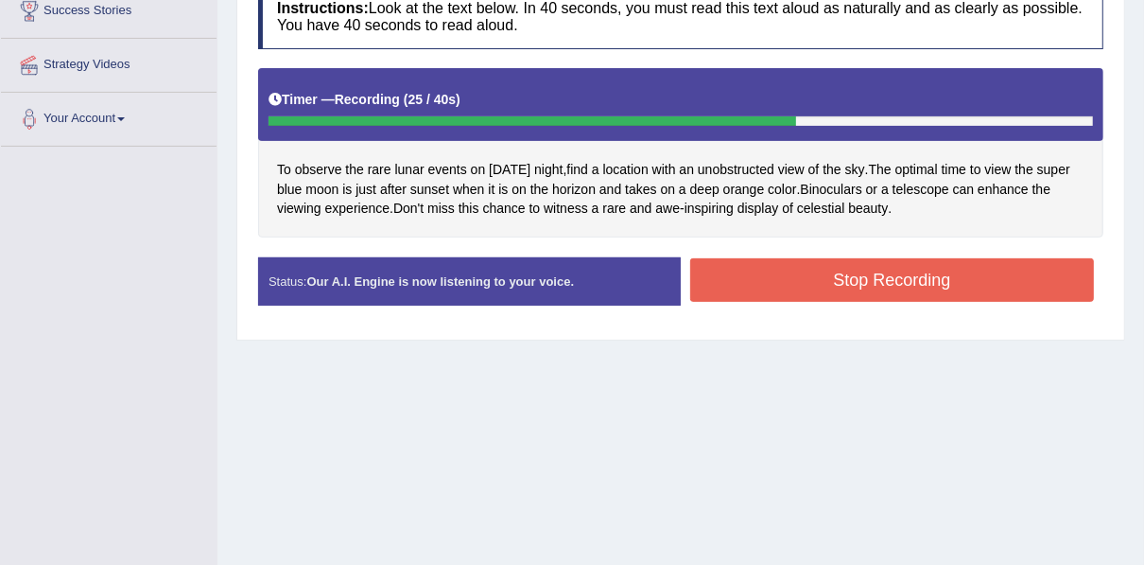
click at [828, 275] on button "Stop Recording" at bounding box center [892, 279] width 404 height 43
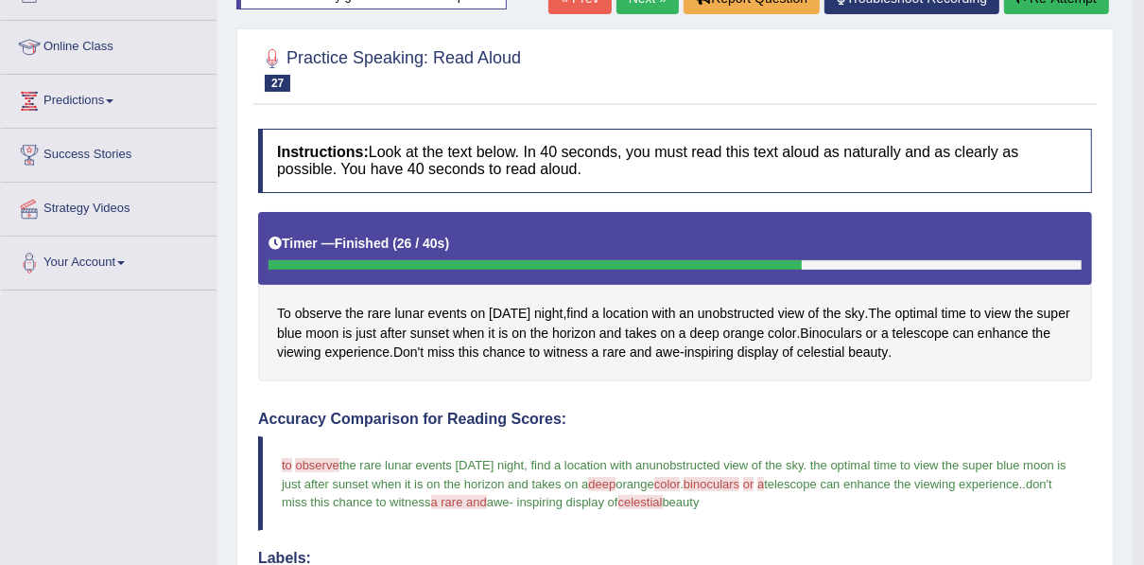
scroll to position [200, 0]
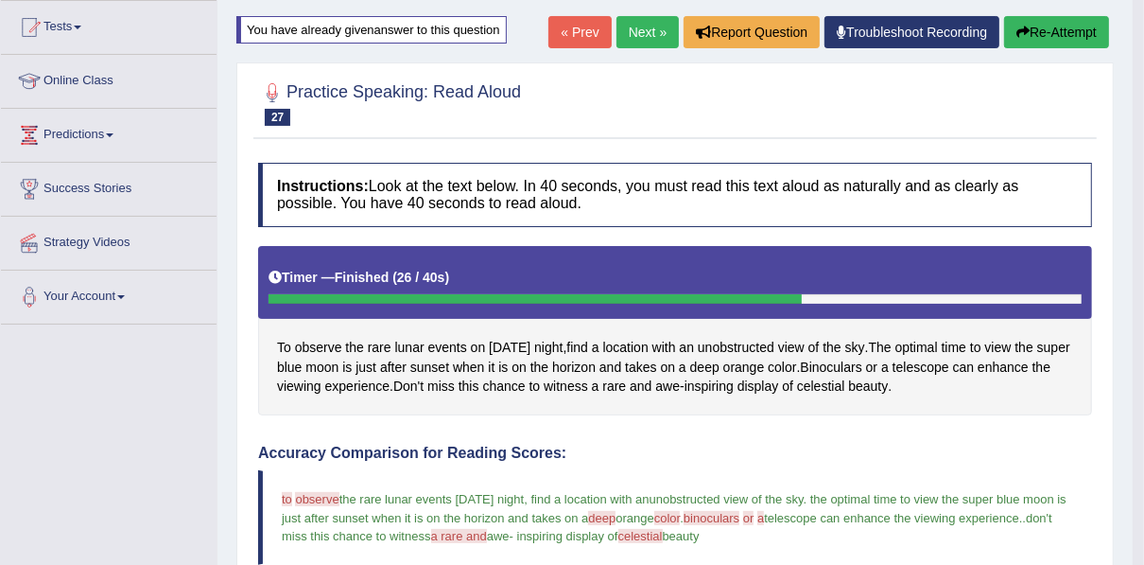
click at [647, 30] on link "Next »" at bounding box center [648, 32] width 62 height 32
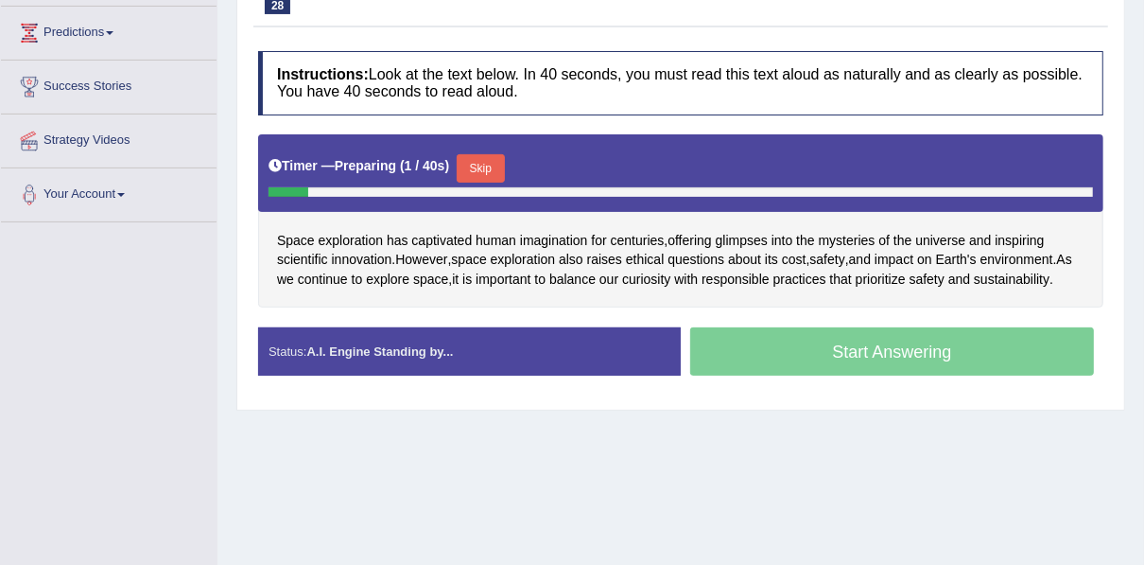
click at [473, 162] on button "Skip" at bounding box center [480, 168] width 47 height 28
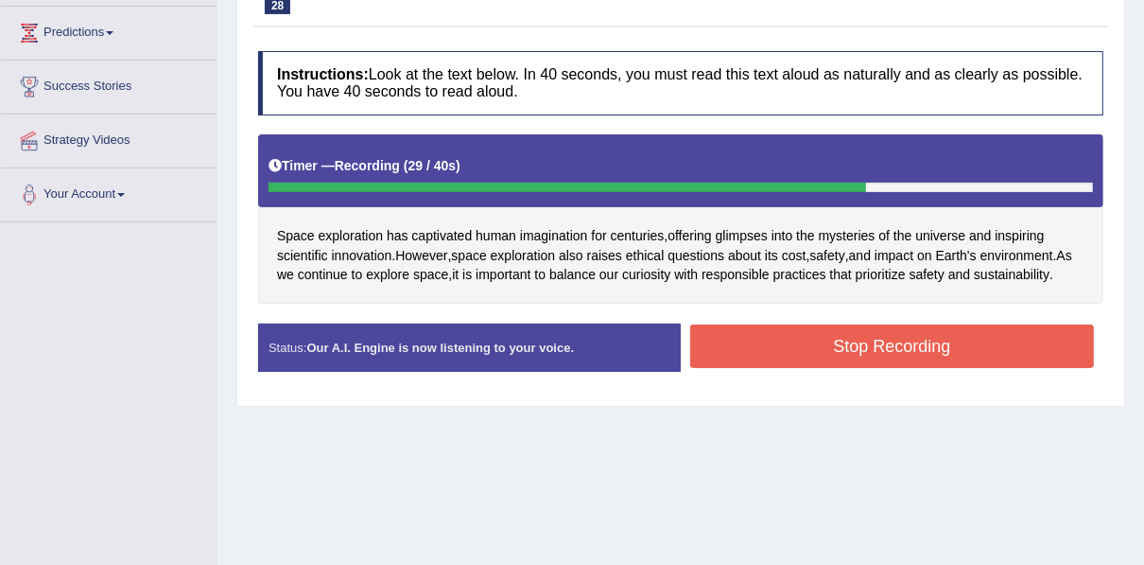
click at [971, 350] on button "Stop Recording" at bounding box center [892, 345] width 404 height 43
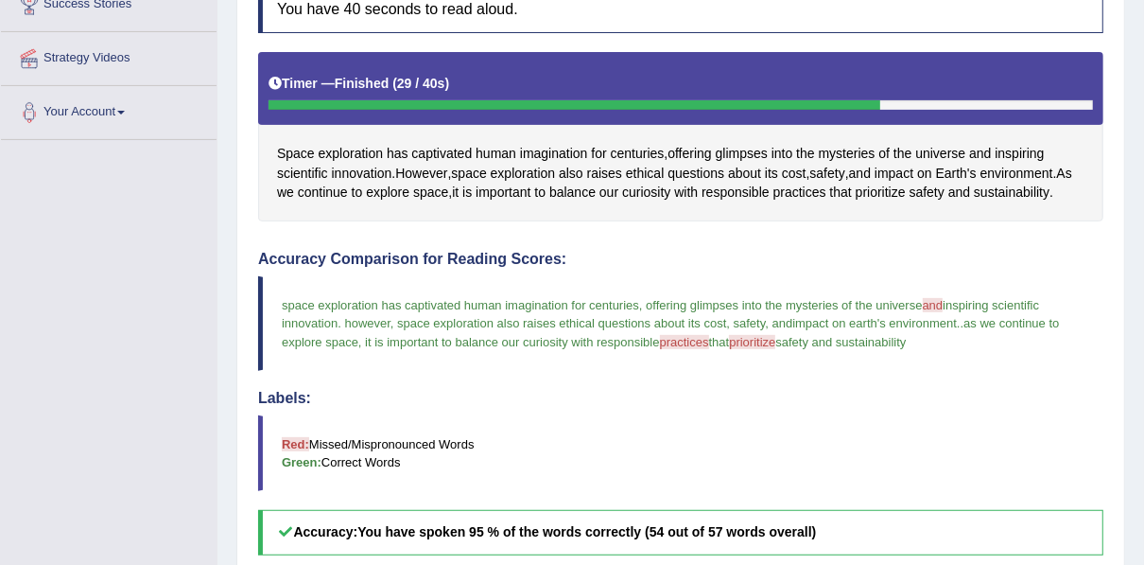
scroll to position [191, 0]
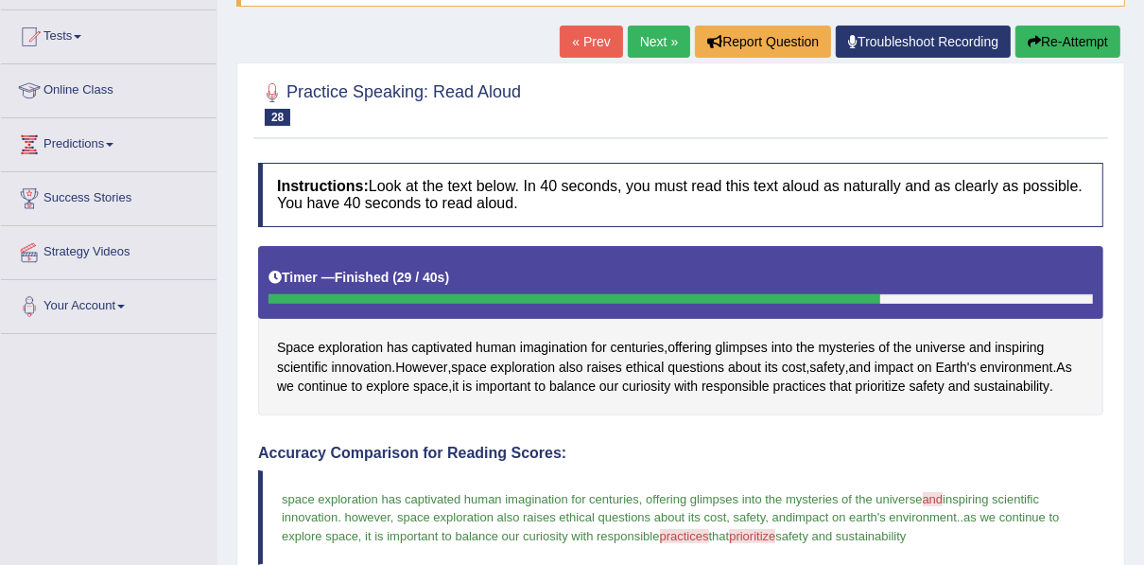
click at [1035, 31] on button "Re-Attempt" at bounding box center [1068, 42] width 105 height 32
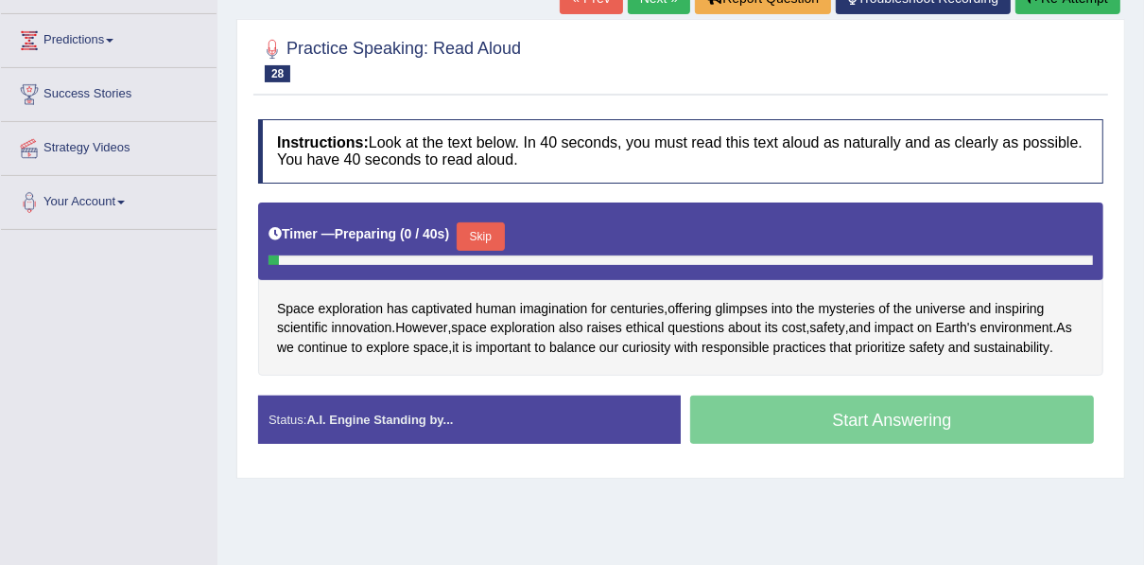
scroll to position [295, 0]
click at [475, 235] on button "Skip" at bounding box center [480, 236] width 47 height 28
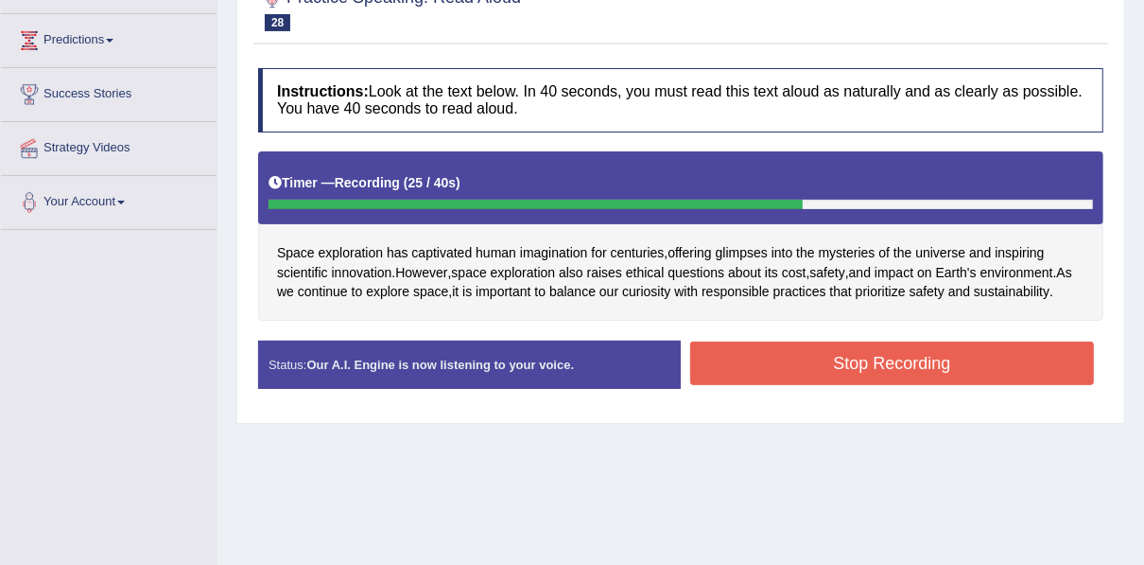
click at [739, 352] on button "Stop Recording" at bounding box center [892, 362] width 404 height 43
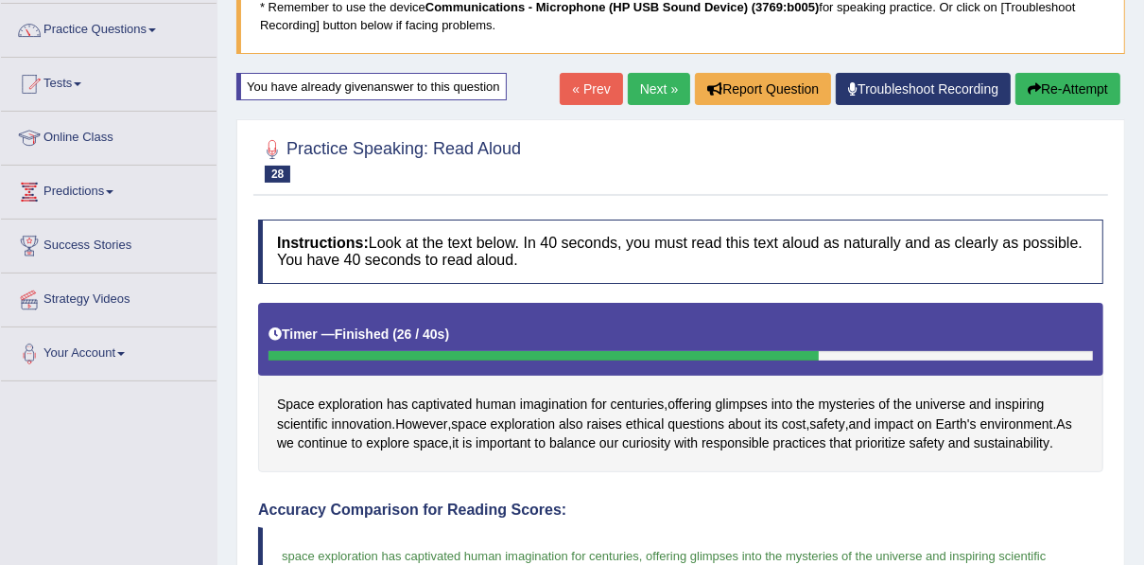
scroll to position [0, 0]
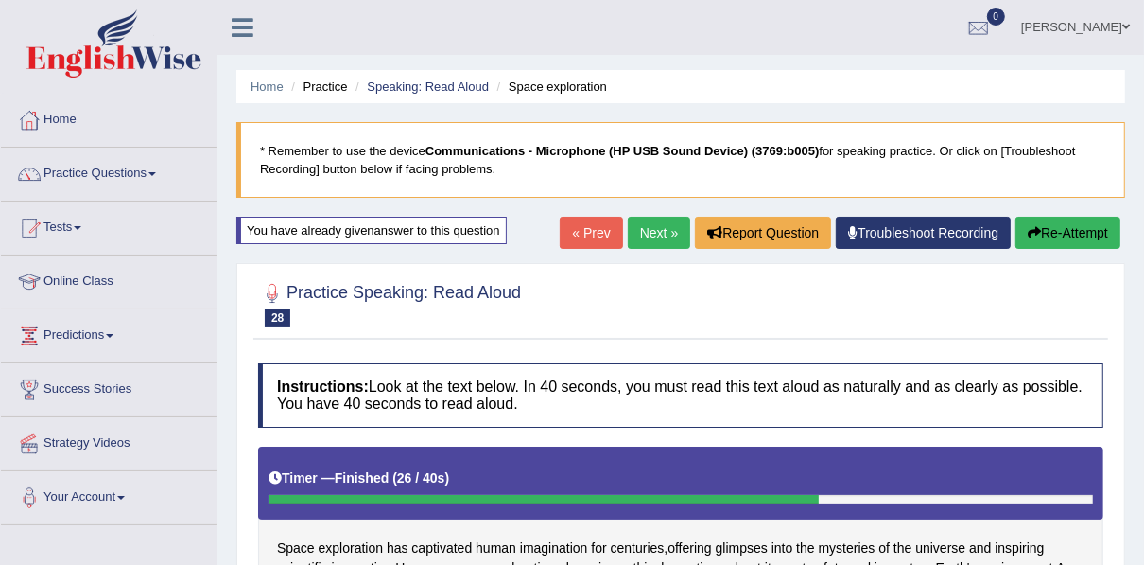
click at [640, 221] on link "Next »" at bounding box center [659, 233] width 62 height 32
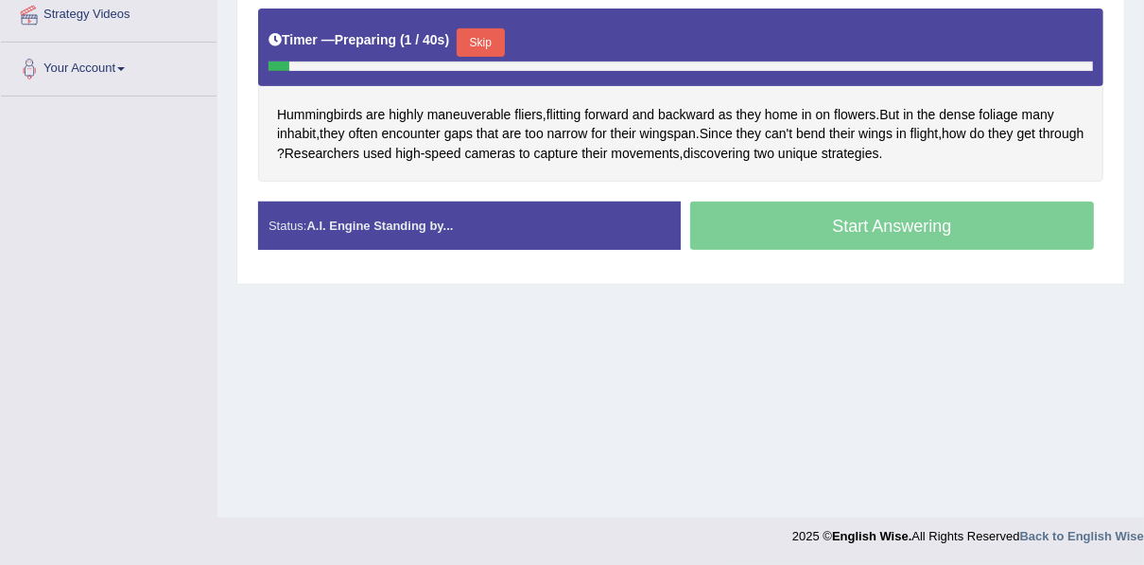
scroll to position [428, 0]
click at [465, 49] on button "Skip" at bounding box center [480, 42] width 47 height 28
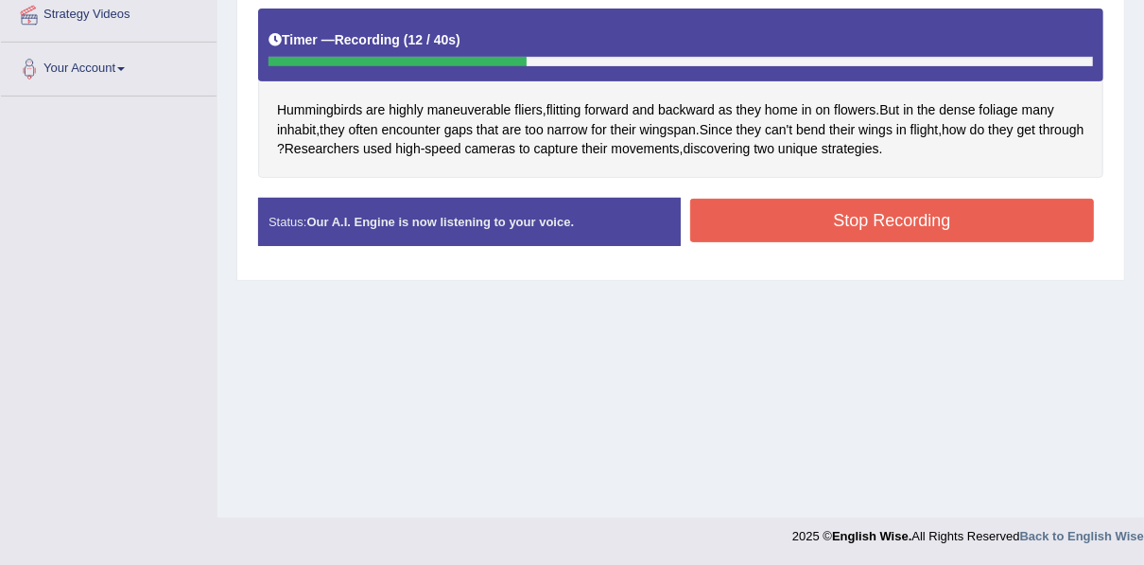
click at [778, 224] on button "Stop Recording" at bounding box center [892, 220] width 404 height 43
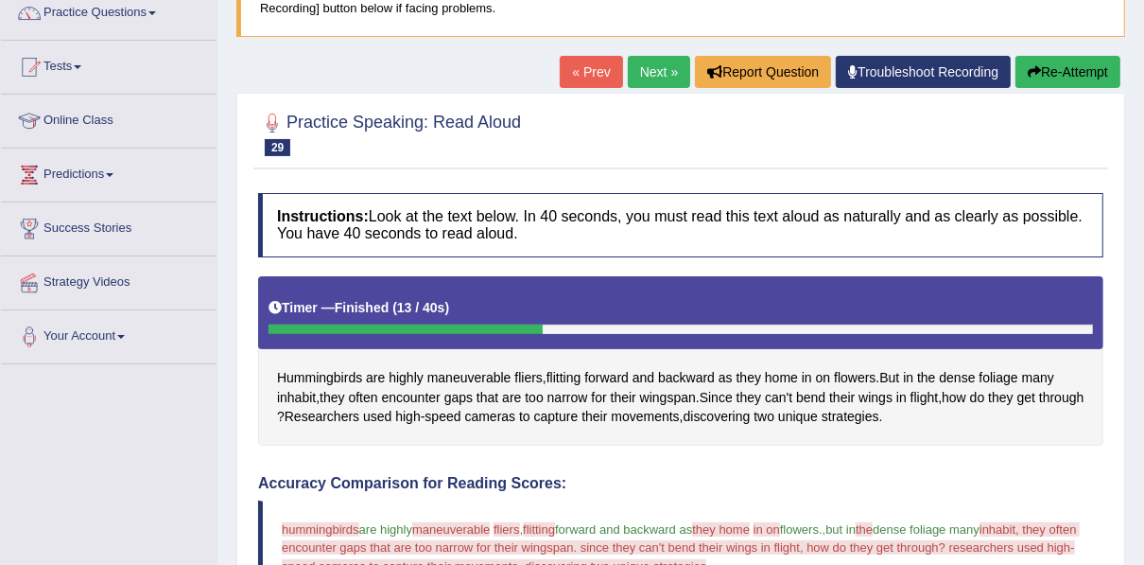
scroll to position [0, 0]
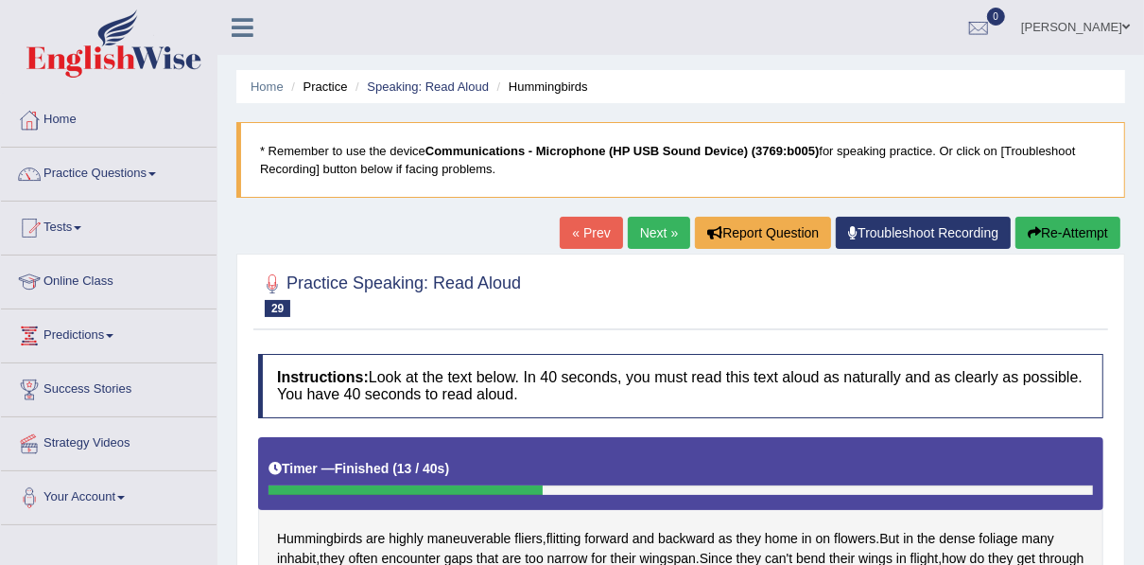
click at [1059, 235] on button "Re-Attempt" at bounding box center [1068, 233] width 105 height 32
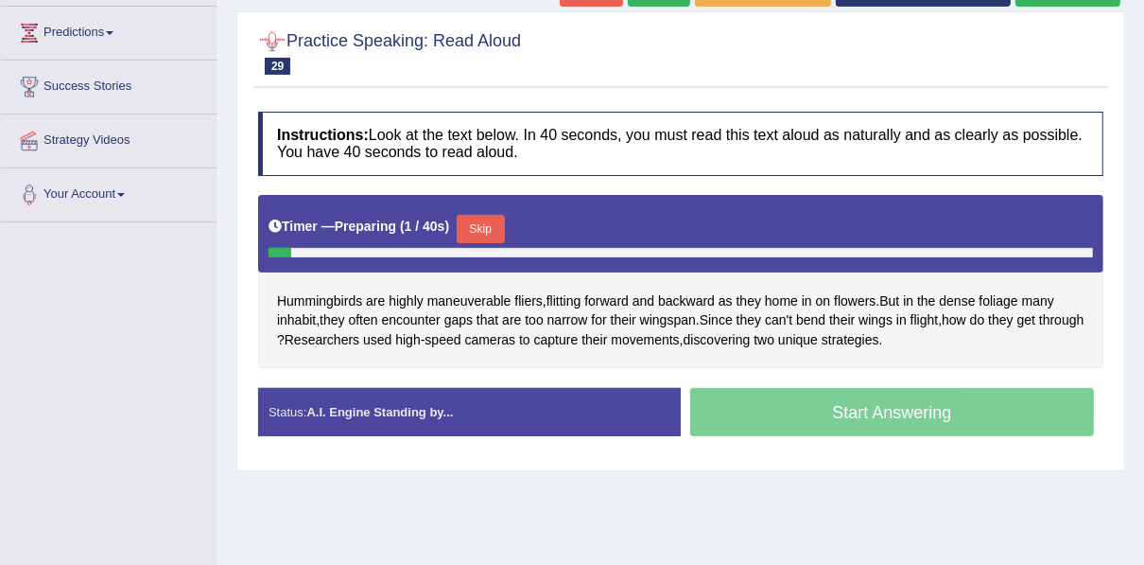
scroll to position [303, 0]
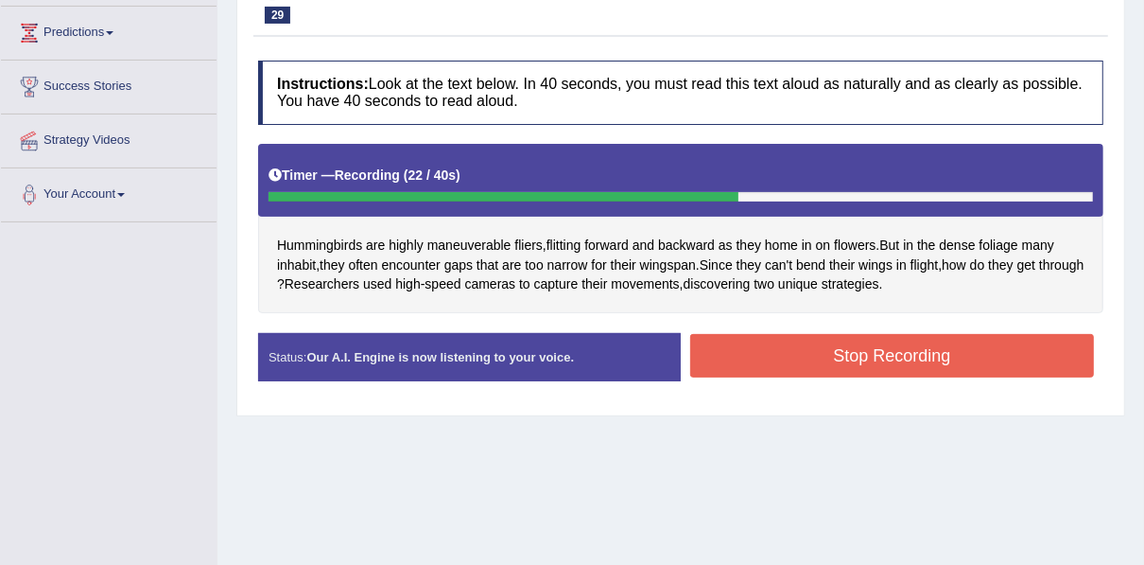
click at [836, 355] on button "Stop Recording" at bounding box center [892, 355] width 404 height 43
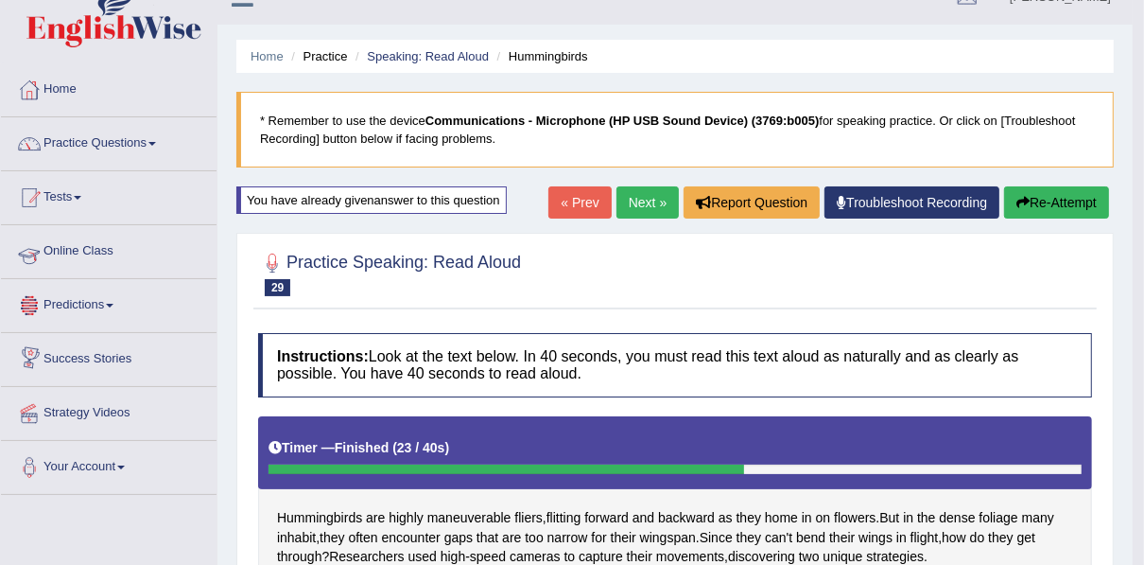
scroll to position [0, 0]
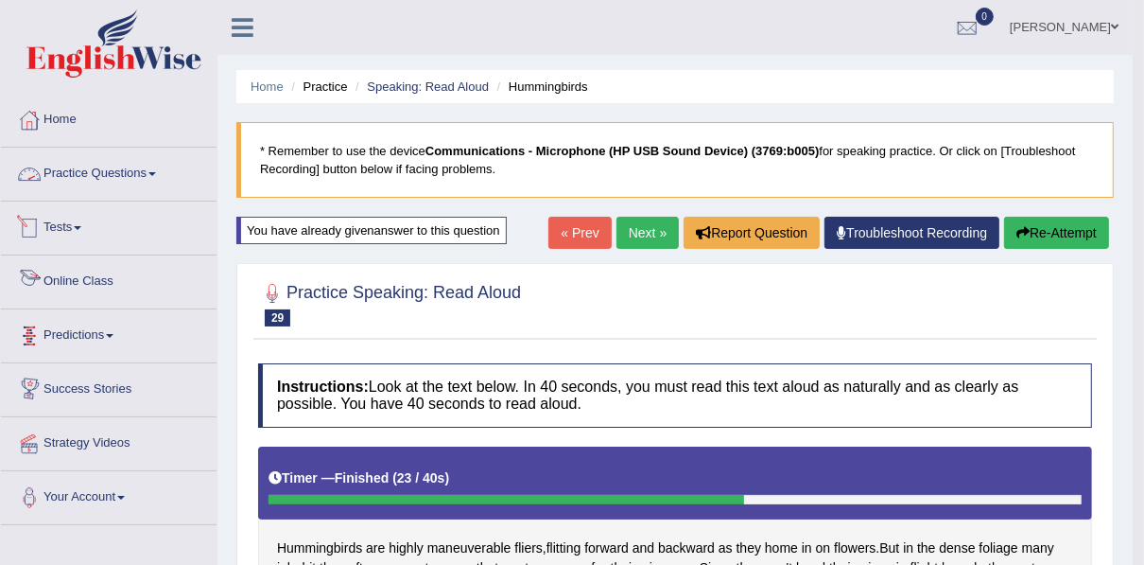
click at [102, 162] on link "Practice Questions" at bounding box center [109, 171] width 216 height 47
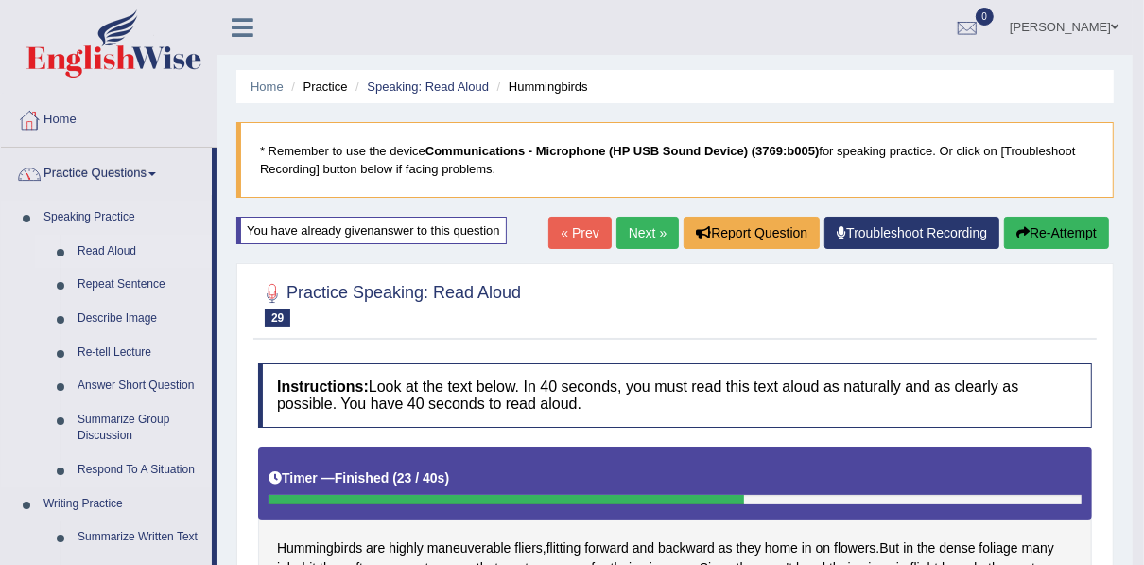
scroll to position [76, 0]
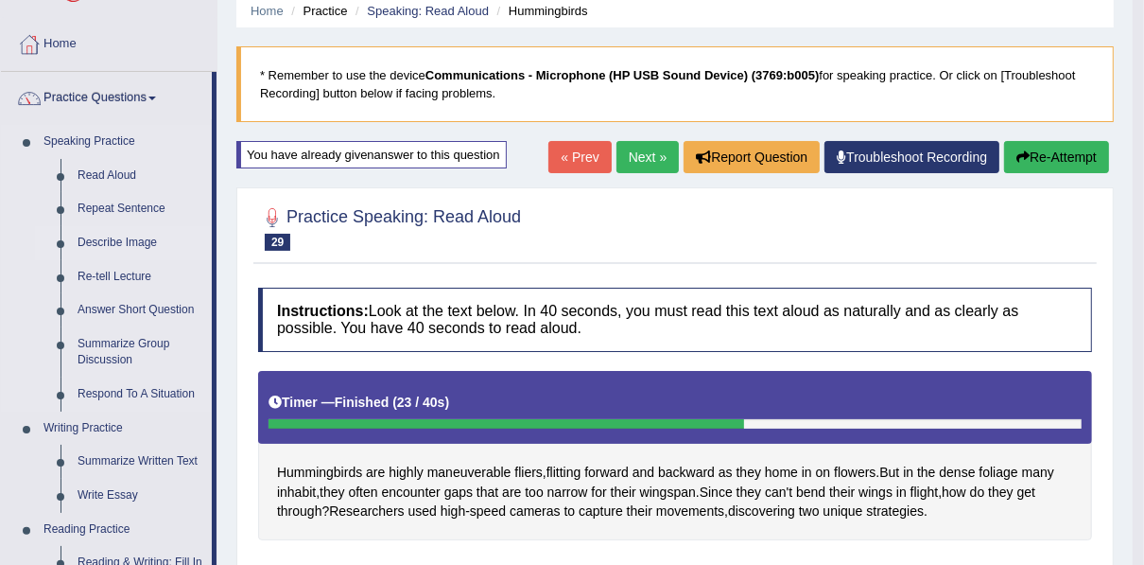
click at [107, 240] on link "Describe Image" at bounding box center [140, 243] width 143 height 34
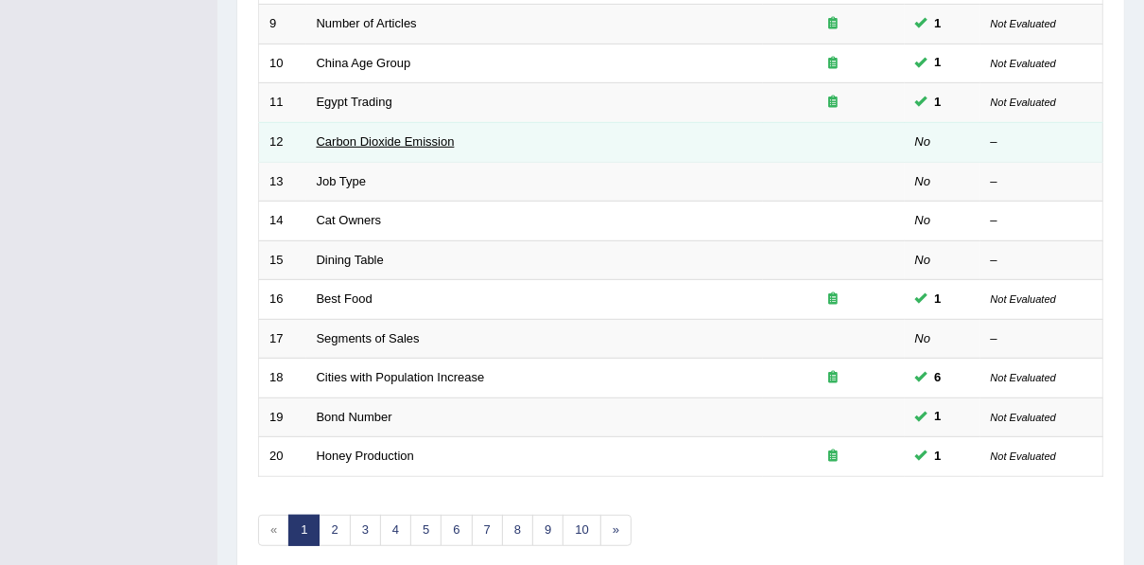
scroll to position [605, 0]
click at [374, 136] on link "Carbon Dioxide Emission" at bounding box center [386, 141] width 138 height 14
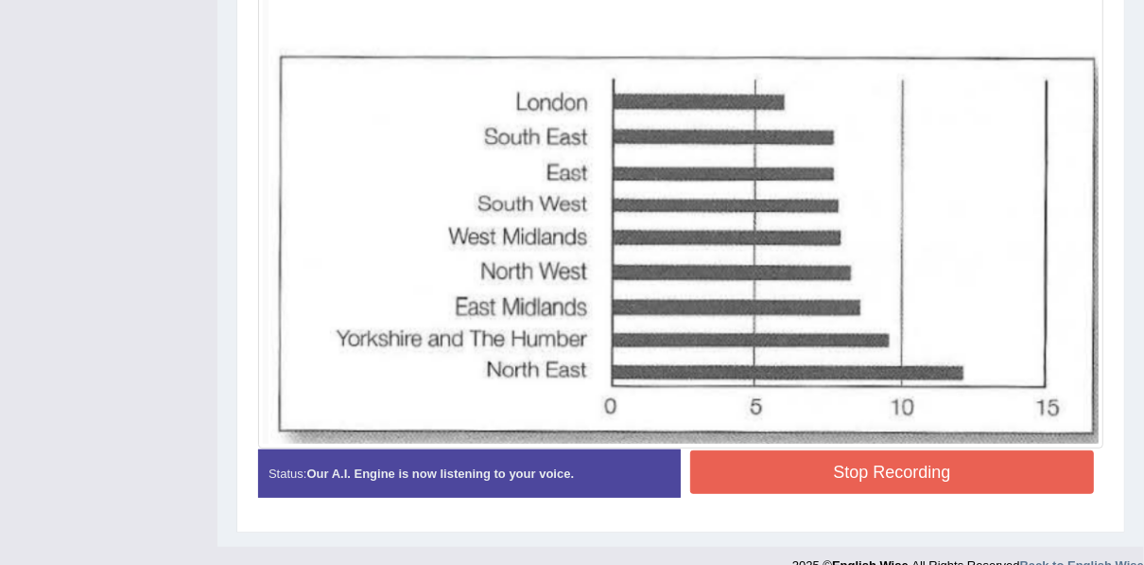
scroll to position [670, 0]
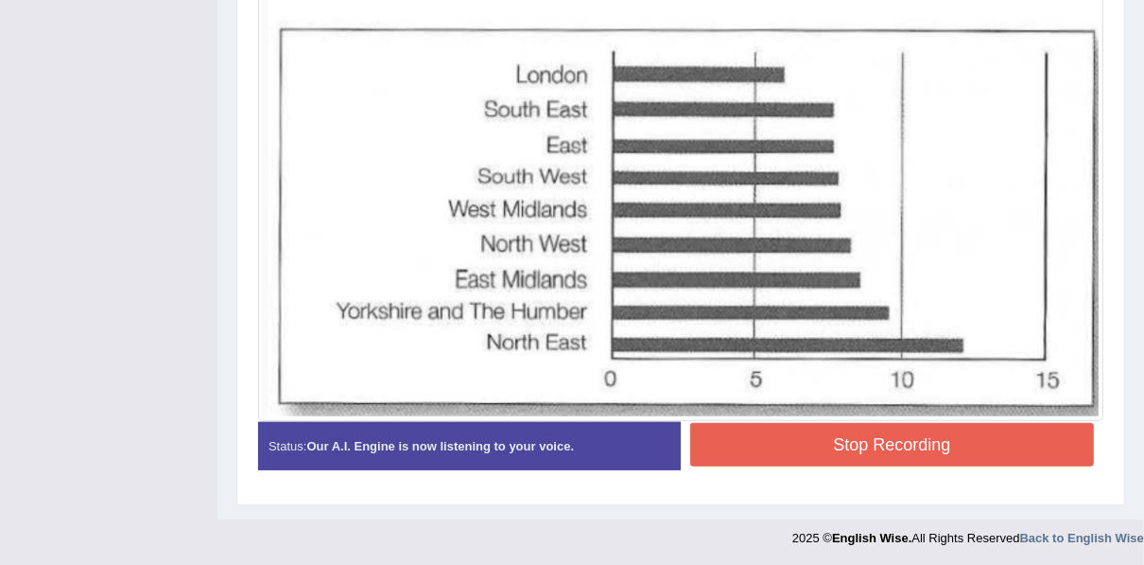
click at [739, 444] on button "Stop Recording" at bounding box center [892, 444] width 404 height 43
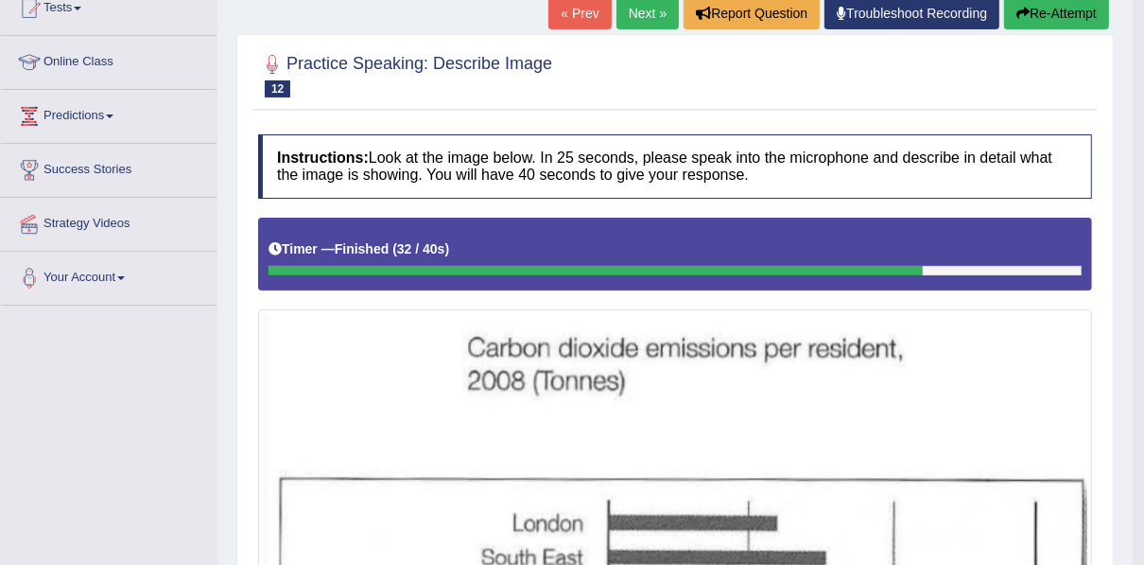
scroll to position [182, 0]
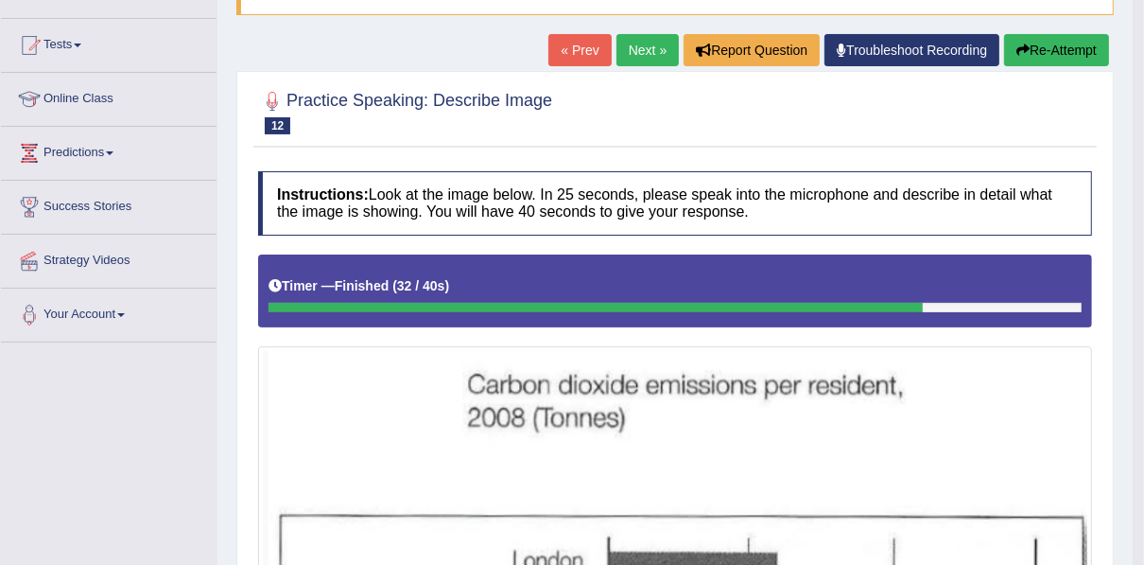
click at [649, 58] on link "Next »" at bounding box center [648, 50] width 62 height 32
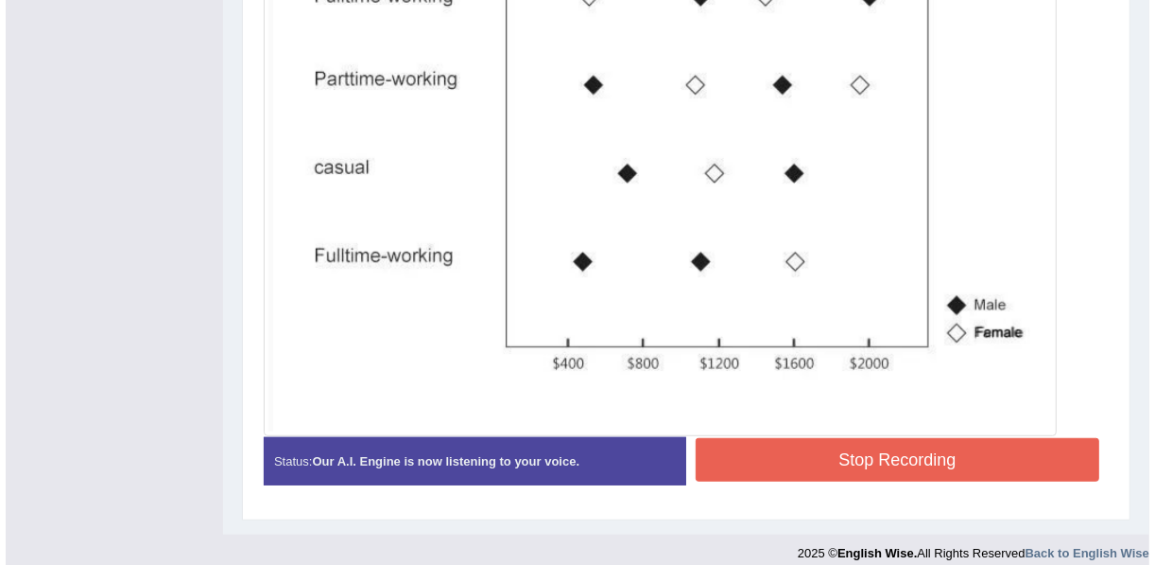
scroll to position [709, 0]
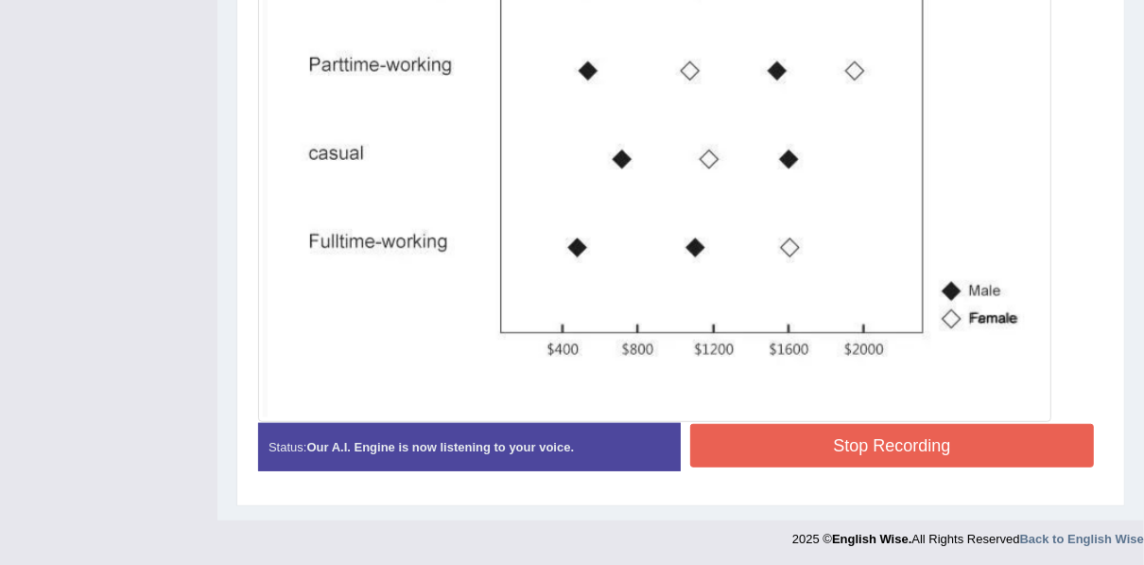
click at [791, 434] on button "Stop Recording" at bounding box center [892, 445] width 404 height 43
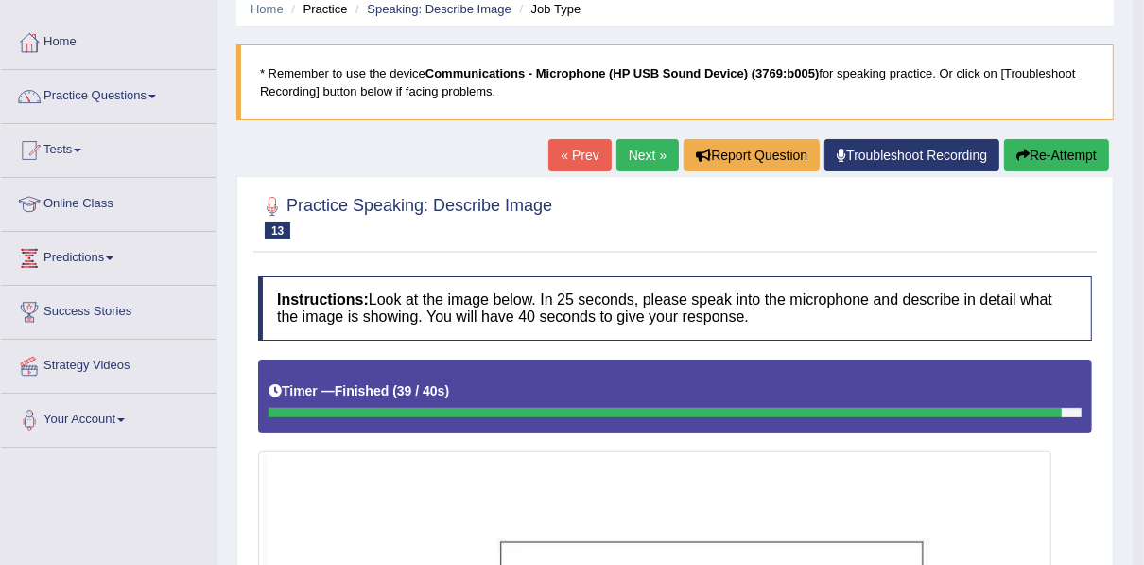
scroll to position [63, 0]
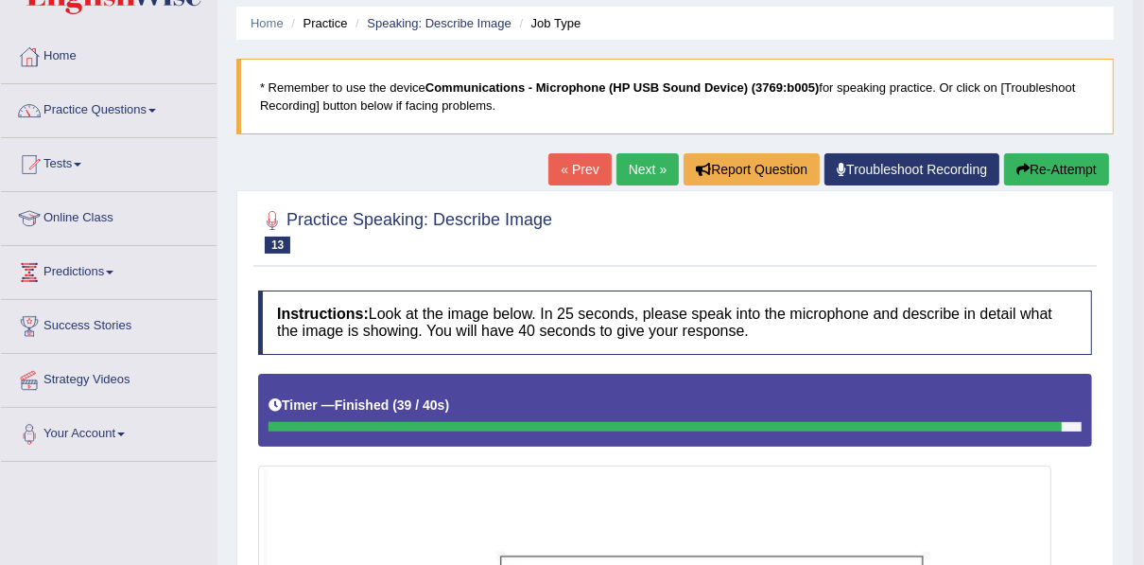
click at [1059, 172] on button "Re-Attempt" at bounding box center [1056, 169] width 105 height 32
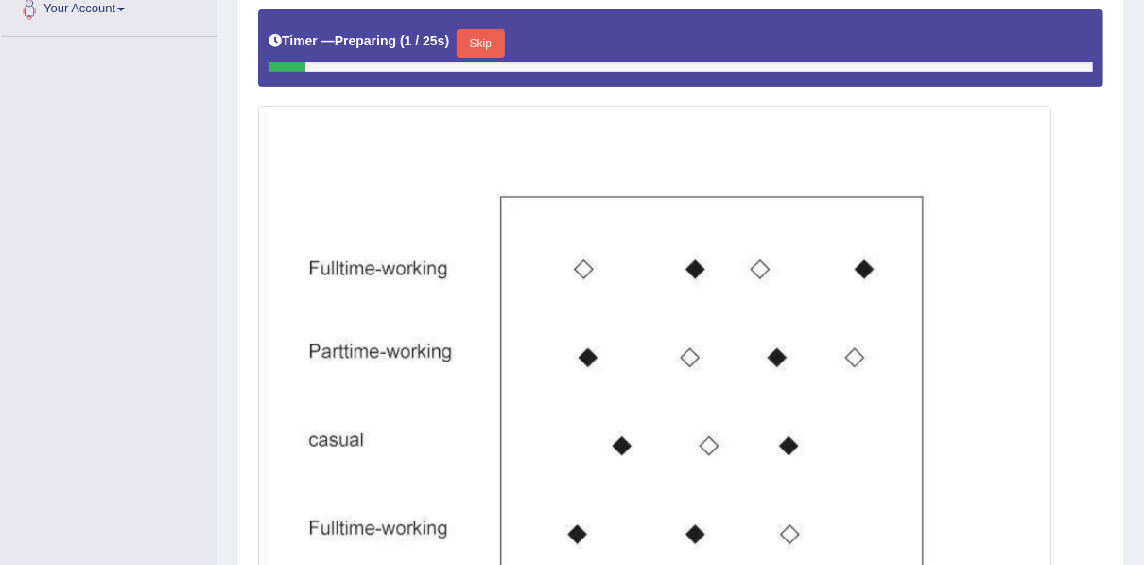
click at [477, 29] on button "Skip" at bounding box center [480, 43] width 47 height 28
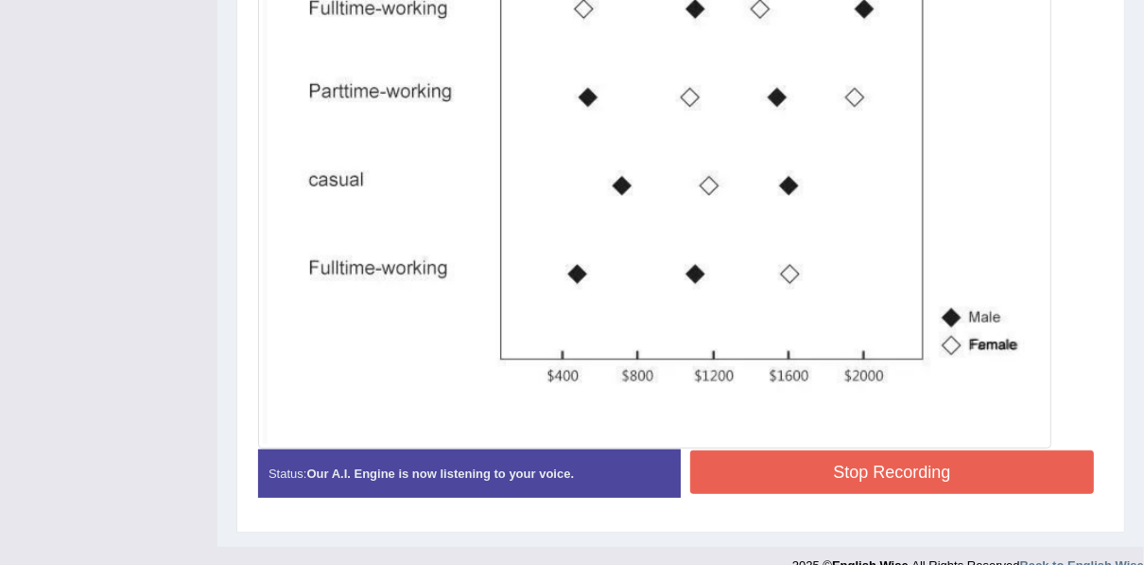
scroll to position [715, 0]
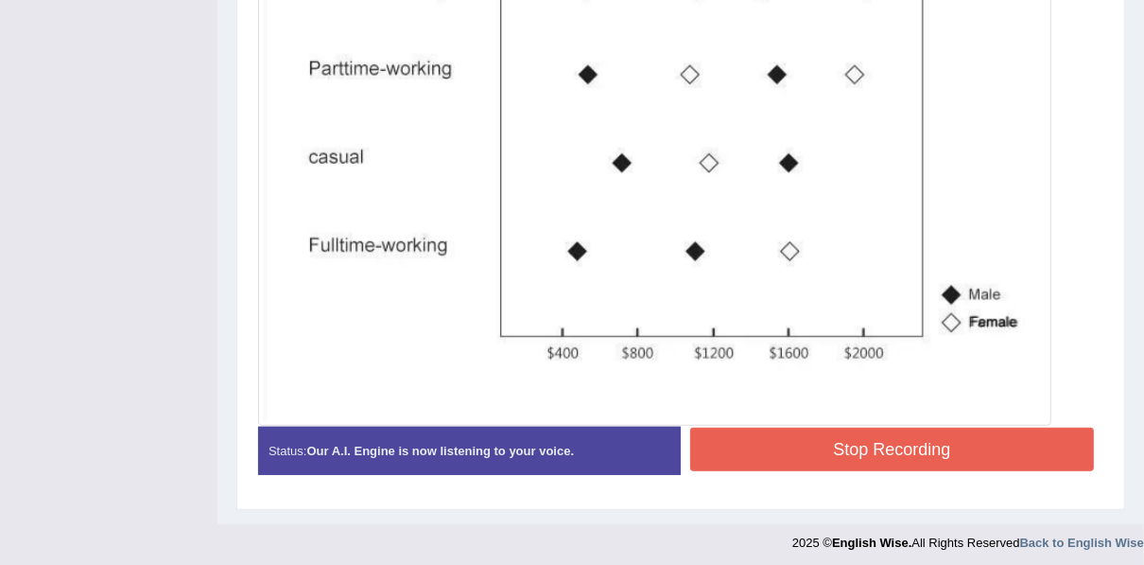
click at [800, 454] on button "Stop Recording" at bounding box center [892, 448] width 404 height 43
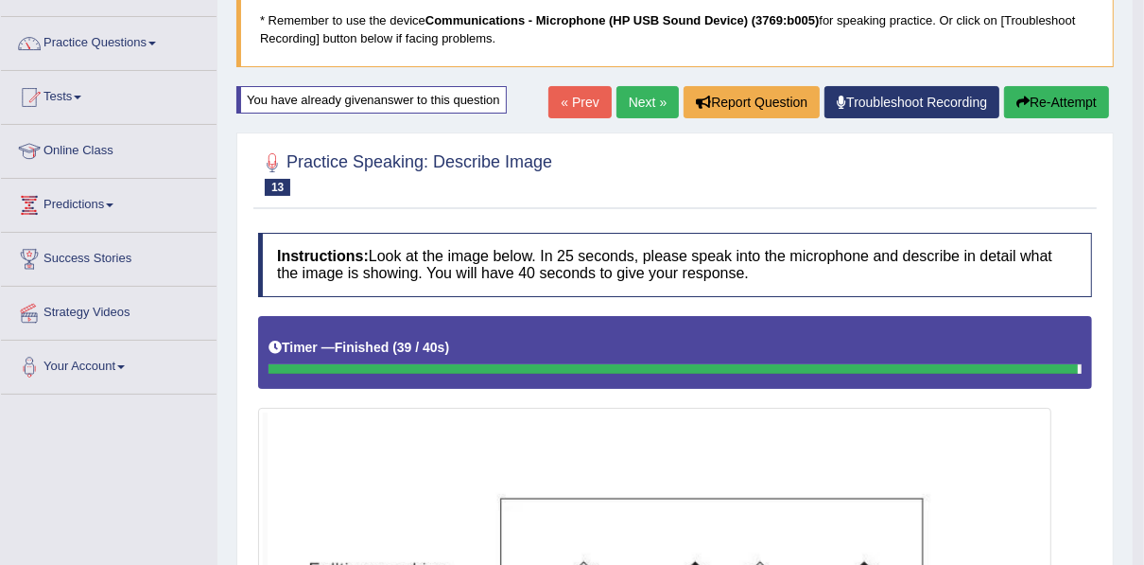
scroll to position [74, 0]
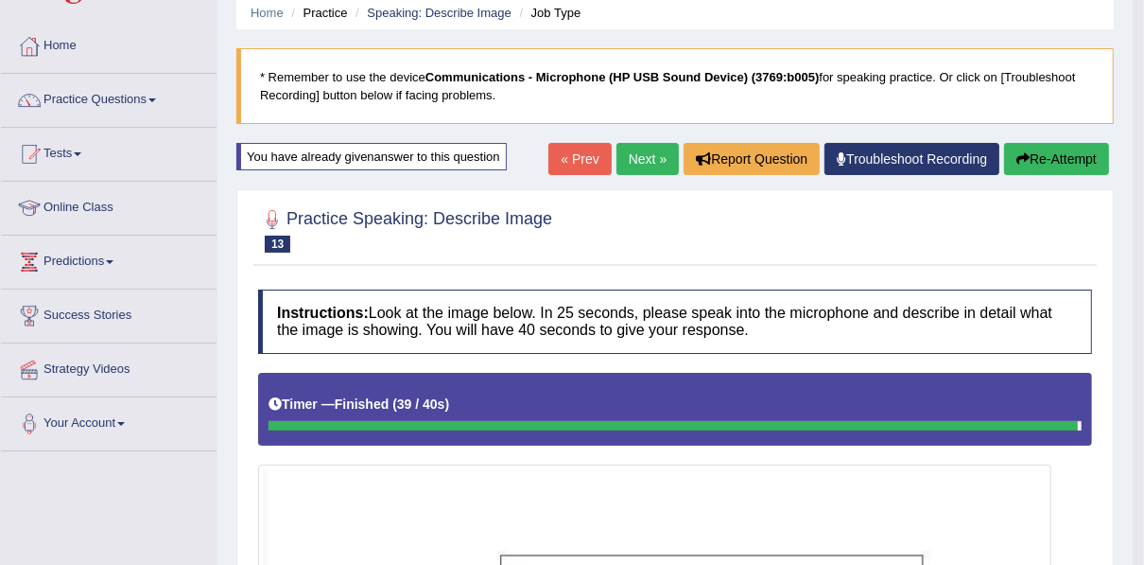
click at [657, 145] on link "Next »" at bounding box center [648, 159] width 62 height 32
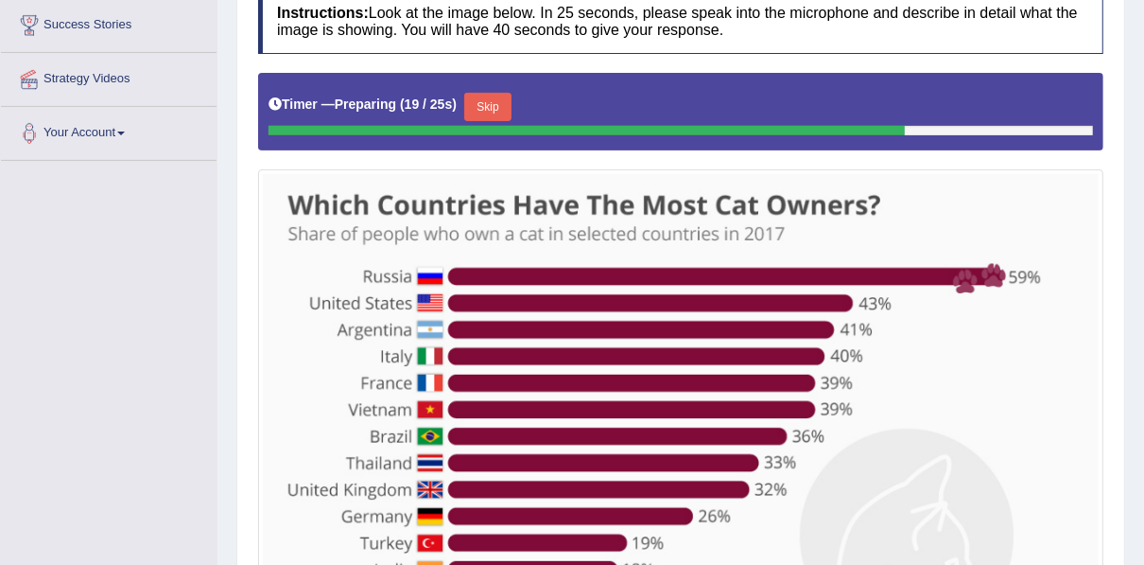
scroll to position [303, 0]
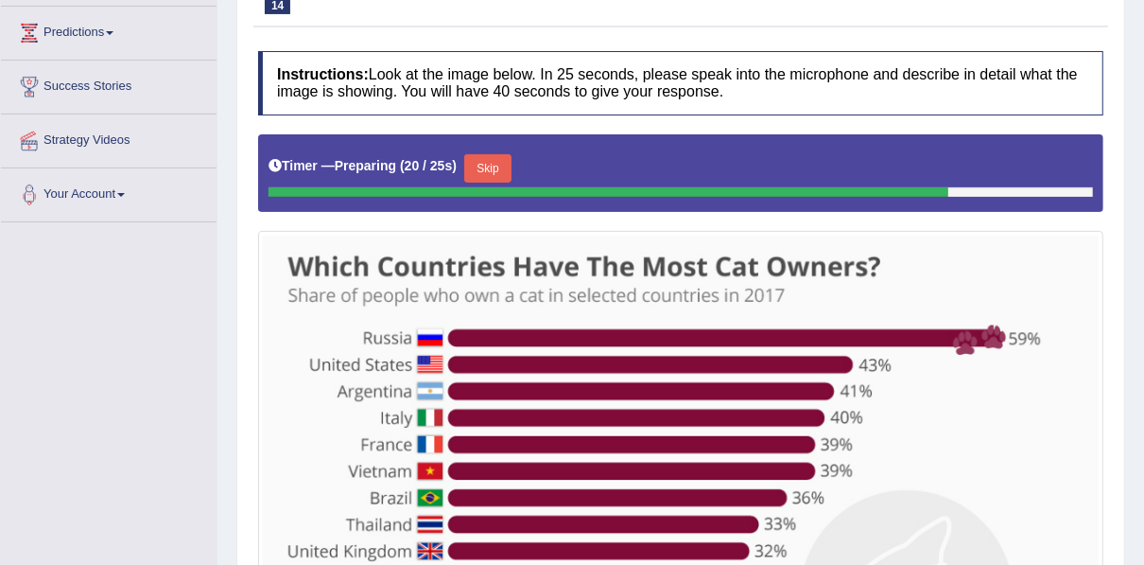
click at [488, 164] on button "Skip" at bounding box center [487, 168] width 47 height 28
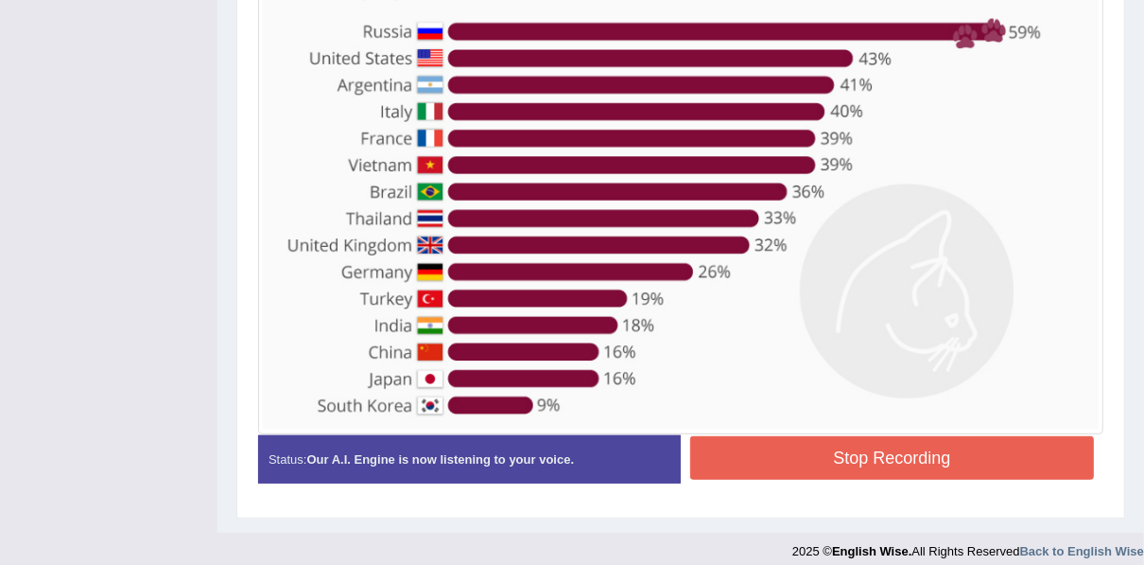
scroll to position [617, 0]
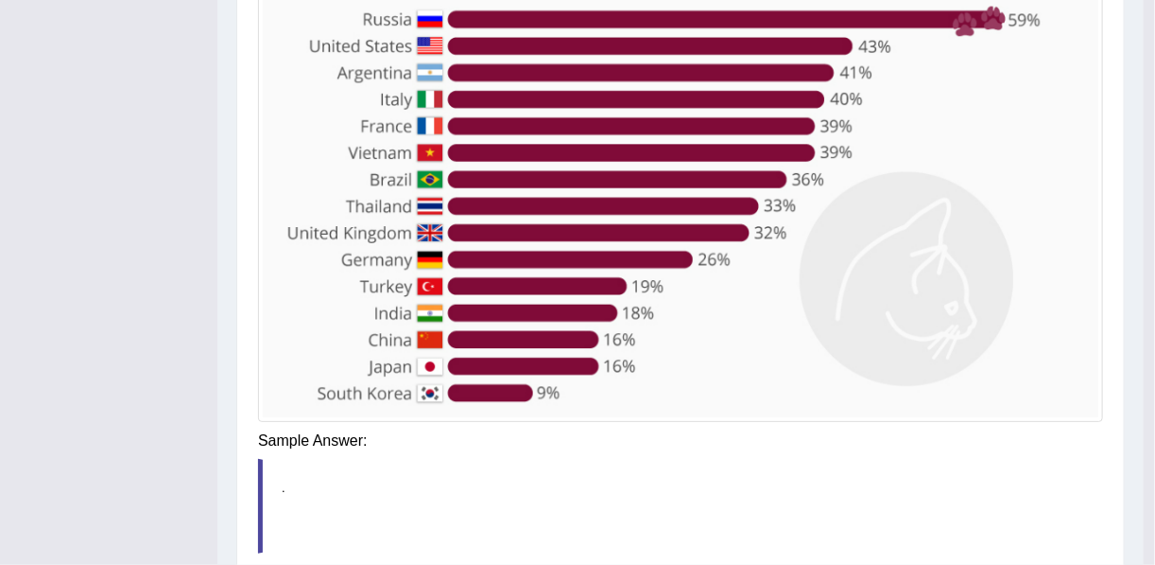
click at [0, 0] on div "Saving your answer..." at bounding box center [0, 0] width 0 height 0
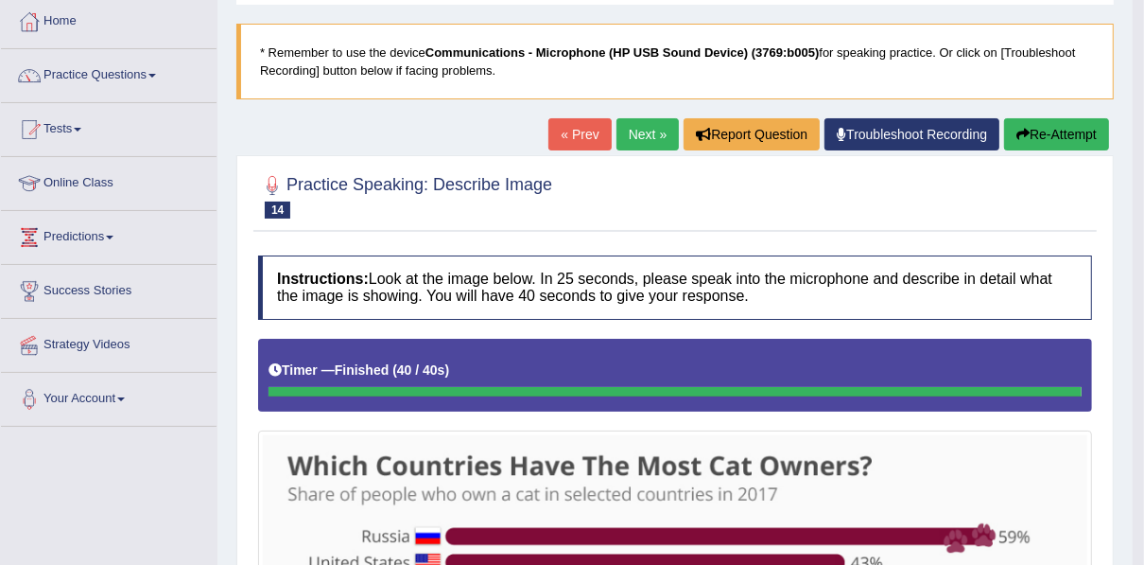
scroll to position [41, 0]
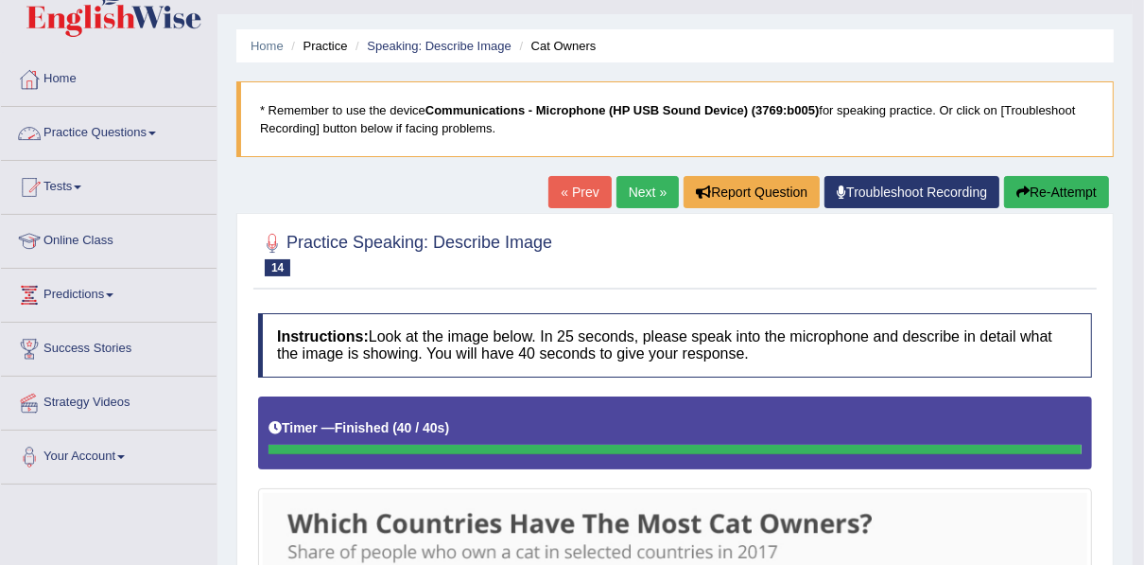
click at [102, 129] on link "Practice Questions" at bounding box center [109, 130] width 216 height 47
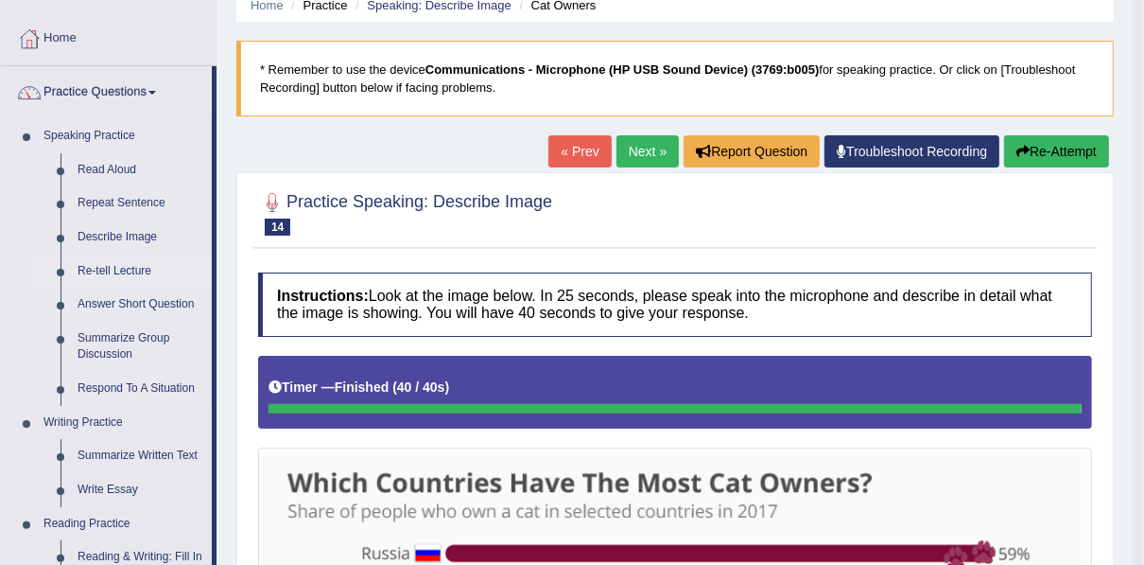
scroll to position [116, 0]
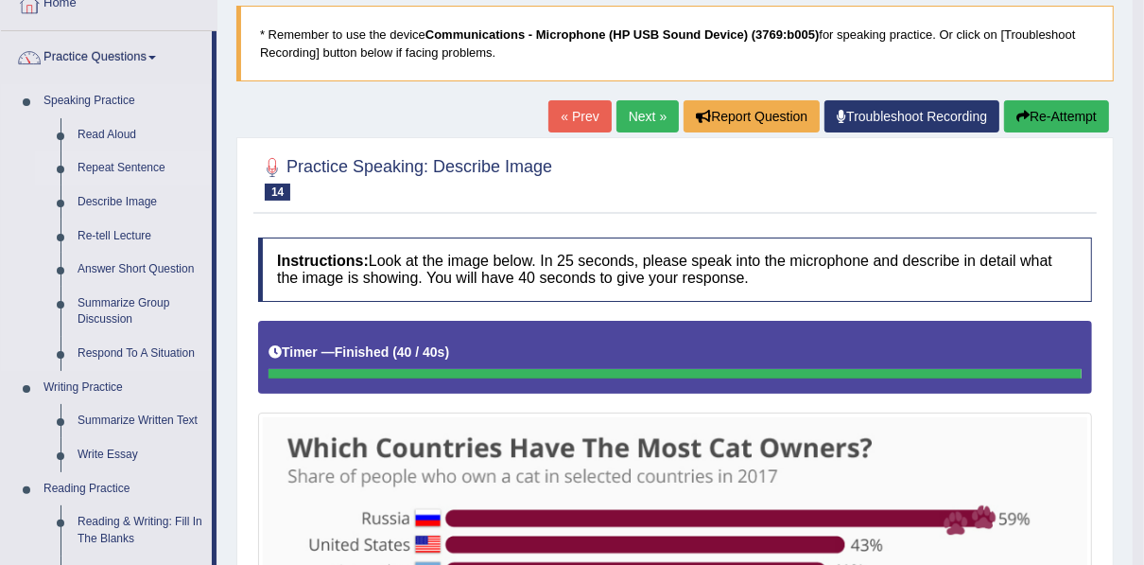
click at [130, 162] on link "Repeat Sentence" at bounding box center [140, 168] width 143 height 34
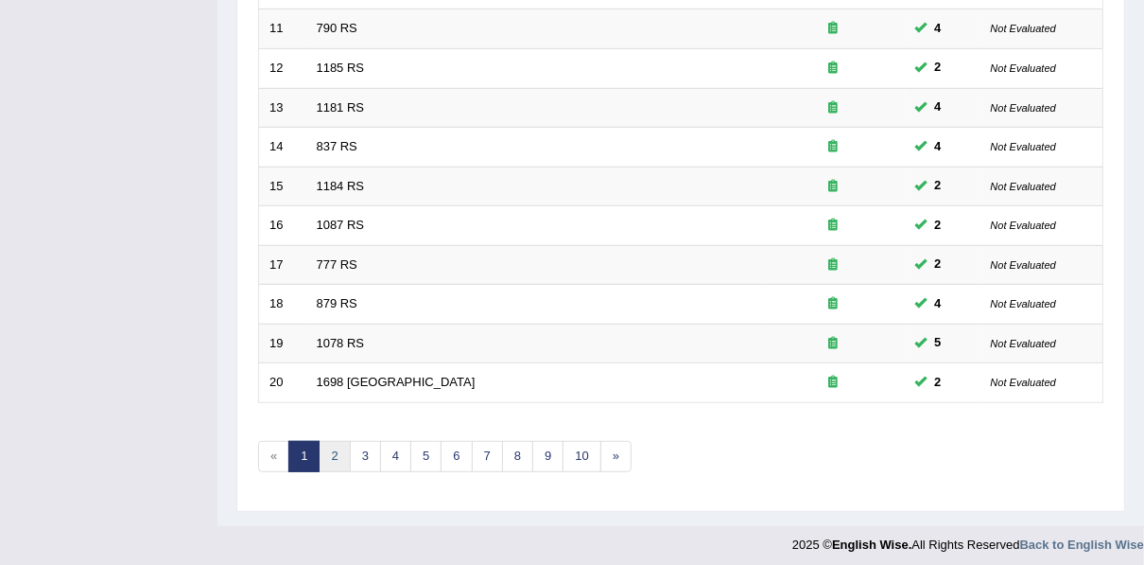
click at [326, 443] on link "2" at bounding box center [334, 456] width 31 height 31
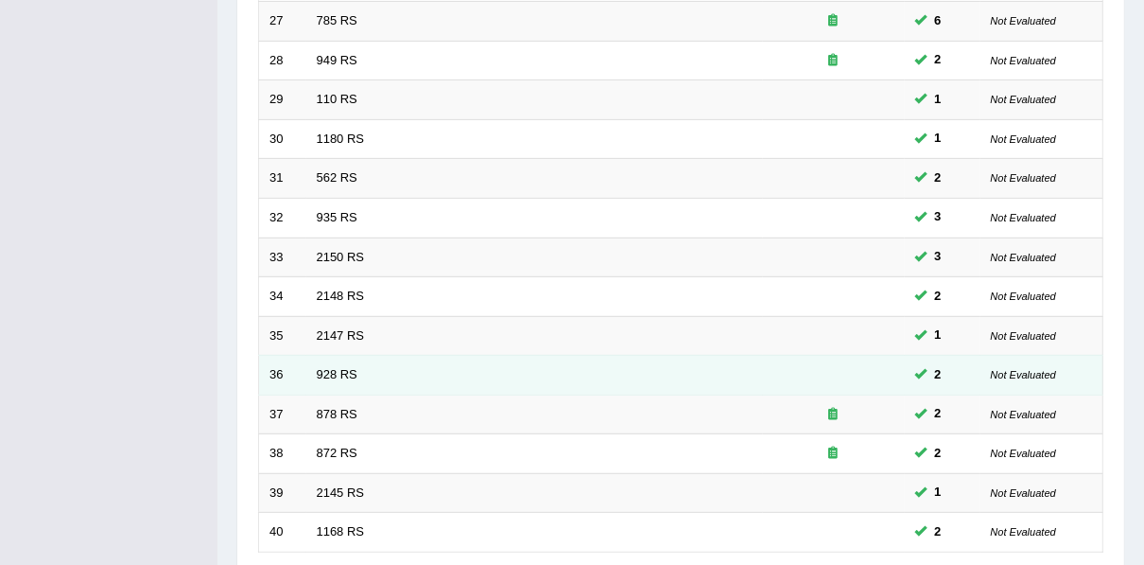
scroll to position [679, 0]
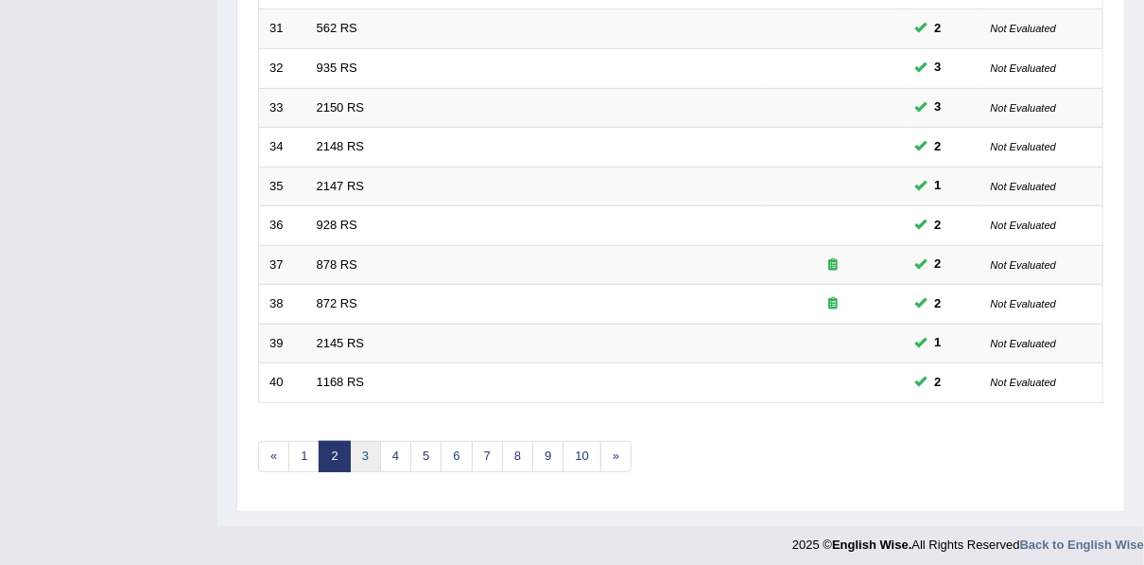
click at [366, 445] on link "3" at bounding box center [365, 456] width 31 height 31
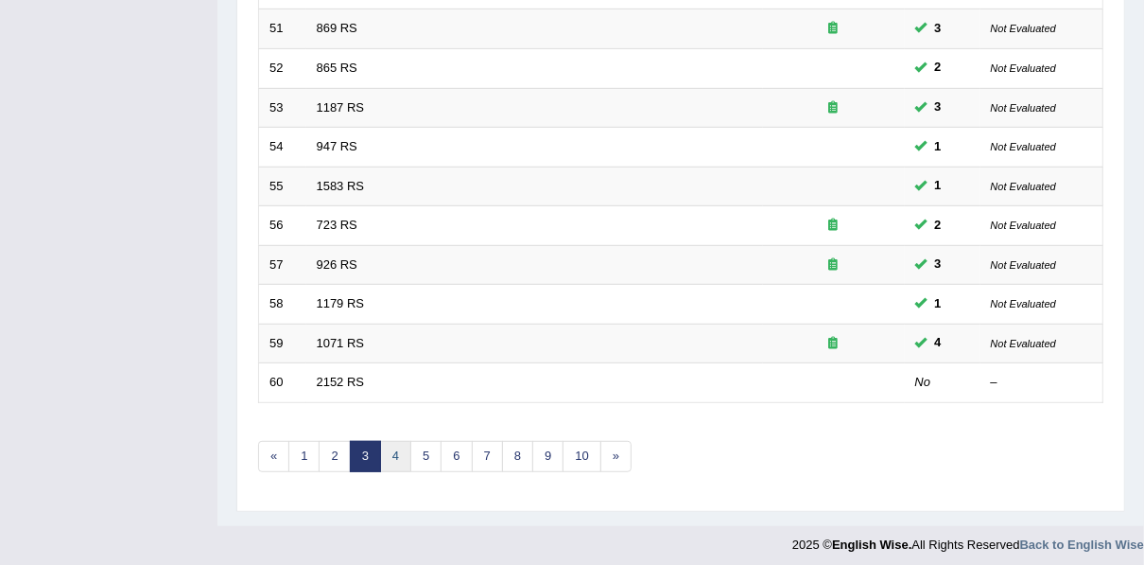
click at [389, 445] on link "4" at bounding box center [395, 456] width 31 height 31
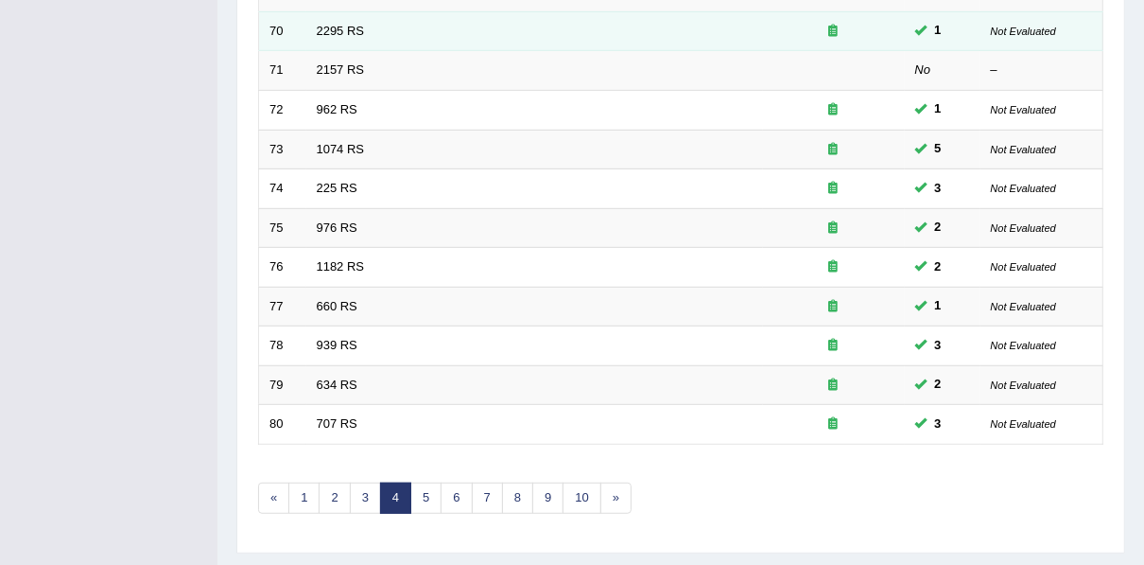
scroll to position [679, 0]
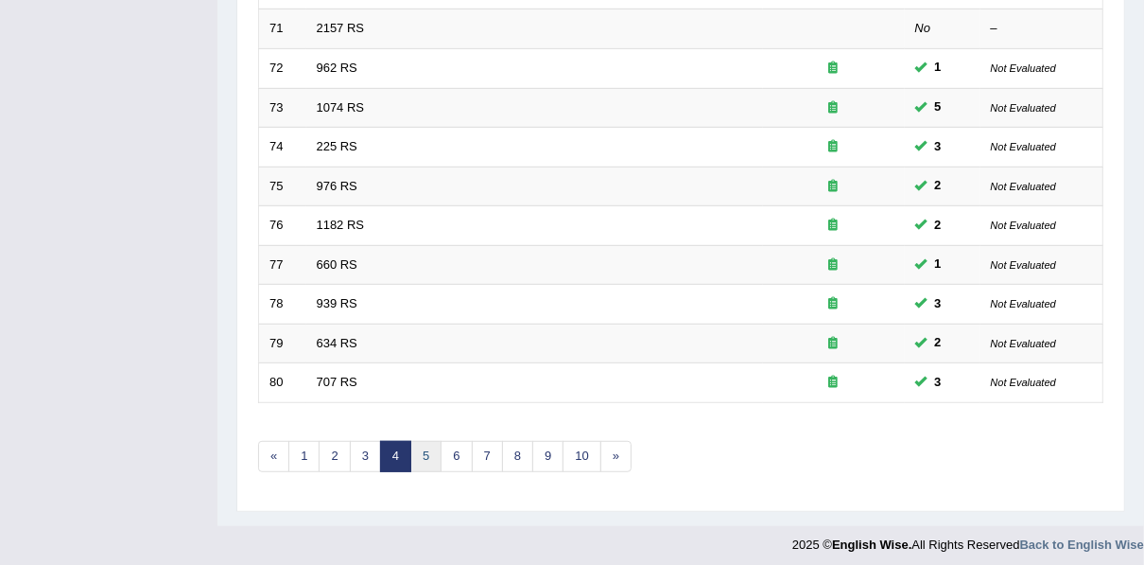
click at [426, 441] on link "5" at bounding box center [425, 456] width 31 height 31
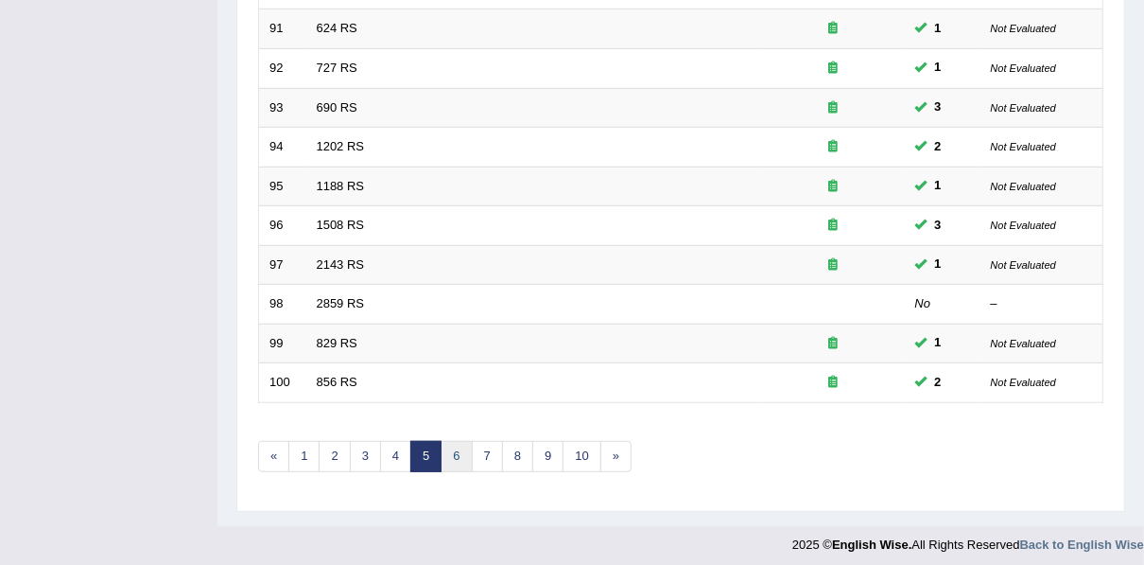
click at [443, 448] on link "6" at bounding box center [456, 456] width 31 height 31
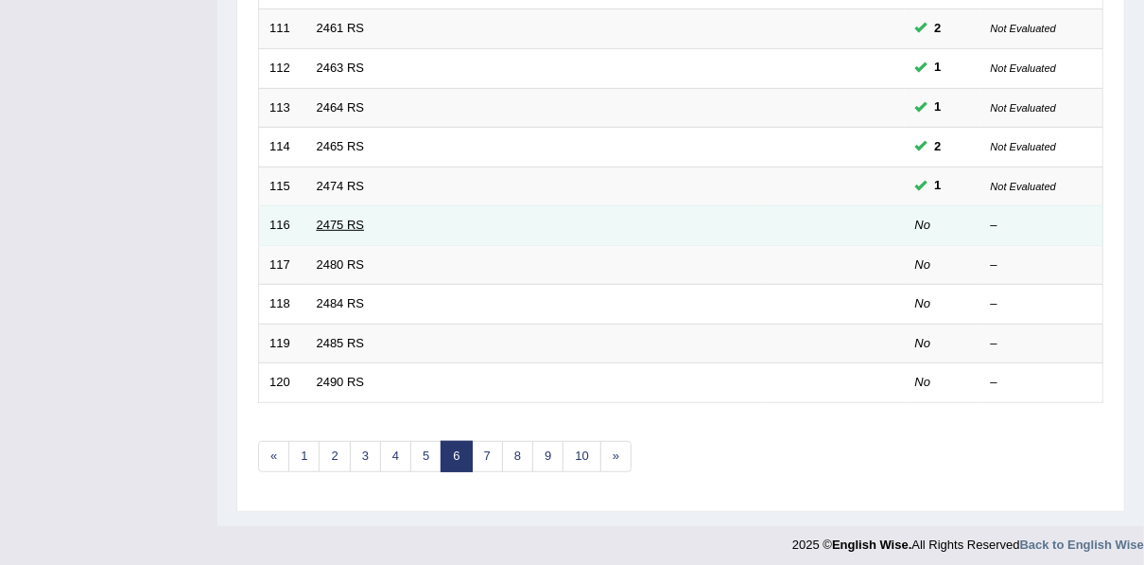
click at [347, 217] on link "2475 RS" at bounding box center [341, 224] width 48 height 14
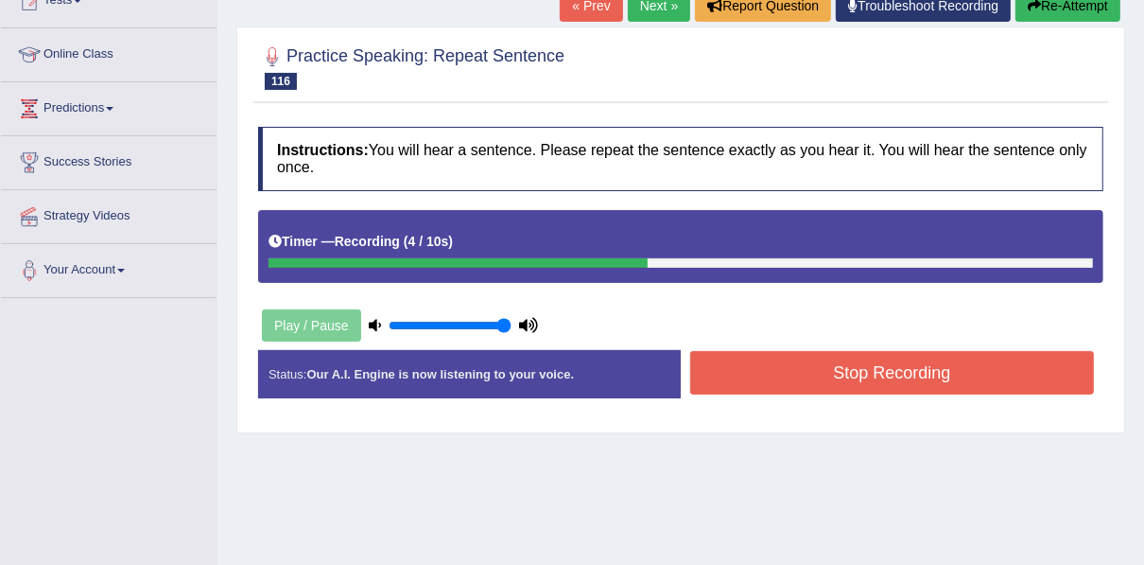
click at [949, 377] on button "Stop Recording" at bounding box center [892, 372] width 404 height 43
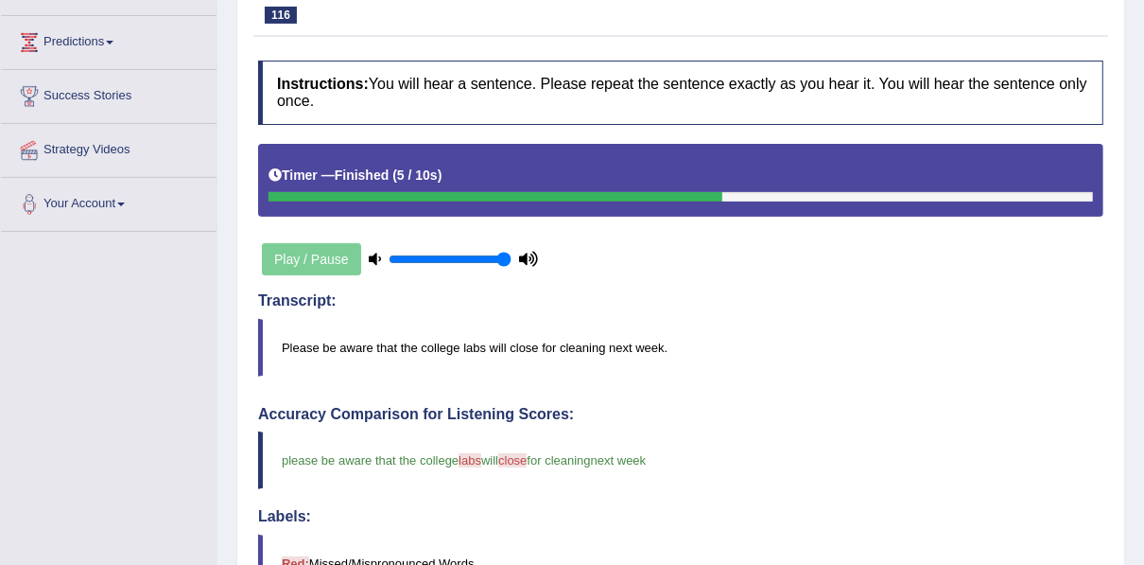
scroll to position [142, 0]
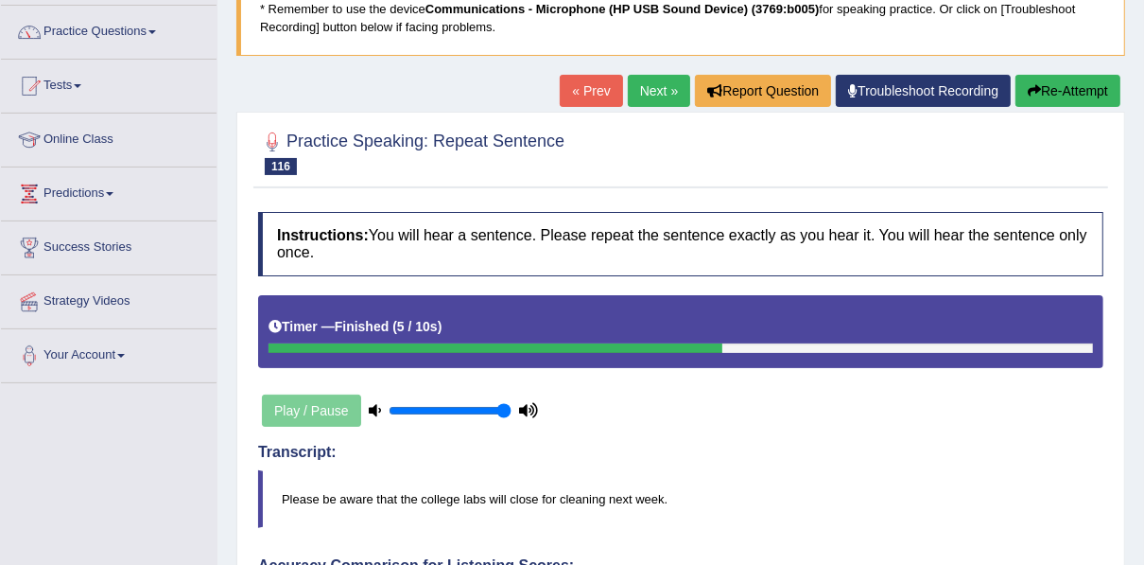
click at [641, 96] on link "Next »" at bounding box center [659, 91] width 62 height 32
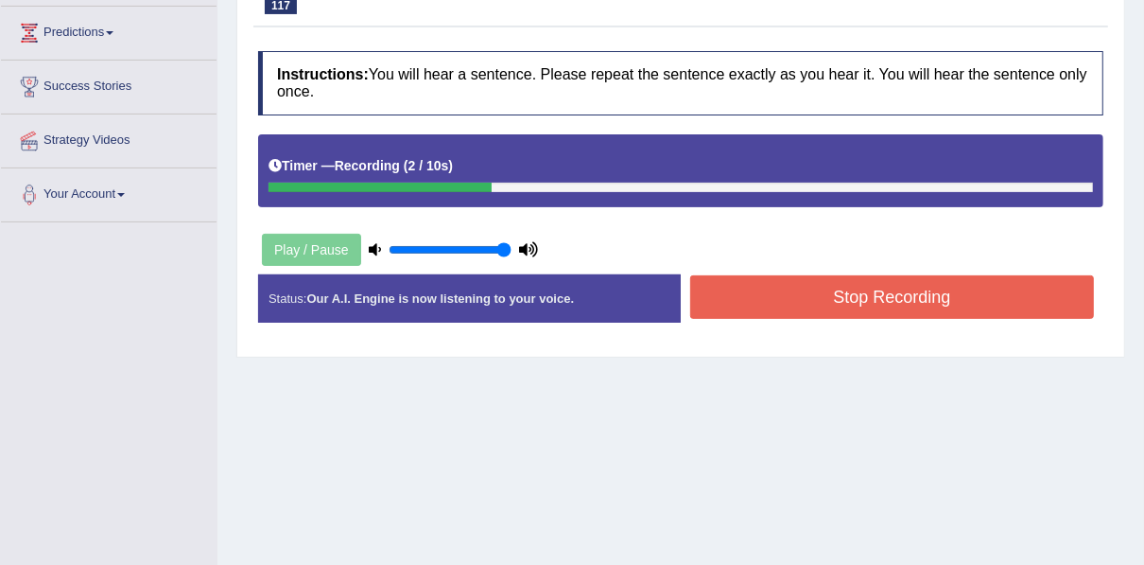
click at [748, 285] on button "Stop Recording" at bounding box center [892, 296] width 404 height 43
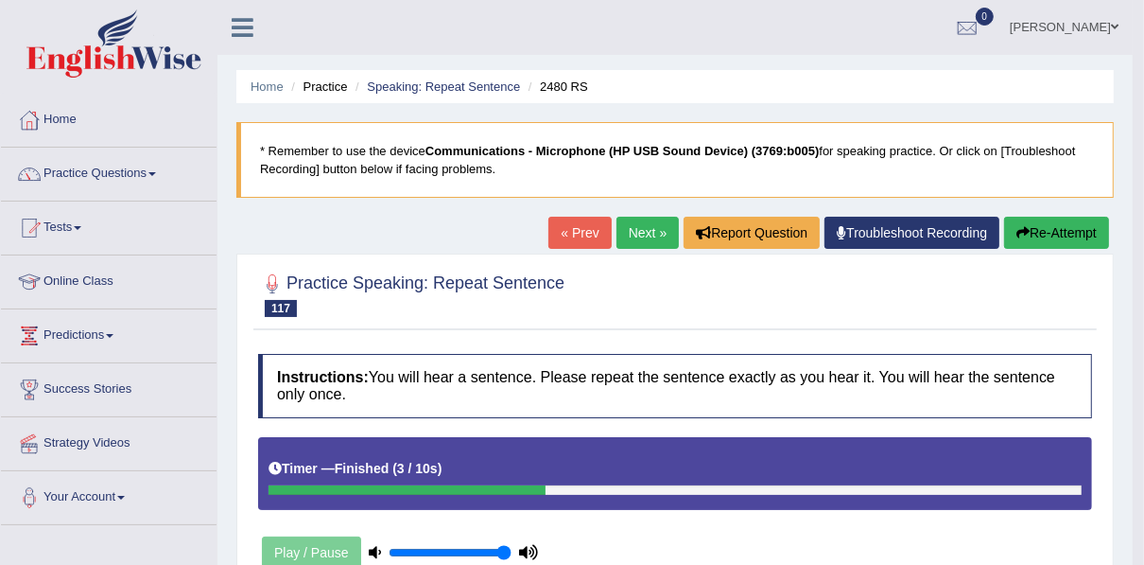
click at [650, 231] on link "Next »" at bounding box center [648, 233] width 62 height 32
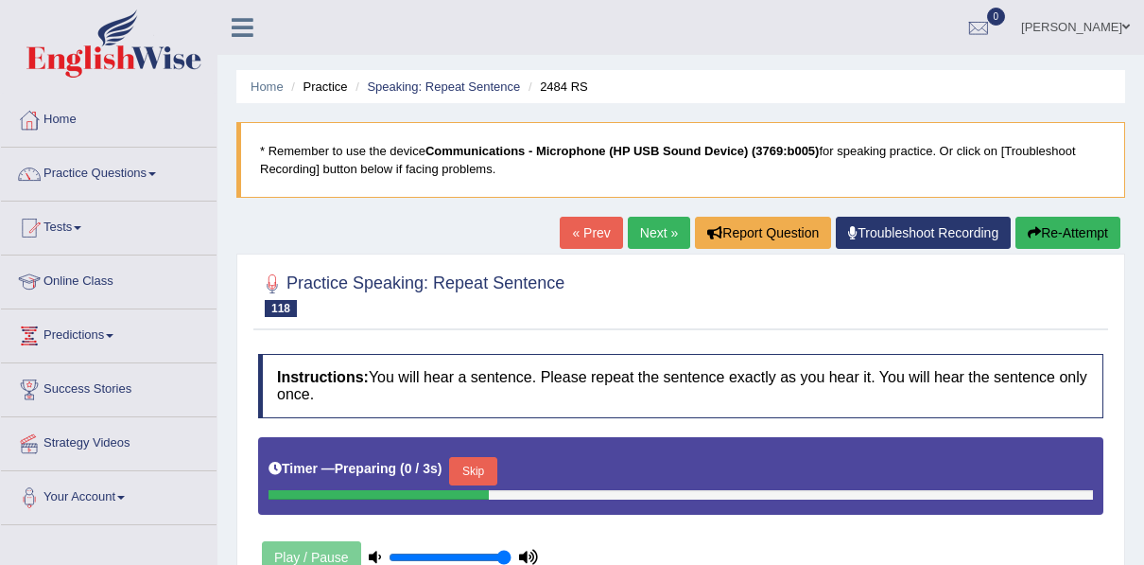
click at [484, 457] on button "Skip" at bounding box center [472, 471] width 47 height 28
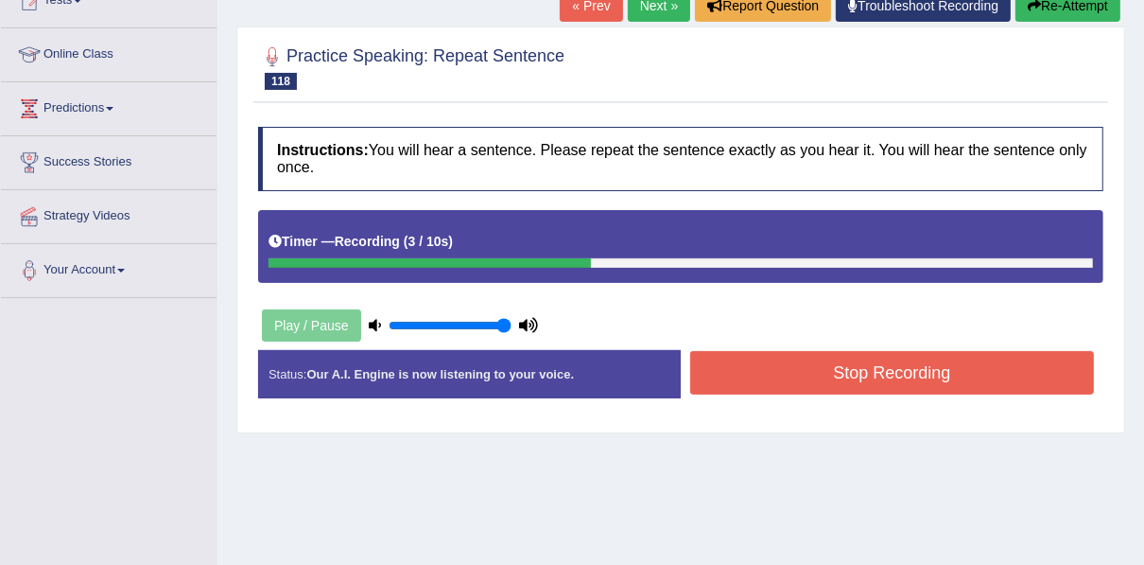
click at [701, 355] on button "Stop Recording" at bounding box center [892, 372] width 404 height 43
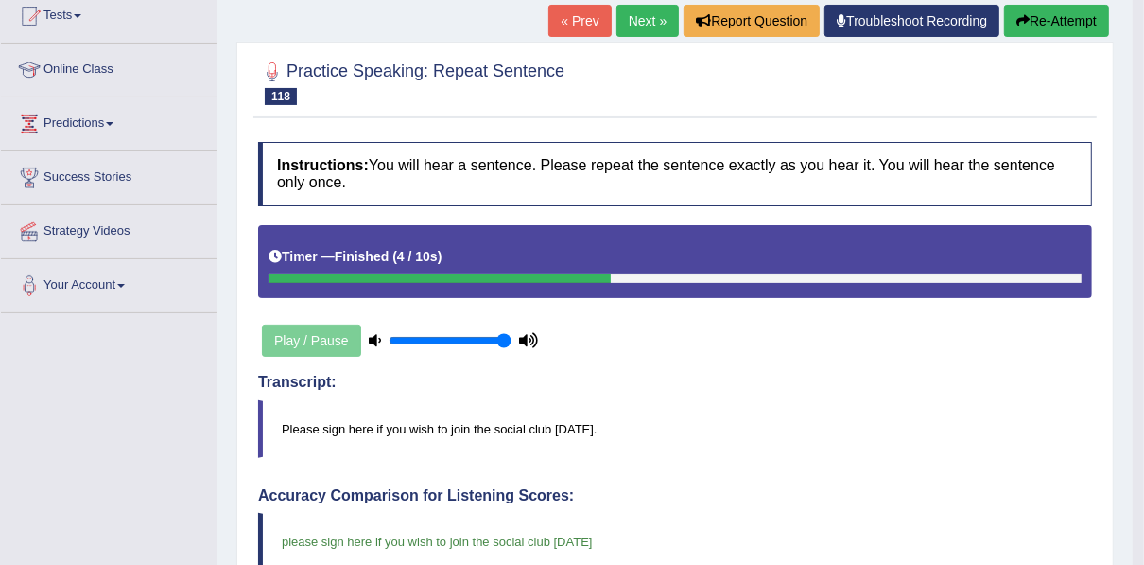
scroll to position [151, 0]
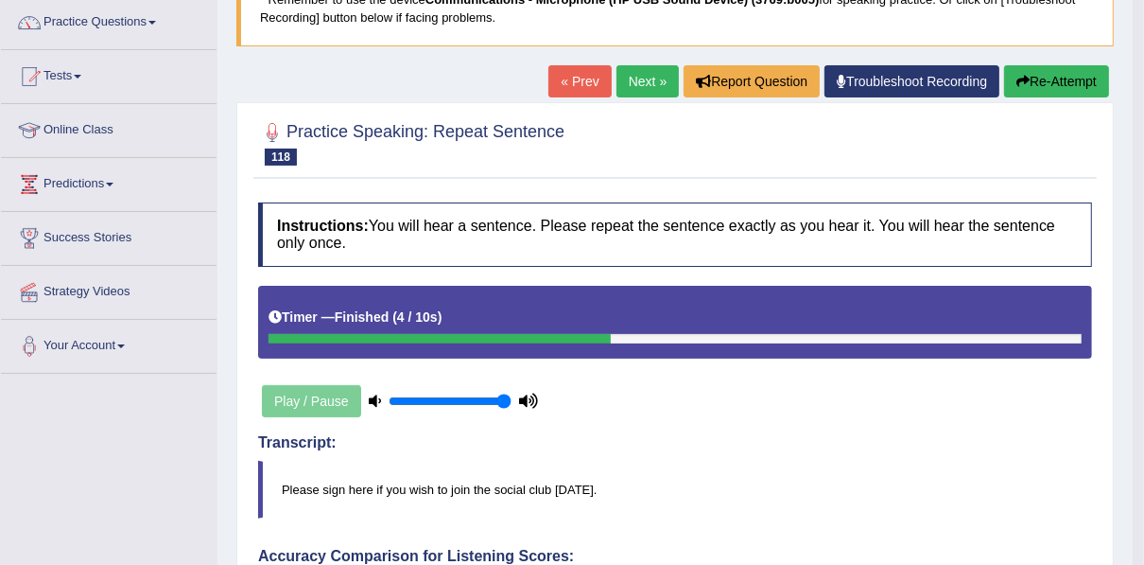
click at [648, 67] on link "Next »" at bounding box center [648, 81] width 62 height 32
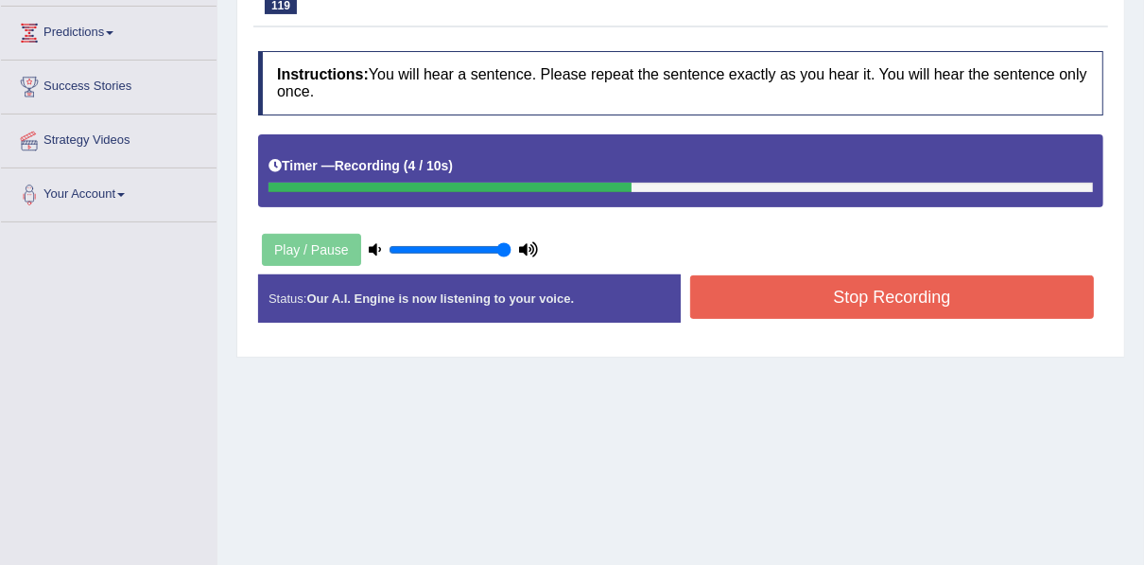
click at [888, 285] on button "Stop Recording" at bounding box center [892, 296] width 404 height 43
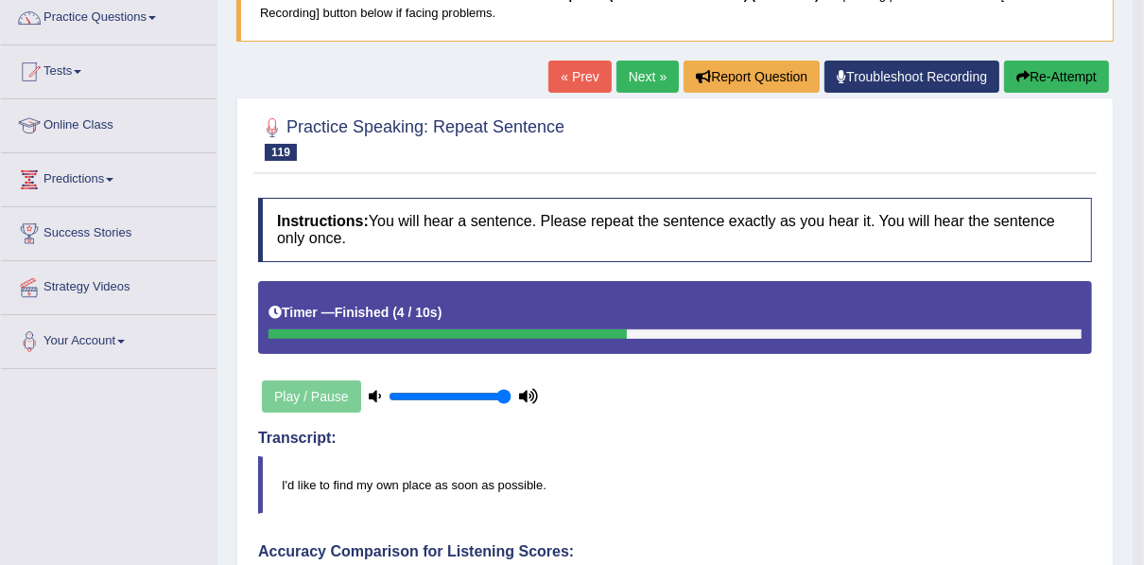
scroll to position [151, 0]
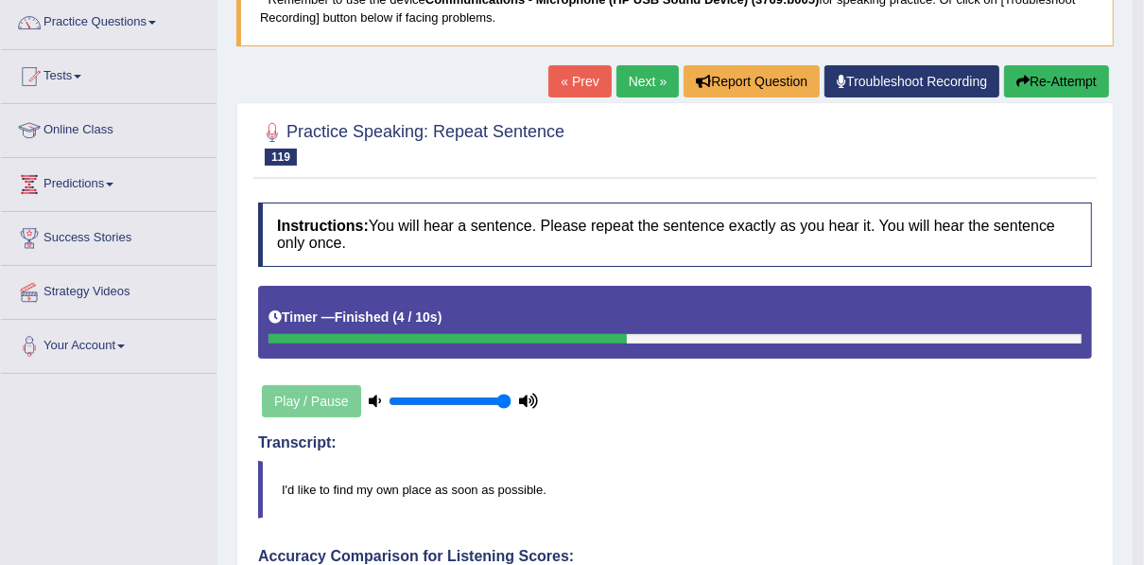
click at [640, 81] on link "Next »" at bounding box center [648, 81] width 62 height 32
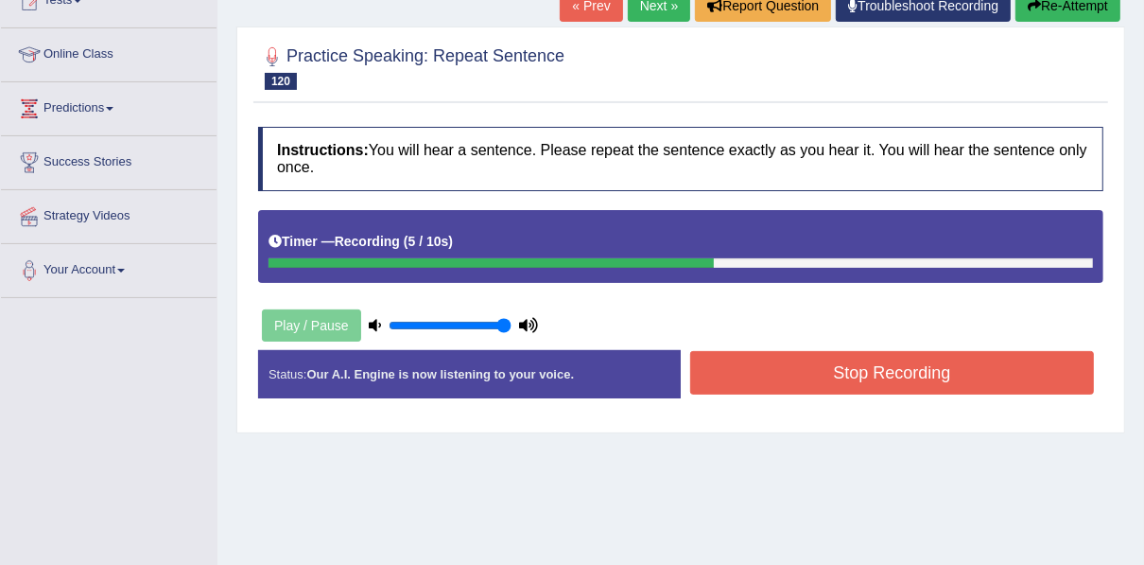
click at [731, 391] on div "Stop Recording" at bounding box center [892, 375] width 423 height 48
click at [731, 365] on button "Stop Recording" at bounding box center [892, 372] width 404 height 43
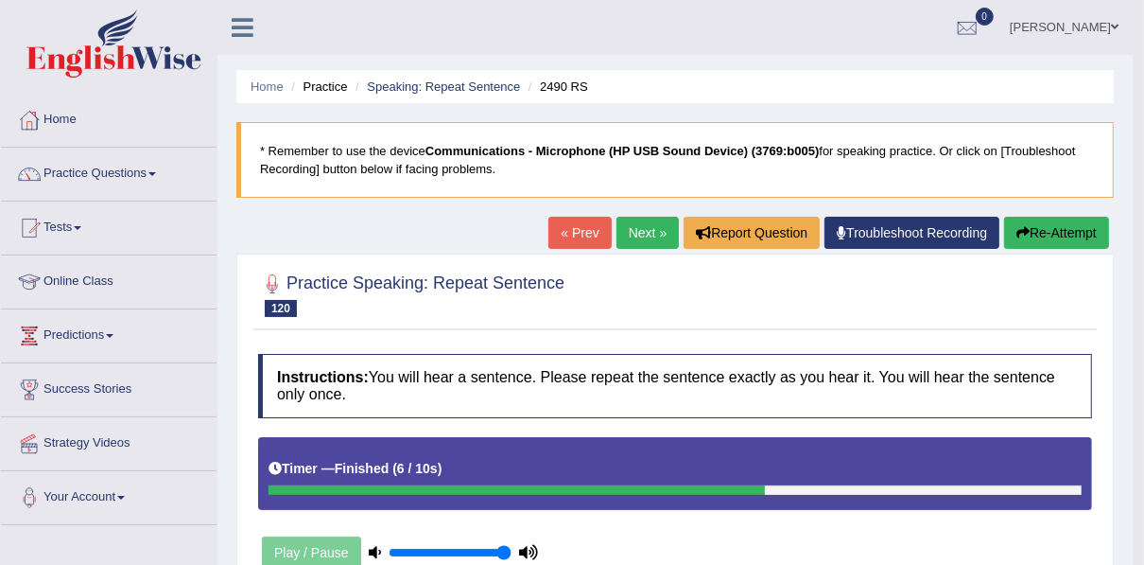
click at [1017, 239] on button "Re-Attempt" at bounding box center [1056, 233] width 105 height 32
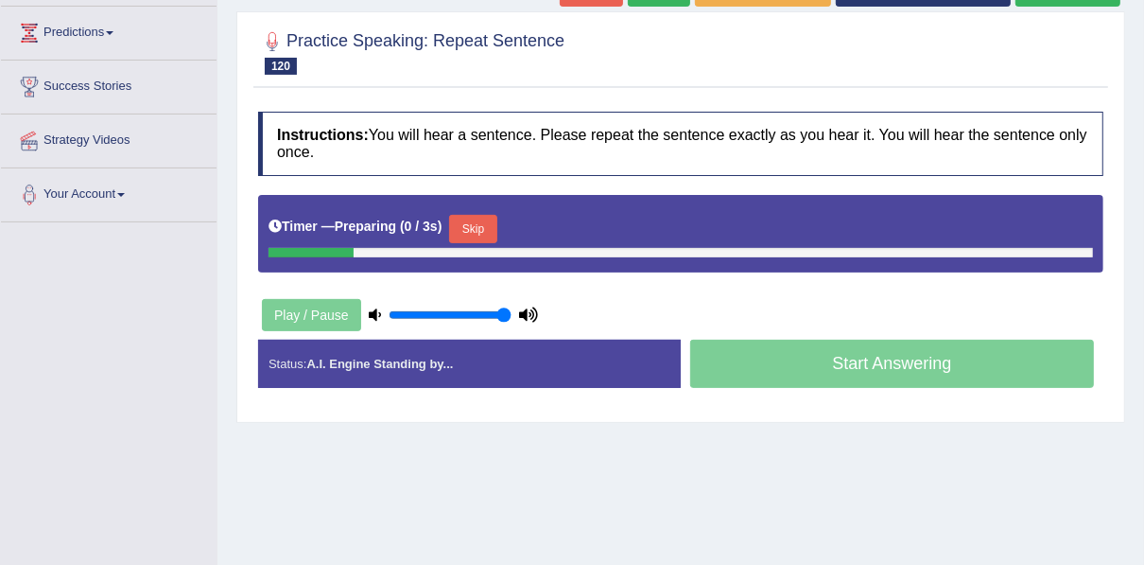
scroll to position [303, 0]
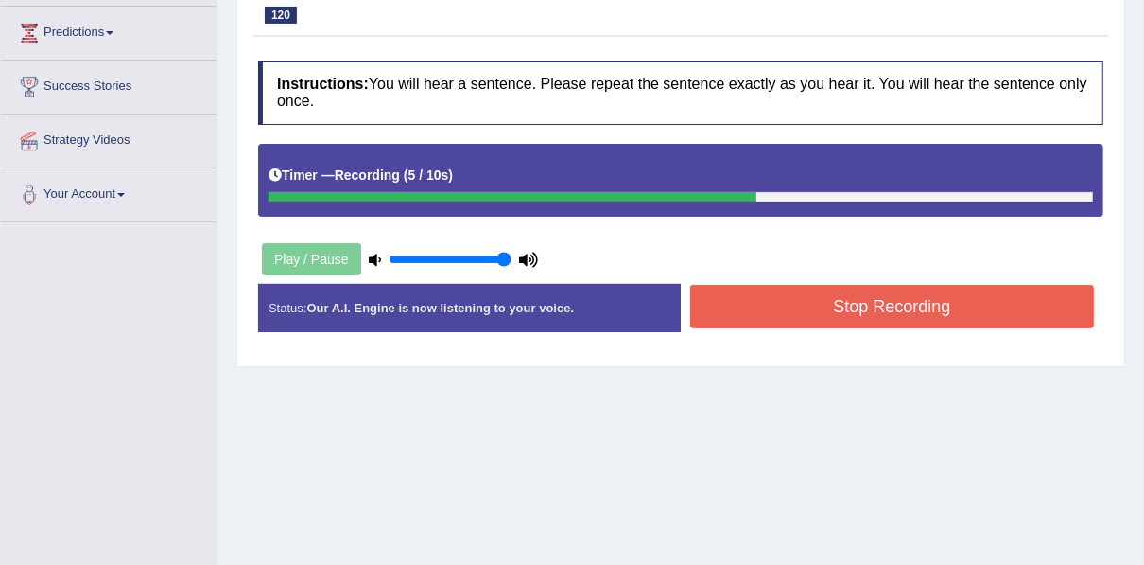
click at [726, 302] on button "Stop Recording" at bounding box center [892, 306] width 404 height 43
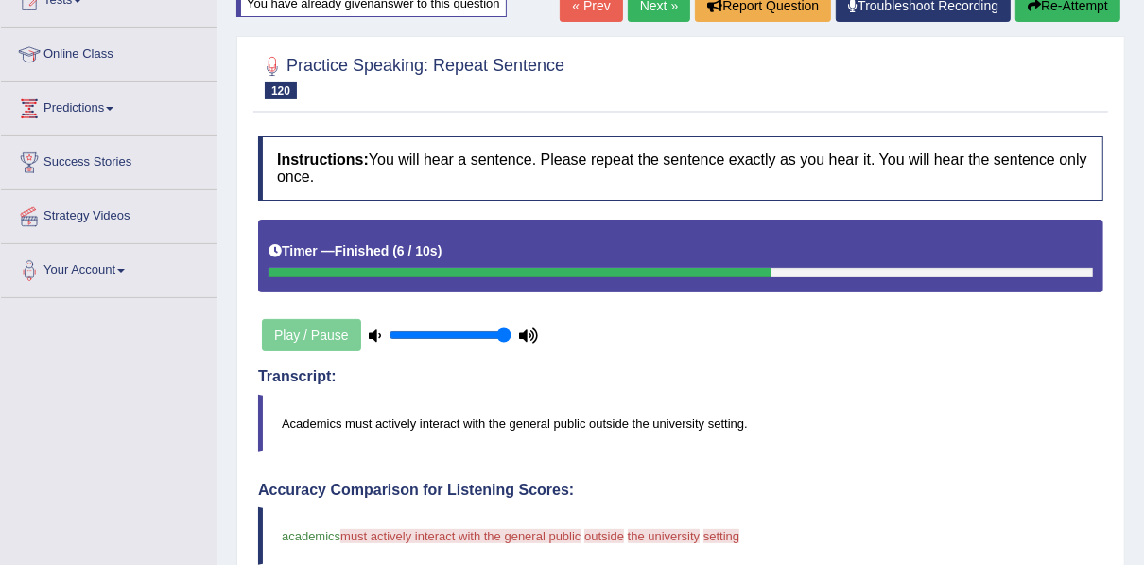
scroll to position [0, 0]
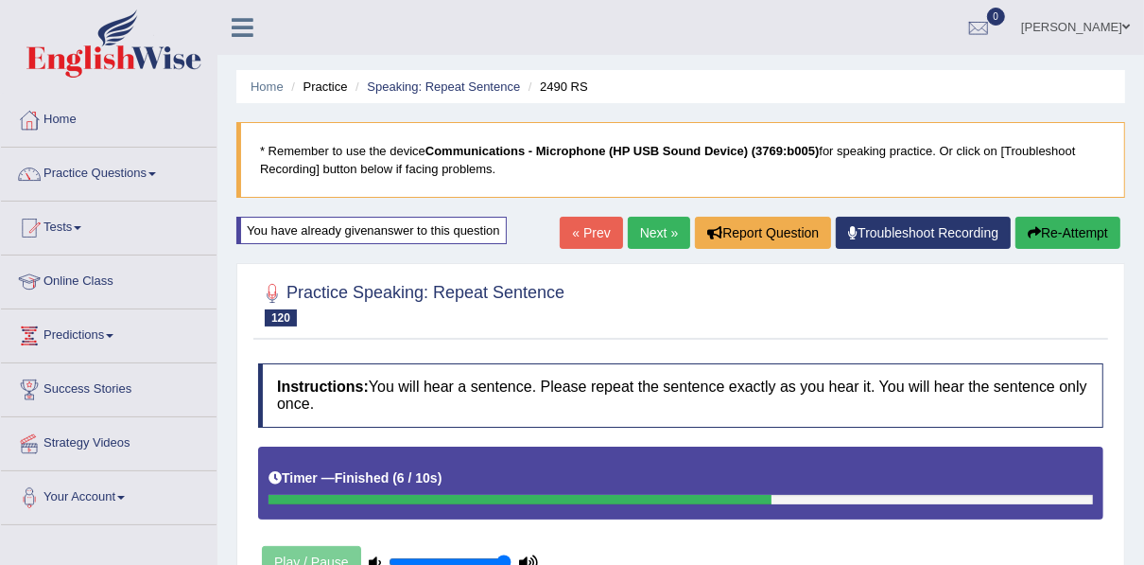
click at [652, 227] on link "Next »" at bounding box center [659, 233] width 62 height 32
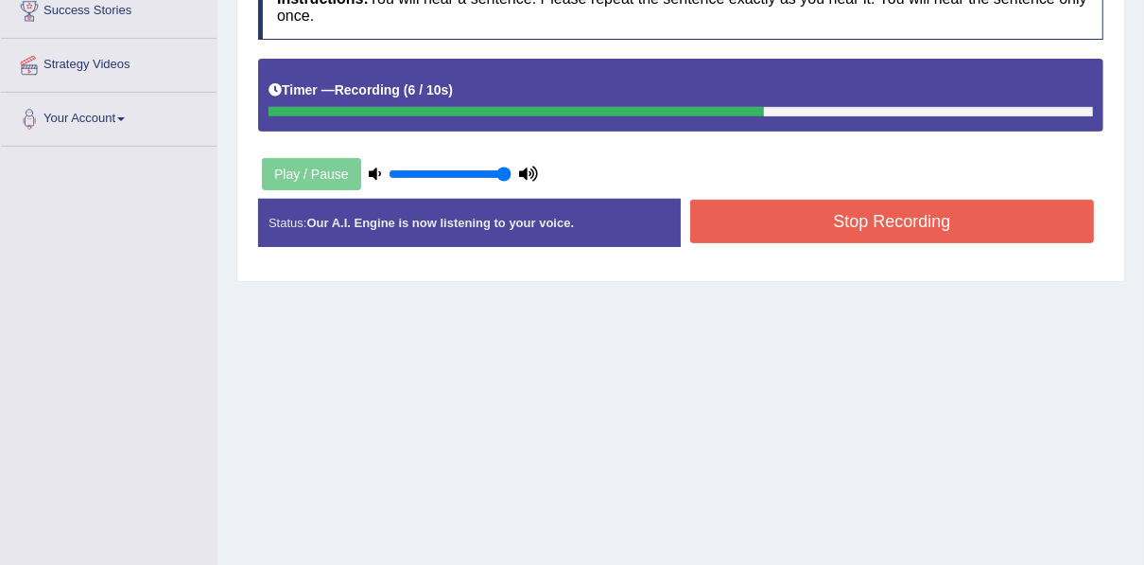
click at [709, 235] on button "Stop Recording" at bounding box center [892, 221] width 404 height 43
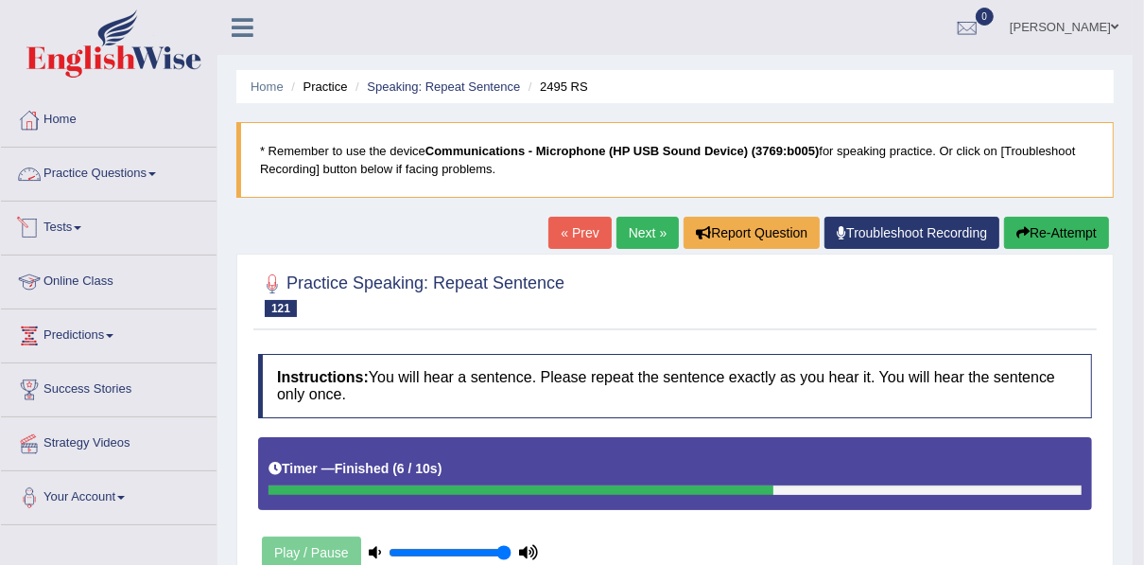
click at [85, 168] on link "Practice Questions" at bounding box center [109, 171] width 216 height 47
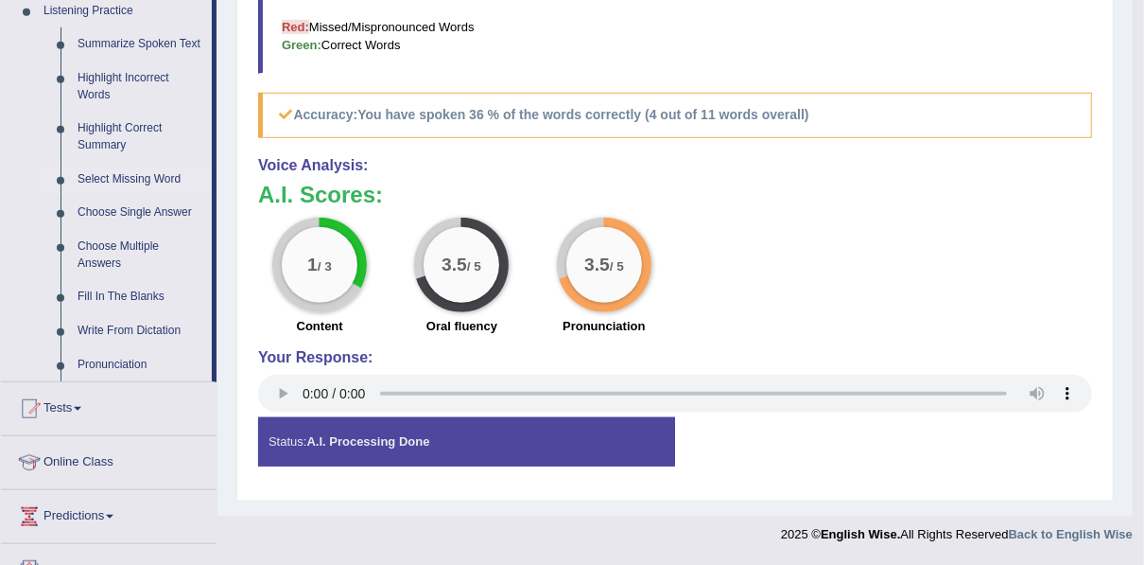
scroll to position [832, 0]
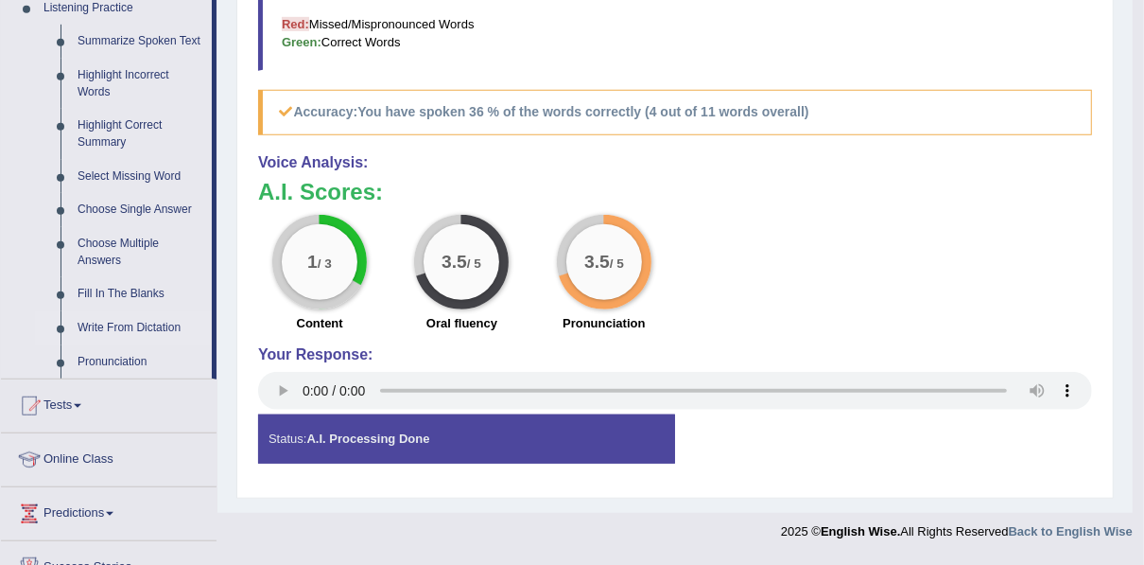
click at [113, 321] on link "Write From Dictation" at bounding box center [140, 328] width 143 height 34
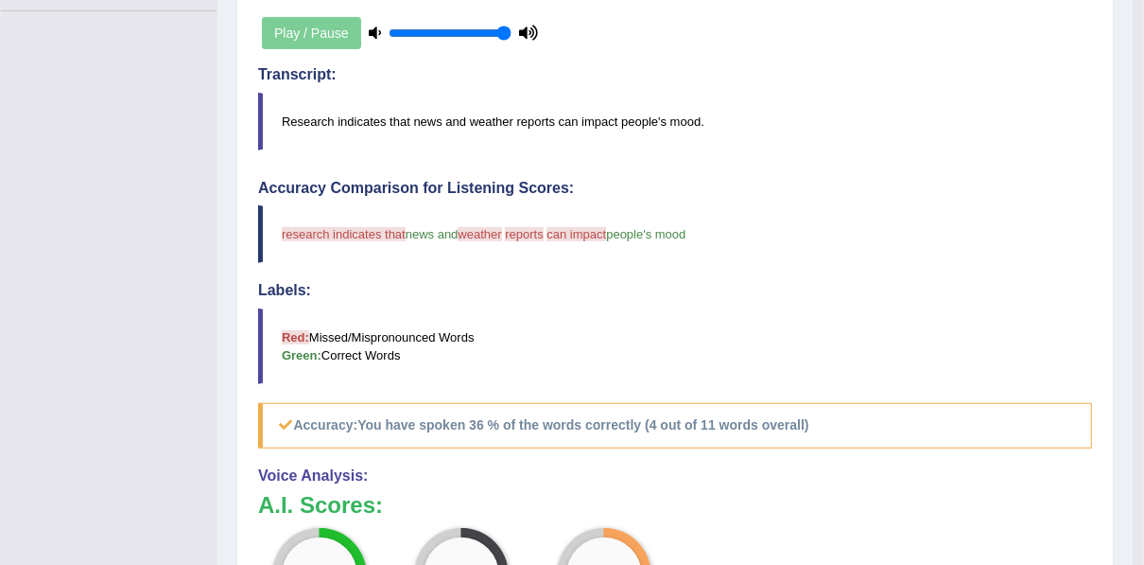
scroll to position [203, 0]
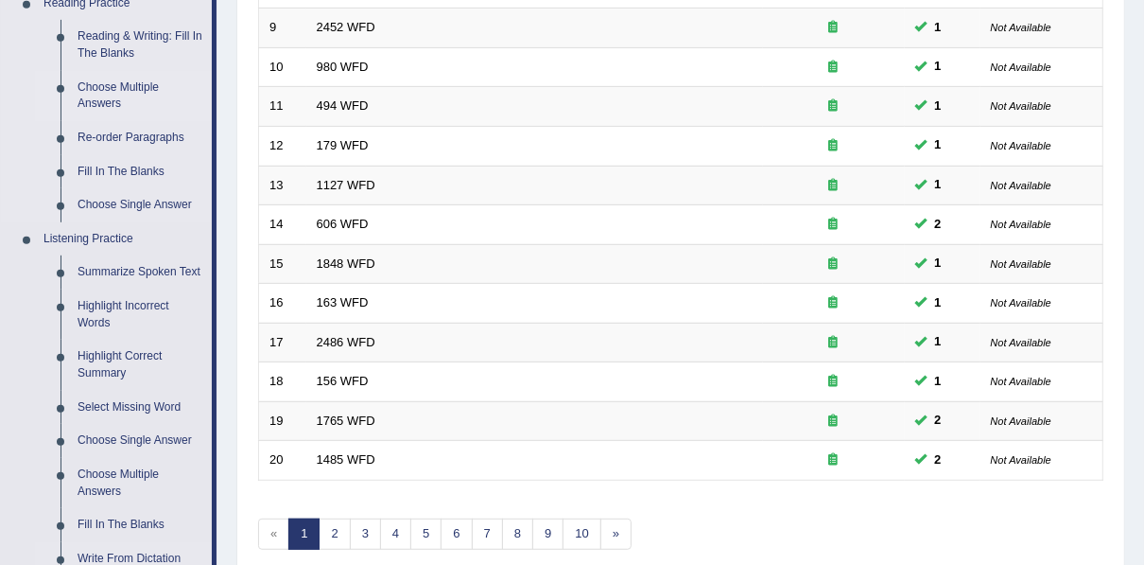
scroll to position [605, 0]
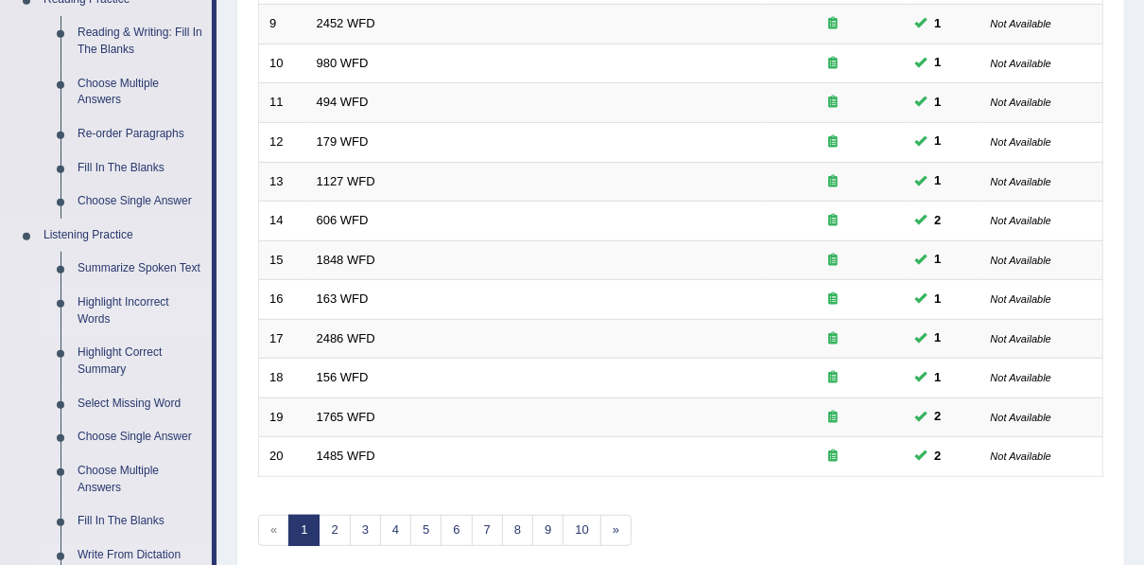
click at [92, 303] on link "Highlight Incorrect Words" at bounding box center [140, 311] width 143 height 50
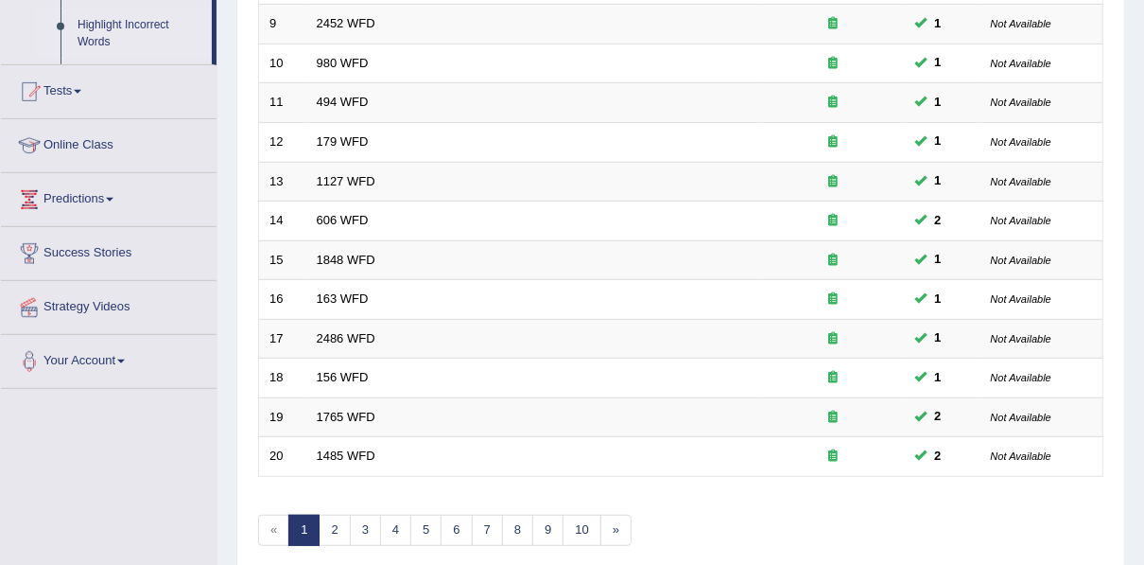
scroll to position [401, 0]
